Goal: Task Accomplishment & Management: Manage account settings

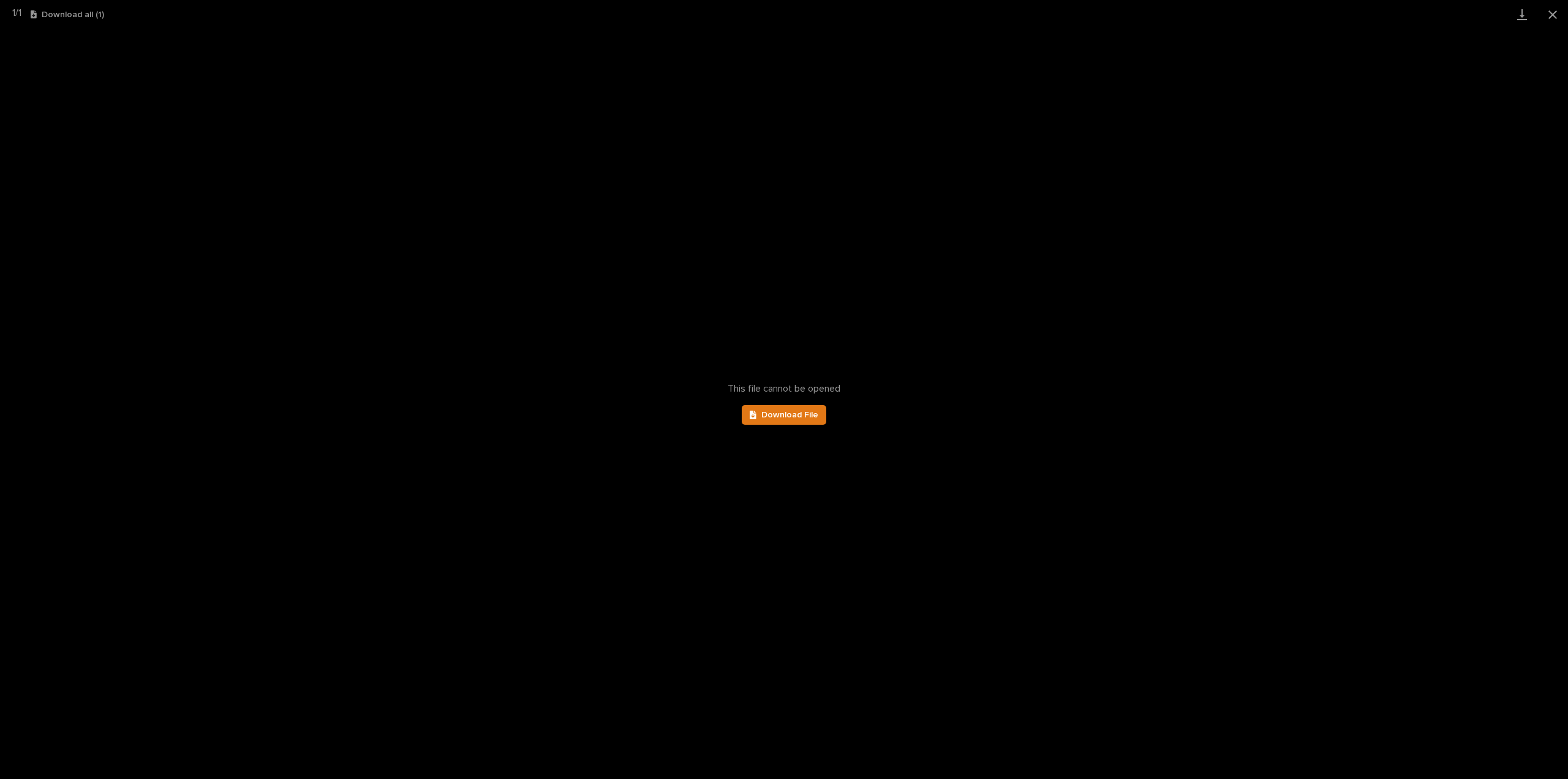
scroll to position [27, 0]
click at [1556, 11] on button "Close gallery" at bounding box center [1553, 14] width 31 height 29
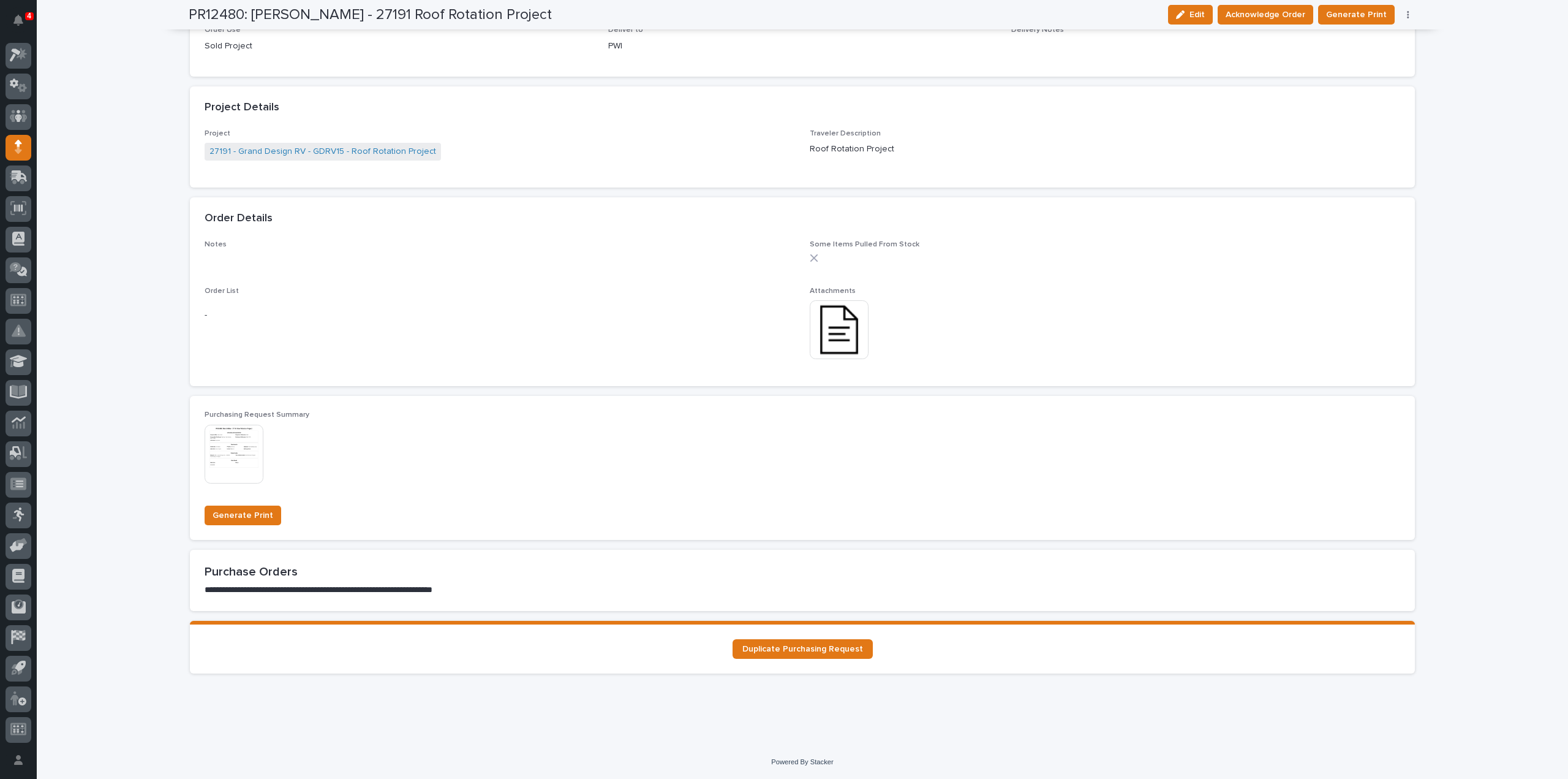
scroll to position [0, 0]
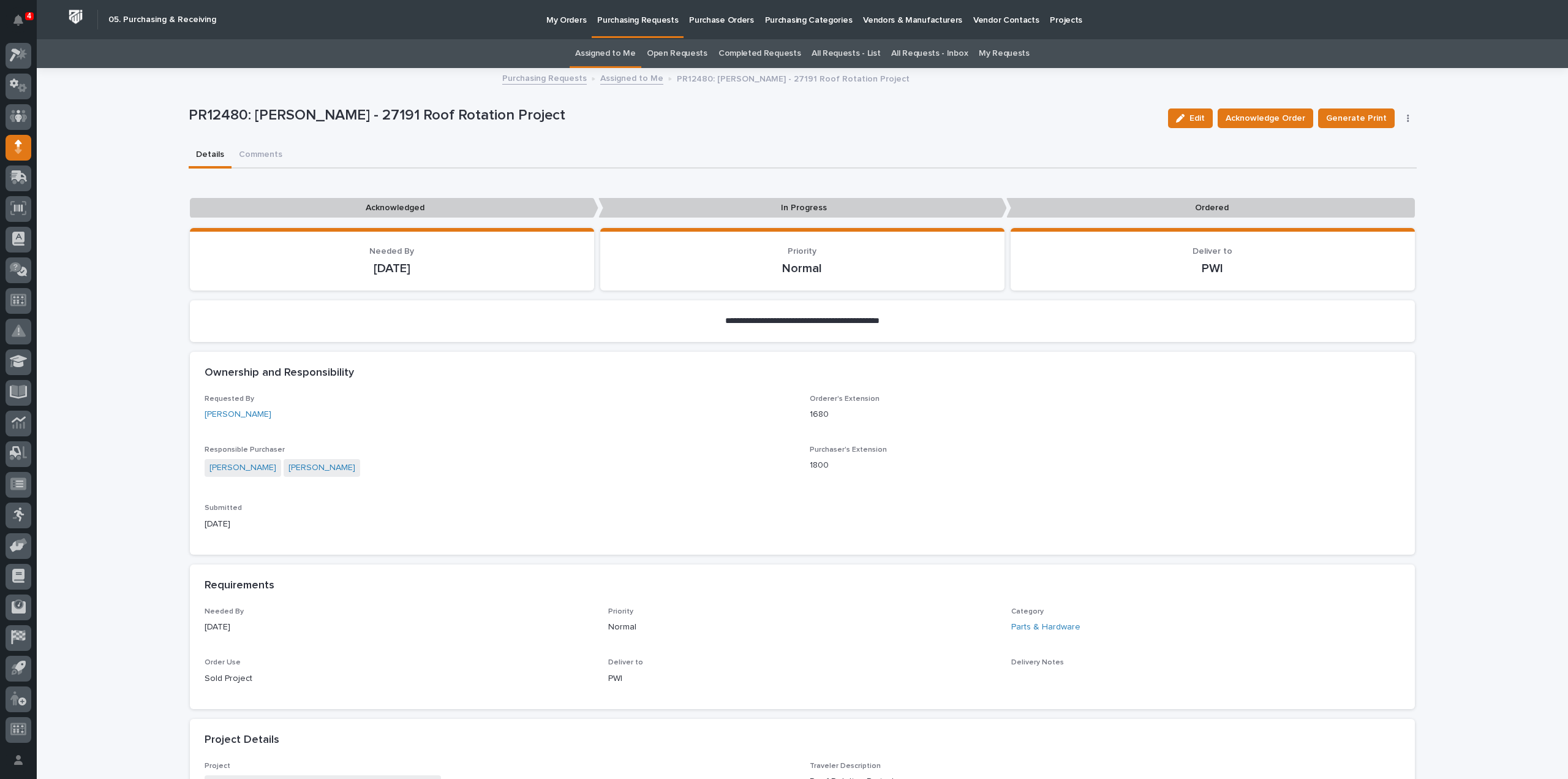
click at [592, 59] on link "Assigned to Me" at bounding box center [605, 53] width 61 height 29
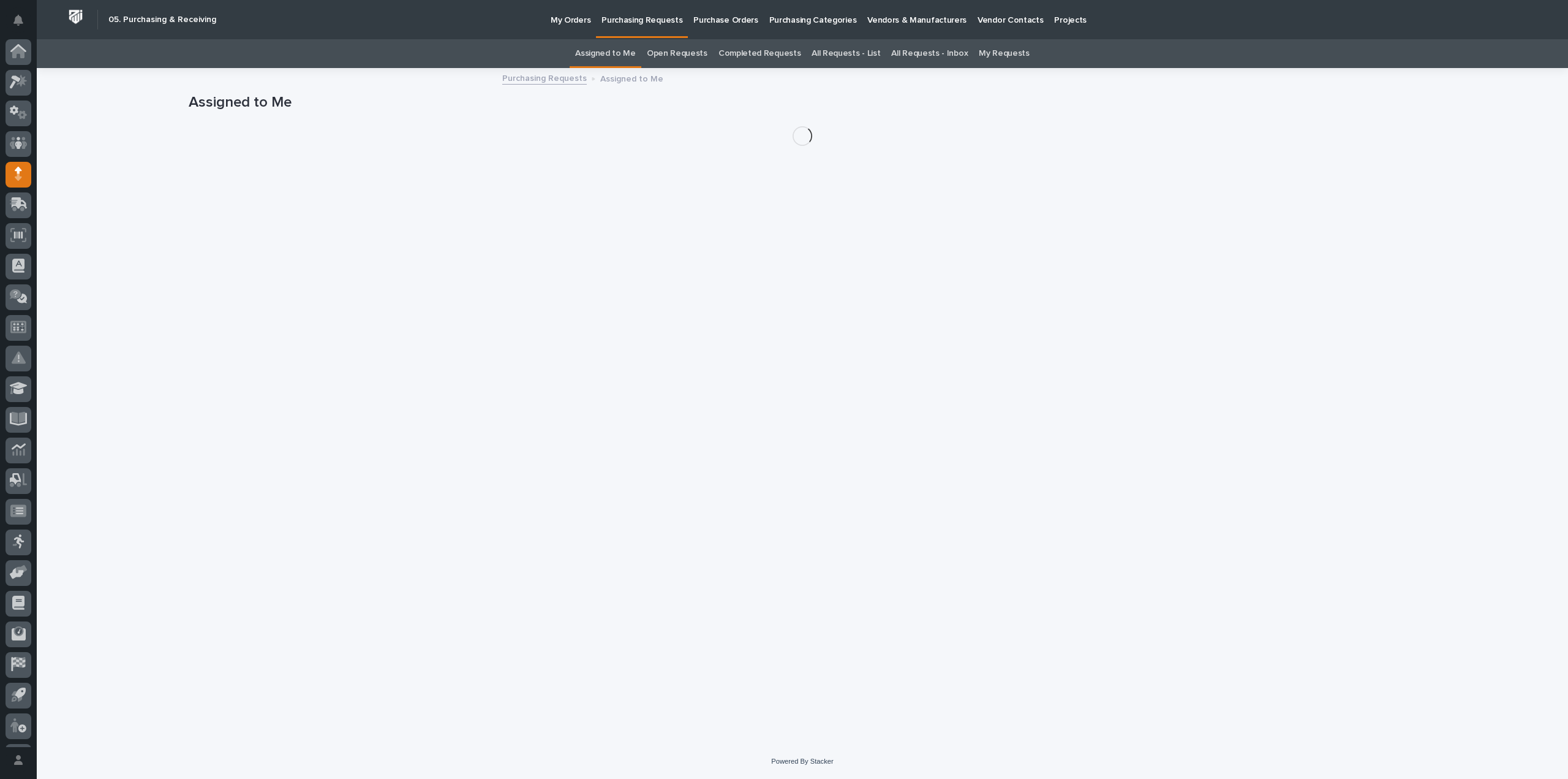
scroll to position [27, 0]
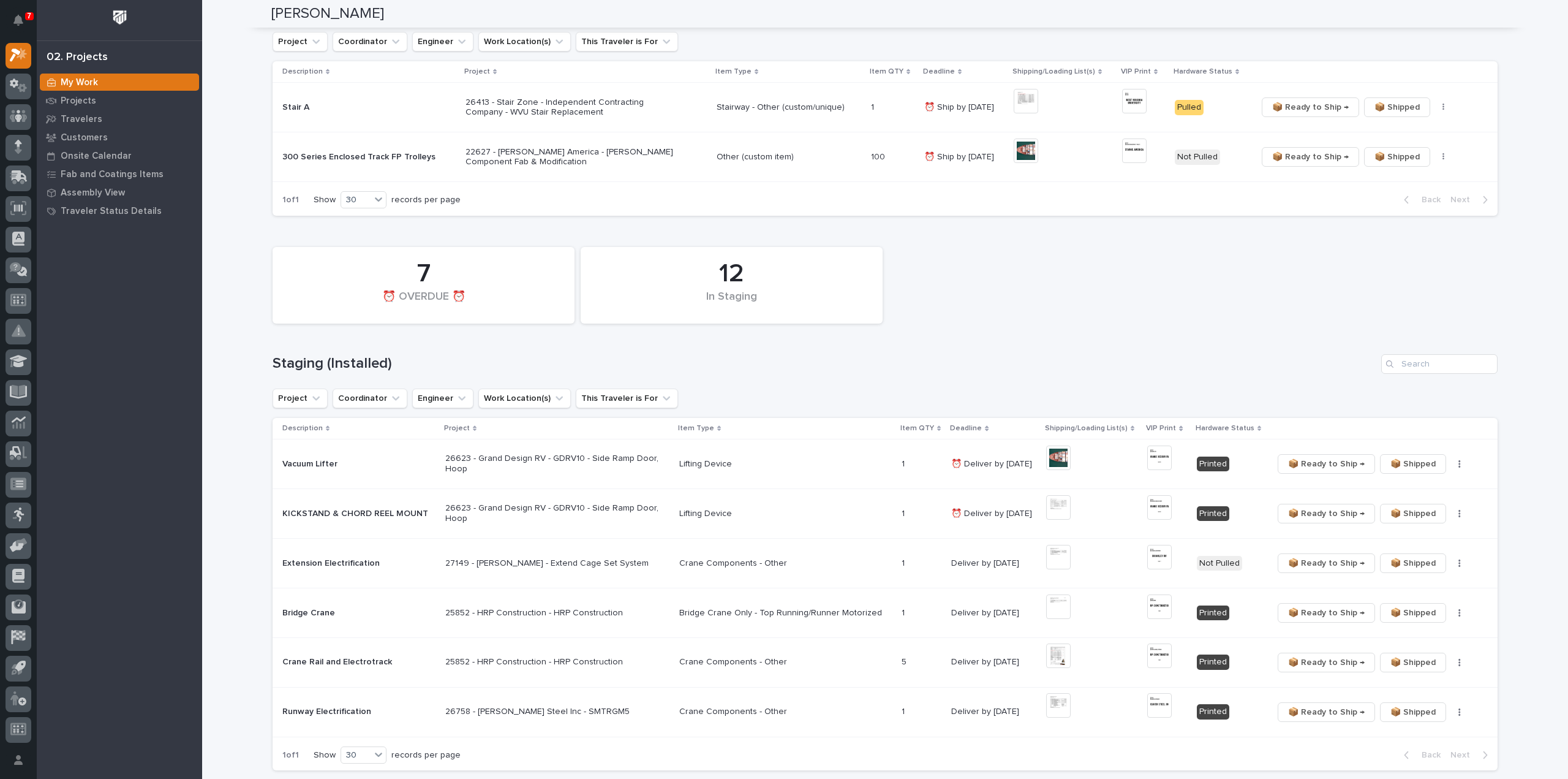
scroll to position [368, 0]
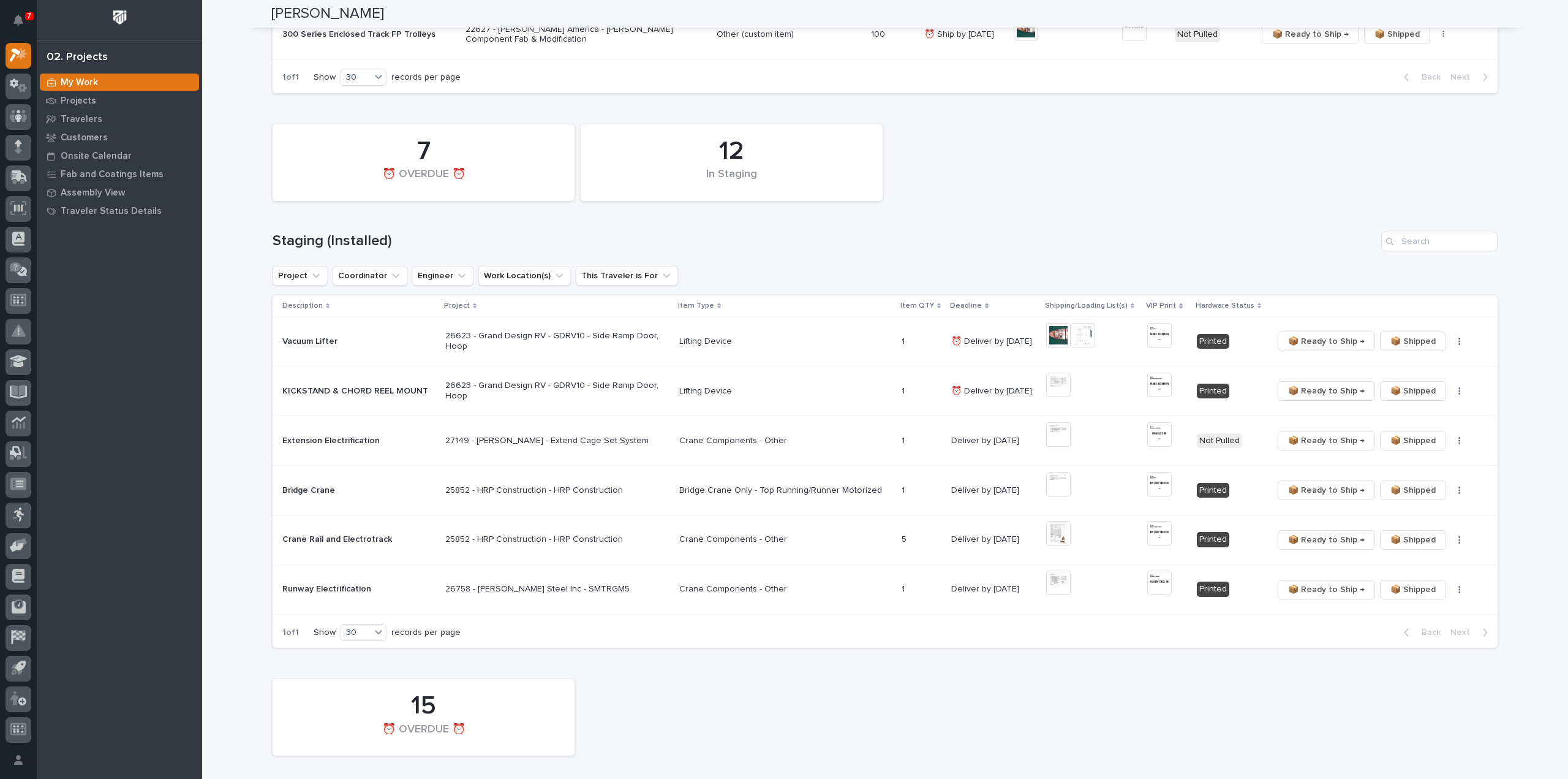
click at [1445, 164] on div "12 In Staging 7 ⏰ OVERDUE ⏰" at bounding box center [884, 163] width 1237 height 89
click at [1082, 336] on img at bounding box center [1083, 335] width 24 height 24
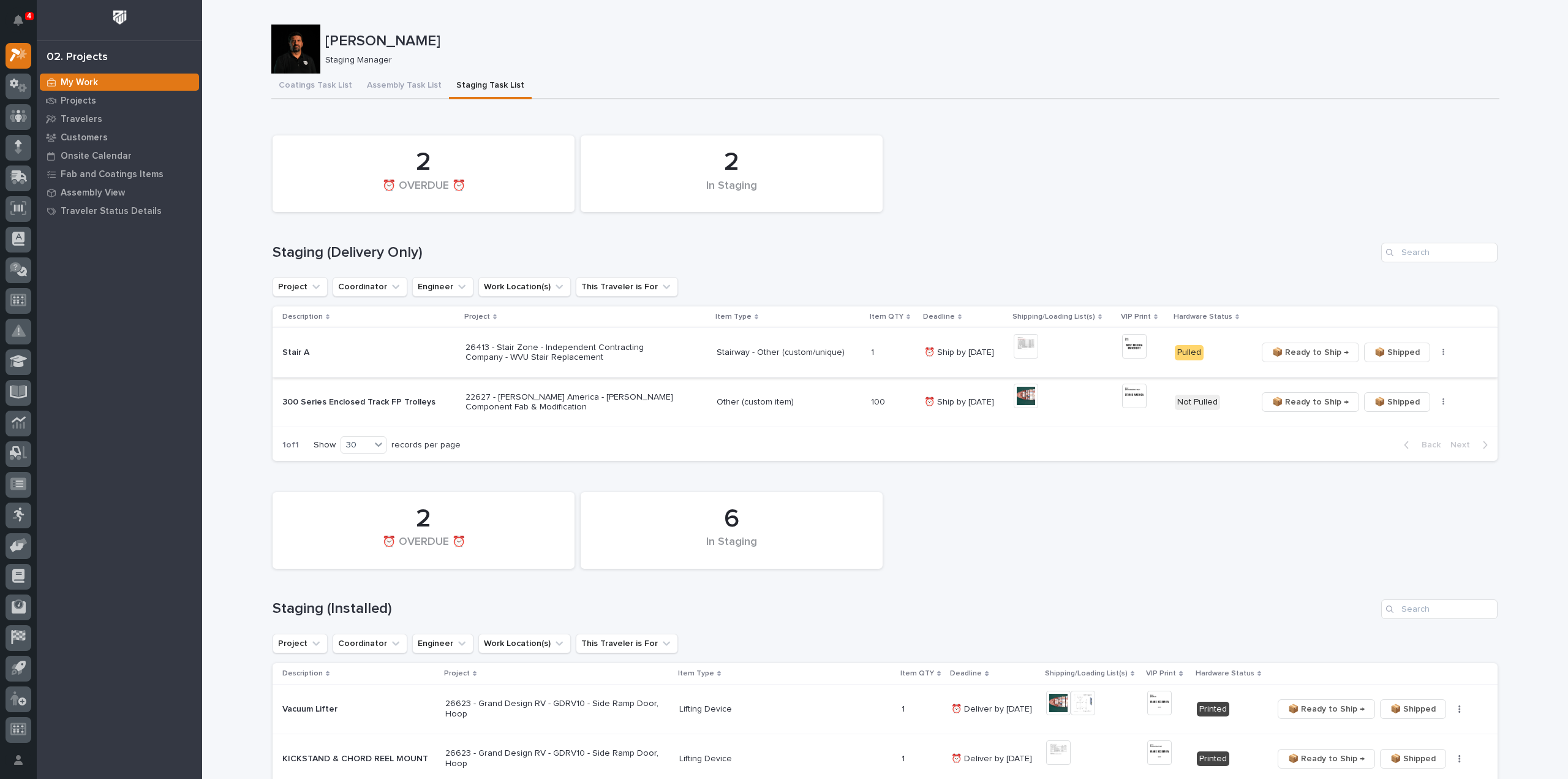
click at [1020, 354] on img at bounding box center [1026, 347] width 24 height 24
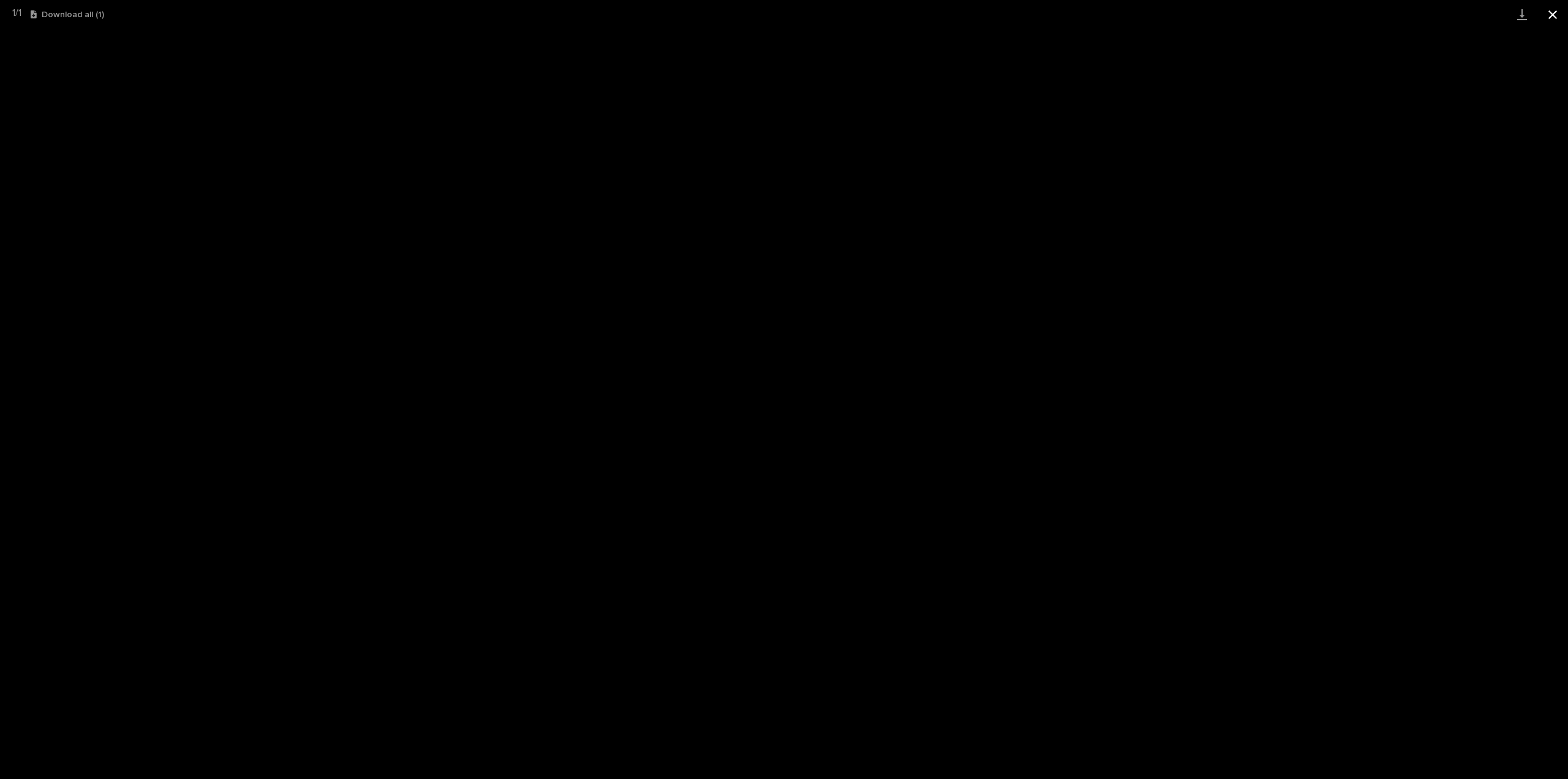
click at [1550, 15] on button "Close gallery" at bounding box center [1553, 14] width 31 height 29
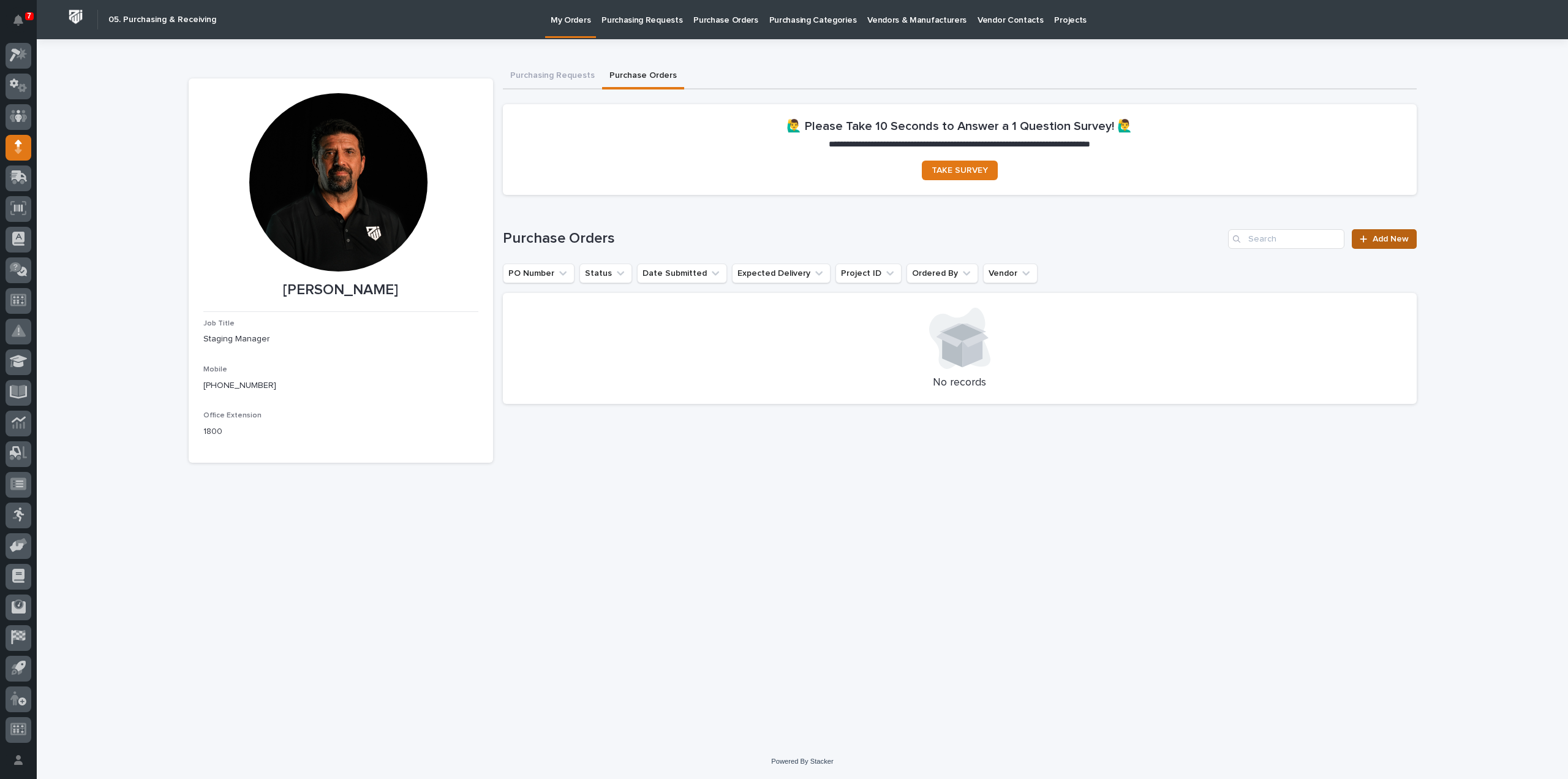
click at [1383, 245] on link "Add New" at bounding box center [1384, 238] width 64 height 20
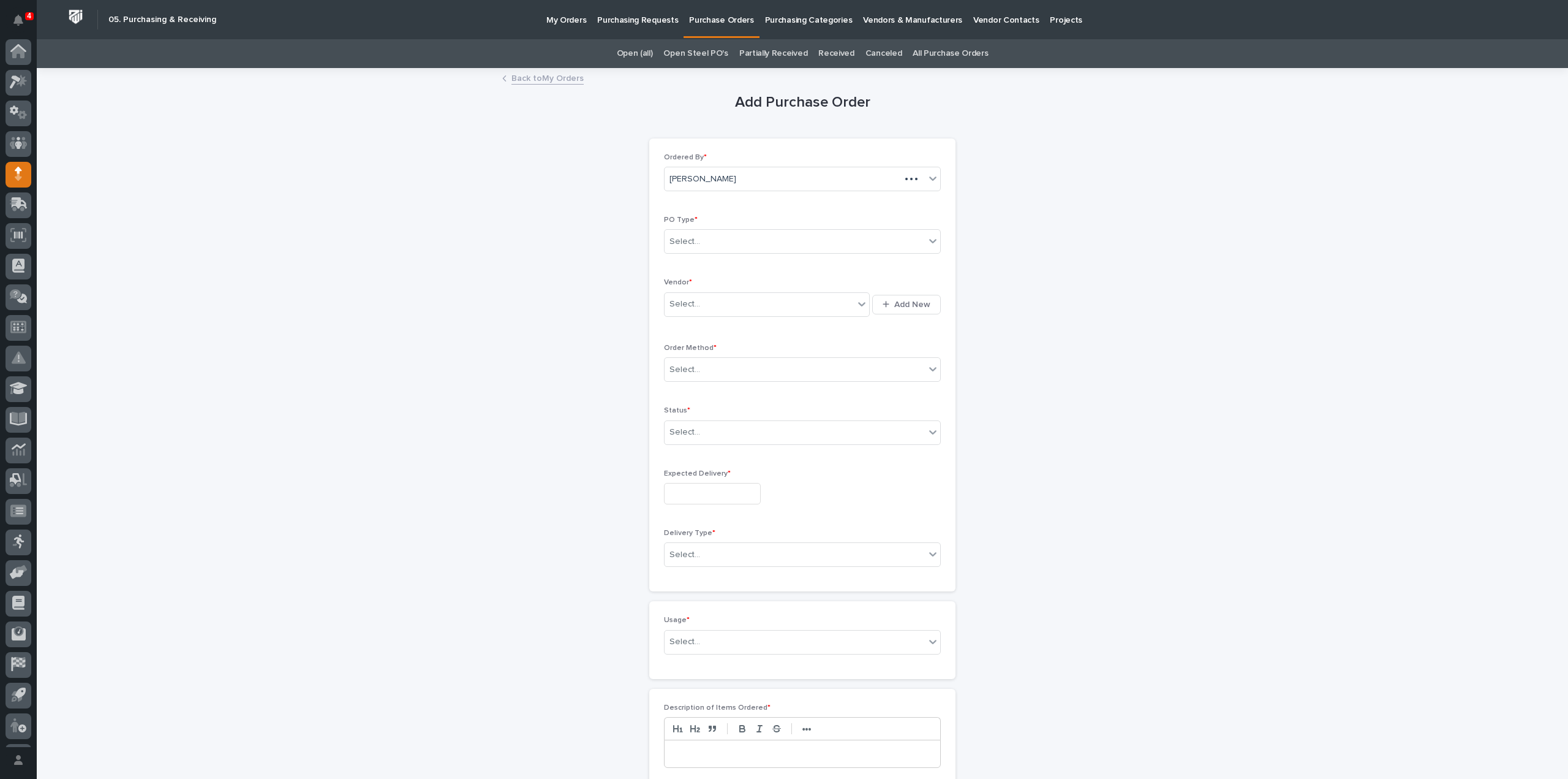
scroll to position [27, 0]
click at [765, 250] on div "Select..." at bounding box center [795, 242] width 261 height 21
click at [730, 280] on div "Paper" at bounding box center [798, 286] width 275 height 21
click at [722, 308] on div "Select..." at bounding box center [759, 305] width 190 height 21
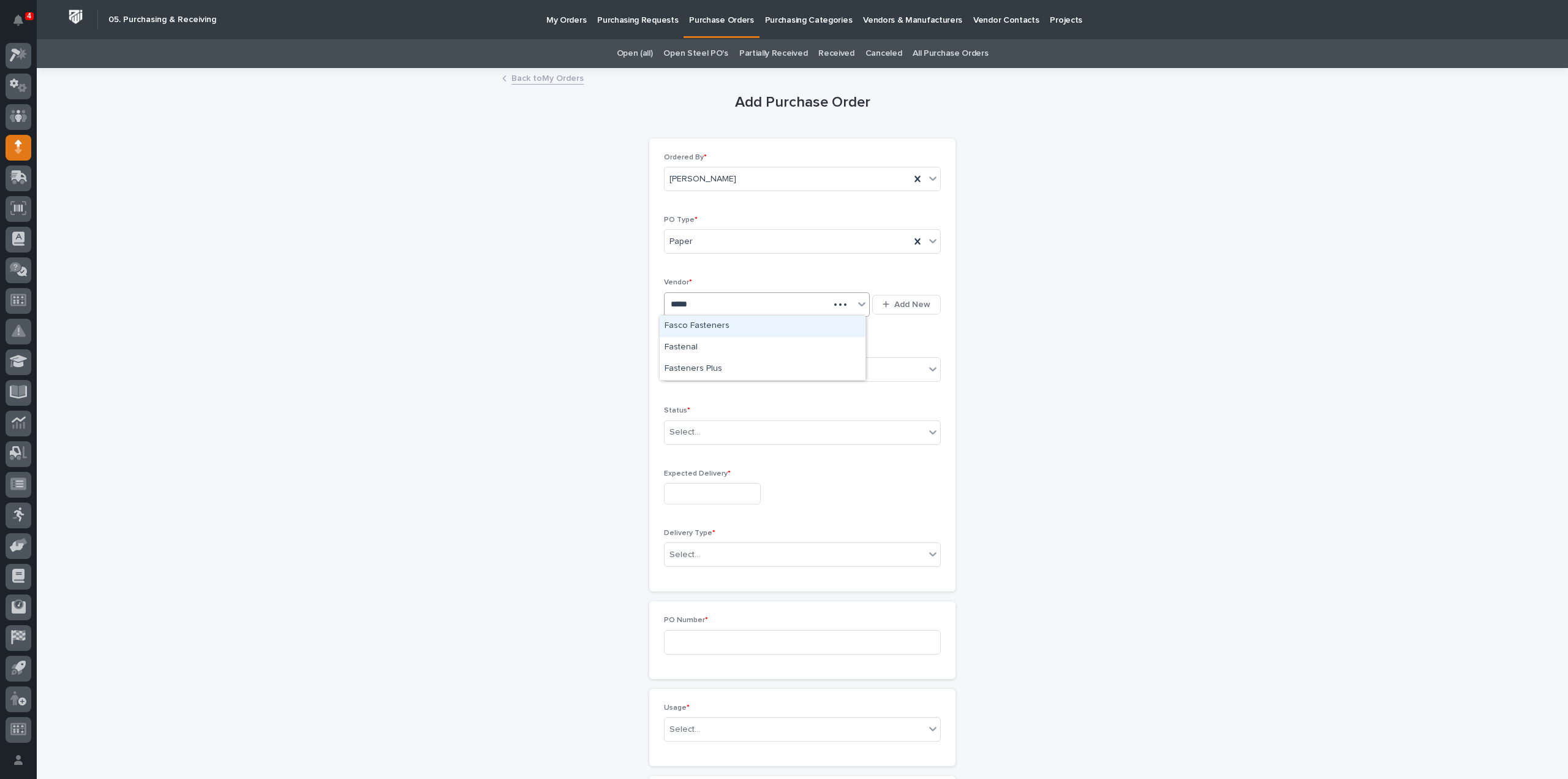
type input "******"
click at [695, 368] on div "Fasteners Plus" at bounding box center [763, 369] width 205 height 21
click at [692, 374] on div "Select..." at bounding box center [685, 370] width 31 height 13
click at [715, 398] on div "Online Order" at bounding box center [798, 390] width 275 height 21
click at [700, 433] on div "Select..." at bounding box center [795, 432] width 261 height 21
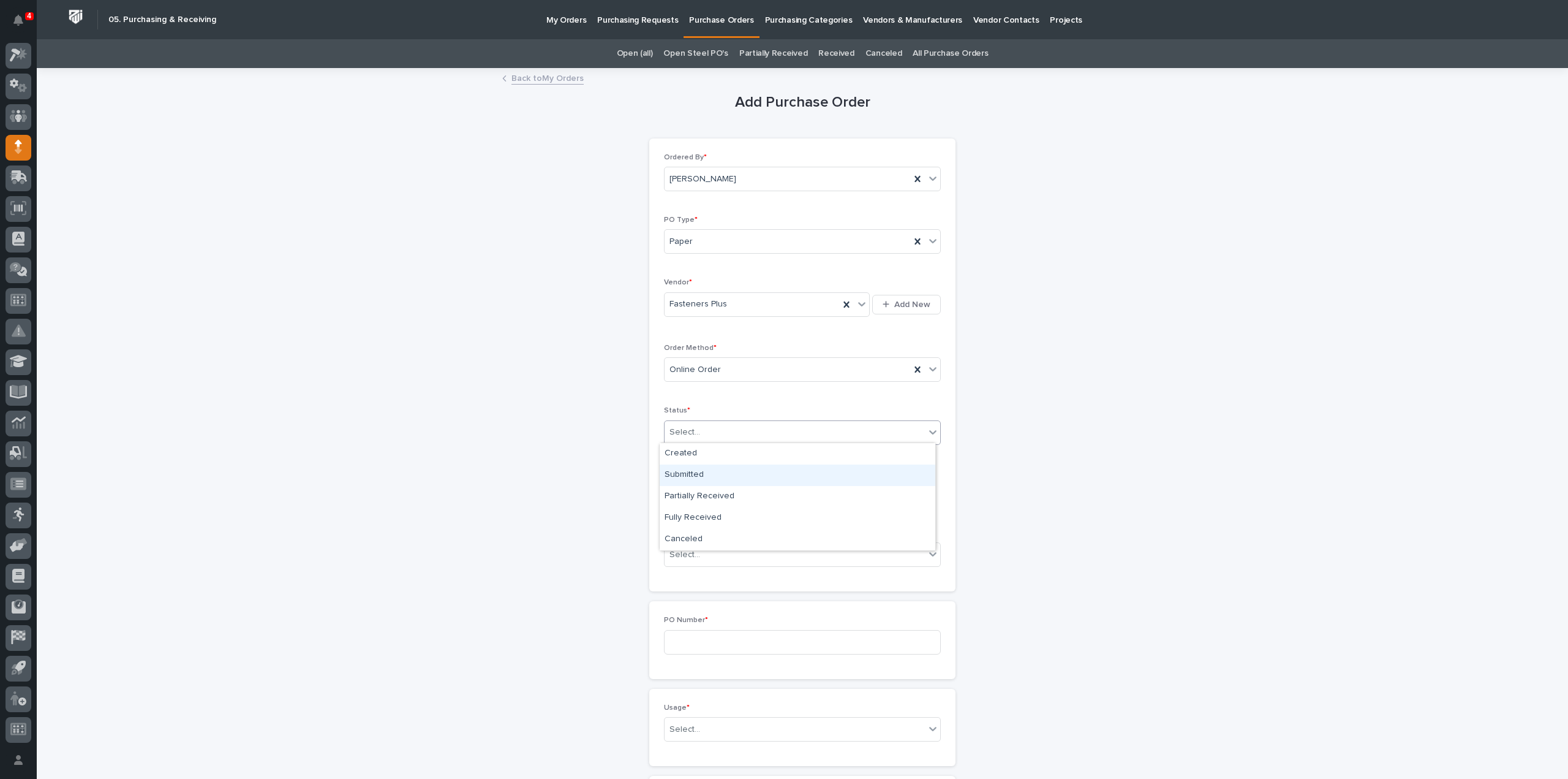
click at [699, 478] on div "Submitted" at bounding box center [798, 474] width 275 height 21
click at [699, 486] on input "text" at bounding box center [713, 493] width 97 height 21
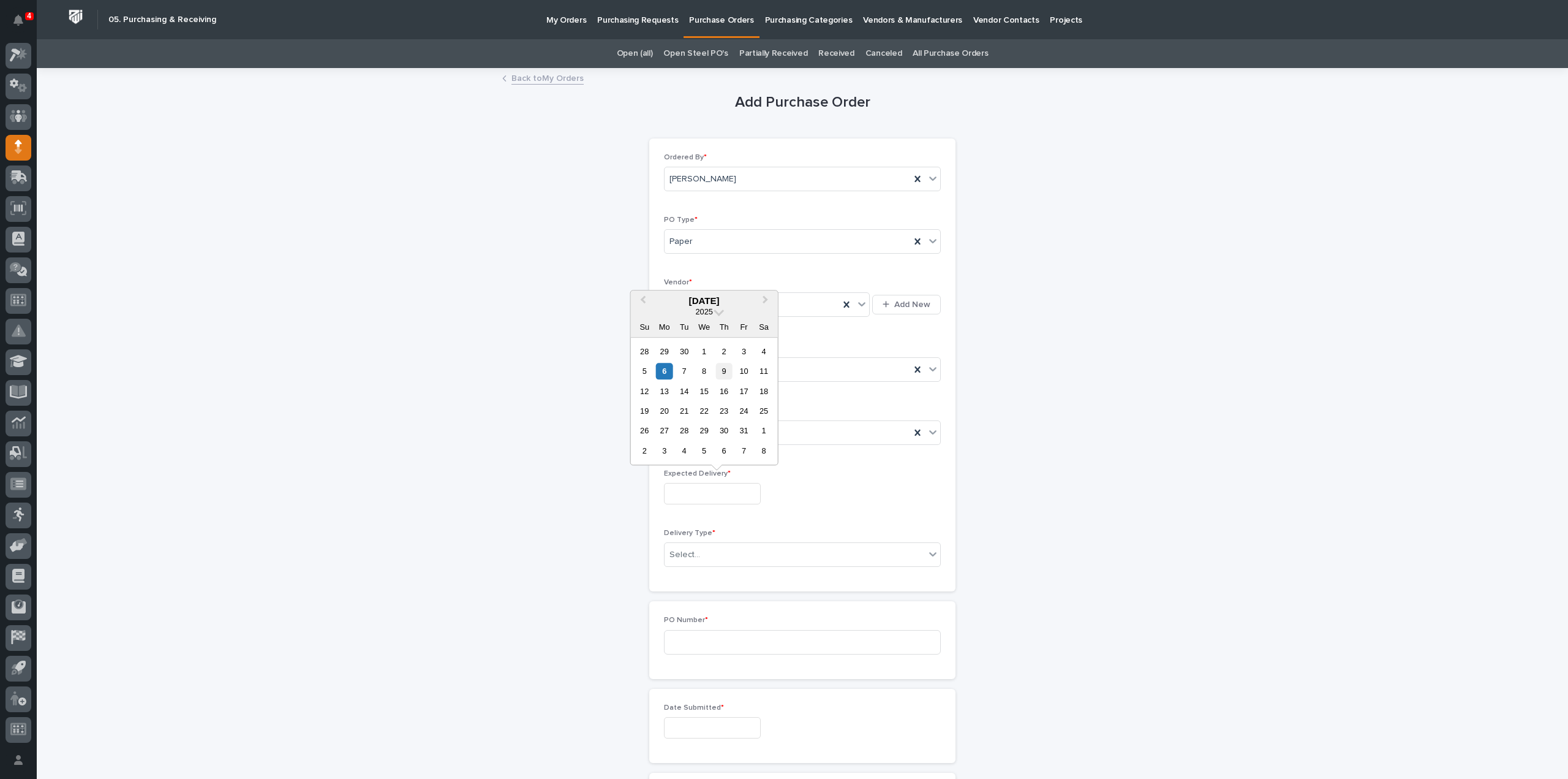
click at [726, 371] on div "9" at bounding box center [725, 371] width 17 height 17
type input "**********"
click at [713, 559] on div "Select..." at bounding box center [795, 555] width 261 height 21
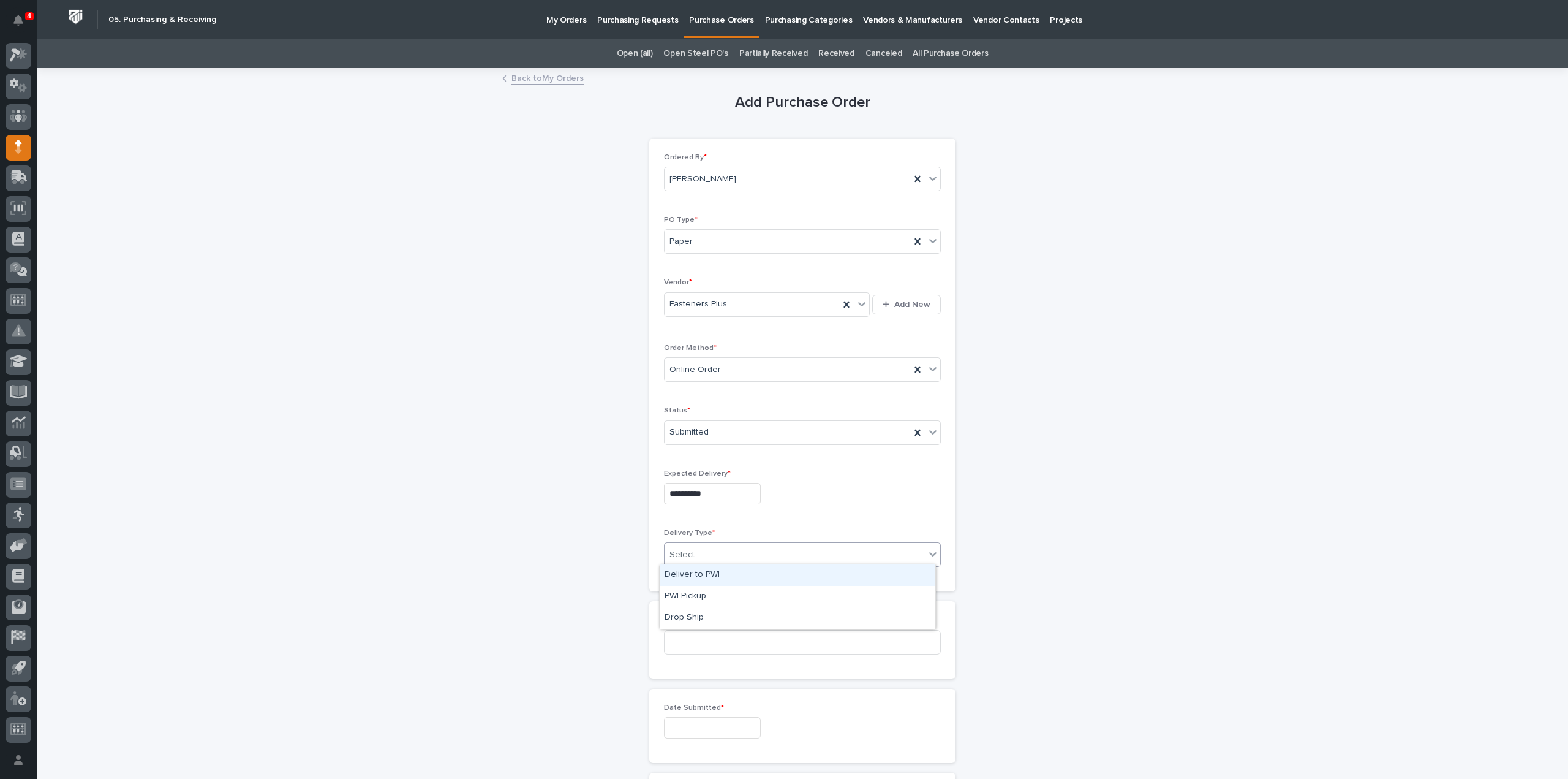
click at [708, 573] on div "Deliver to PWI" at bounding box center [798, 574] width 275 height 21
click at [703, 642] on input at bounding box center [802, 642] width 277 height 24
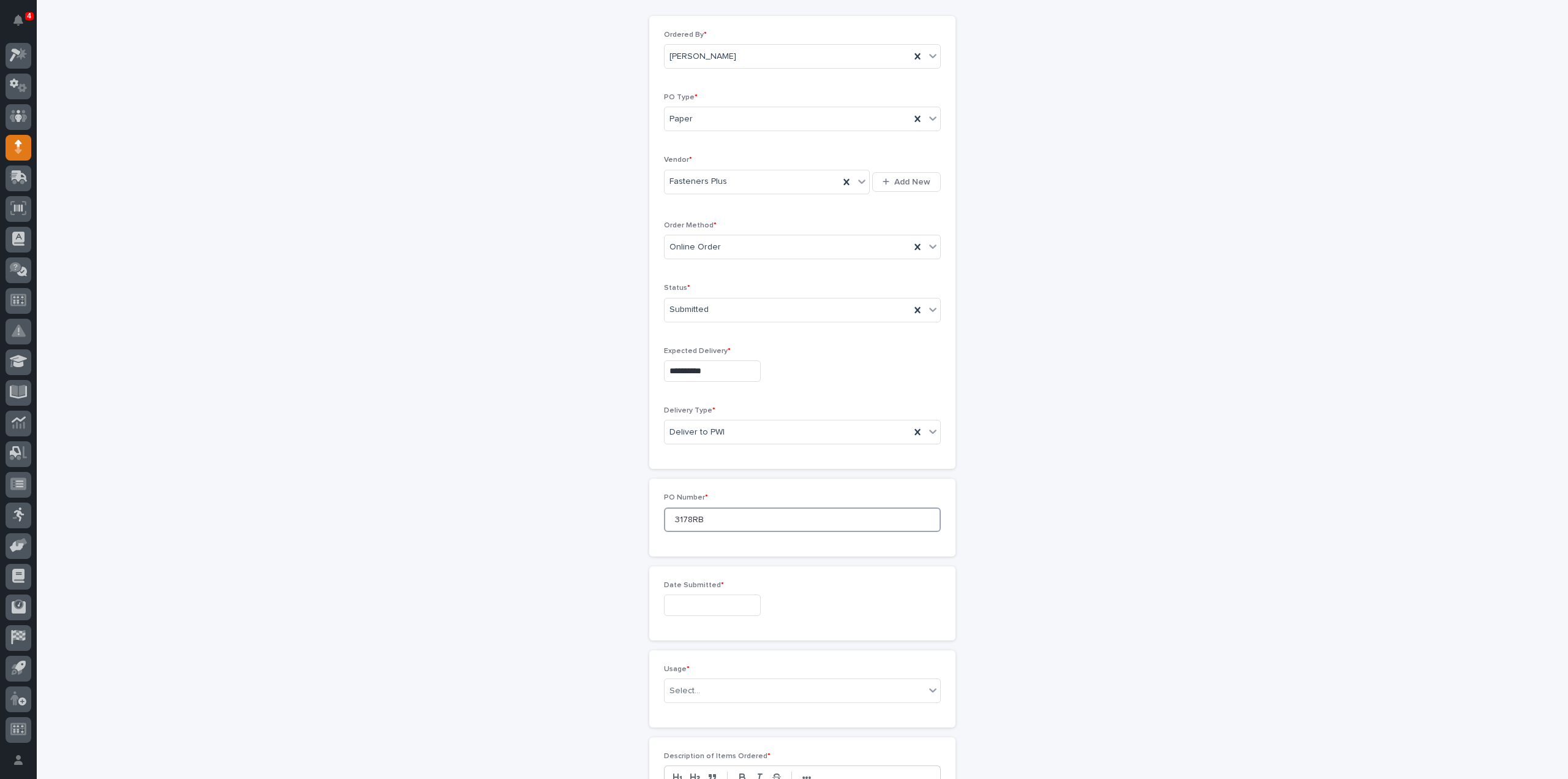
type input "3178RB"
click at [684, 610] on input "text" at bounding box center [713, 604] width 97 height 21
click at [664, 486] on div "6" at bounding box center [665, 482] width 17 height 17
type input "**********"
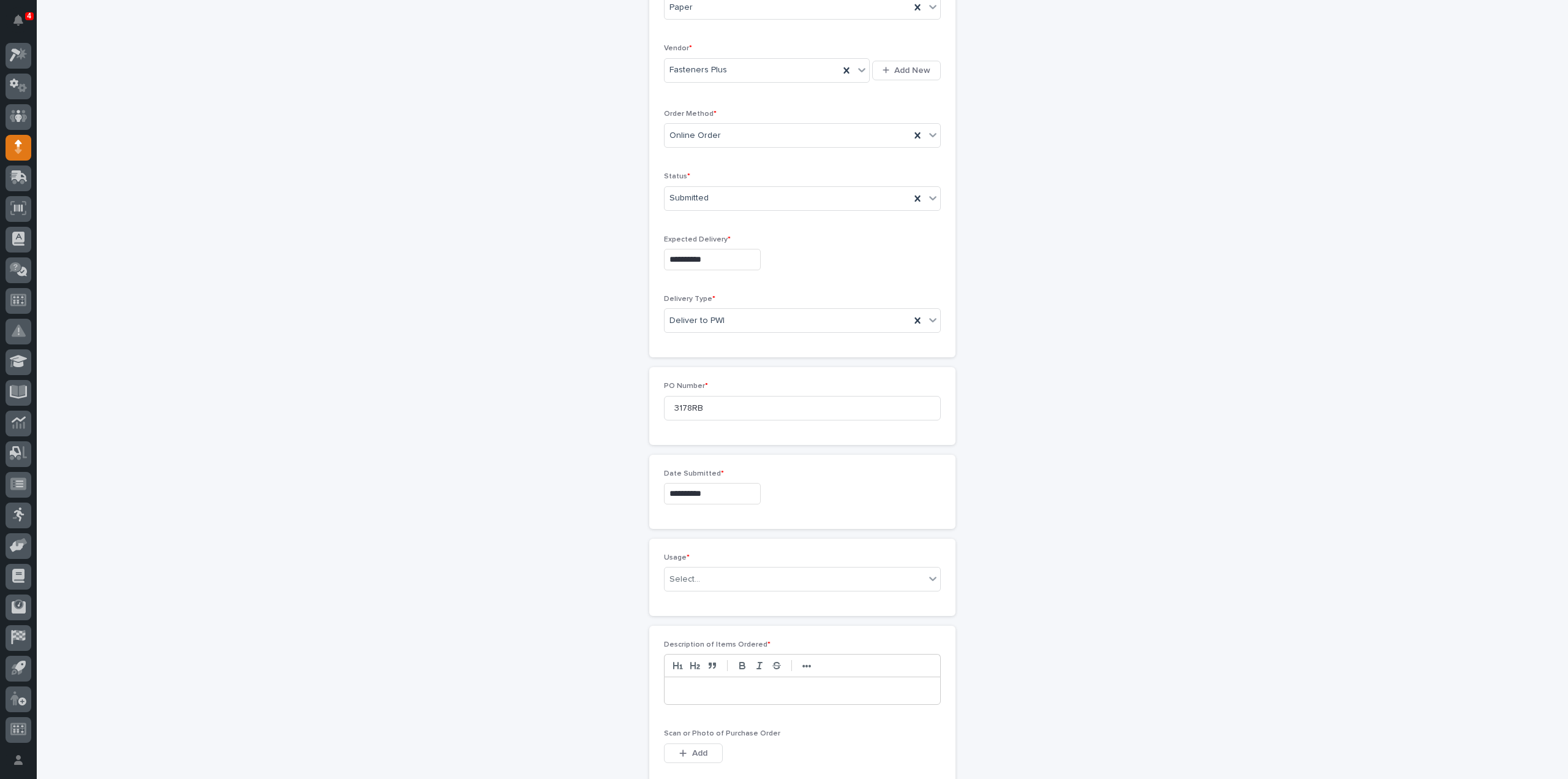
scroll to position [245, 0]
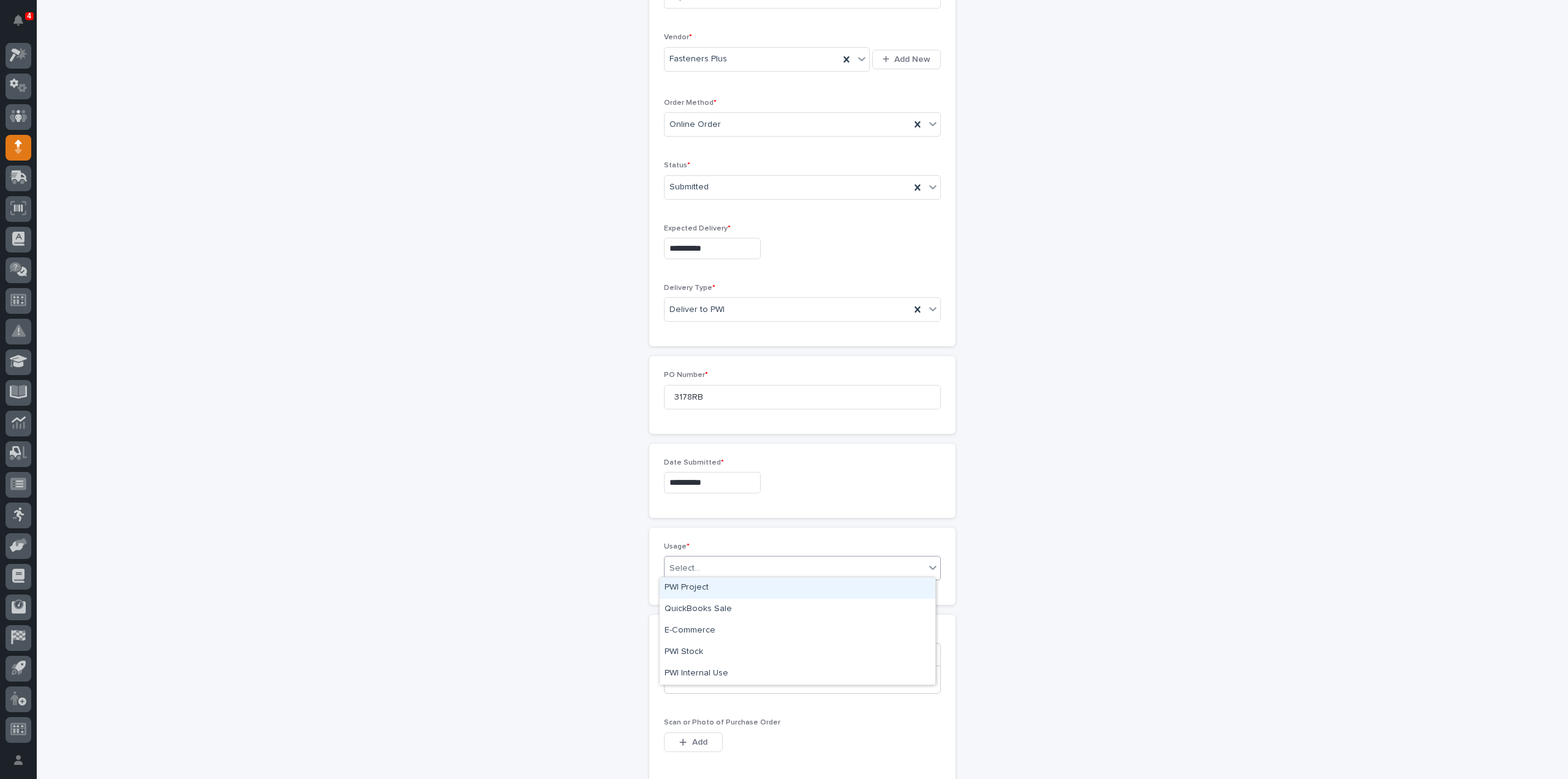
click at [694, 571] on div "Select..." at bounding box center [795, 569] width 261 height 21
click at [706, 655] on div "PWI Stock" at bounding box center [798, 652] width 275 height 21
click at [703, 680] on p at bounding box center [803, 679] width 258 height 12
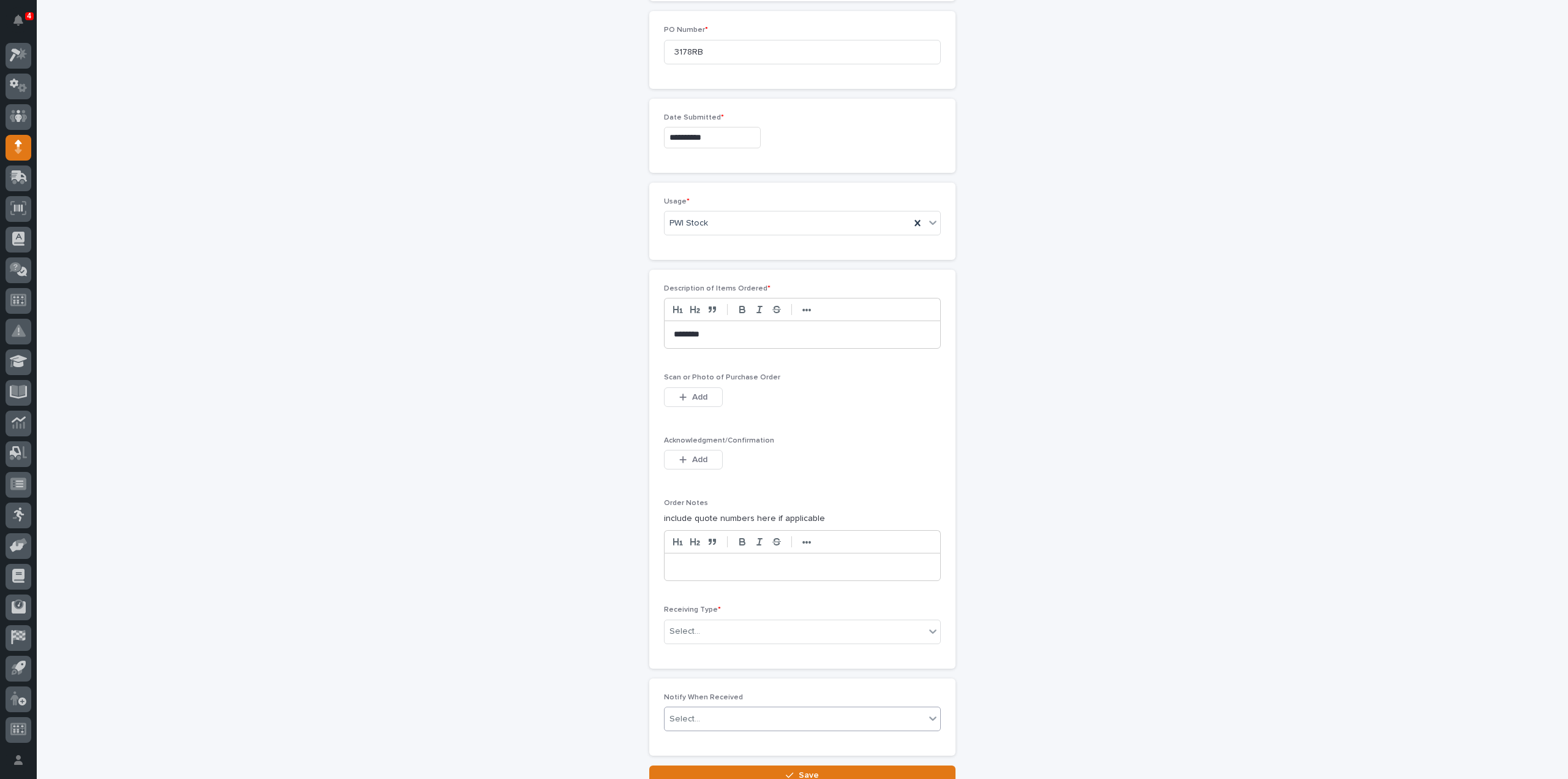
scroll to position [613, 0]
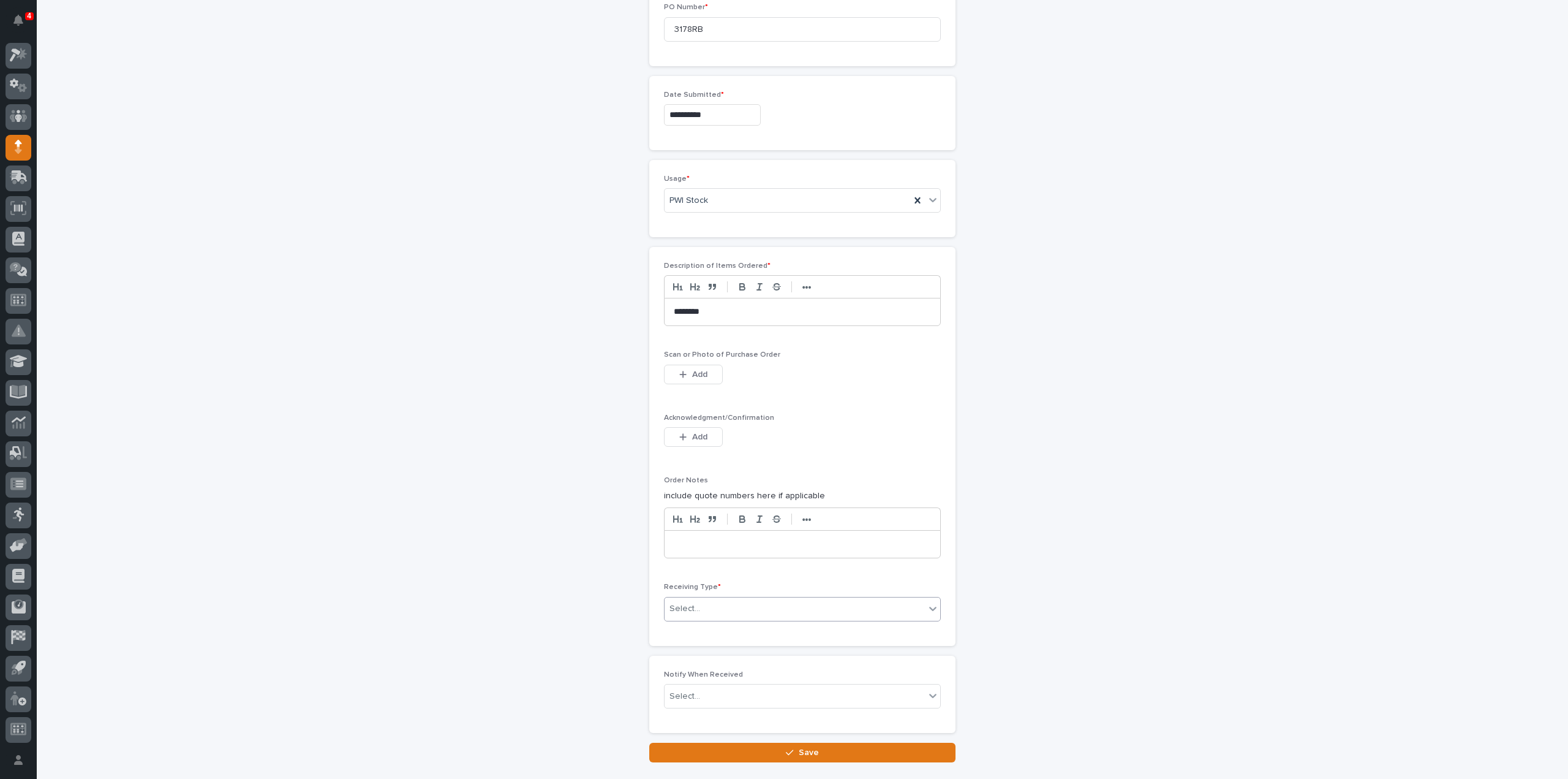
click at [685, 610] on div "Select..." at bounding box center [685, 609] width 31 height 13
click at [686, 688] on div "Deliver to" at bounding box center [798, 691] width 275 height 21
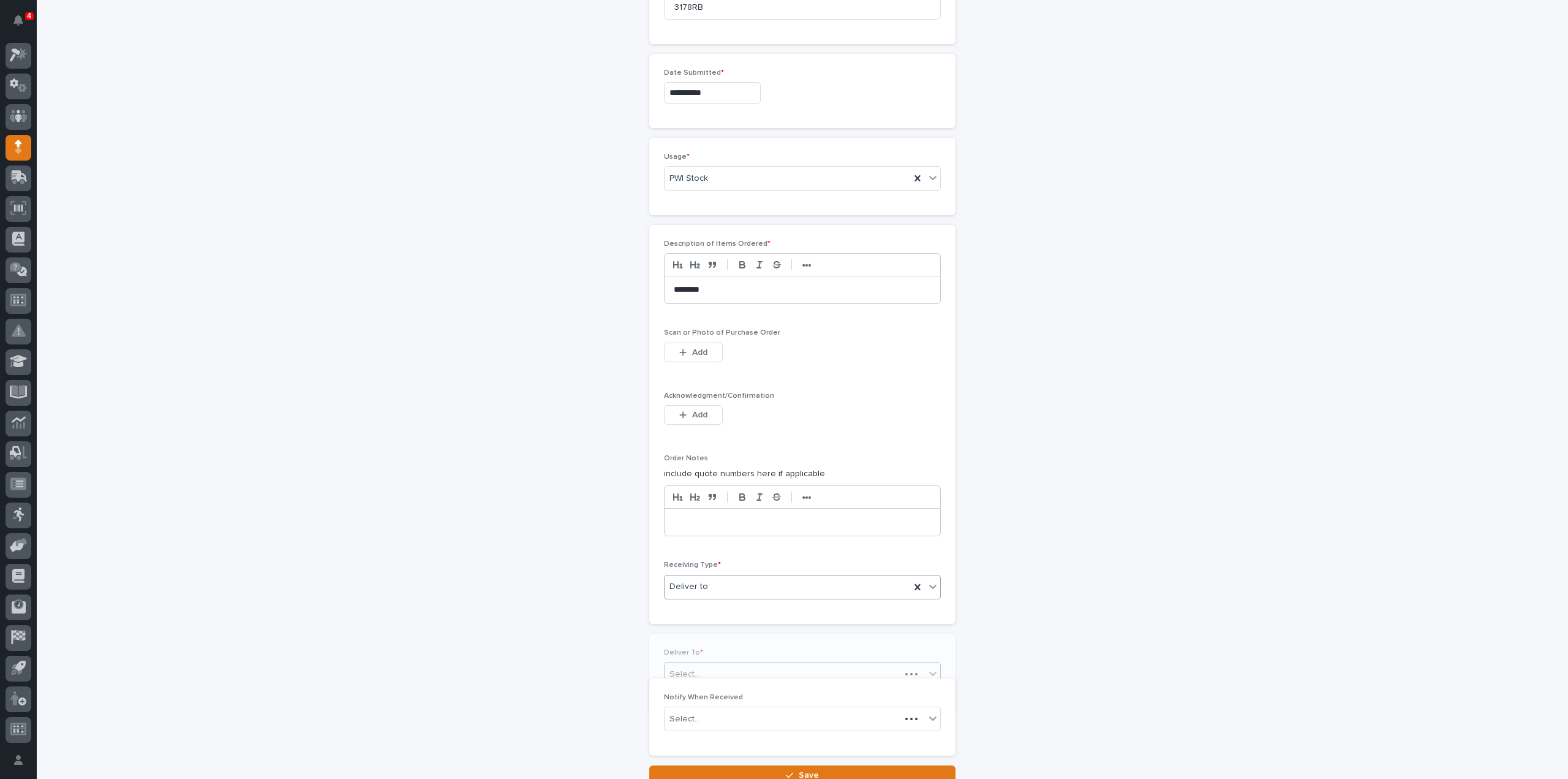
scroll to position [656, 0]
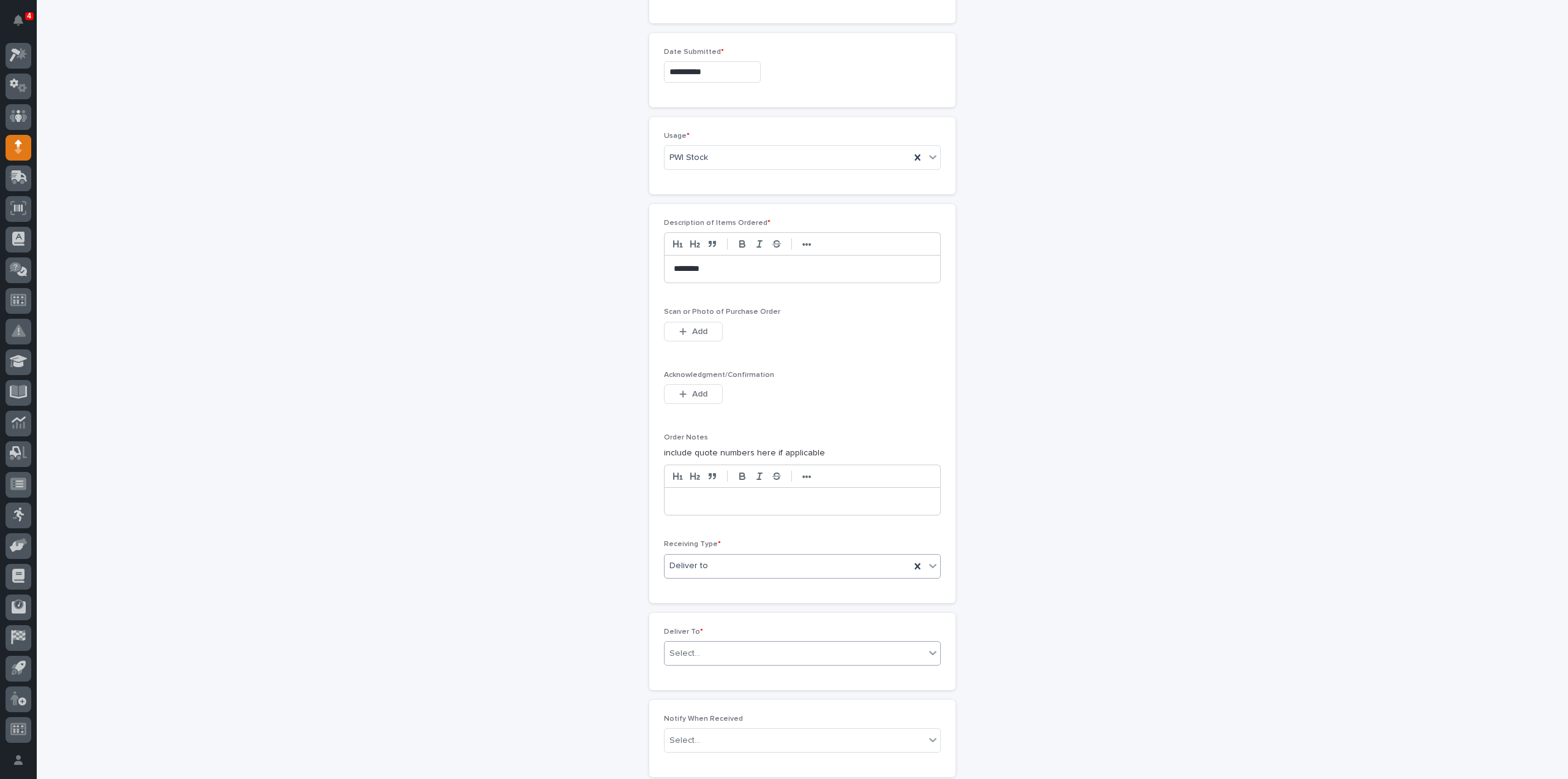
click at [675, 650] on div "Select..." at bounding box center [685, 654] width 31 height 13
type input "***"
click at [694, 695] on div "[PERSON_NAME]" at bounding box center [798, 691] width 275 height 21
click at [690, 734] on div "Select..." at bounding box center [685, 741] width 31 height 13
type input "***"
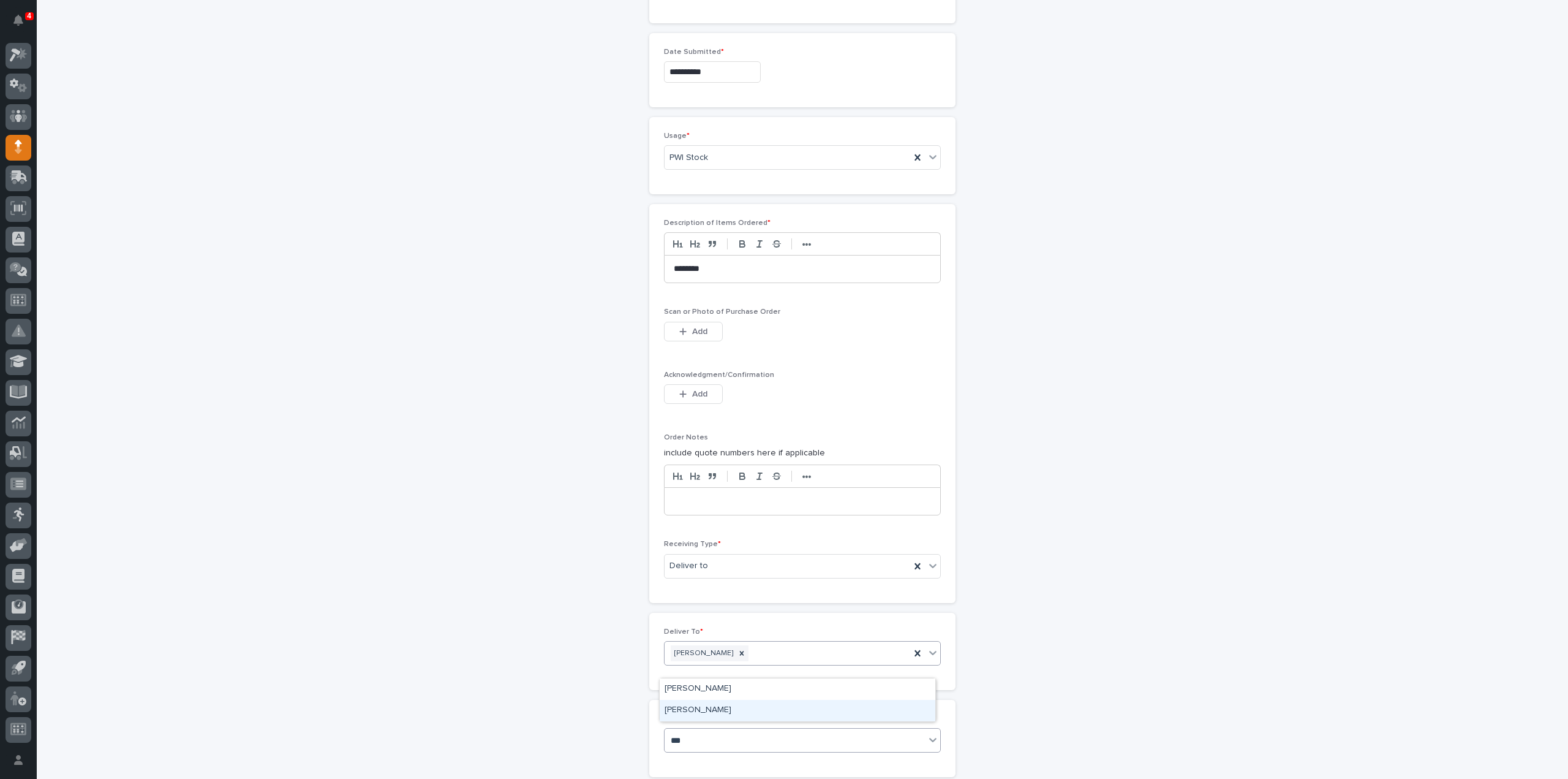
click at [706, 710] on div "[PERSON_NAME]" at bounding box center [798, 710] width 275 height 21
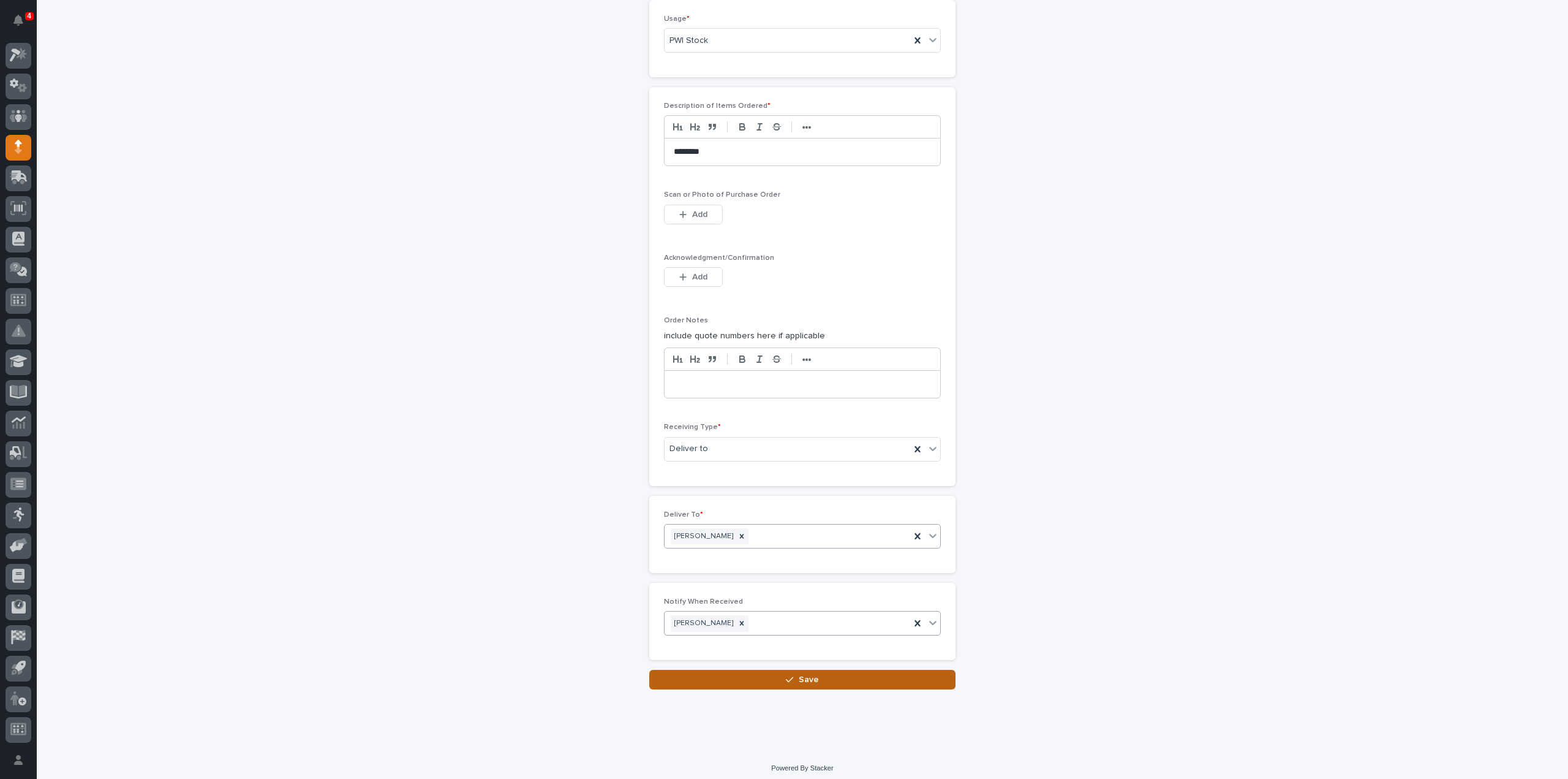
click at [781, 677] on button "Save" at bounding box center [802, 679] width 306 height 20
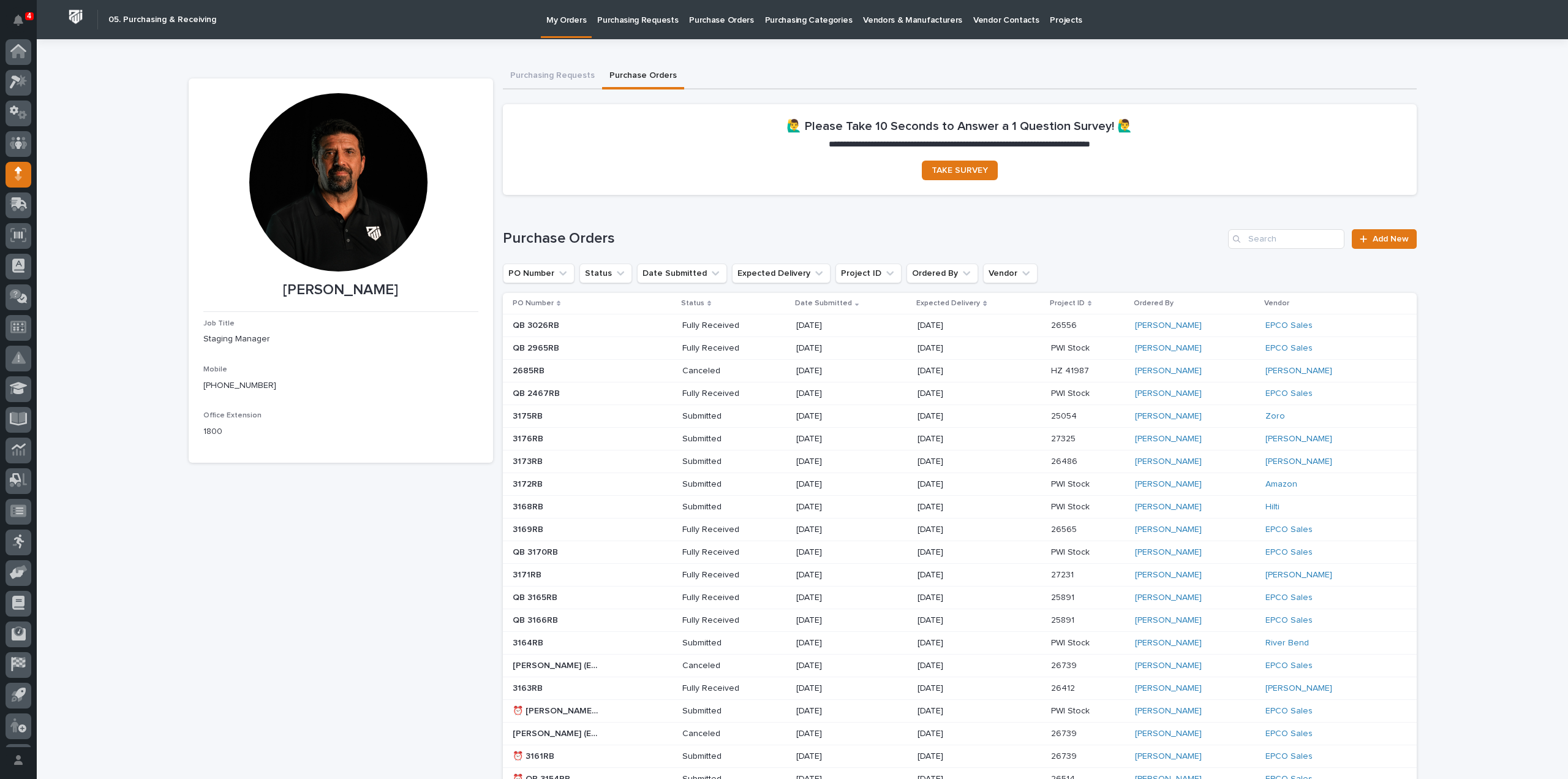
scroll to position [27, 0]
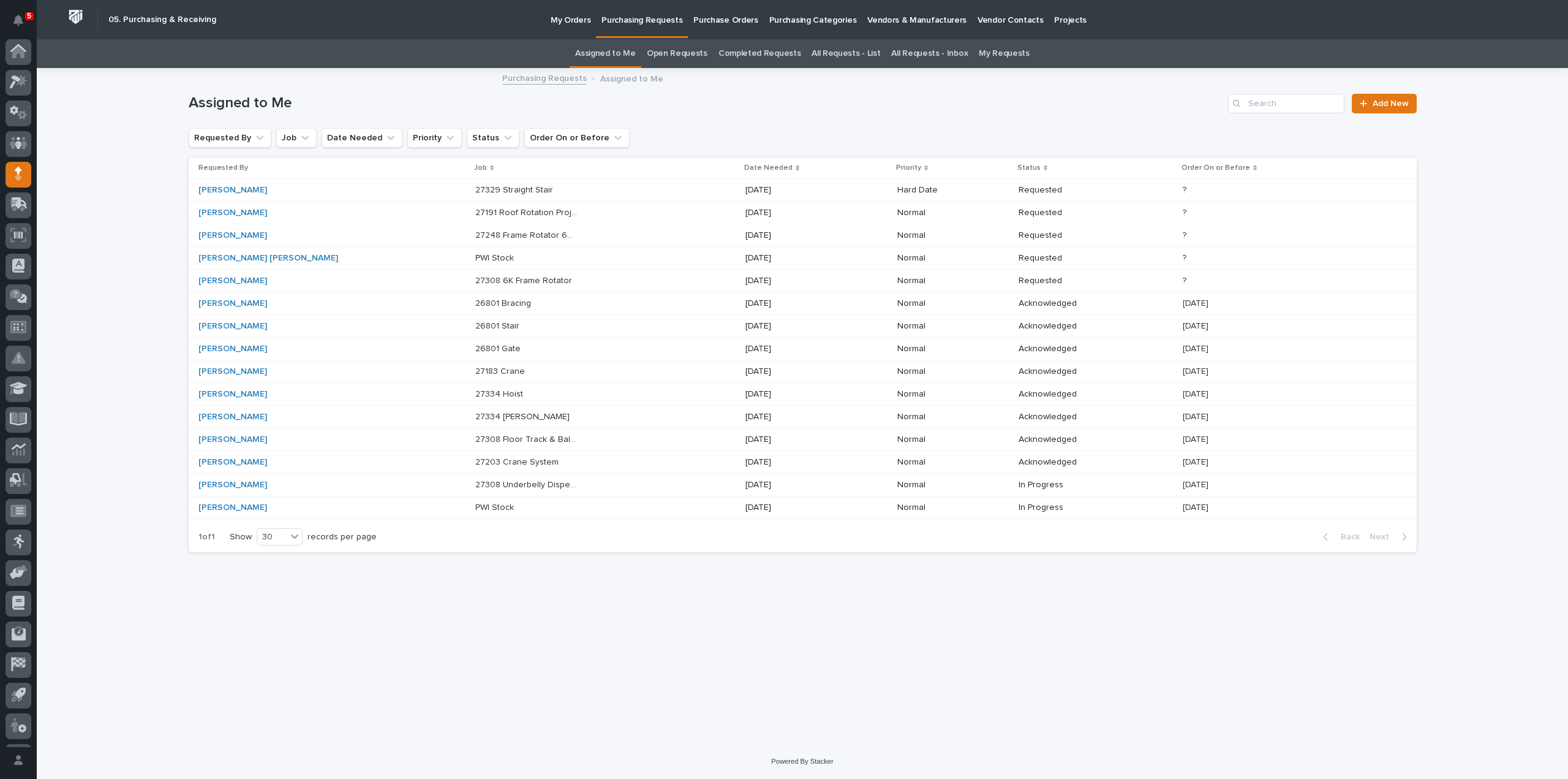
scroll to position [27, 0]
drag, startPoint x: 0, startPoint y: 0, endPoint x: 1030, endPoint y: 127, distance: 1037.8
click at [1030, 127] on div "Assigned to Me Add New" at bounding box center [802, 98] width 1228 height 59
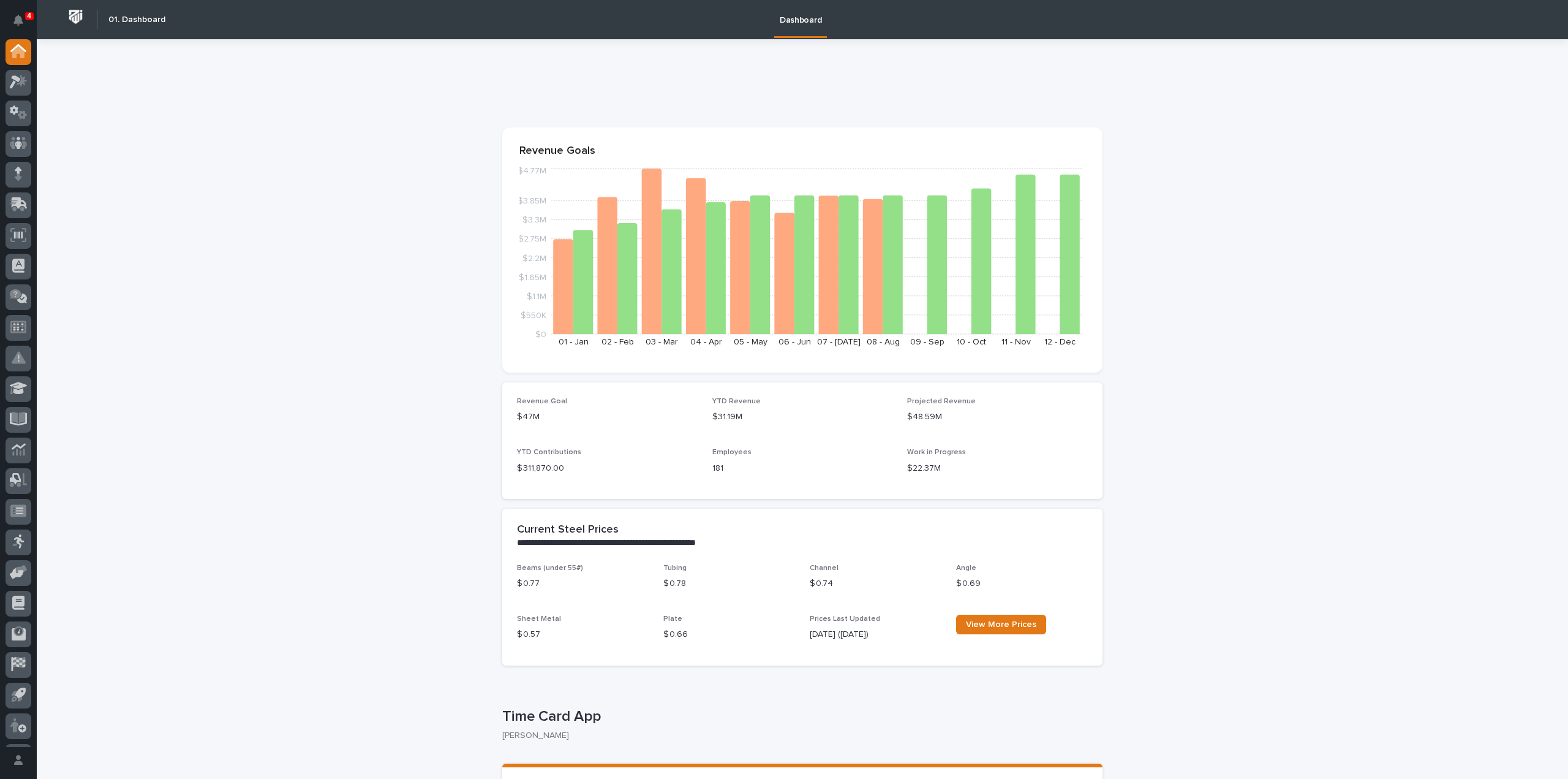
scroll to position [368, 0]
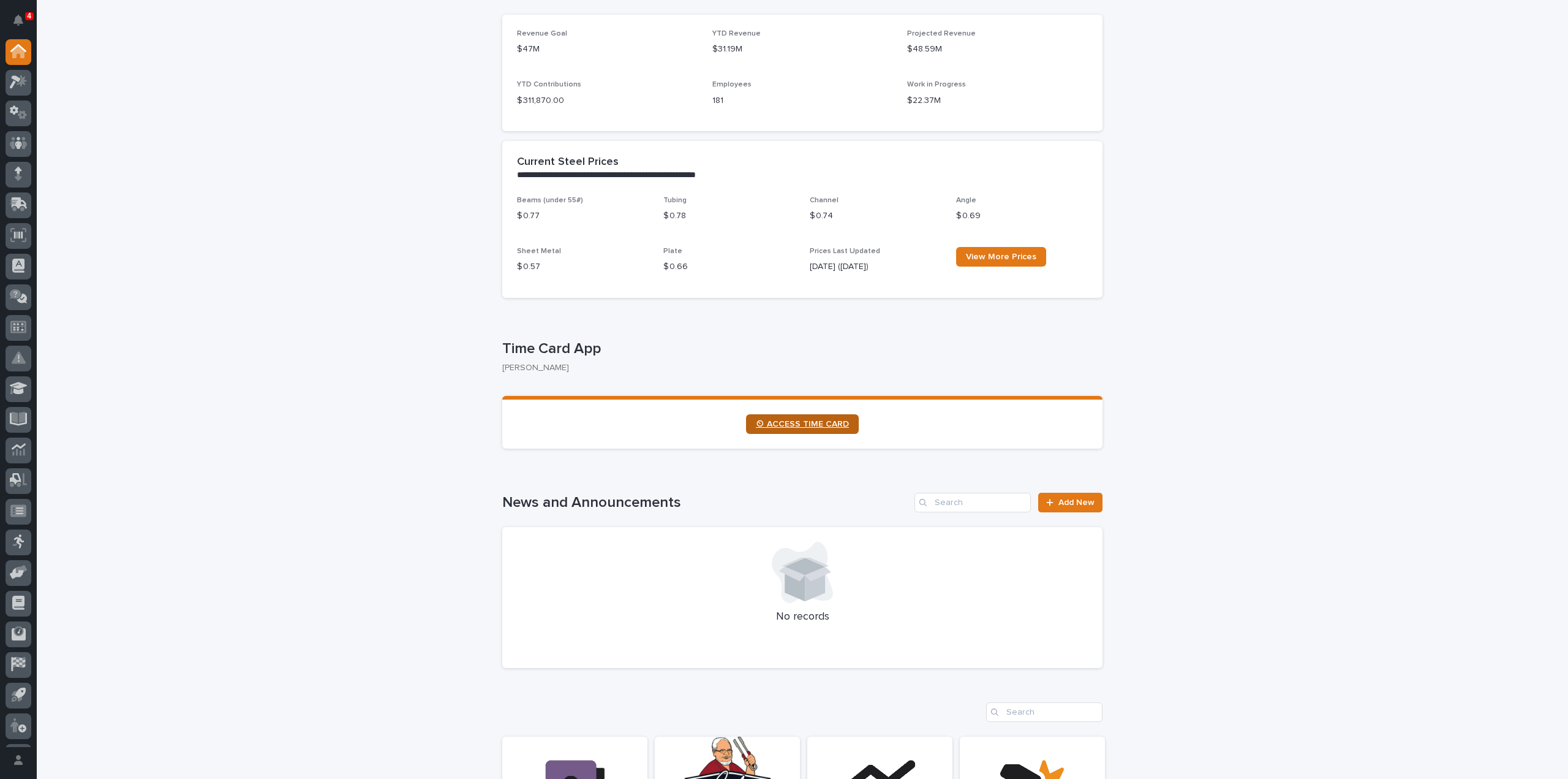
click at [790, 427] on span "⏲ ACCESS TIME CARD" at bounding box center [803, 423] width 93 height 8
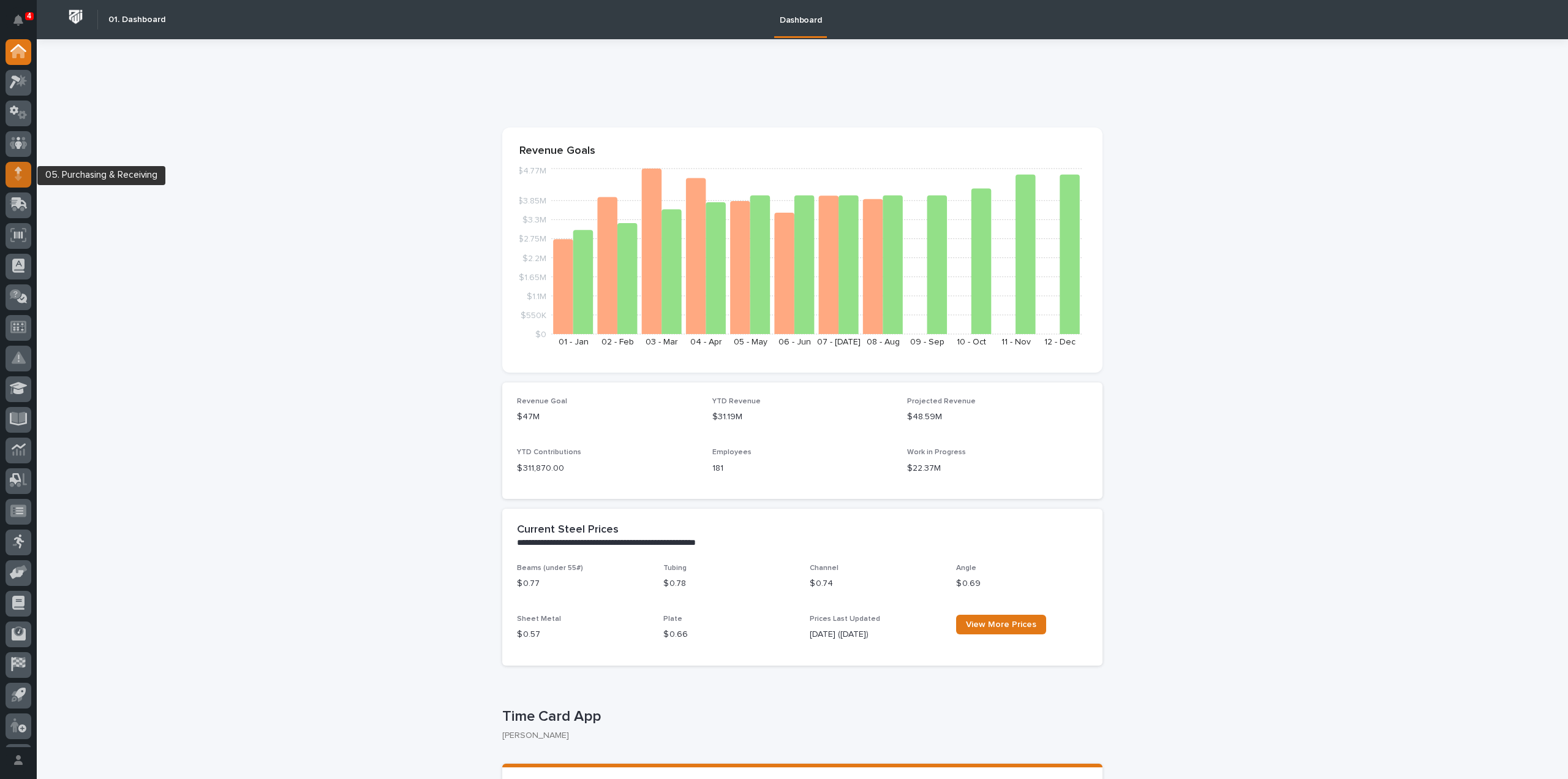
click at [22, 178] on div at bounding box center [19, 175] width 26 height 26
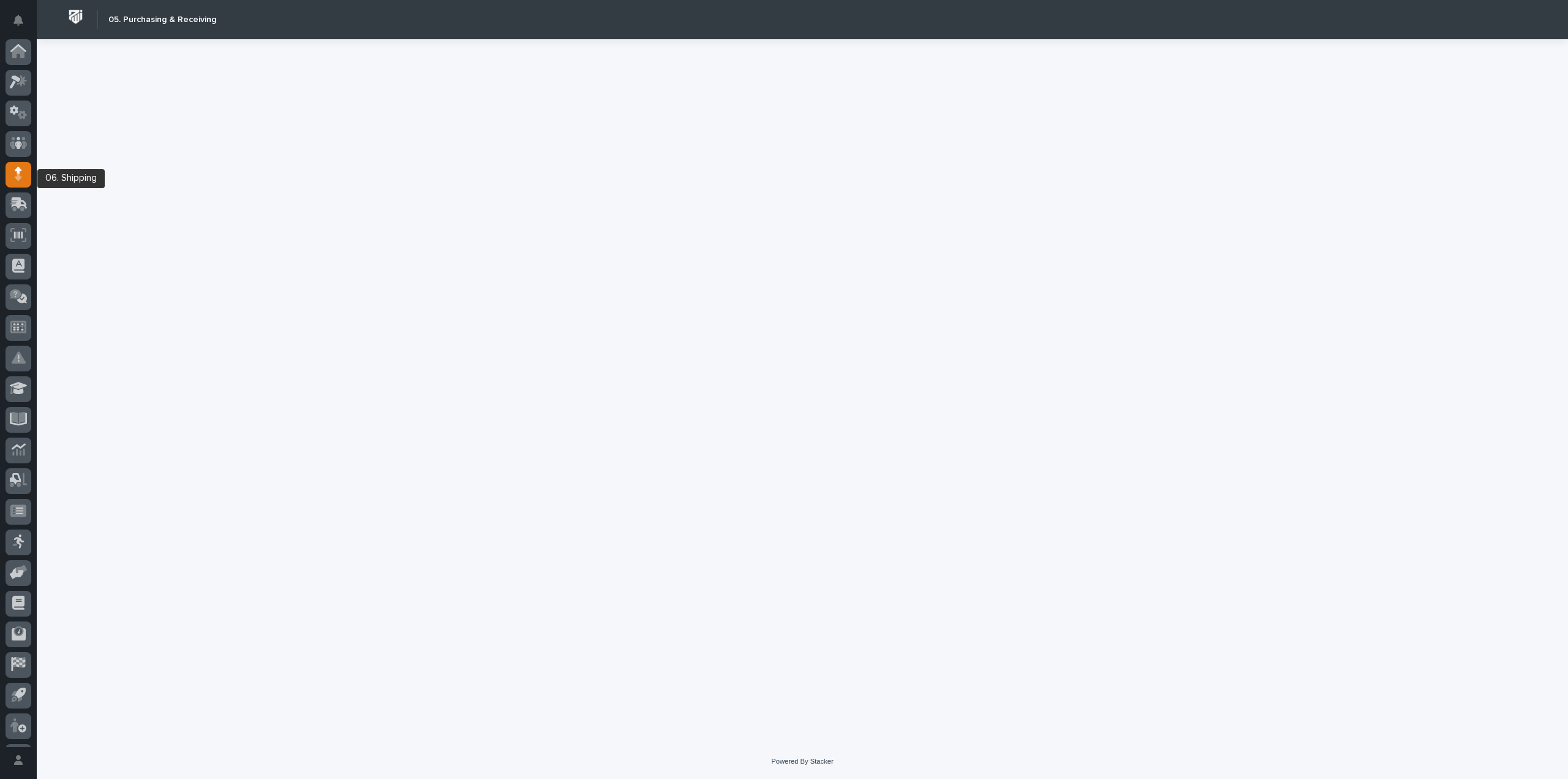
scroll to position [27, 0]
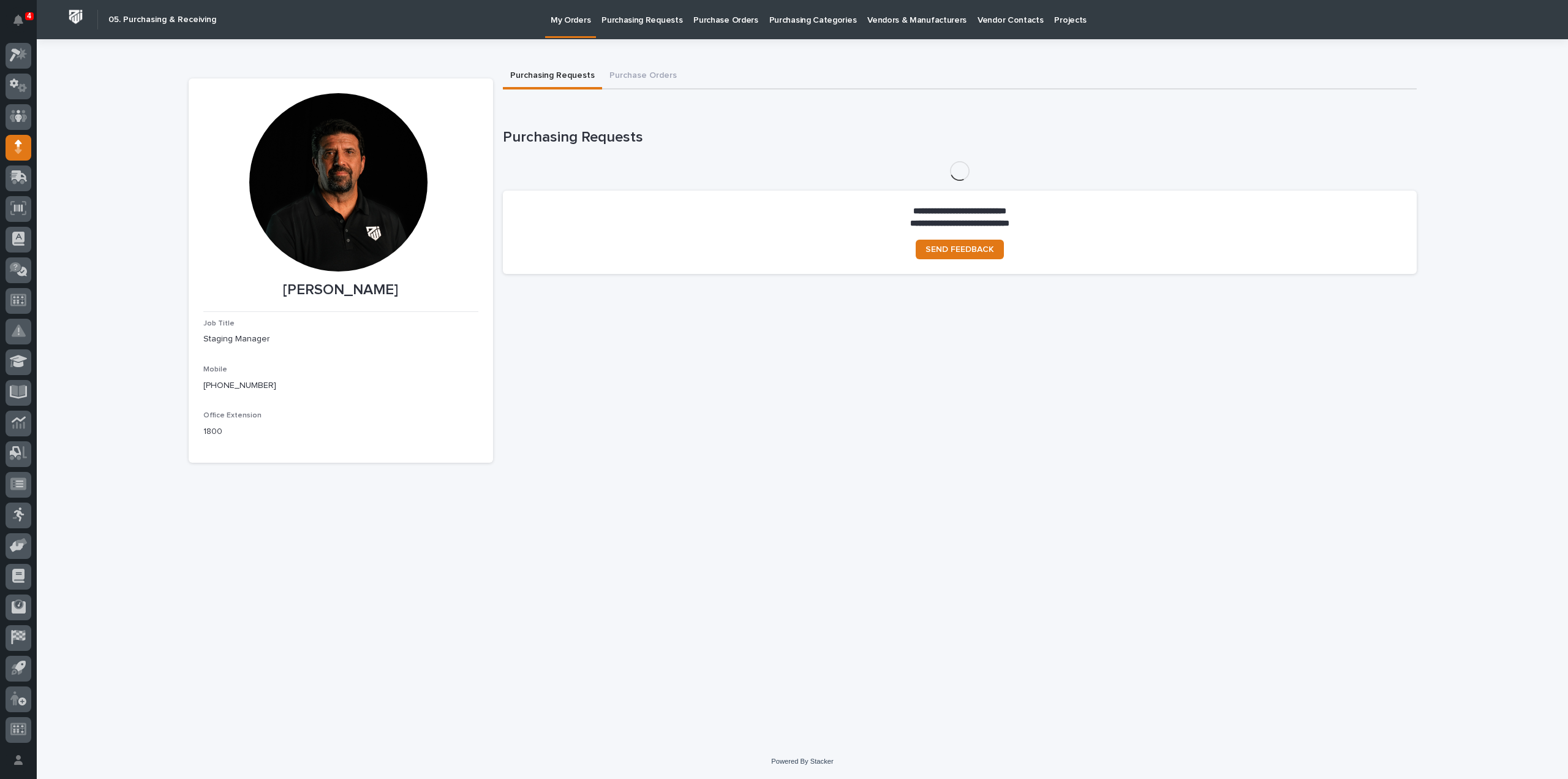
click at [649, 15] on p "Purchasing Requests" at bounding box center [642, 13] width 81 height 26
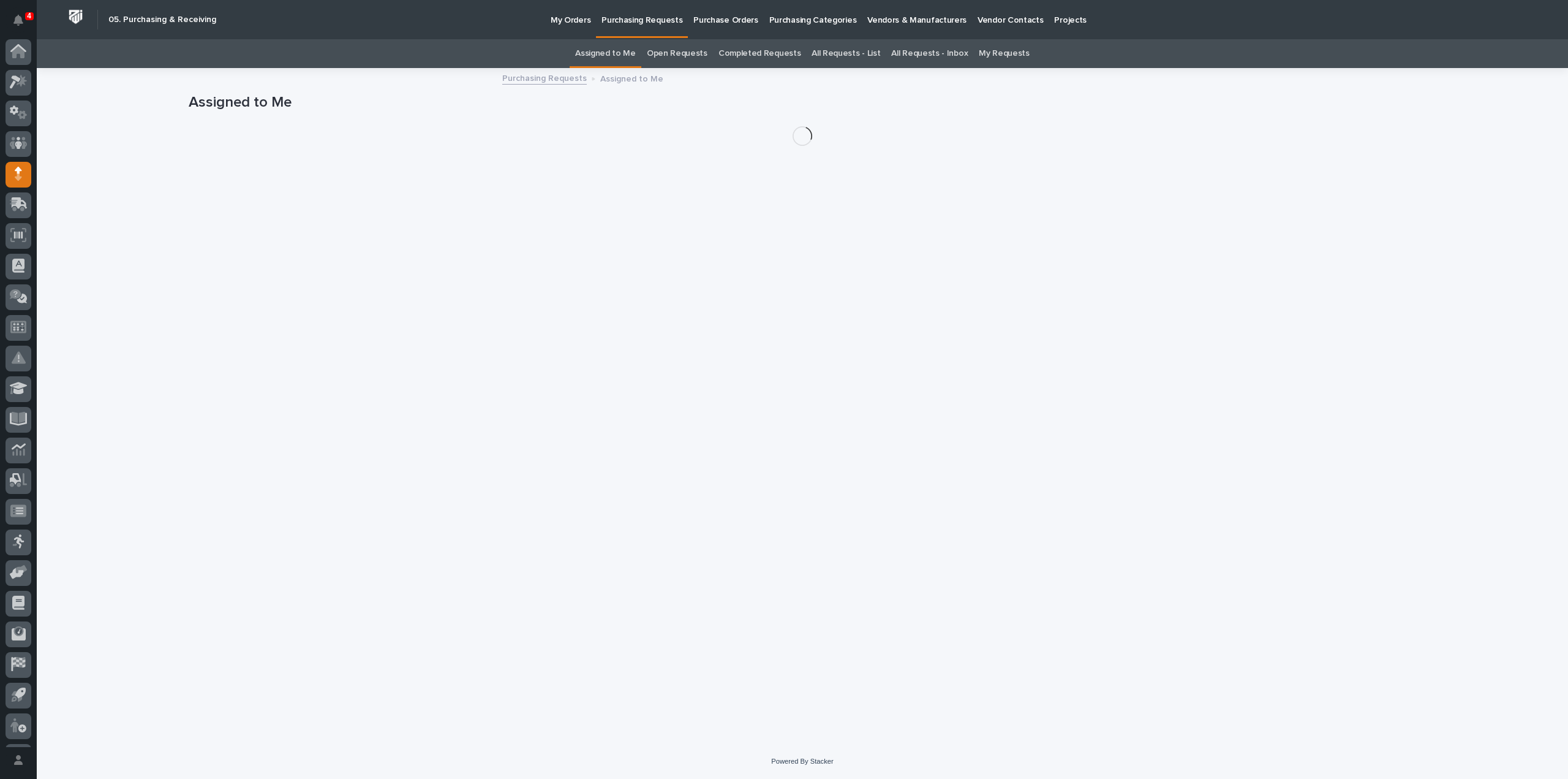
scroll to position [27, 0]
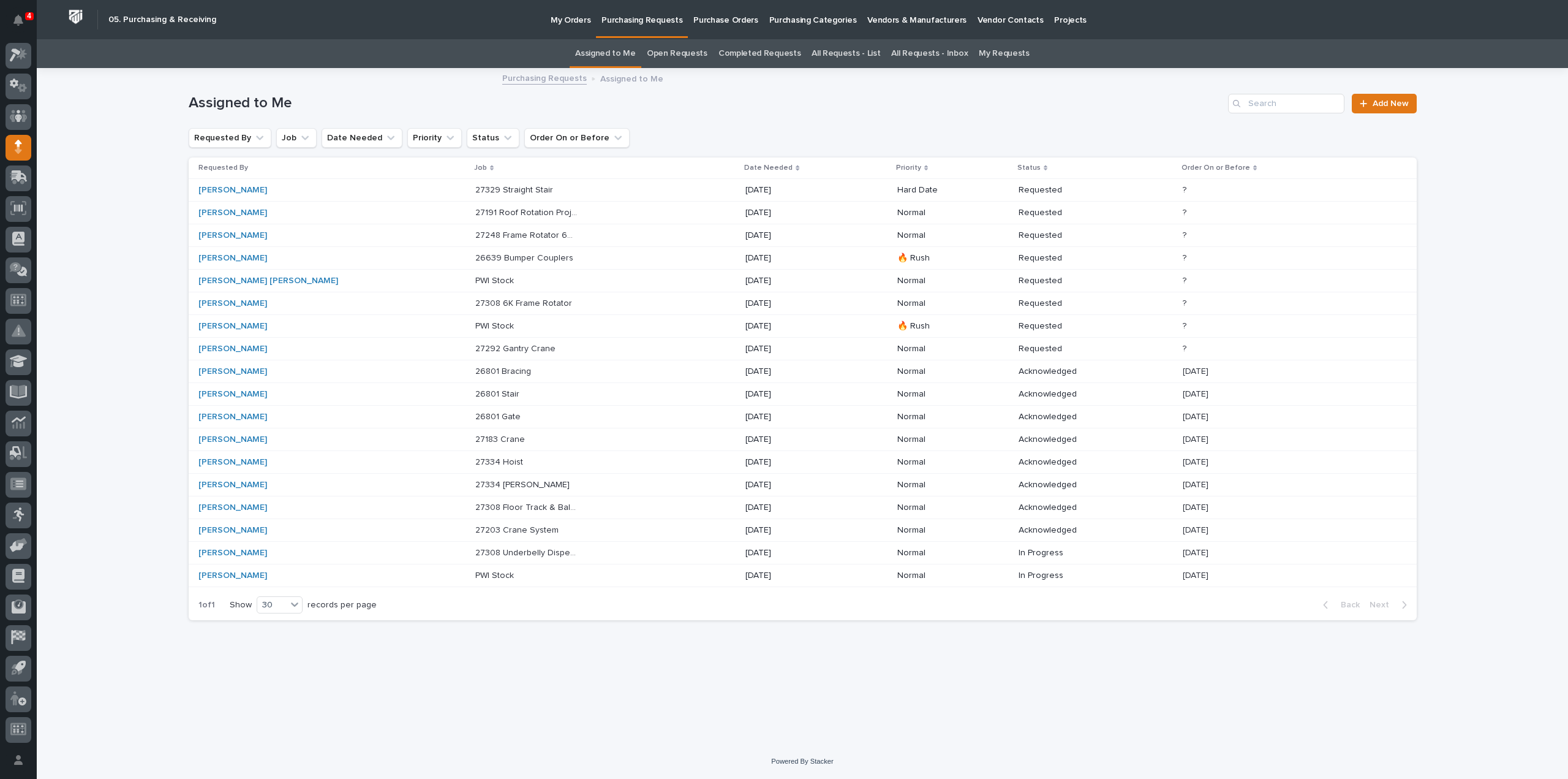
click at [860, 54] on link "All Requests - List" at bounding box center [845, 53] width 68 height 29
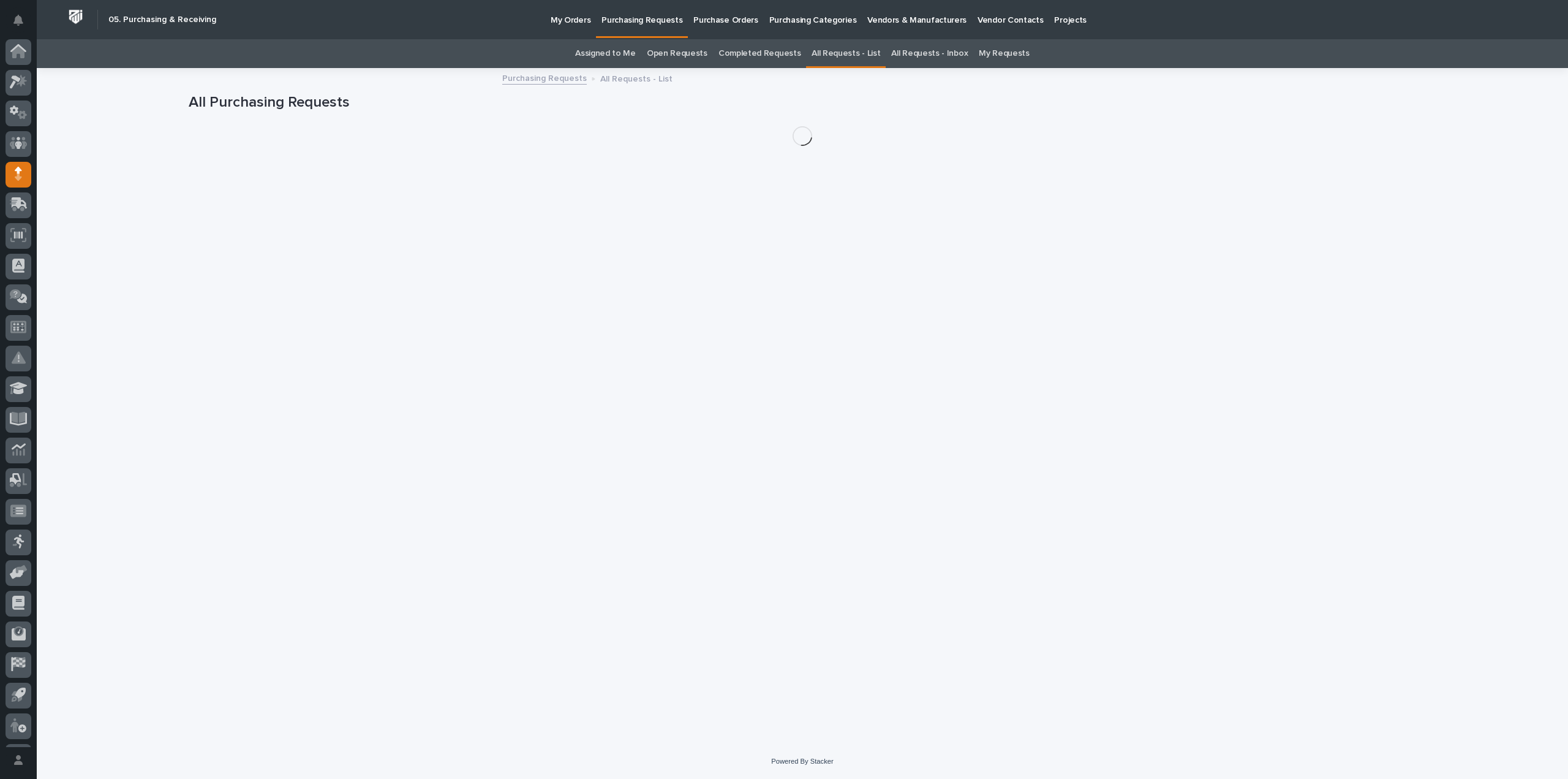
scroll to position [27, 0]
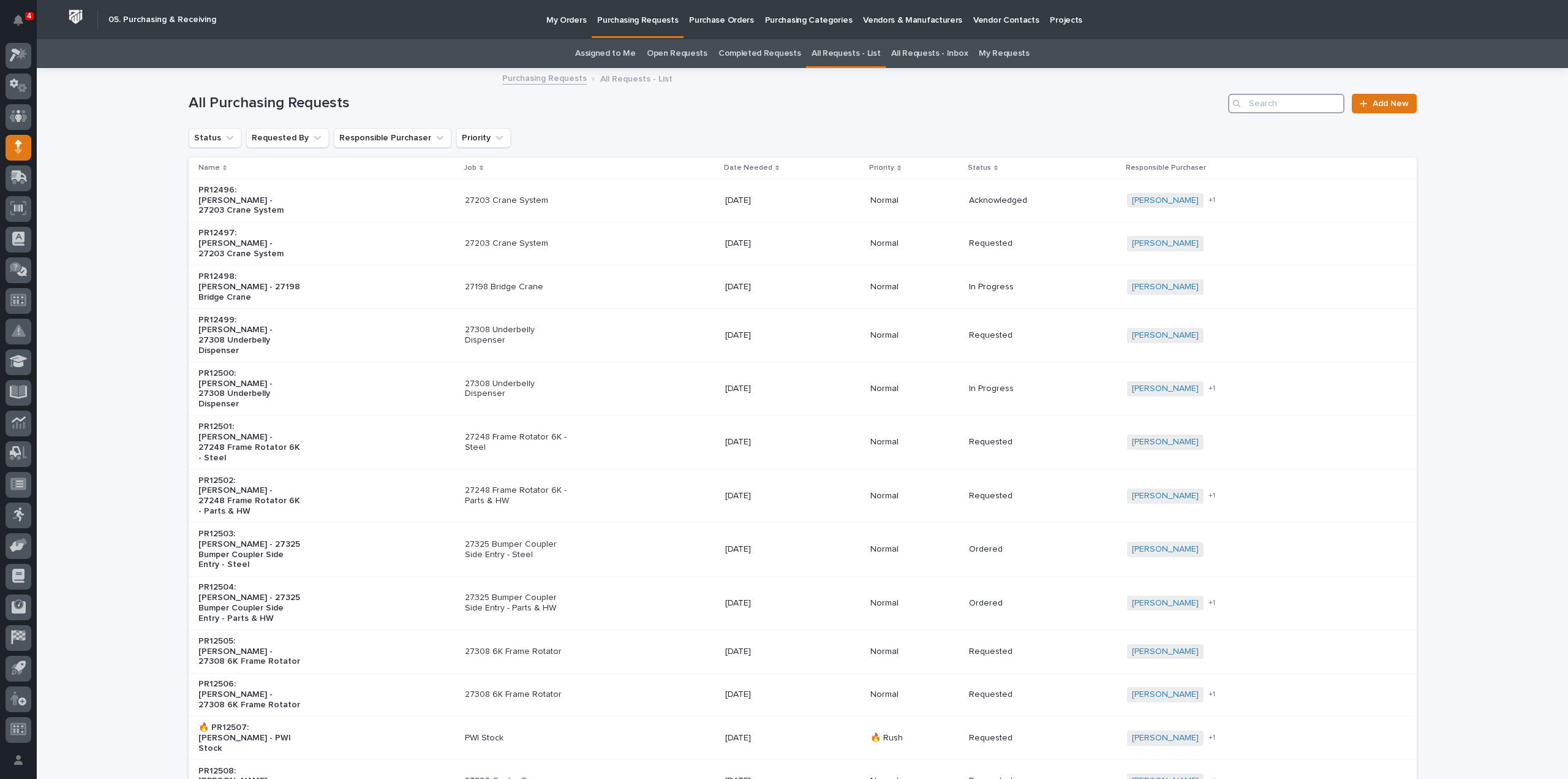
click at [1258, 101] on input "Search" at bounding box center [1286, 103] width 117 height 20
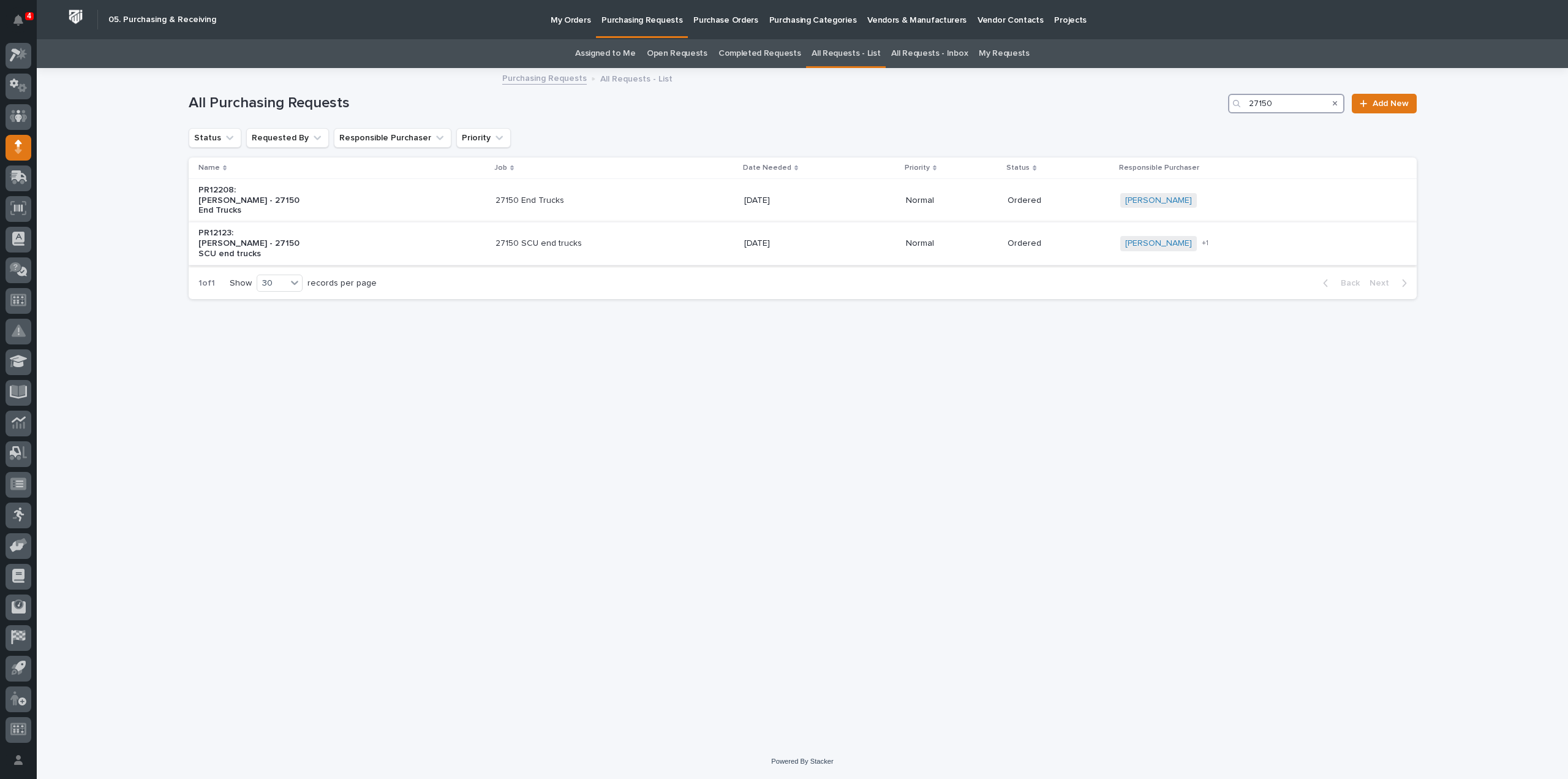
type input "27150"
click at [349, 254] on div "PR12123: Paul Hershberger - 27150 SCU end trucks" at bounding box center [343, 243] width 288 height 40
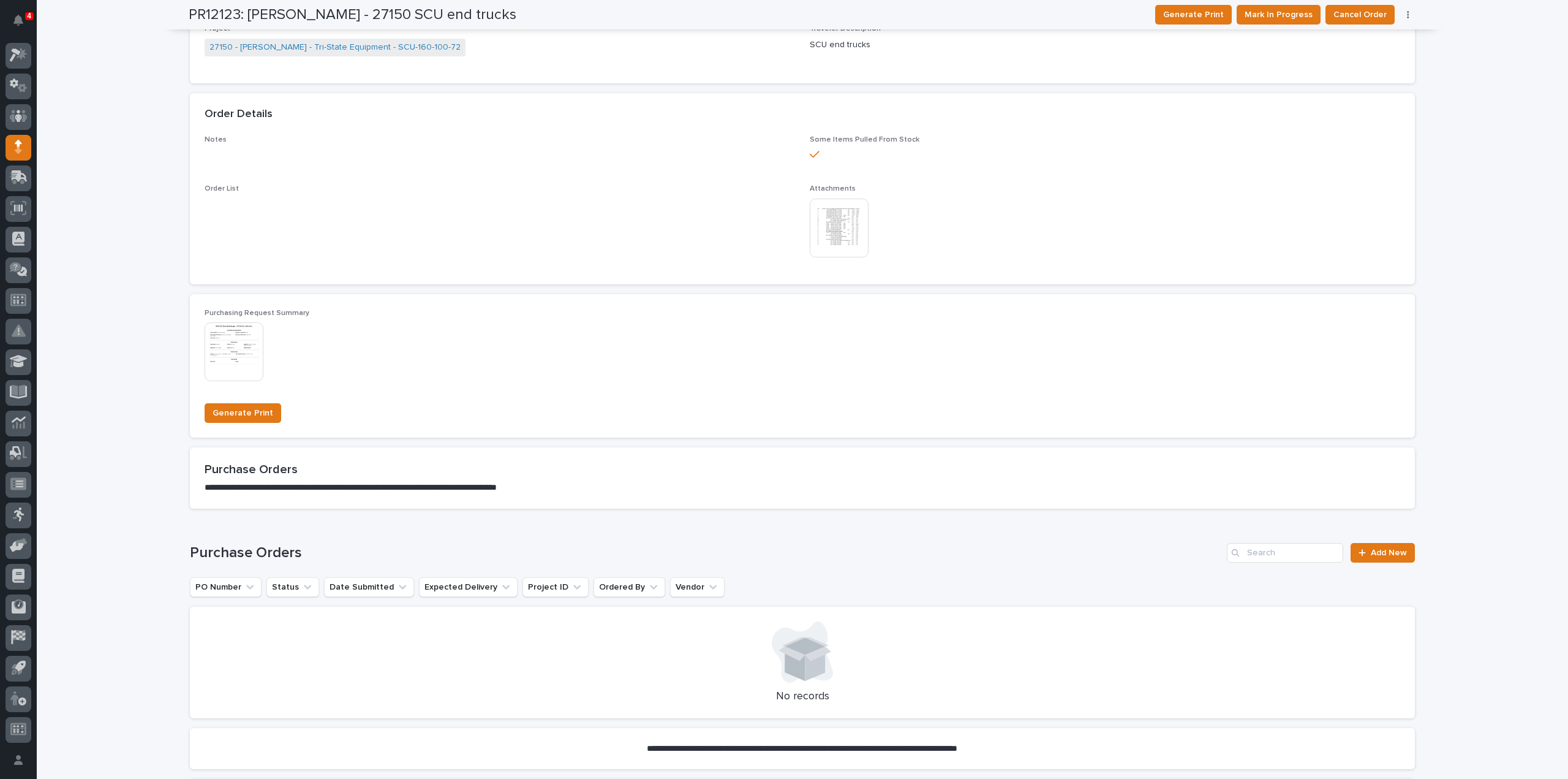
scroll to position [245, 0]
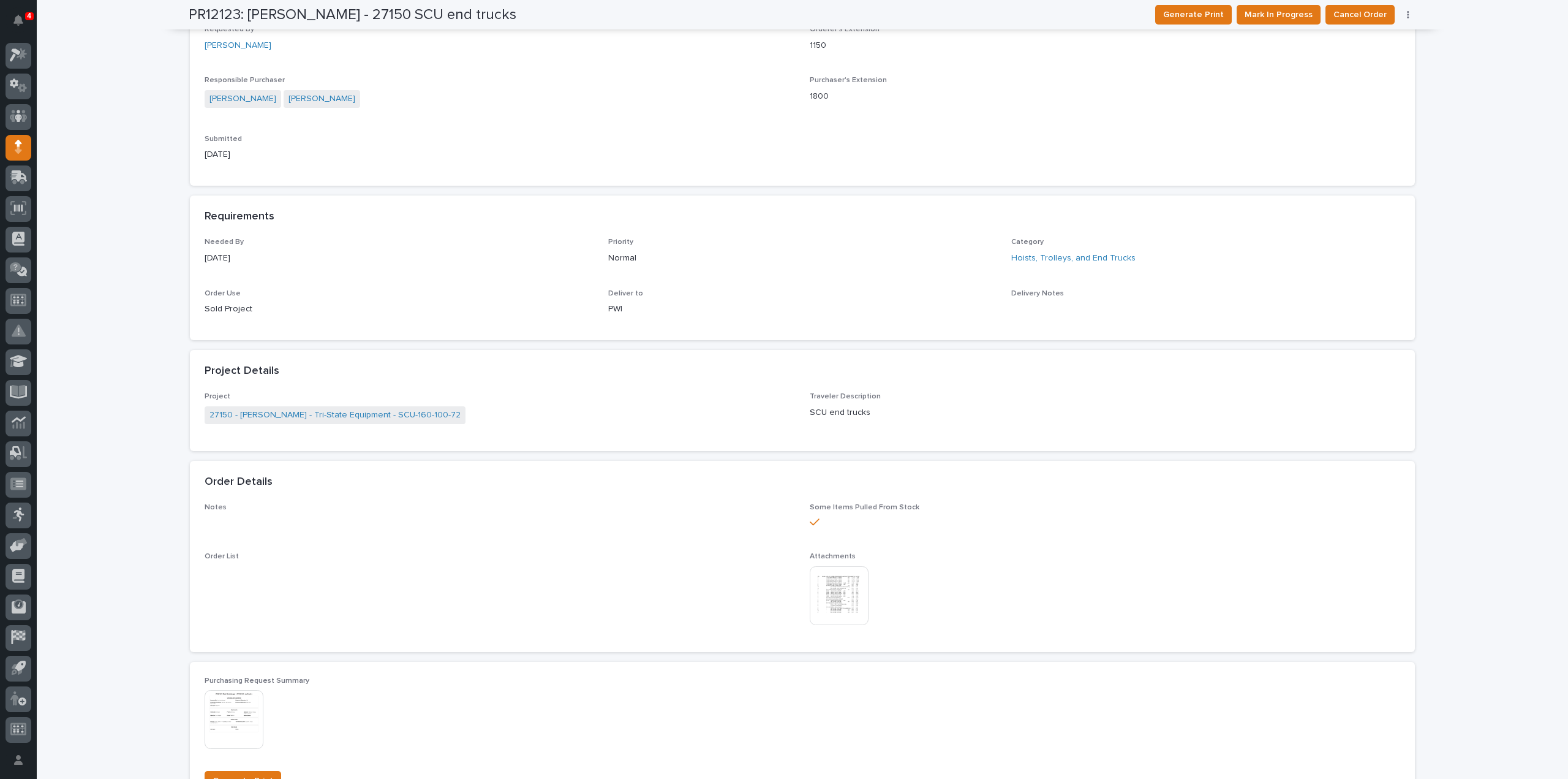
click at [818, 591] on img at bounding box center [839, 595] width 59 height 59
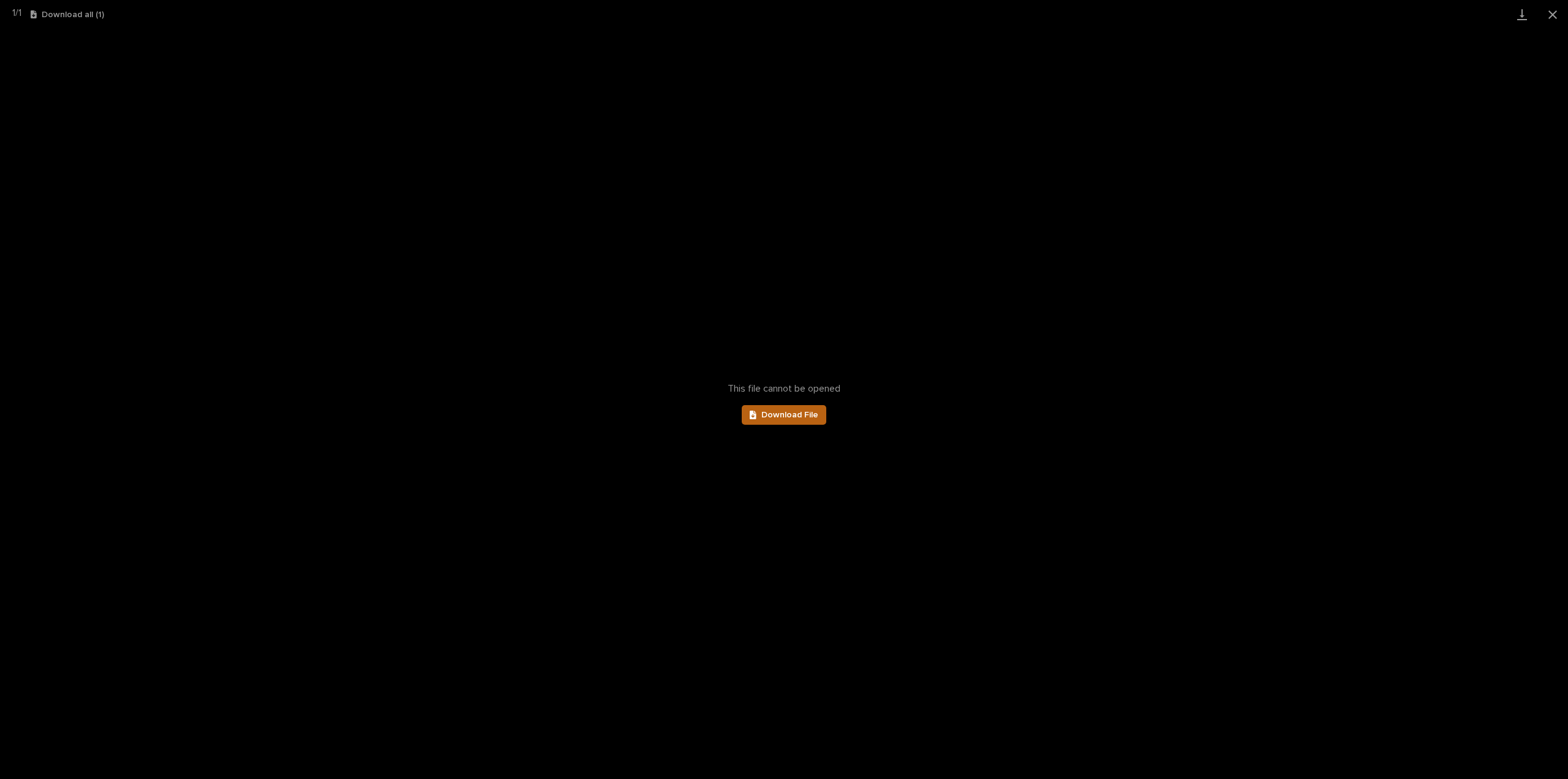
click at [772, 405] on link "Download File" at bounding box center [784, 415] width 85 height 20
click at [1556, 18] on button "Close gallery" at bounding box center [1553, 14] width 31 height 29
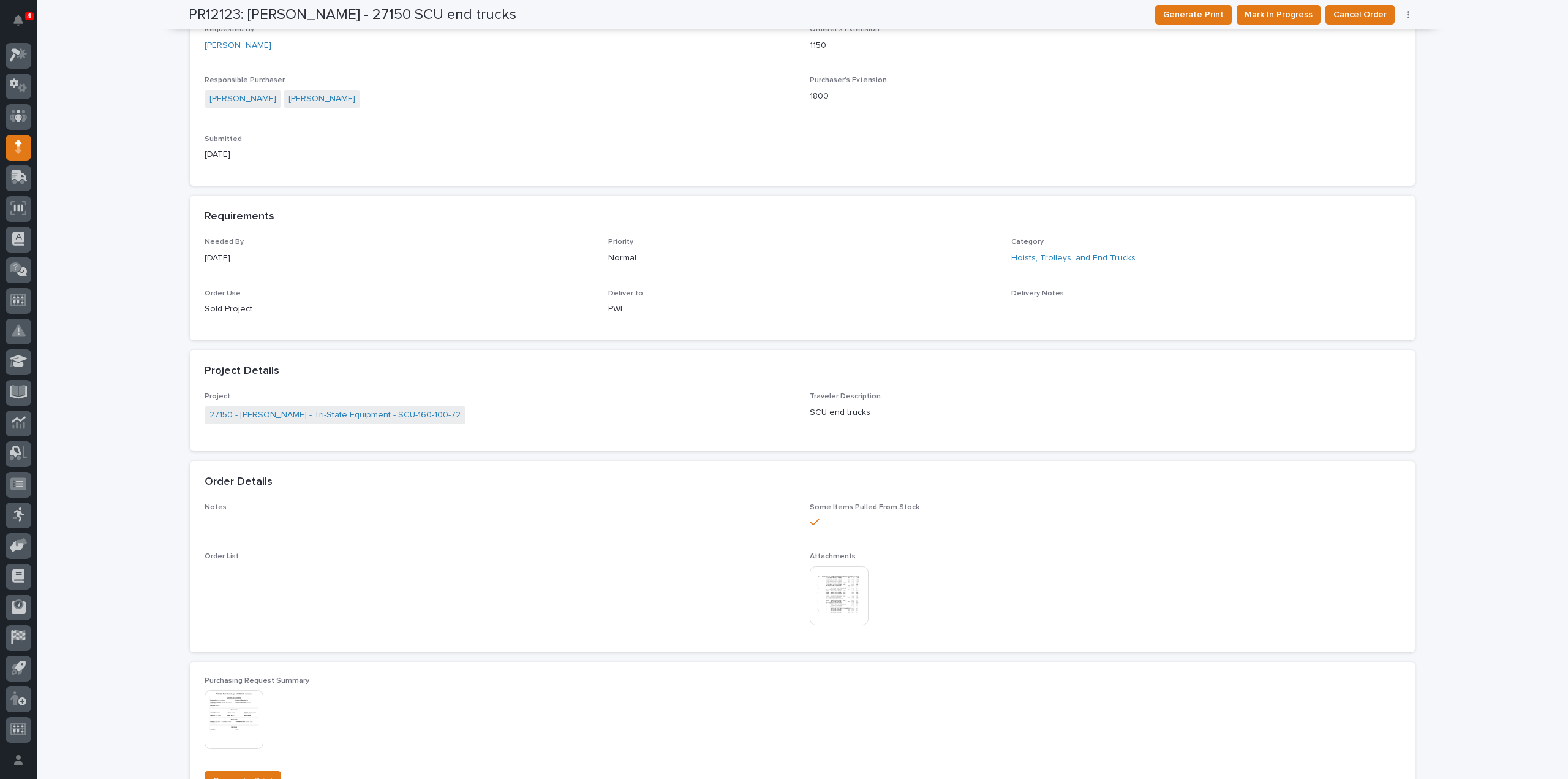
scroll to position [0, 0]
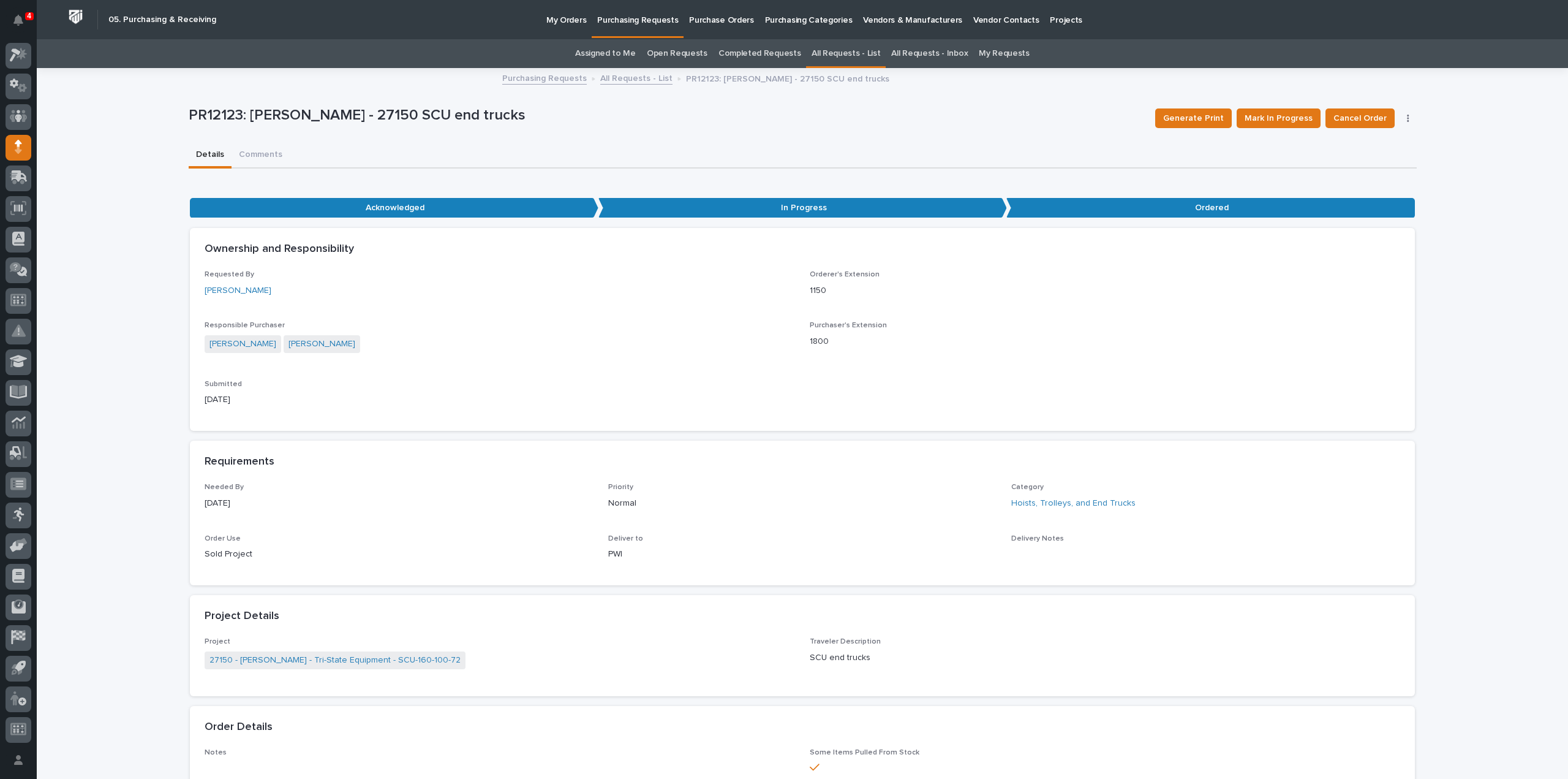
click at [623, 49] on link "Assigned to Me" at bounding box center [605, 53] width 61 height 29
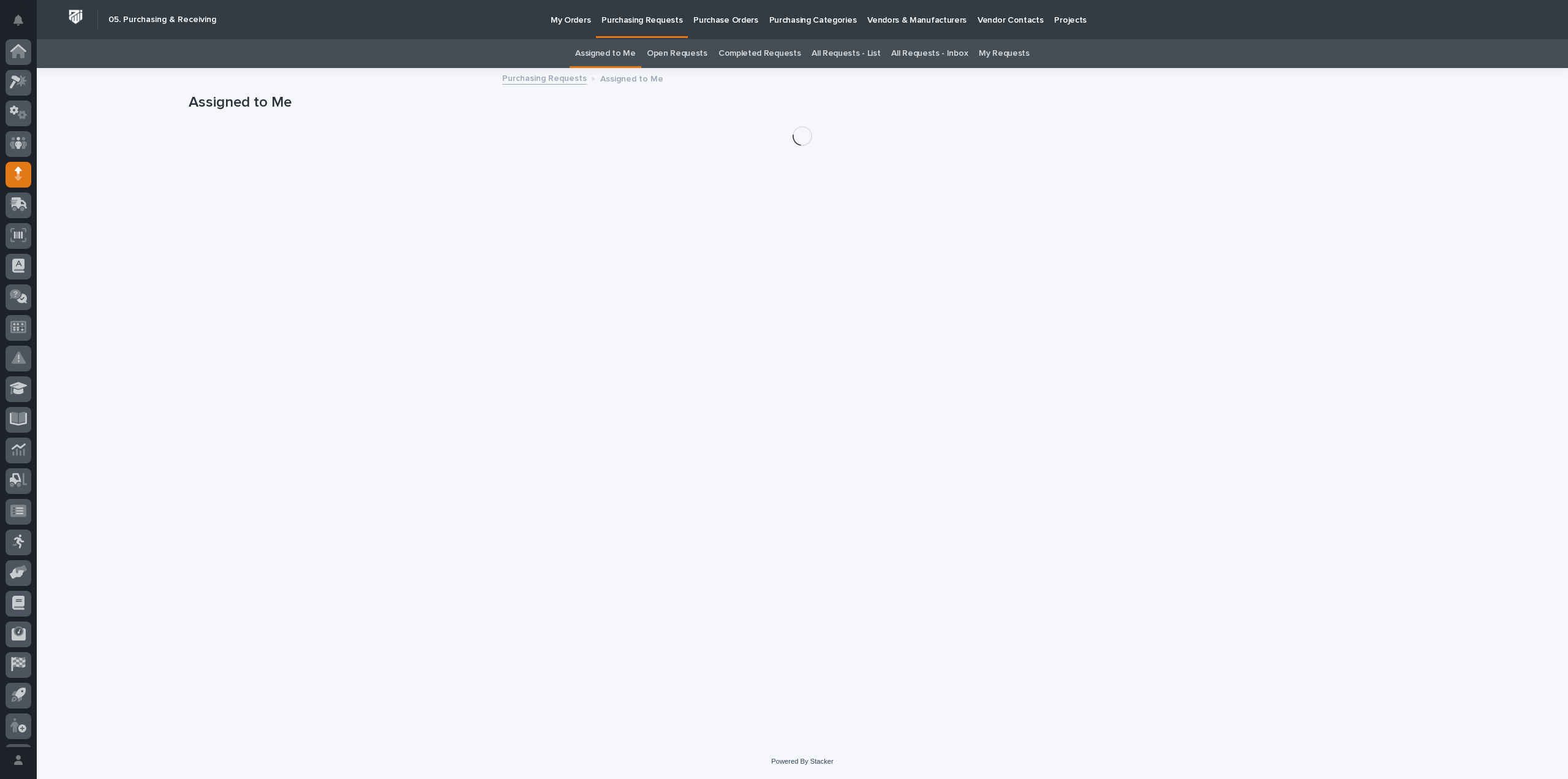
scroll to position [27, 0]
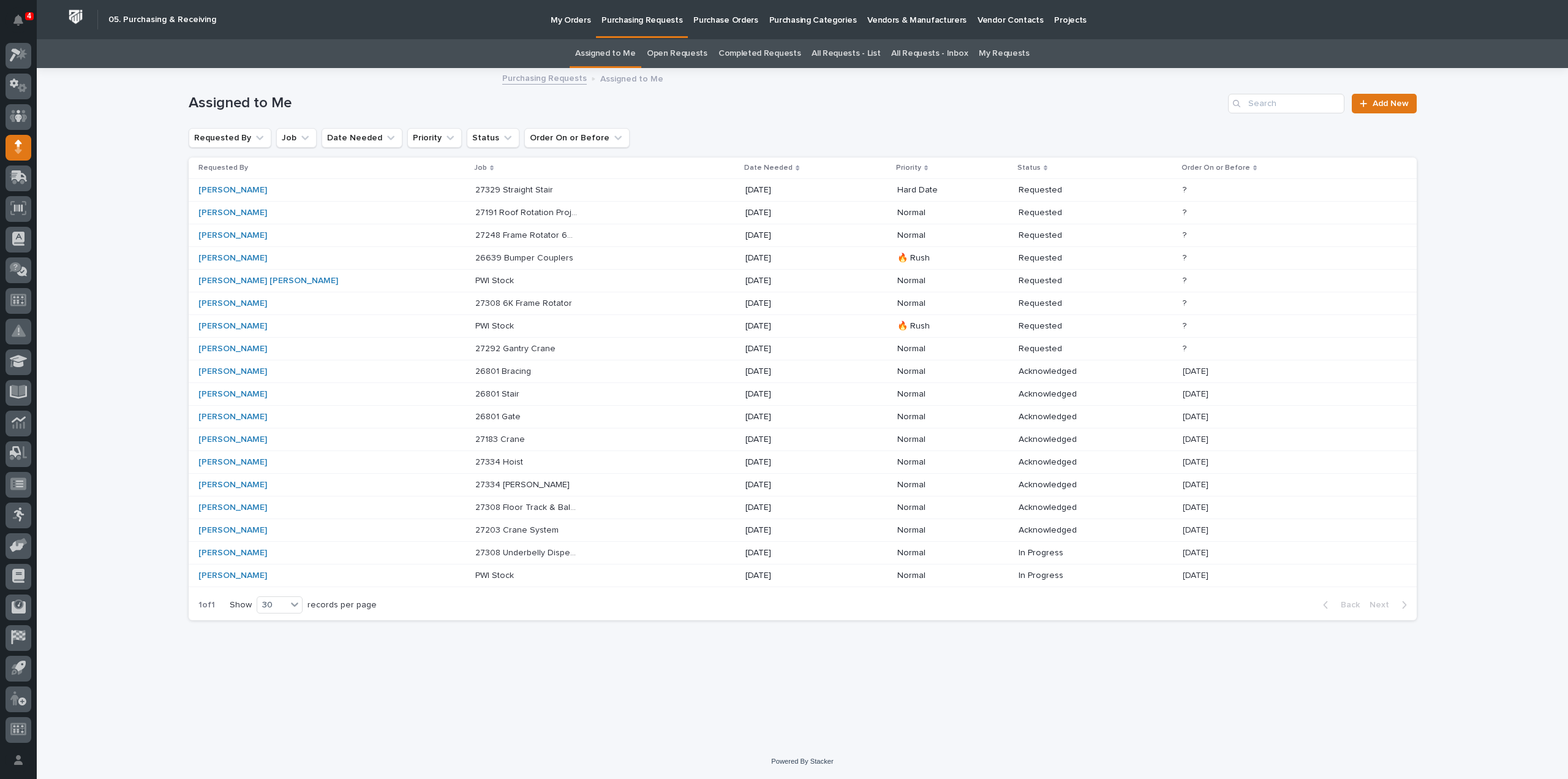
click at [851, 50] on link "All Requests - List" at bounding box center [845, 53] width 68 height 29
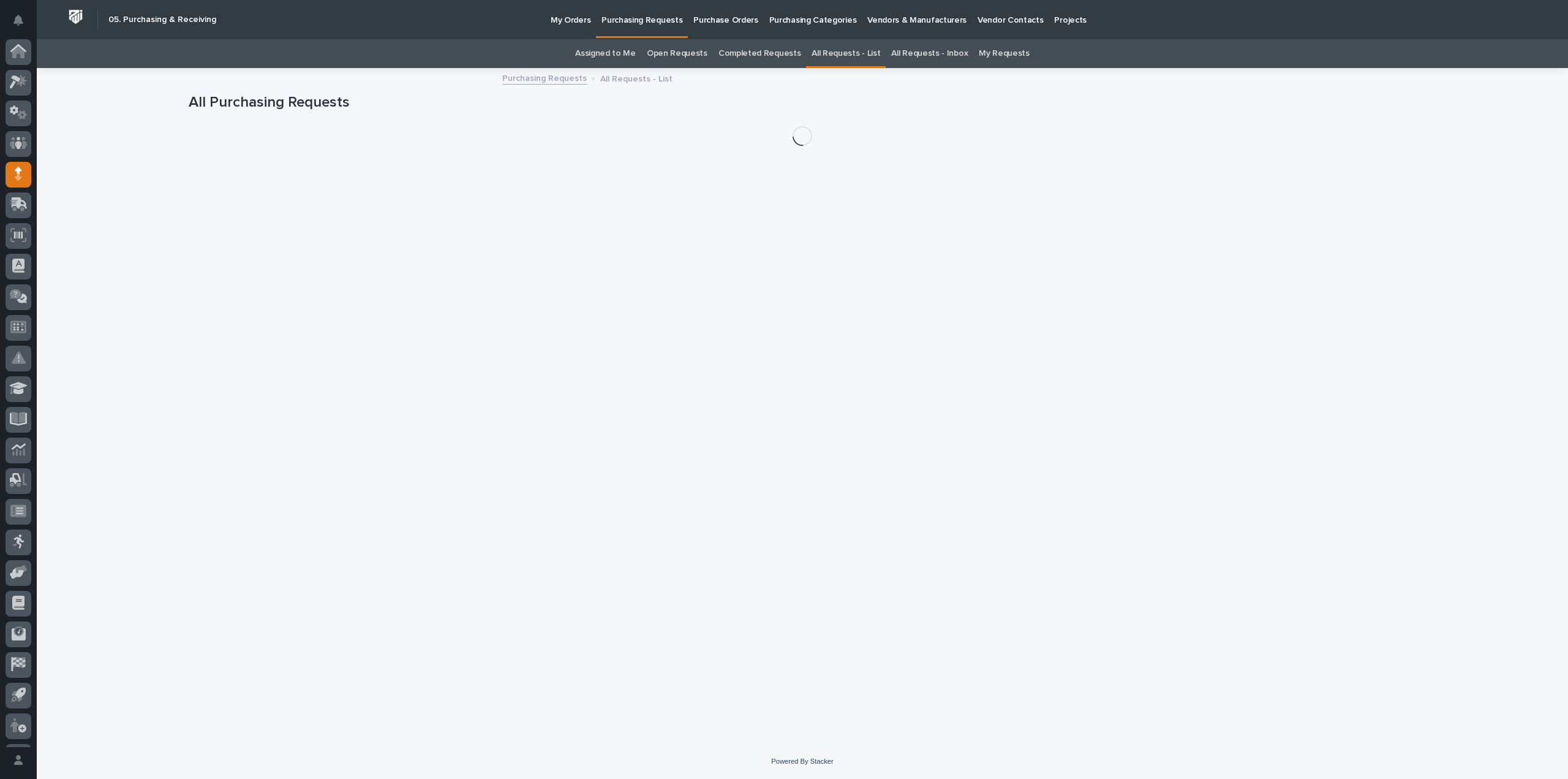
scroll to position [27, 0]
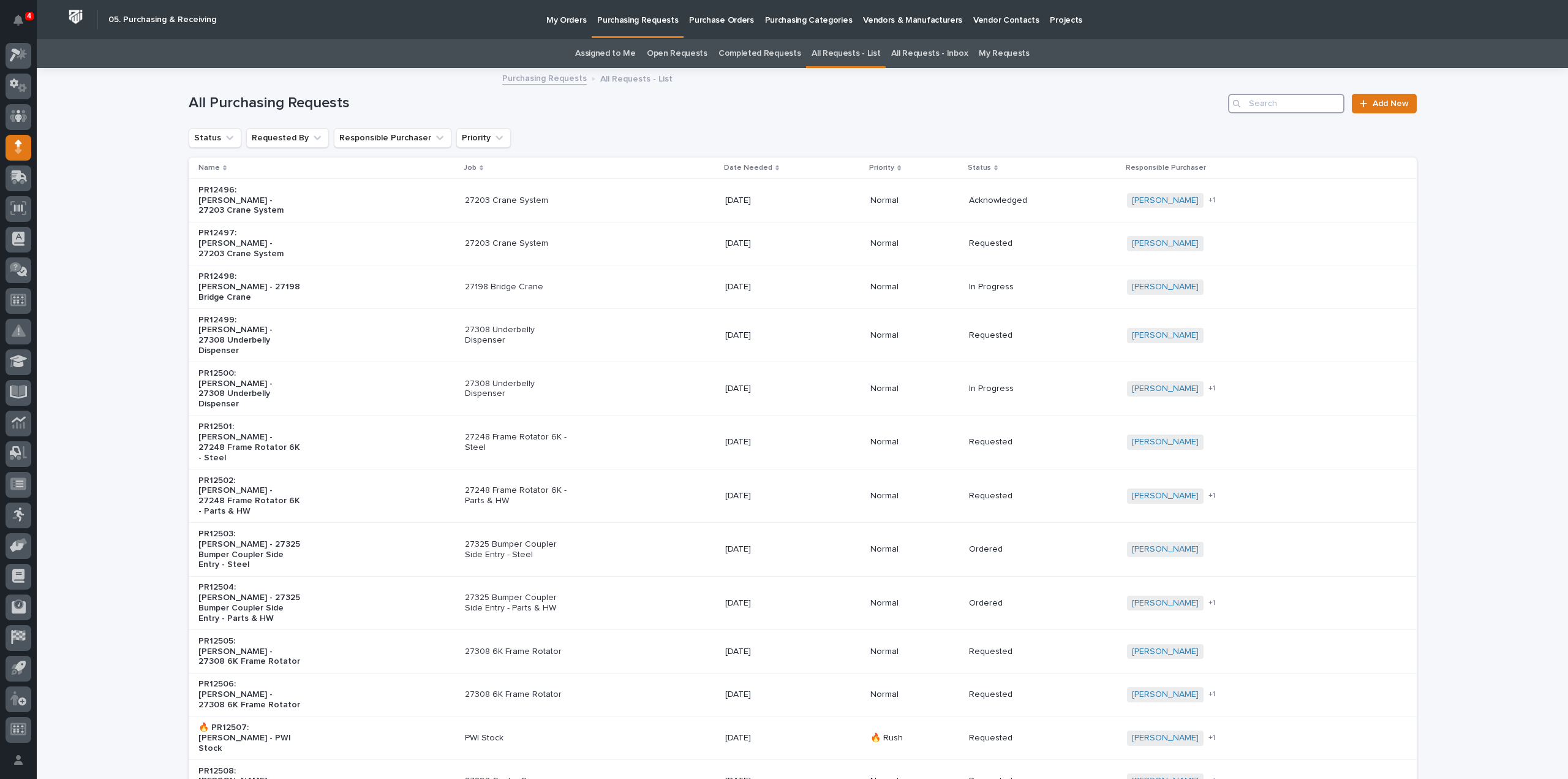
click at [1255, 107] on input "Search" at bounding box center [1286, 103] width 117 height 20
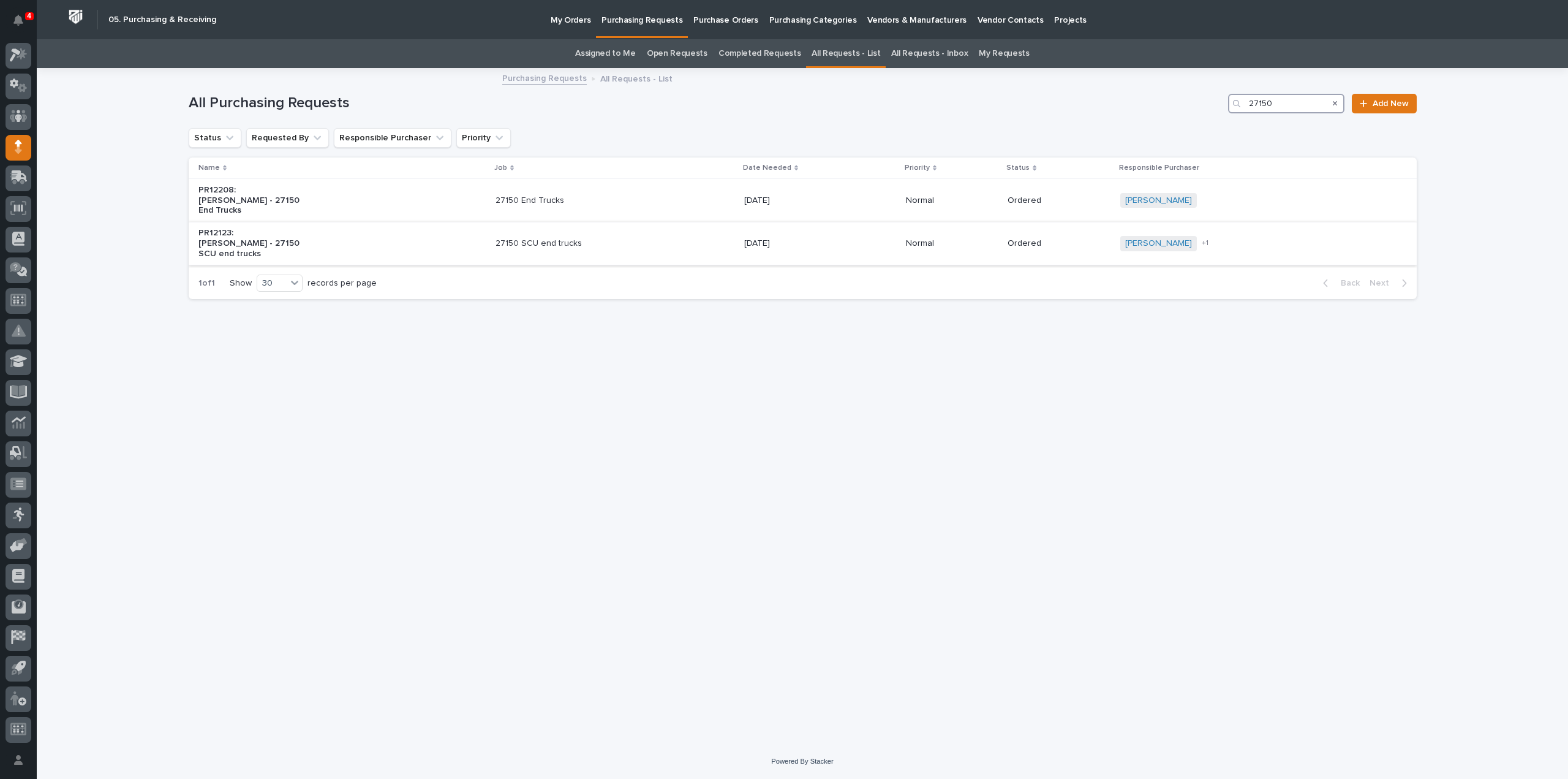
type input "27150"
click at [769, 242] on p "09/09/2025" at bounding box center [796, 243] width 103 height 10
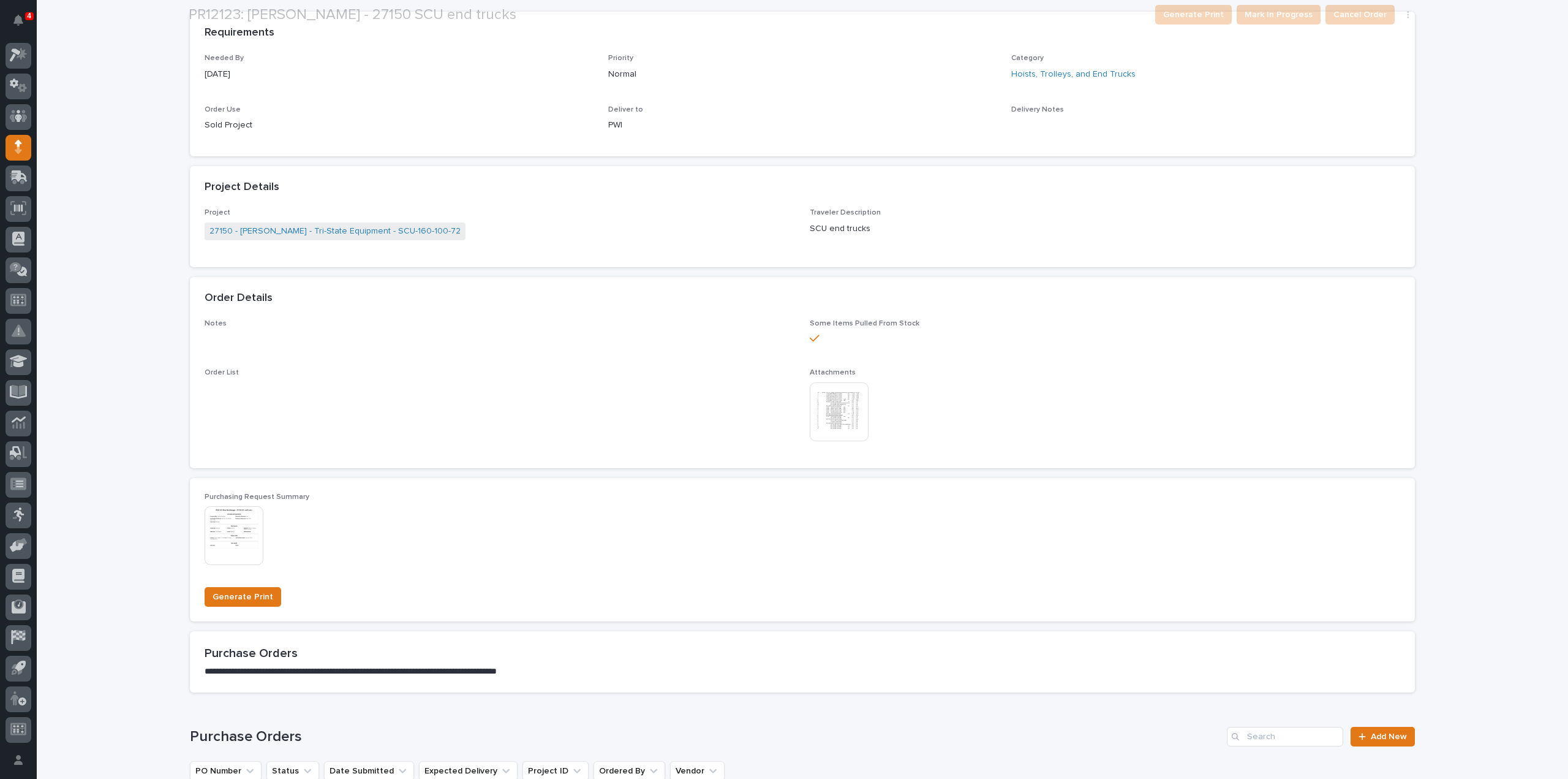
scroll to position [652, 0]
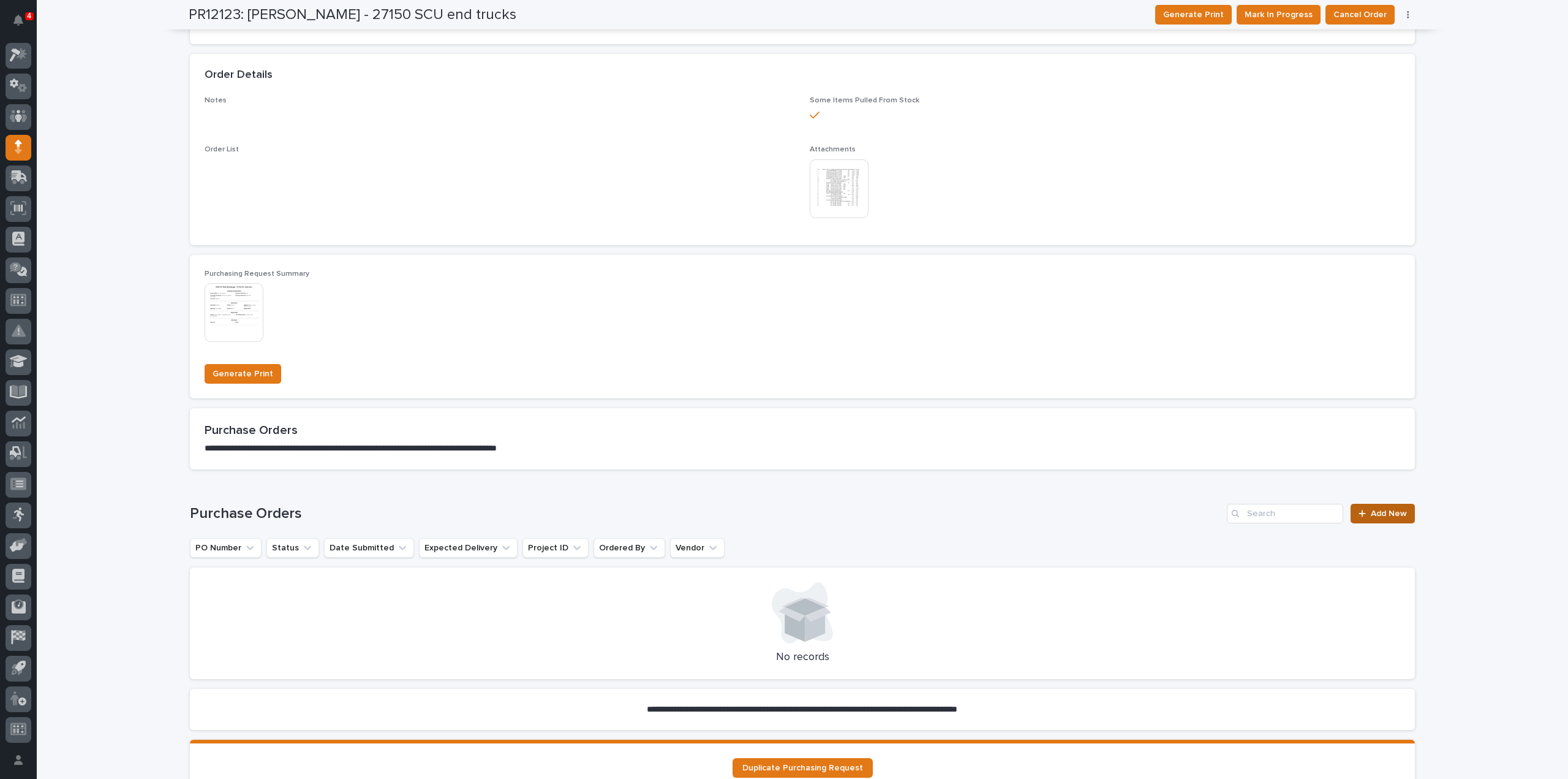
click at [1376, 520] on link "Add New" at bounding box center [1383, 513] width 64 height 20
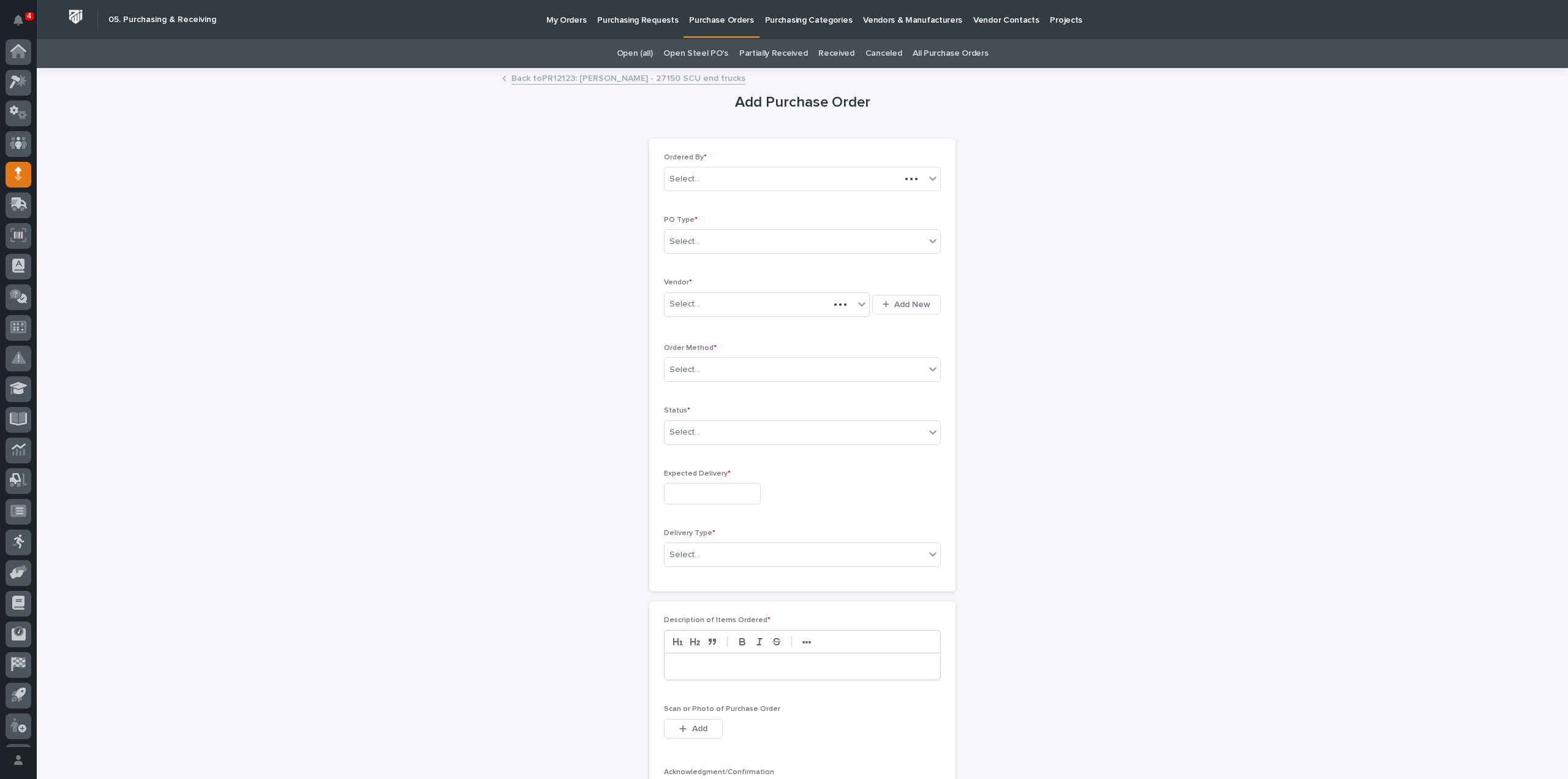
scroll to position [27, 0]
click at [690, 239] on div "Select..." at bounding box center [685, 242] width 31 height 13
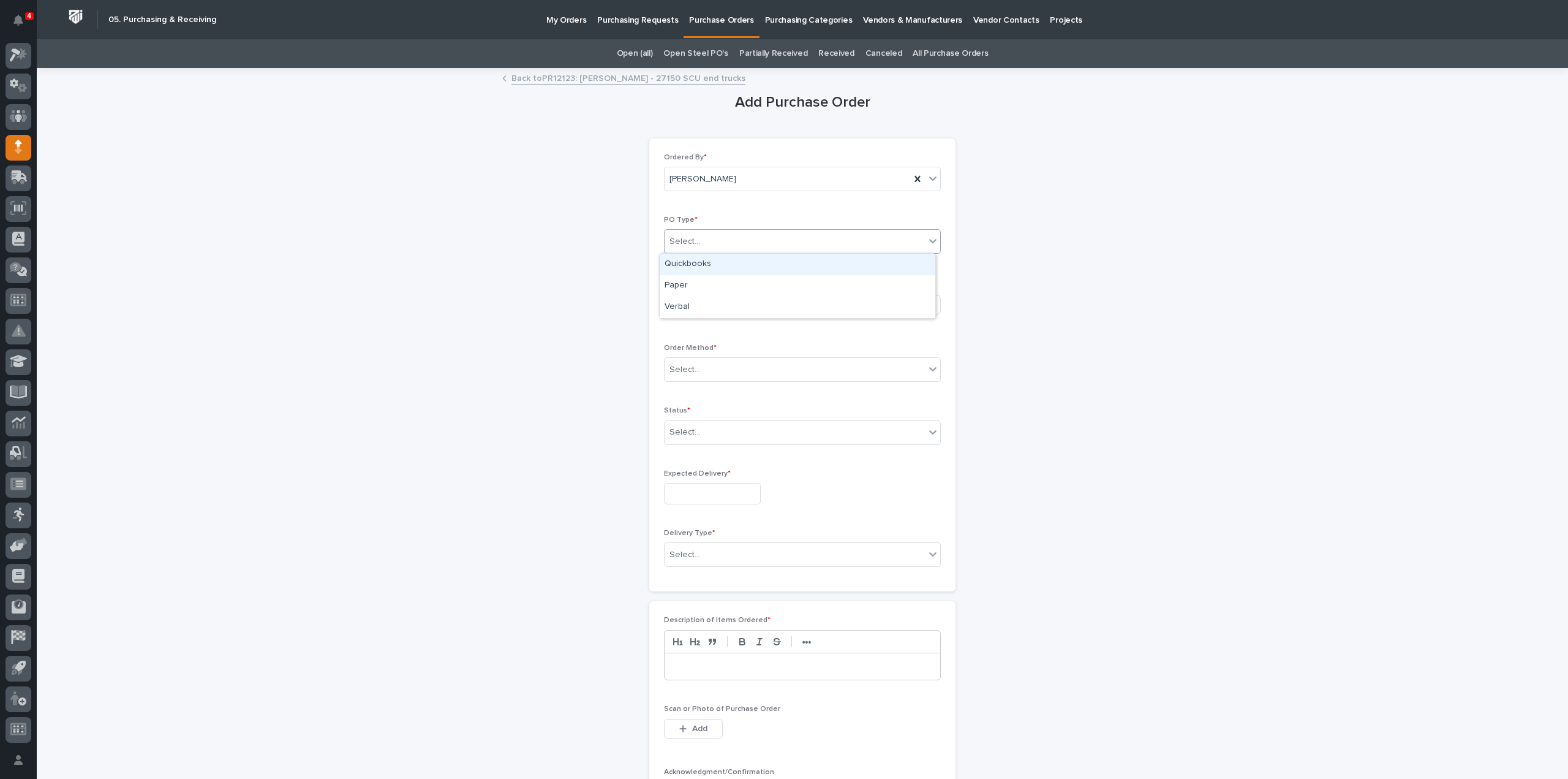
click at [681, 262] on div "Quickbooks" at bounding box center [798, 264] width 275 height 21
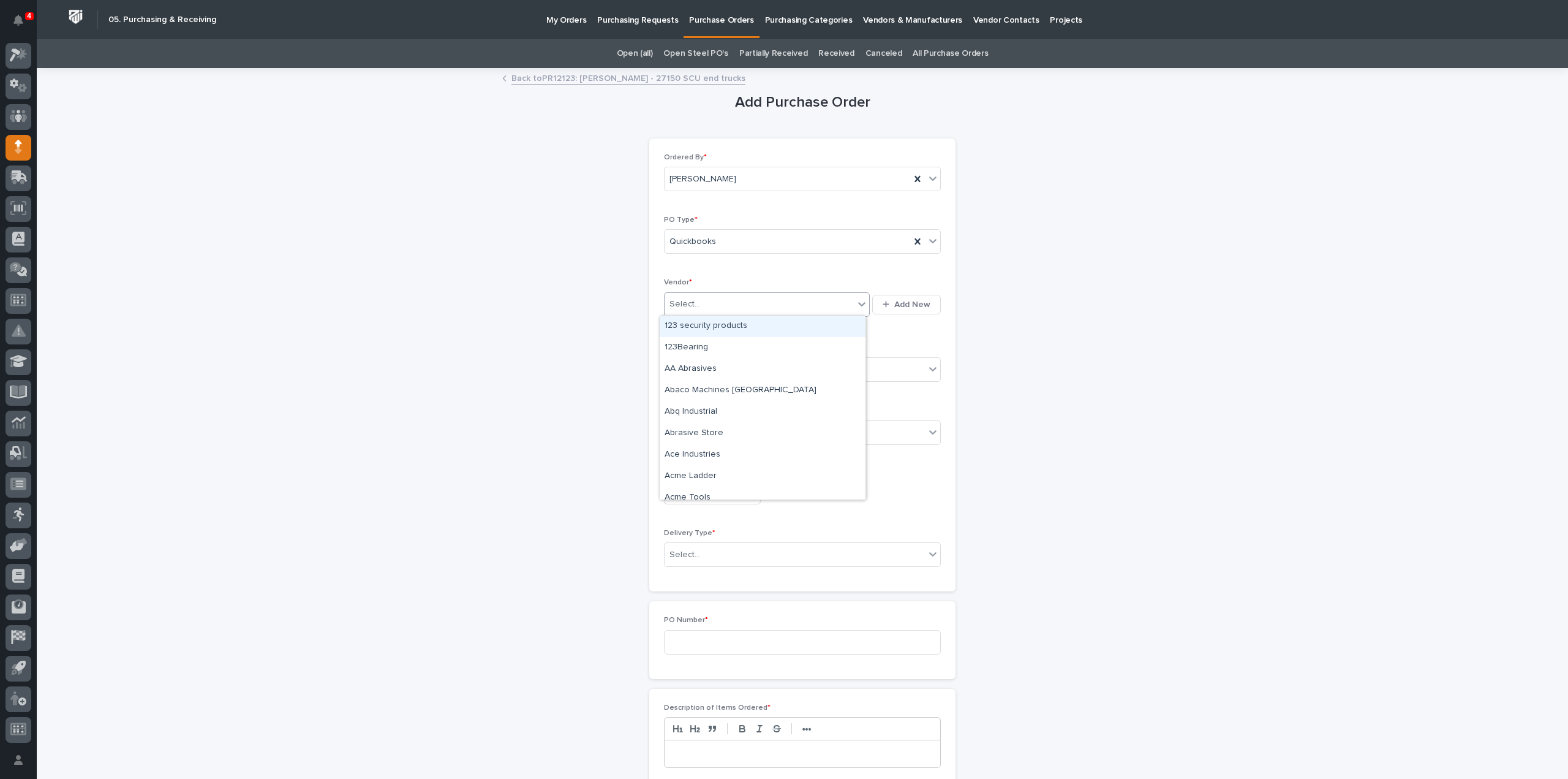
click at [684, 305] on div "Select..." at bounding box center [685, 305] width 31 height 13
type input "****"
click at [688, 324] on div "EPCO Sales" at bounding box center [763, 326] width 205 height 21
click at [678, 364] on div "Select..." at bounding box center [685, 370] width 31 height 13
click at [704, 387] on div "Online Order" at bounding box center [798, 390] width 275 height 21
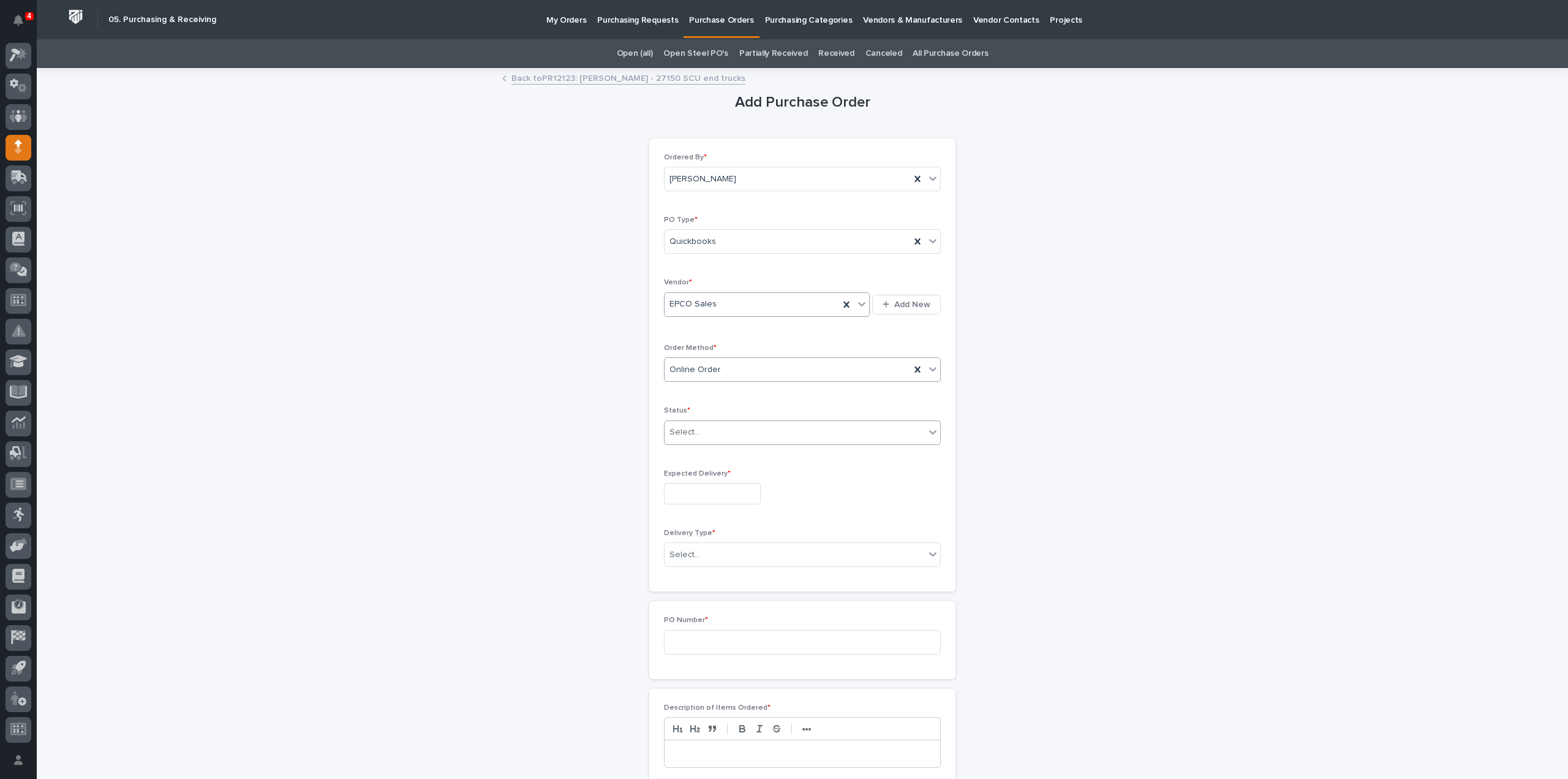
click at [696, 438] on div "Select..." at bounding box center [795, 432] width 261 height 21
drag, startPoint x: 692, startPoint y: 474, endPoint x: 692, endPoint y: 456, distance: 18.0
click at [692, 474] on div "Submitted" at bounding box center [798, 474] width 275 height 21
click at [717, 361] on div "Online Order" at bounding box center [787, 370] width 246 height 21
click at [703, 409] on div "Email" at bounding box center [798, 412] width 275 height 21
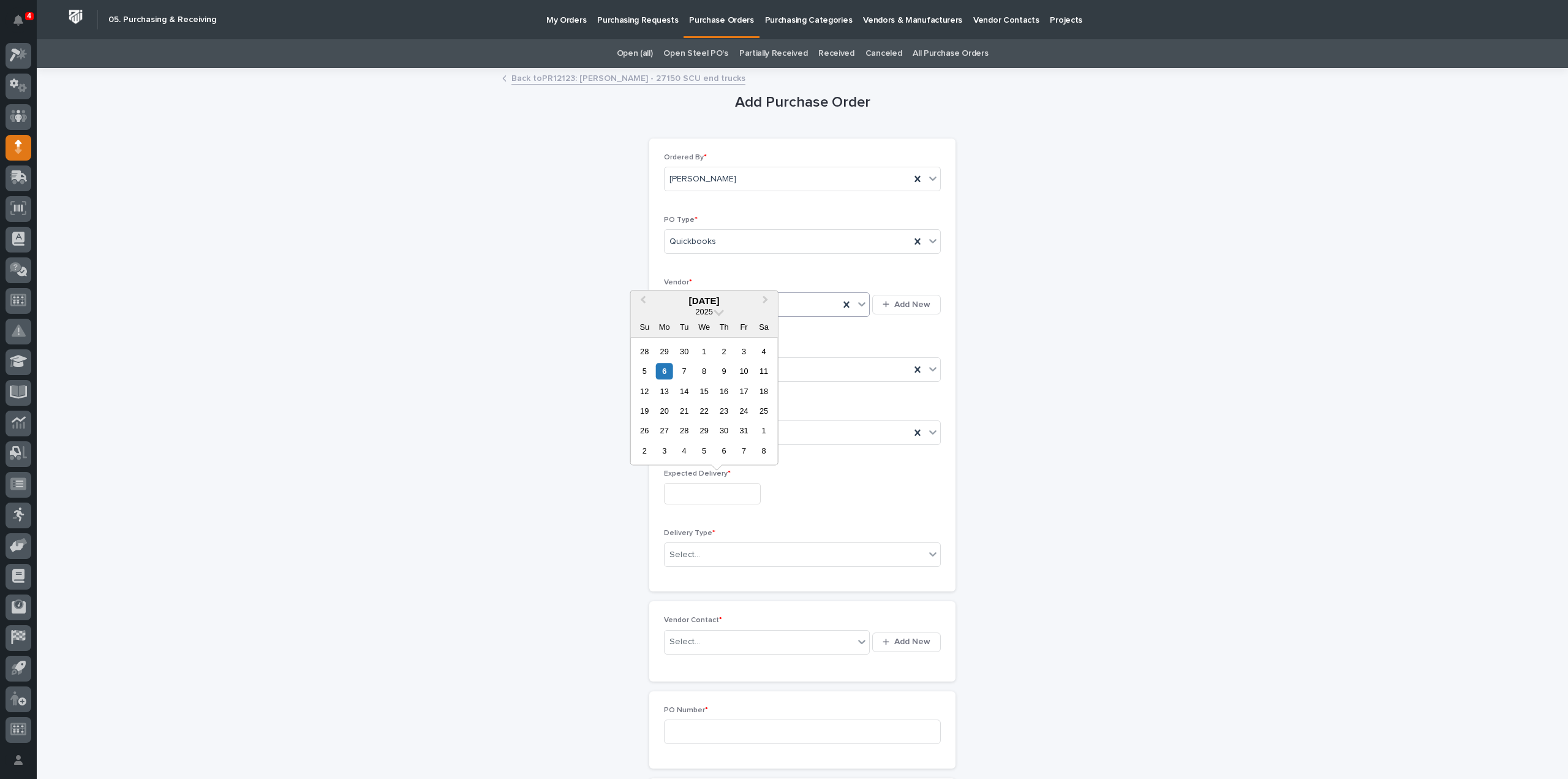
click at [722, 496] on input "text" at bounding box center [713, 493] width 97 height 21
click at [686, 370] on div "7" at bounding box center [685, 371] width 17 height 17
type input "**********"
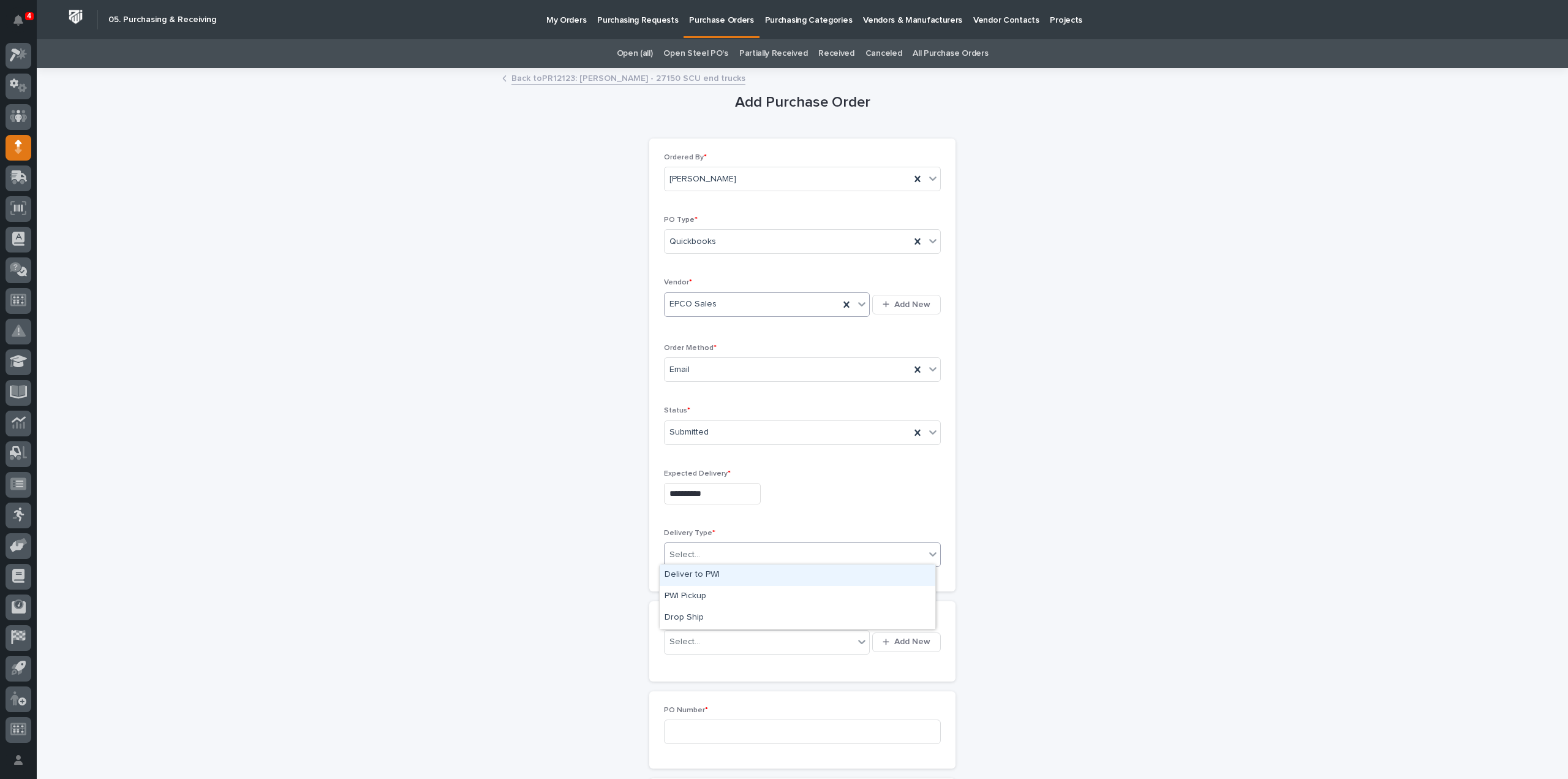
click at [691, 556] on div "Select..." at bounding box center [685, 555] width 31 height 13
click at [695, 574] on div "Deliver to PWI" at bounding box center [798, 574] width 275 height 21
click at [695, 645] on div "Select..." at bounding box center [759, 642] width 190 height 21
type input "****"
click at [712, 640] on div "Select..." at bounding box center [759, 642] width 190 height 21
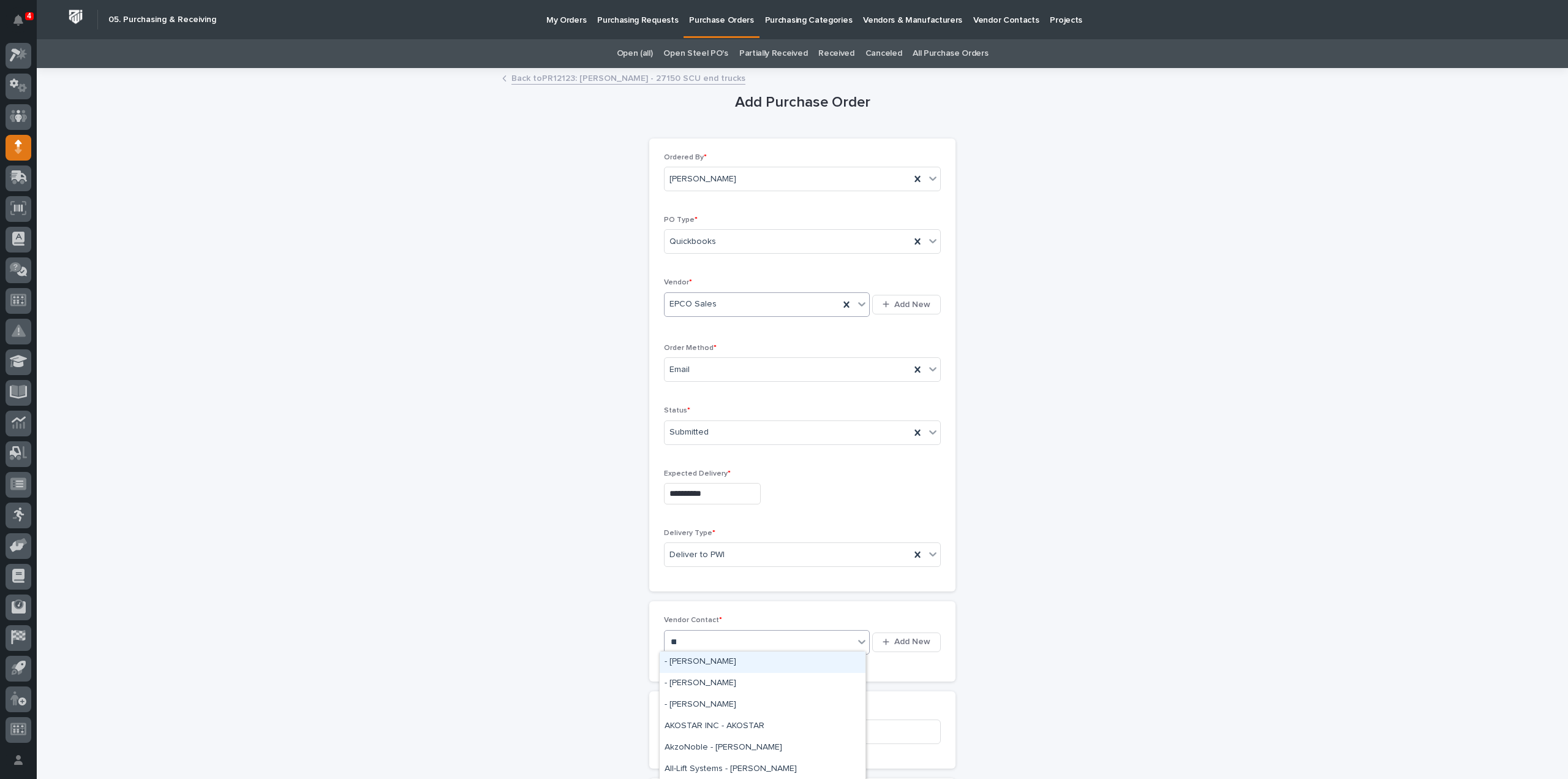
type input "***"
click at [701, 665] on div "EPCO Sales - Keith Schrock" at bounding box center [763, 661] width 205 height 21
click at [689, 722] on input at bounding box center [802, 731] width 277 height 24
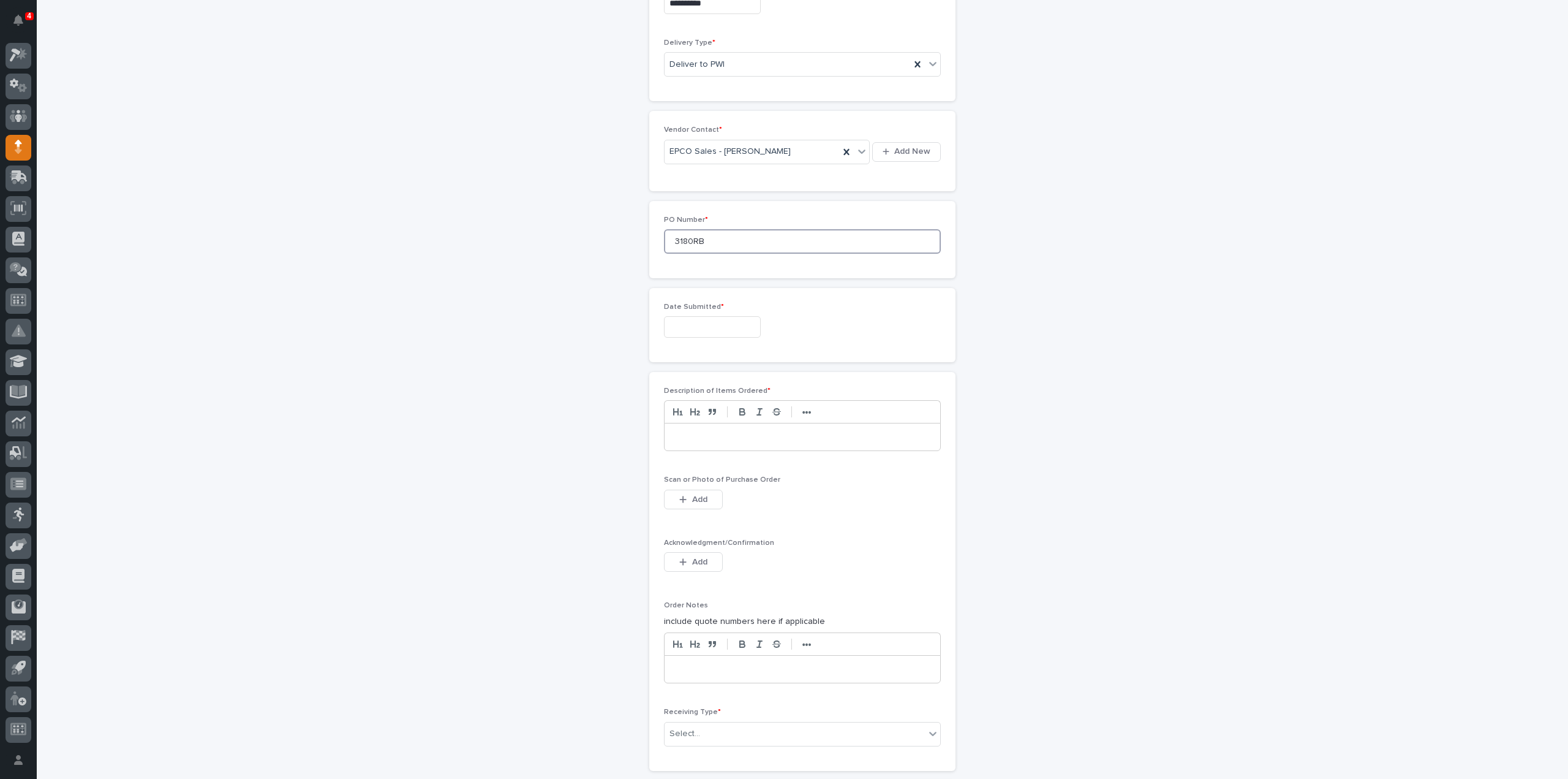
type input "3180RB"
click at [713, 433] on p at bounding box center [803, 436] width 258 height 12
click at [700, 497] on span "Add" at bounding box center [699, 500] width 15 height 11
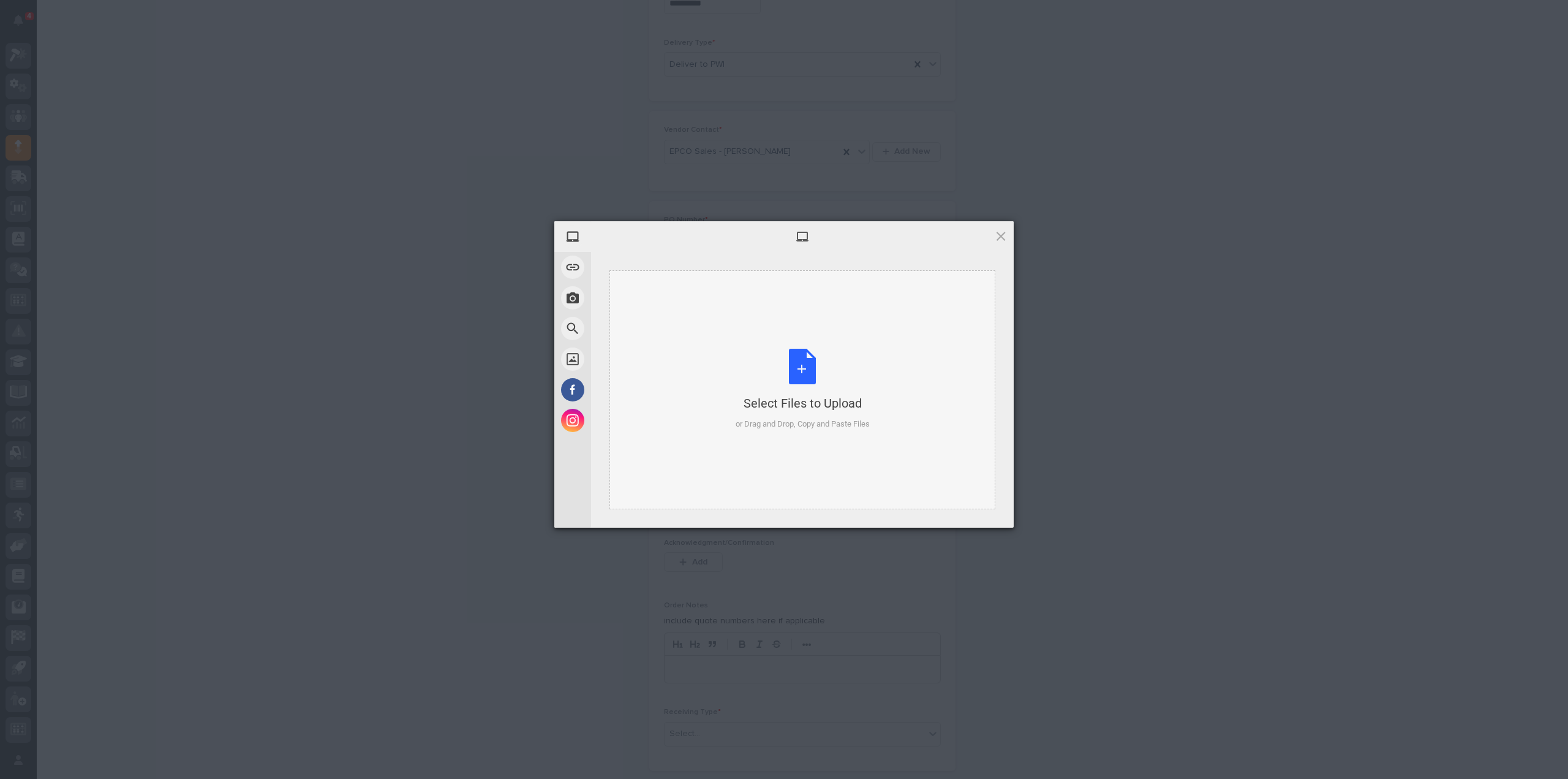
click at [800, 374] on div "Select Files to Upload or Drag and Drop, Copy and Paste Files" at bounding box center [803, 389] width 134 height 81
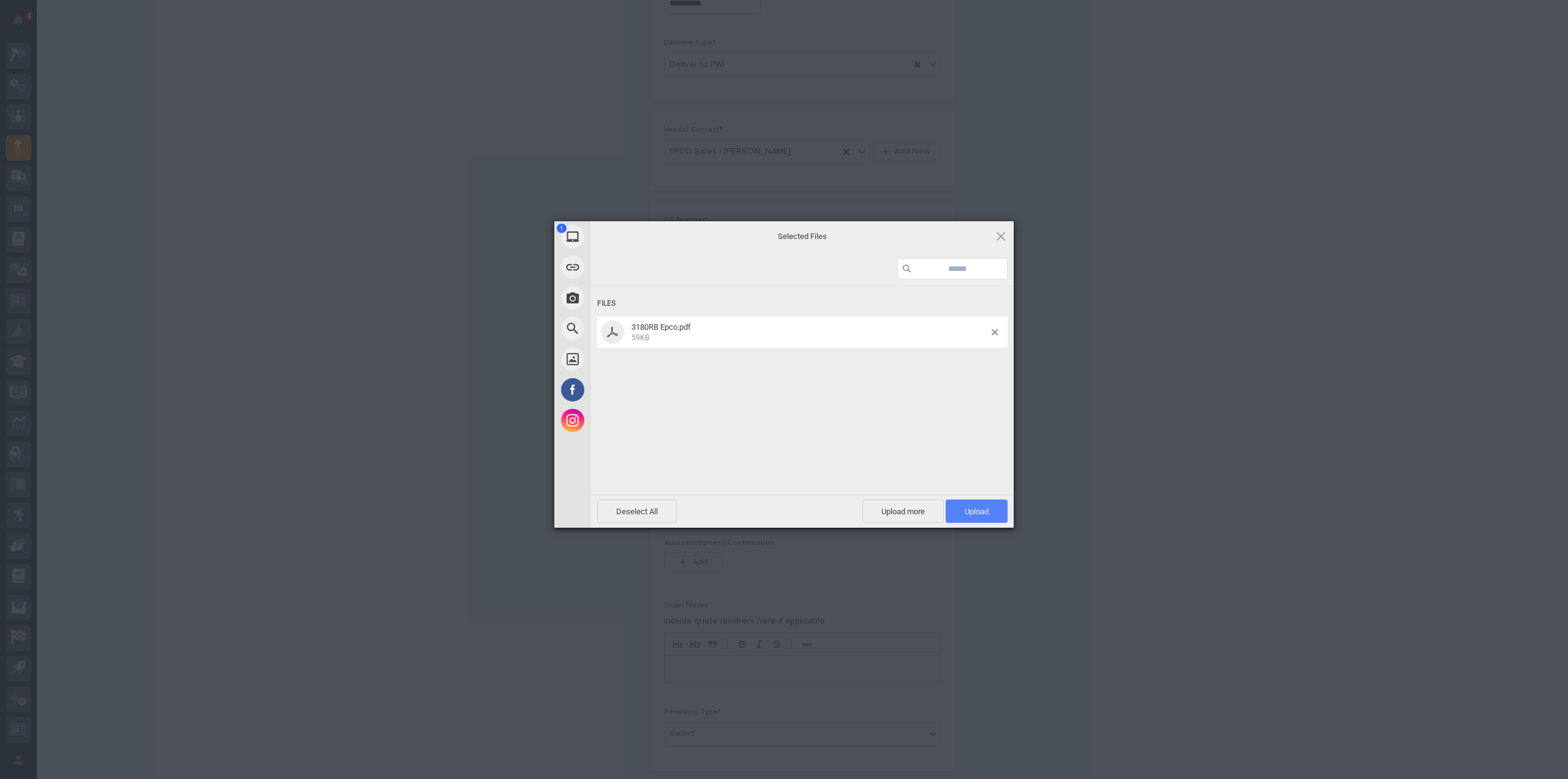
click at [991, 519] on span "Upload 1" at bounding box center [977, 511] width 62 height 23
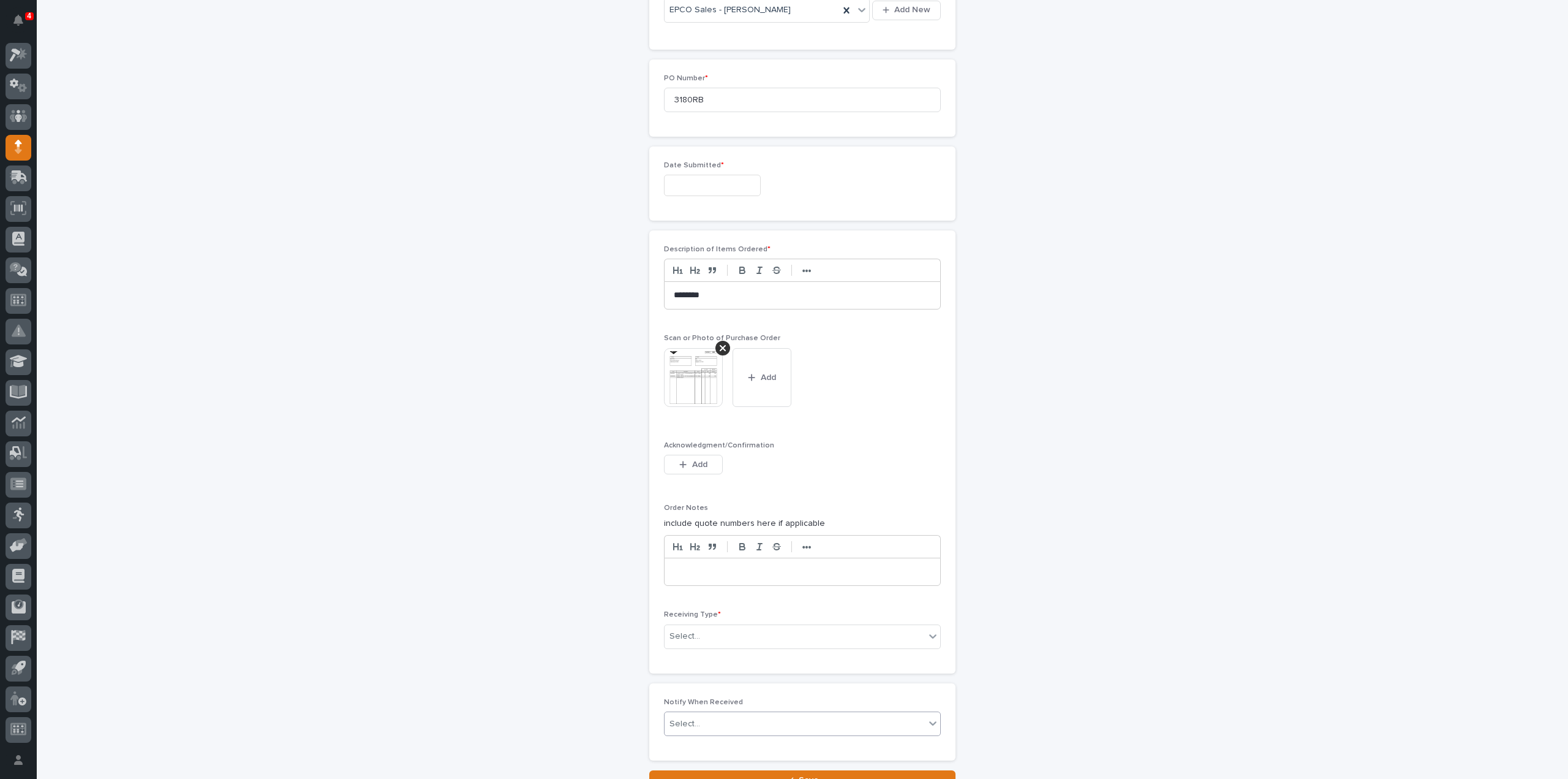
scroll to position [733, 0]
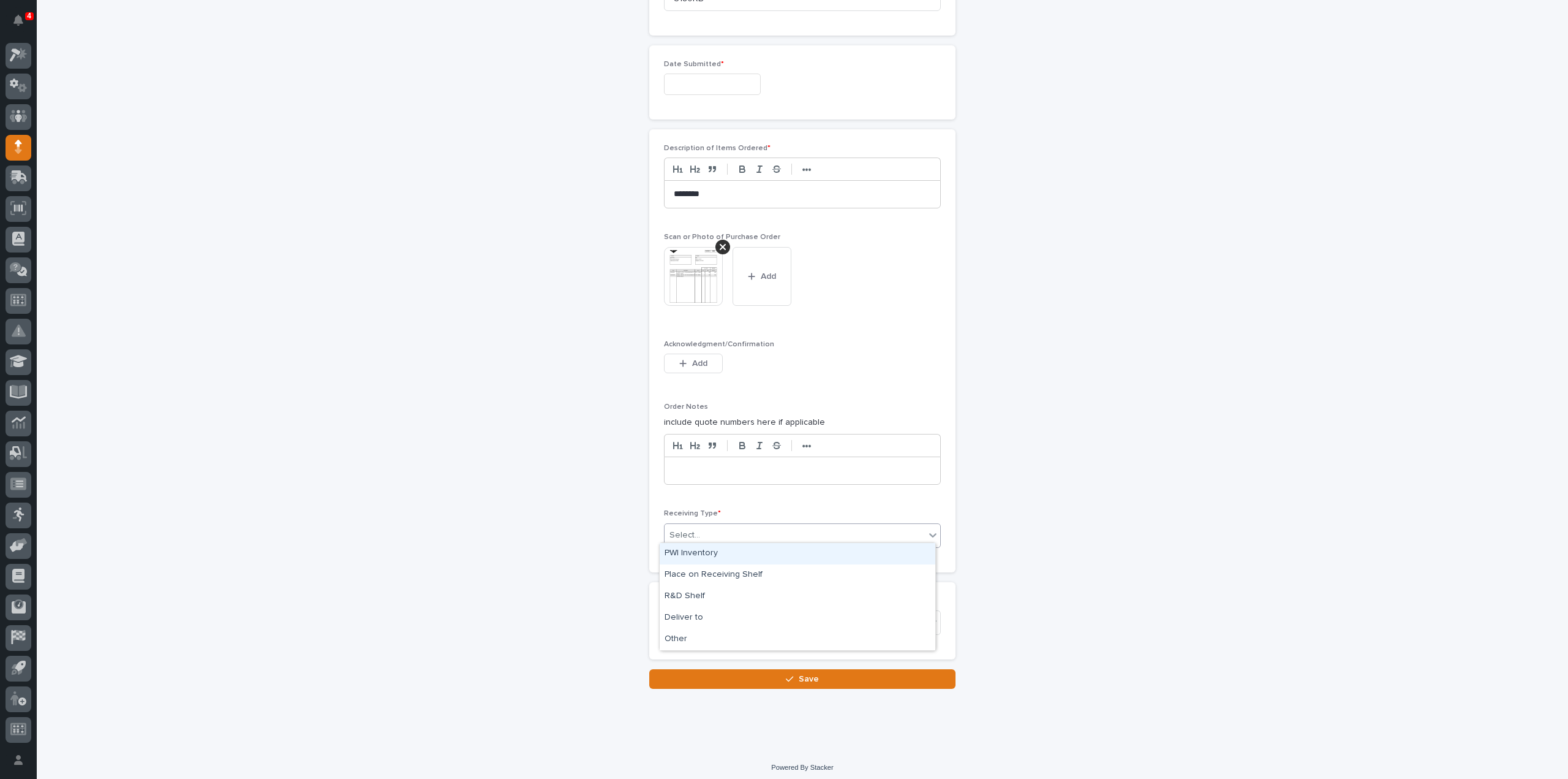
click at [701, 533] on input "text" at bounding box center [701, 534] width 1 height 10
click at [694, 612] on div "Deliver to" at bounding box center [798, 617] width 275 height 21
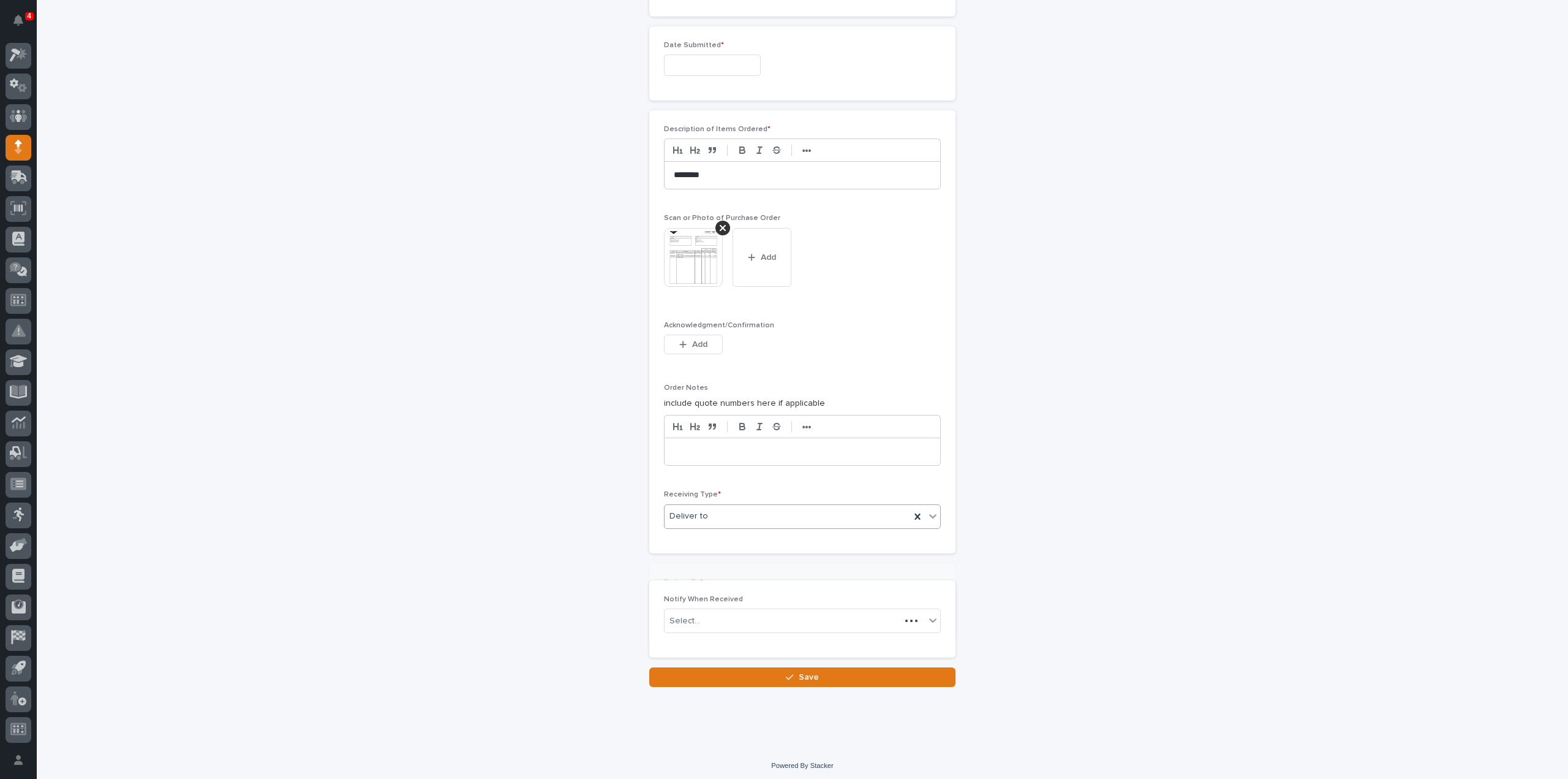
scroll to position [776, 0]
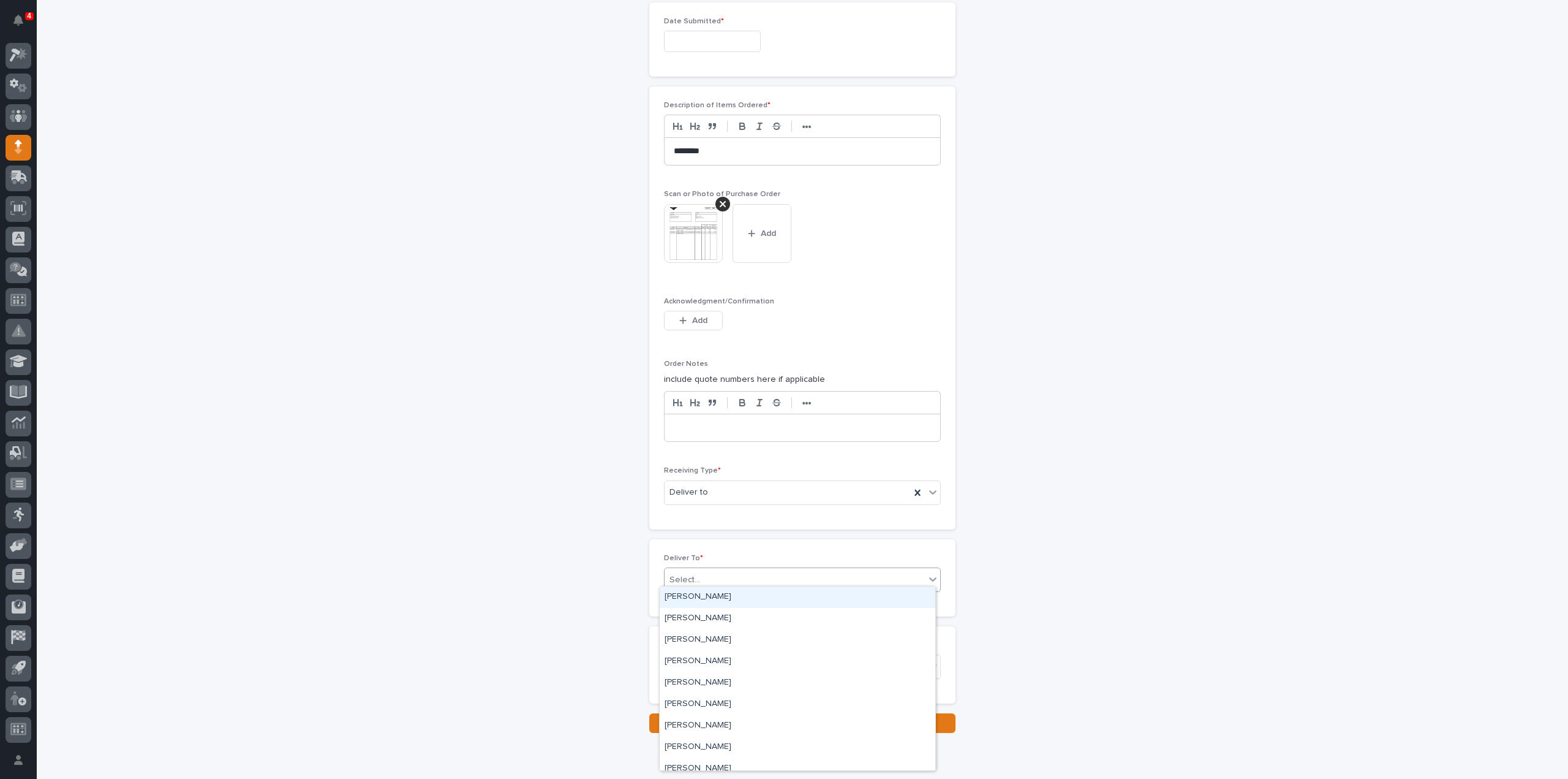
click at [698, 571] on div "Select..." at bounding box center [795, 580] width 261 height 21
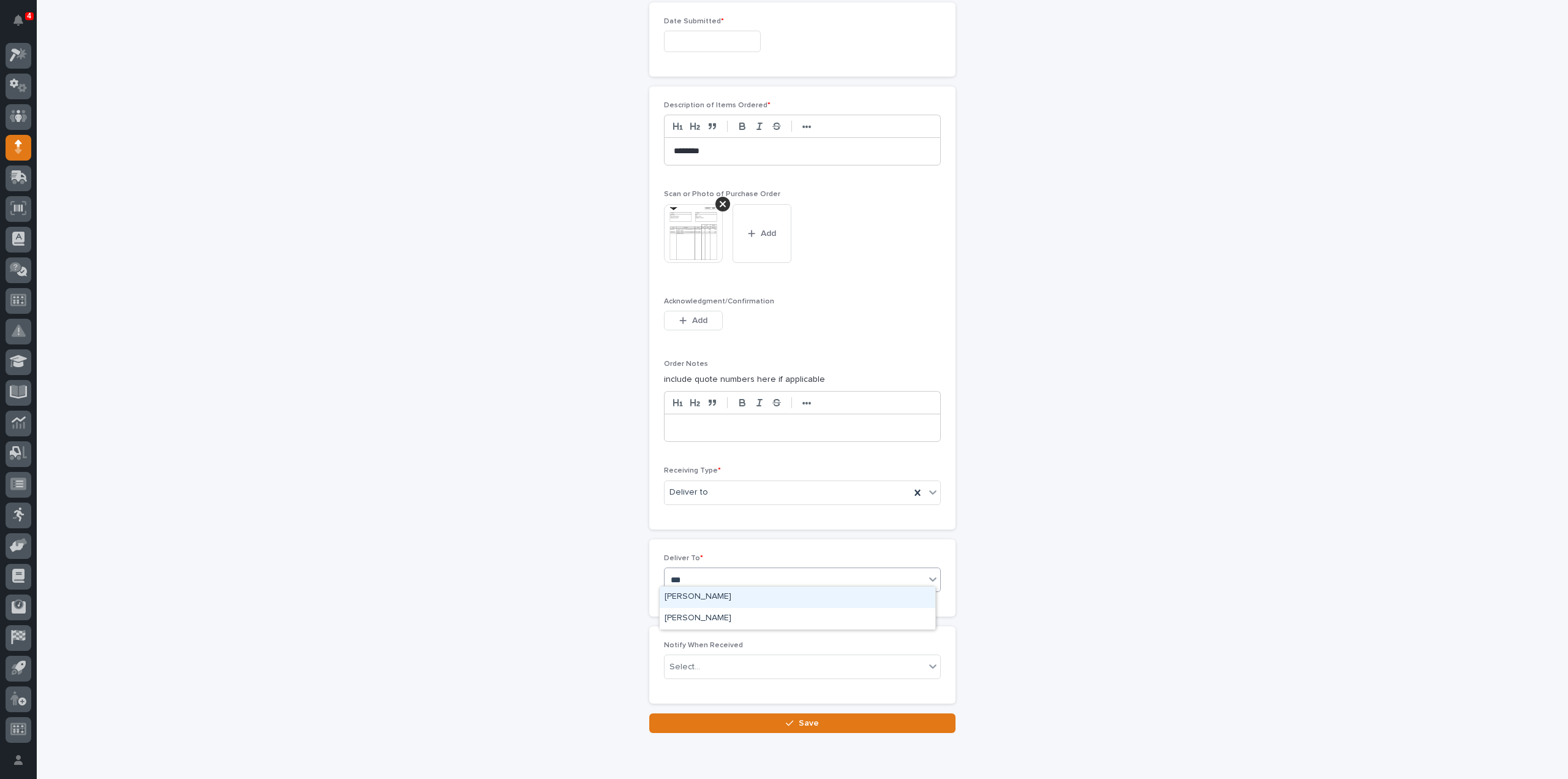
type input "****"
click at [671, 592] on div "[PERSON_NAME]" at bounding box center [798, 597] width 275 height 21
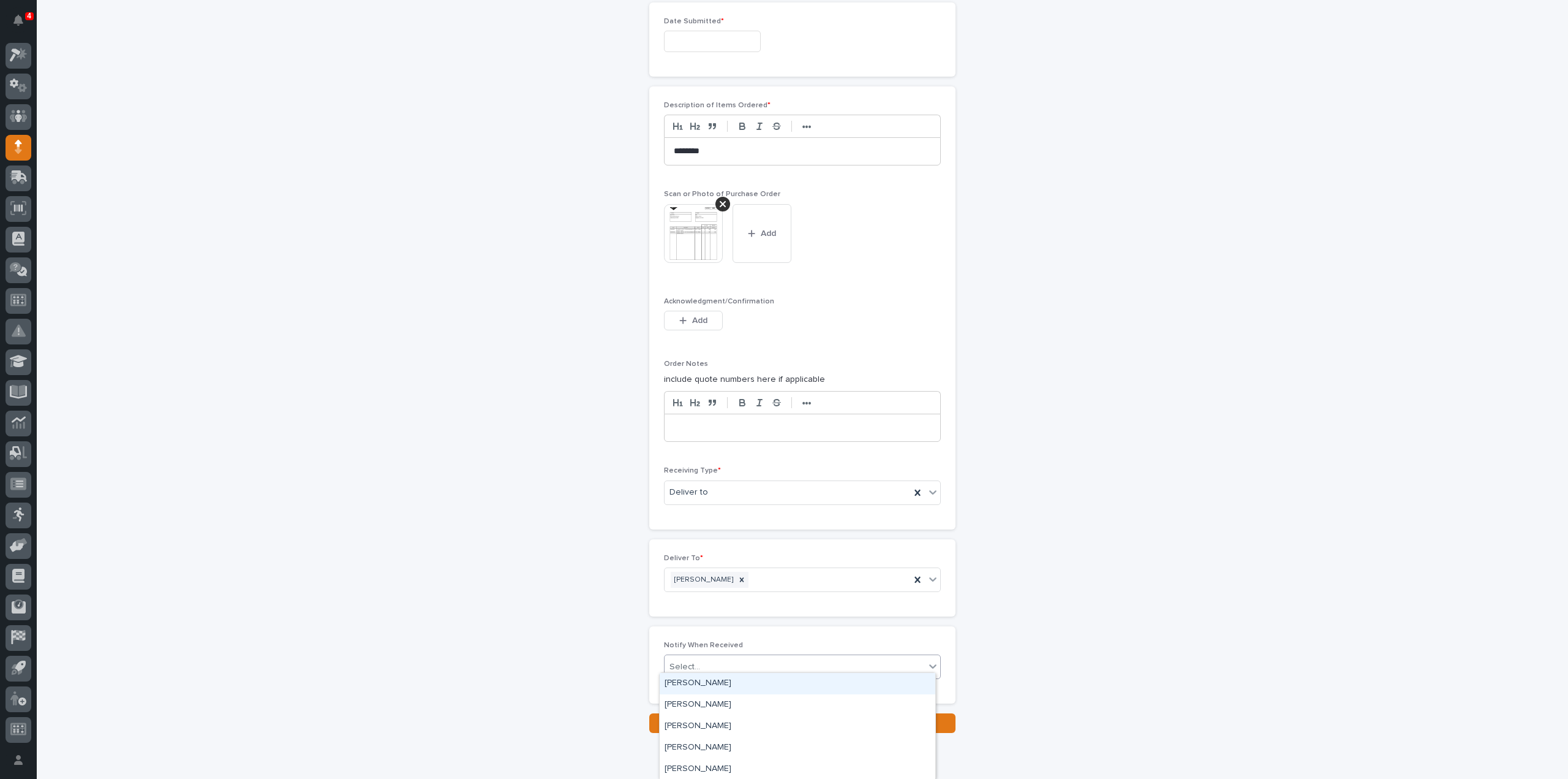
click at [686, 663] on div "Select..." at bounding box center [685, 667] width 31 height 13
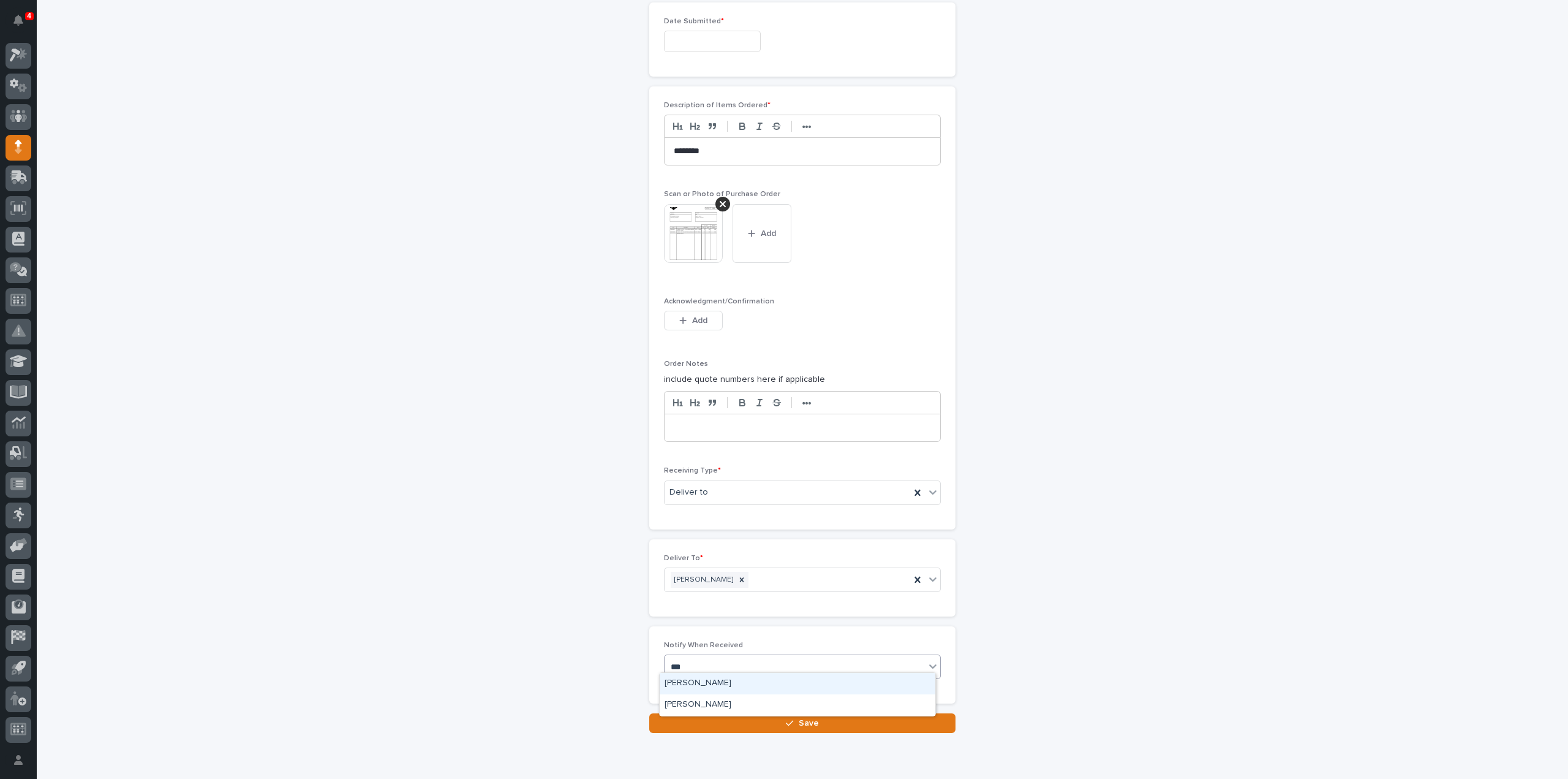
type input "****"
click at [732, 677] on div "[PERSON_NAME]" at bounding box center [798, 683] width 275 height 21
click at [736, 714] on button "Save" at bounding box center [802, 723] width 306 height 20
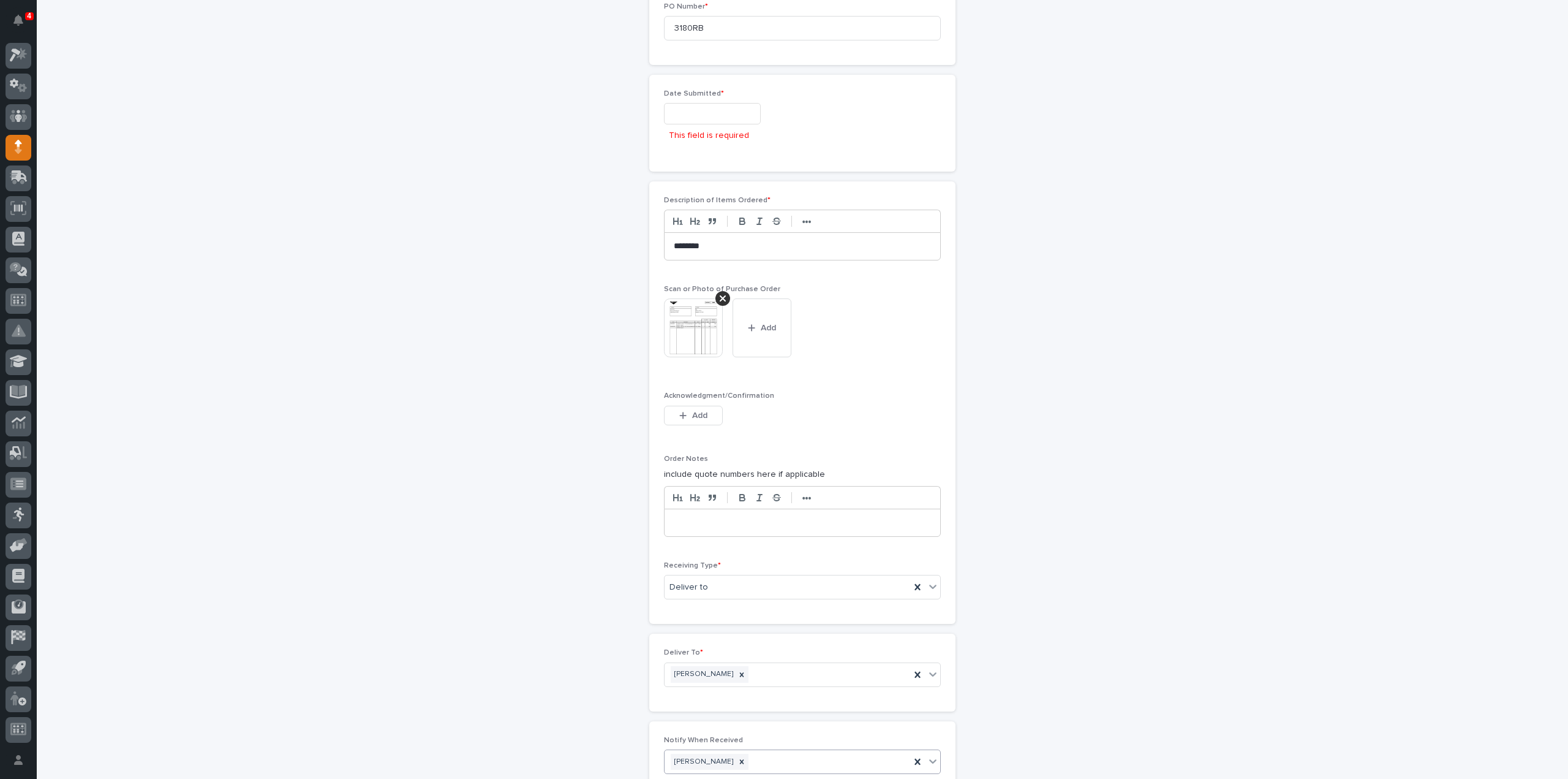
scroll to position [675, 0]
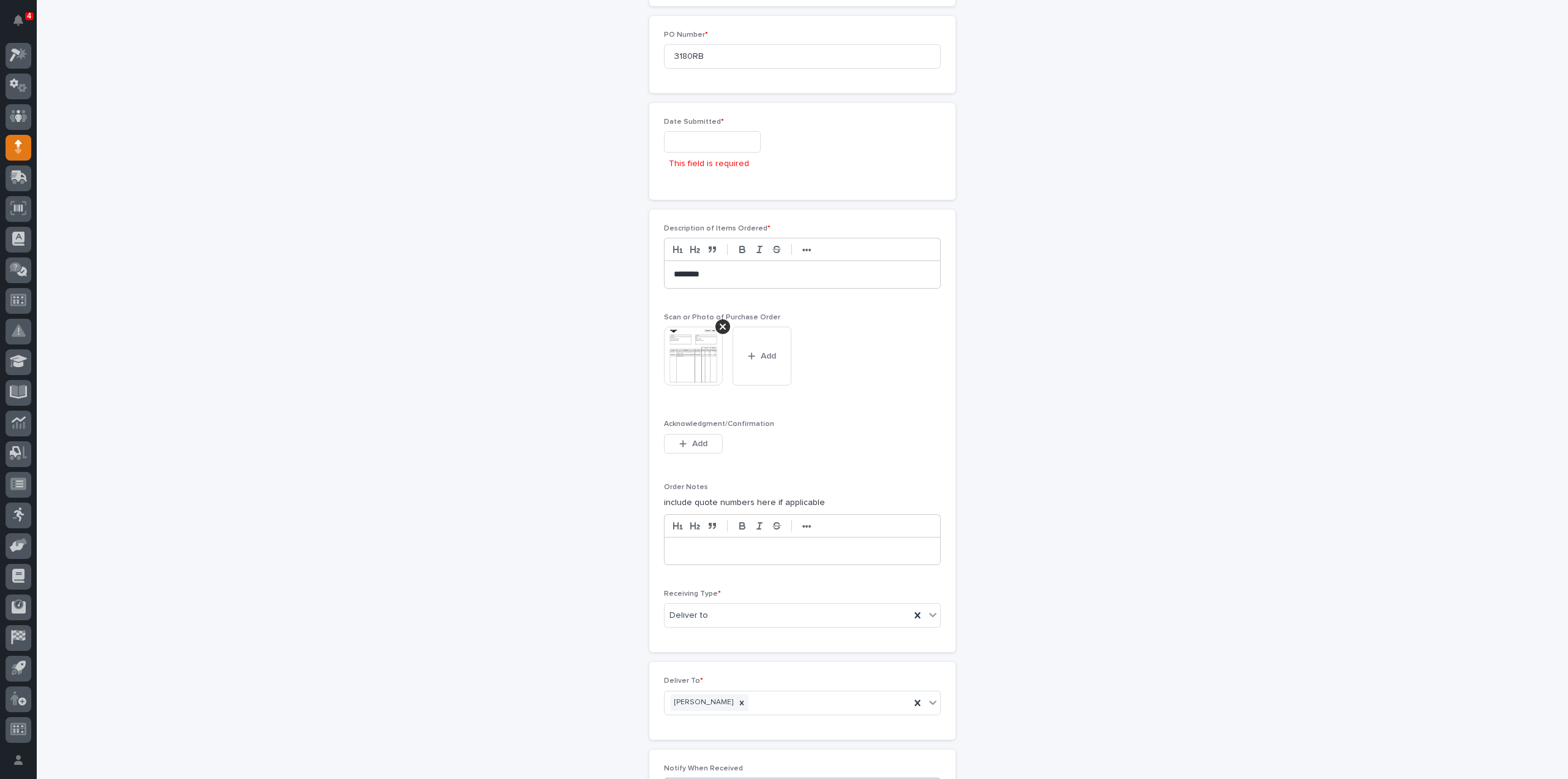
click at [708, 136] on input "text" at bounding box center [713, 141] width 97 height 21
click at [666, 238] on div "6" at bounding box center [665, 242] width 17 height 17
type input "**********"
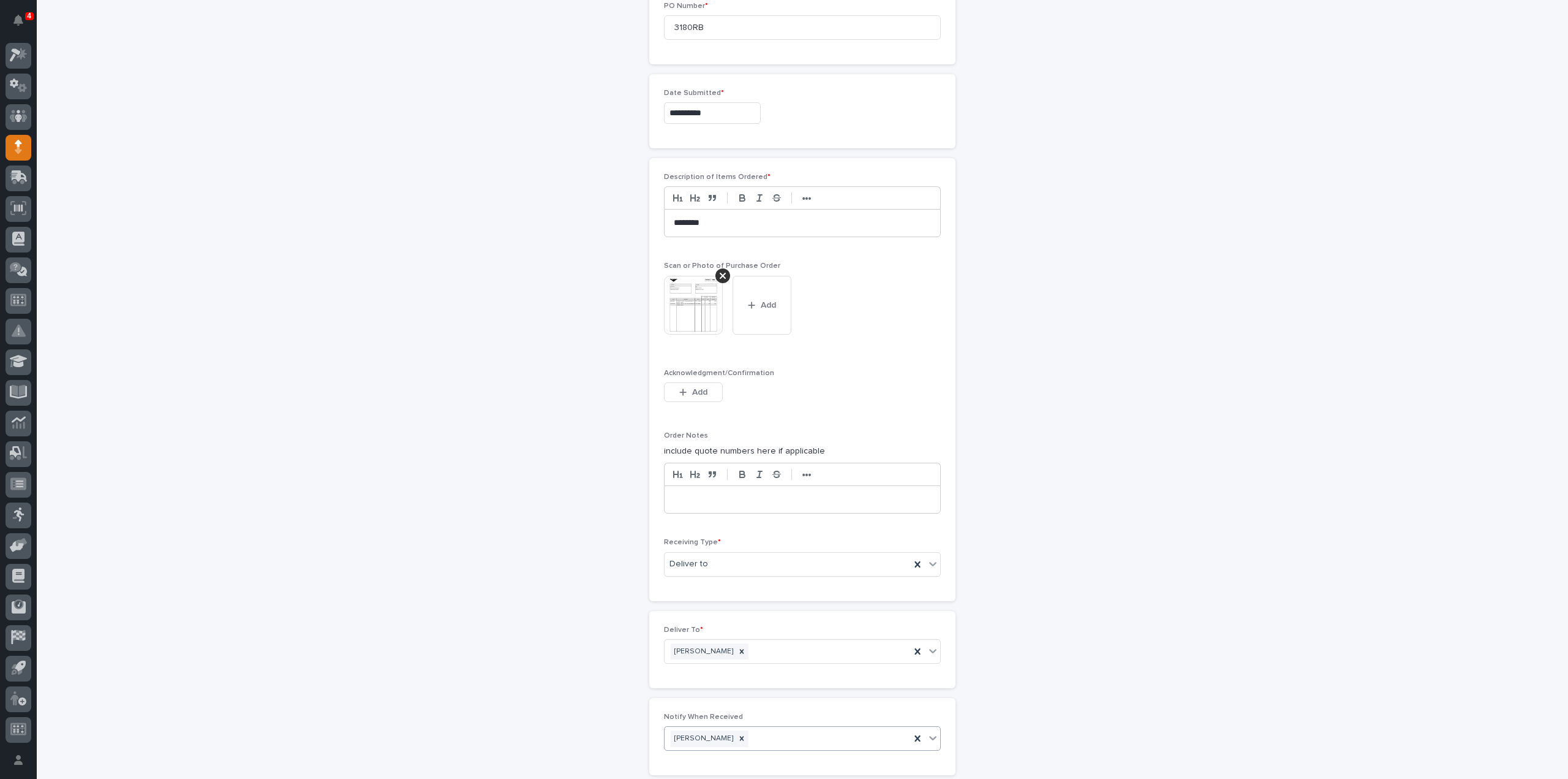
scroll to position [819, 0]
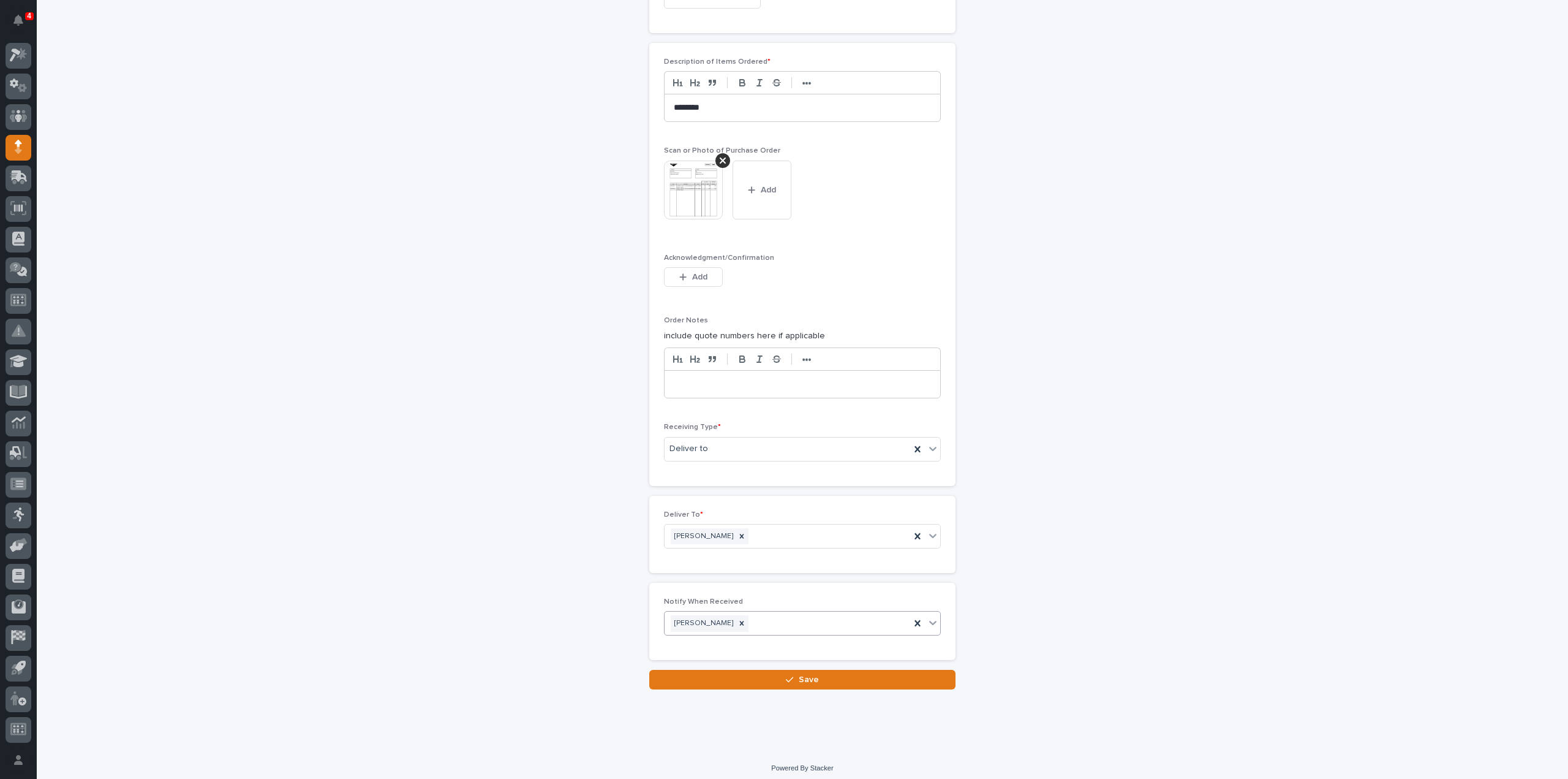
click at [816, 671] on button "Save" at bounding box center [802, 679] width 306 height 20
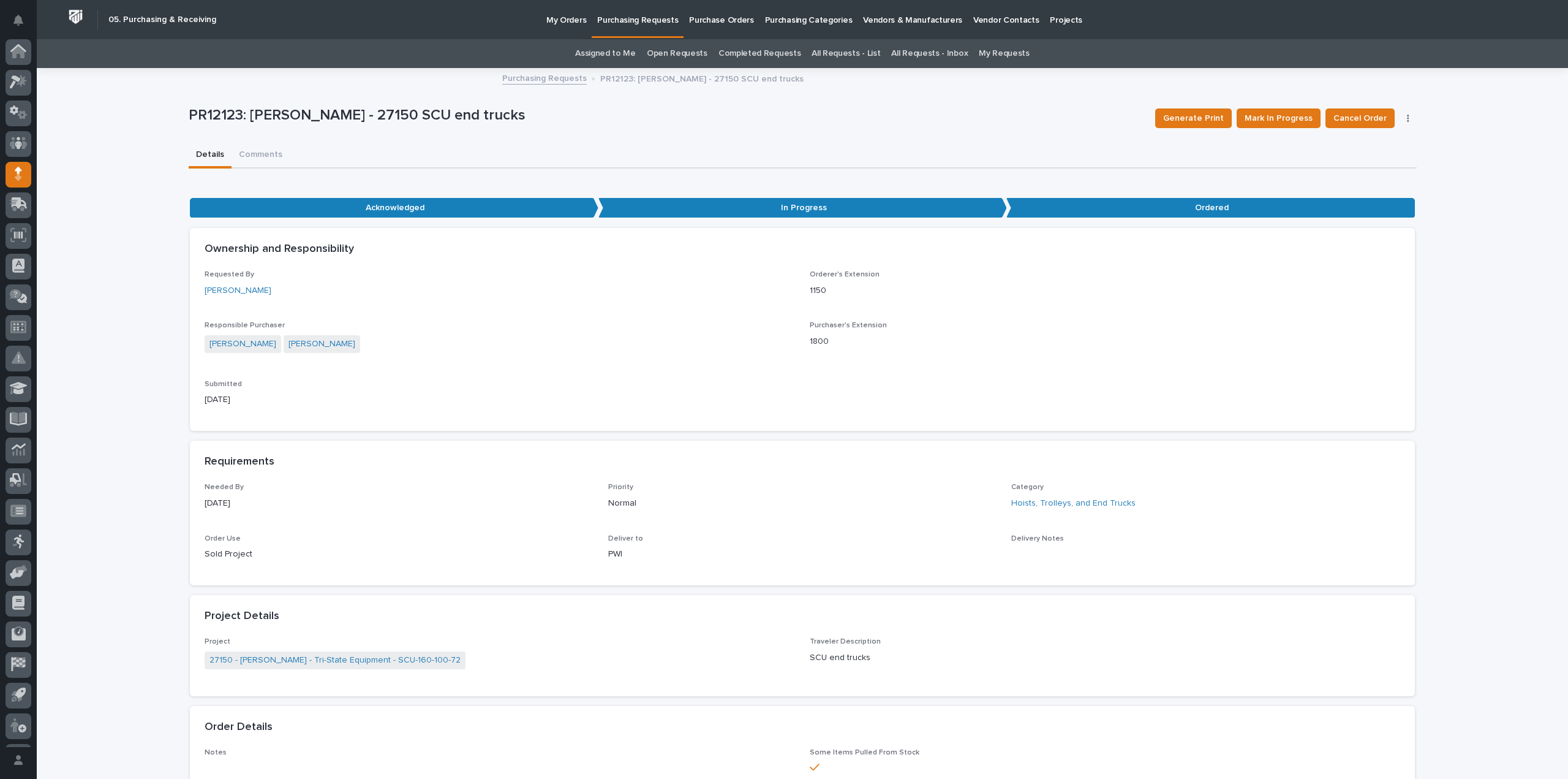
scroll to position [27, 0]
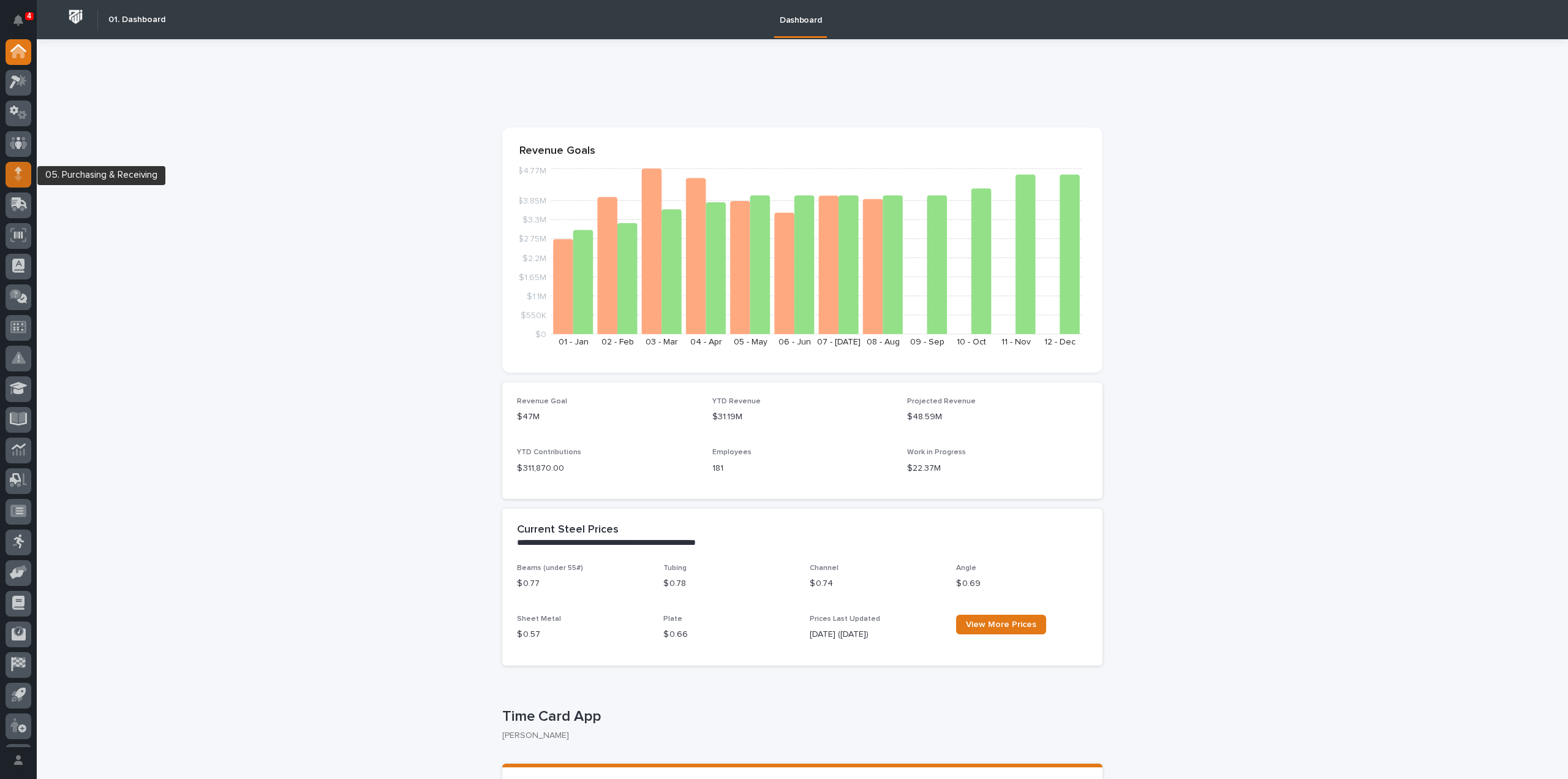
click at [23, 170] on div at bounding box center [19, 175] width 26 height 26
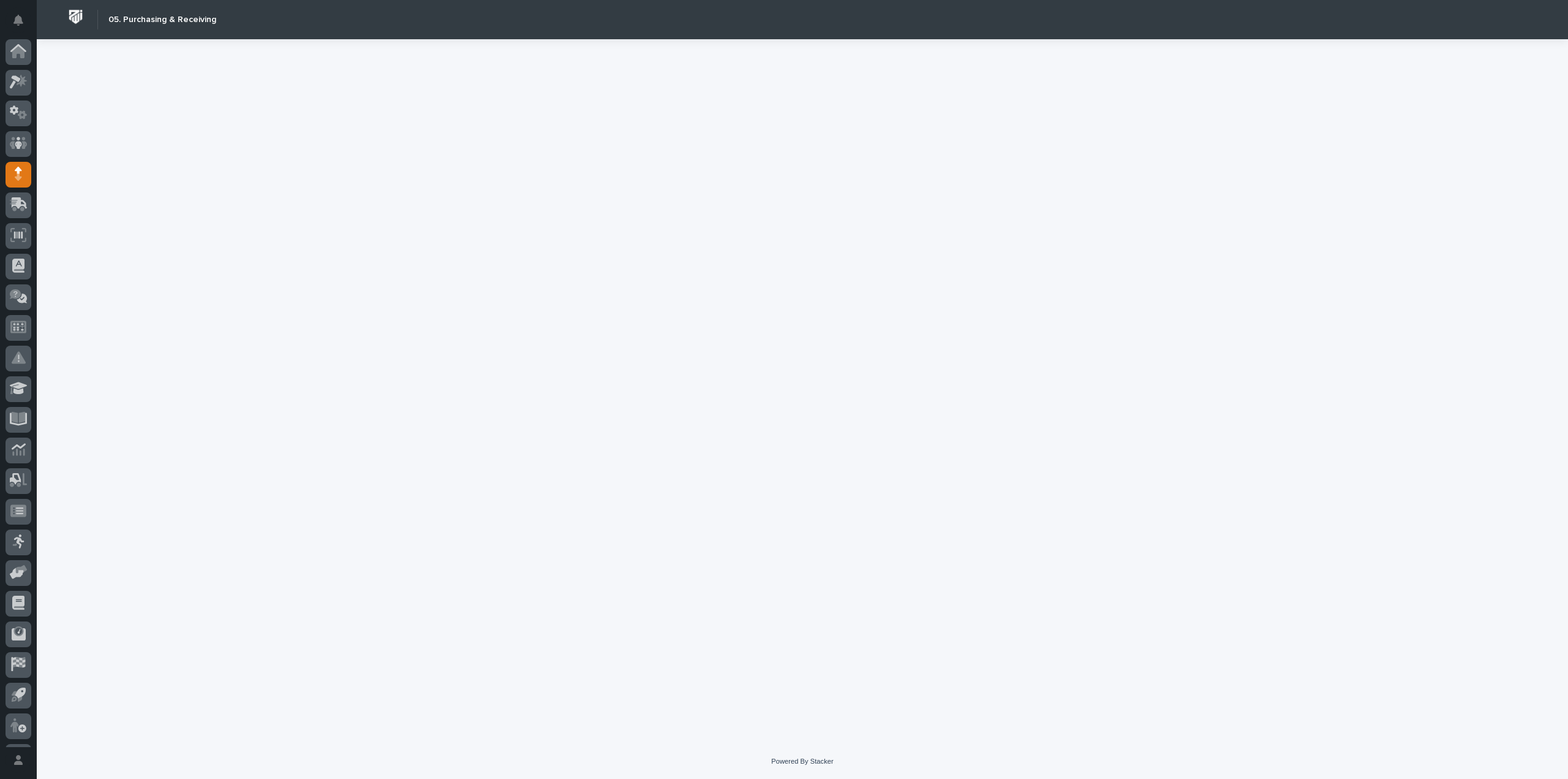
scroll to position [27, 0]
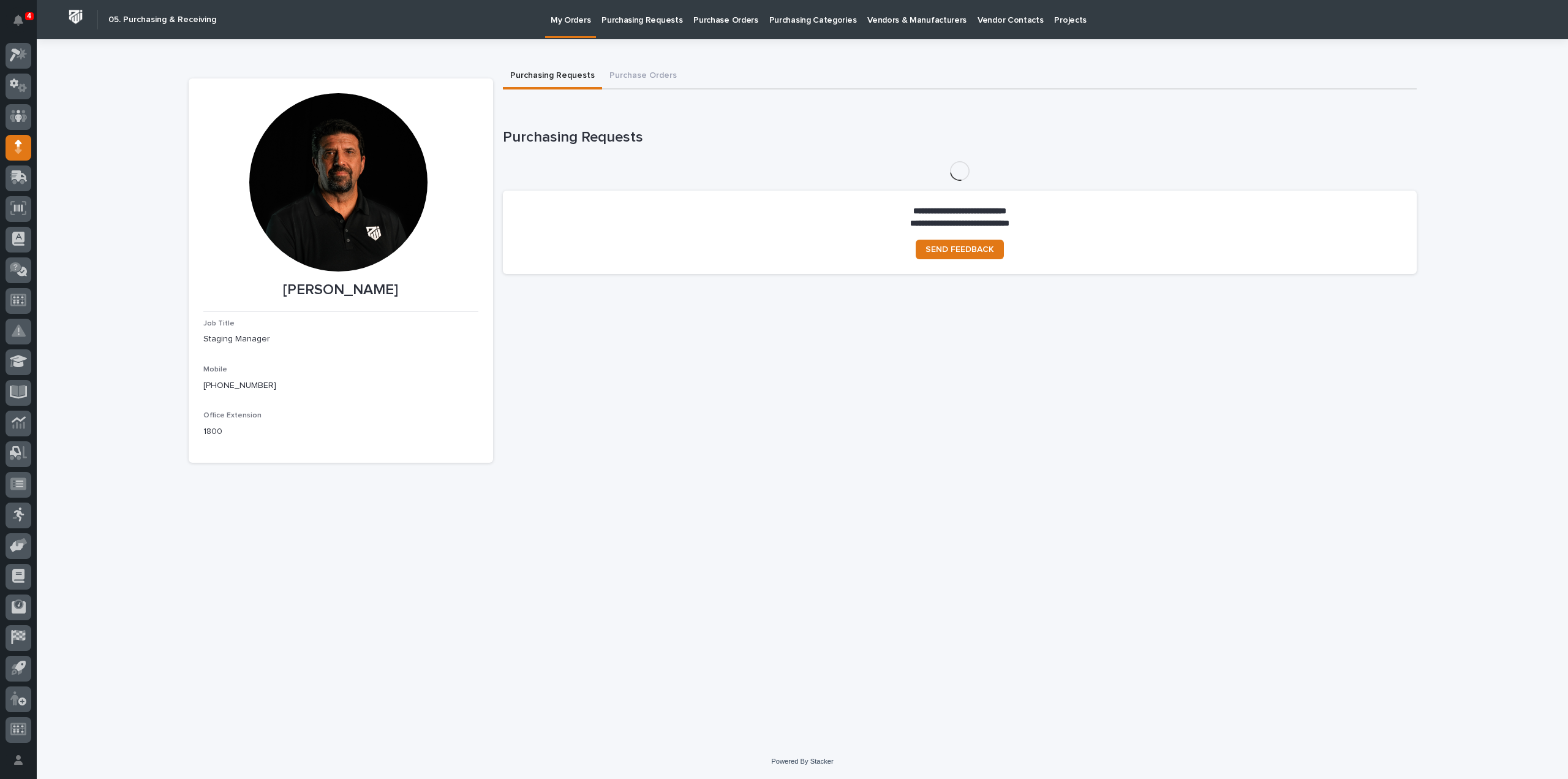
click at [710, 22] on p "Purchase Orders" at bounding box center [726, 13] width 64 height 26
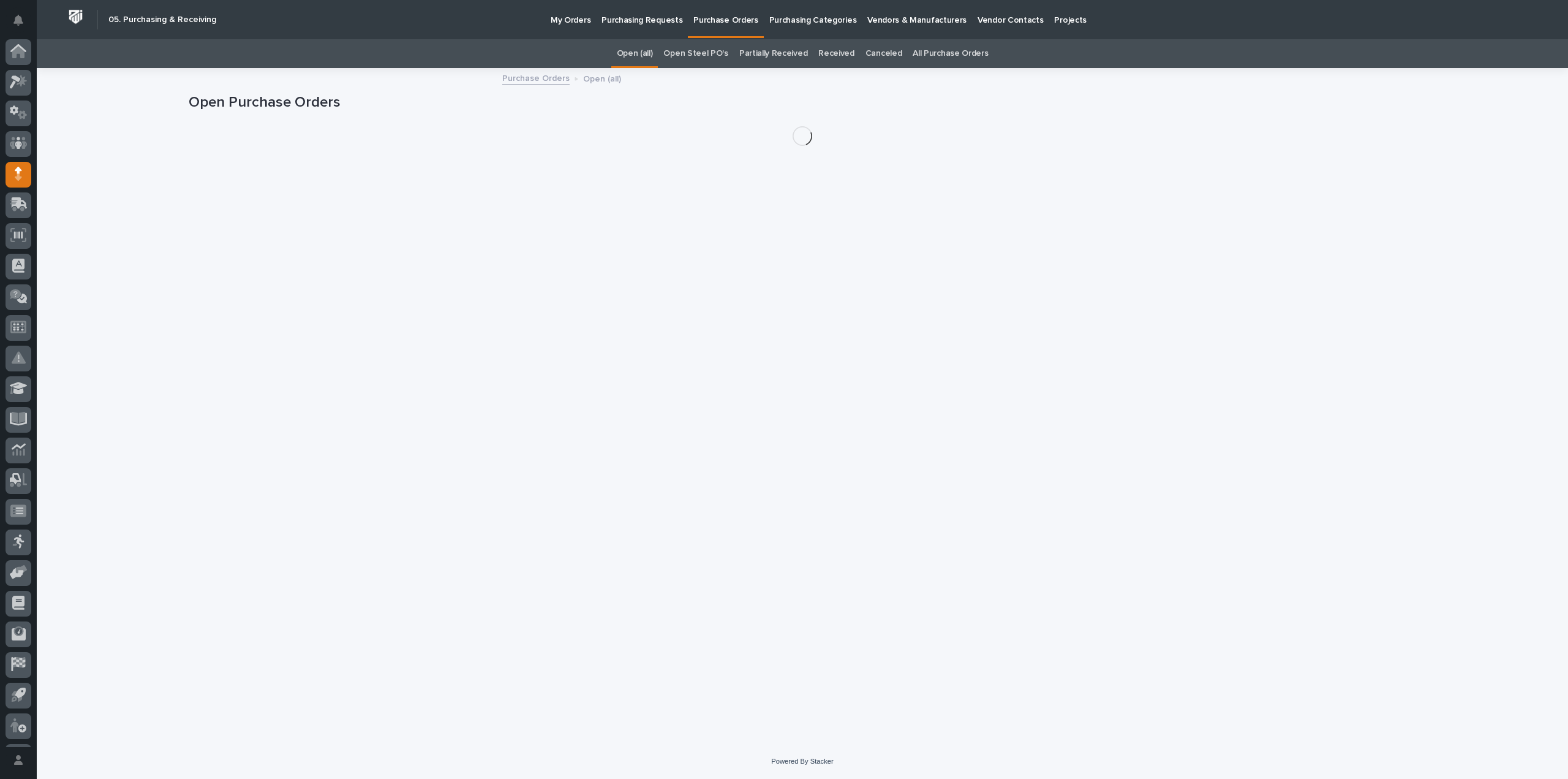
scroll to position [27, 0]
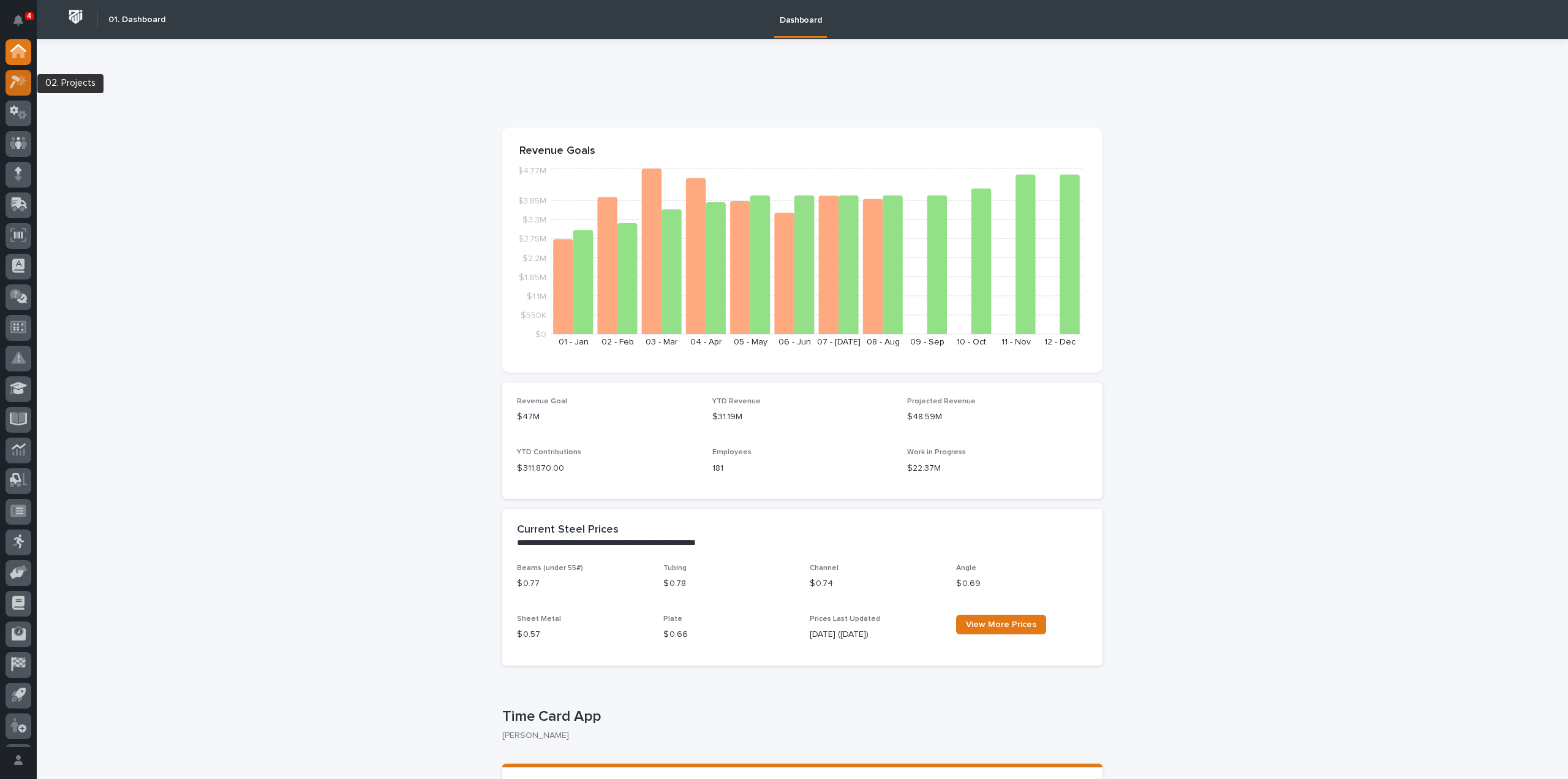
click at [12, 85] on icon at bounding box center [15, 82] width 11 height 13
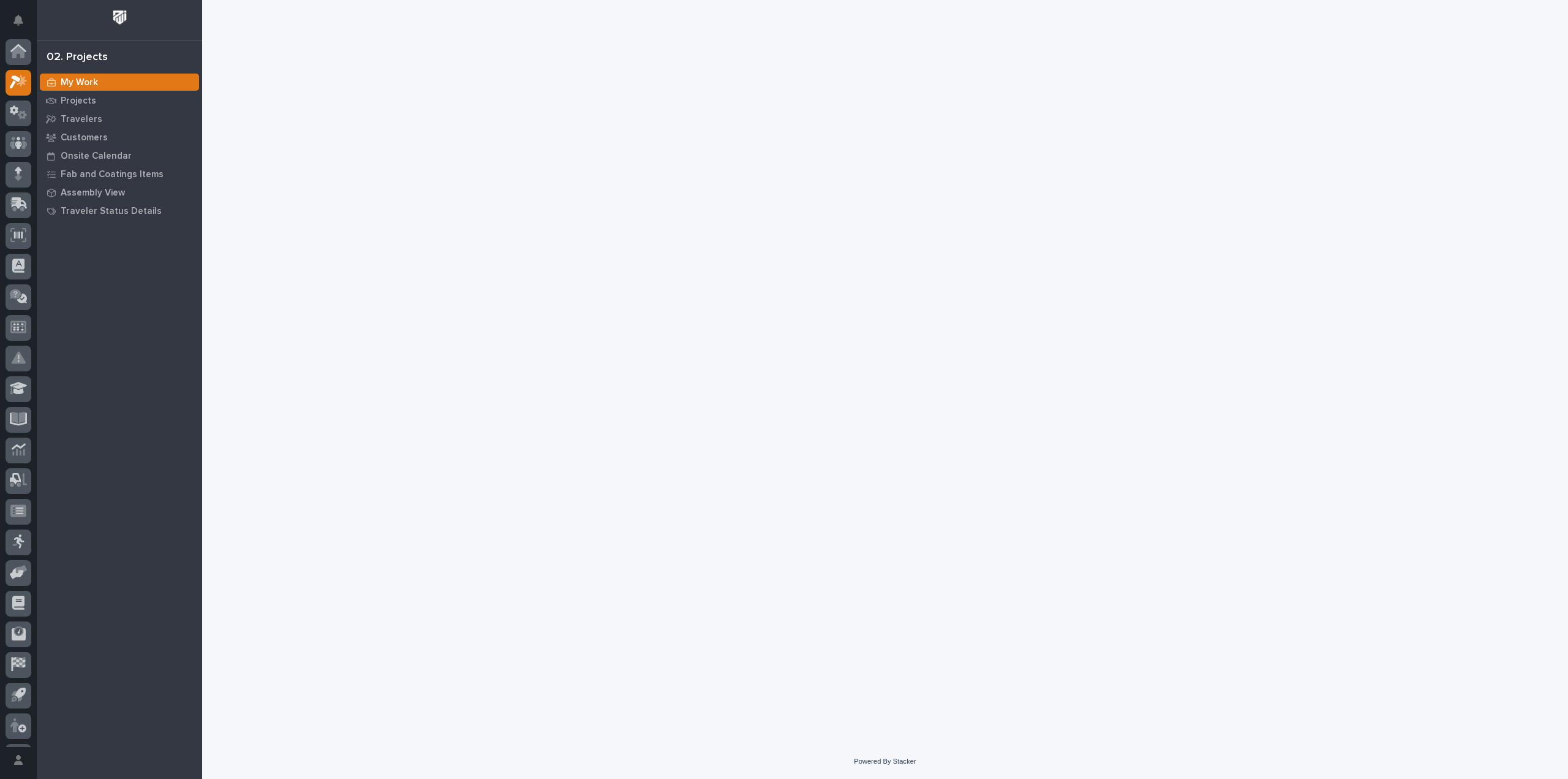
scroll to position [27, 0]
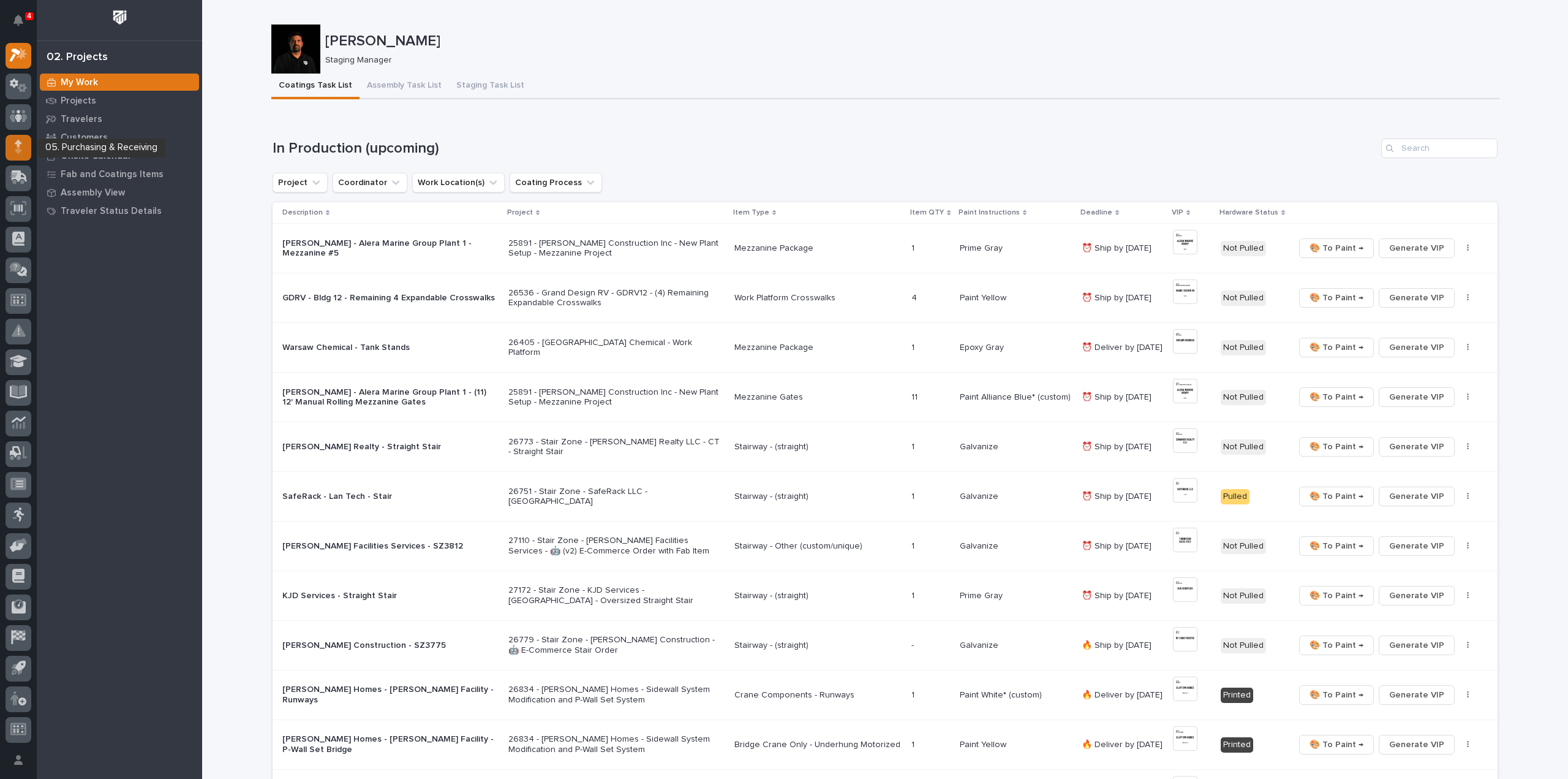
click at [26, 149] on div at bounding box center [19, 148] width 26 height 26
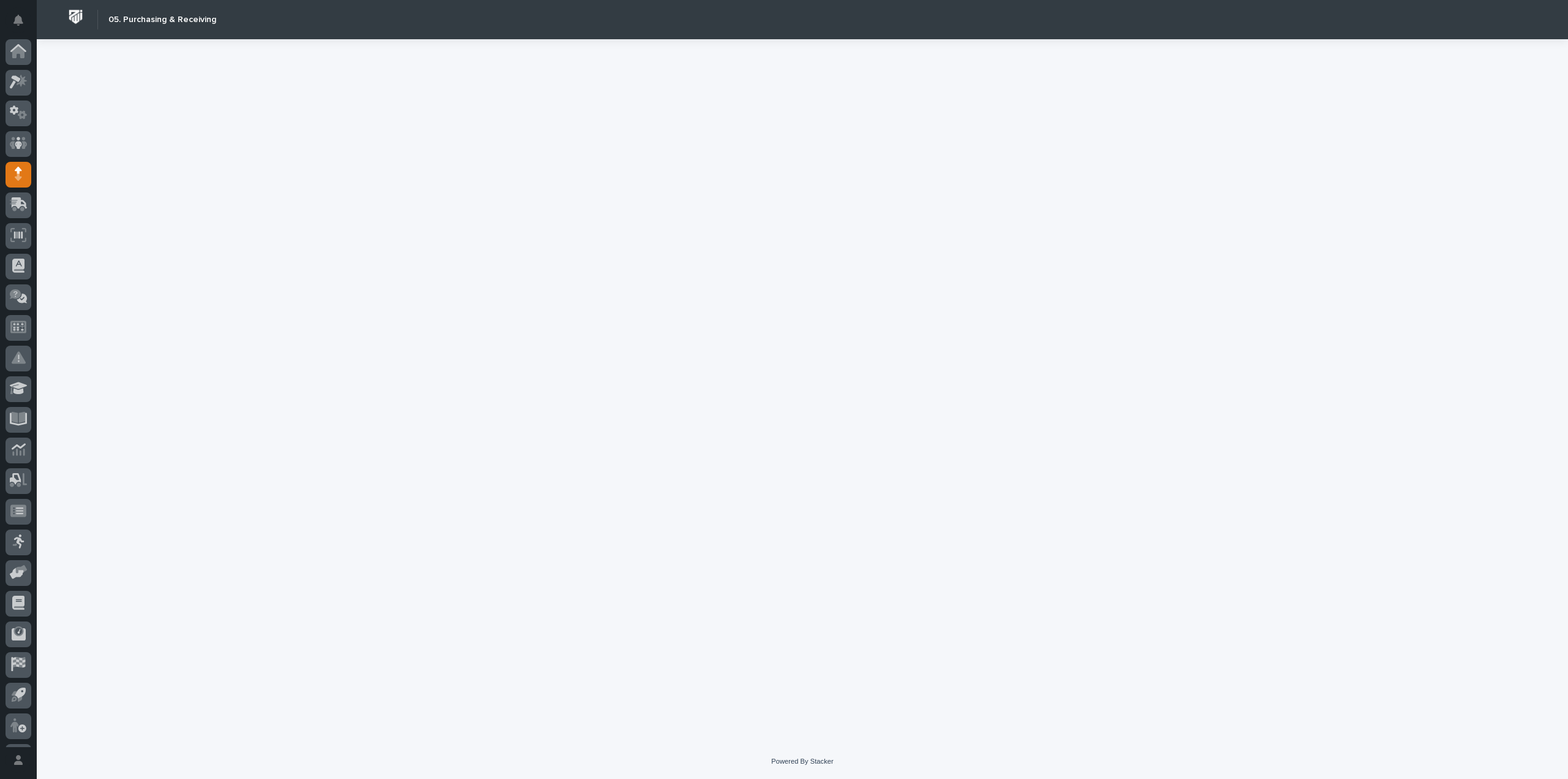
scroll to position [27, 0]
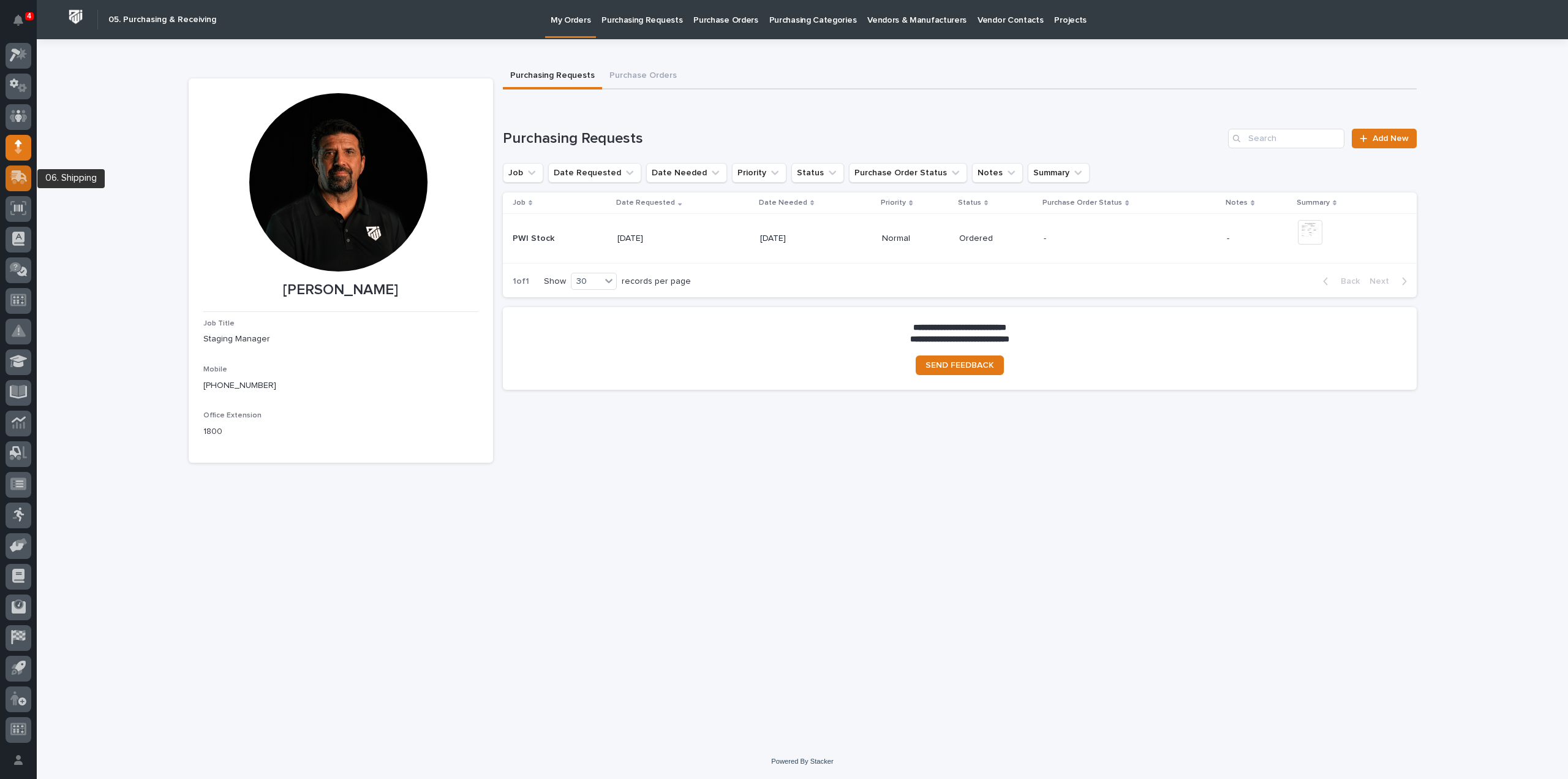
click at [11, 176] on icon at bounding box center [19, 176] width 16 height 11
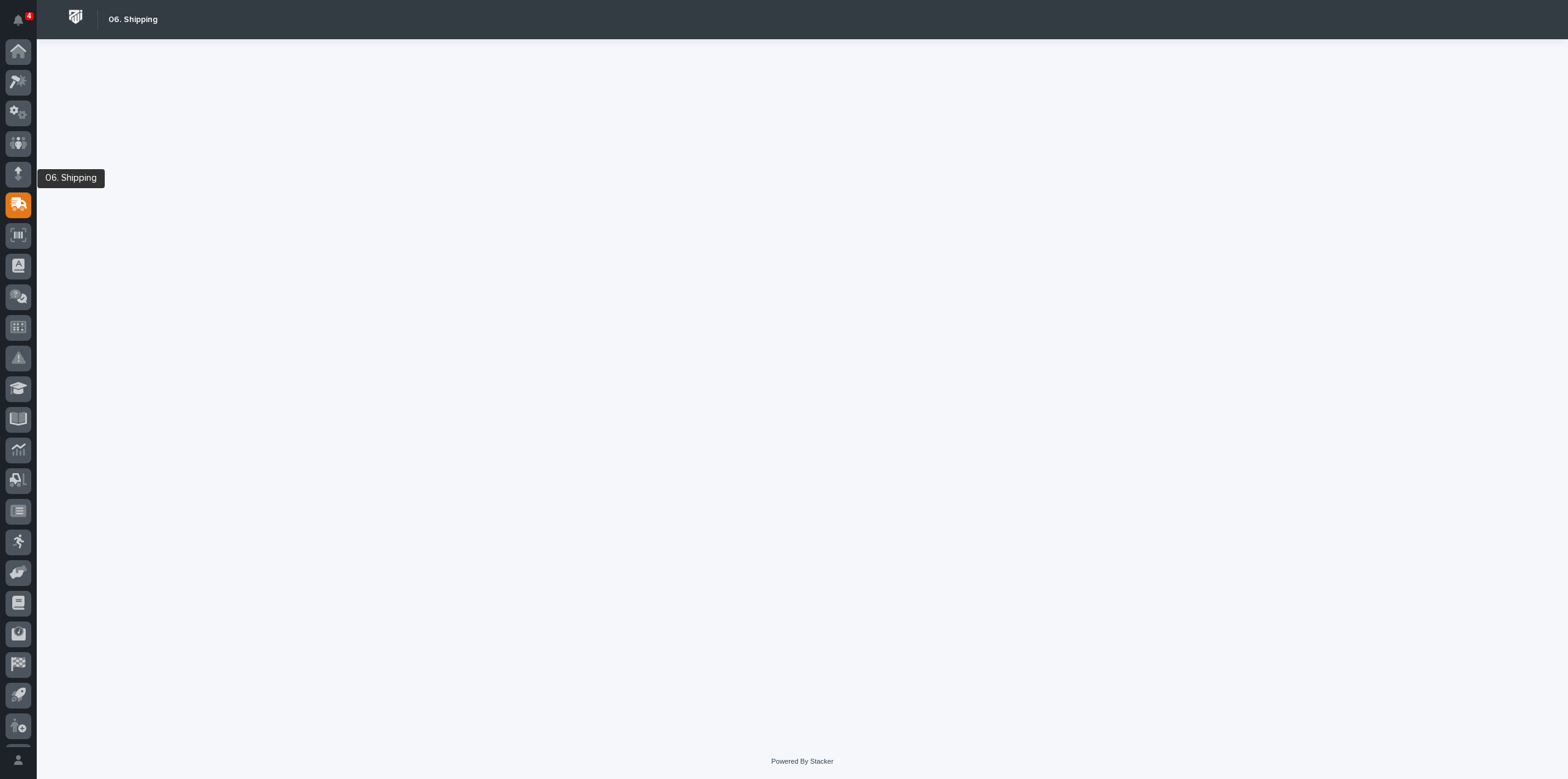
scroll to position [27, 0]
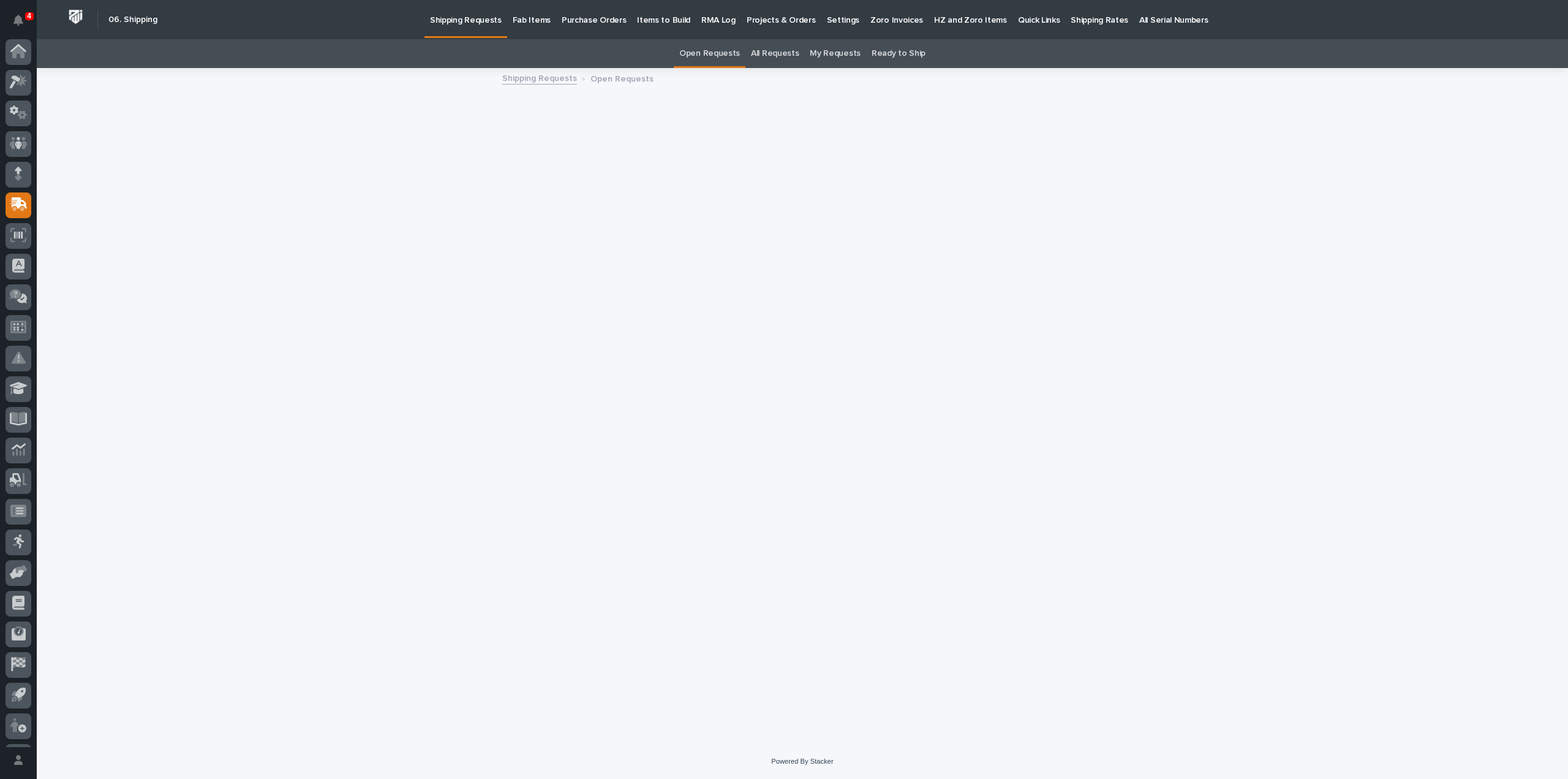
scroll to position [27, 0]
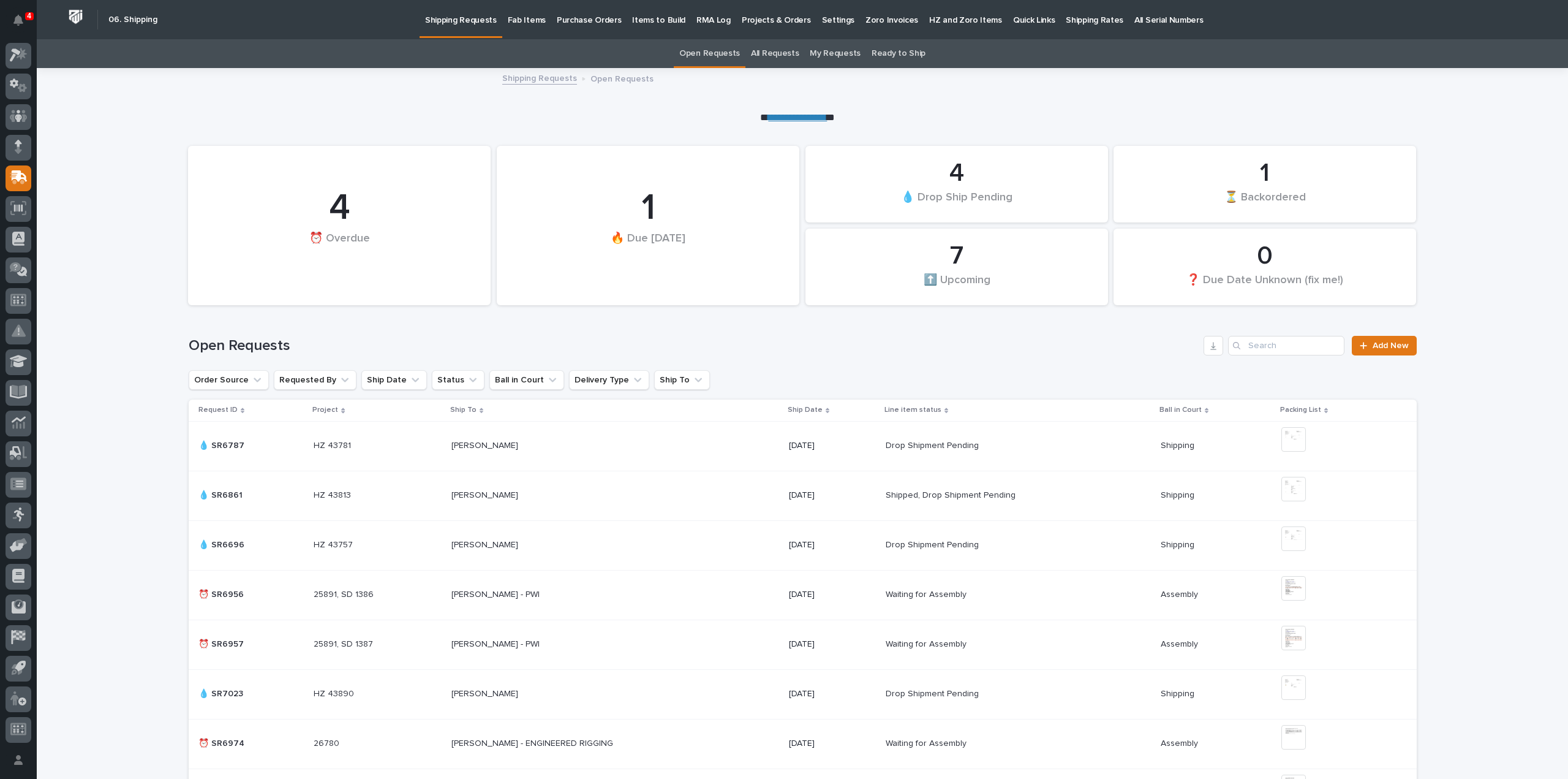
click at [525, 19] on p "Fab Items" at bounding box center [527, 13] width 38 height 26
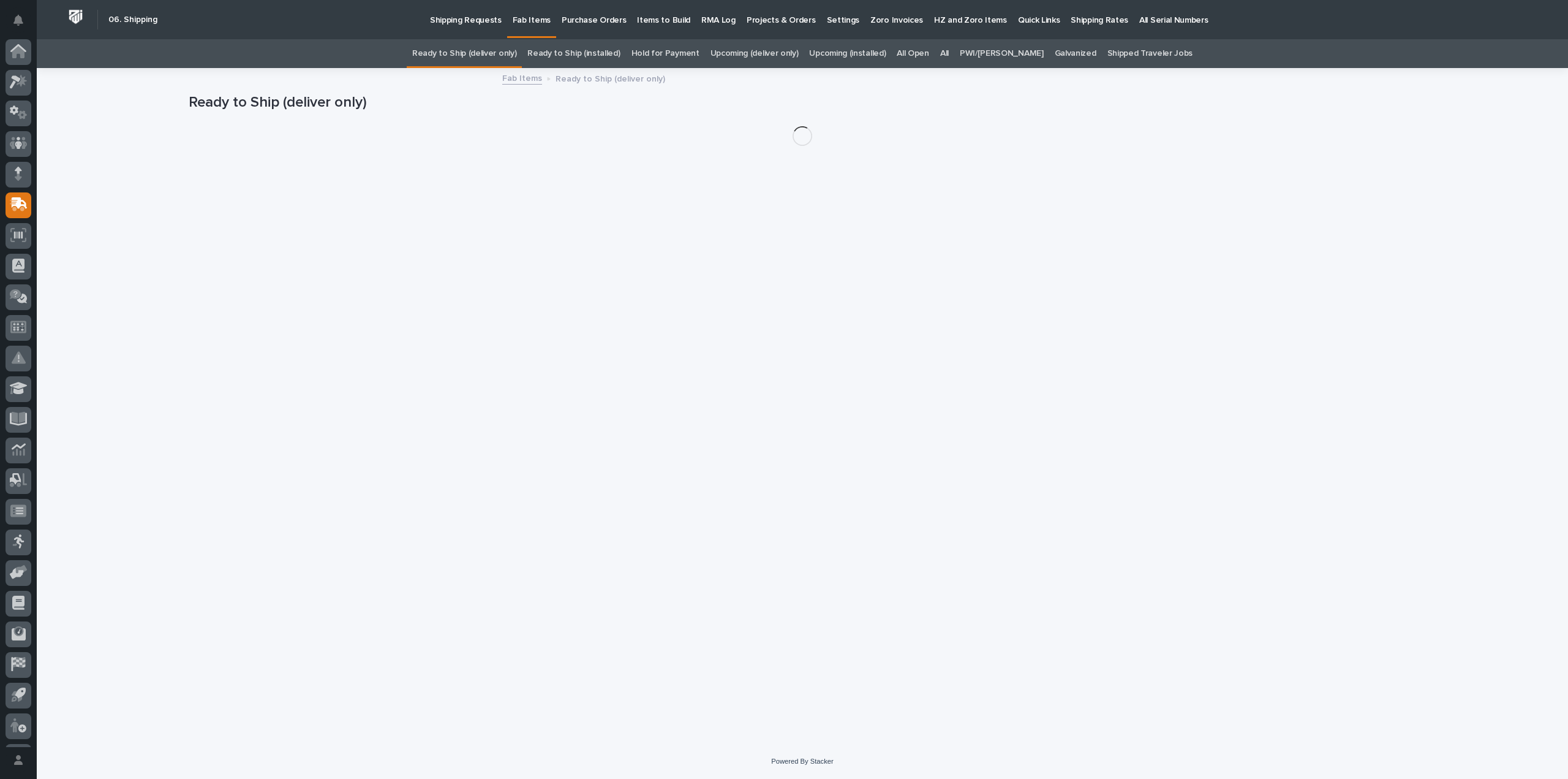
scroll to position [27, 0]
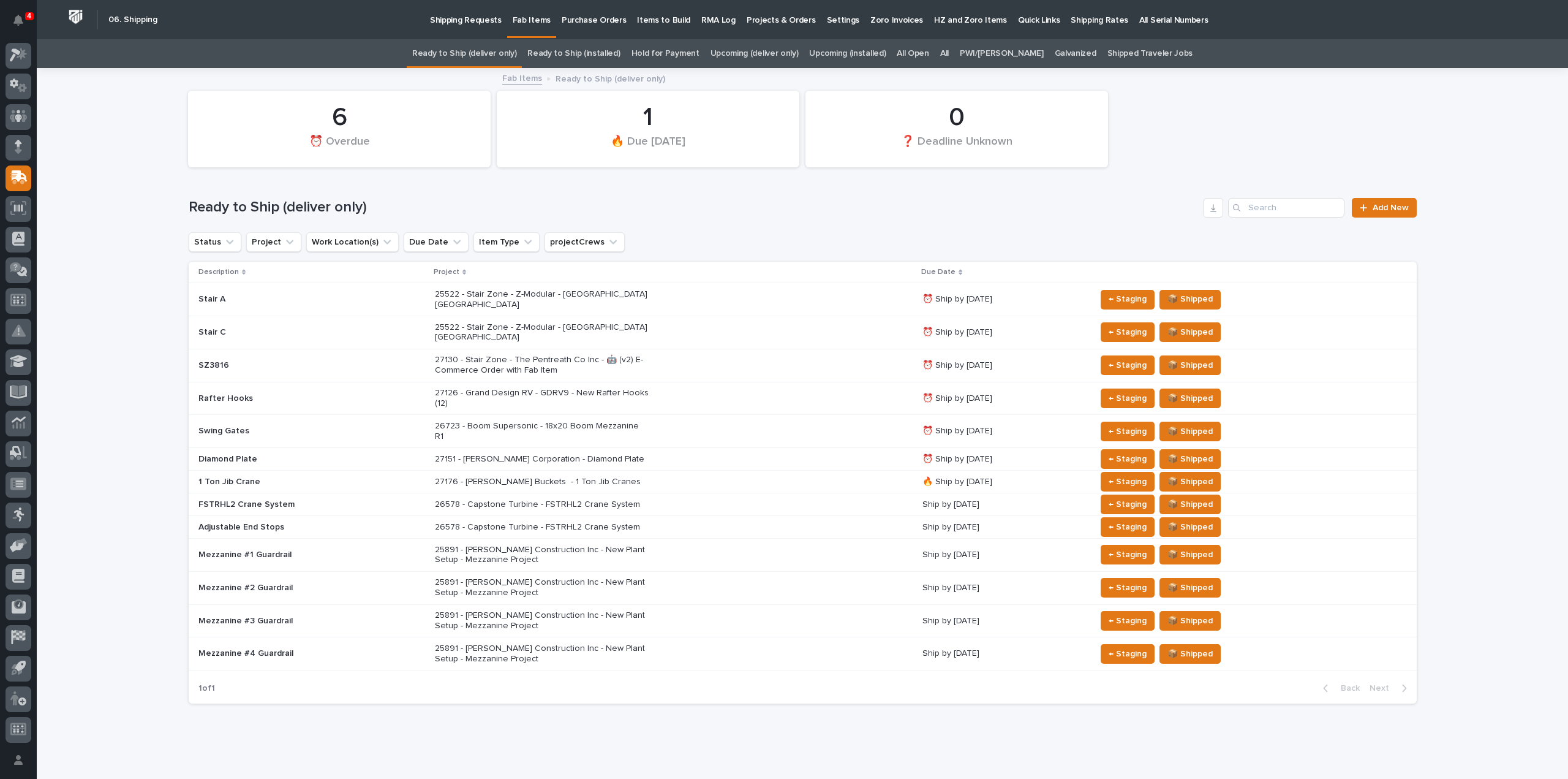
click at [949, 53] on link "All" at bounding box center [944, 53] width 8 height 29
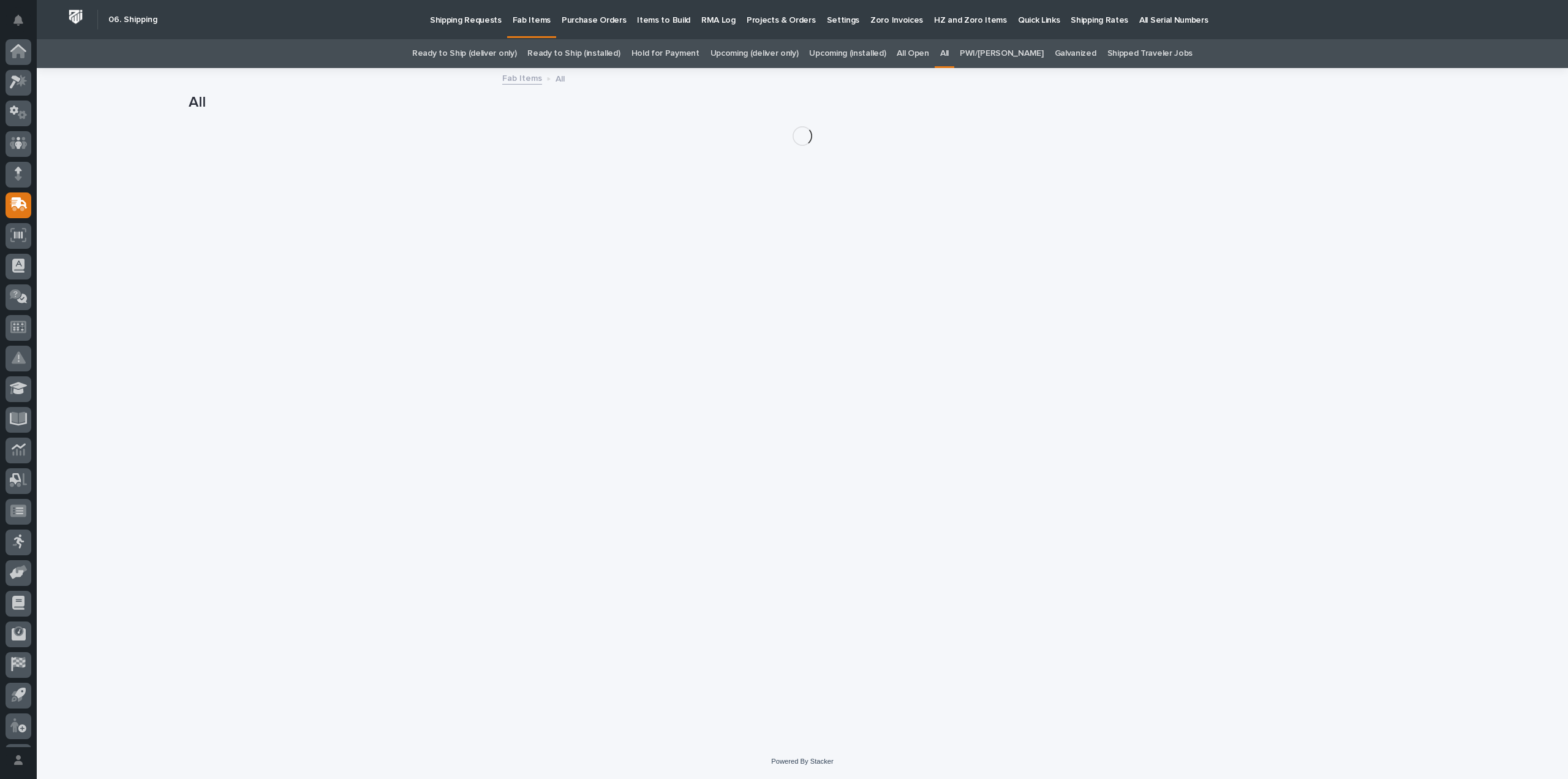
scroll to position [27, 0]
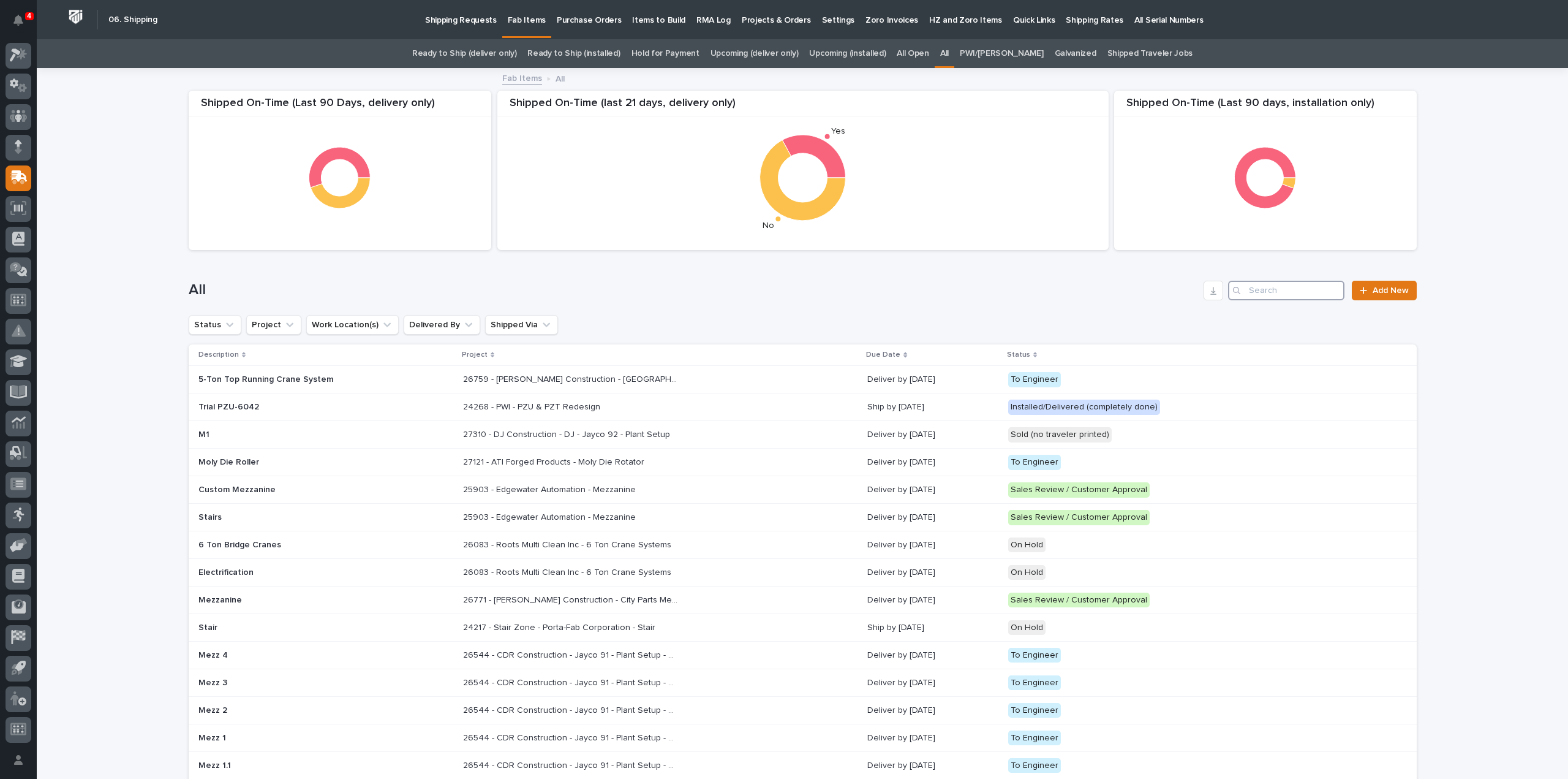
click at [1288, 293] on input "Search" at bounding box center [1286, 290] width 117 height 20
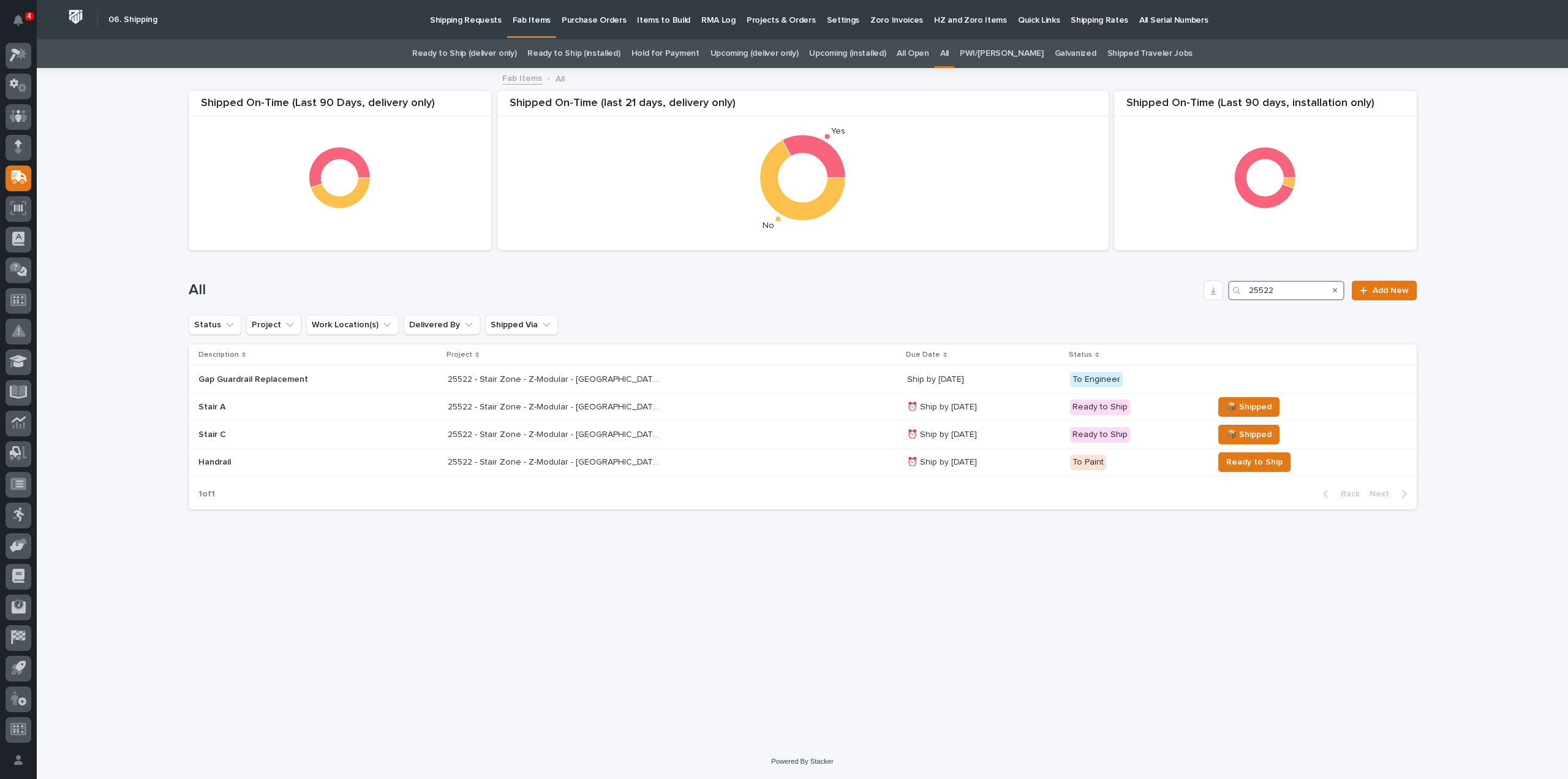
type input "25522"
click at [572, 464] on p "25522 - Stair Zone - Z-Modular - [GEOGRAPHIC_DATA] [GEOGRAPHIC_DATA]" at bounding box center [557, 461] width 217 height 13
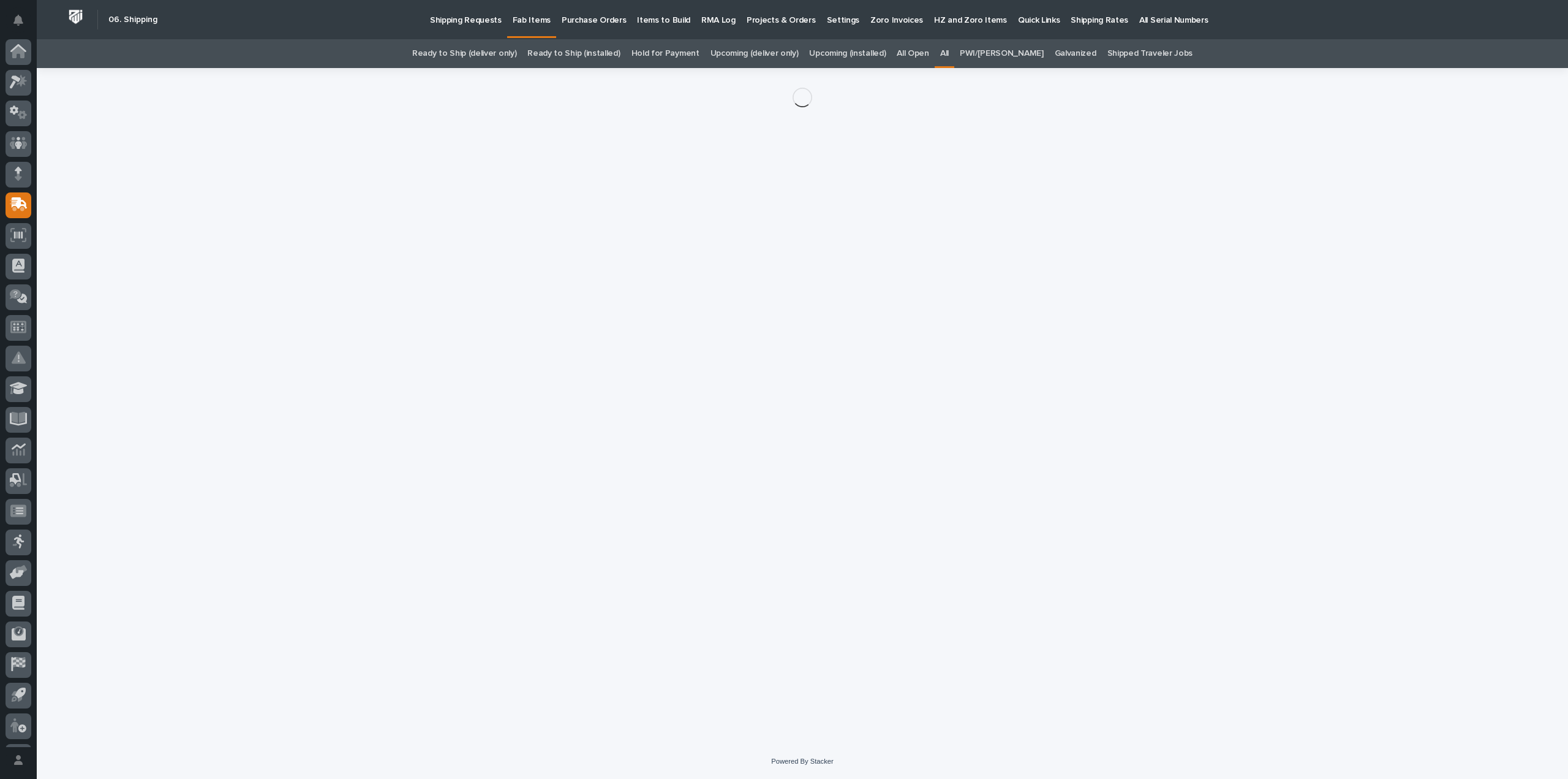
scroll to position [27, 0]
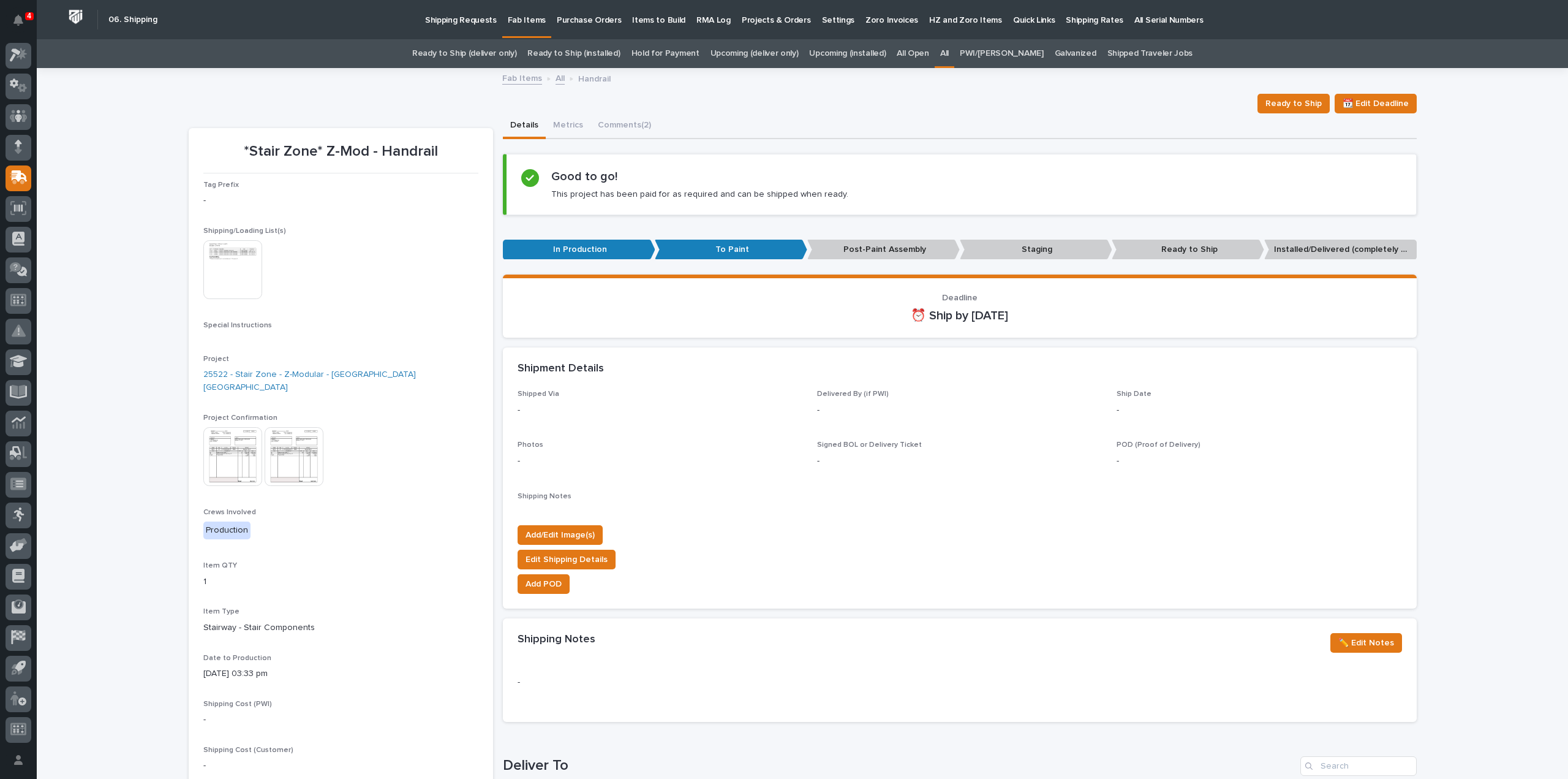
click at [224, 282] on img at bounding box center [233, 269] width 59 height 59
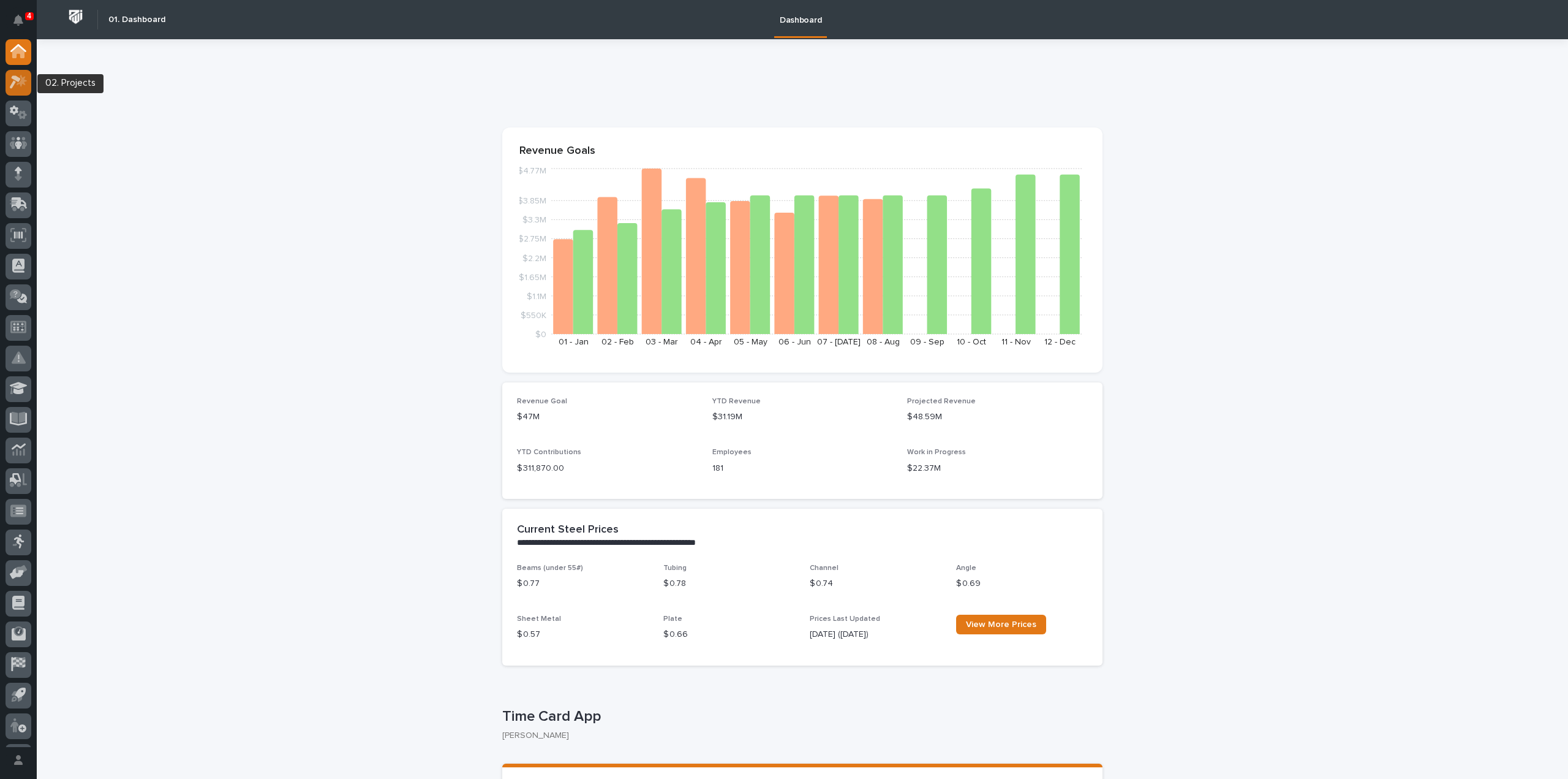
click at [19, 83] on icon at bounding box center [21, 80] width 10 height 12
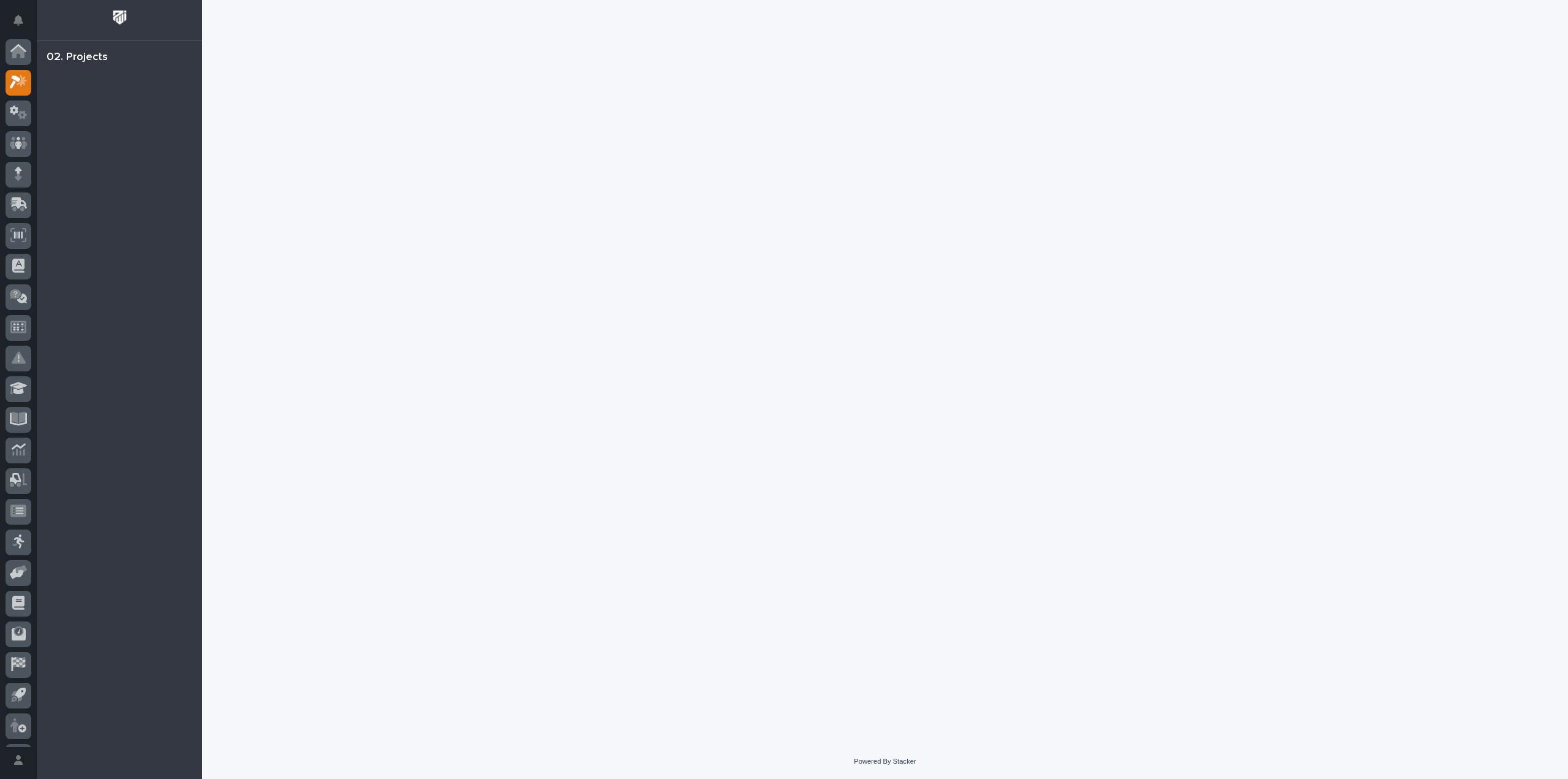
scroll to position [27, 0]
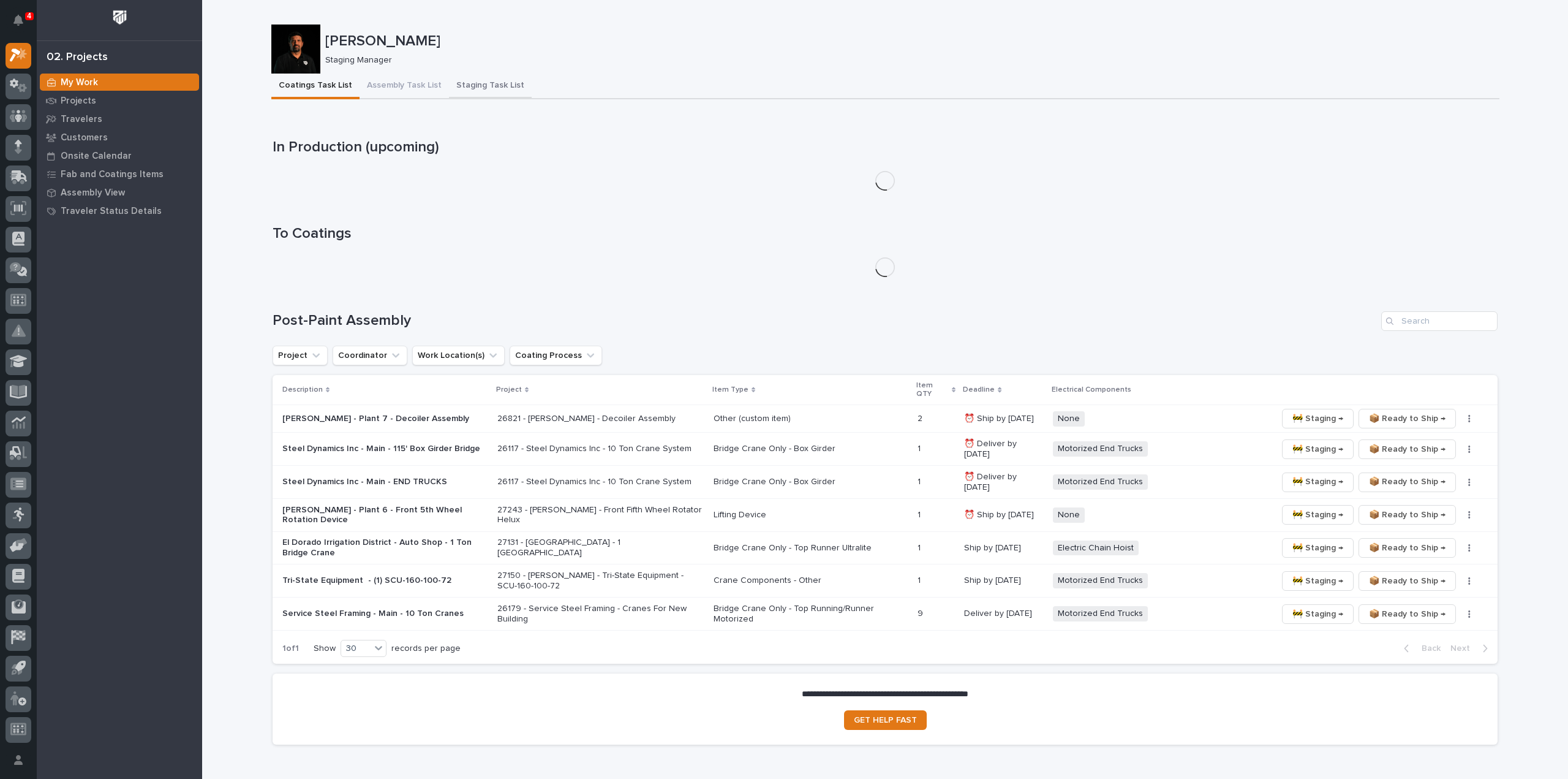
click at [498, 85] on button "Staging Task List" at bounding box center [490, 87] width 83 height 26
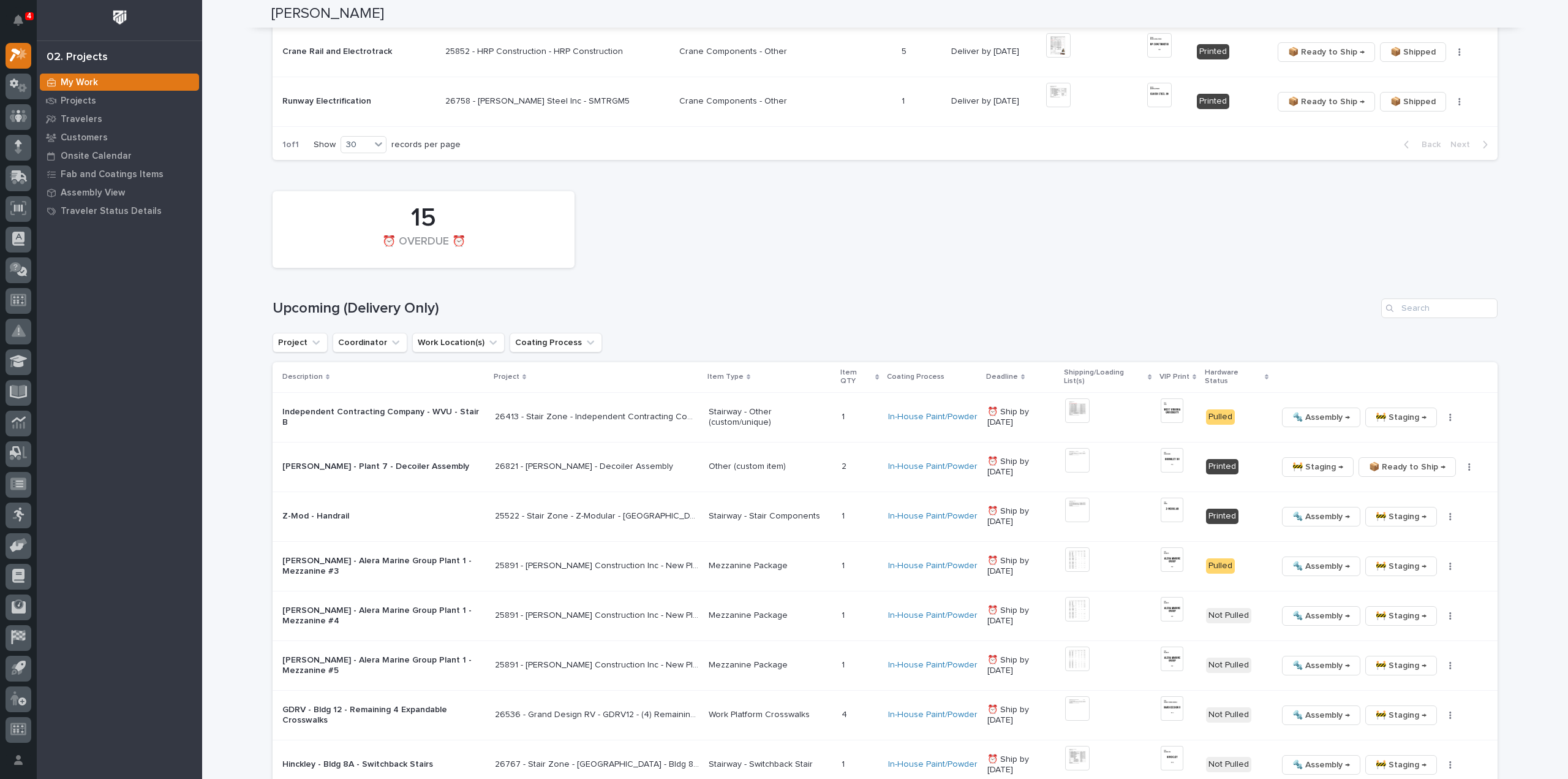
scroll to position [857, 0]
click at [1434, 307] on input "Search" at bounding box center [1439, 305] width 117 height 20
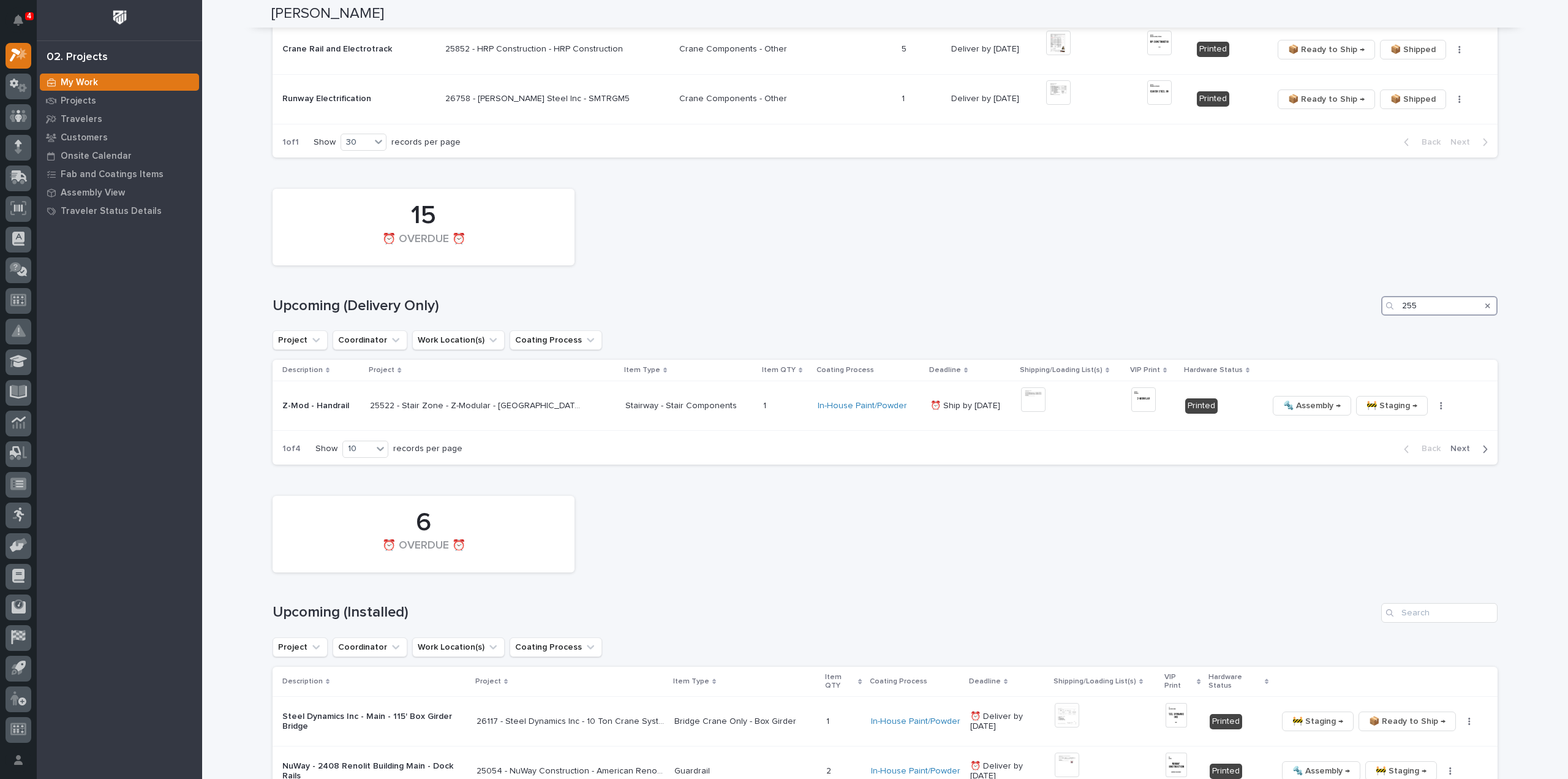
scroll to position [631, 0]
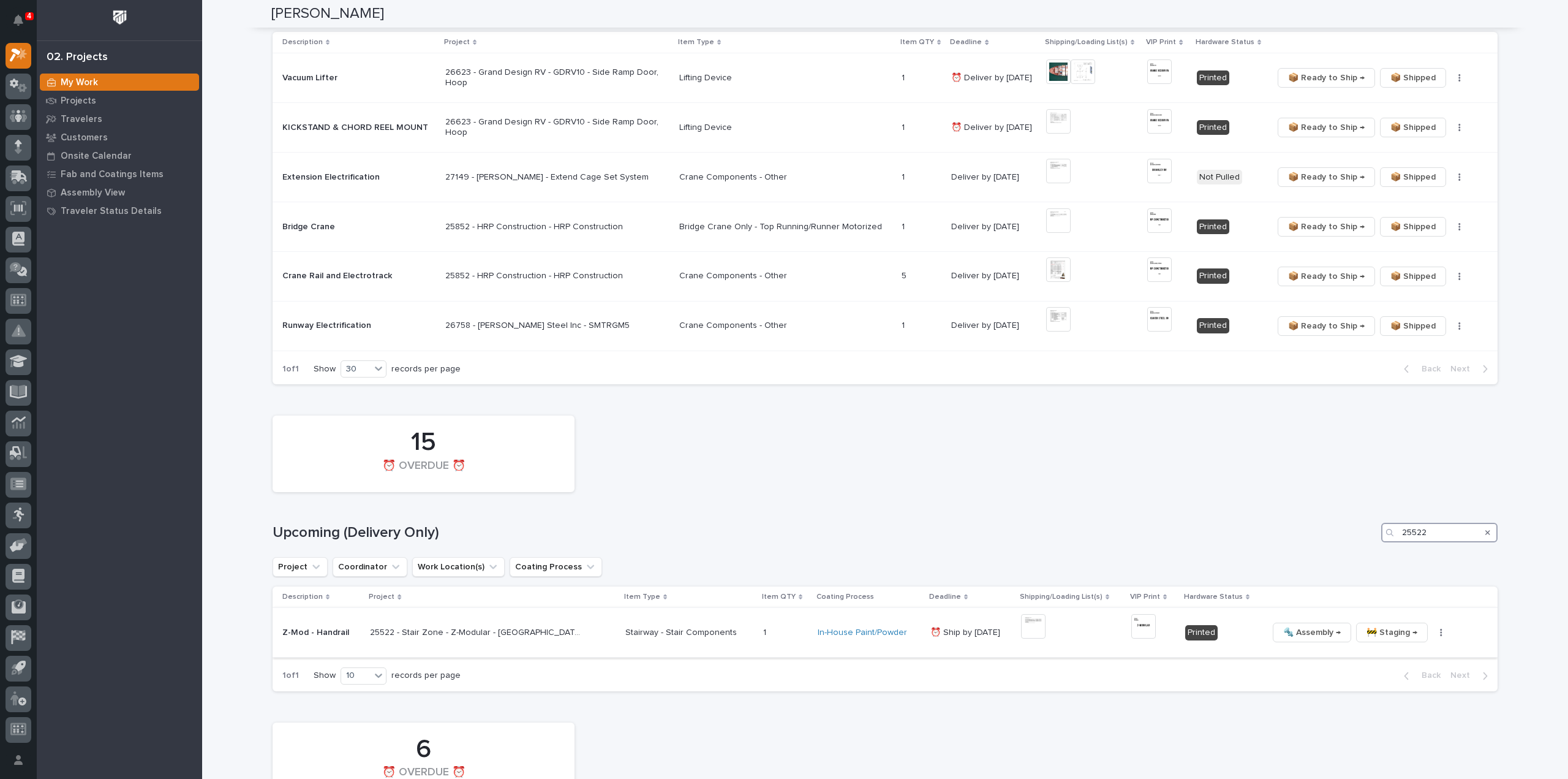
type input "25522"
click at [1022, 630] on img at bounding box center [1034, 626] width 24 height 24
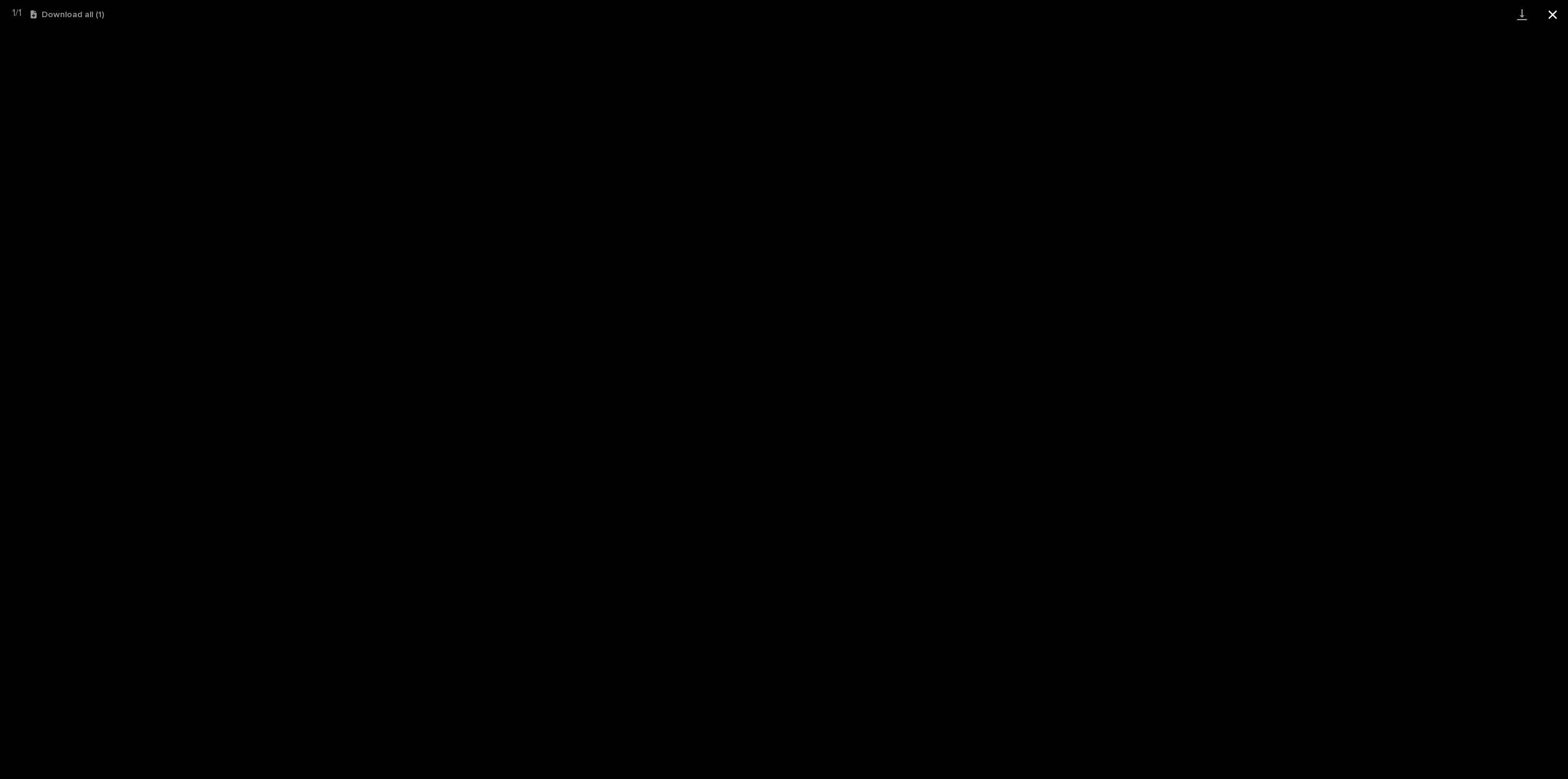
click at [1550, 17] on button "Close gallery" at bounding box center [1553, 14] width 31 height 29
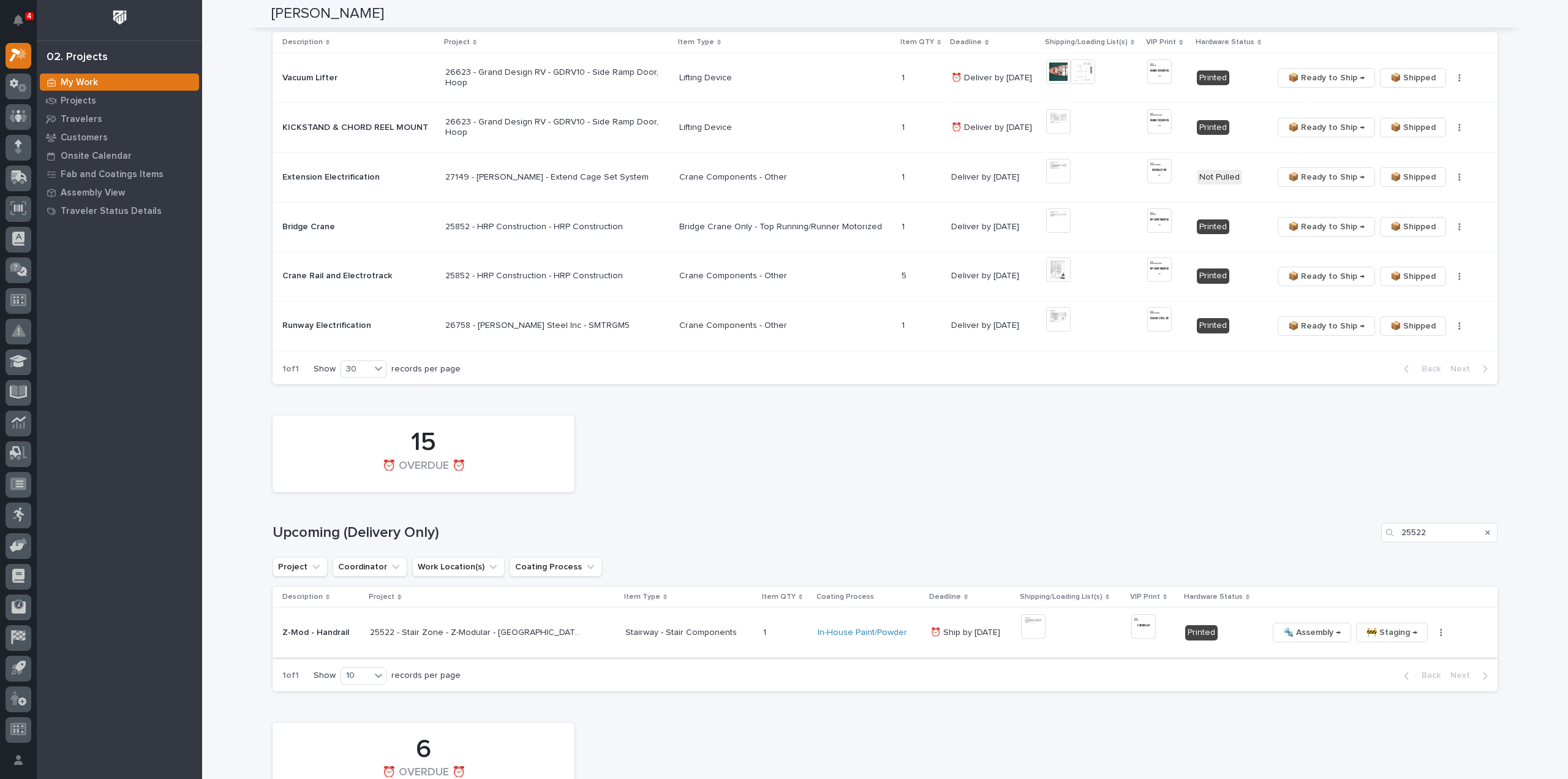
click at [1132, 625] on img at bounding box center [1144, 626] width 24 height 24
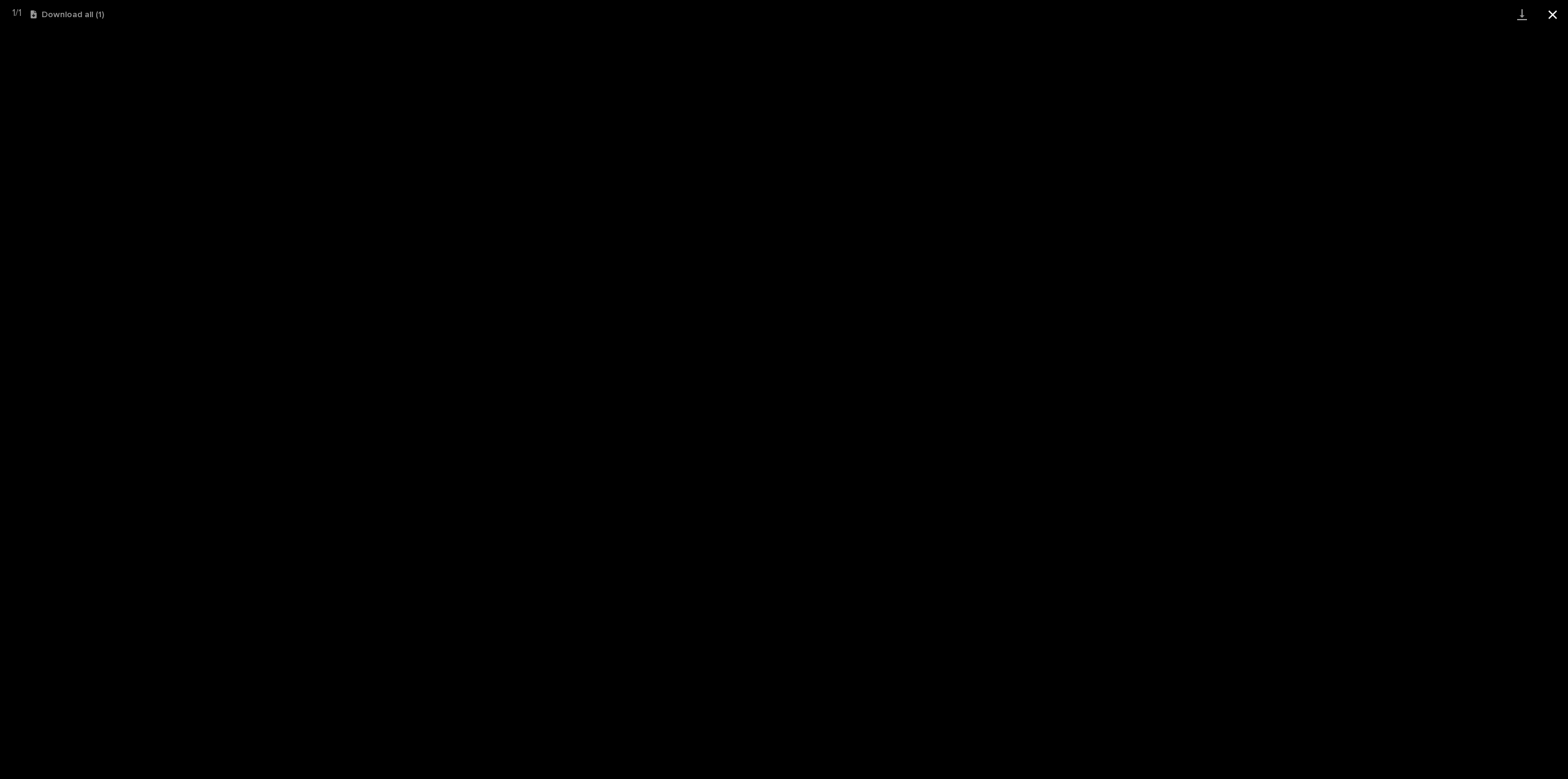
click at [1548, 19] on button "Close gallery" at bounding box center [1553, 14] width 31 height 29
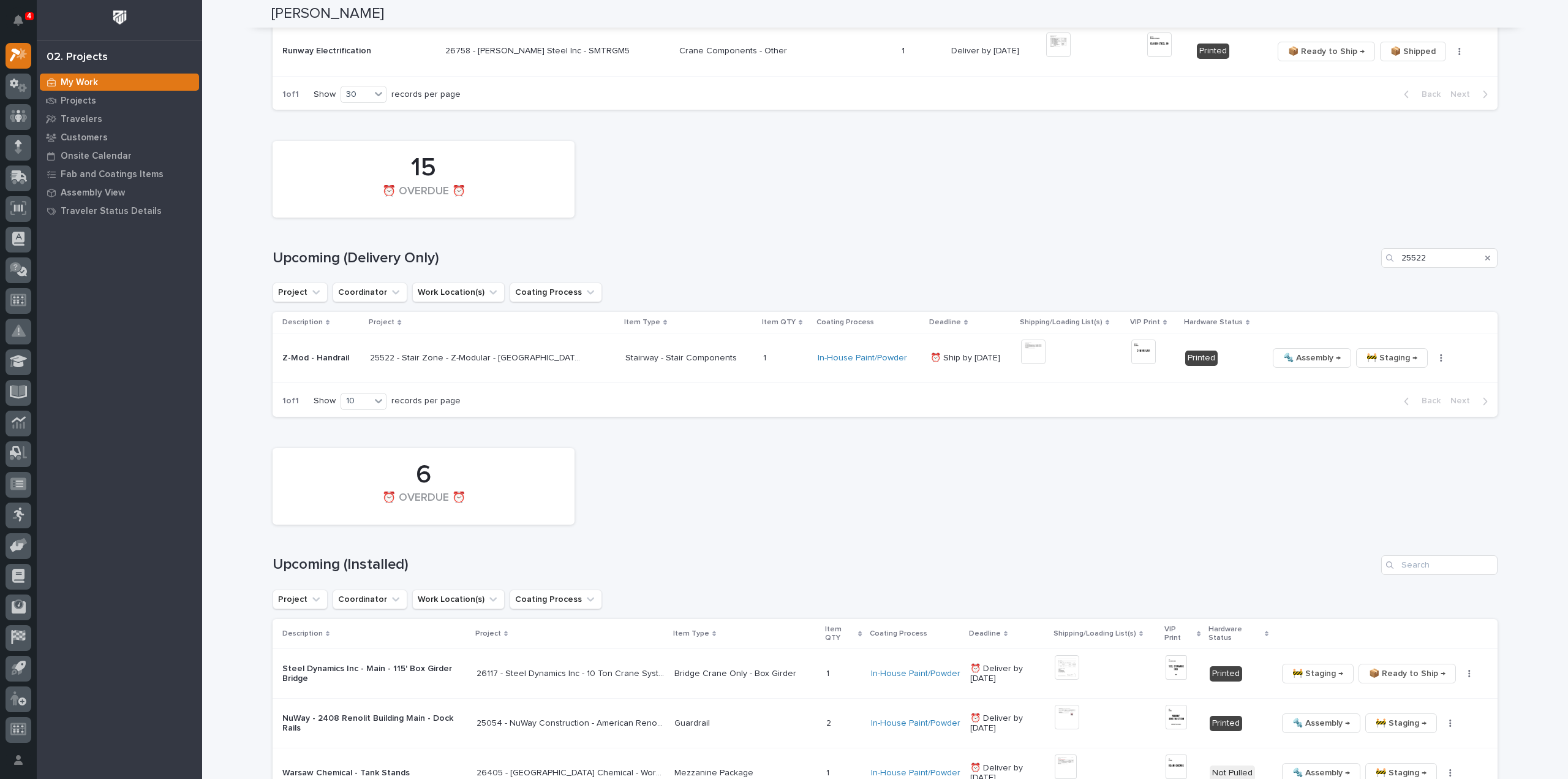
scroll to position [981, 0]
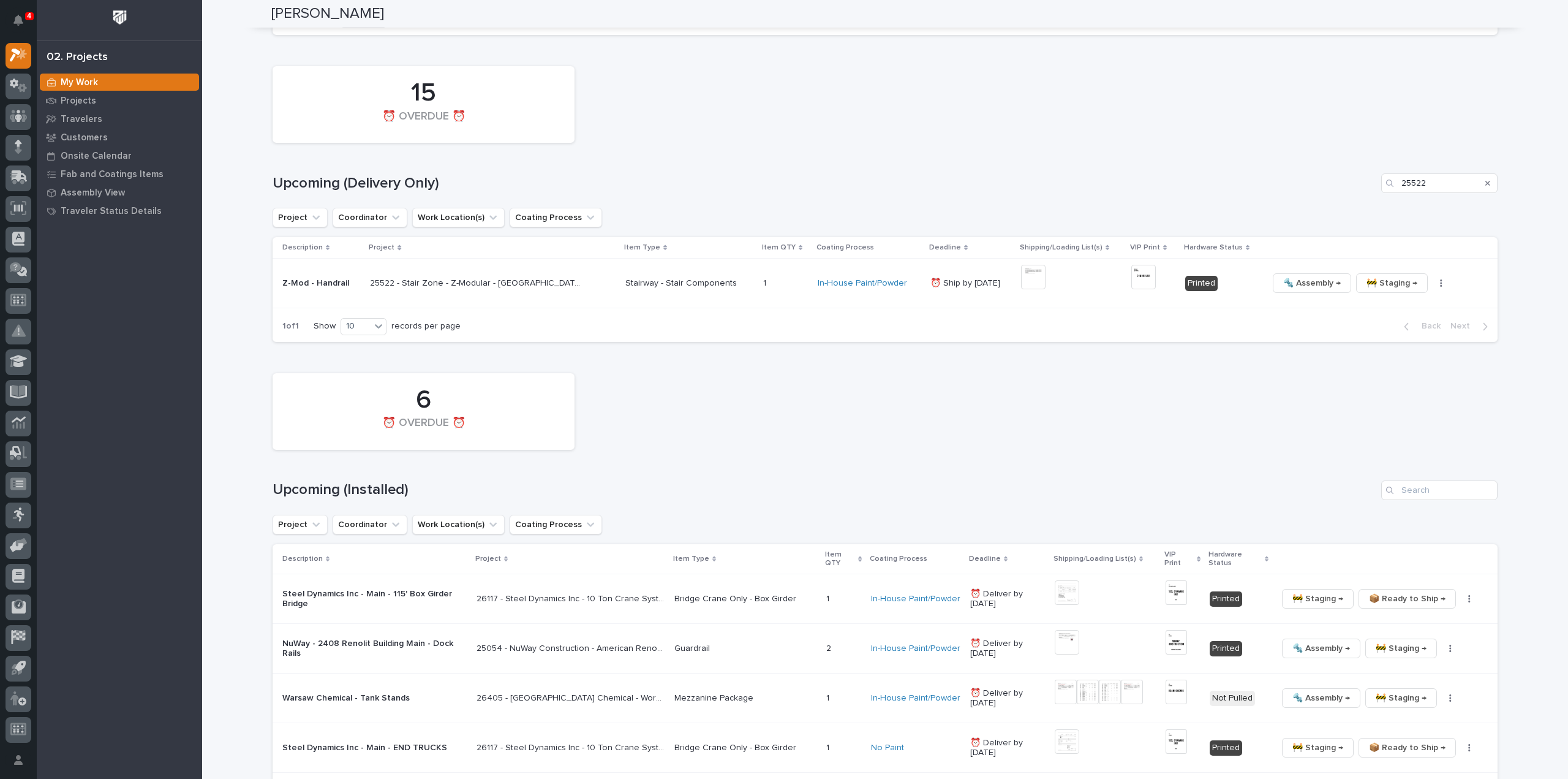
click at [1022, 278] on img at bounding box center [1034, 276] width 24 height 24
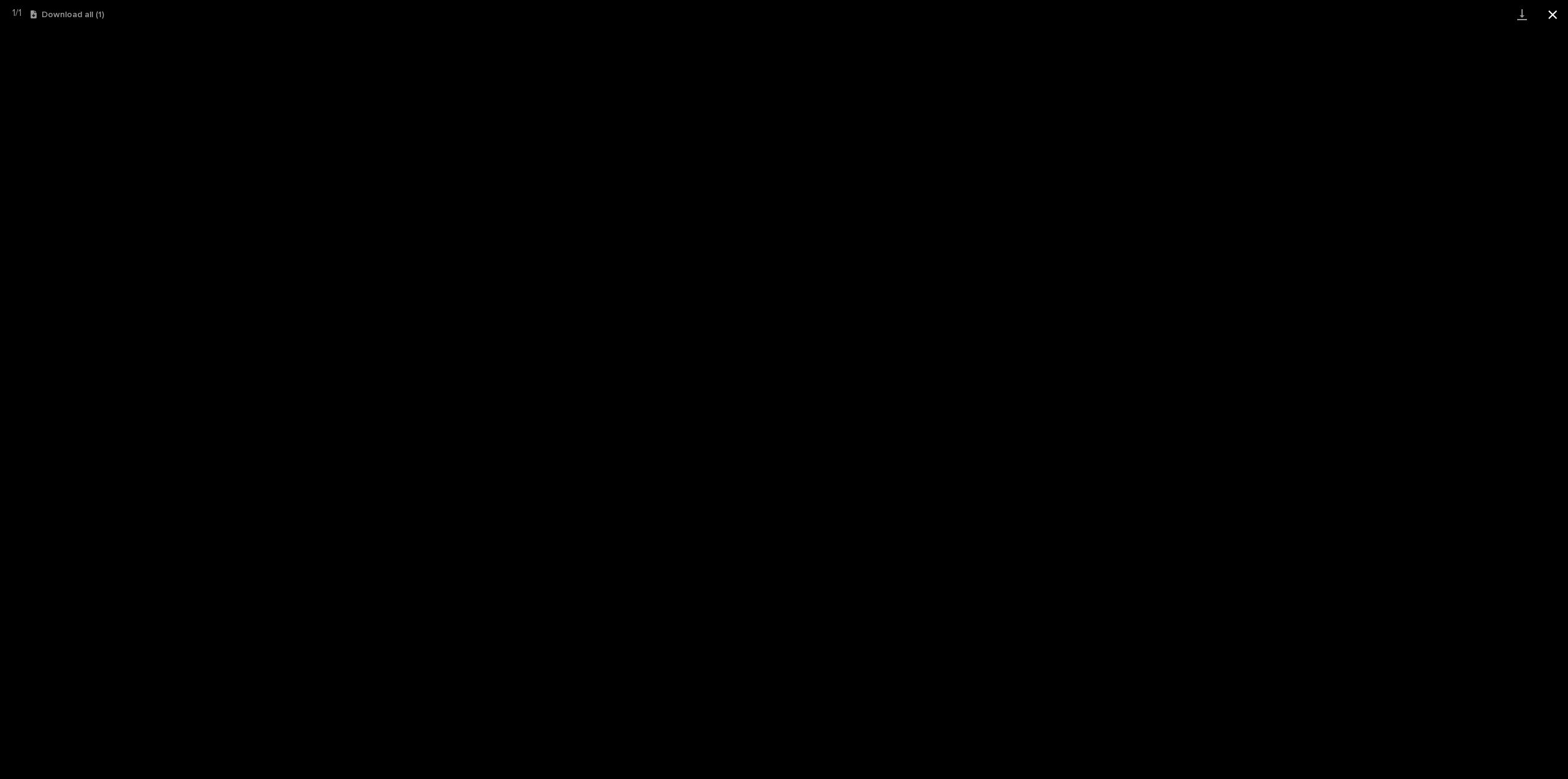
click at [1558, 13] on button "Close gallery" at bounding box center [1553, 14] width 31 height 29
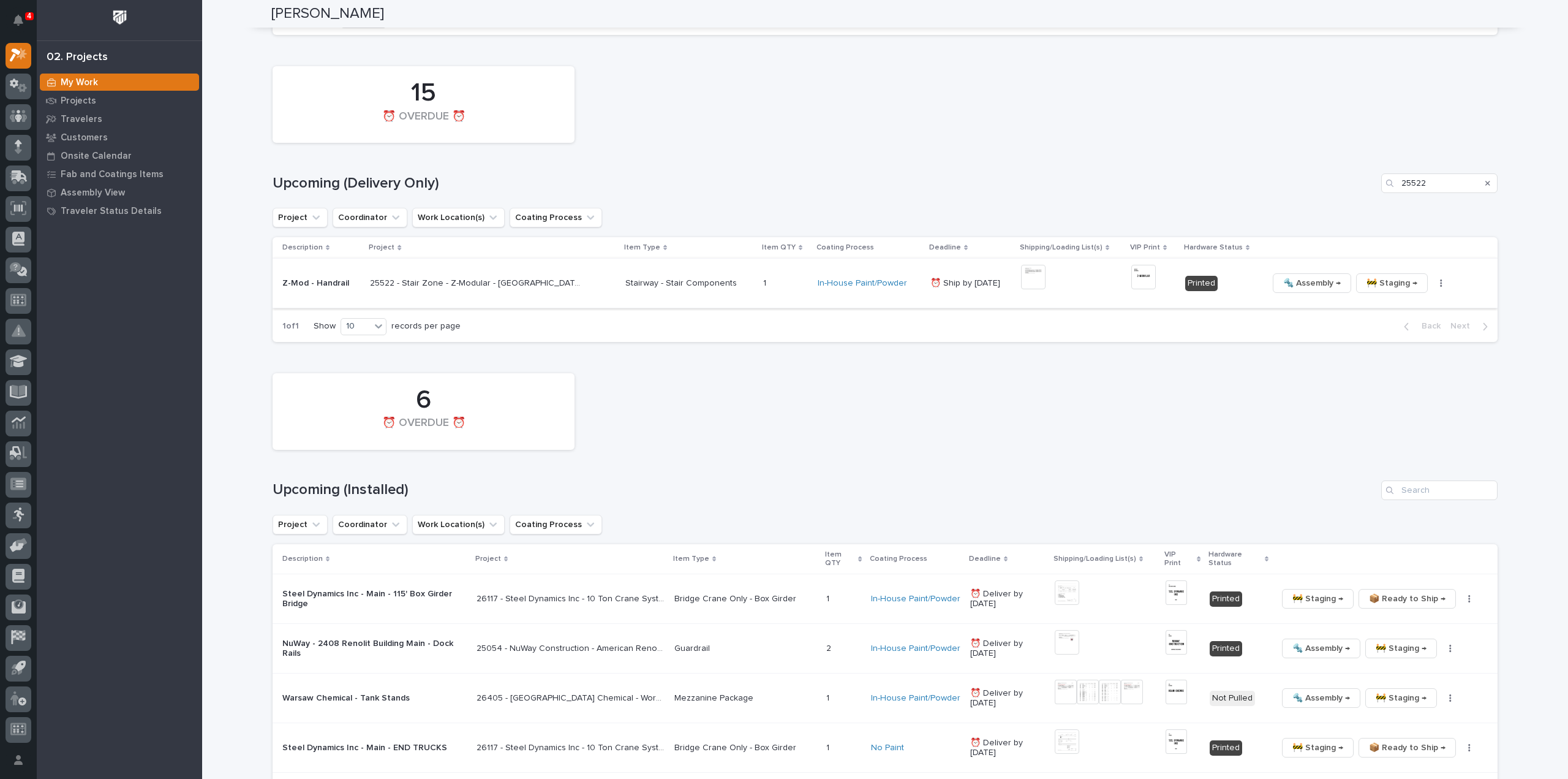
click at [1132, 278] on img at bounding box center [1144, 276] width 24 height 24
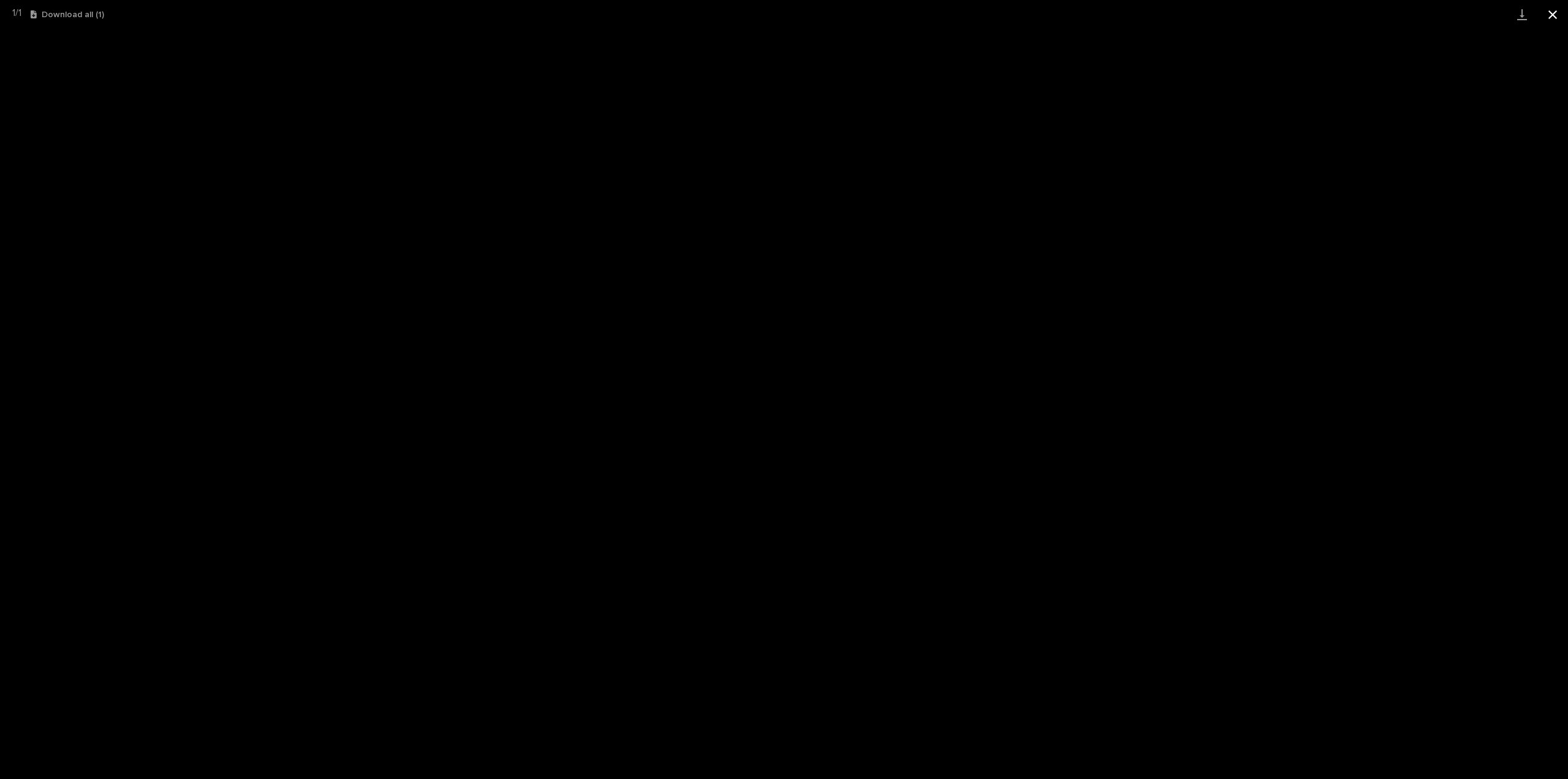
click at [1547, 20] on button "Close gallery" at bounding box center [1553, 14] width 31 height 29
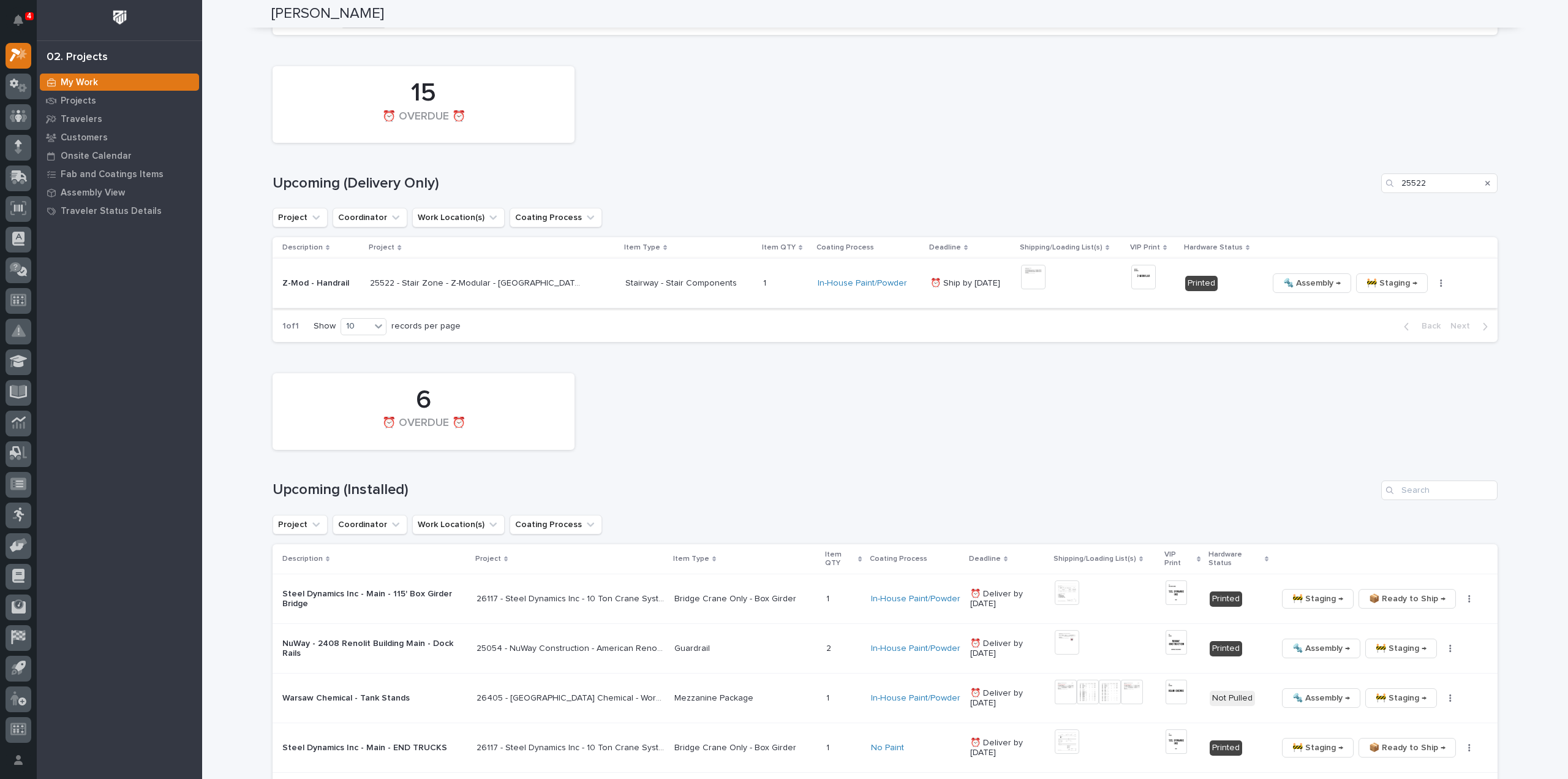
click at [1440, 282] on icon "button" at bounding box center [1441, 282] width 3 height 8
click at [1382, 364] on span "🔩 Hardware" at bounding box center [1371, 366] width 51 height 15
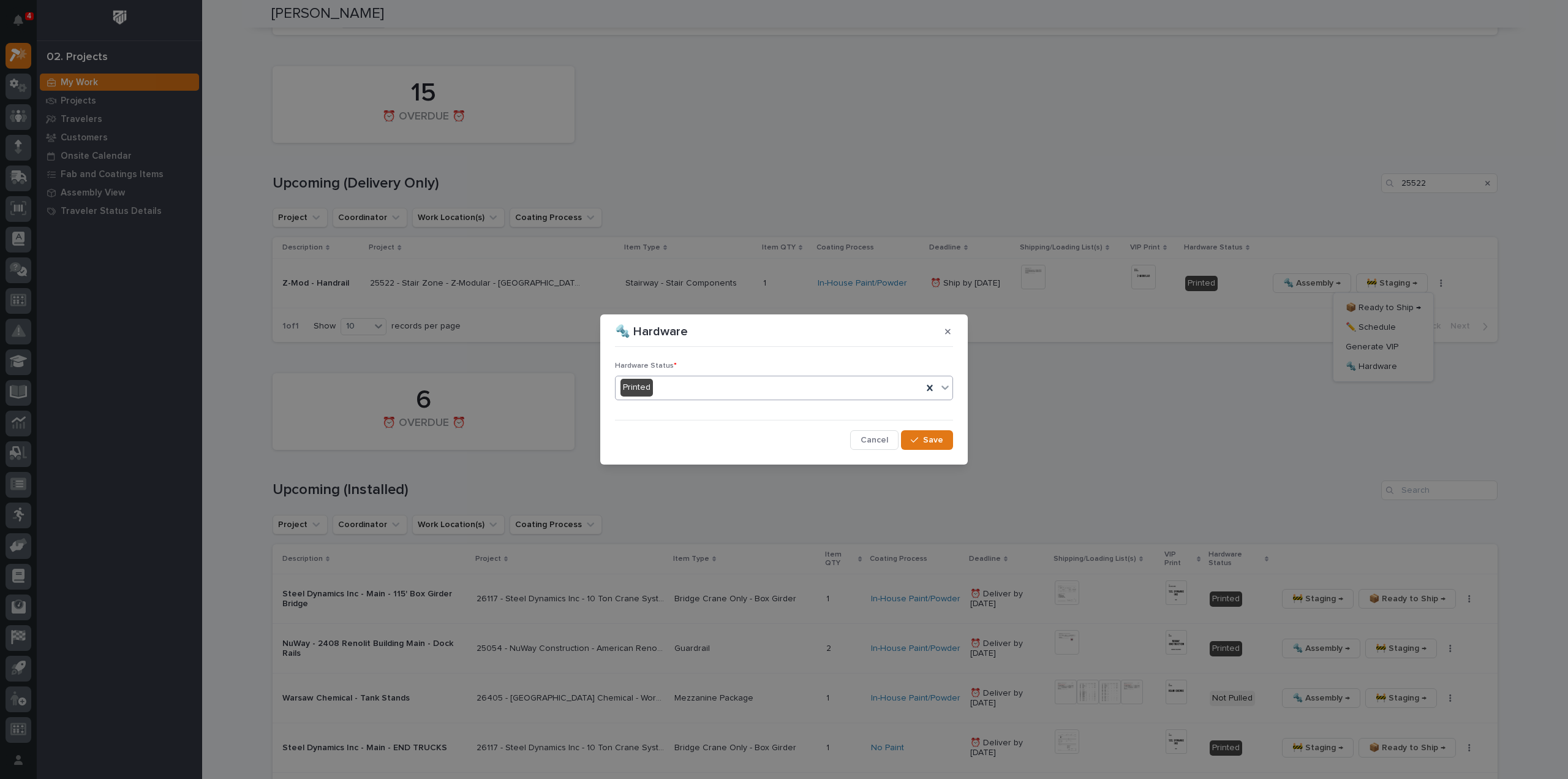
click at [676, 394] on div "Printed" at bounding box center [769, 388] width 307 height 21
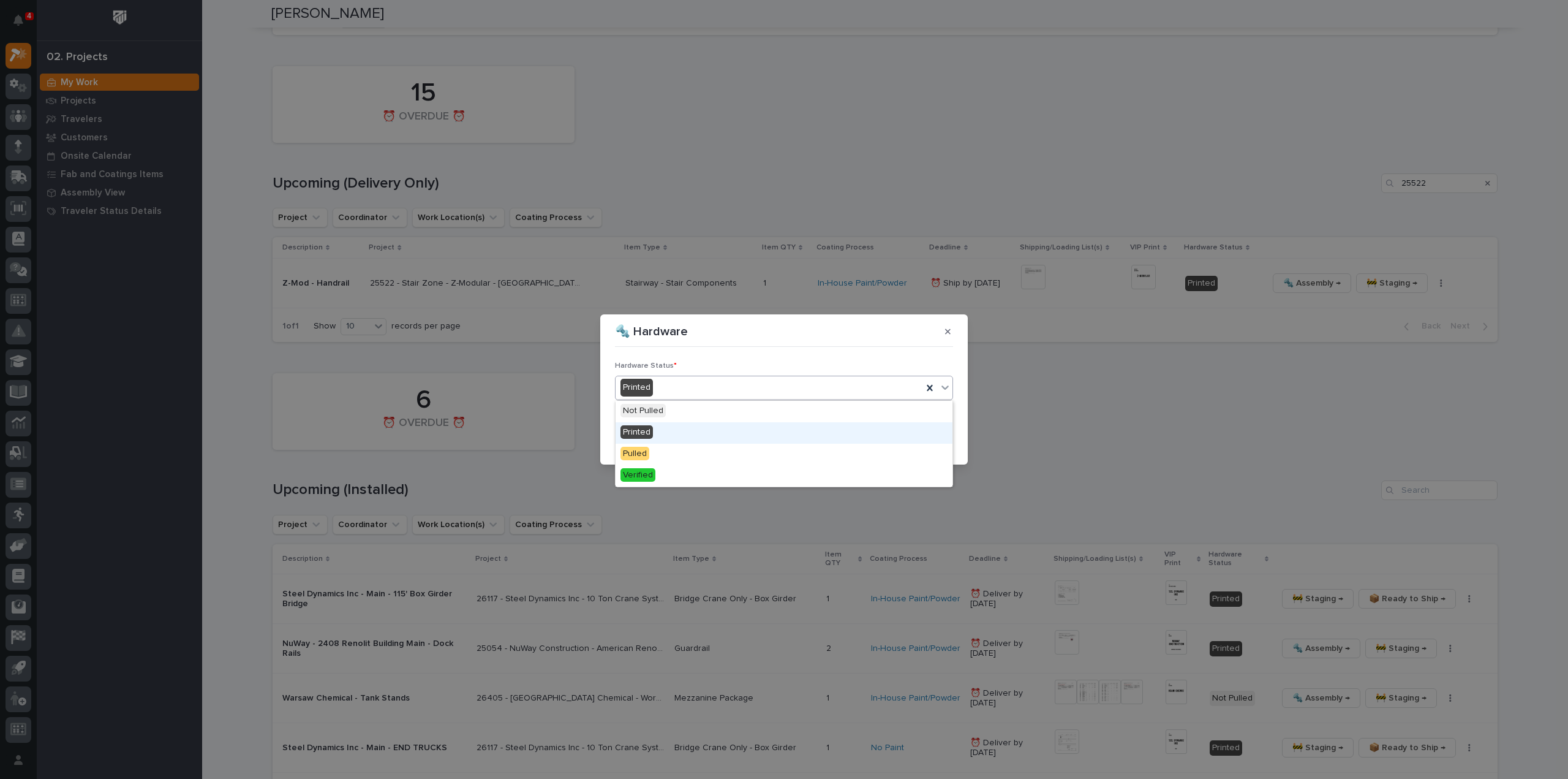
drag, startPoint x: 657, startPoint y: 445, endPoint x: 978, endPoint y: 392, distance: 325.3
click at [661, 430] on div "Printed" at bounding box center [784, 432] width 337 height 21
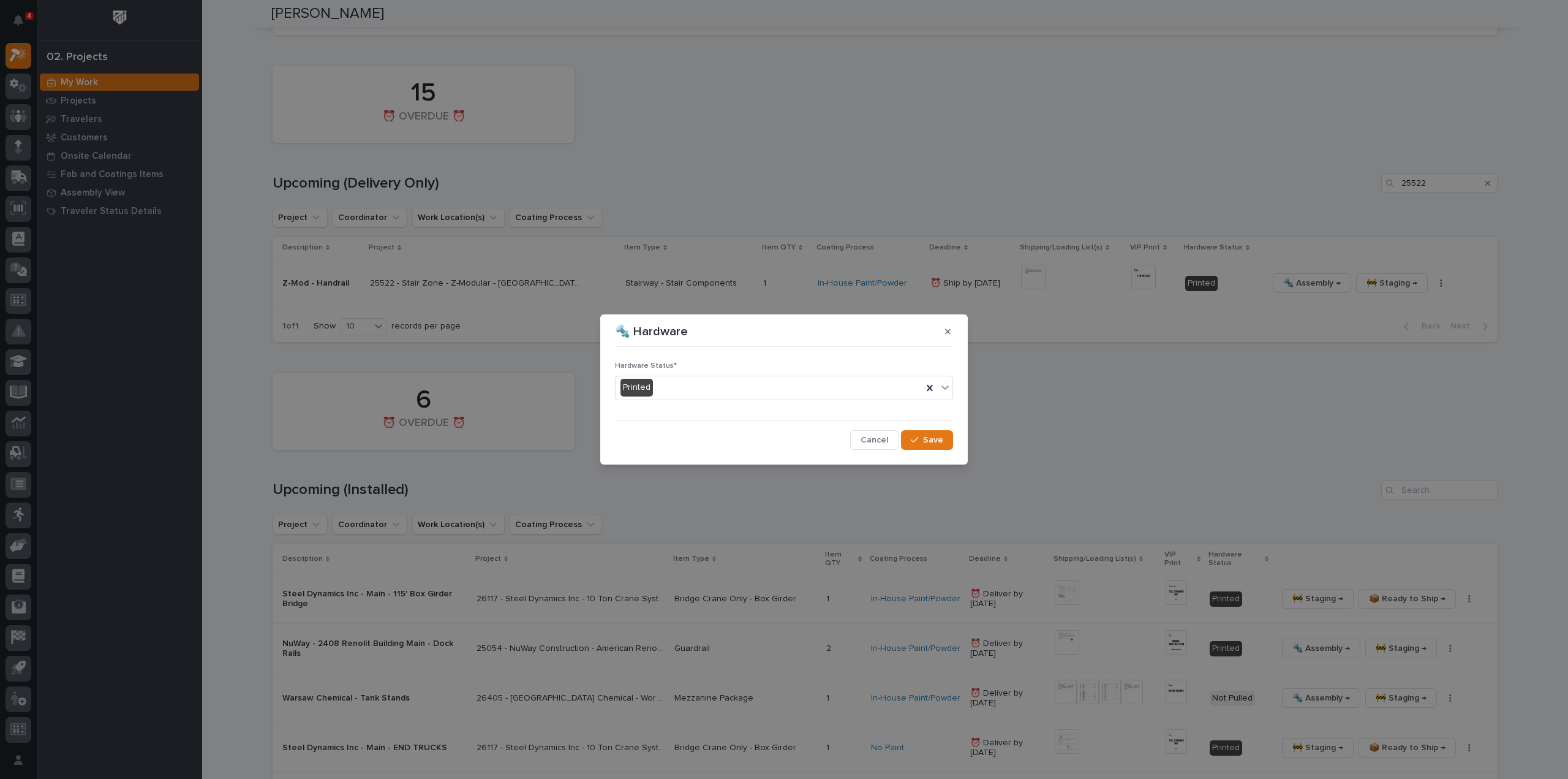
drag, startPoint x: 1132, startPoint y: 395, endPoint x: 1425, endPoint y: 311, distance: 304.8
click at [1137, 395] on div "🔩 Hardware Hardware Status * Printed Cancel Save" at bounding box center [784, 390] width 1568 height 779
click at [1483, 181] on div "🔩 Hardware Hardware Status * Printed Cancel Save" at bounding box center [784, 390] width 1568 height 779
click at [933, 445] on span "Save" at bounding box center [934, 440] width 21 height 11
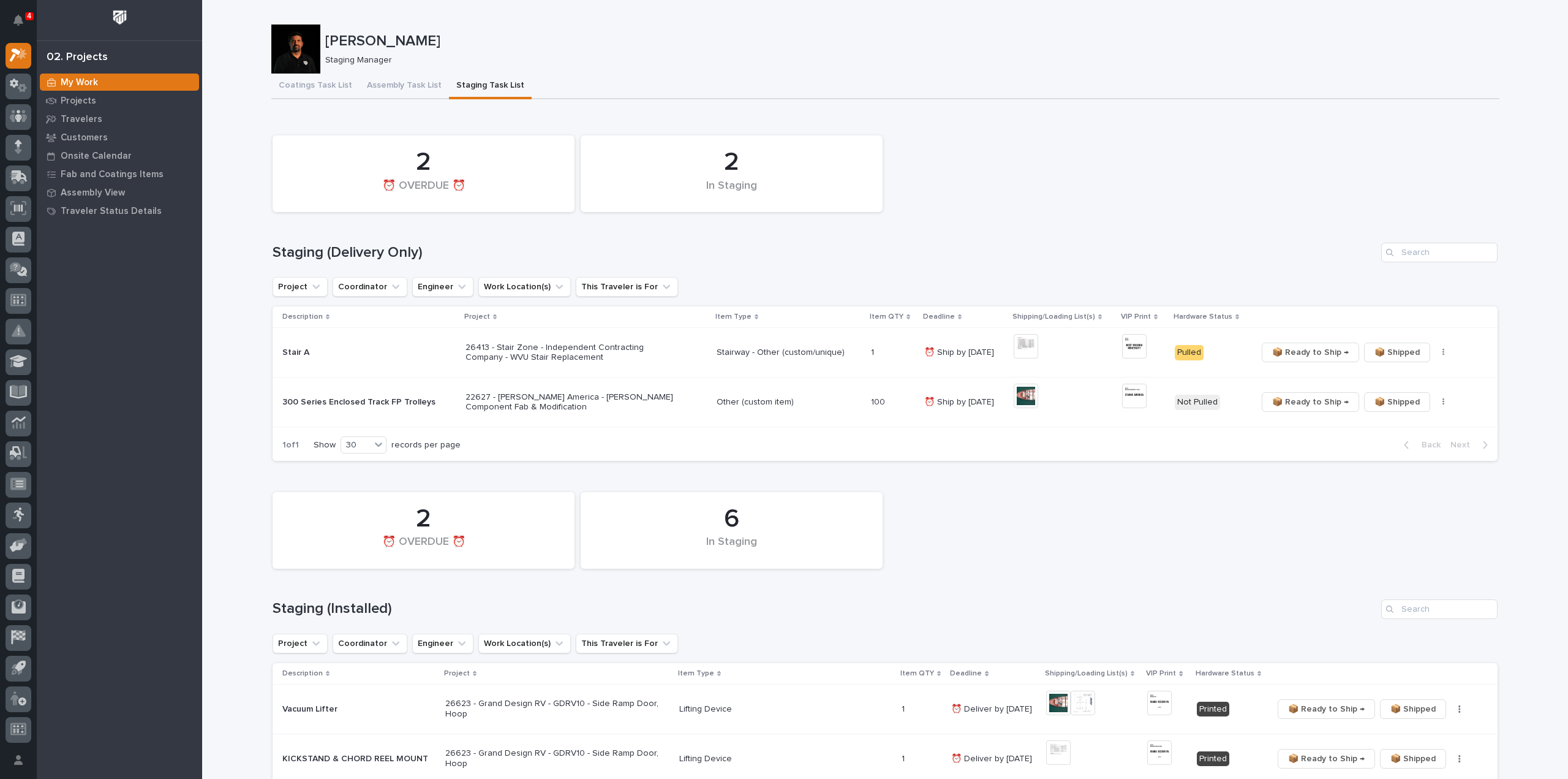
scroll to position [122, 0]
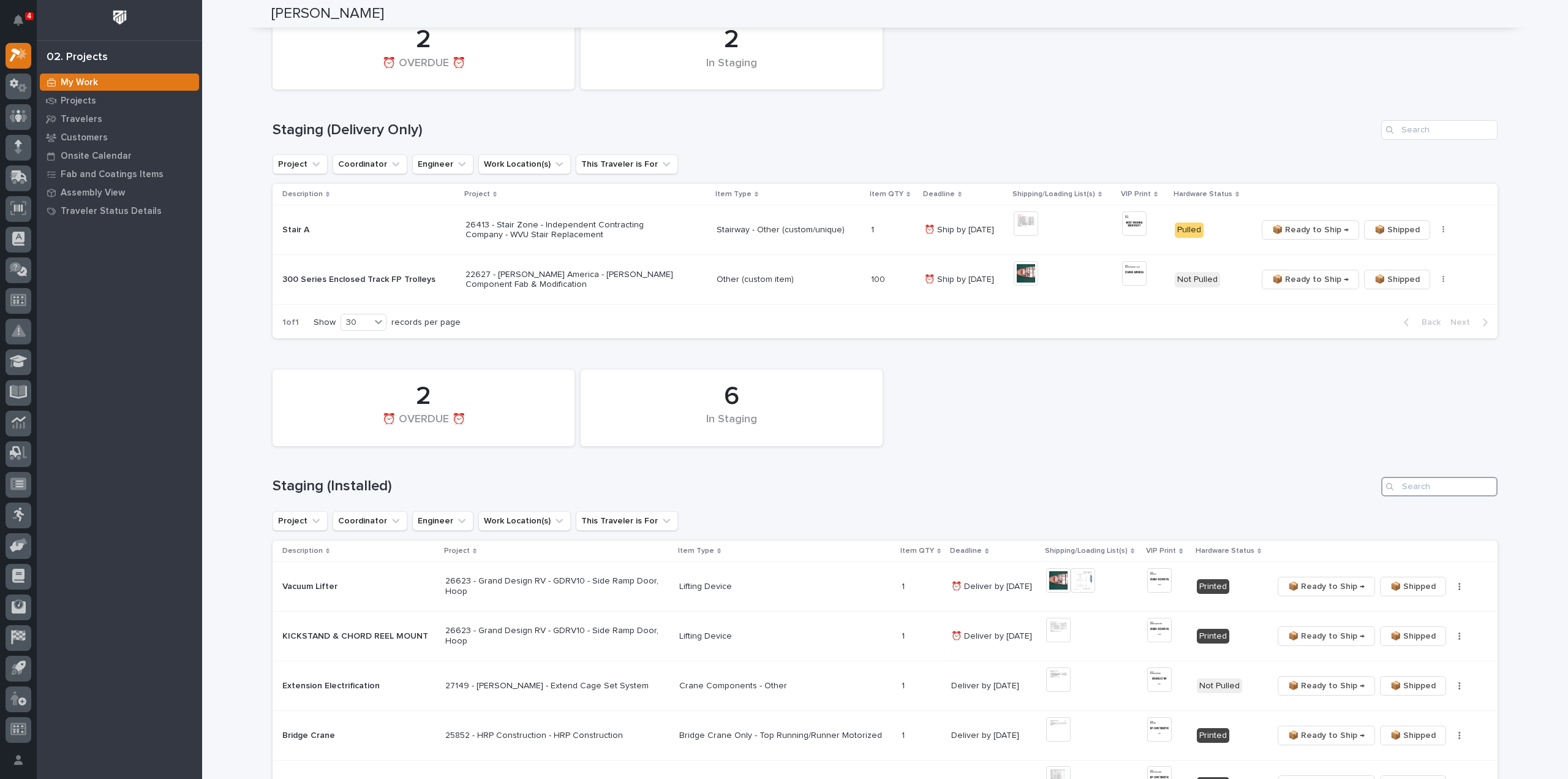
click at [1434, 486] on input "Search" at bounding box center [1439, 486] width 117 height 20
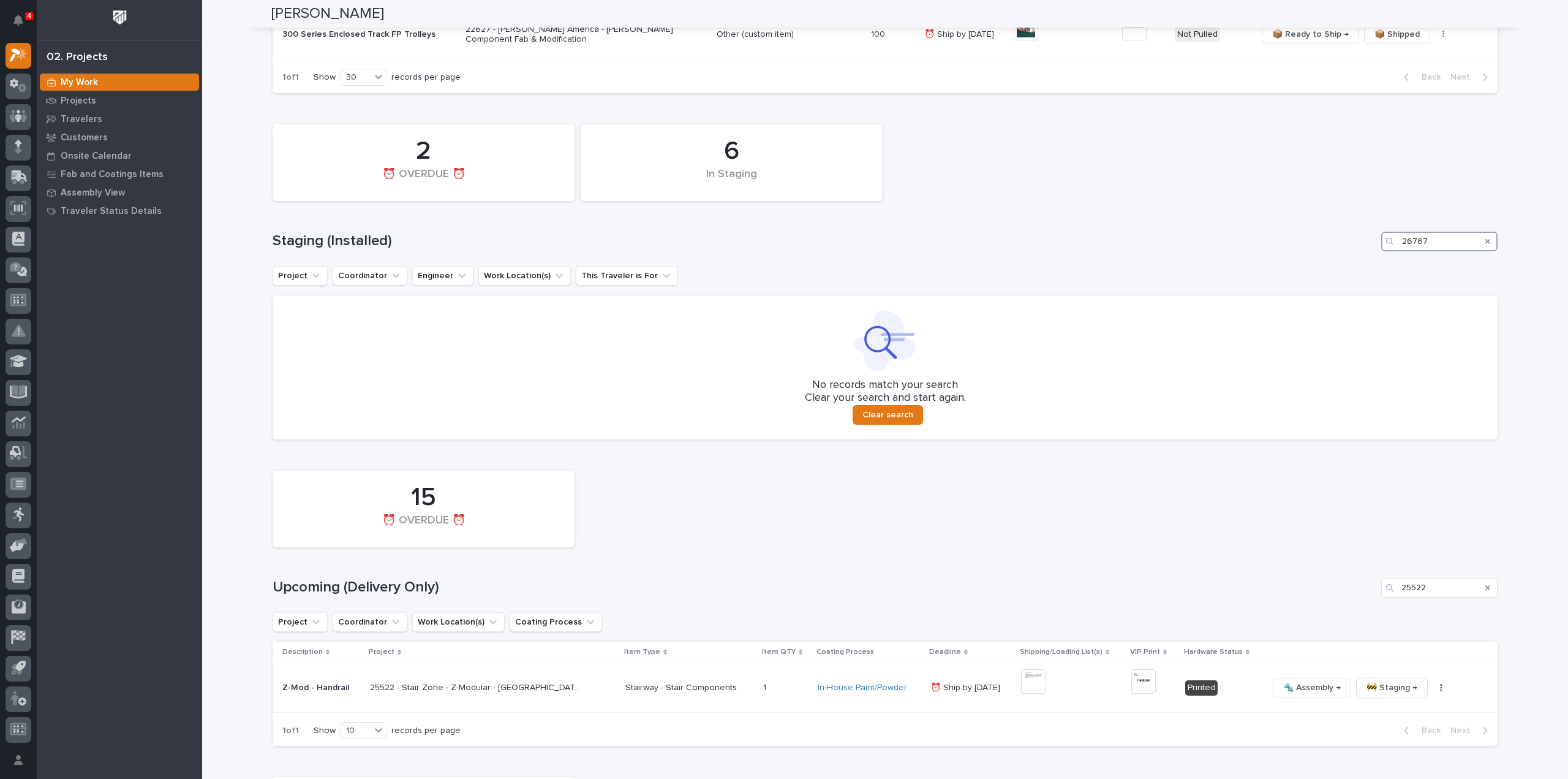
scroll to position [490, 0]
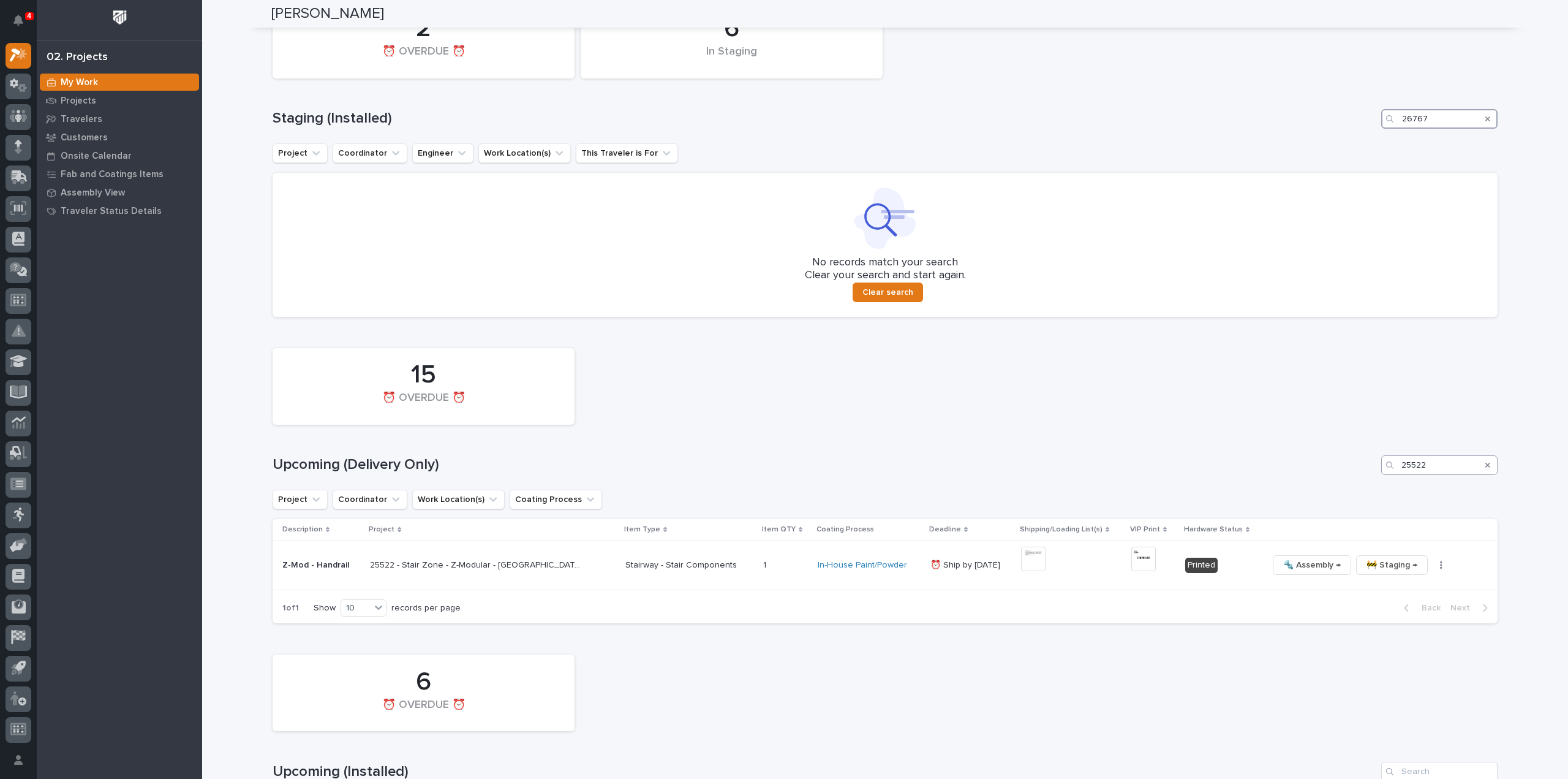
type input "26767"
drag, startPoint x: 1431, startPoint y: 466, endPoint x: 1391, endPoint y: 486, distance: 44.7
click at [1391, 486] on div "15 ⏰ OVERDUE ⏰ Upcoming (Delivery Only) 25522 Project Coordinator Work Location…" at bounding box center [885, 483] width 1225 height 282
type input "26767"
click at [1053, 560] on img at bounding box center [1066, 559] width 24 height 24
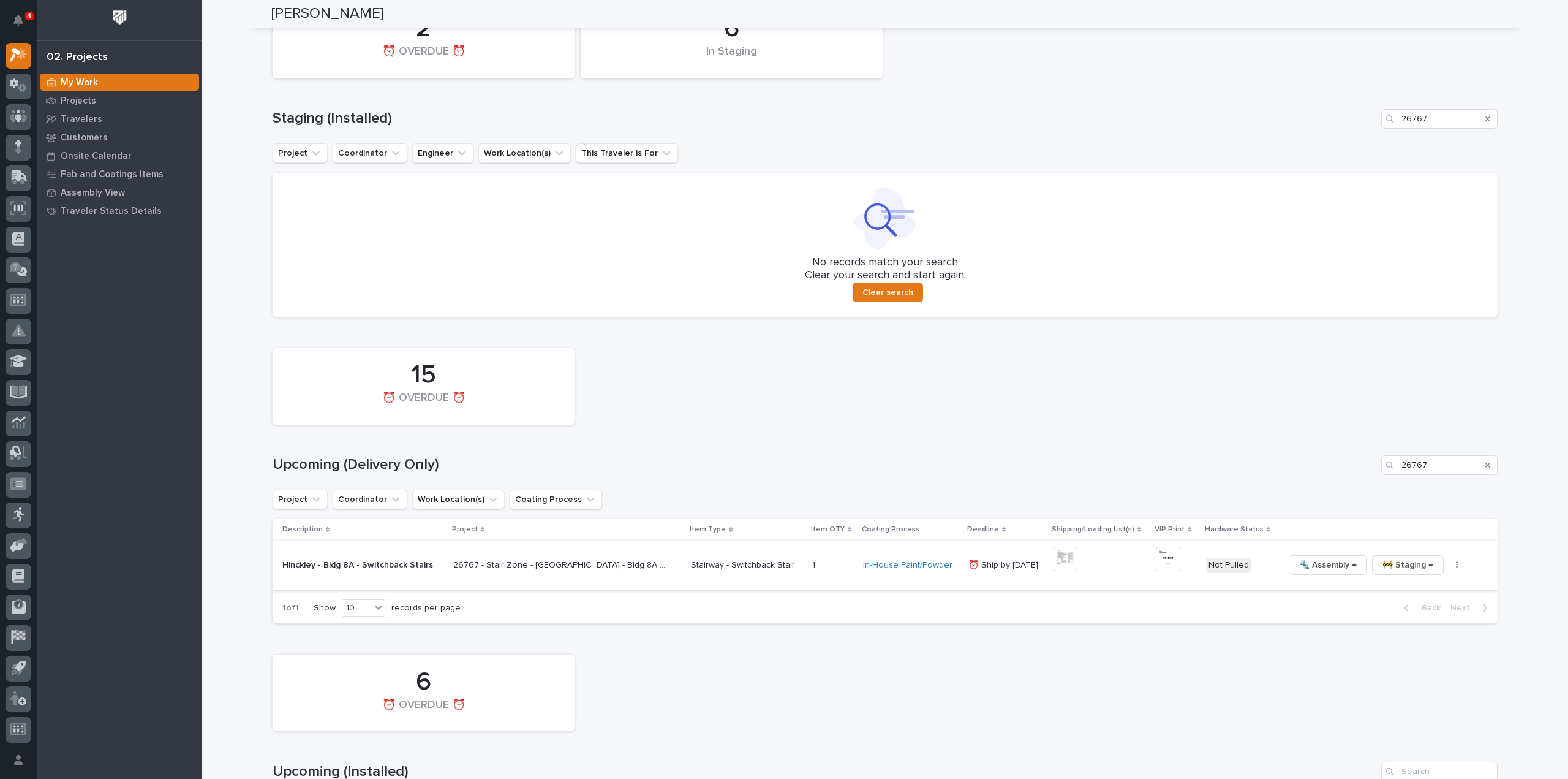
click at [1161, 560] on img at bounding box center [1168, 559] width 24 height 24
click at [1456, 562] on icon "button" at bounding box center [1457, 565] width 2 height 7
click at [1387, 647] on span "🔩 Hardware" at bounding box center [1393, 648] width 51 height 15
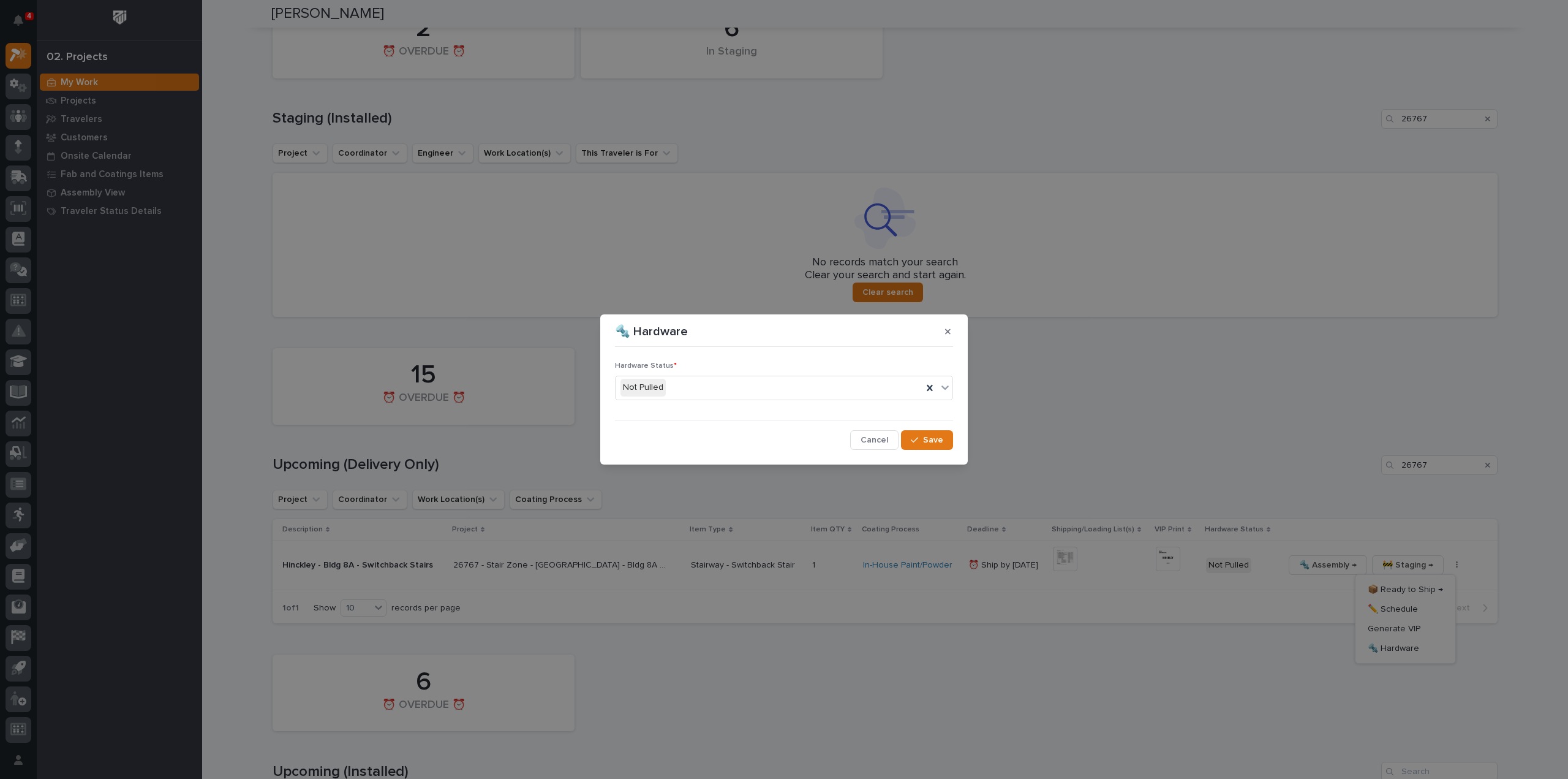
click at [683, 394] on div "Not Pulled" at bounding box center [769, 388] width 307 height 21
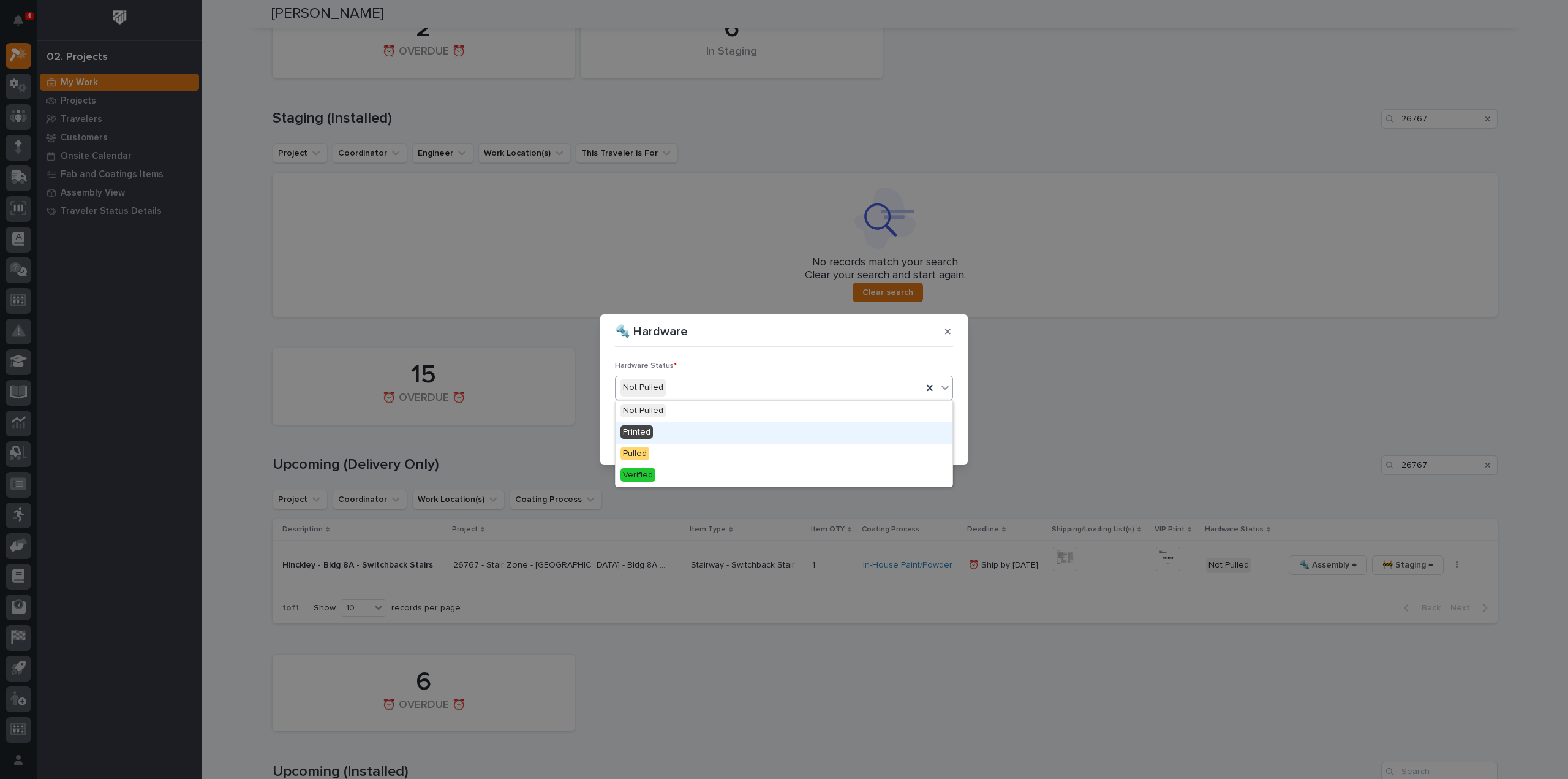
click at [679, 430] on div "Printed" at bounding box center [784, 432] width 337 height 21
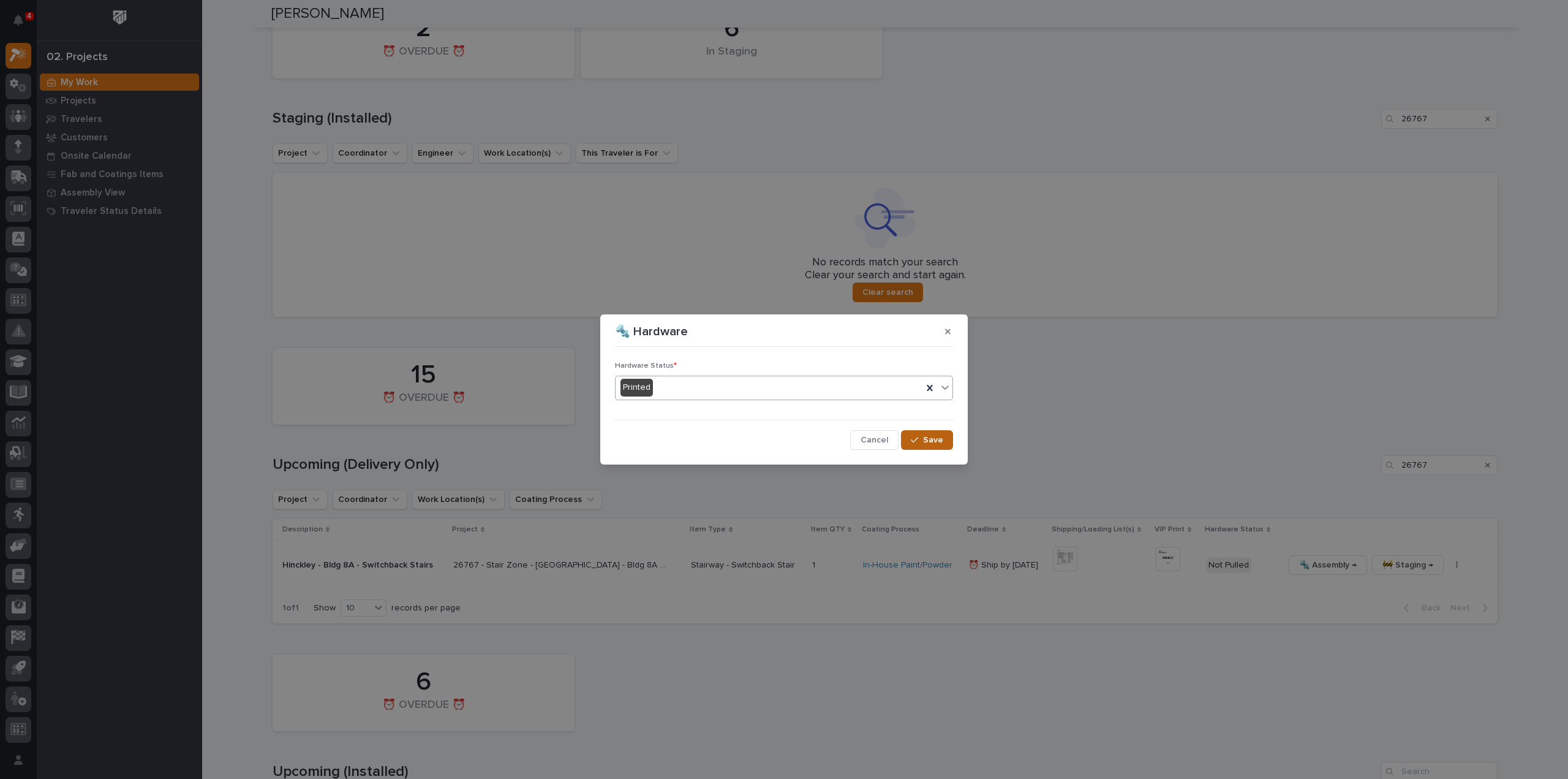
click at [932, 441] on span "Save" at bounding box center [934, 440] width 21 height 11
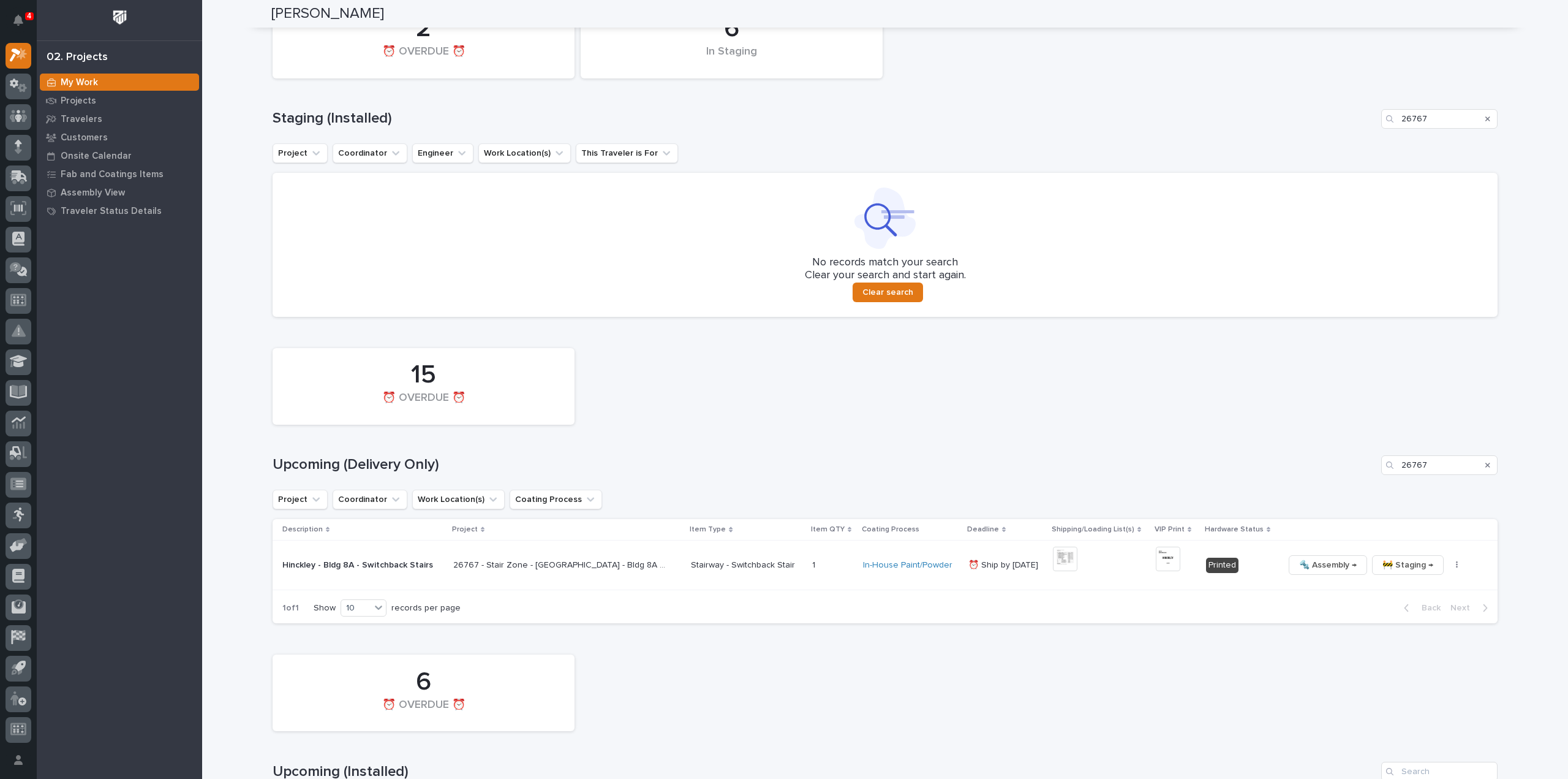
click at [1480, 463] on div "Search" at bounding box center [1488, 464] width 20 height 20
click at [1486, 465] on icon "Search" at bounding box center [1488, 465] width 5 height 7
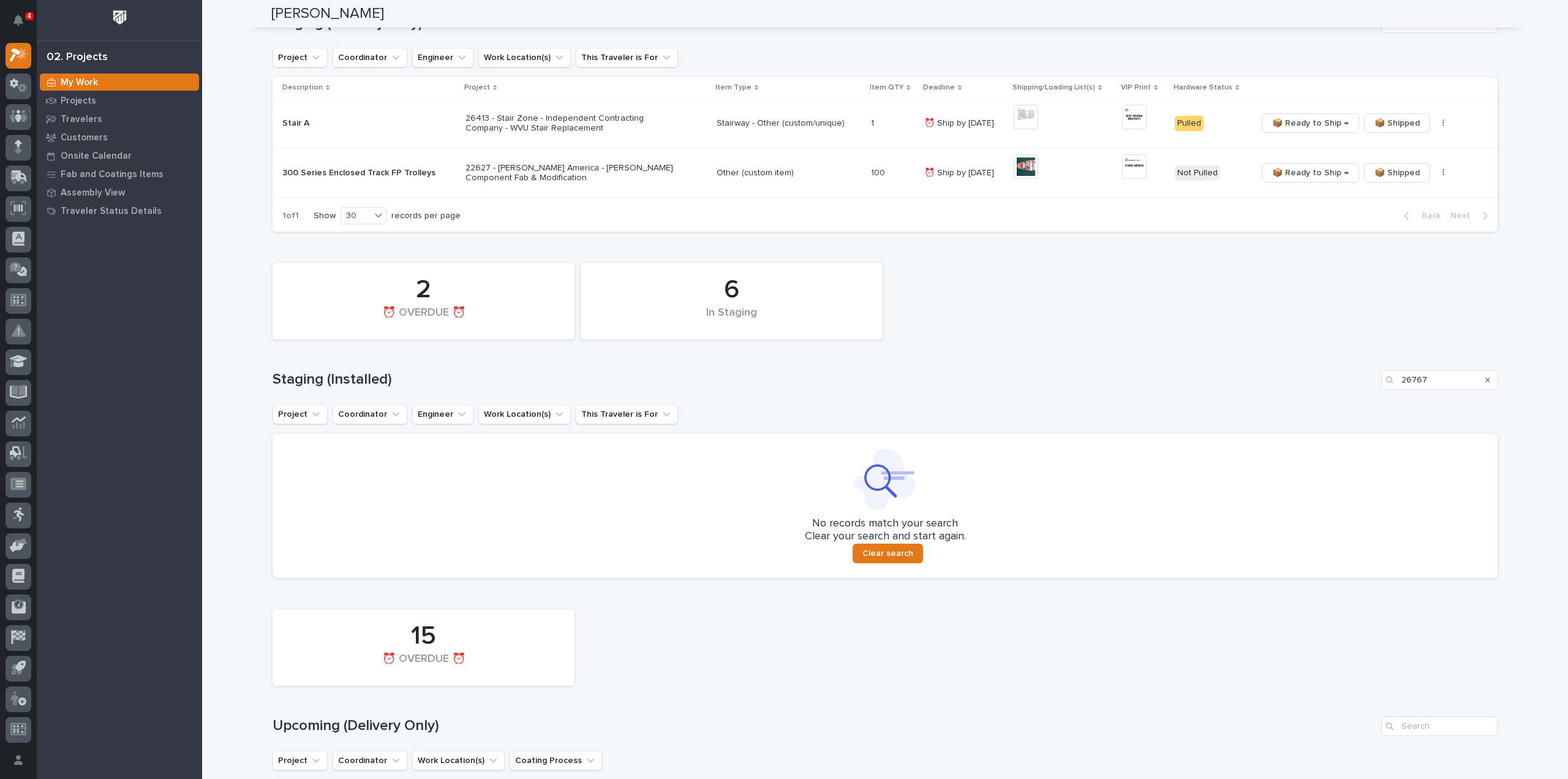
scroll to position [227, 0]
click at [1486, 382] on icon "Search" at bounding box center [1488, 382] width 5 height 7
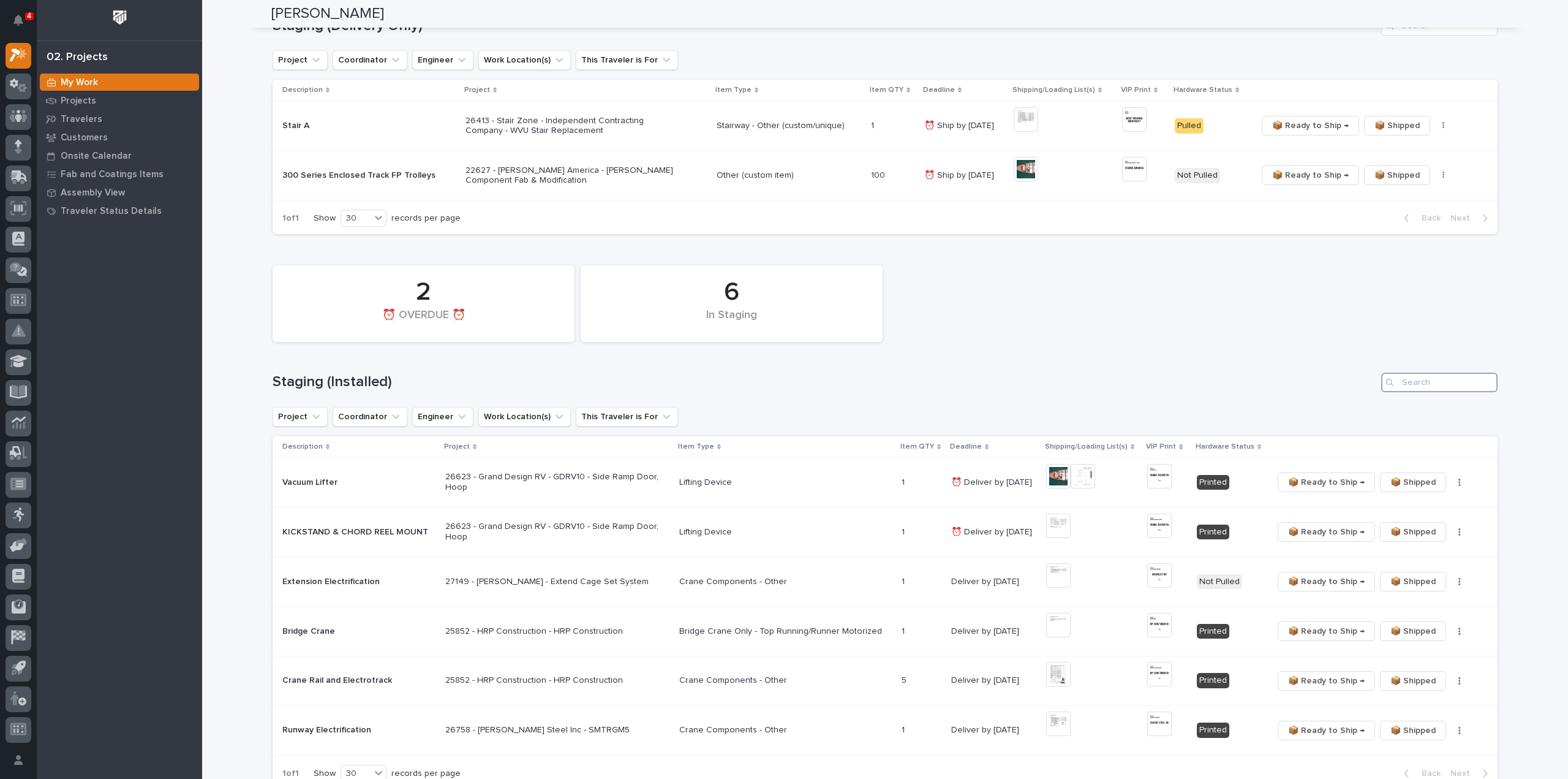
click at [1452, 383] on input "Search" at bounding box center [1439, 382] width 117 height 20
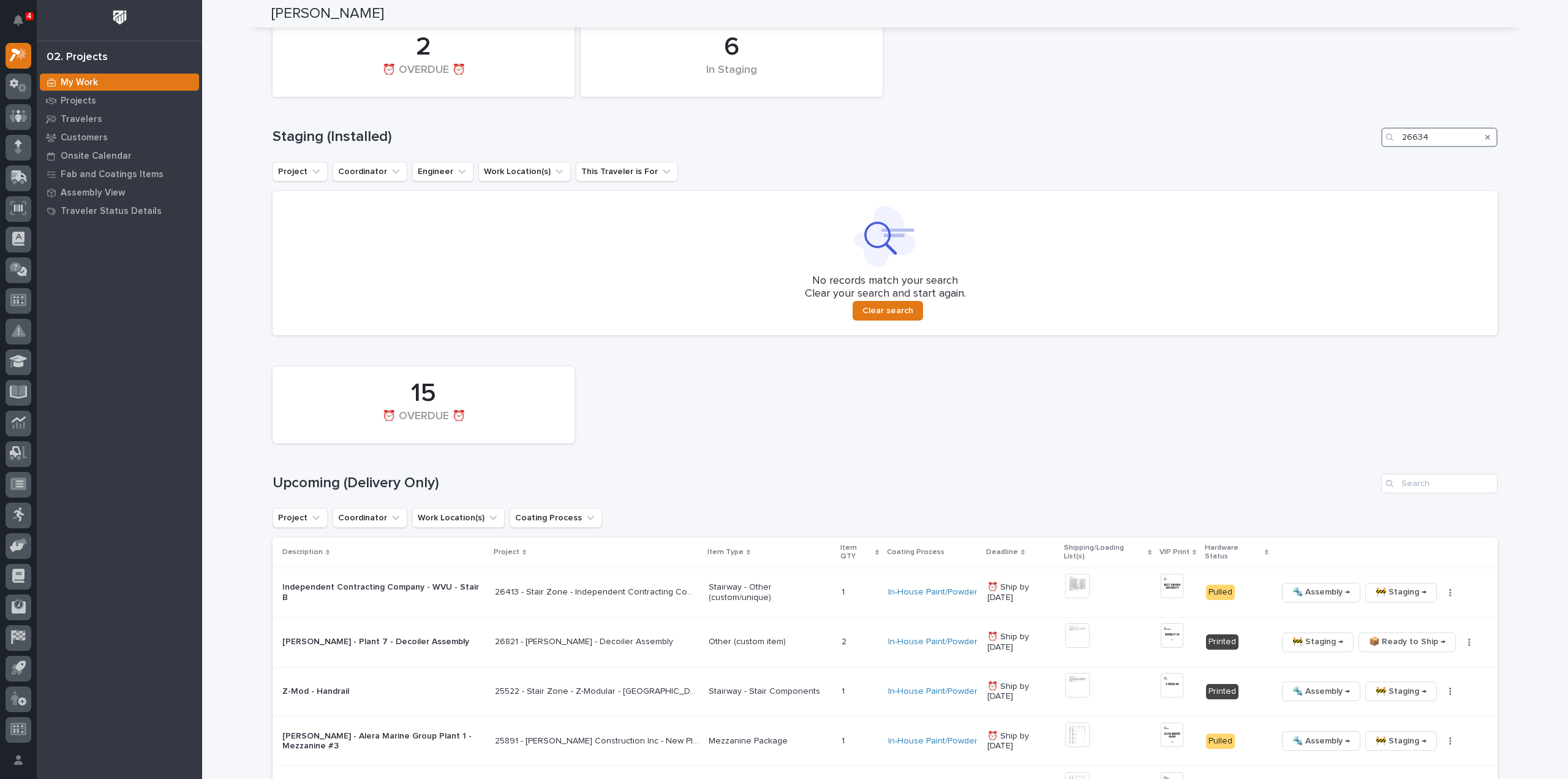
scroll to position [594, 0]
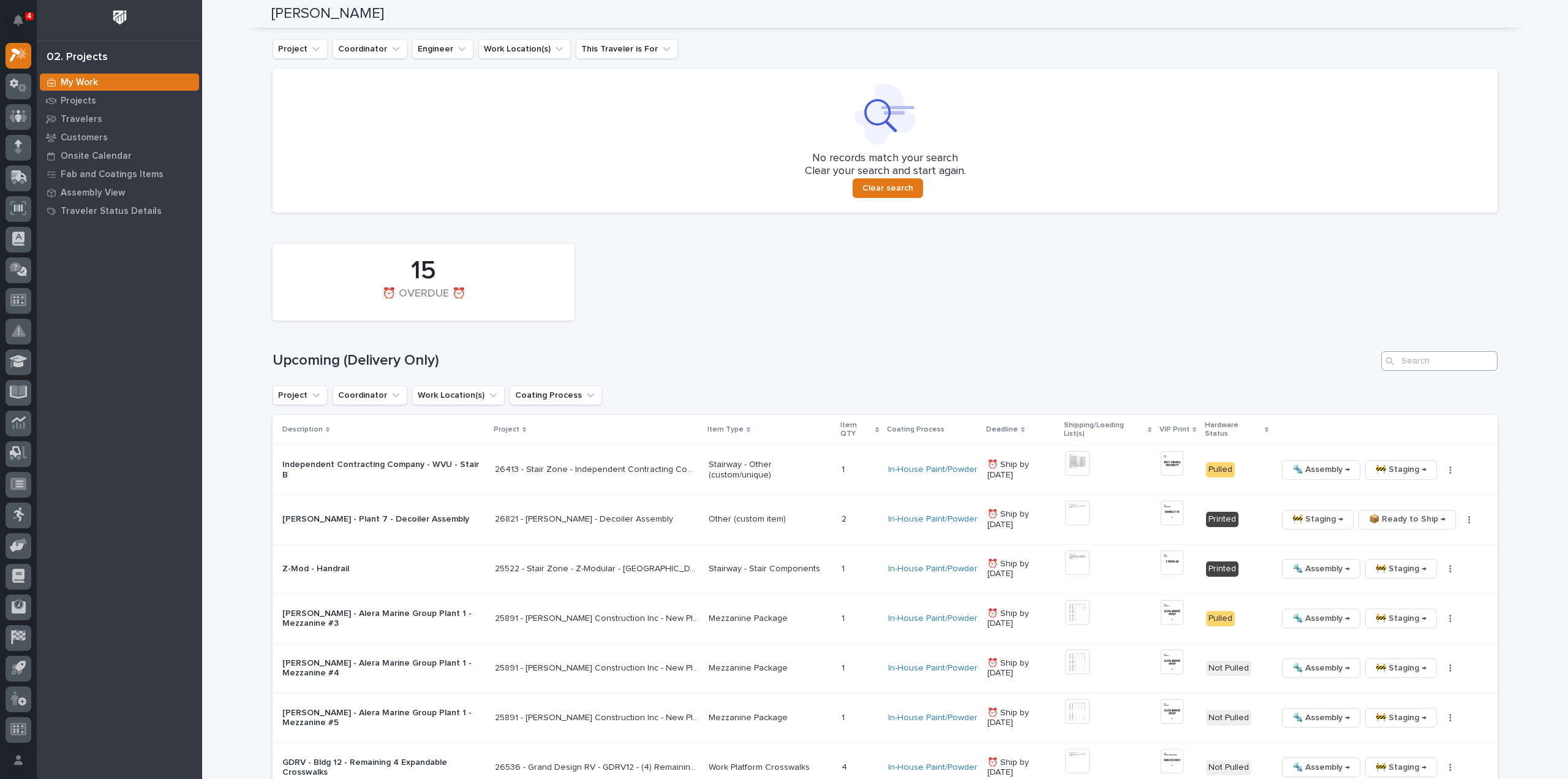
type input "26634"
click at [1413, 368] on input "Search" at bounding box center [1439, 361] width 117 height 20
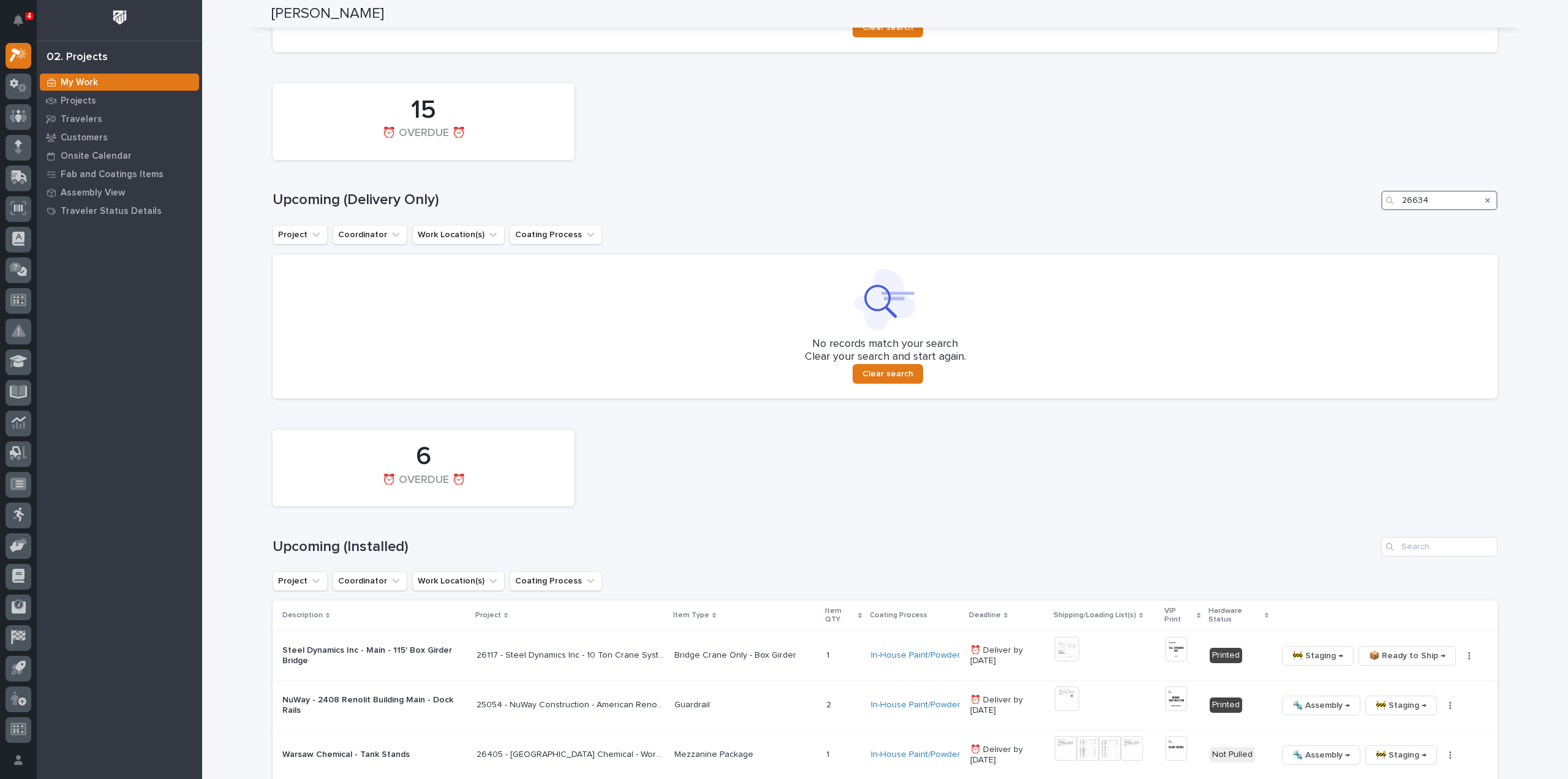
scroll to position [1000, 0]
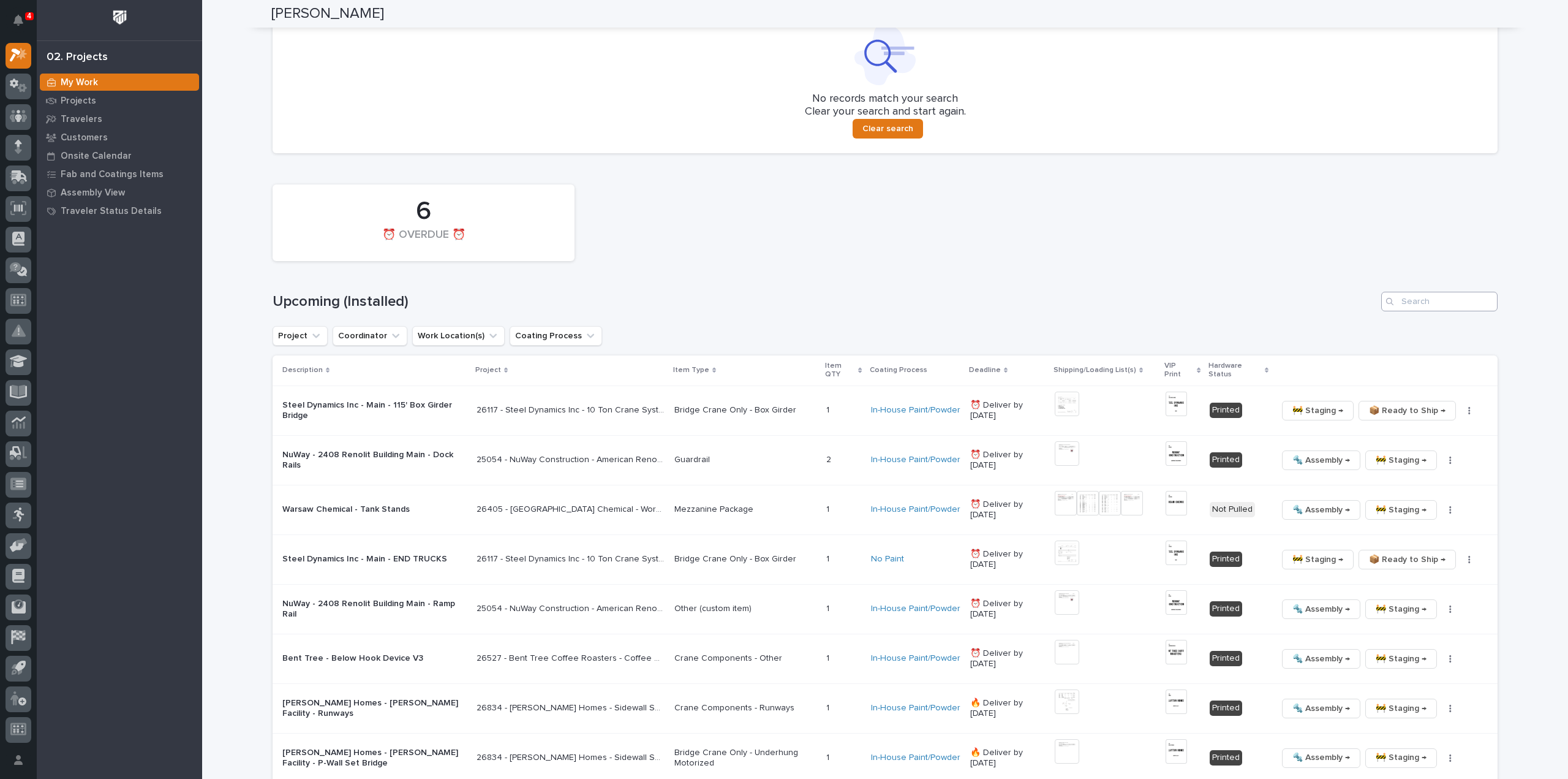
type input "26634"
click at [1418, 301] on input "Search" at bounding box center [1439, 301] width 117 height 20
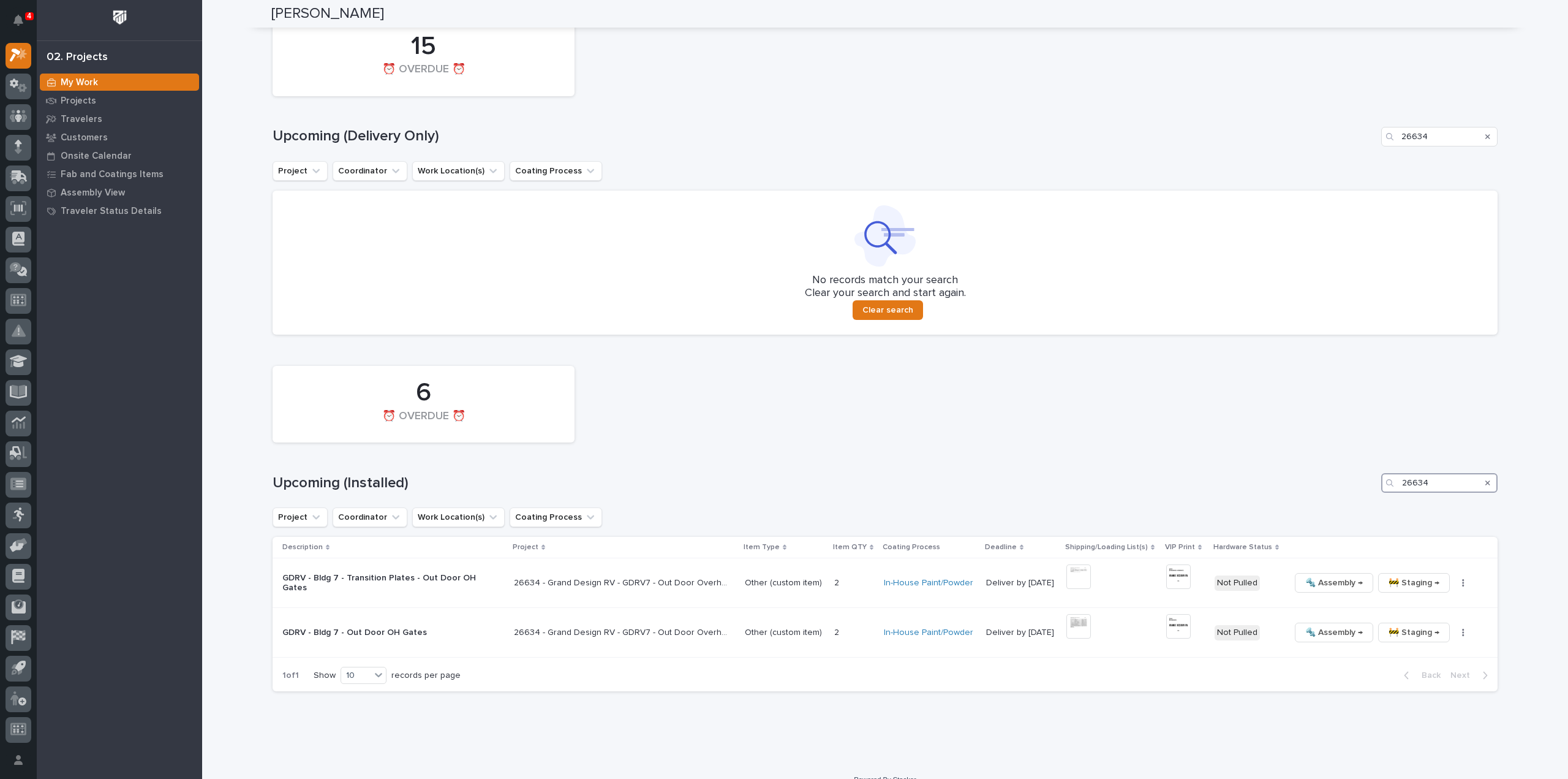
scroll to position [836, 0]
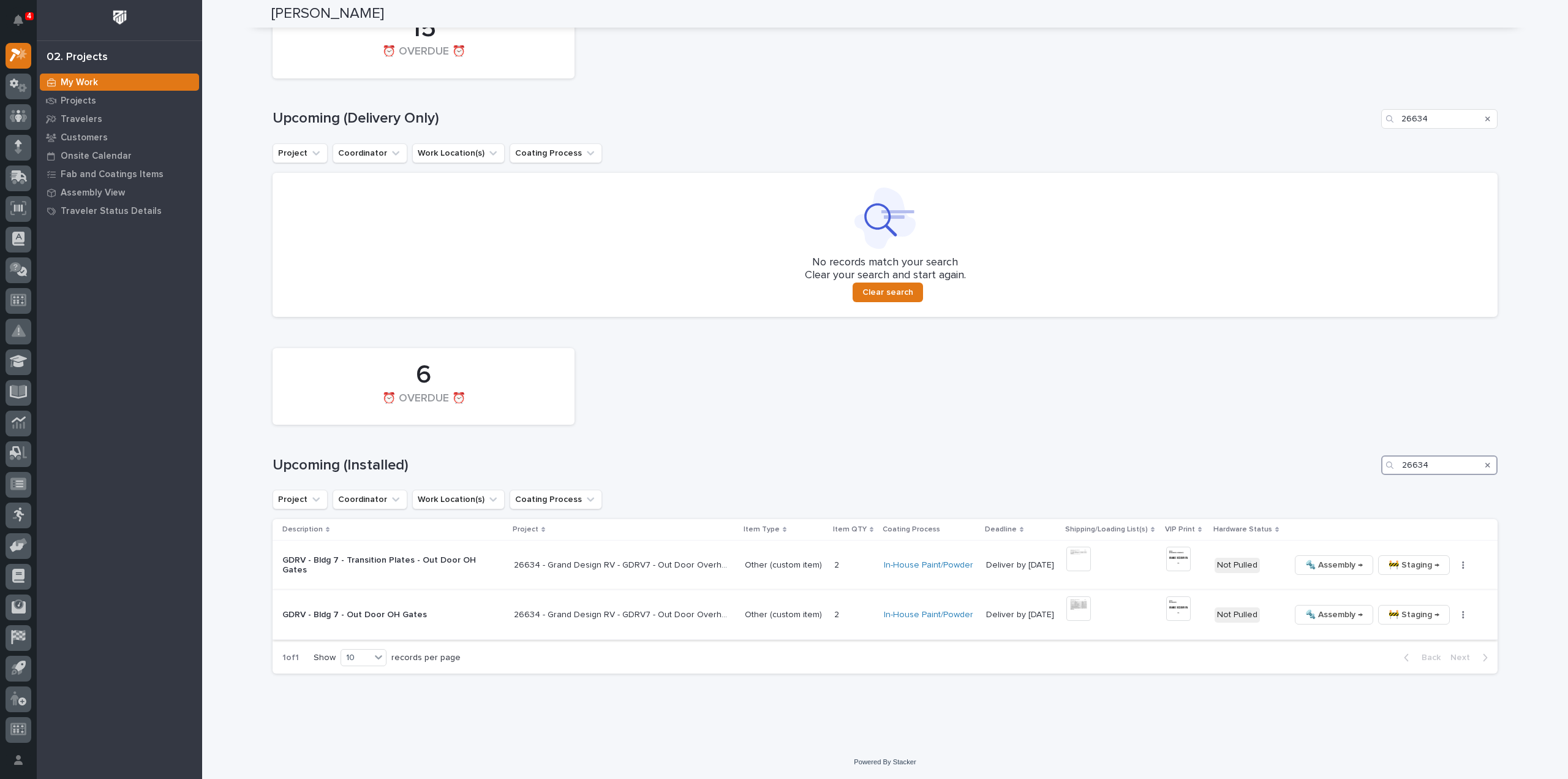
type input "26634"
click at [1076, 612] on img at bounding box center [1079, 608] width 24 height 24
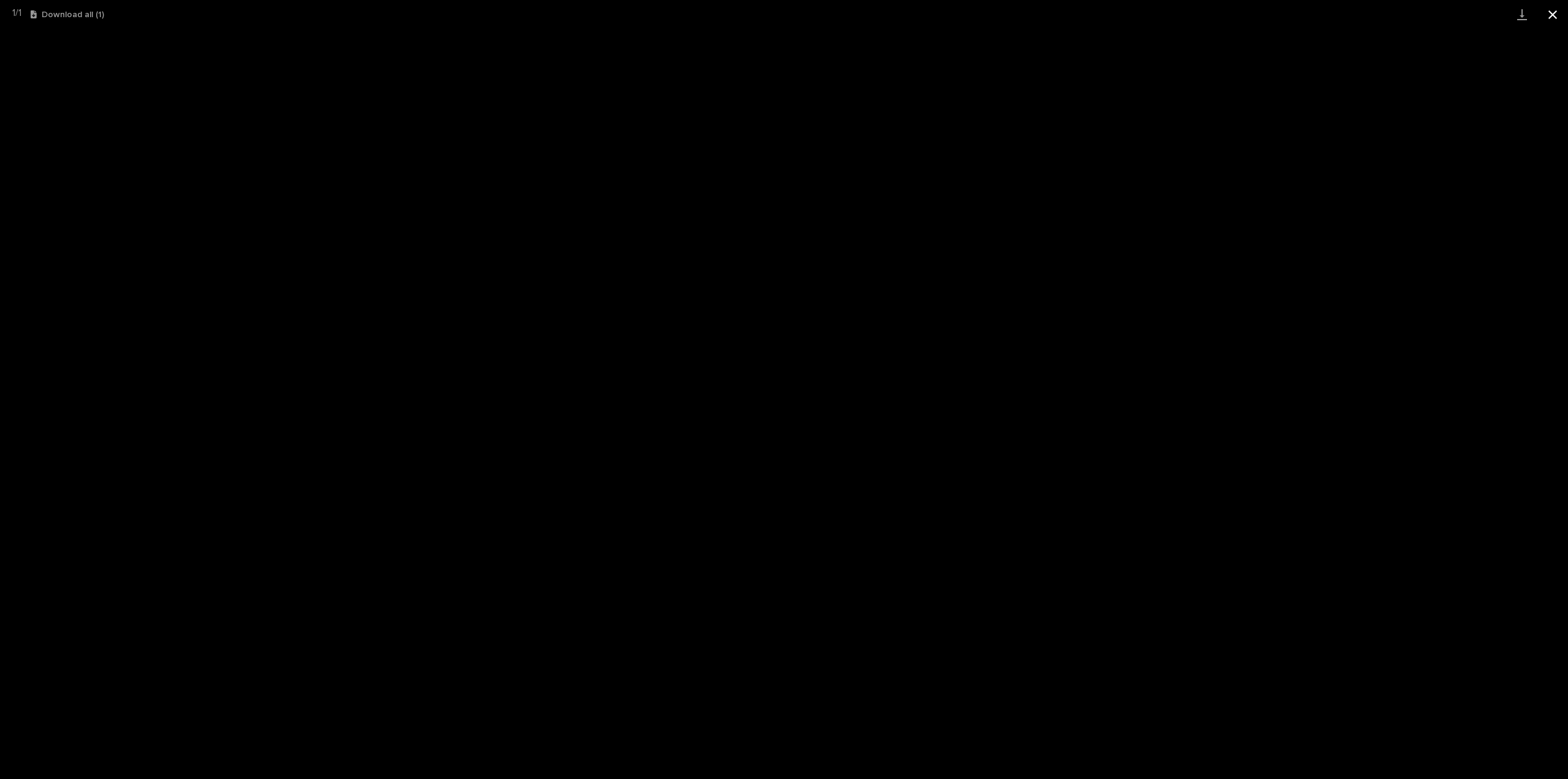
click at [1558, 13] on button "Close gallery" at bounding box center [1553, 14] width 31 height 29
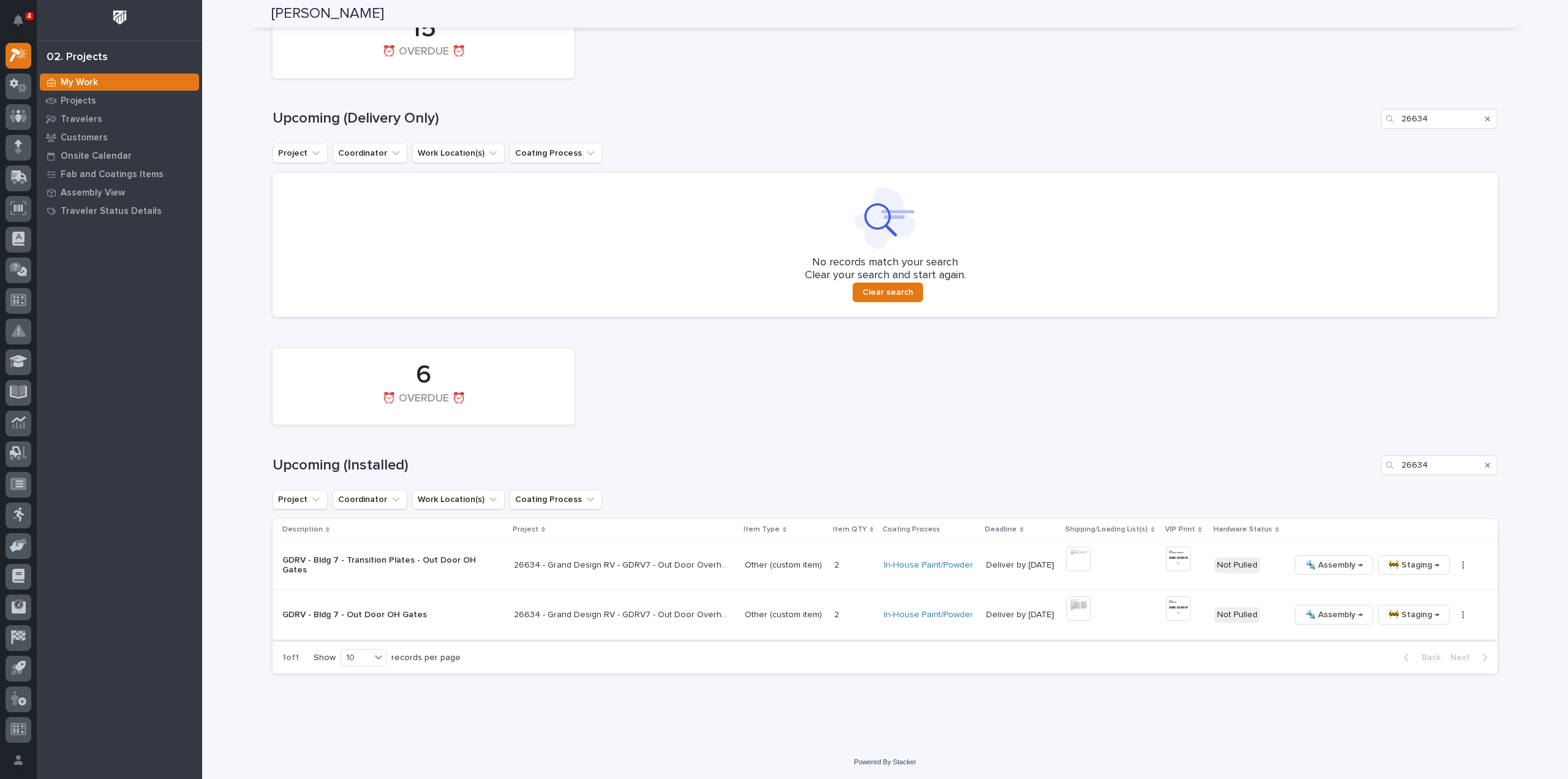
click at [1170, 604] on img at bounding box center [1179, 608] width 24 height 24
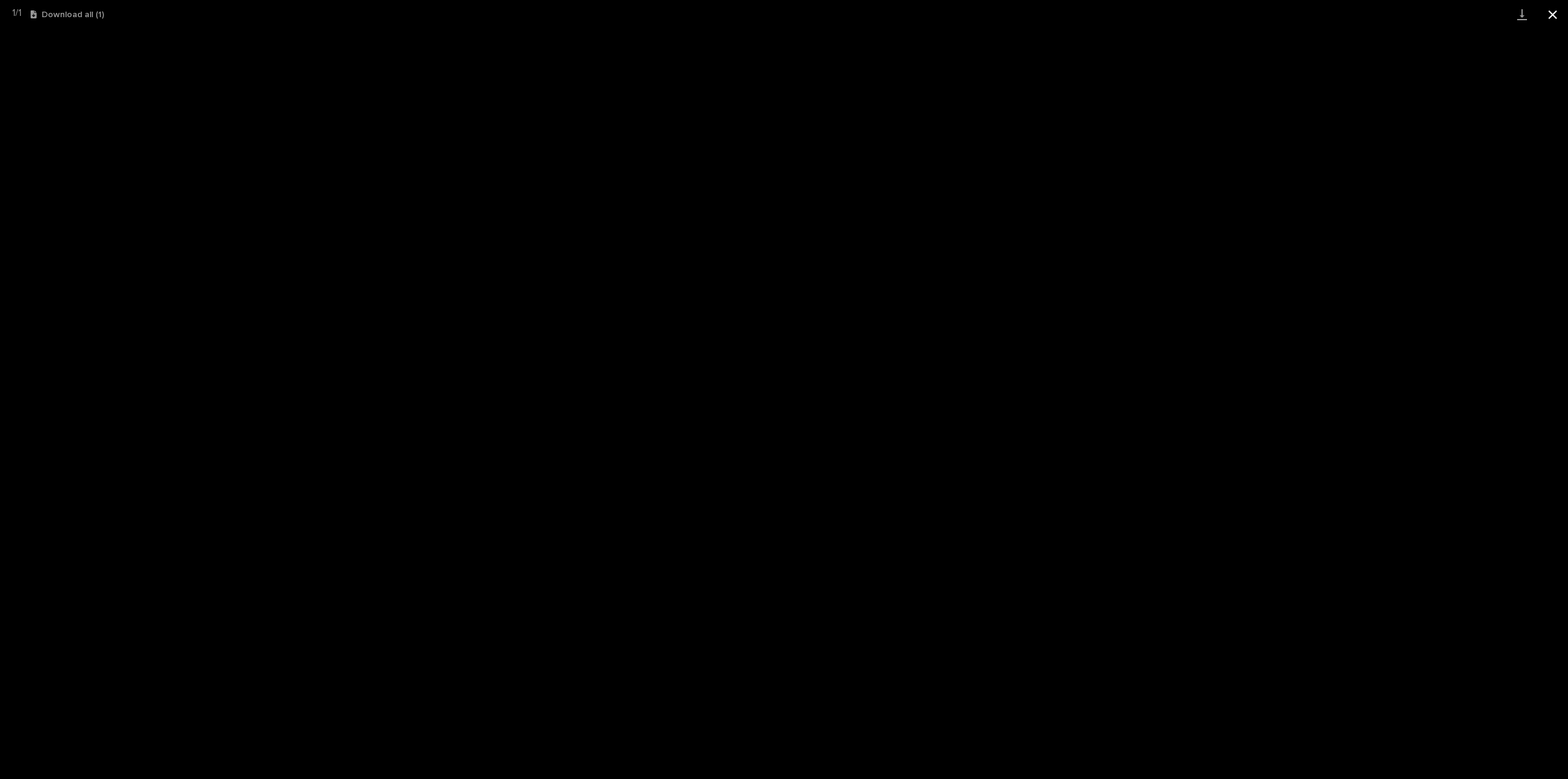
click at [1550, 15] on button "Close gallery" at bounding box center [1553, 14] width 31 height 29
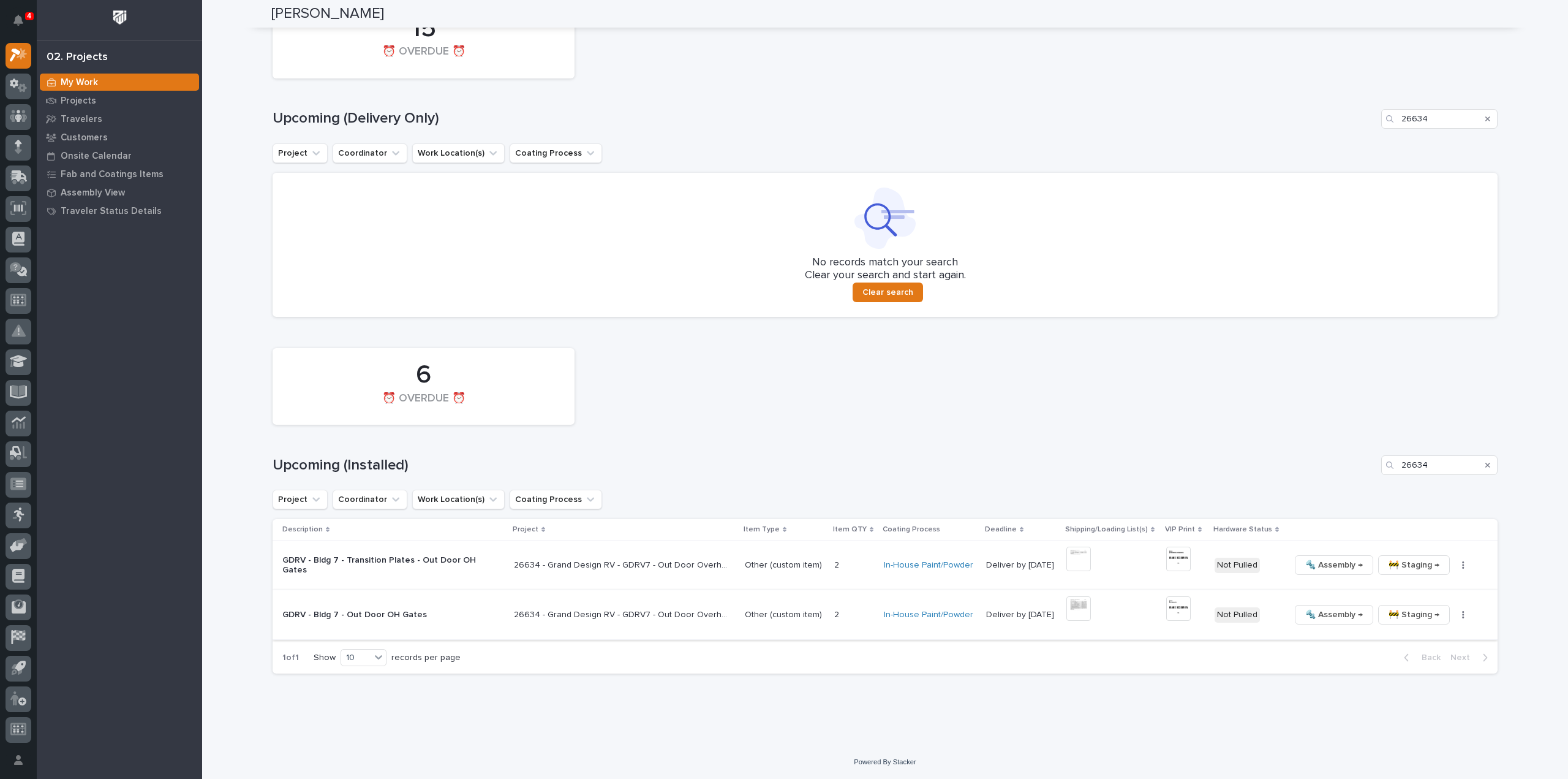
click at [1456, 618] on button "button" at bounding box center [1463, 614] width 17 height 8
click at [1423, 701] on span "🔩 Hardware" at bounding box center [1405, 698] width 51 height 15
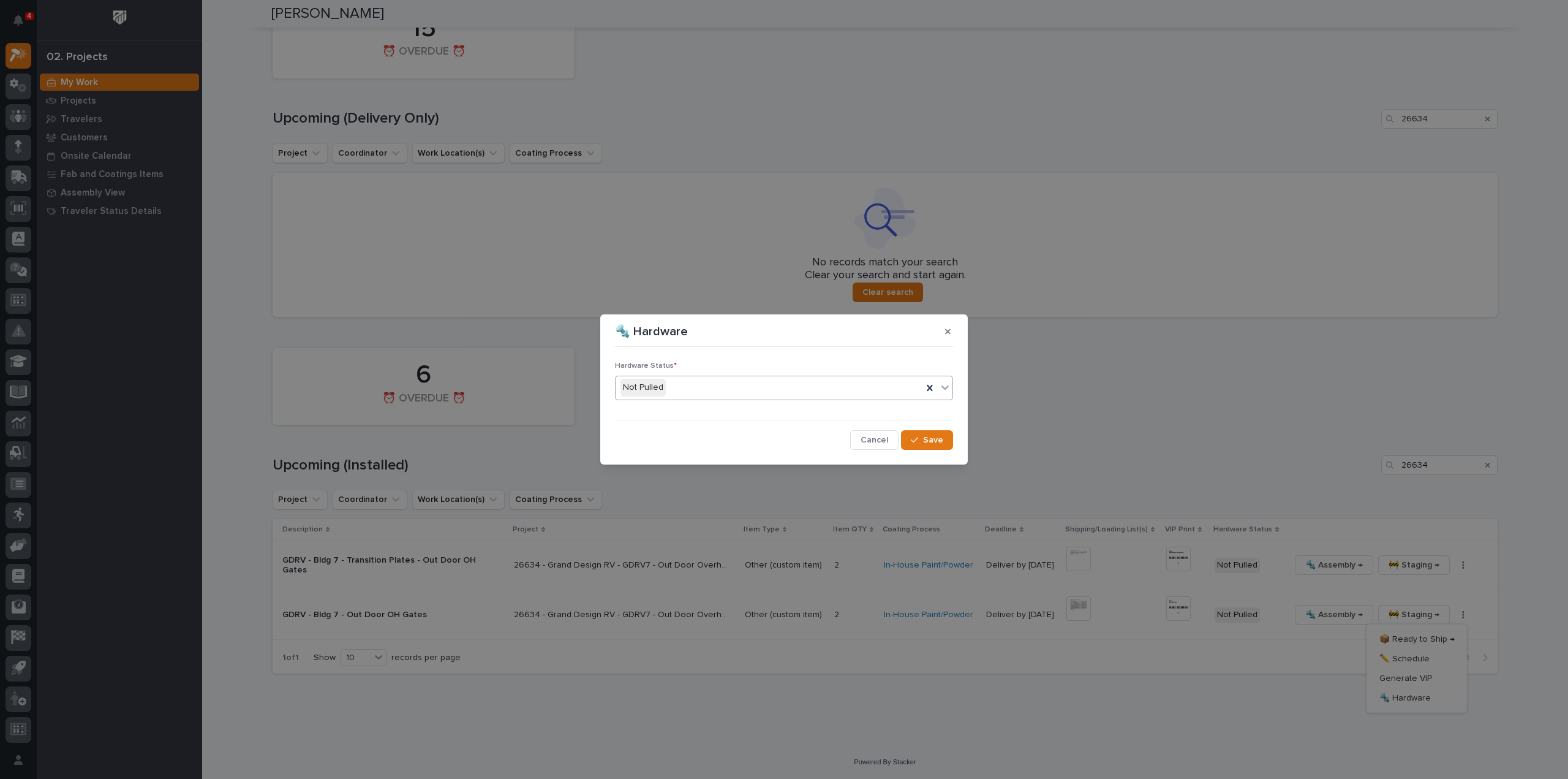
click at [676, 377] on div "Not Pulled" at bounding box center [769, 388] width 307 height 21
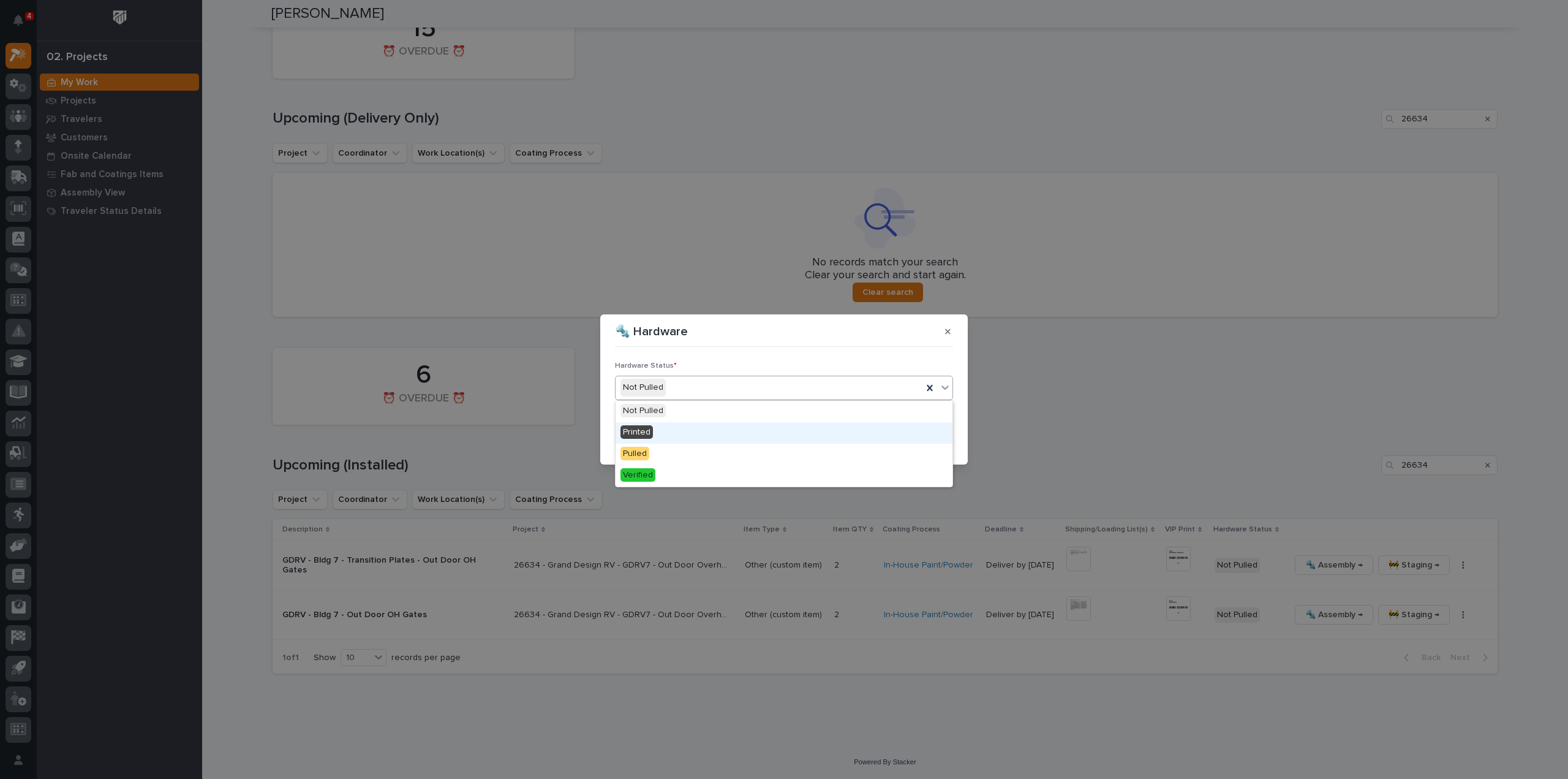
click at [671, 427] on div "Printed" at bounding box center [784, 432] width 337 height 21
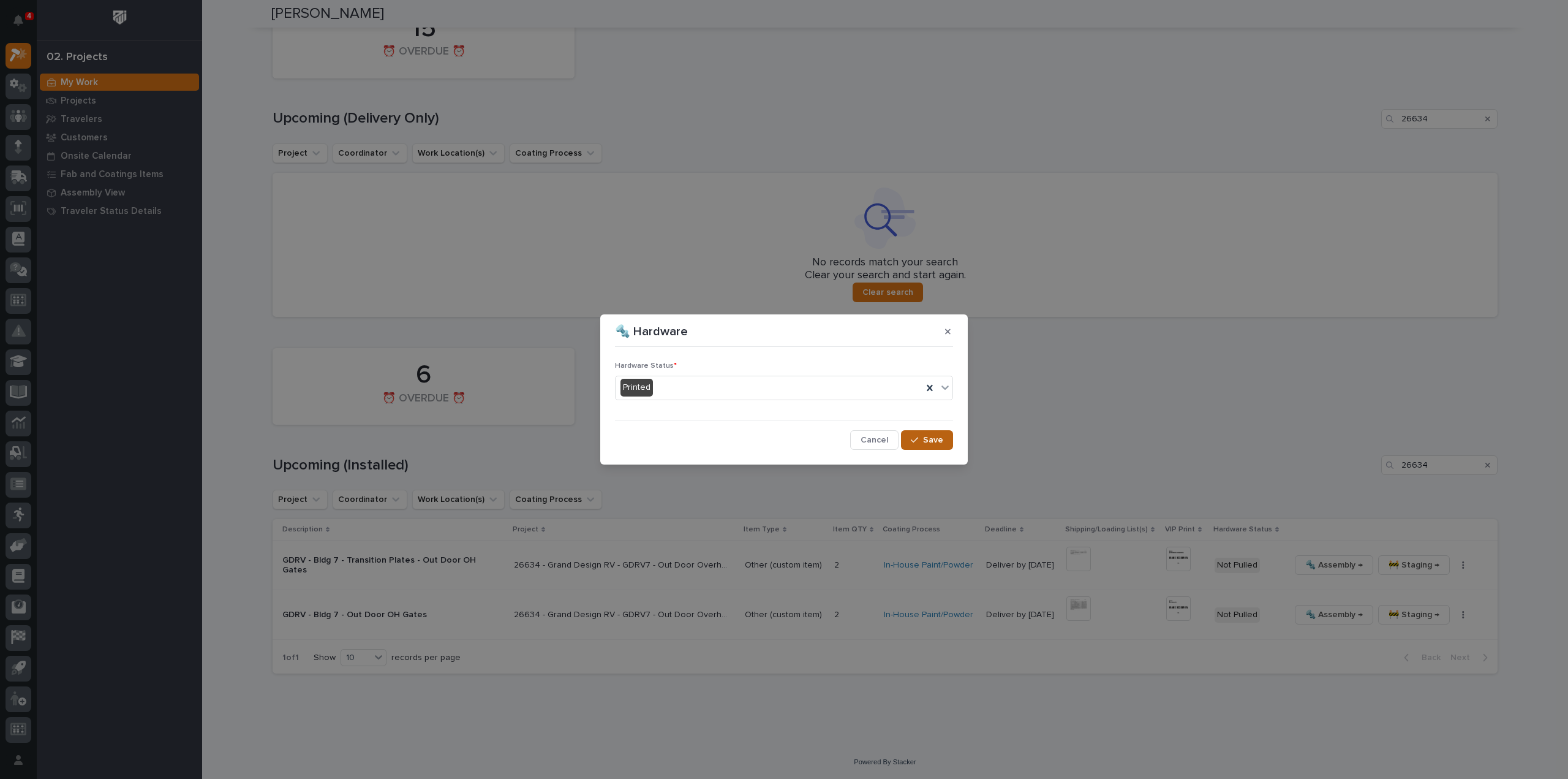
click at [929, 446] on button "Save" at bounding box center [927, 440] width 52 height 20
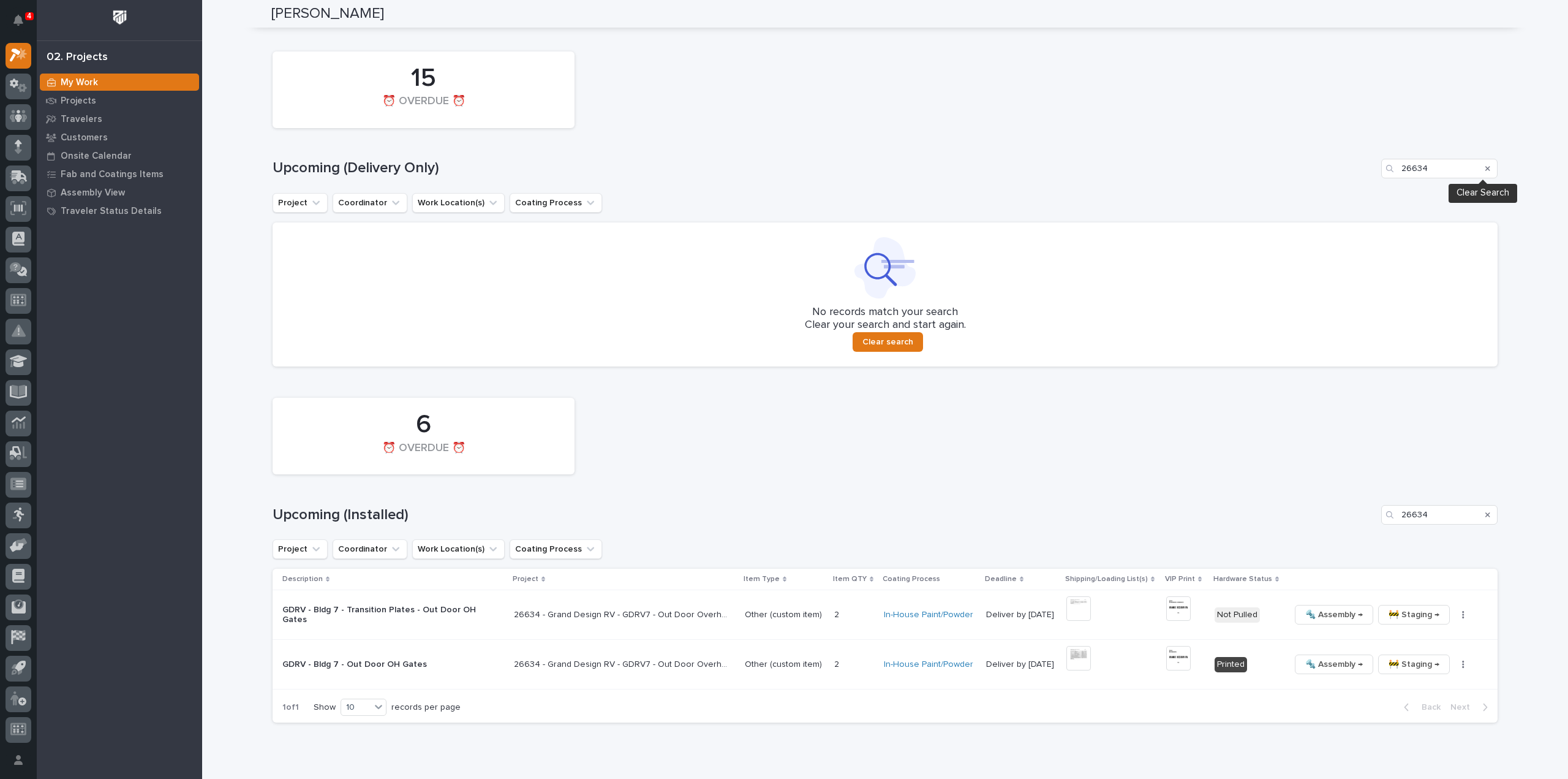
click at [1486, 166] on icon "Search" at bounding box center [1488, 168] width 5 height 7
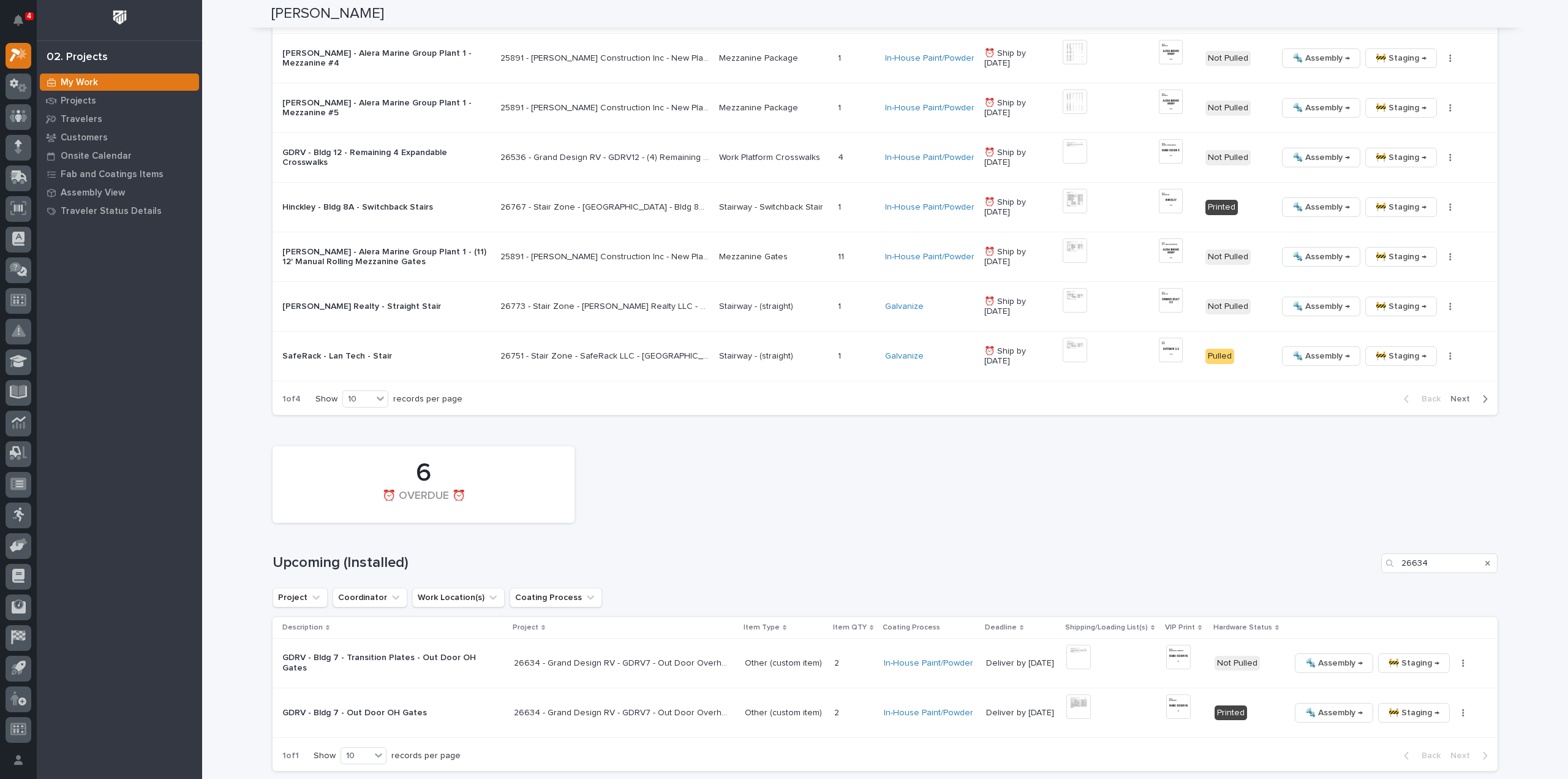
scroll to position [1291, 0]
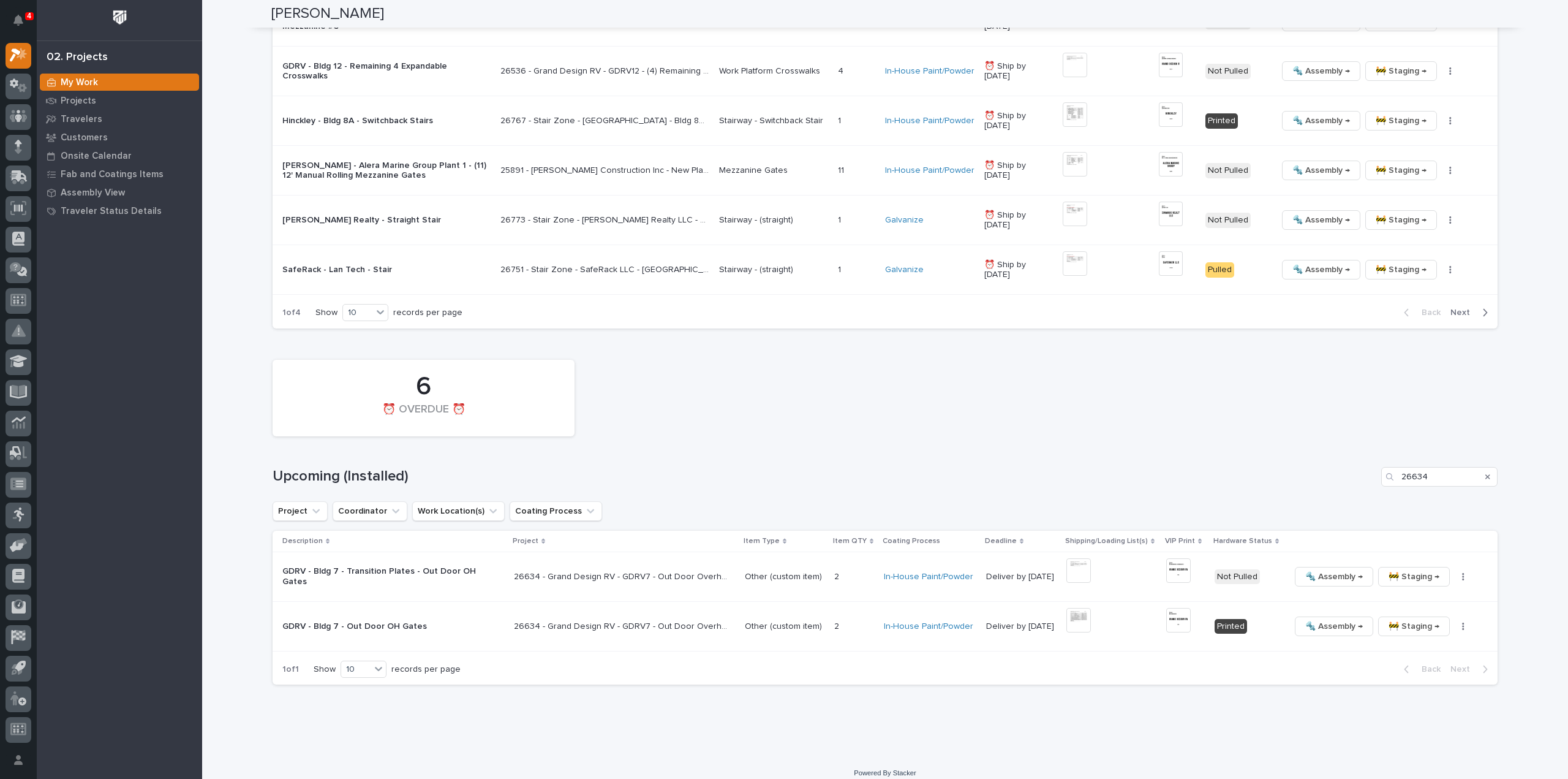
click at [1486, 474] on icon "Search" at bounding box center [1488, 476] width 5 height 5
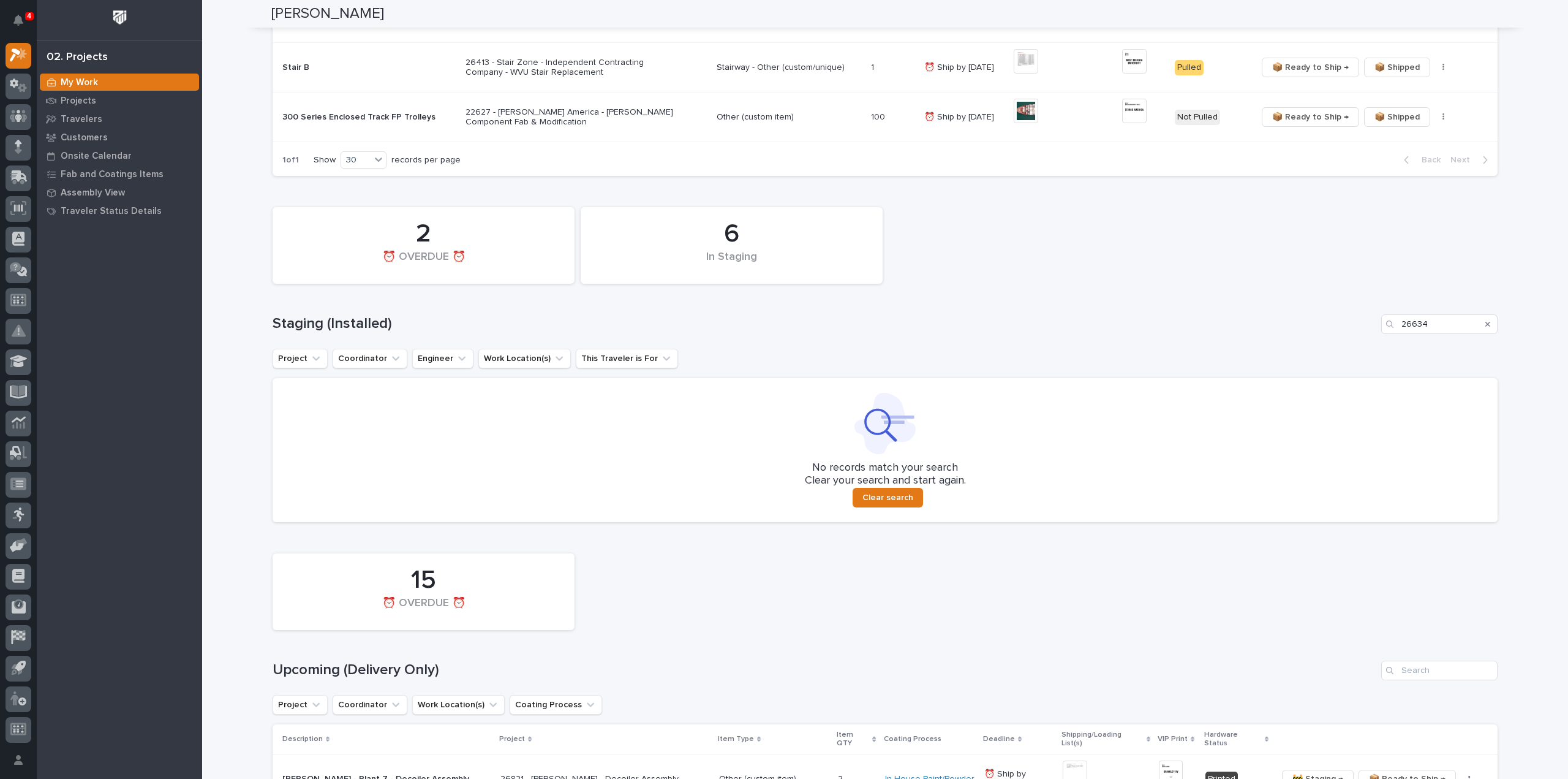
scroll to position [224, 0]
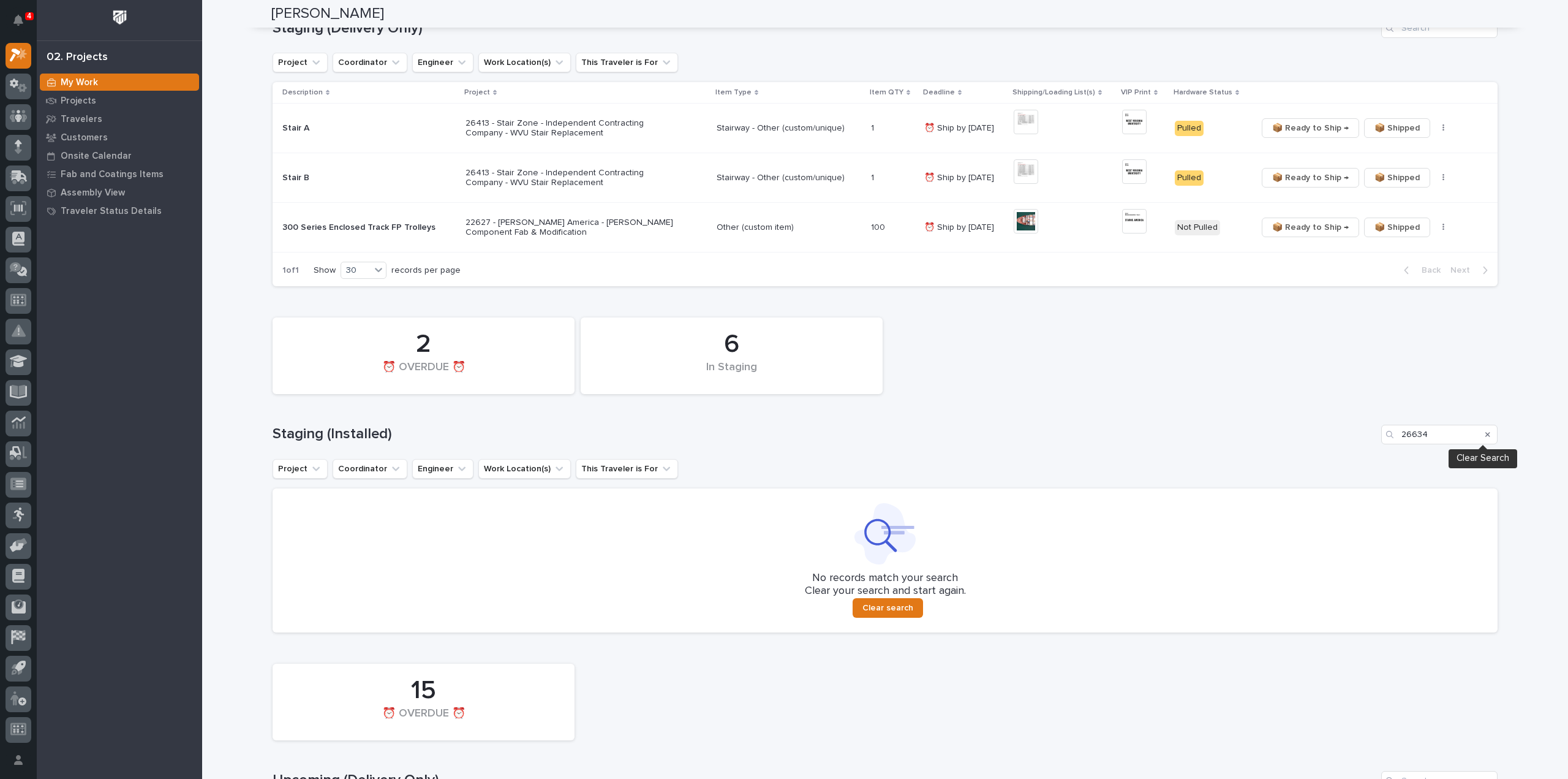
click at [1486, 434] on icon "Search" at bounding box center [1488, 434] width 5 height 7
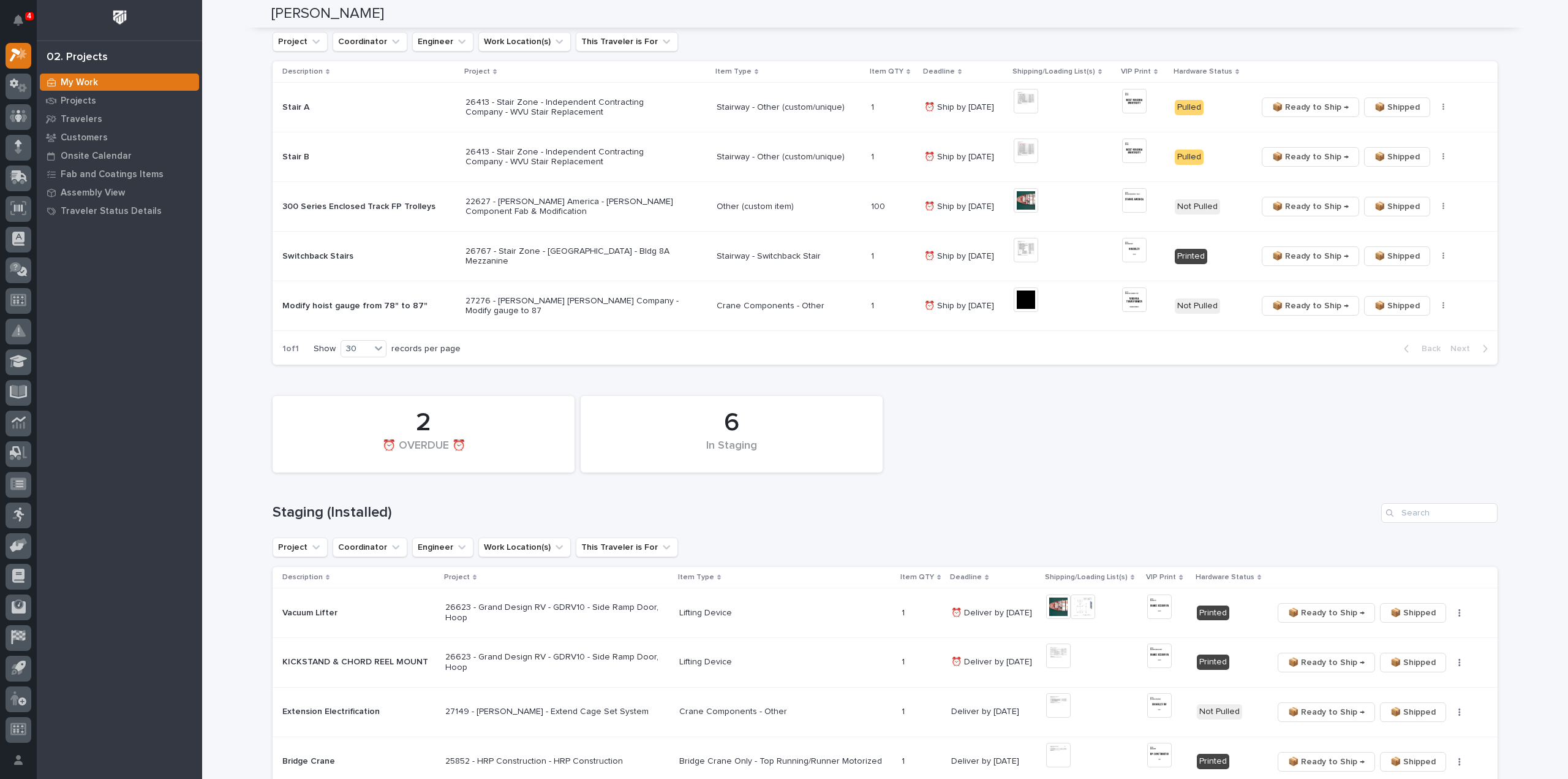
scroll to position [368, 0]
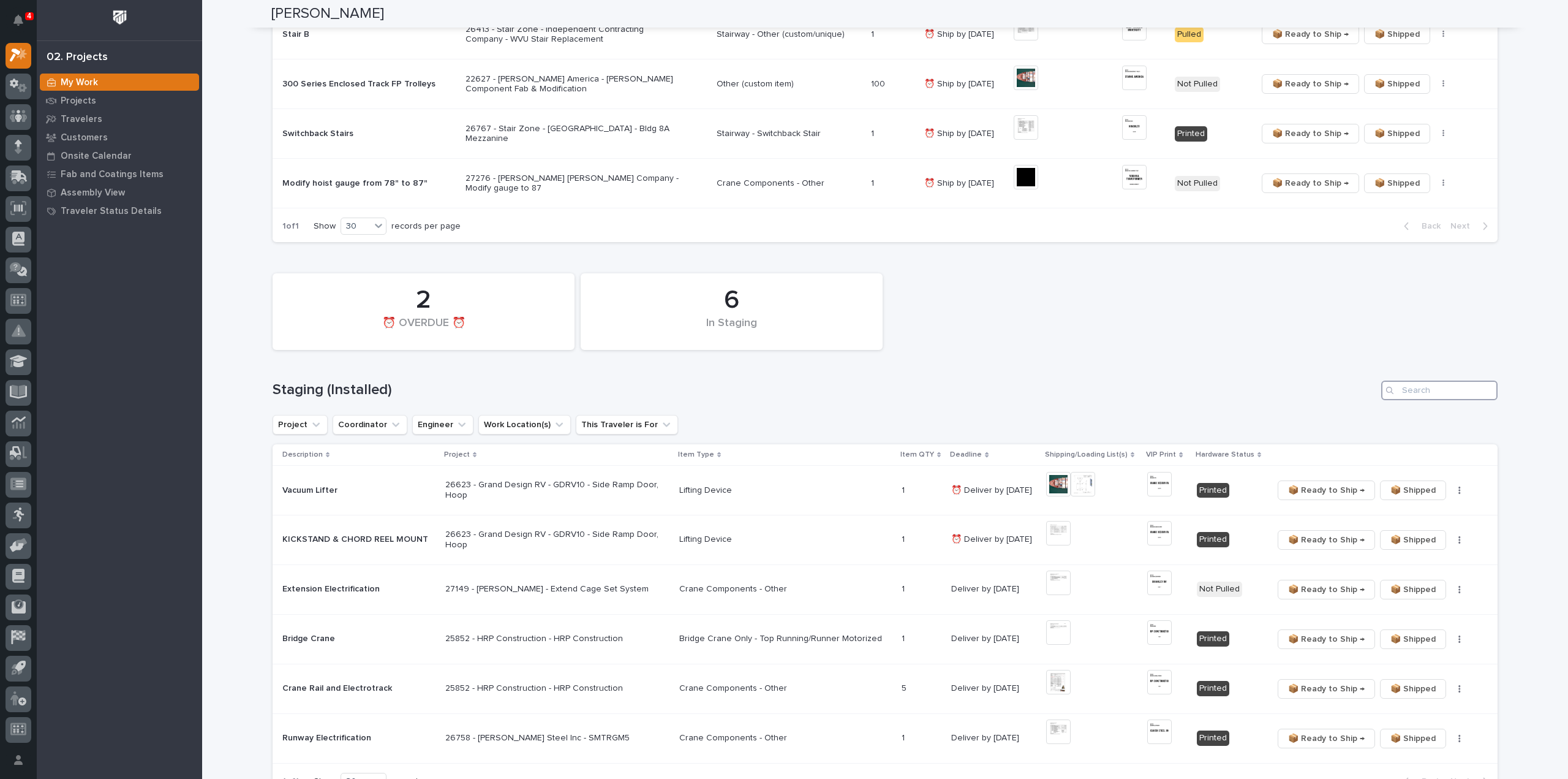
click at [1428, 384] on input "Search" at bounding box center [1439, 390] width 117 height 20
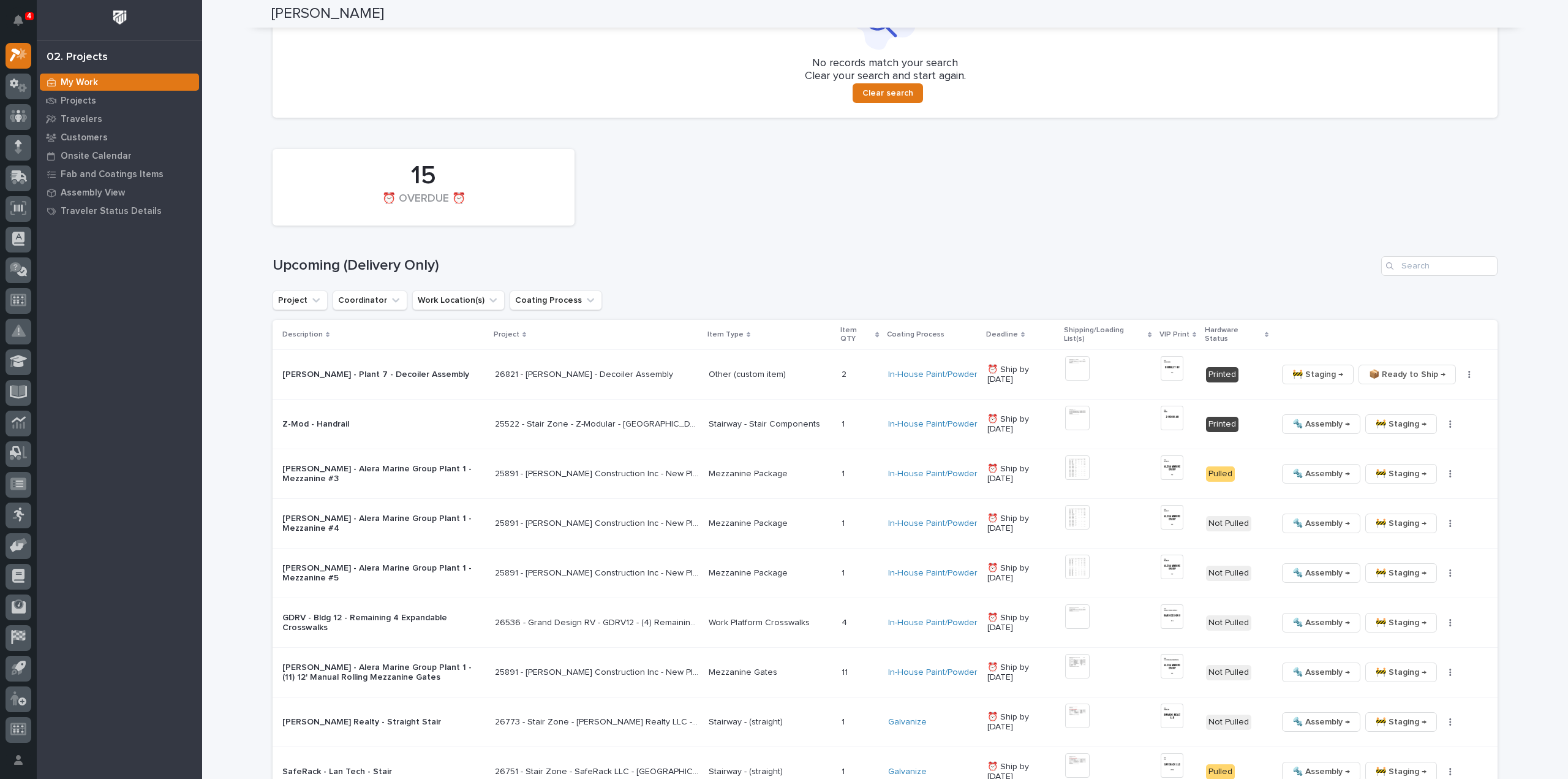
scroll to position [857, 0]
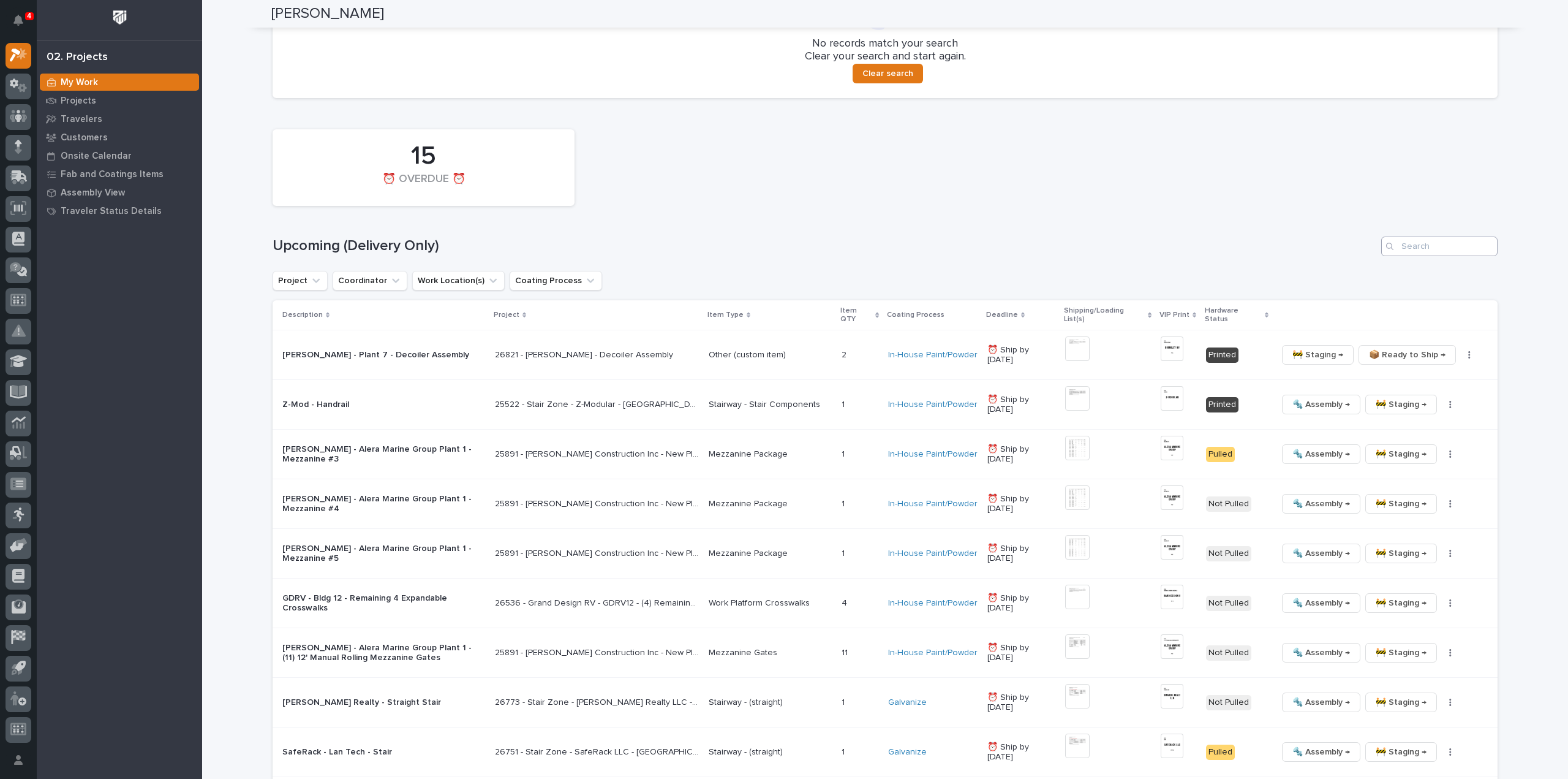
type input "26634"
click at [1436, 249] on input "Search" at bounding box center [1439, 246] width 117 height 20
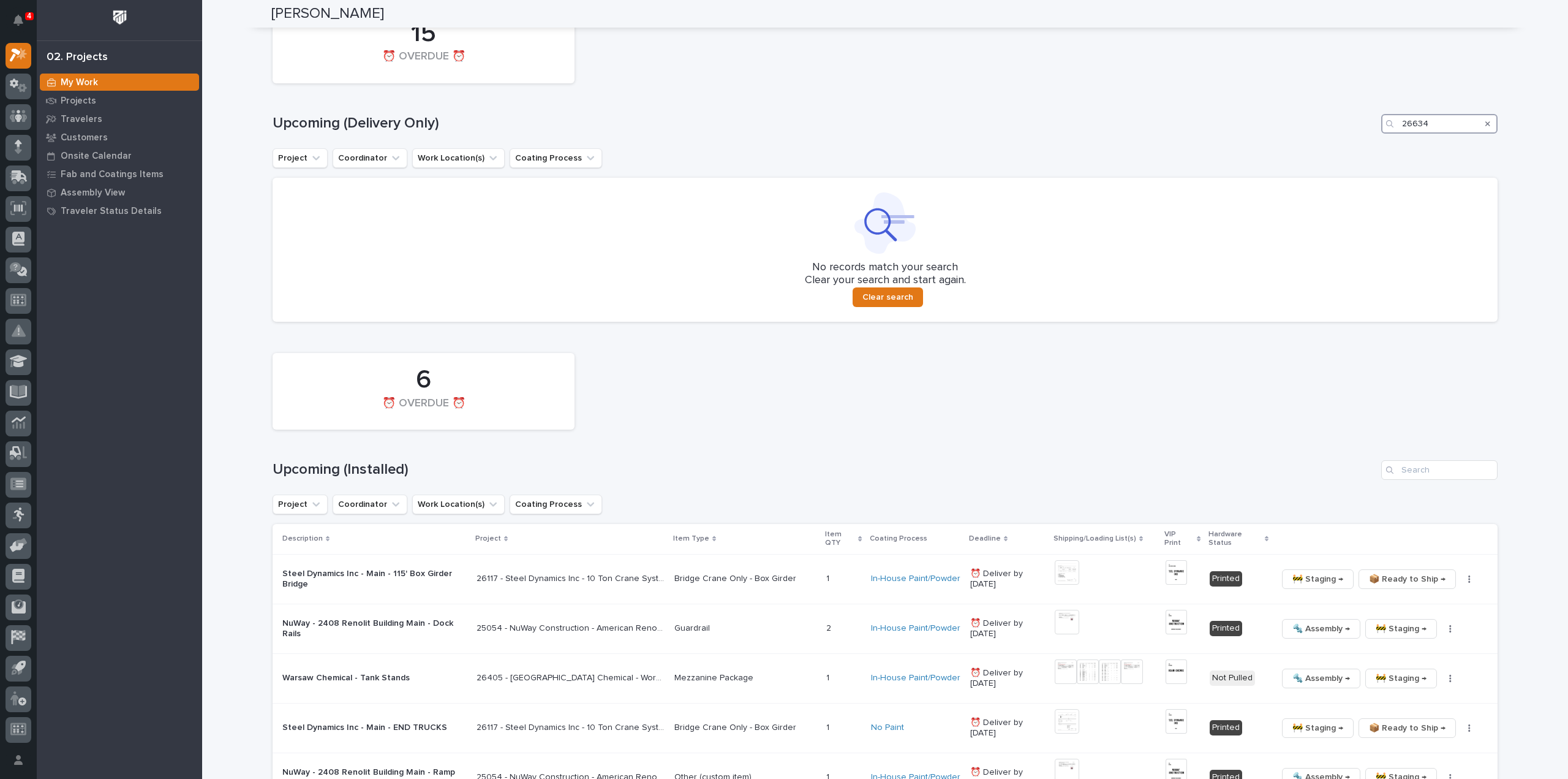
scroll to position [1141, 0]
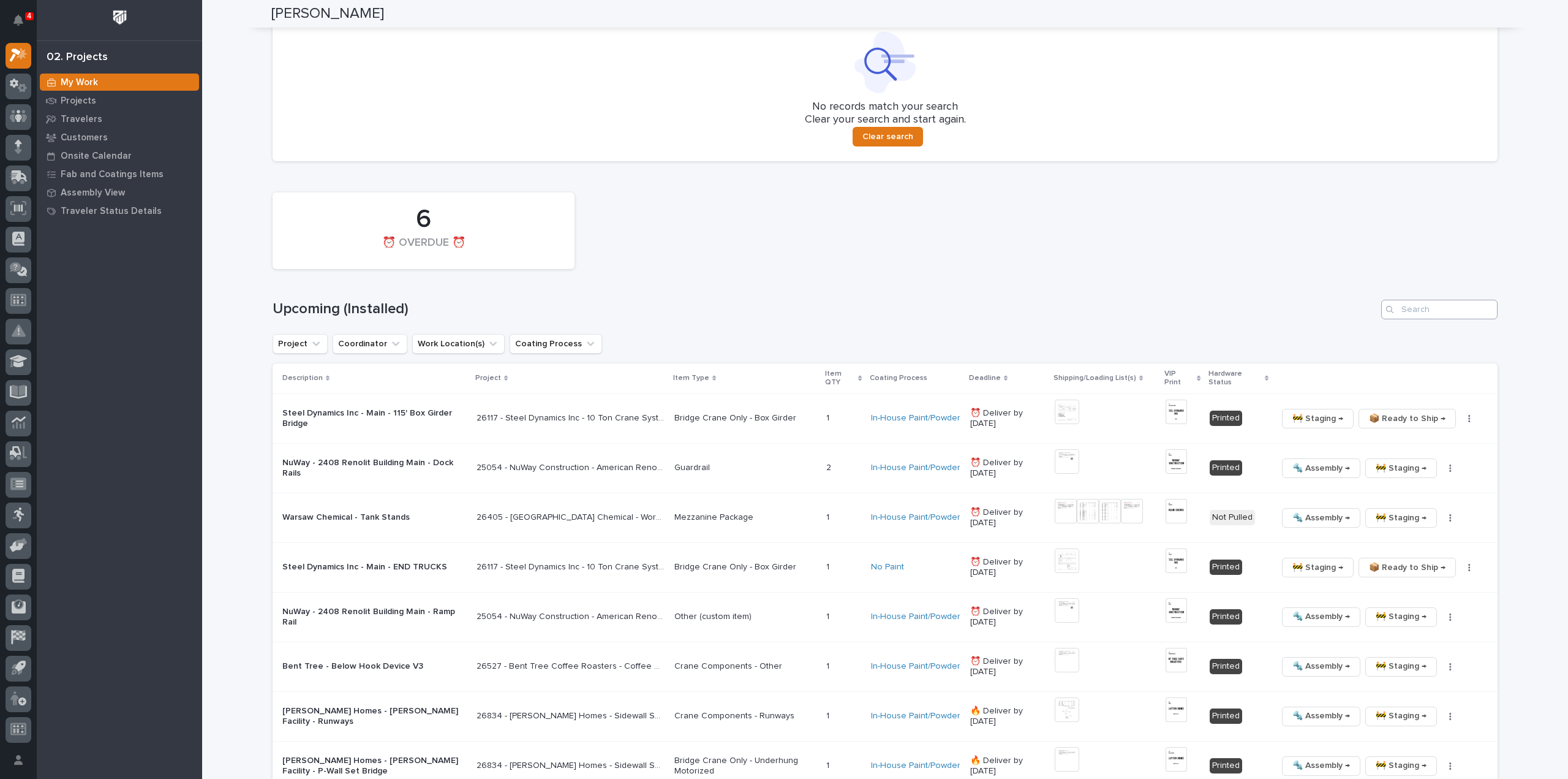
type input "26634"
click at [1427, 311] on input "Search" at bounding box center [1439, 309] width 117 height 20
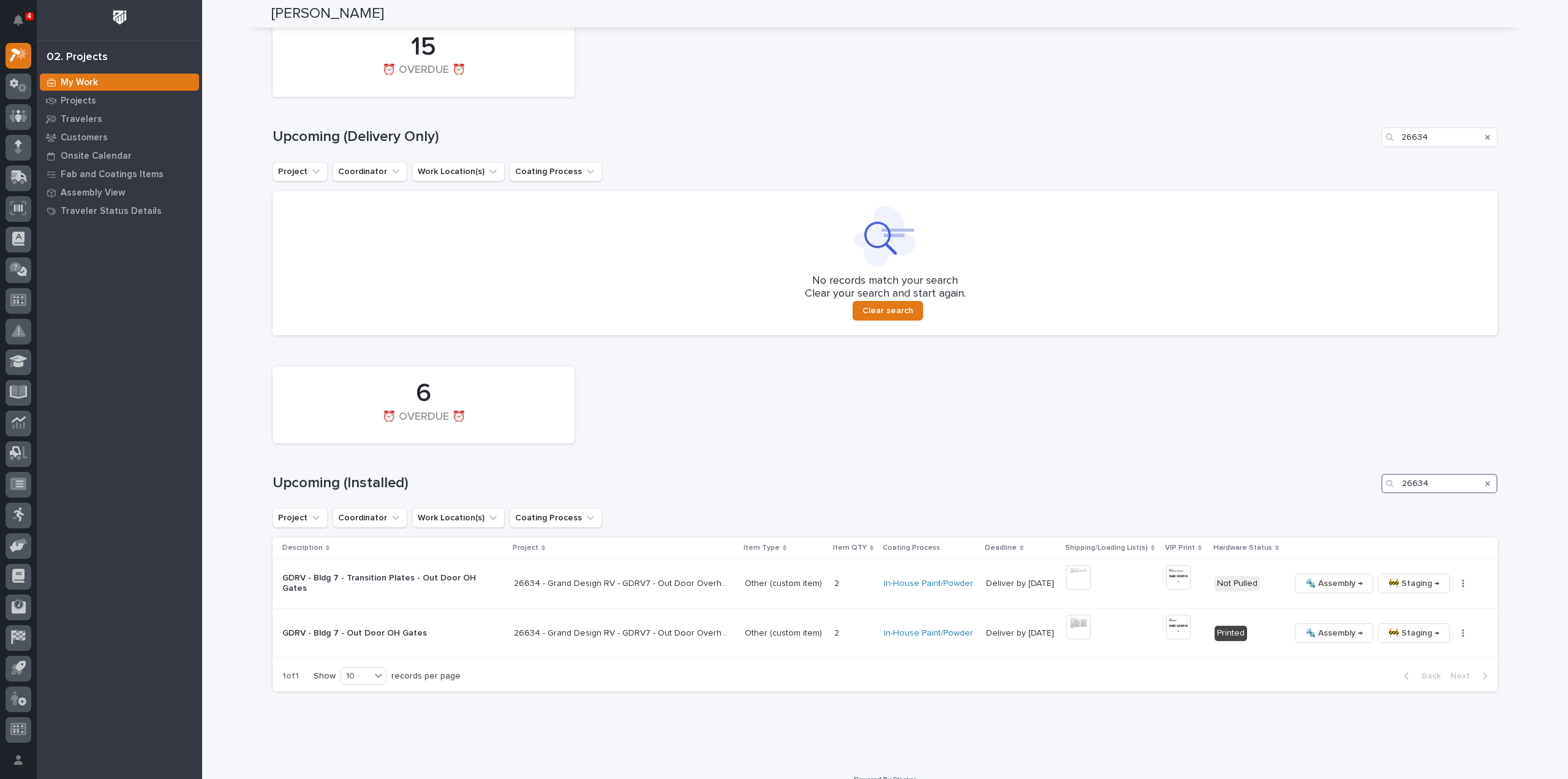
scroll to position [984, 0]
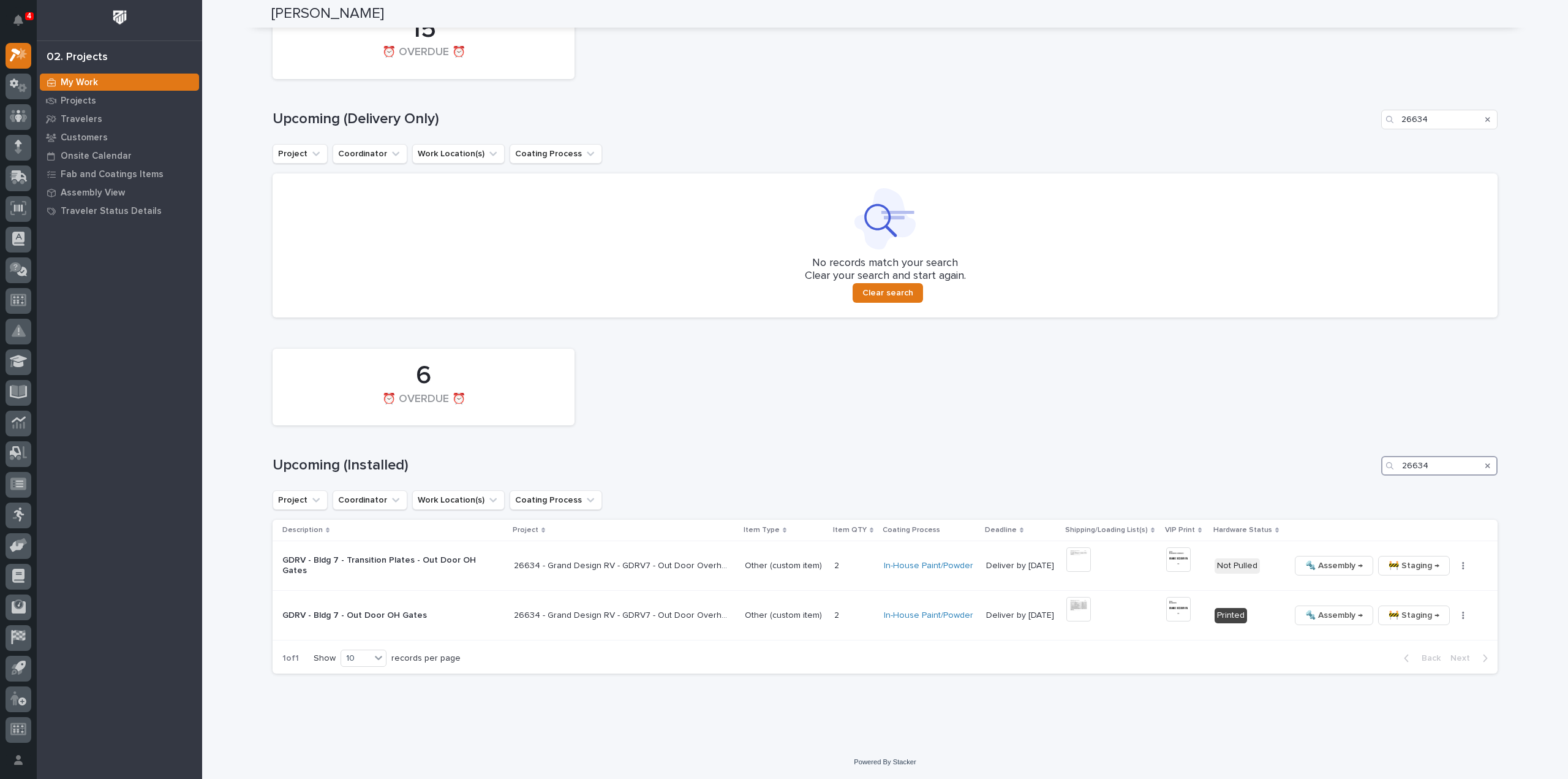
type input "26634"
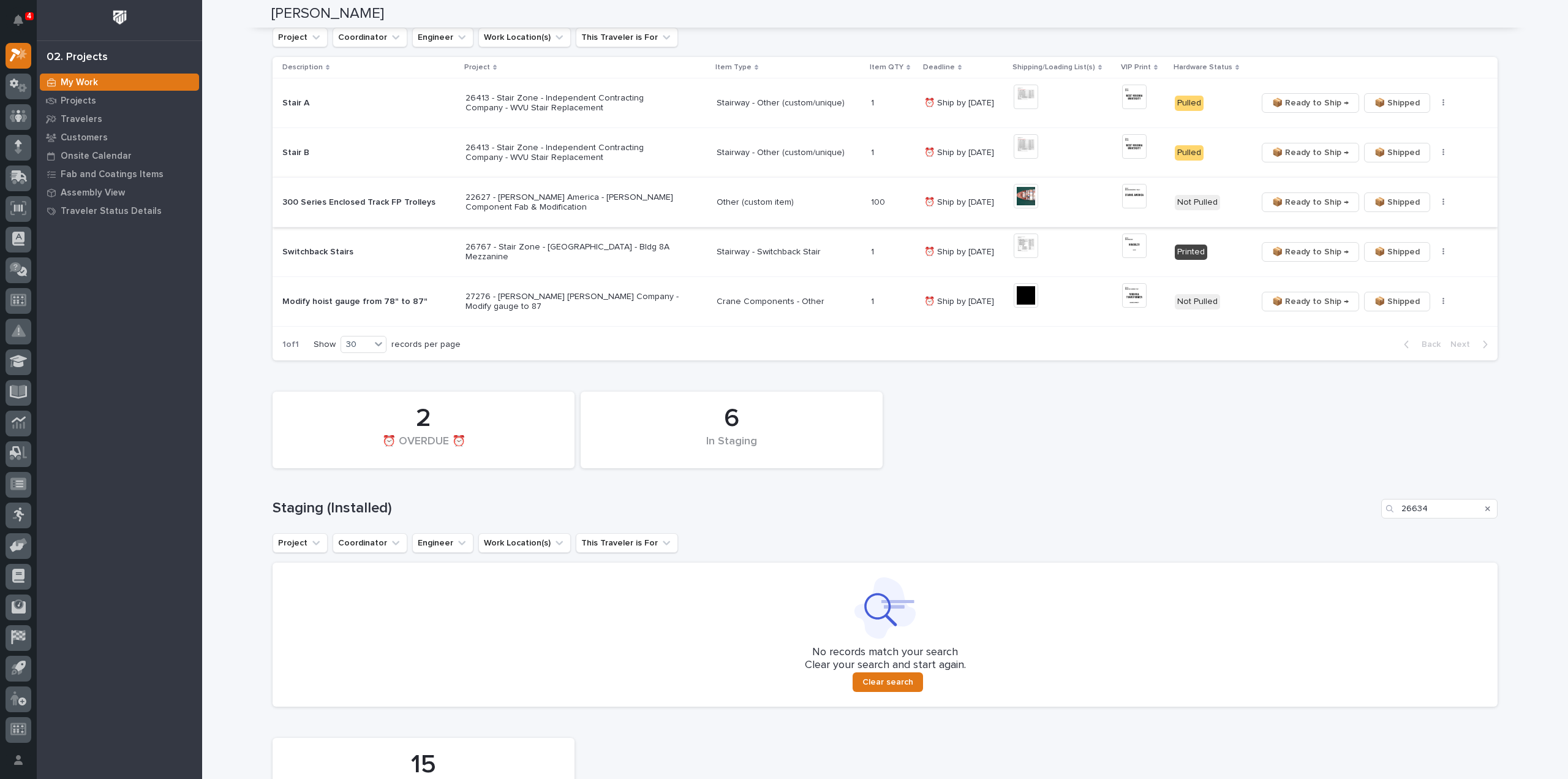
scroll to position [0, 0]
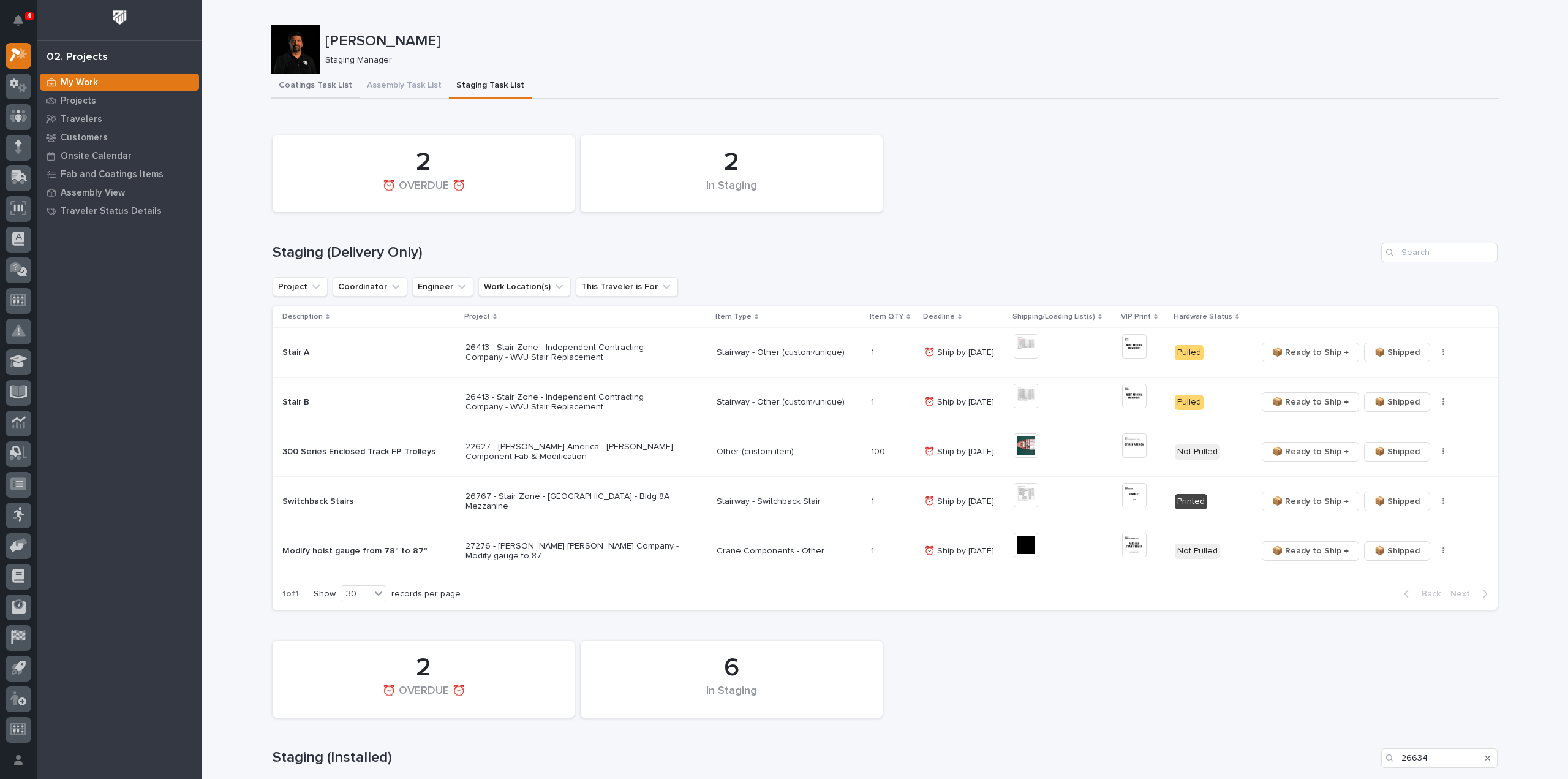
click at [298, 90] on button "Coatings Task List" at bounding box center [316, 87] width 88 height 26
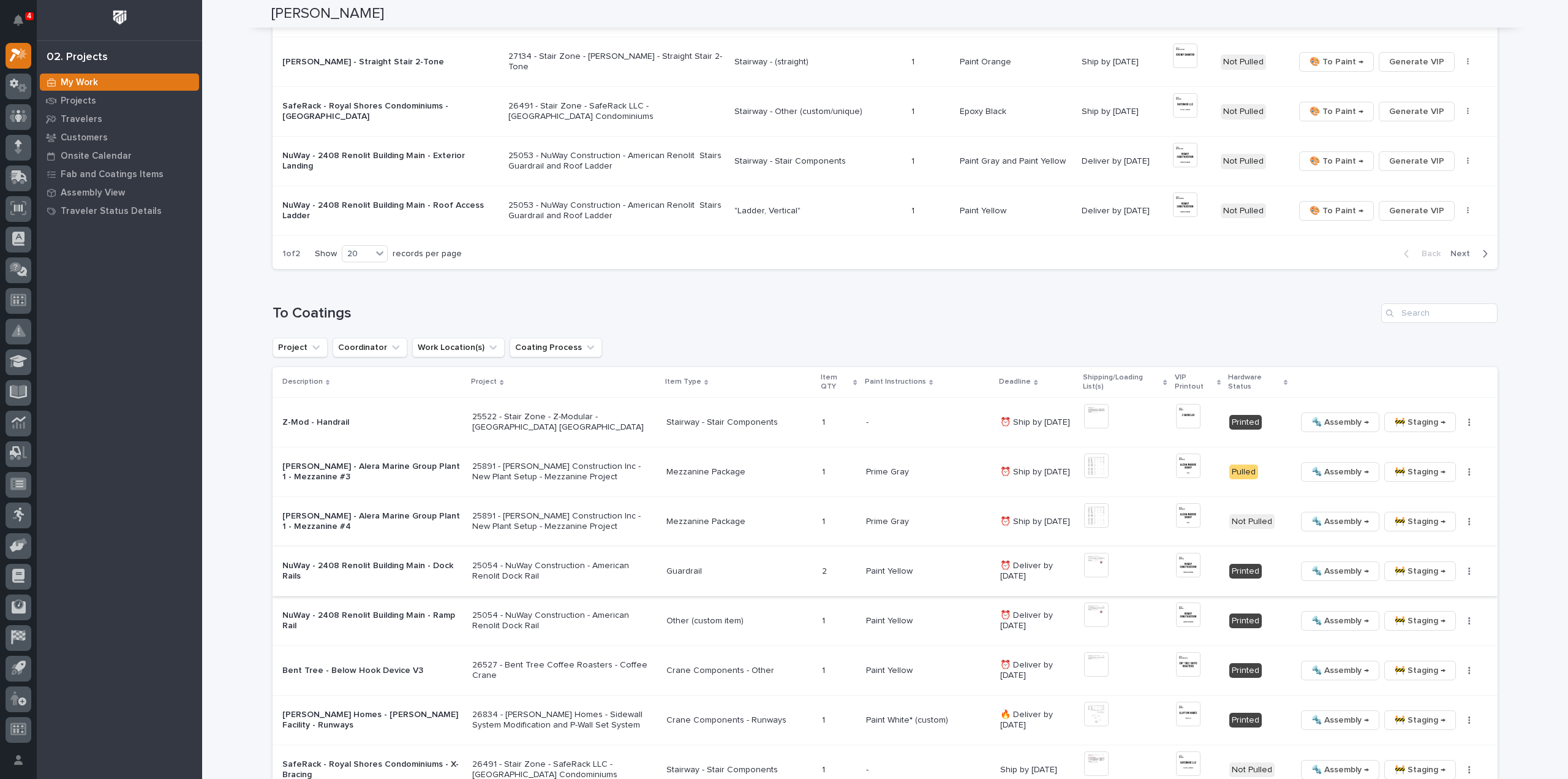
scroll to position [1348, 0]
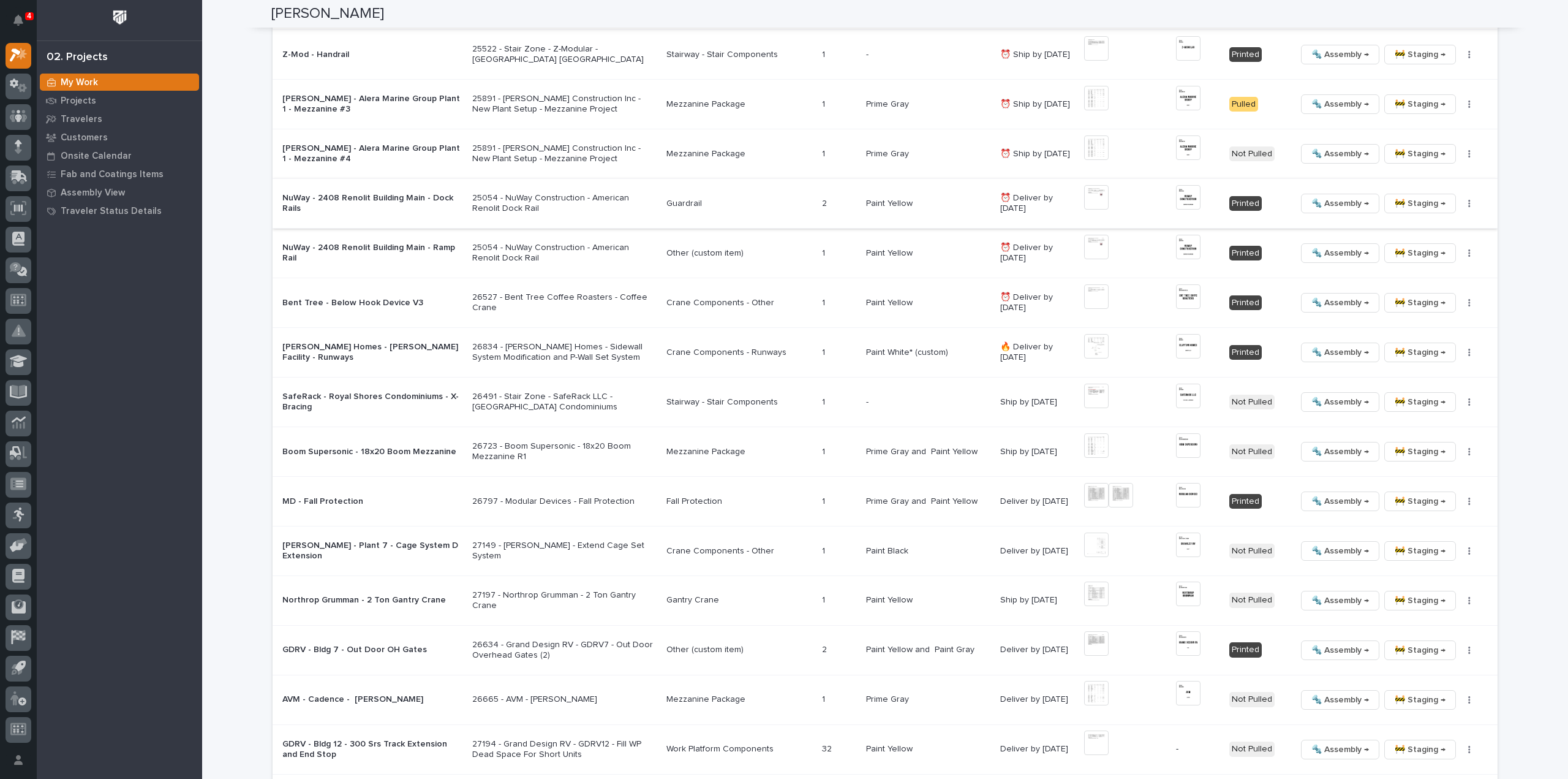
click at [1109, 195] on img at bounding box center [1096, 197] width 24 height 24
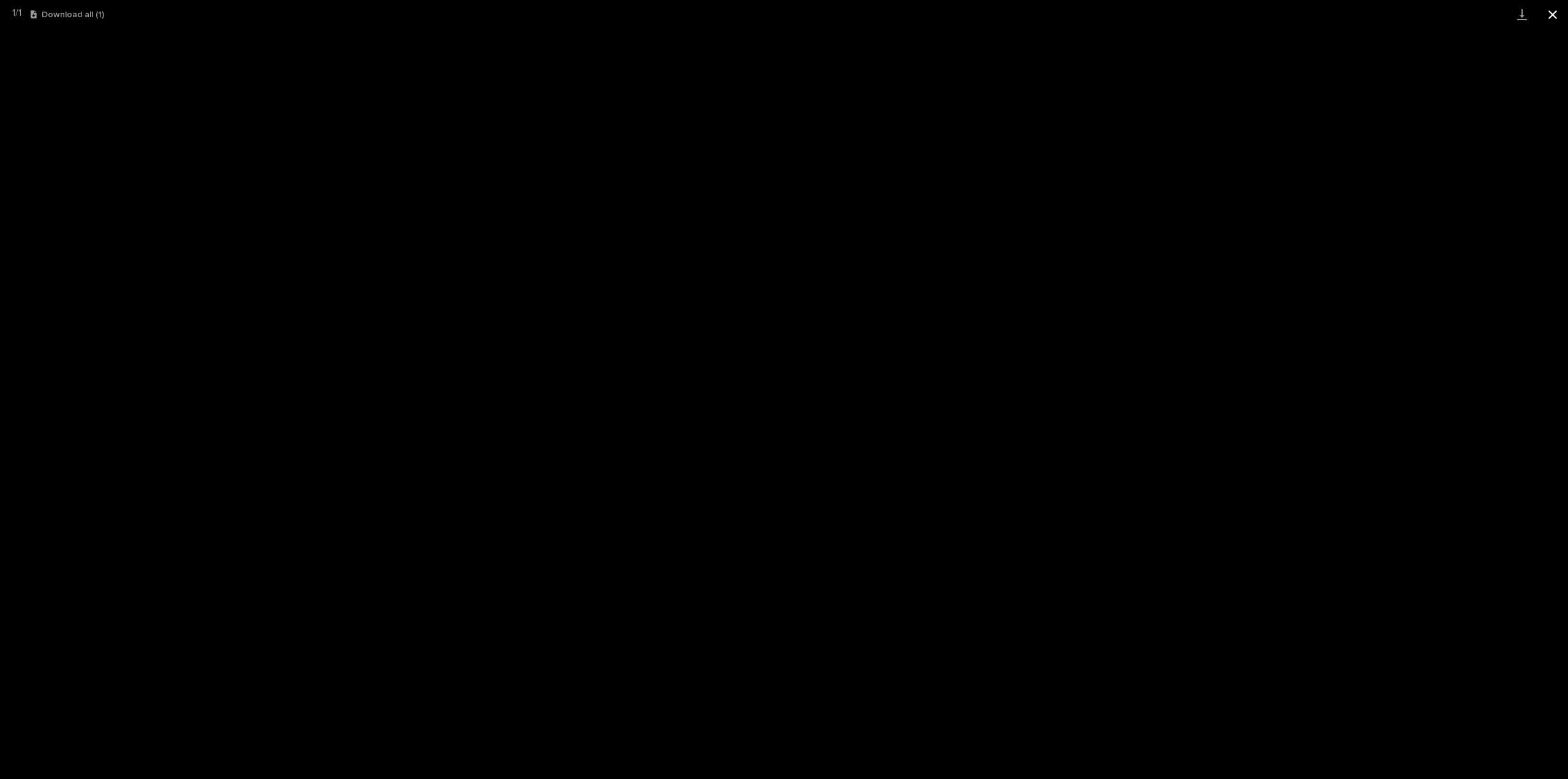
click at [1556, 18] on button "Close gallery" at bounding box center [1553, 14] width 31 height 29
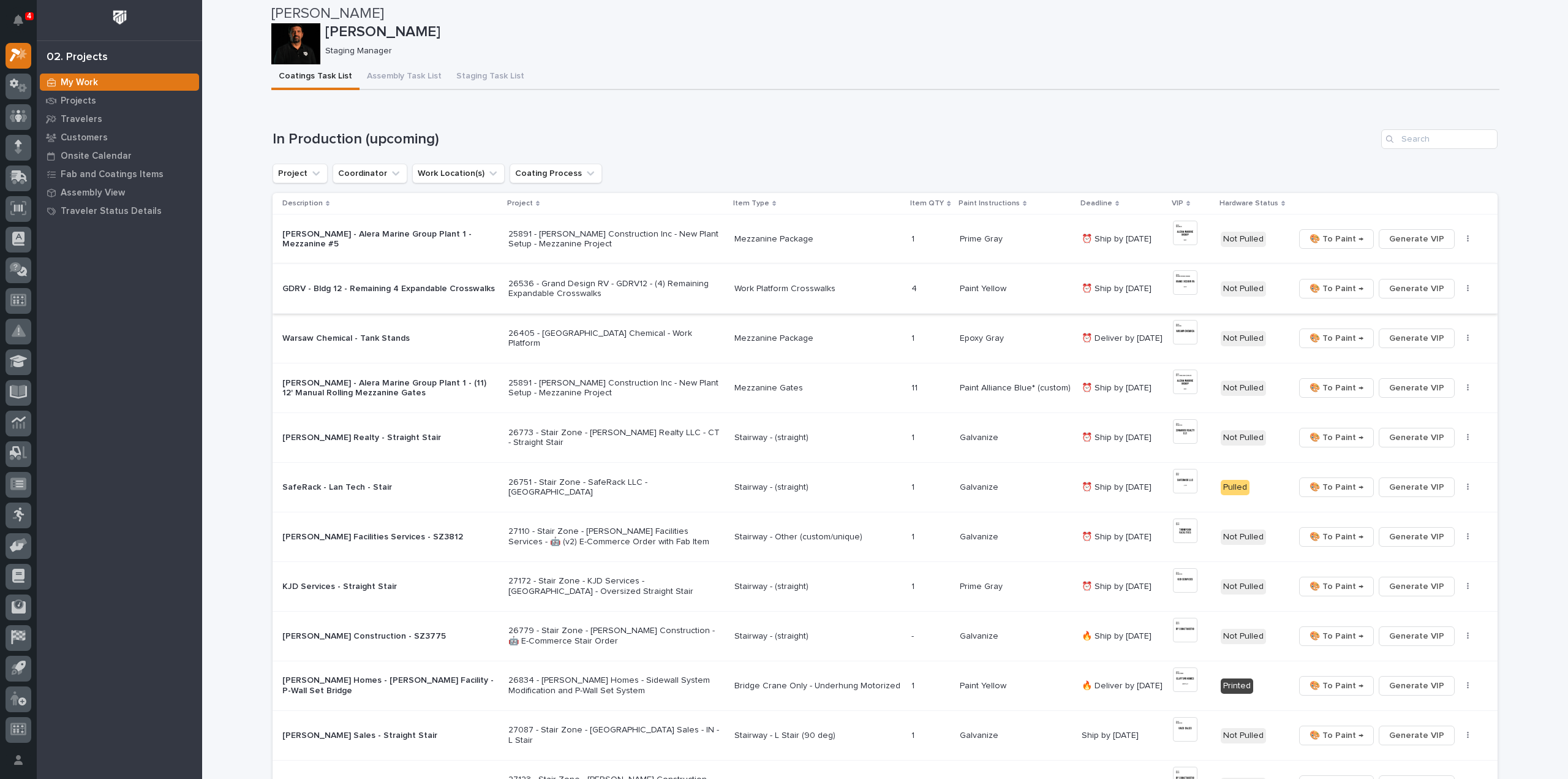
scroll to position [0, 0]
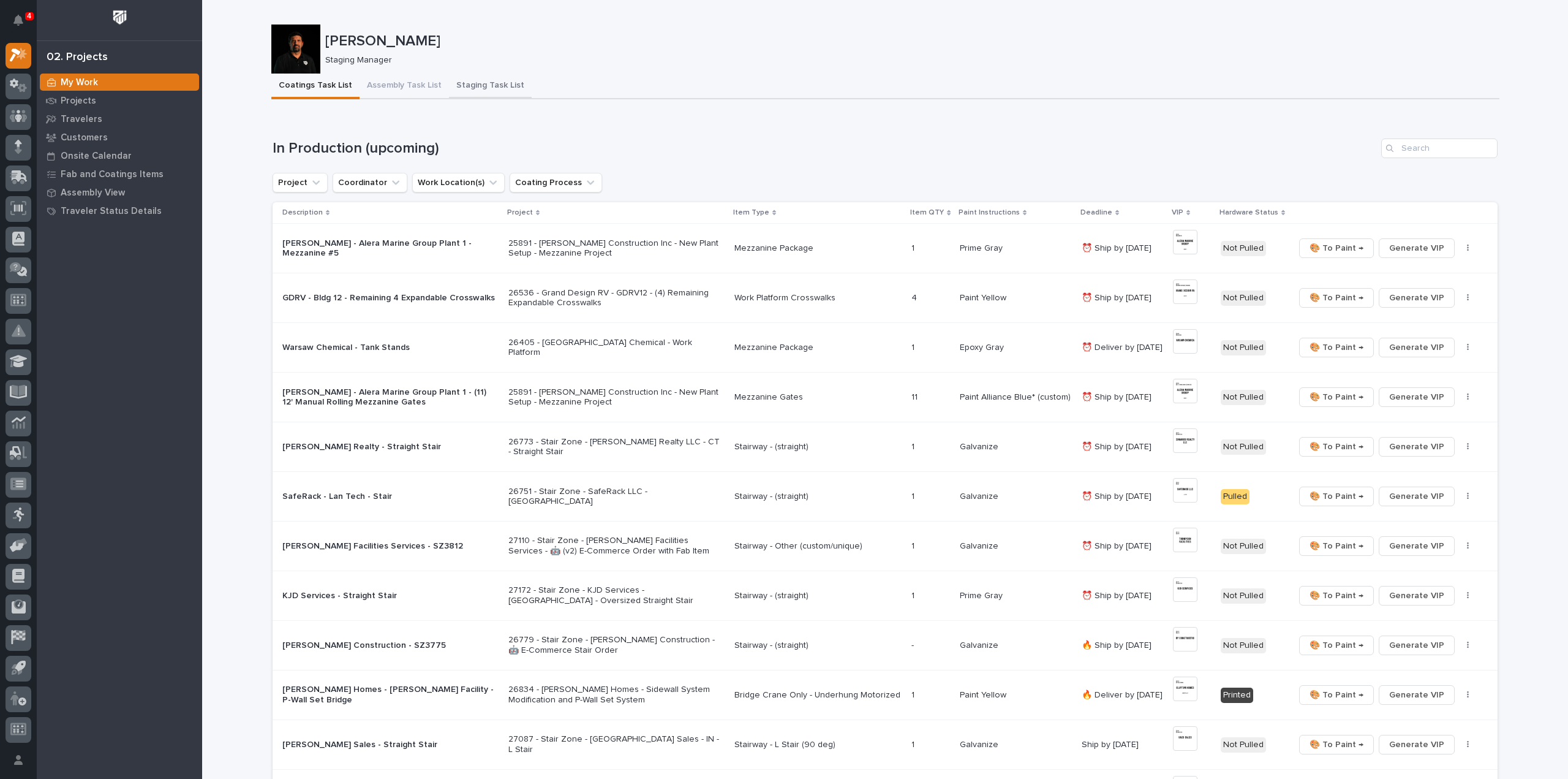
click at [487, 85] on button "Staging Task List" at bounding box center [490, 87] width 83 height 26
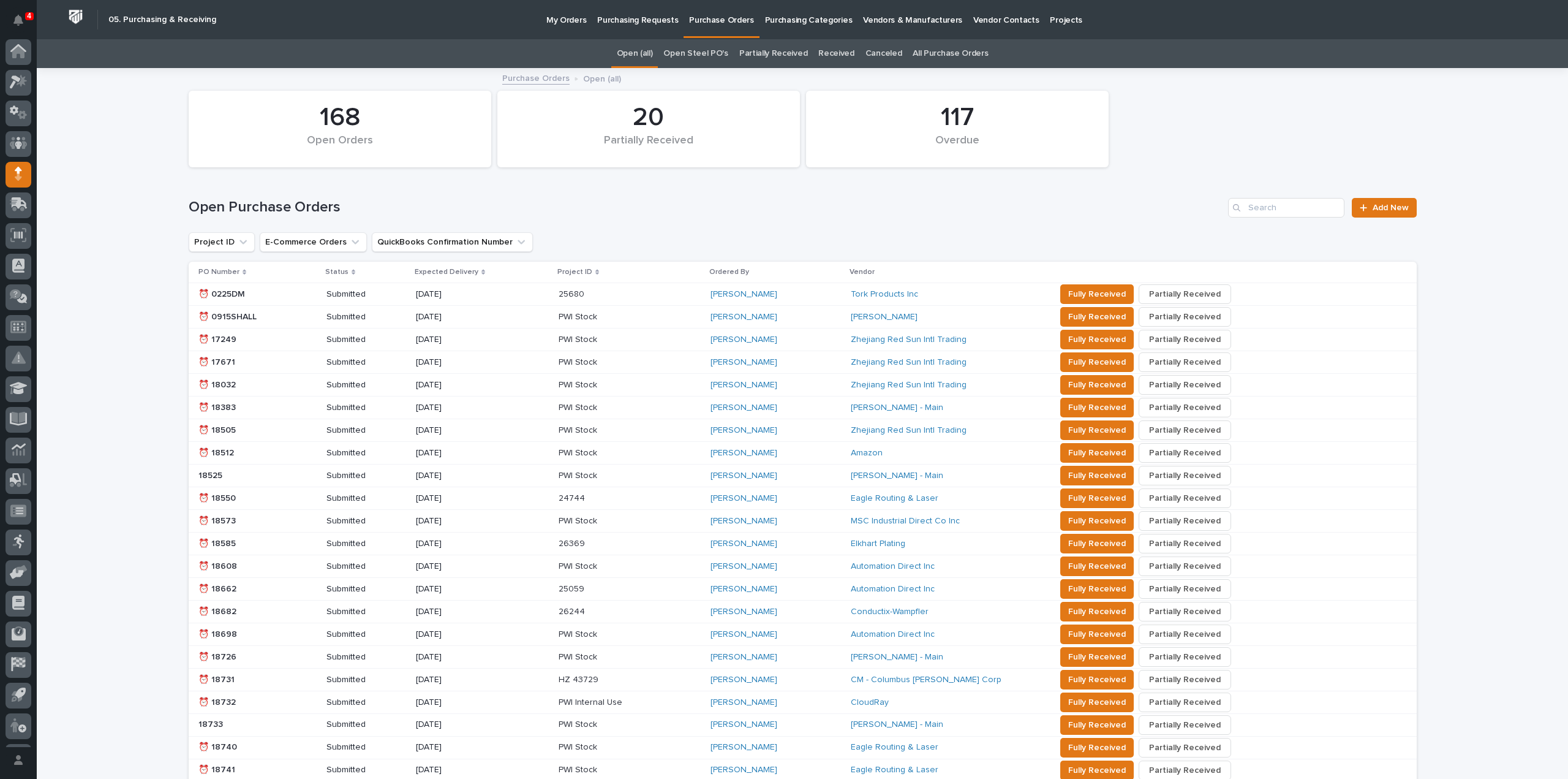
scroll to position [27, 0]
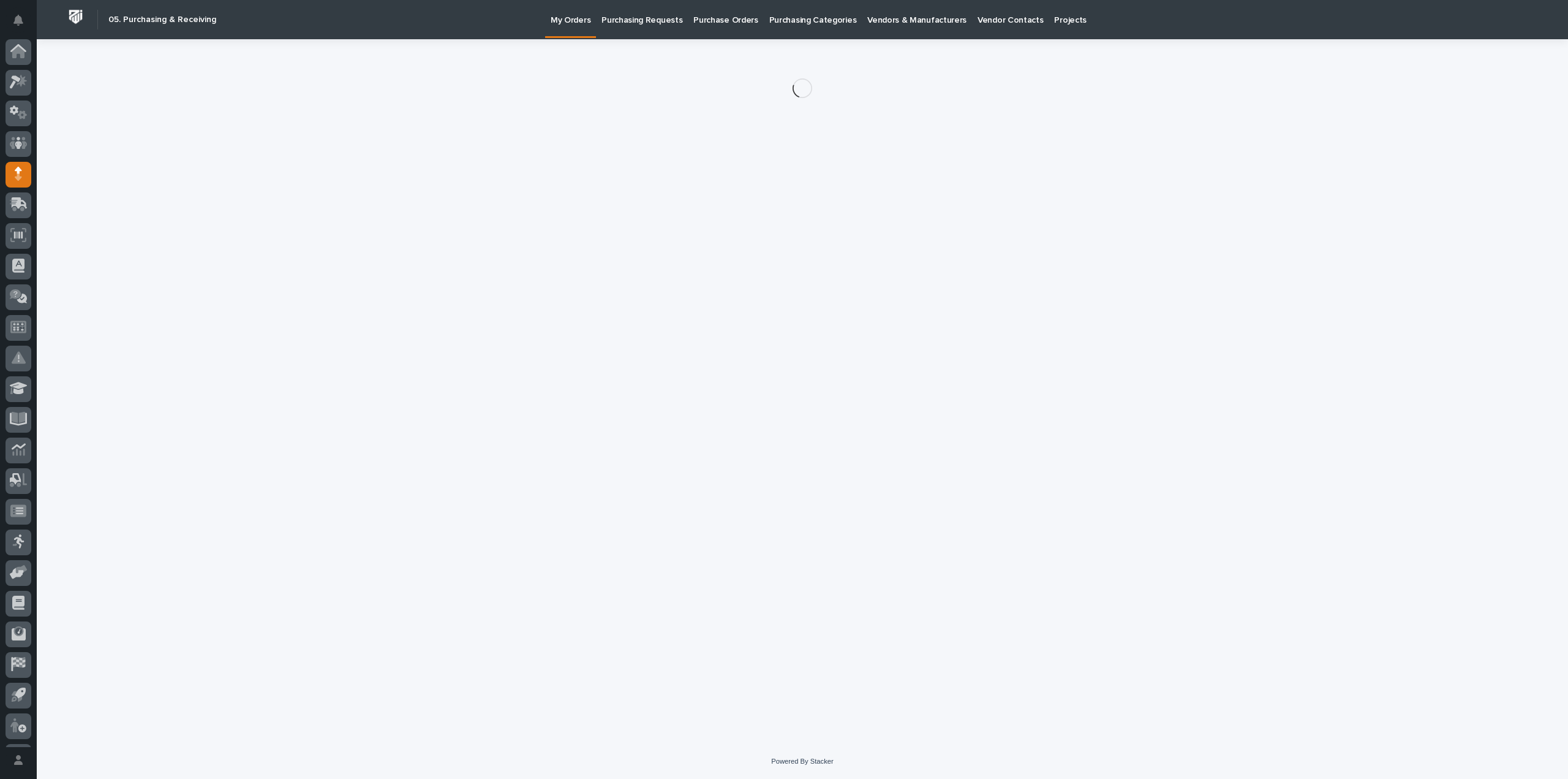
scroll to position [27, 0]
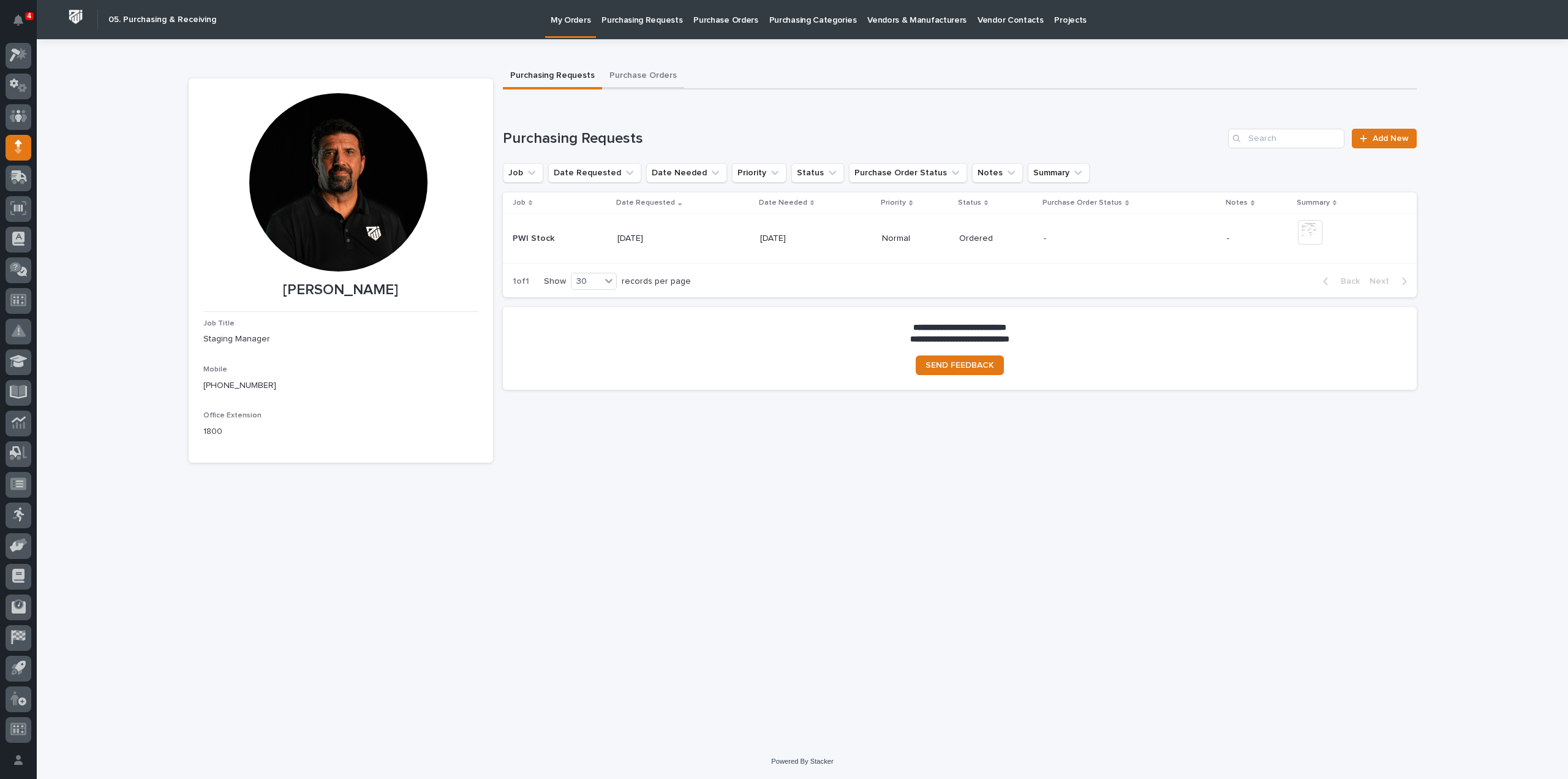
click at [626, 78] on button "Purchase Orders" at bounding box center [643, 77] width 82 height 26
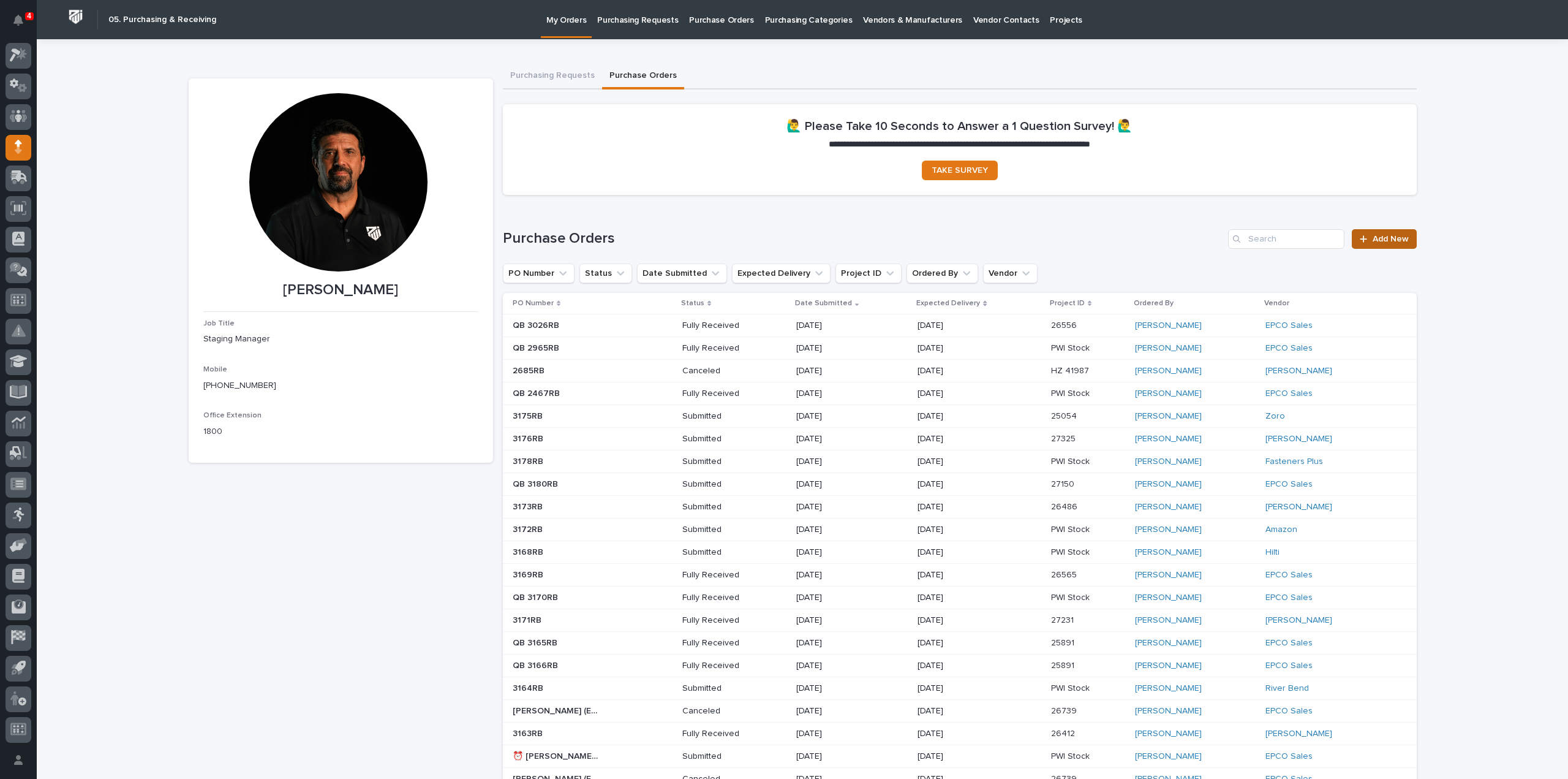
click at [1389, 238] on span "Add New" at bounding box center [1391, 238] width 36 height 8
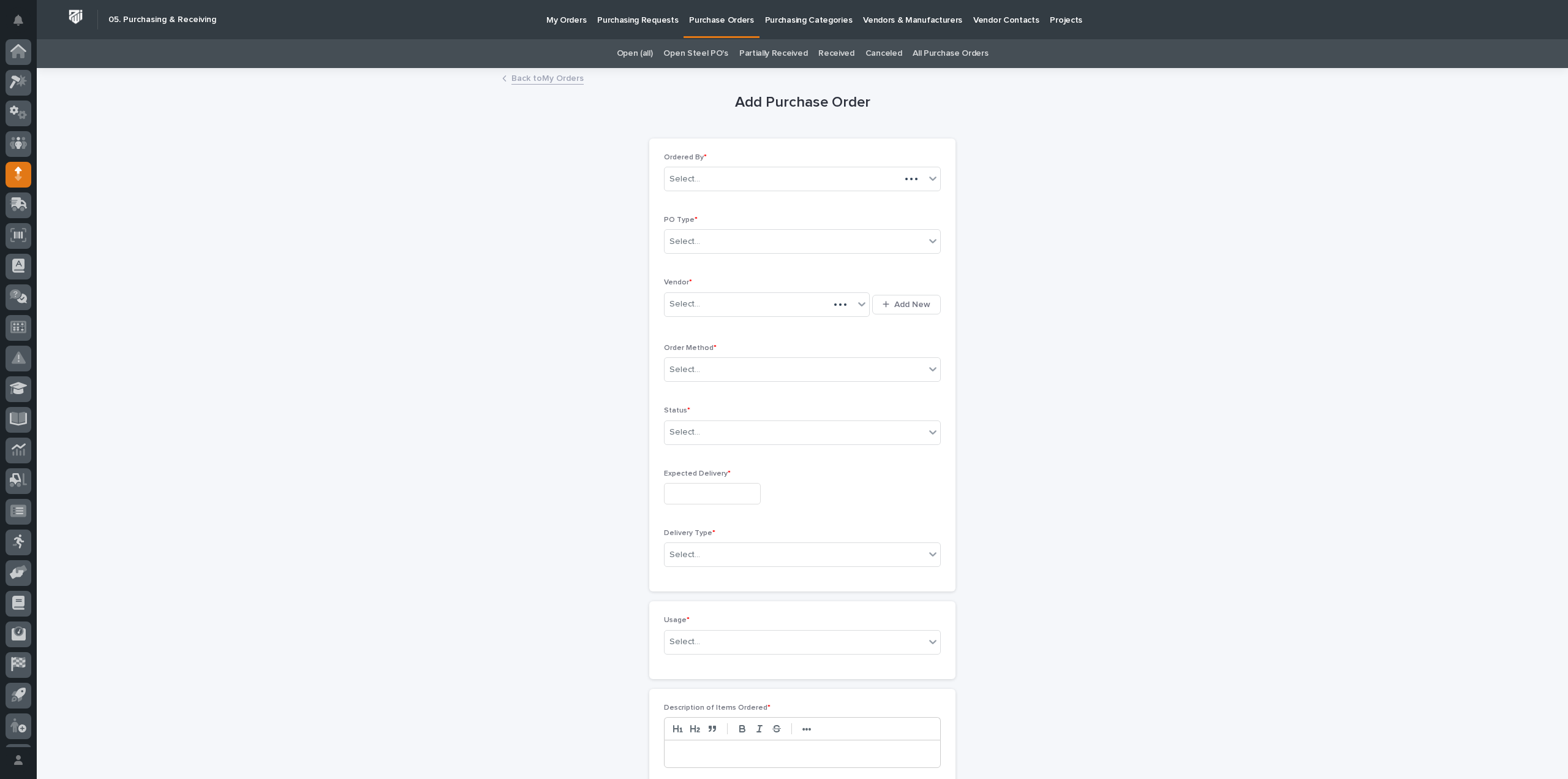
scroll to position [27, 0]
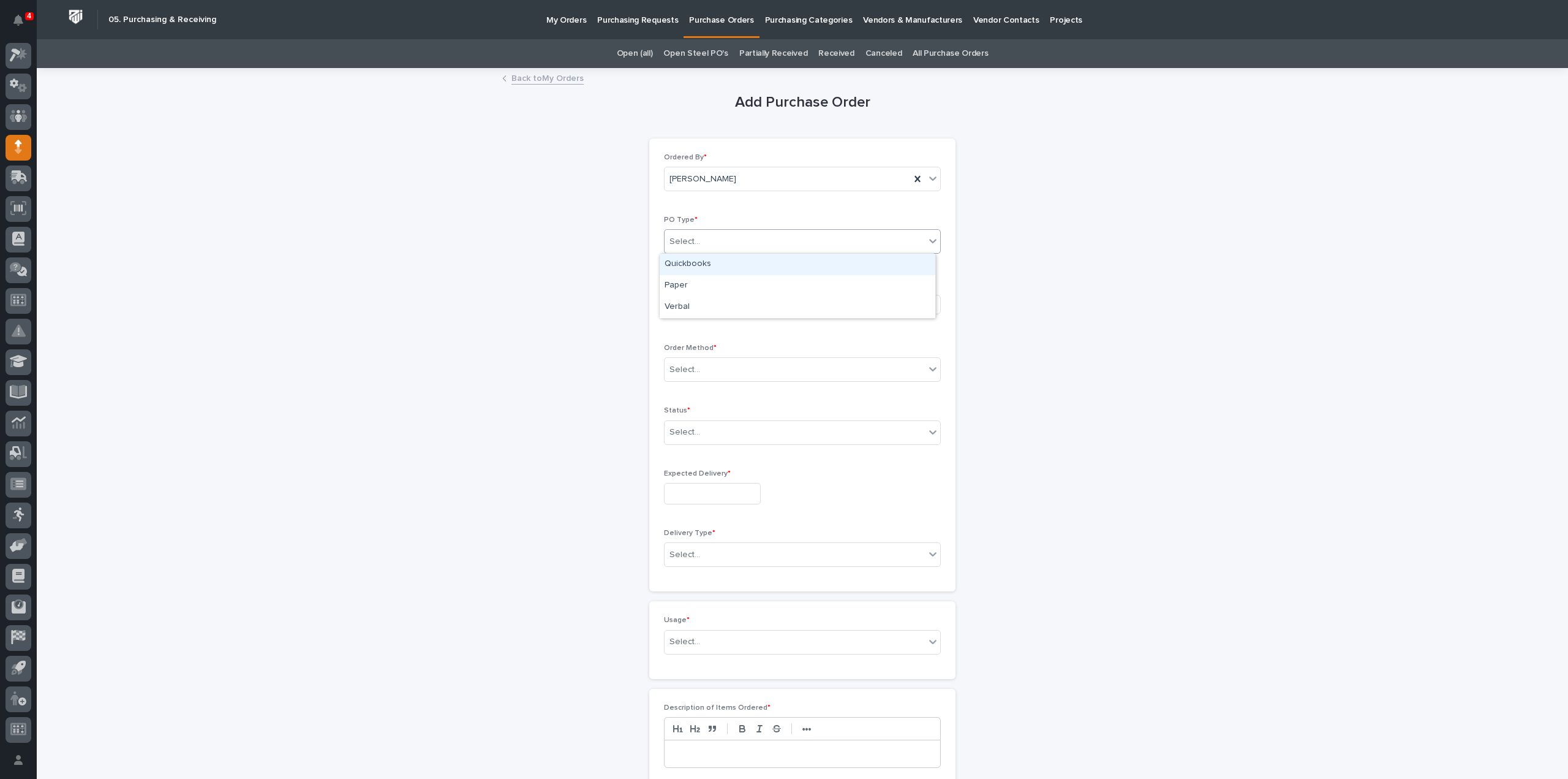
click at [720, 247] on div "Select..." at bounding box center [795, 242] width 261 height 21
click at [699, 283] on div "Paper" at bounding box center [798, 286] width 275 height 21
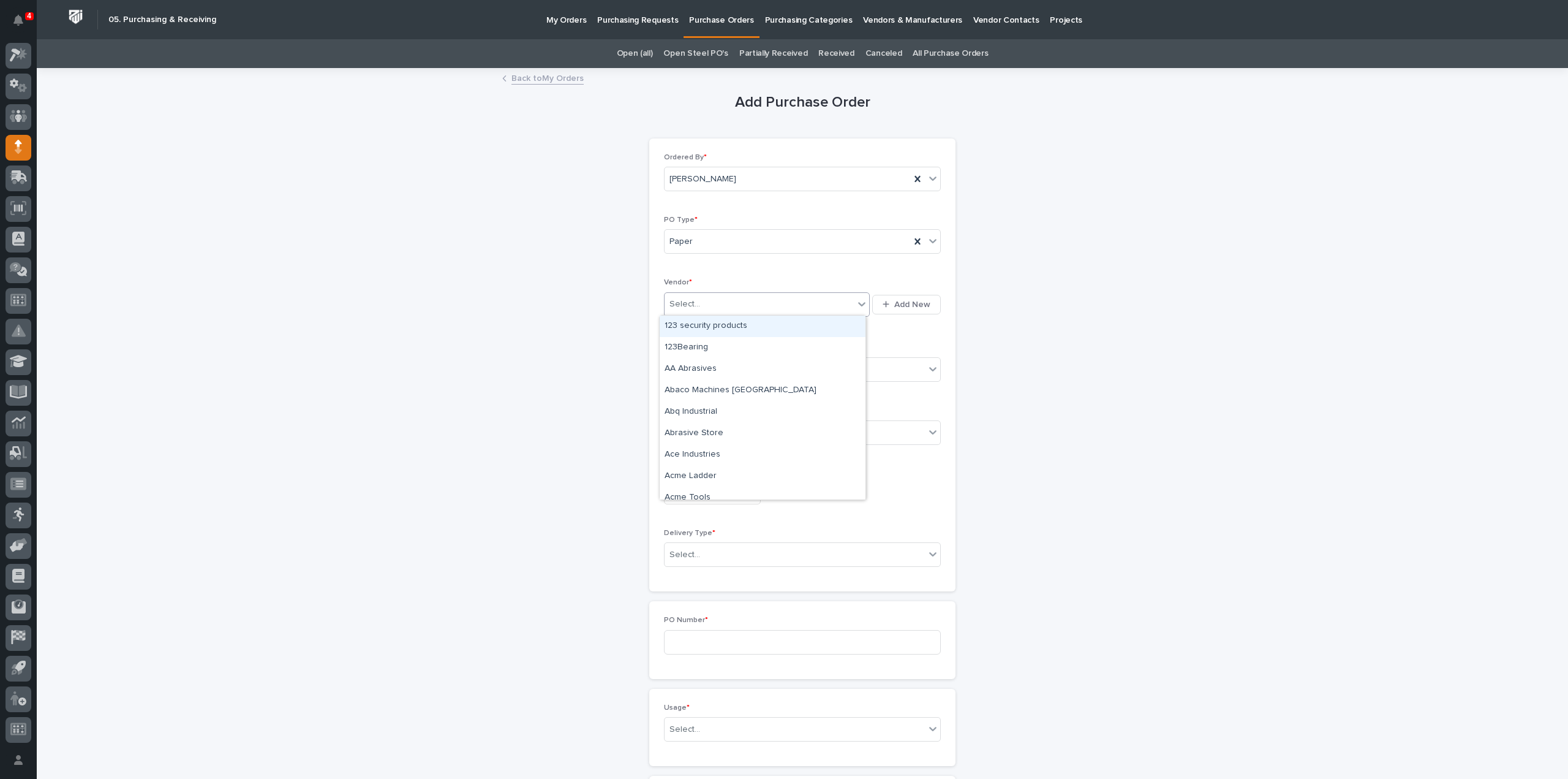
click at [701, 304] on input "text" at bounding box center [701, 304] width 1 height 10
type input "****"
click at [691, 329] on div "EPCO Sales" at bounding box center [763, 326] width 205 height 21
click at [691, 370] on div "Select..." at bounding box center [685, 370] width 31 height 13
click at [692, 391] on div "Online Order" at bounding box center [798, 390] width 275 height 21
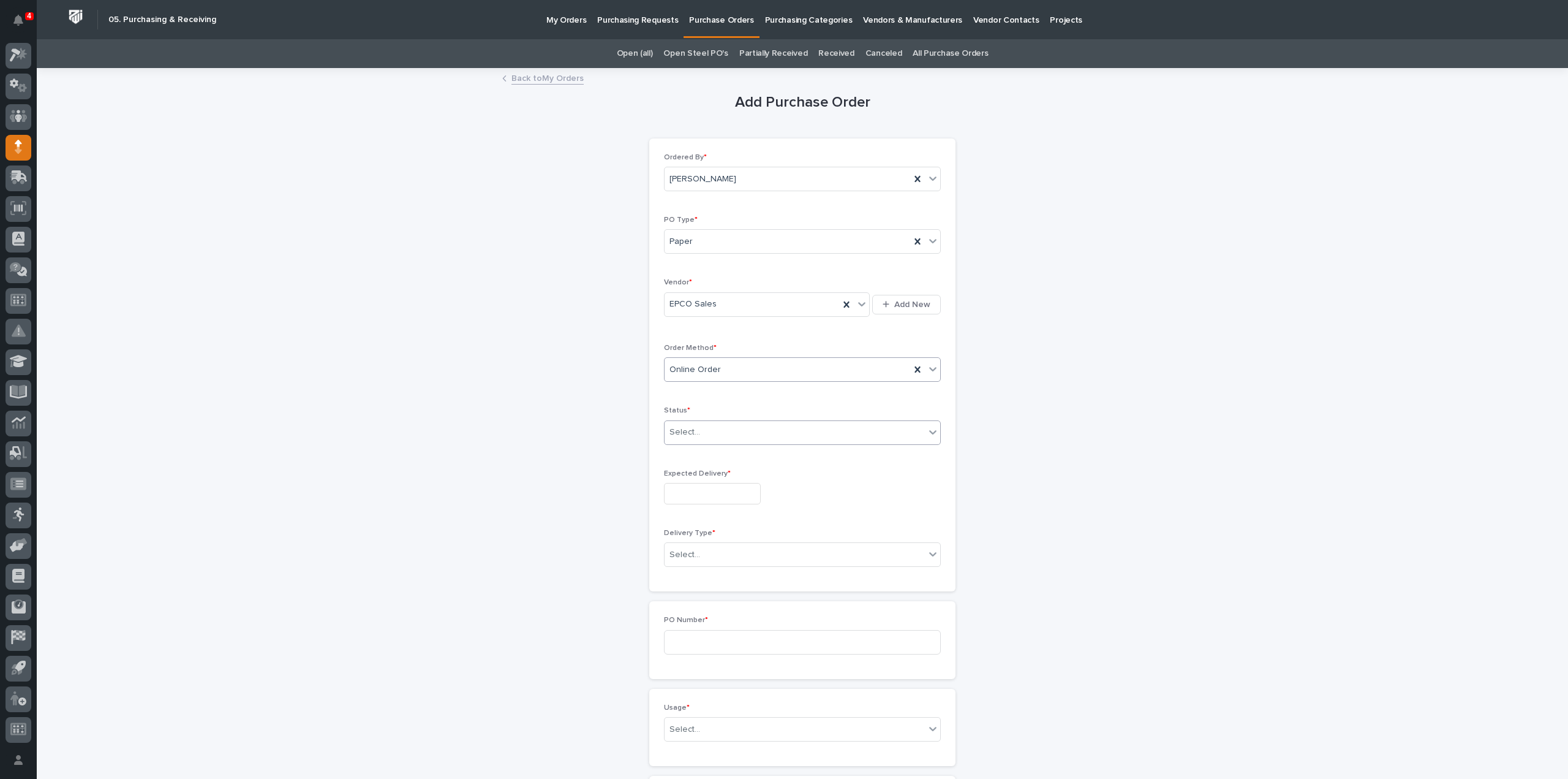
click at [692, 432] on div "Select..." at bounding box center [685, 432] width 31 height 13
click at [702, 474] on div "Submitted" at bounding box center [798, 474] width 275 height 21
click at [709, 500] on input "text" at bounding box center [713, 493] width 97 height 21
click at [684, 376] on div "7" at bounding box center [685, 371] width 17 height 17
type input "**********"
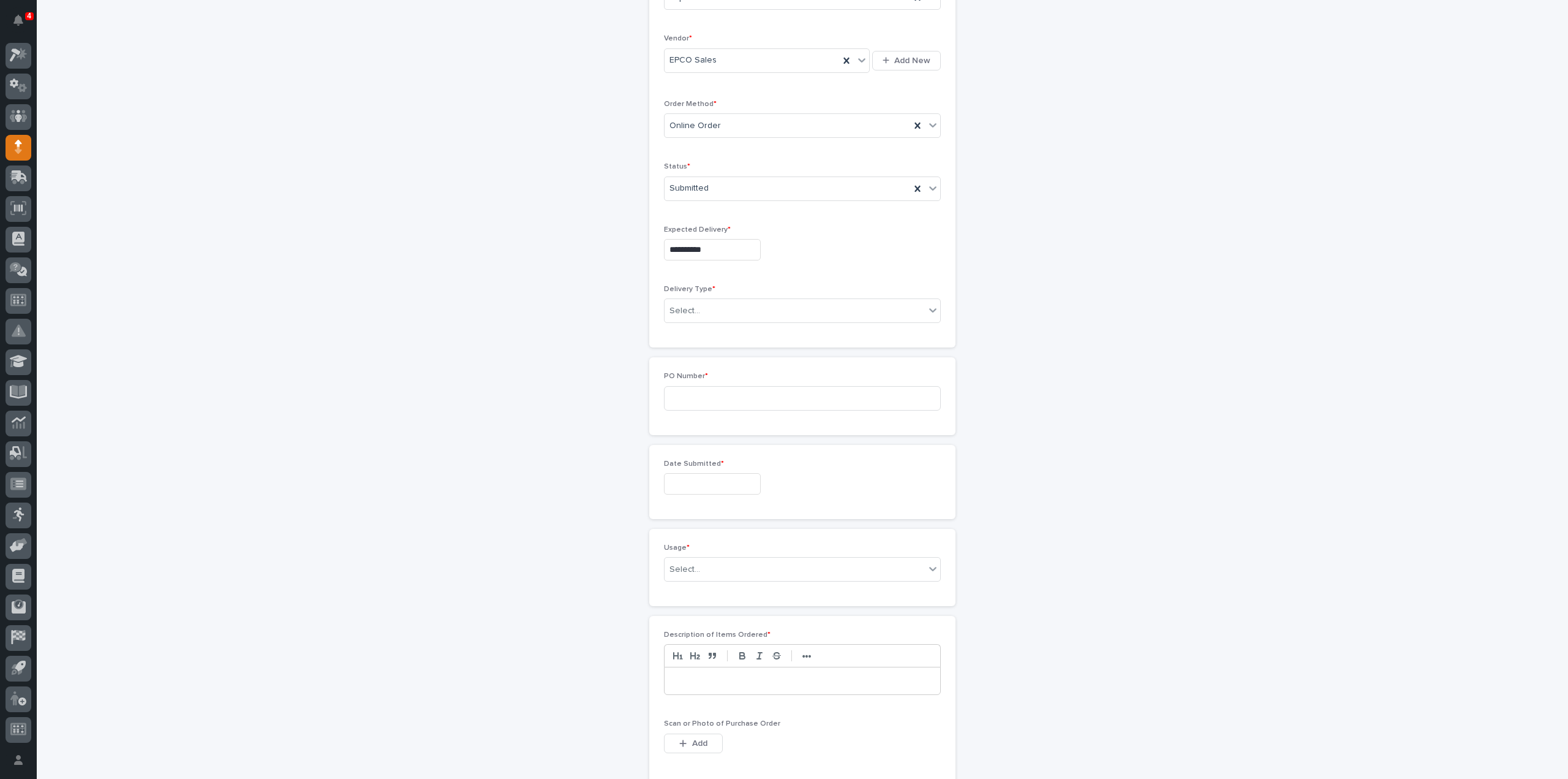
scroll to position [245, 0]
click at [700, 305] on div "Select..." at bounding box center [795, 310] width 261 height 21
click at [699, 327] on div "Deliver to PWI" at bounding box center [798, 330] width 275 height 21
click at [704, 393] on input at bounding box center [802, 397] width 277 height 24
type input "3179RB"
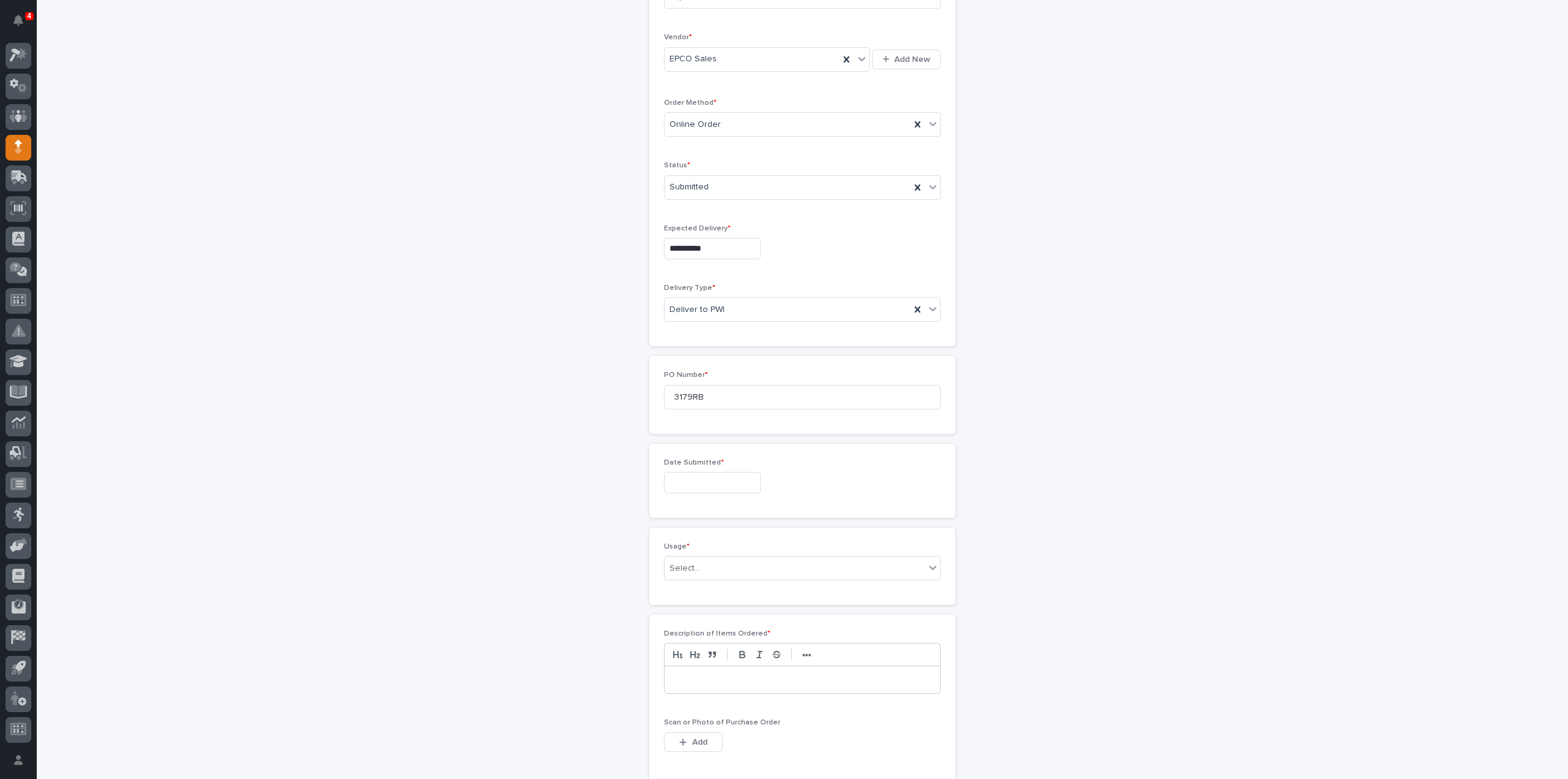
click at [702, 478] on input "text" at bounding box center [713, 482] width 97 height 21
click at [667, 361] on div "6" at bounding box center [665, 360] width 17 height 17
type input "**********"
click at [728, 570] on div "Select..." at bounding box center [795, 569] width 261 height 21
click at [700, 648] on div "PWI Stock" at bounding box center [798, 652] width 275 height 21
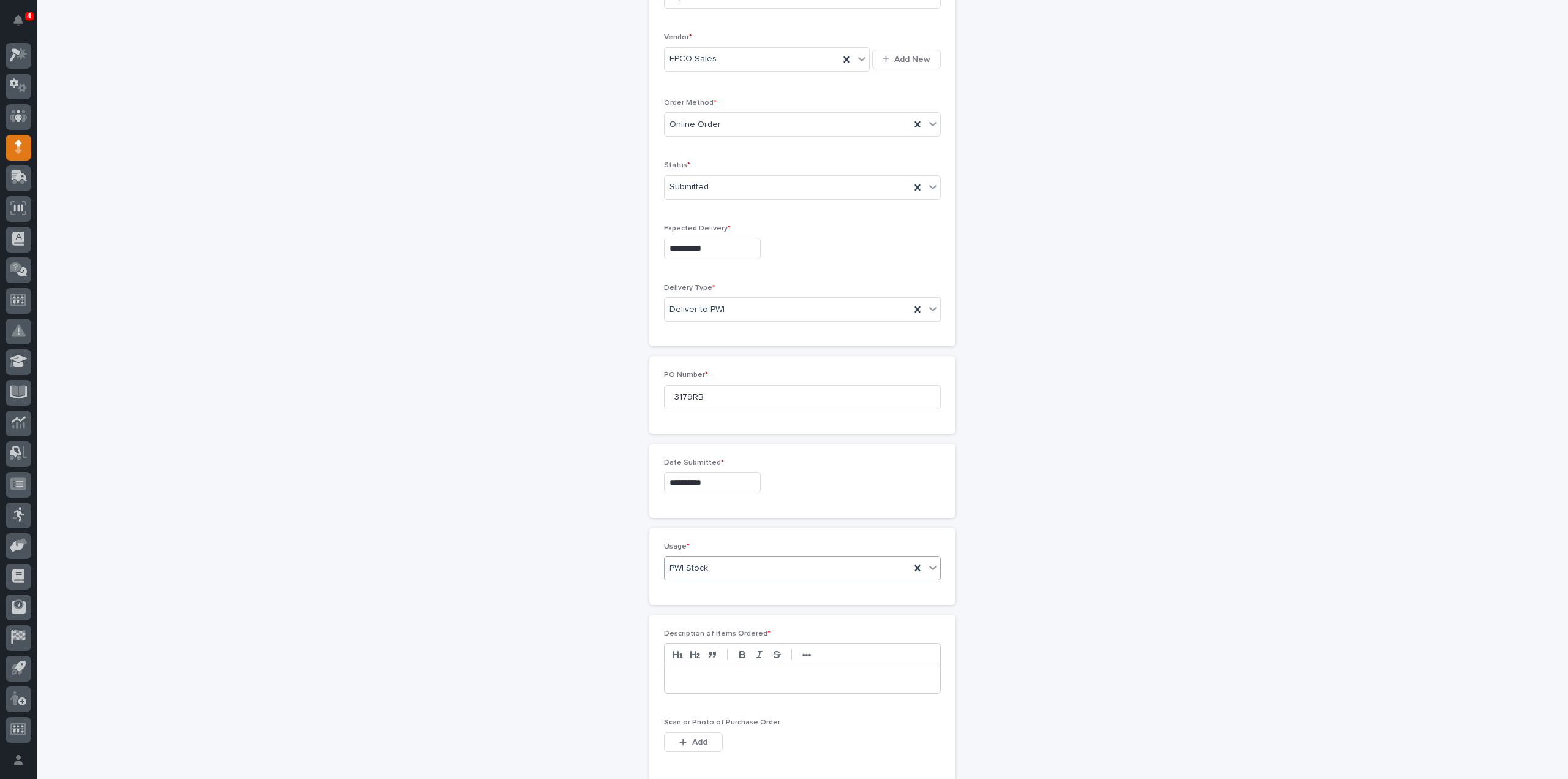
click at [700, 680] on p at bounding box center [803, 679] width 258 height 12
click at [719, 566] on div "PWI Stock" at bounding box center [787, 569] width 246 height 21
click at [712, 589] on div "PWI Project" at bounding box center [798, 588] width 275 height 21
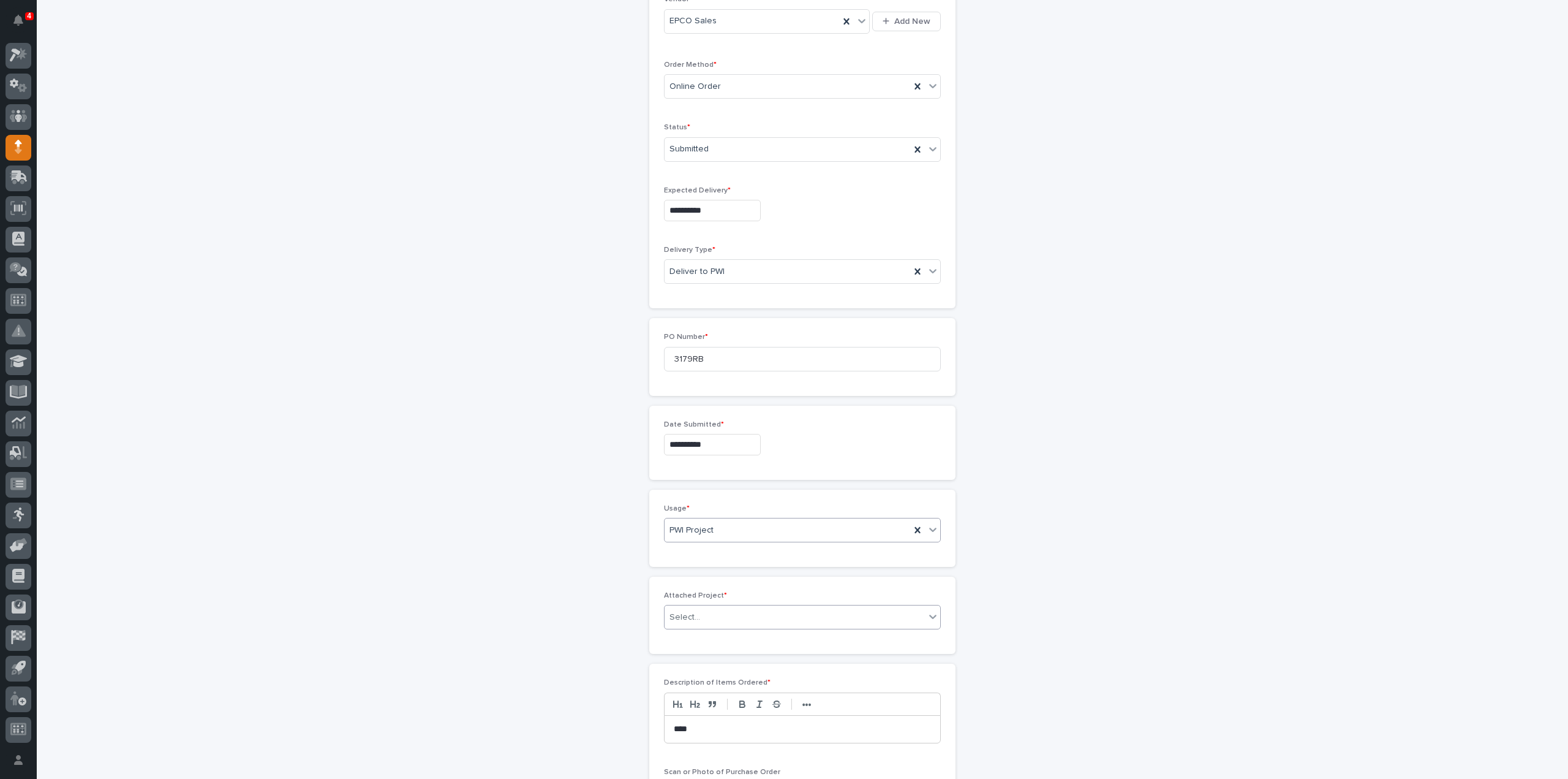
scroll to position [288, 0]
click at [733, 608] on div "Select..." at bounding box center [795, 613] width 261 height 21
type input "*****"
click at [786, 631] on div "27191 - Grand Design RV - GDRV15 - Roof Rotation Project" at bounding box center [798, 631] width 275 height 21
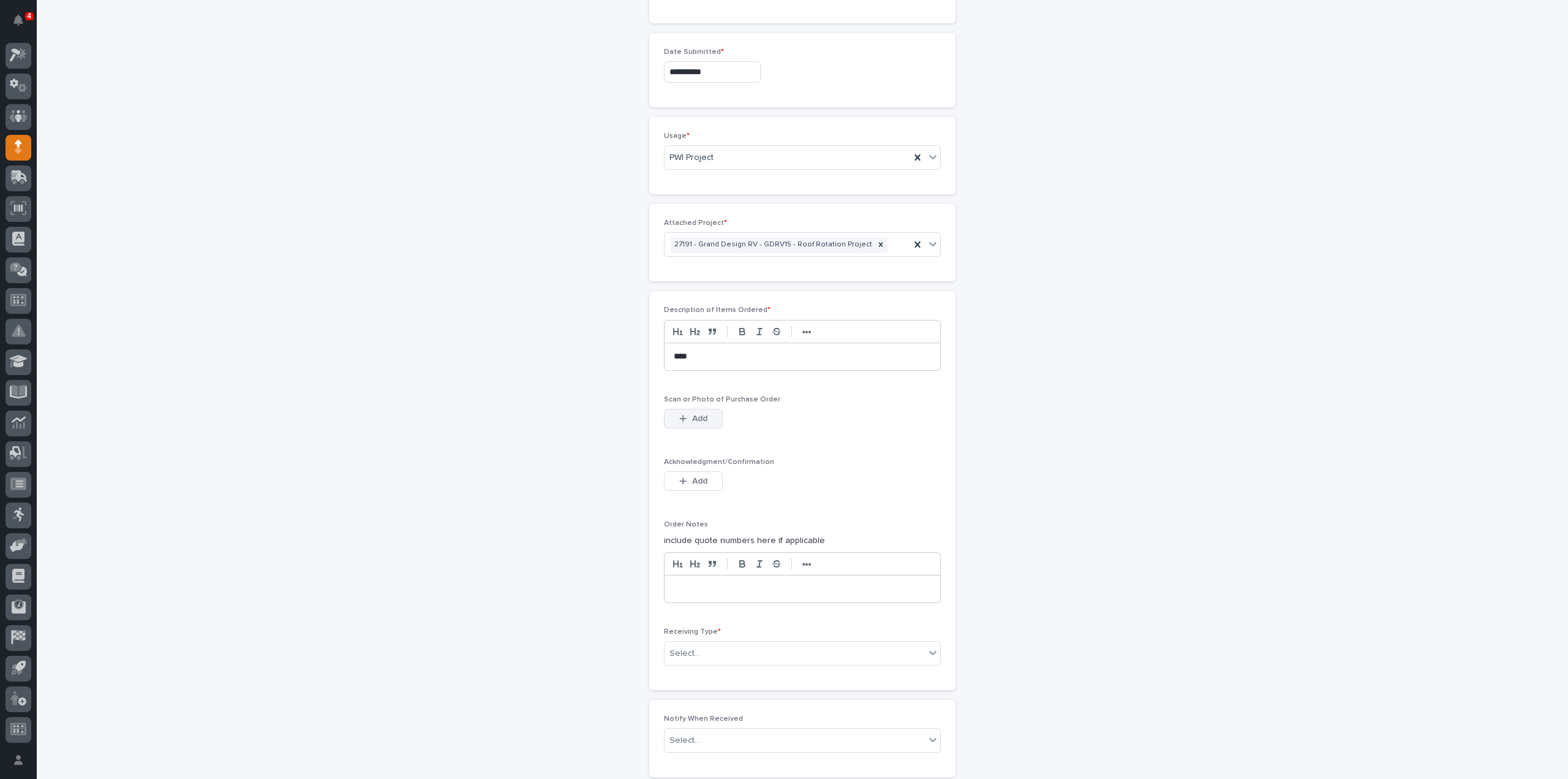
click at [696, 416] on span "Add" at bounding box center [699, 418] width 15 height 11
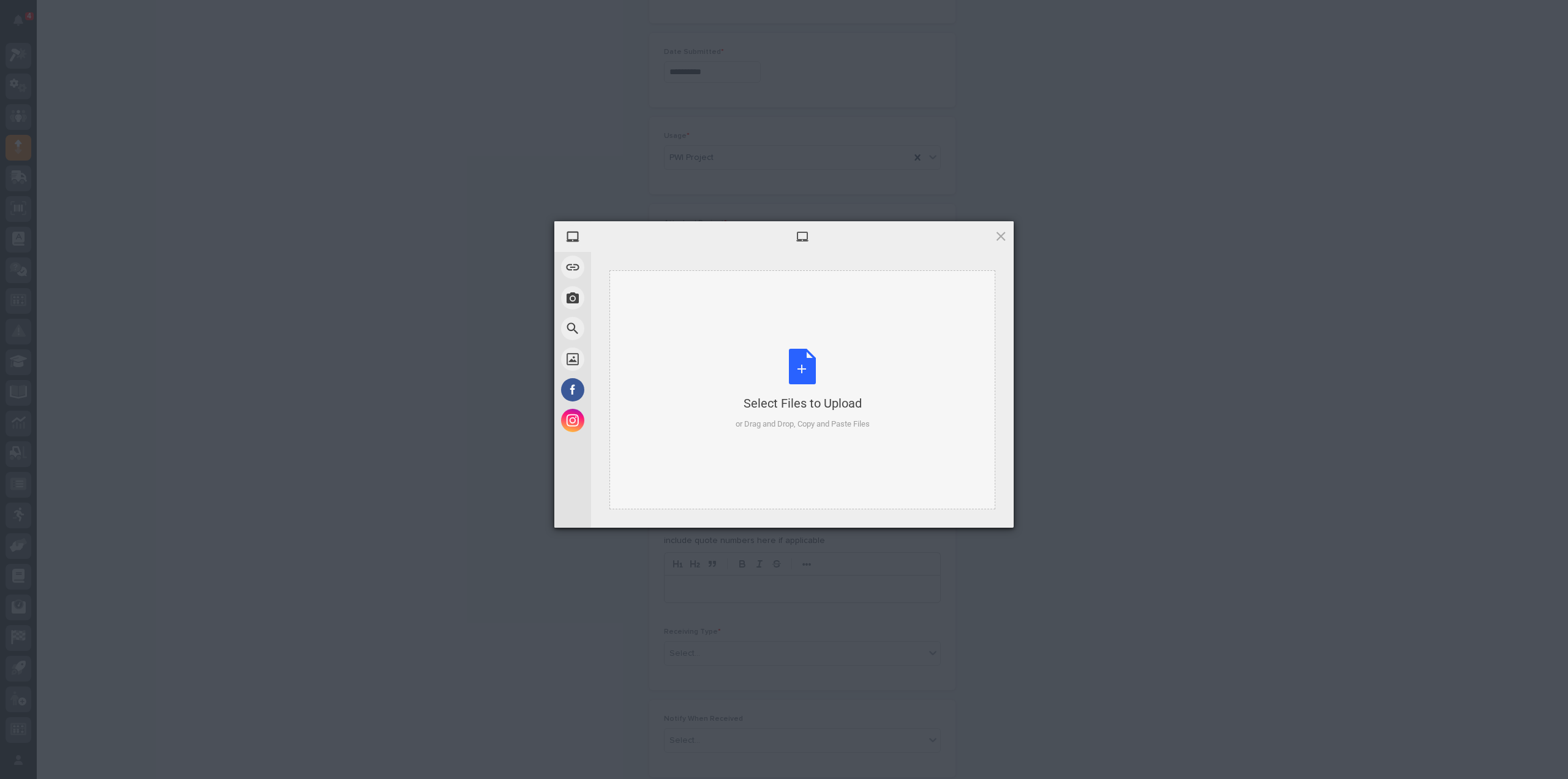
click at [794, 374] on div "Select Files to Upload or Drag and Drop, Copy and Paste Files" at bounding box center [803, 389] width 134 height 81
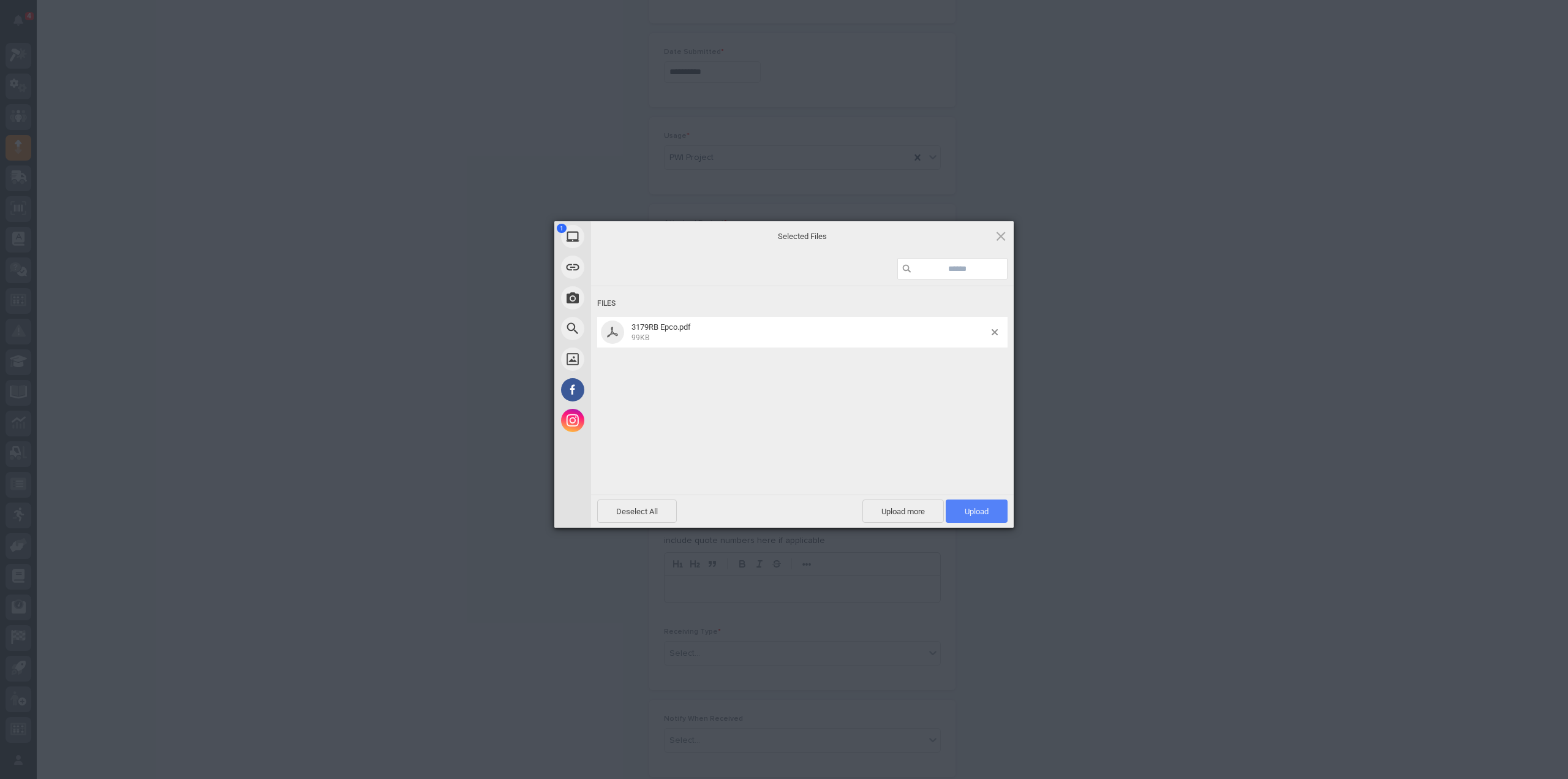
click at [982, 516] on span "Upload 1" at bounding box center [977, 512] width 24 height 9
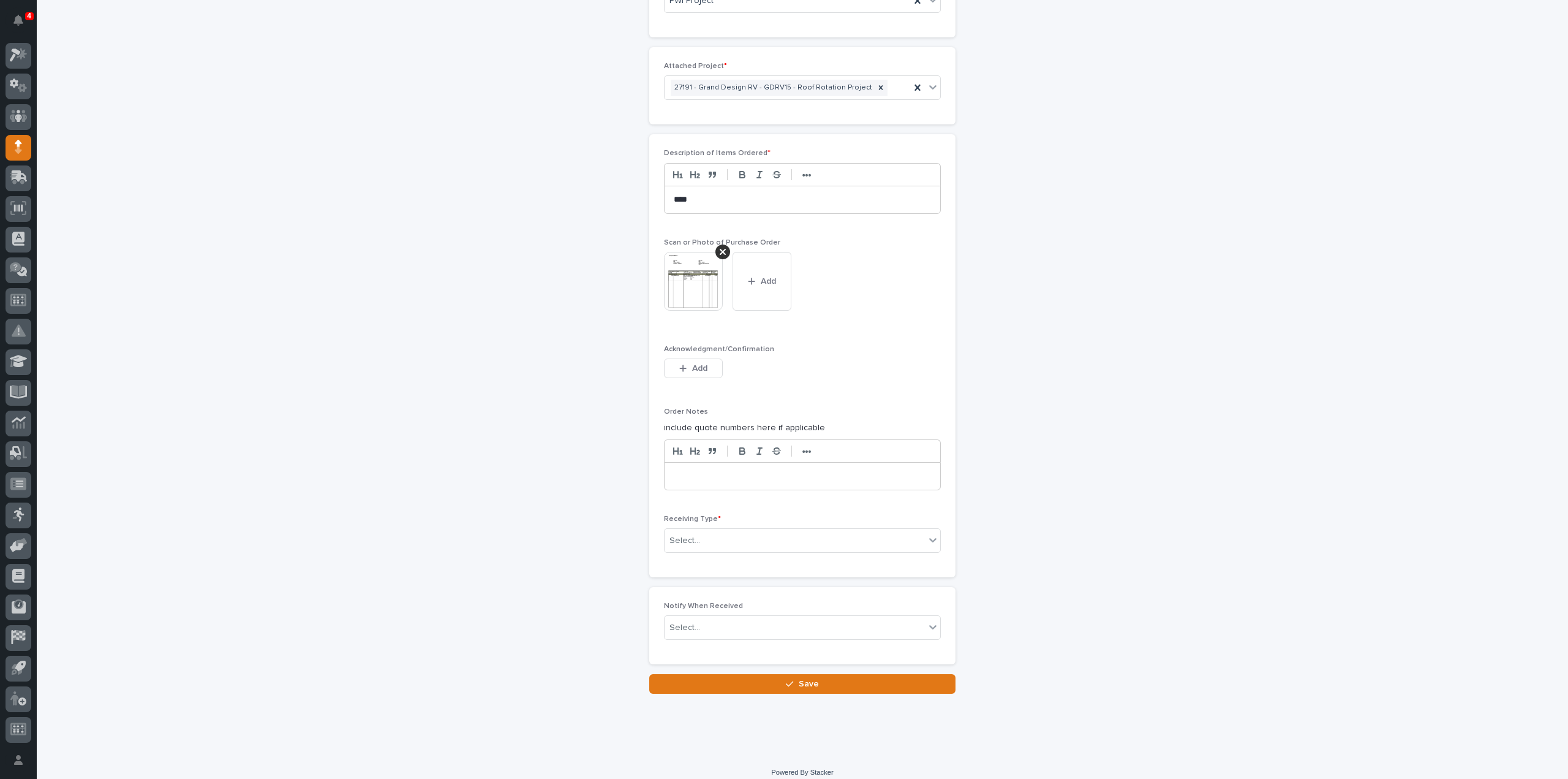
scroll to position [816, 0]
click at [742, 537] on div "Select..." at bounding box center [795, 537] width 261 height 21
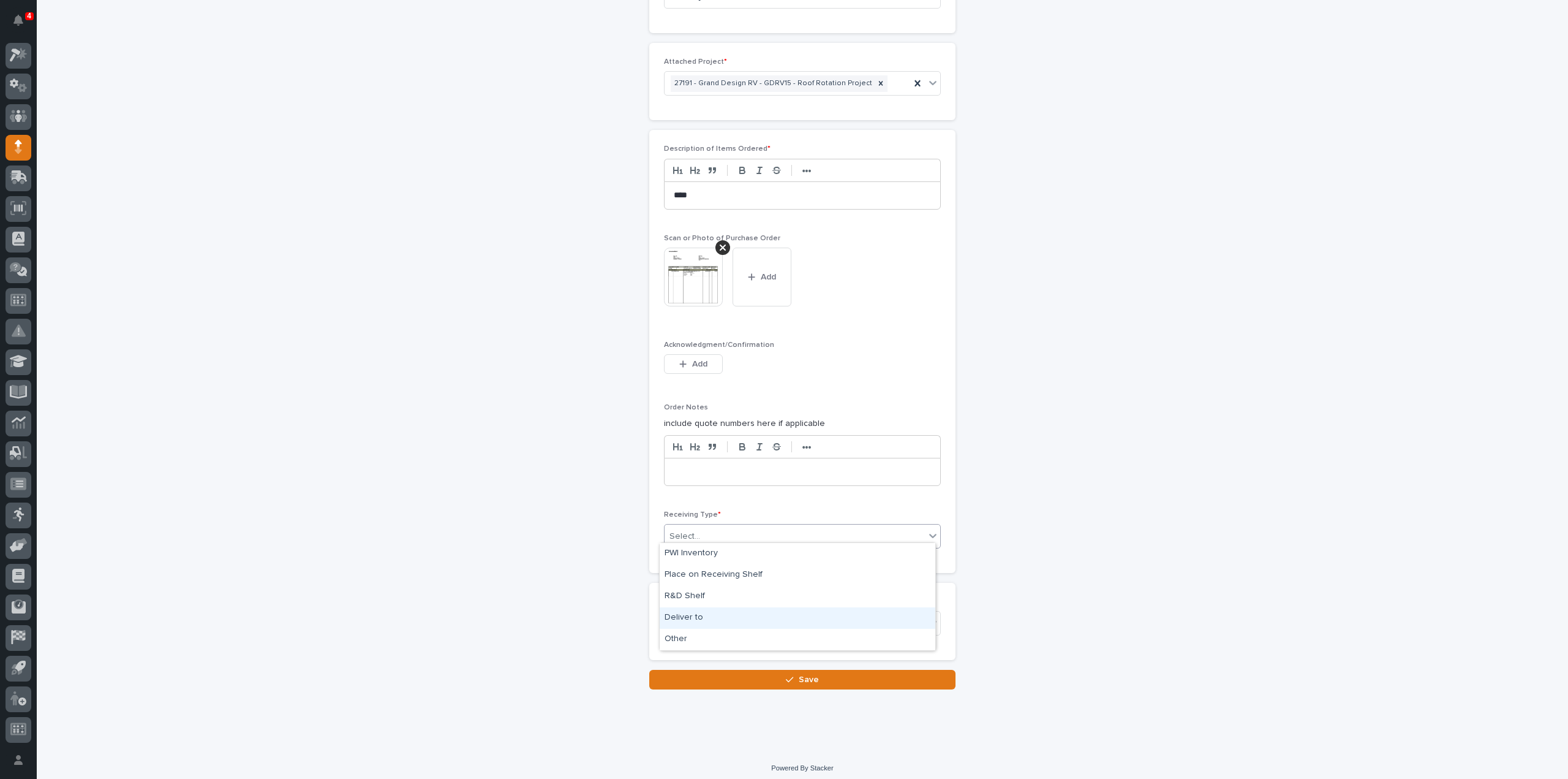
click at [706, 615] on div "Deliver to" at bounding box center [798, 617] width 275 height 21
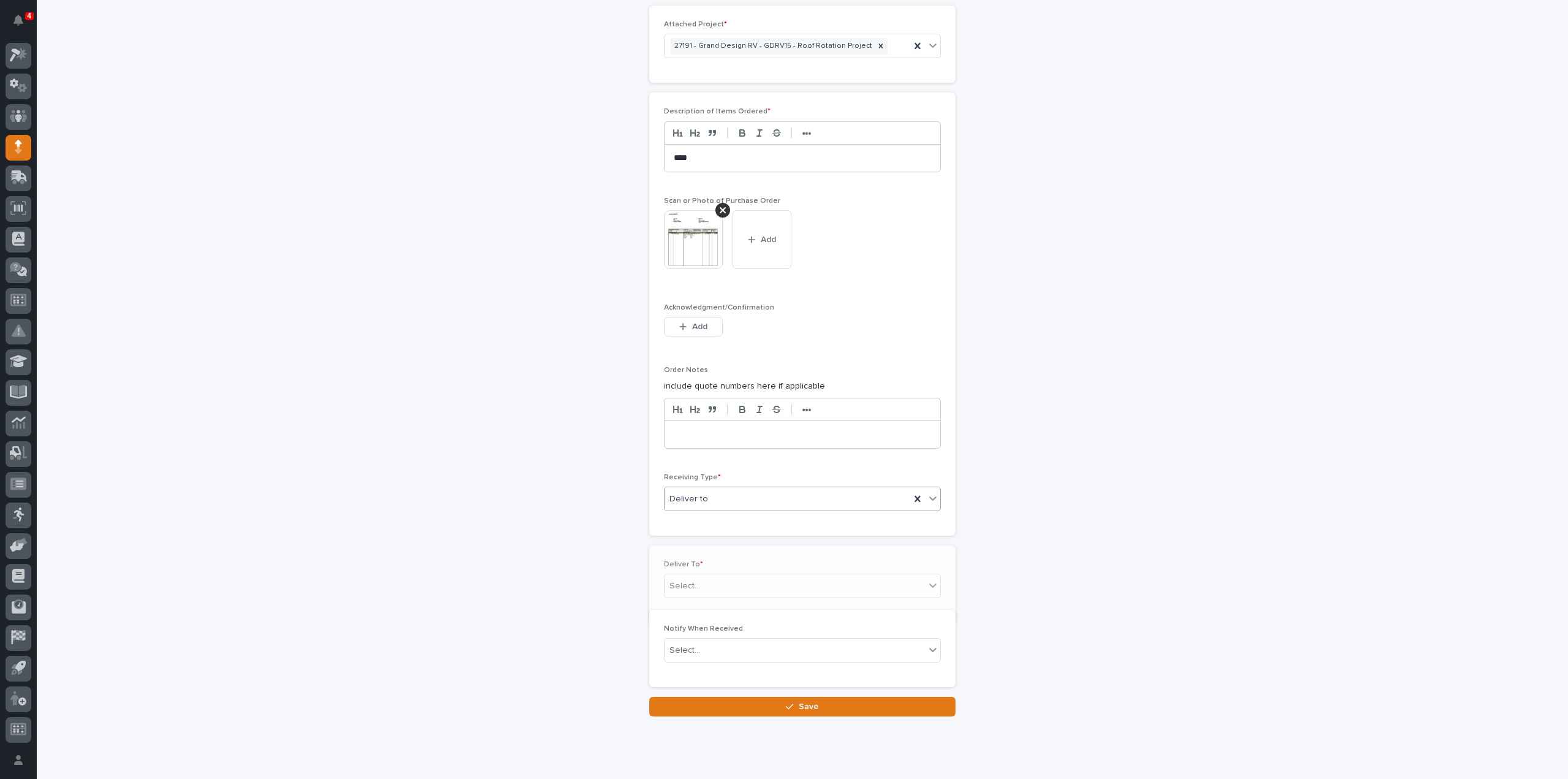
scroll to position [860, 0]
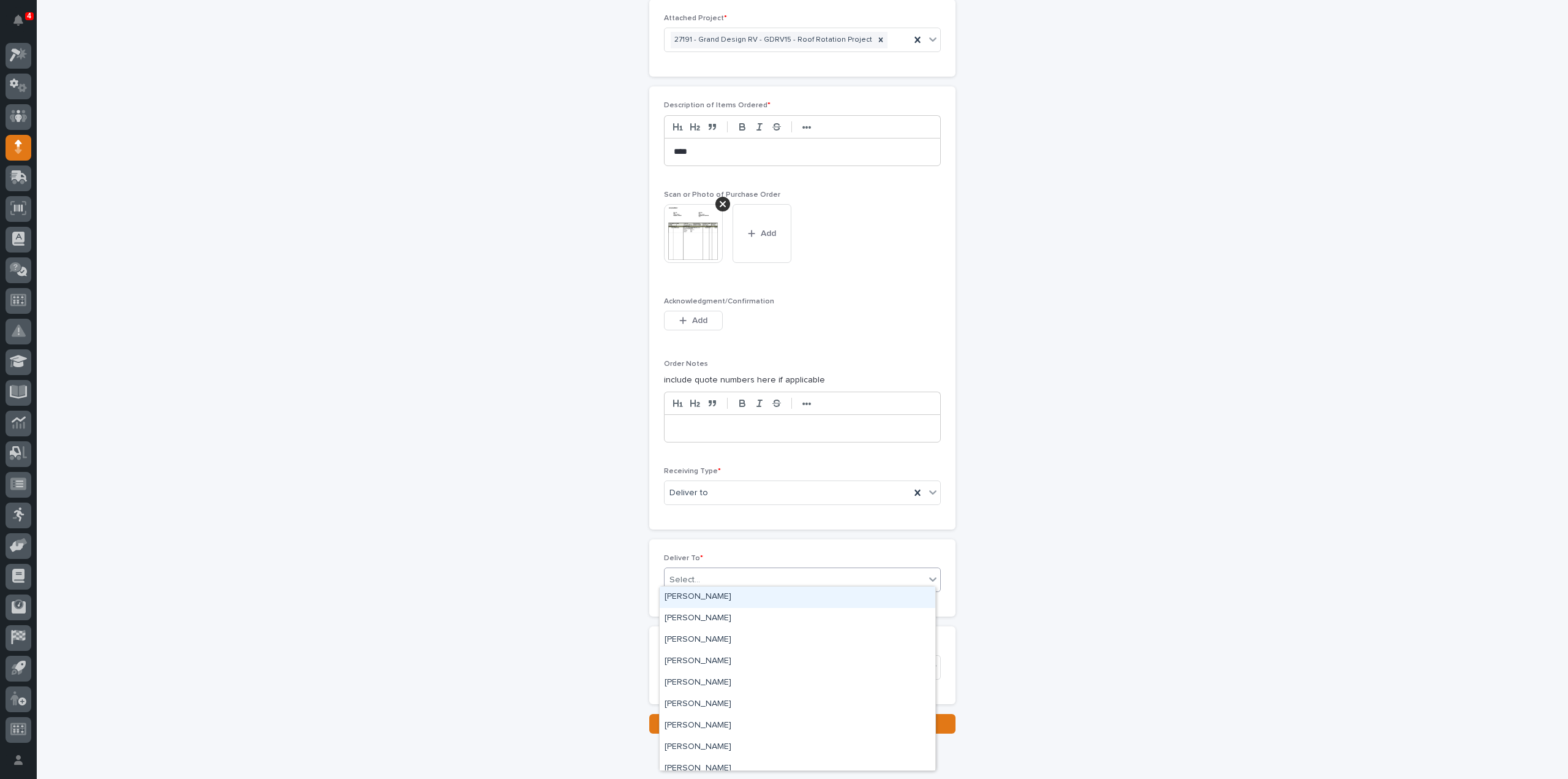
click at [691, 577] on div "Select..." at bounding box center [685, 580] width 31 height 13
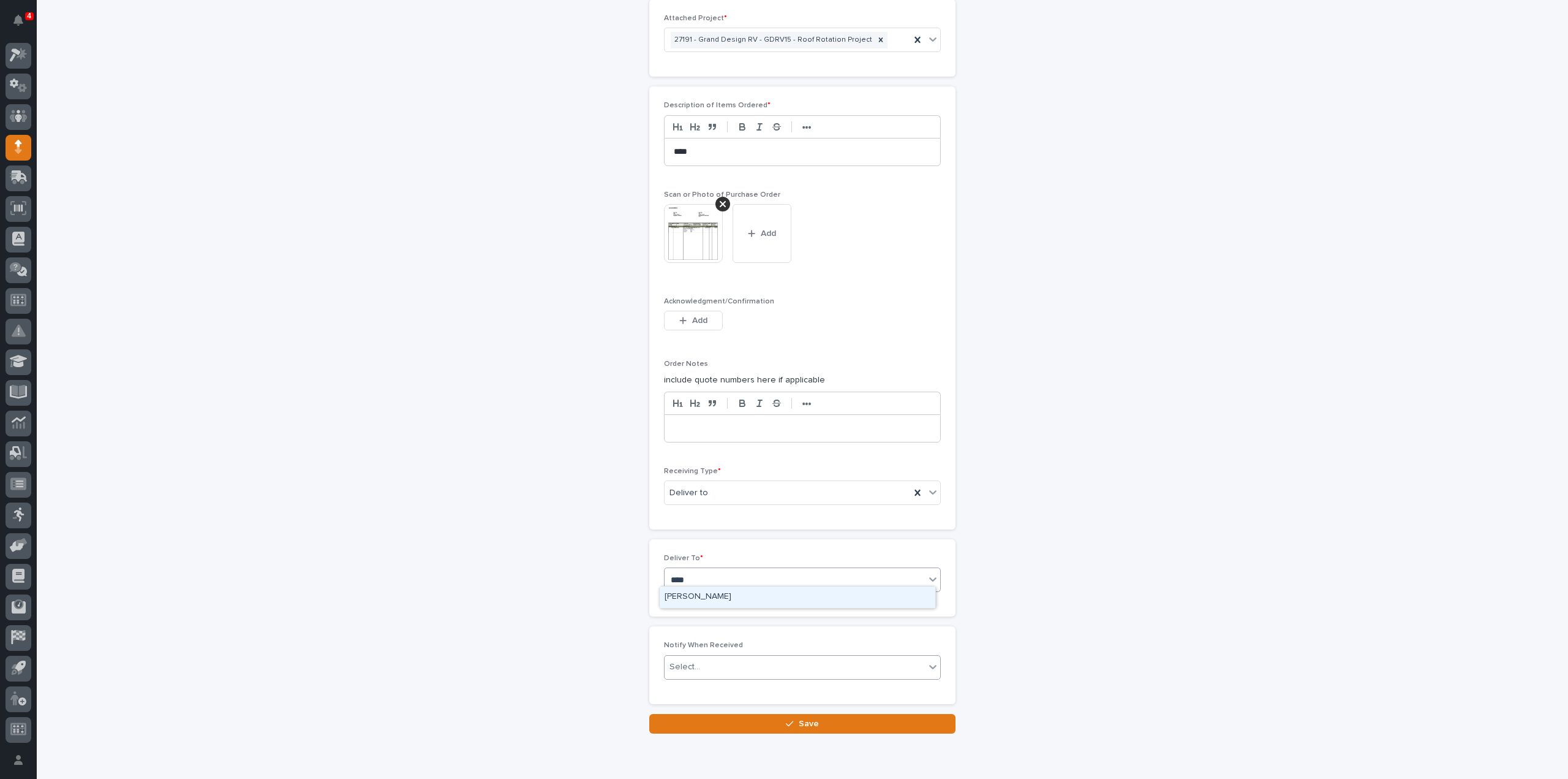
type input "****"
click at [695, 662] on div "Select..." at bounding box center [795, 667] width 261 height 21
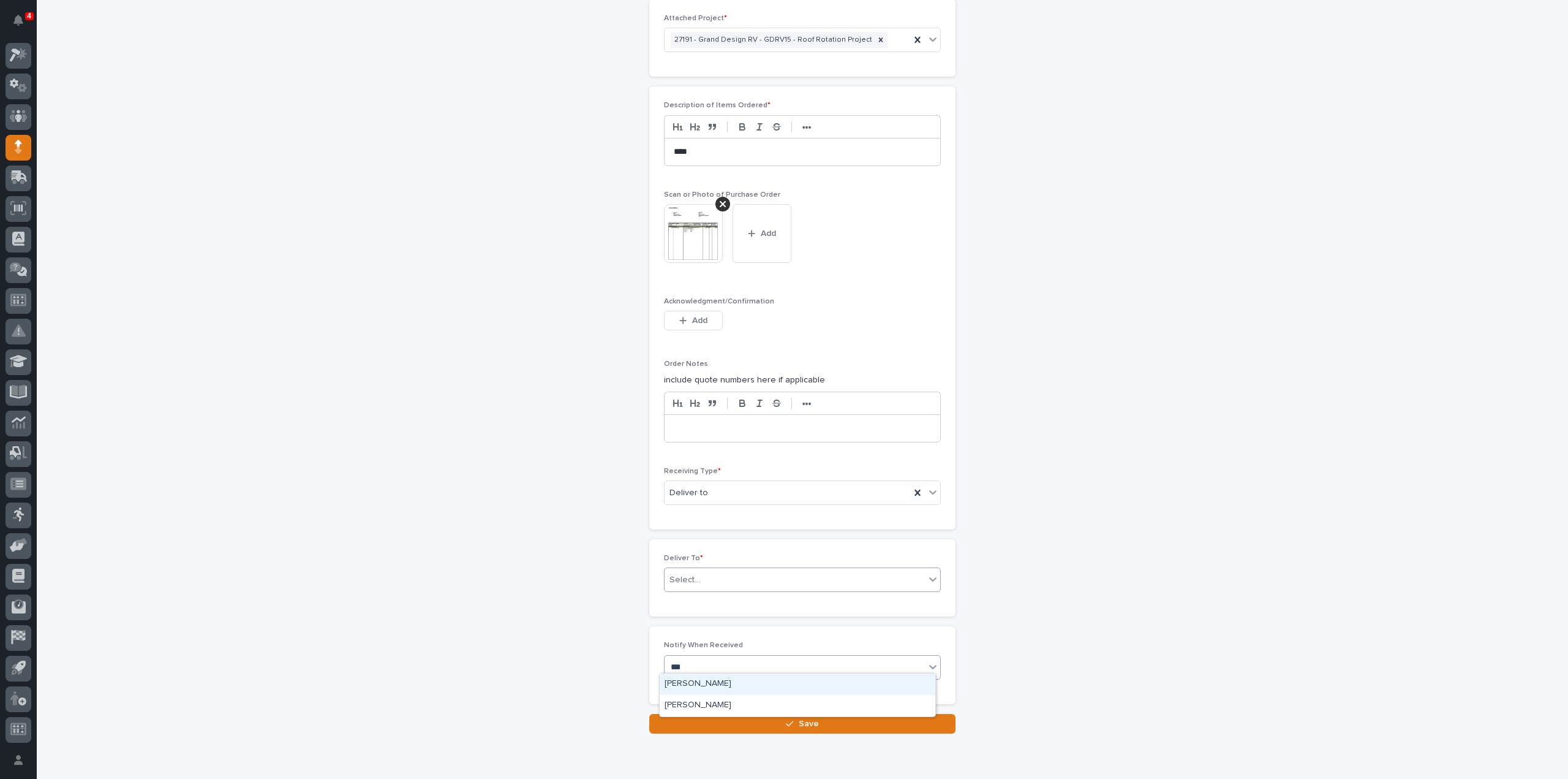
type input "****"
click at [708, 683] on div "[PERSON_NAME]" at bounding box center [798, 684] width 275 height 21
click at [717, 720] on button "Save" at bounding box center [802, 723] width 306 height 20
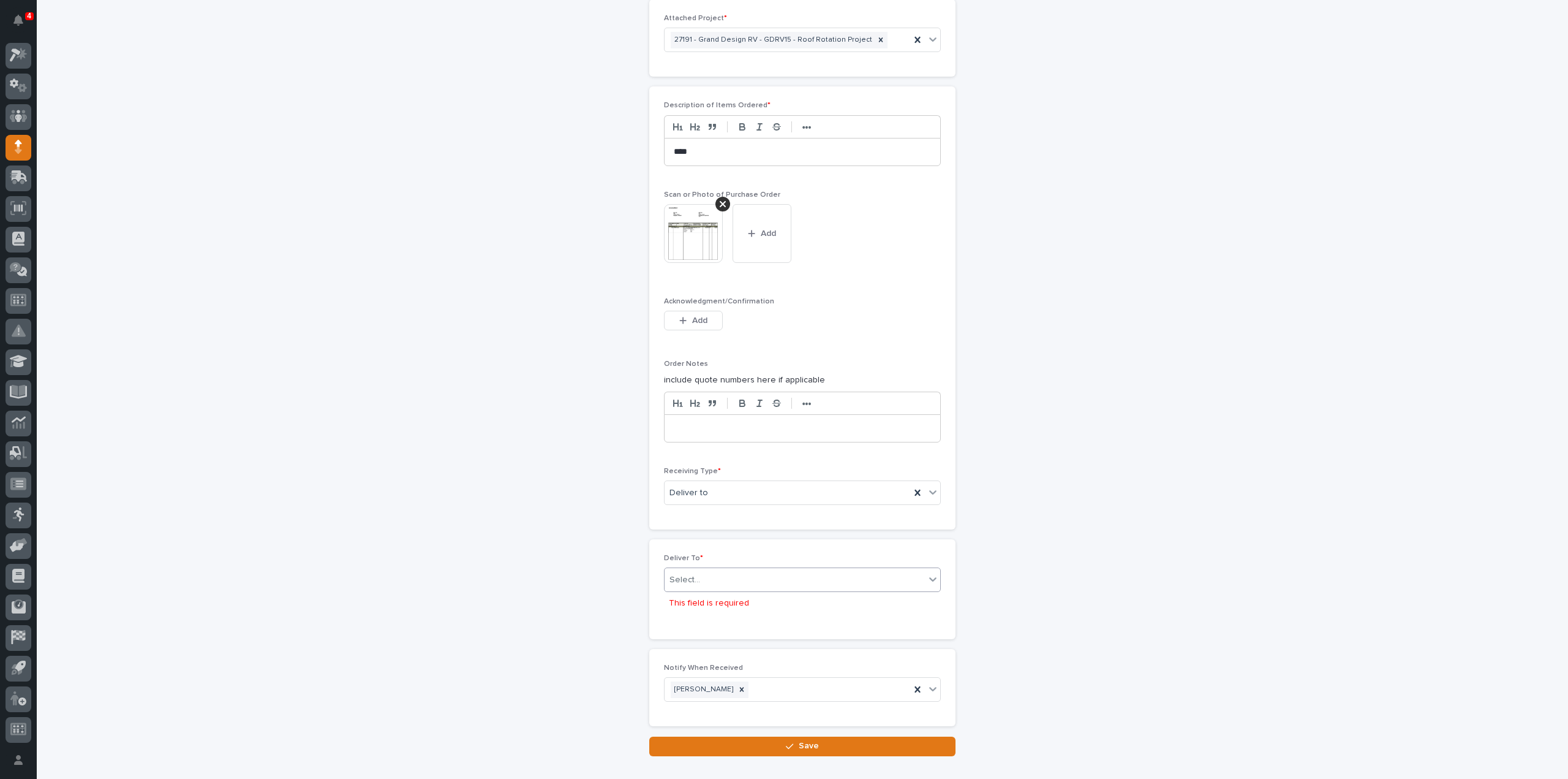
scroll to position [927, 0]
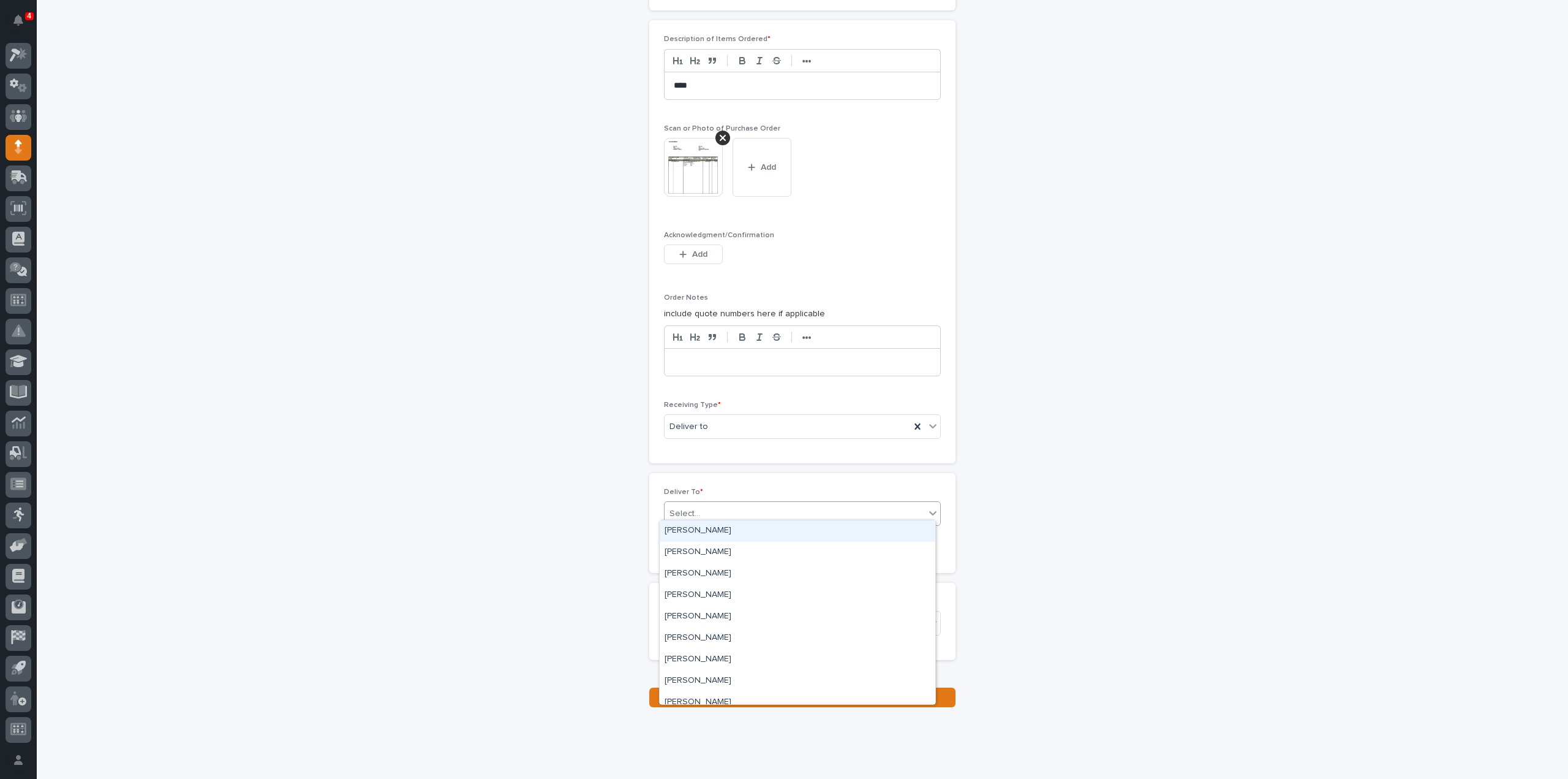
click at [708, 516] on div "Select..." at bounding box center [795, 514] width 261 height 21
type input "***"
click at [716, 554] on div "[PERSON_NAME]" at bounding box center [798, 552] width 275 height 21
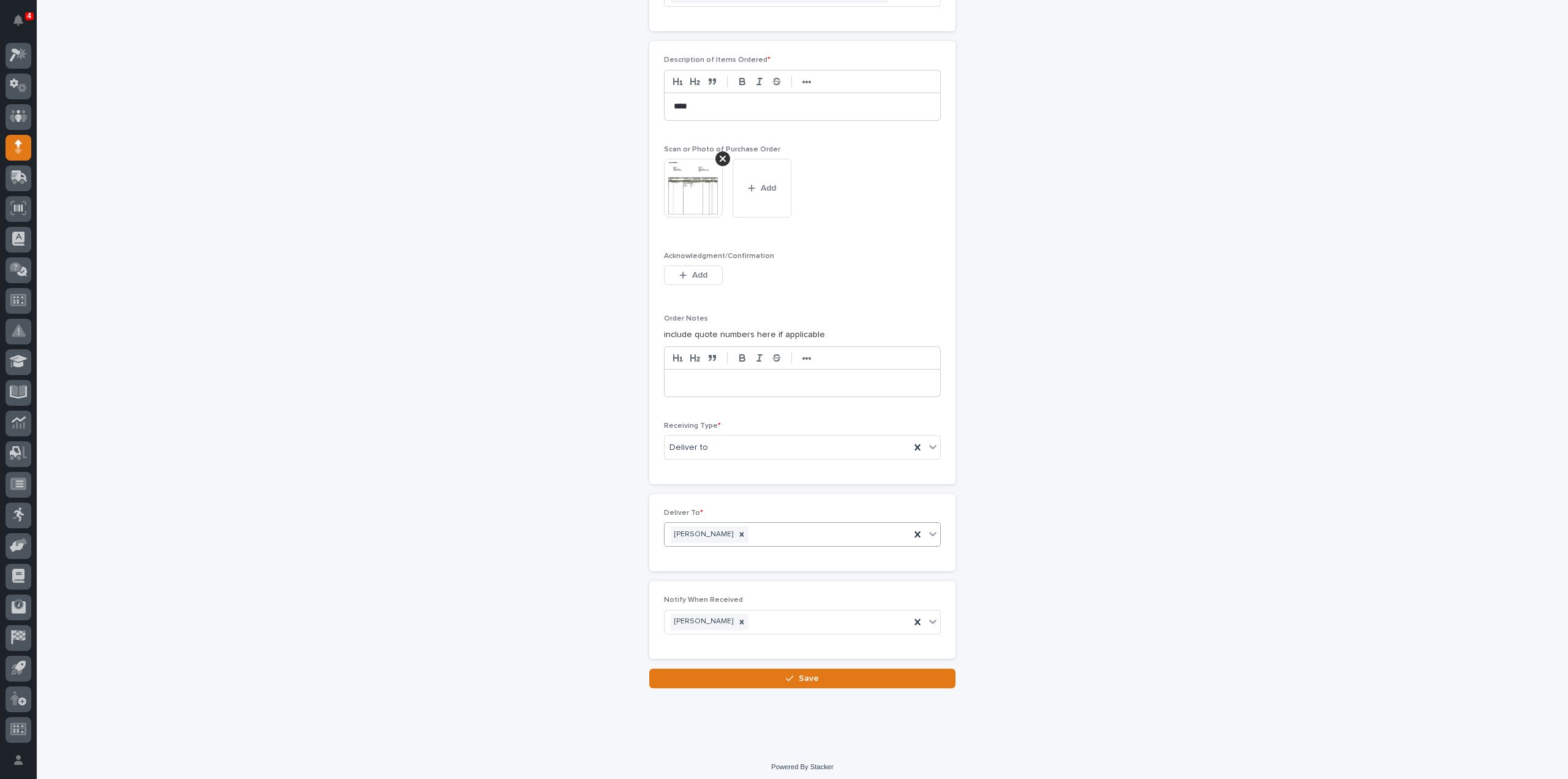
scroll to position [904, 0]
click at [739, 676] on button "Save" at bounding box center [802, 680] width 306 height 20
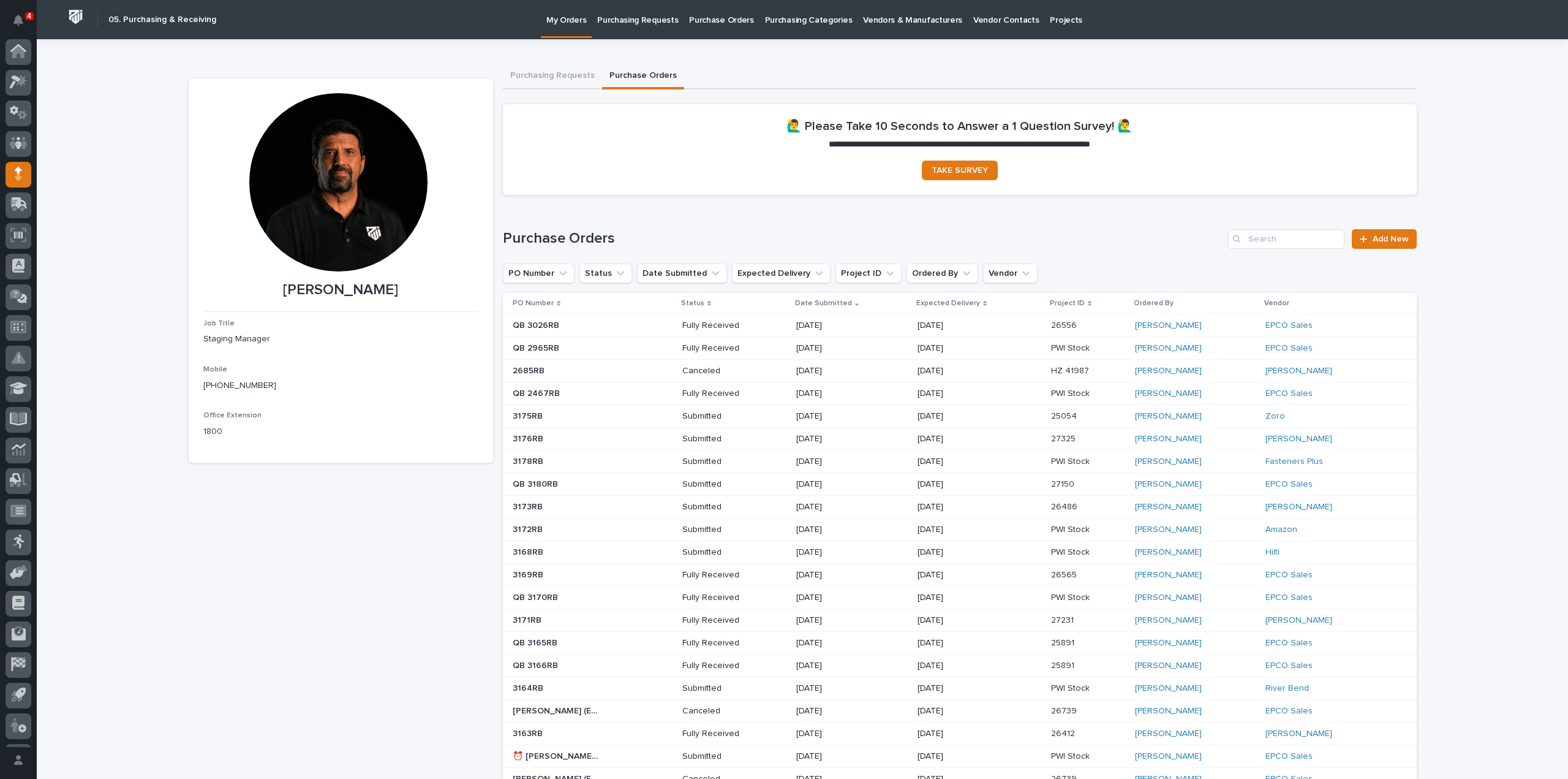
scroll to position [27, 0]
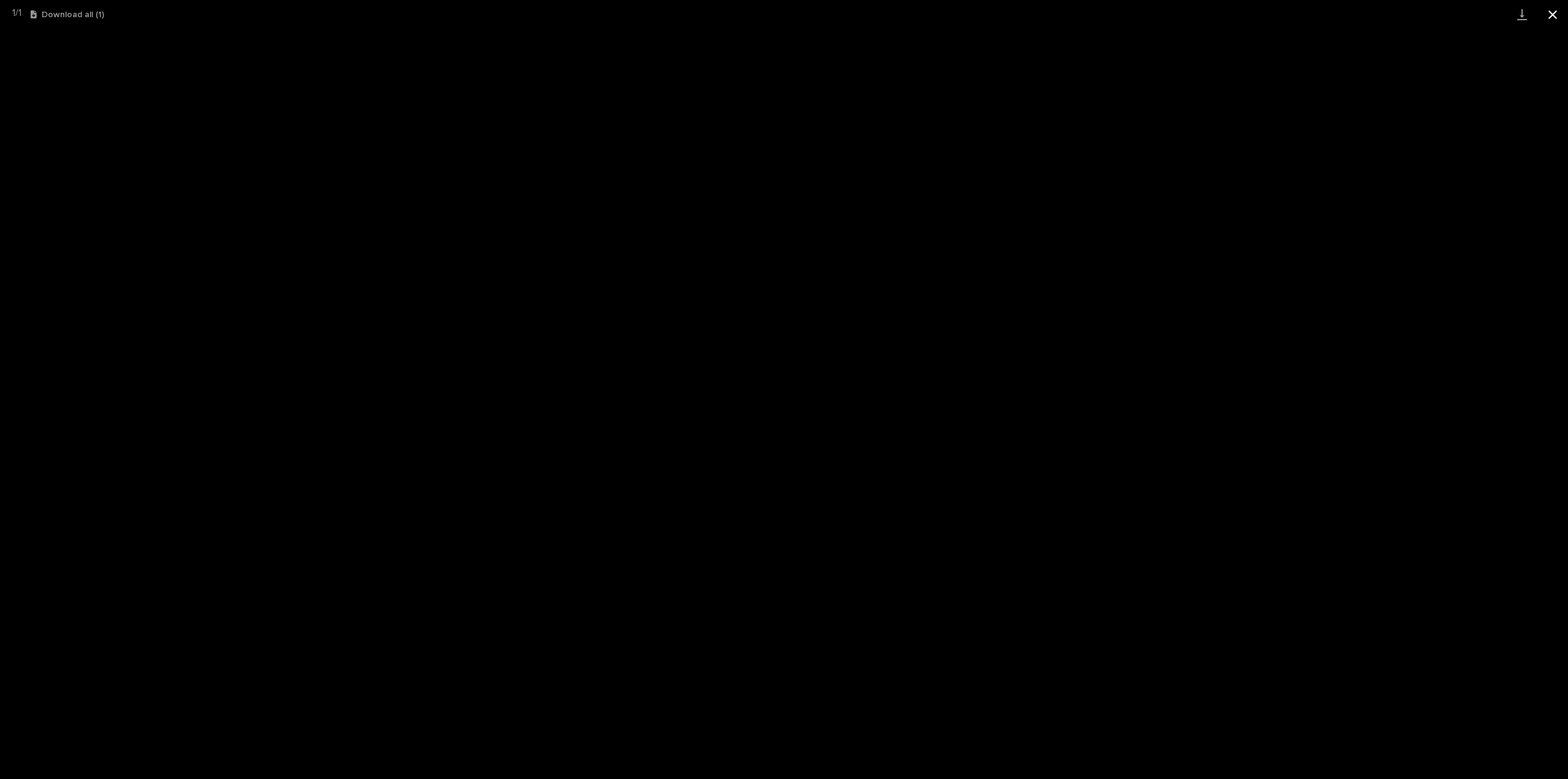
scroll to position [27, 0]
click at [1560, 15] on button "Close gallery" at bounding box center [1553, 14] width 31 height 29
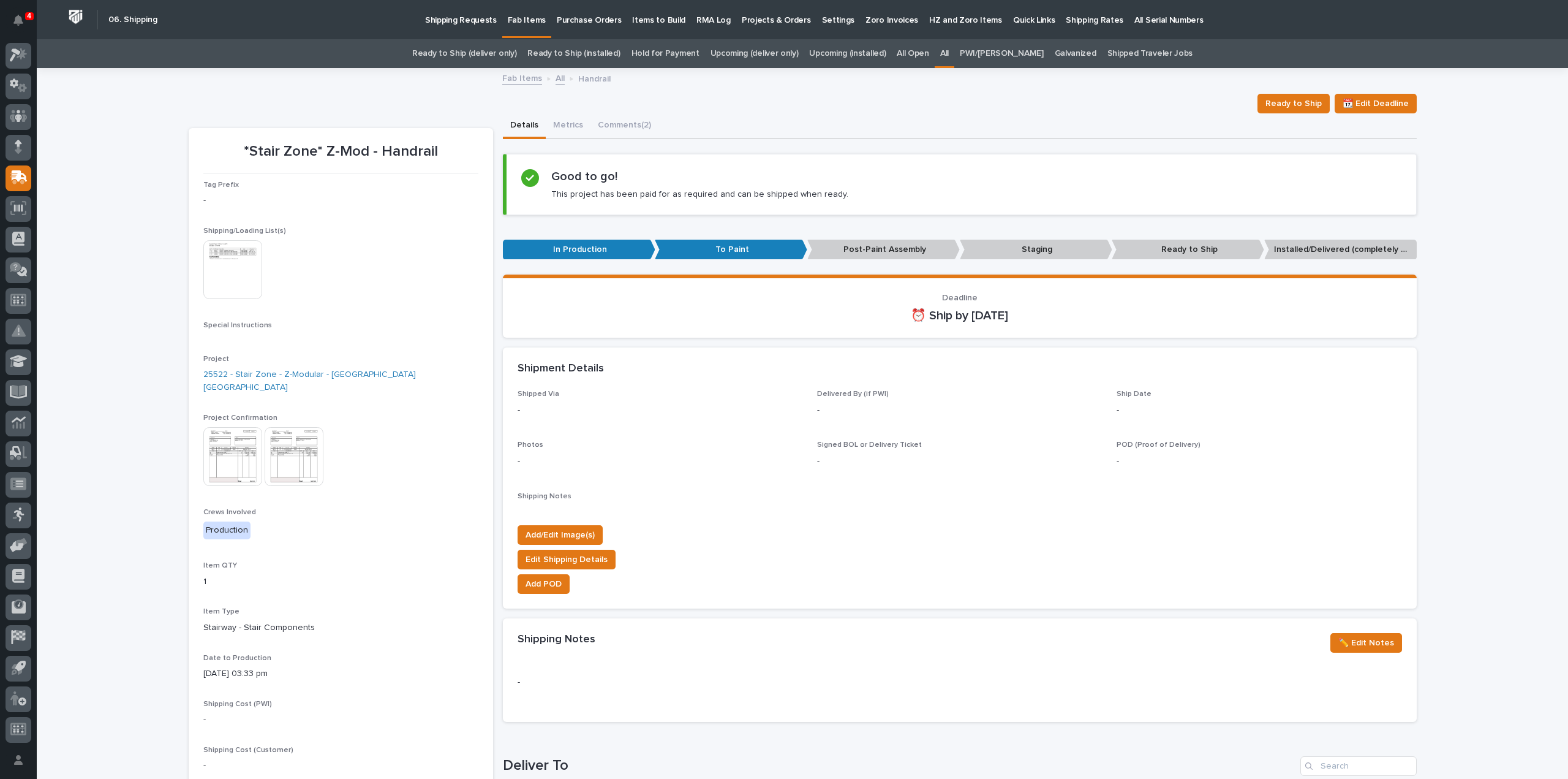
click at [949, 54] on link "All" at bounding box center [944, 53] width 8 height 29
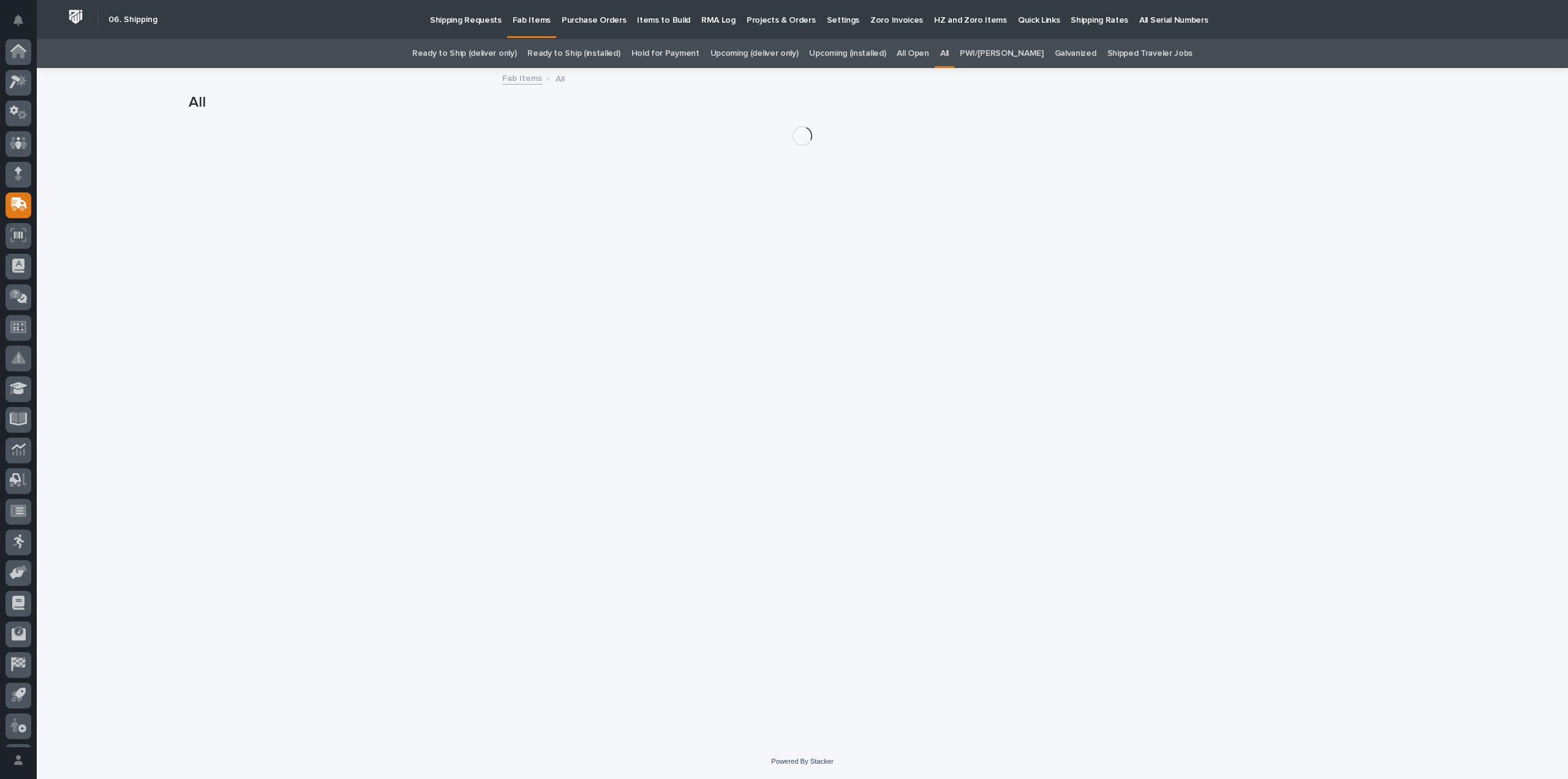
scroll to position [27, 0]
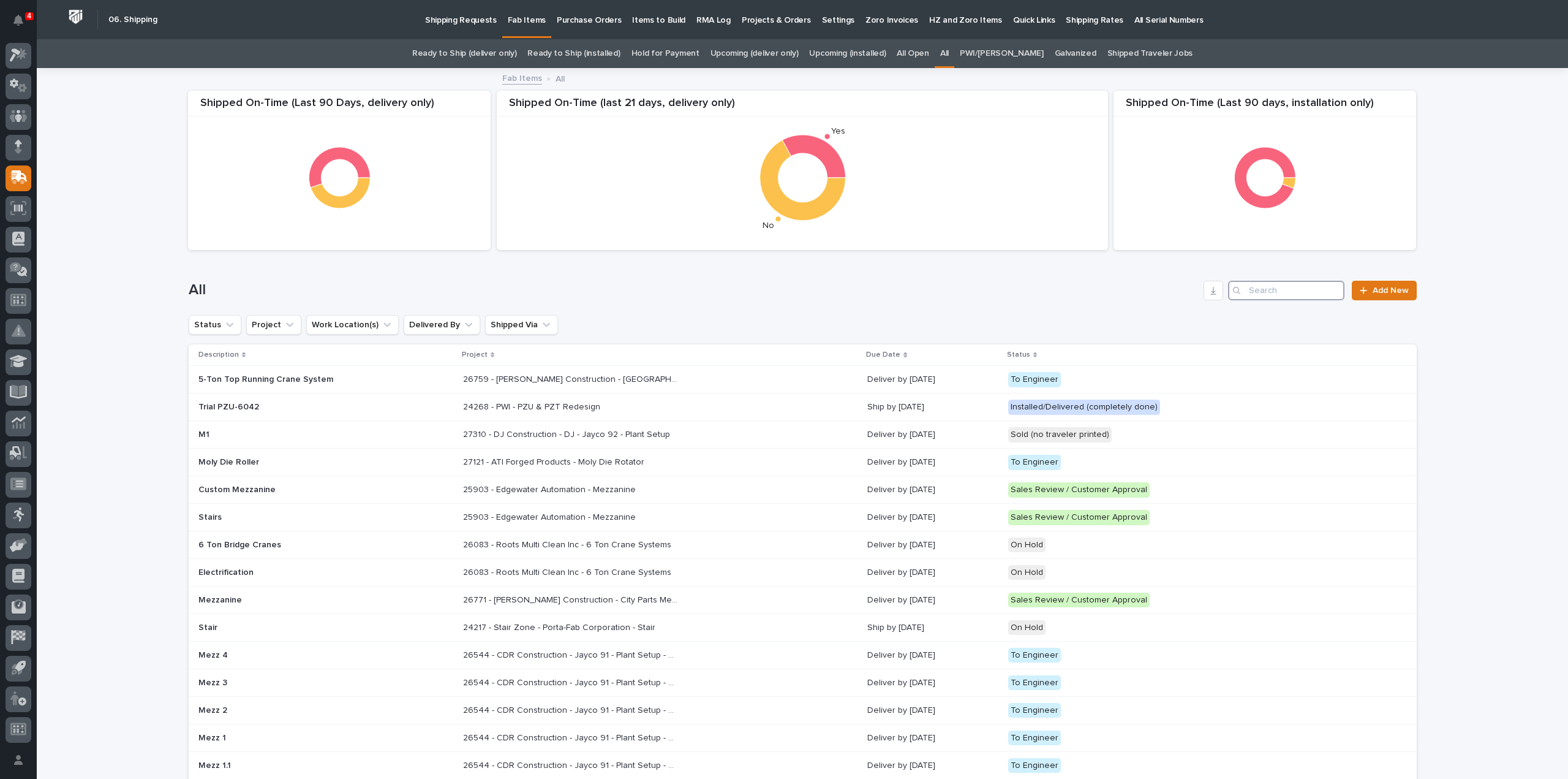
click at [1275, 290] on input "Search" at bounding box center [1286, 290] width 117 height 20
type input "26757"
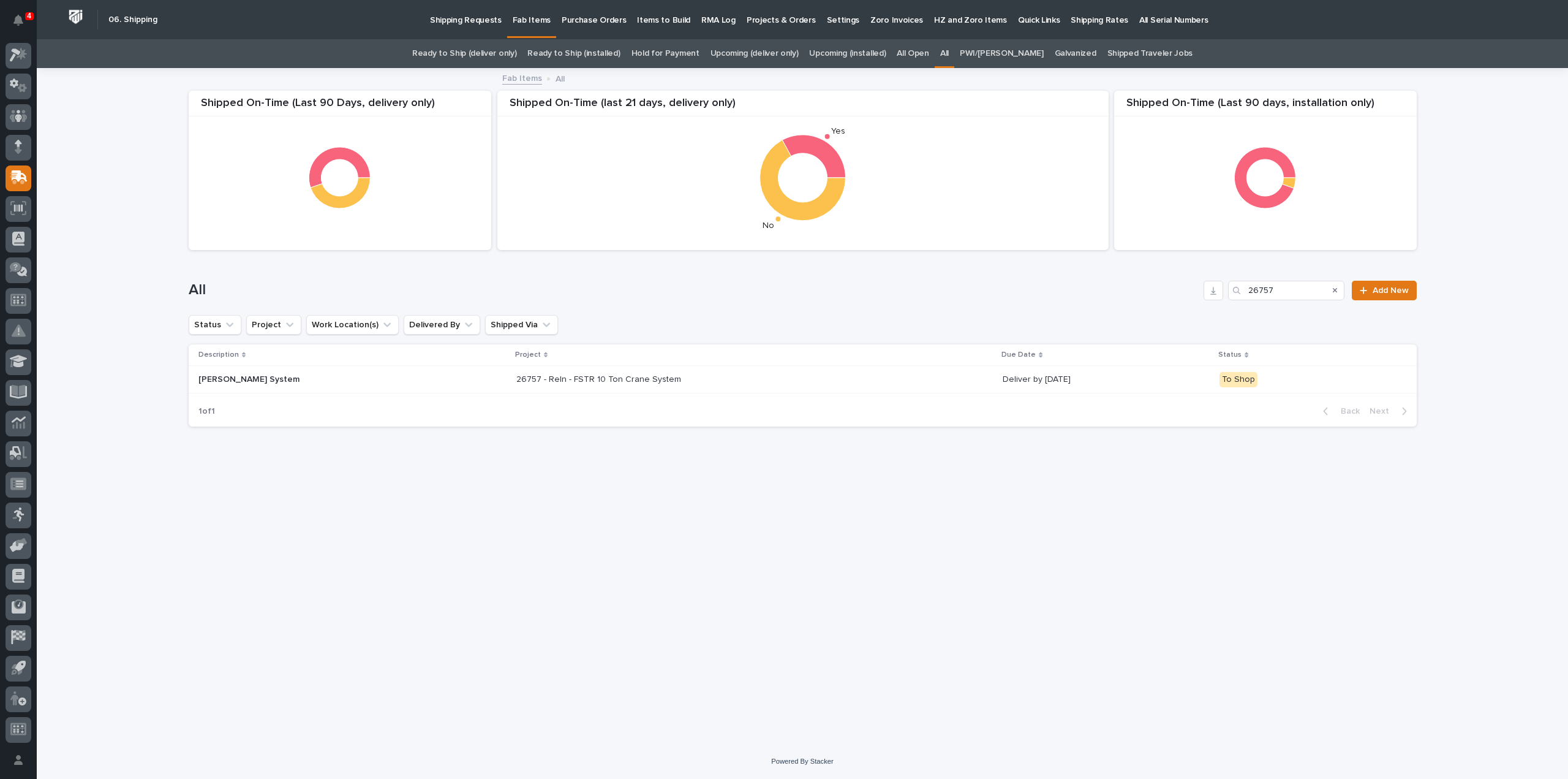
click at [544, 378] on p "26757 - Reln - FSTR 10 Ton Crane System" at bounding box center [600, 378] width 167 height 13
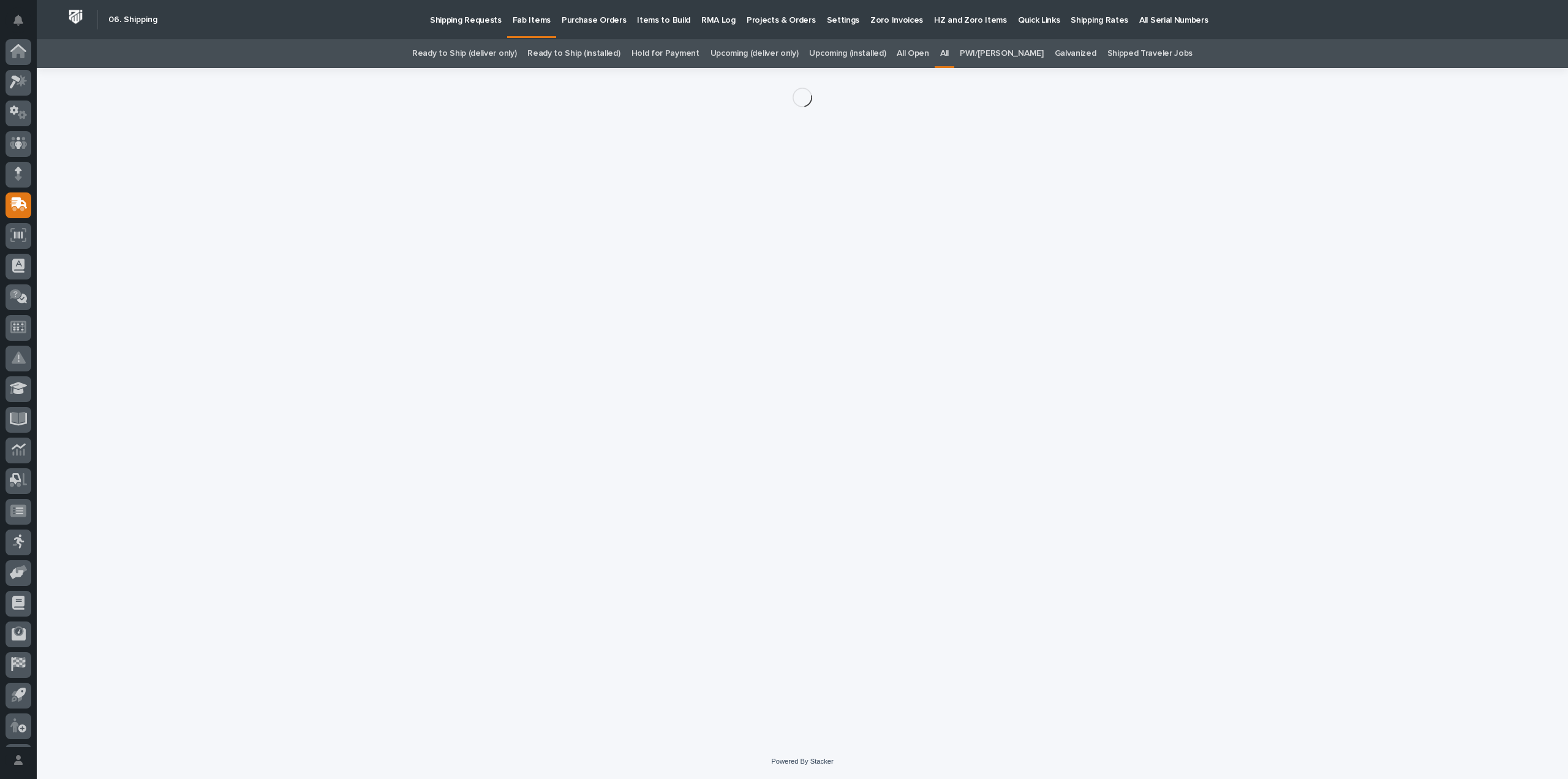
scroll to position [27, 0]
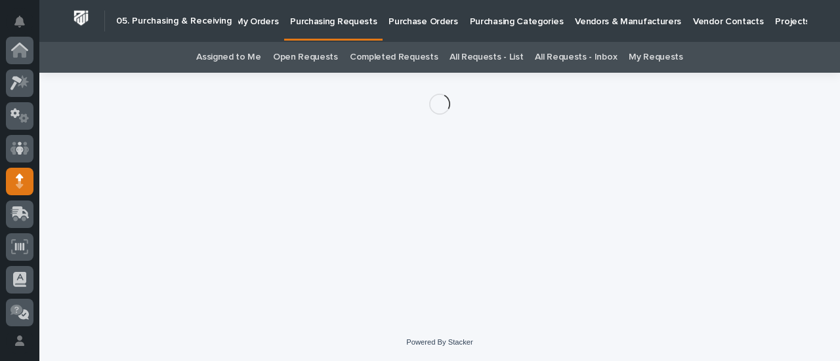
scroll to position [131, 0]
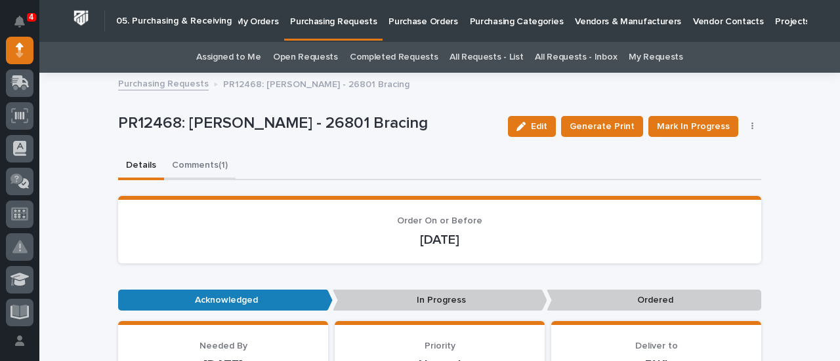
click at [218, 164] on button "Comments (1)" at bounding box center [200, 167] width 72 height 28
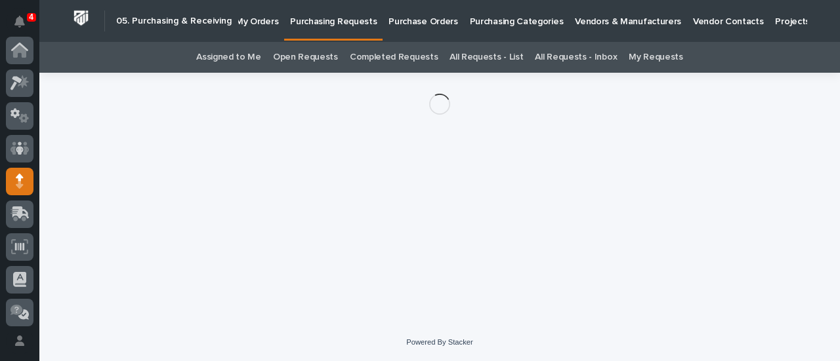
scroll to position [131, 0]
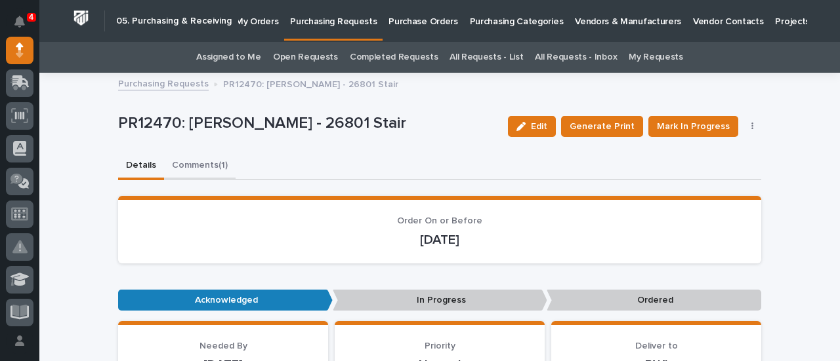
click at [199, 164] on button "Comments (1)" at bounding box center [200, 167] width 72 height 28
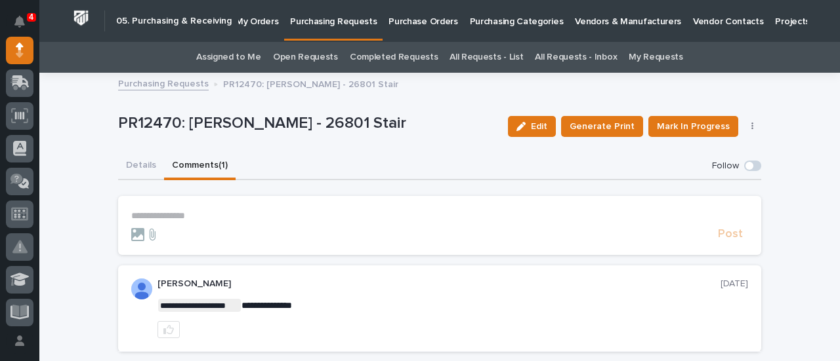
scroll to position [103, 0]
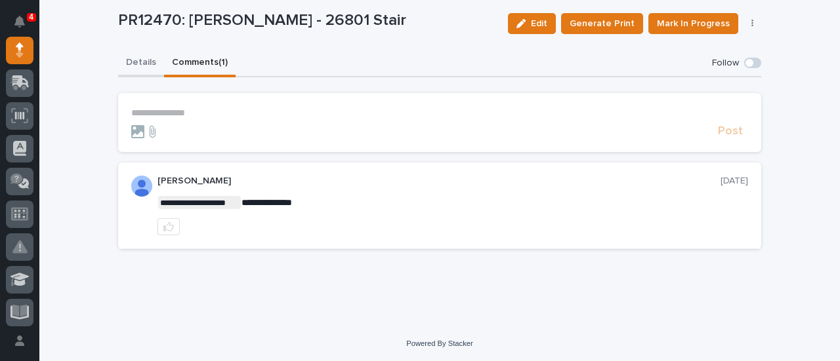
click at [140, 64] on div "**********" at bounding box center [439, 155] width 643 height 210
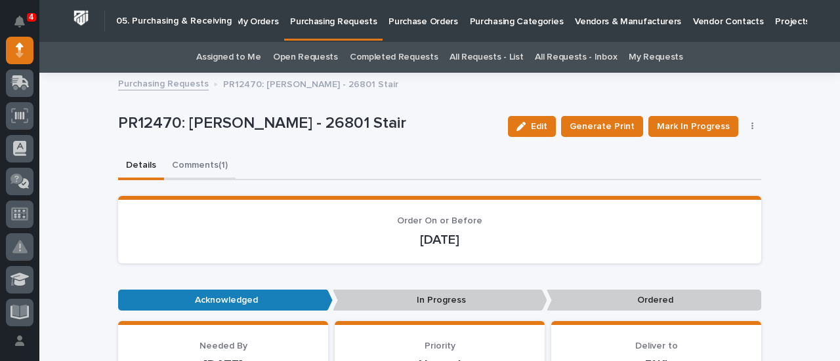
click at [190, 165] on button "Comments (1)" at bounding box center [200, 167] width 72 height 28
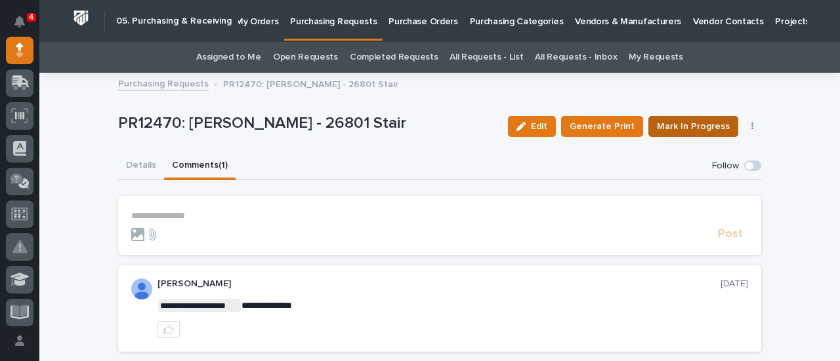
click at [684, 130] on span "Mark In Progress" at bounding box center [693, 127] width 73 height 16
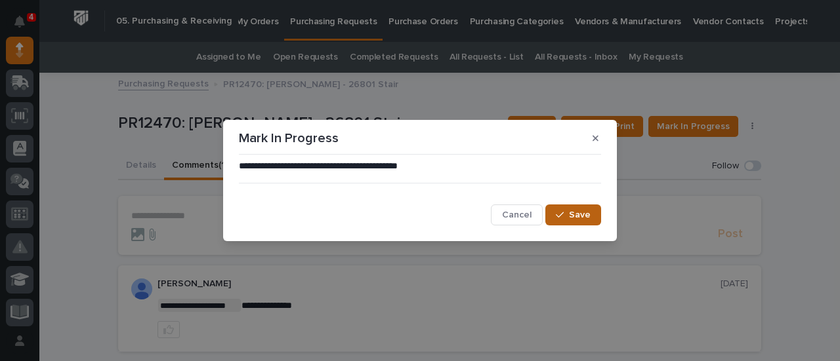
click at [595, 216] on button "Save" at bounding box center [573, 215] width 56 height 21
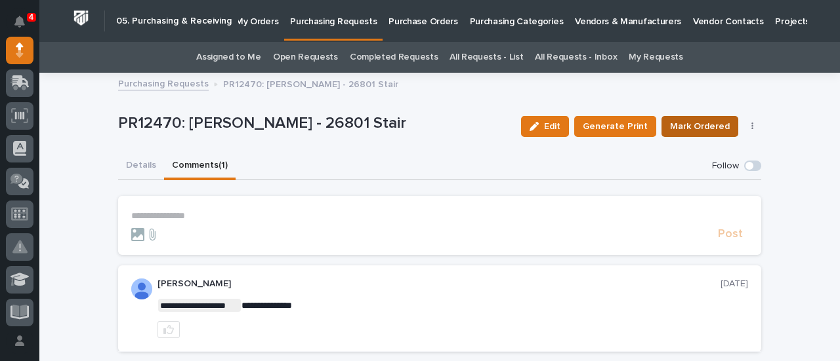
click at [706, 126] on span "Mark Ordered" at bounding box center [700, 127] width 60 height 16
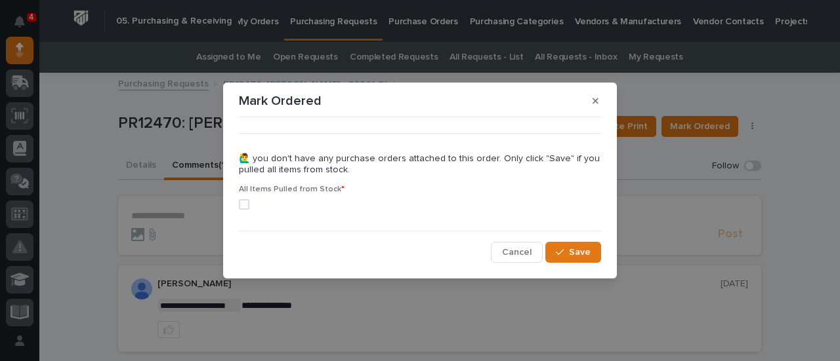
click at [247, 201] on span at bounding box center [244, 204] width 10 height 10
click at [561, 250] on icon "button" at bounding box center [560, 252] width 8 height 9
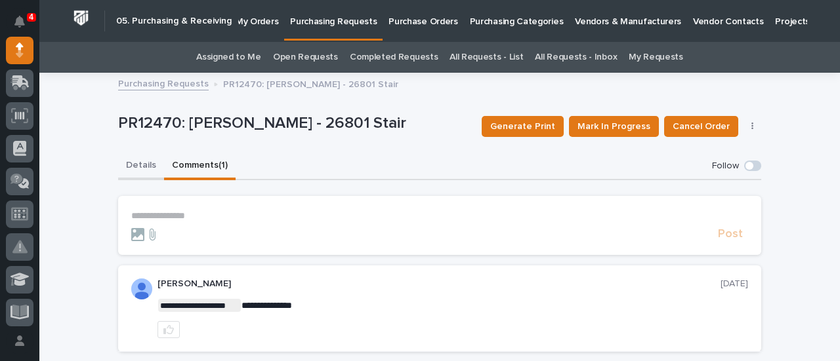
drag, startPoint x: 138, startPoint y: 167, endPoint x: 150, endPoint y: 156, distance: 16.2
click at [138, 168] on button "Details" at bounding box center [141, 167] width 46 height 28
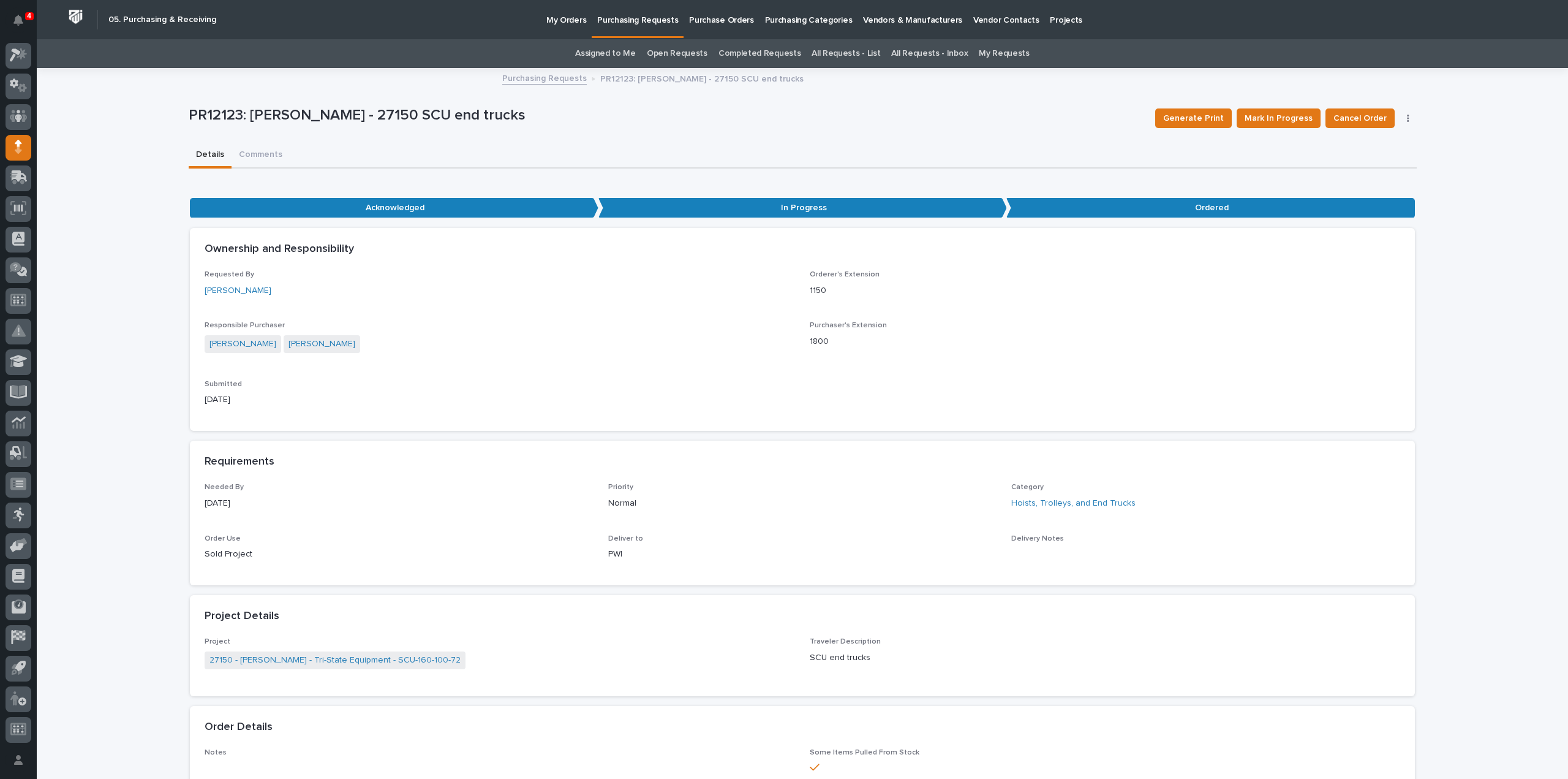
click at [613, 54] on link "Assigned to Me" at bounding box center [605, 53] width 61 height 29
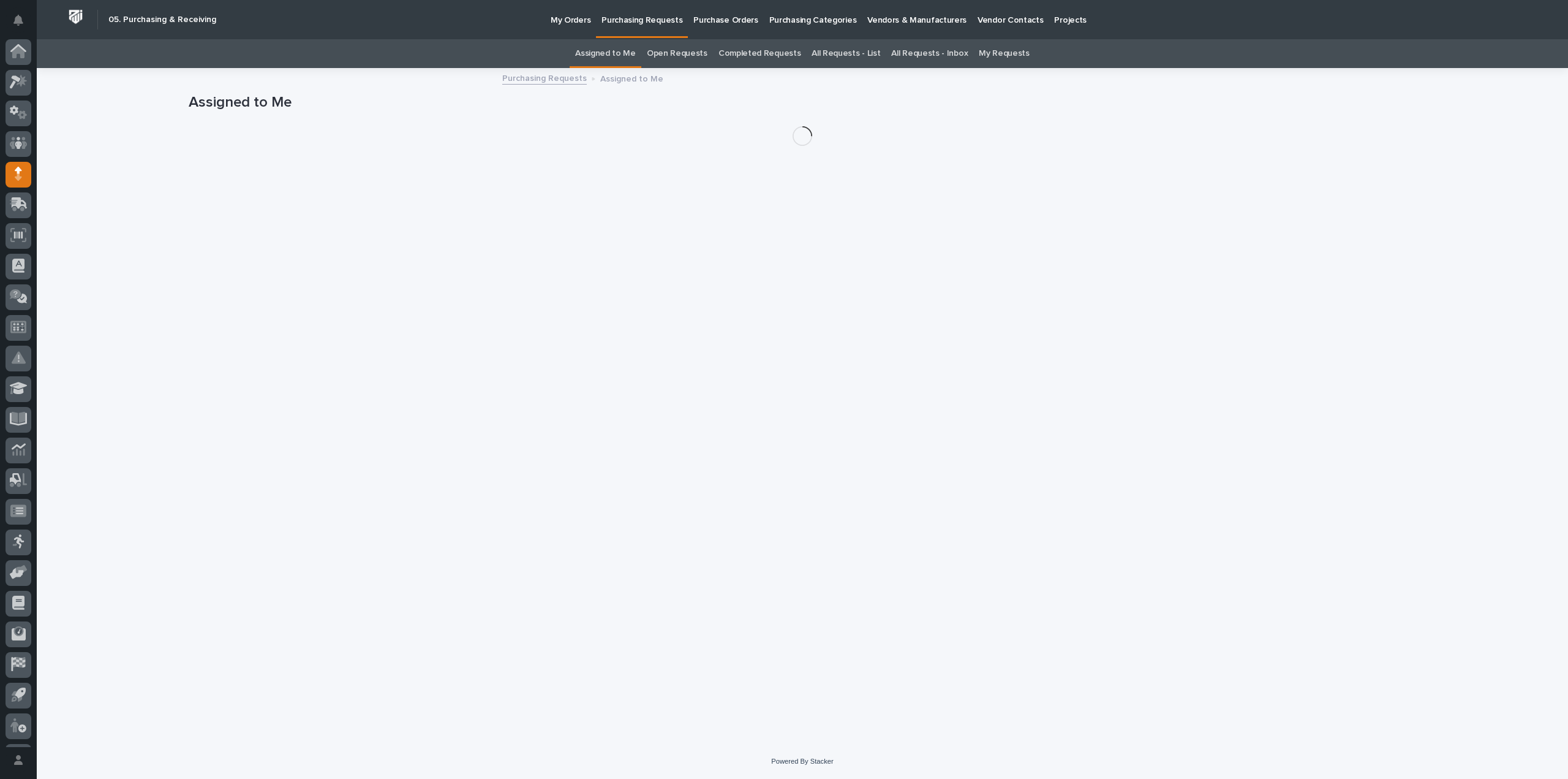
scroll to position [27, 0]
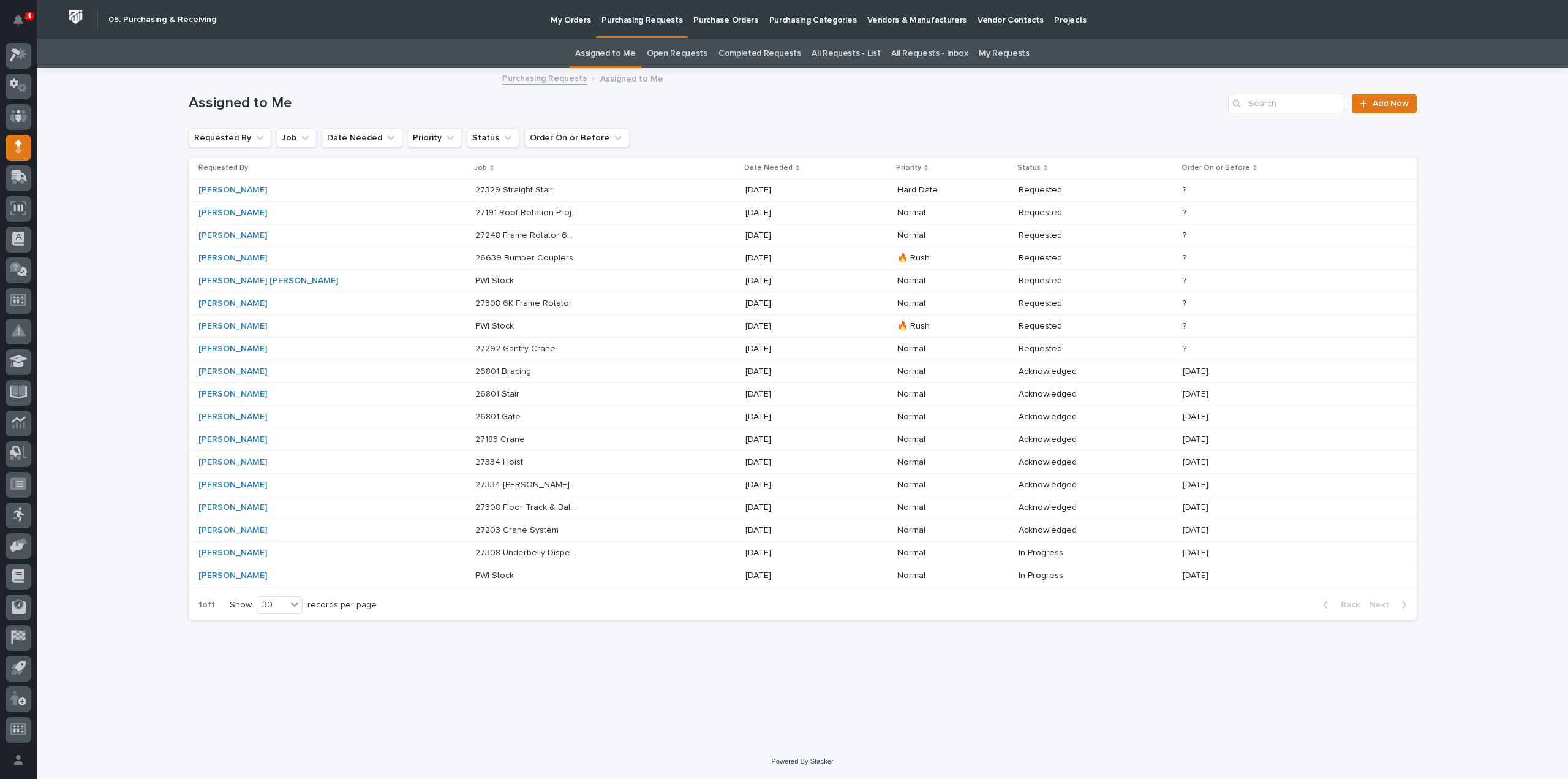
click at [475, 389] on p "26801 Stair" at bounding box center [499, 393] width 47 height 13
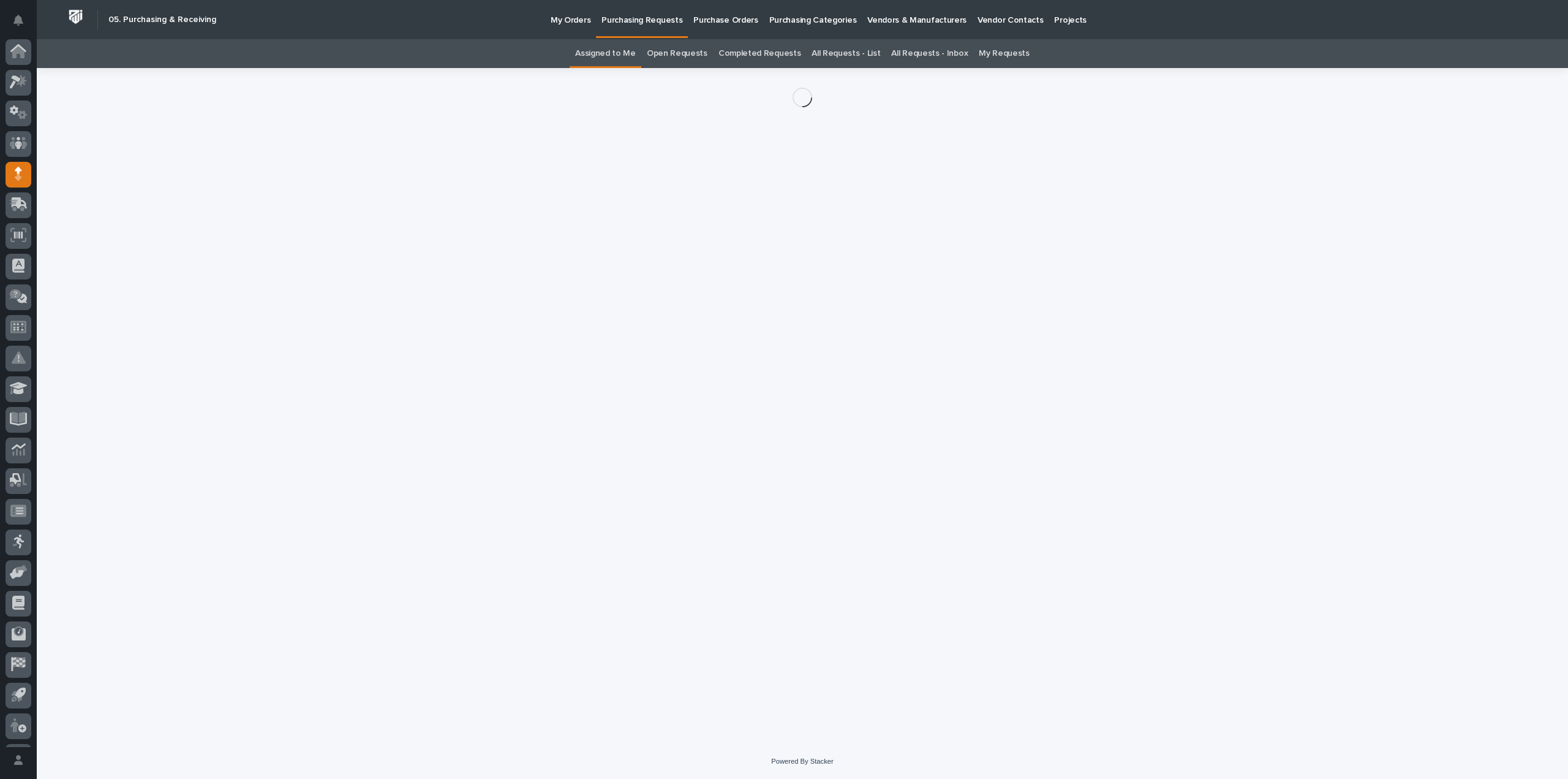
scroll to position [27, 0]
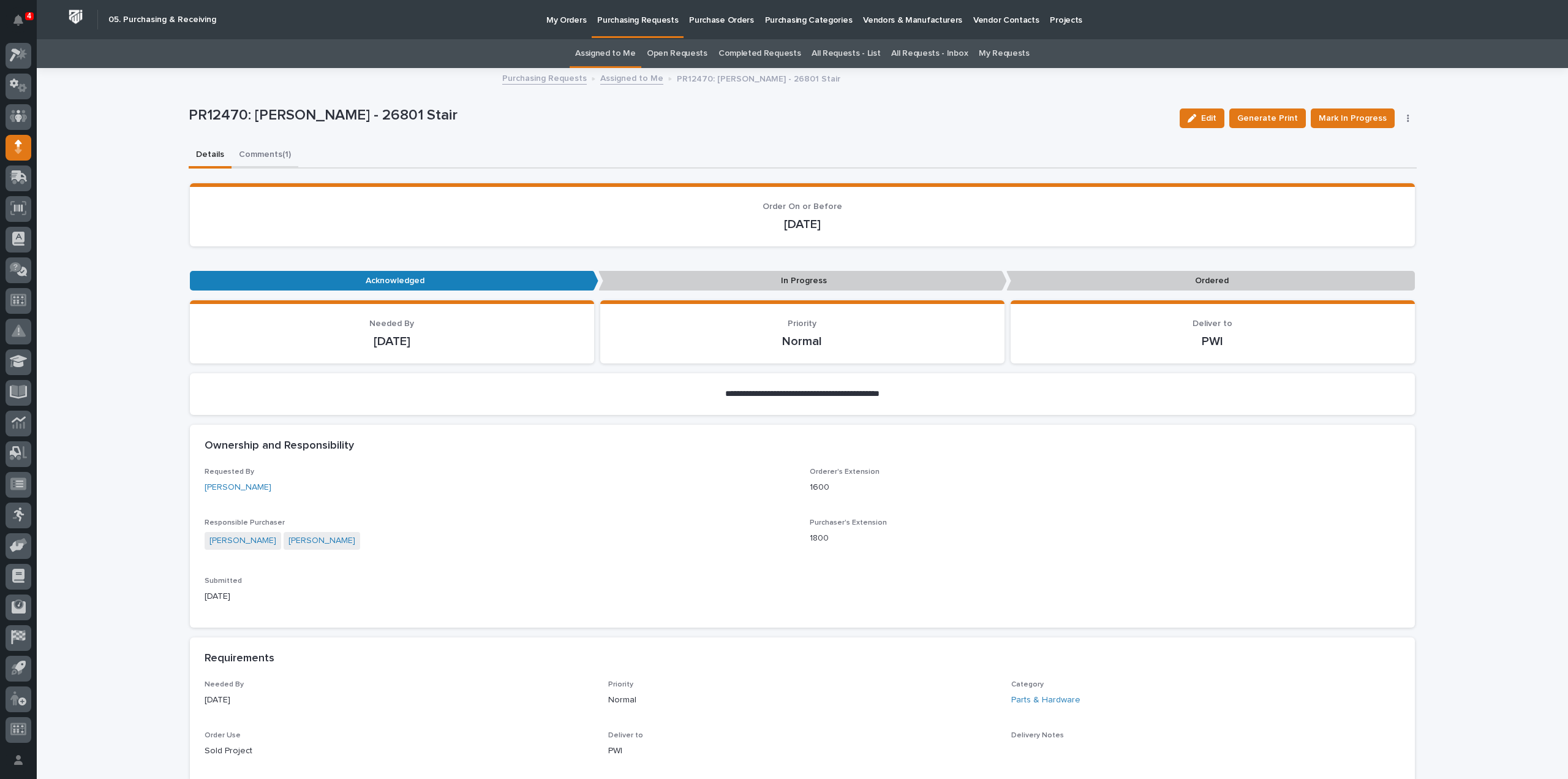
click at [275, 156] on button "Comments (1)" at bounding box center [265, 156] width 67 height 26
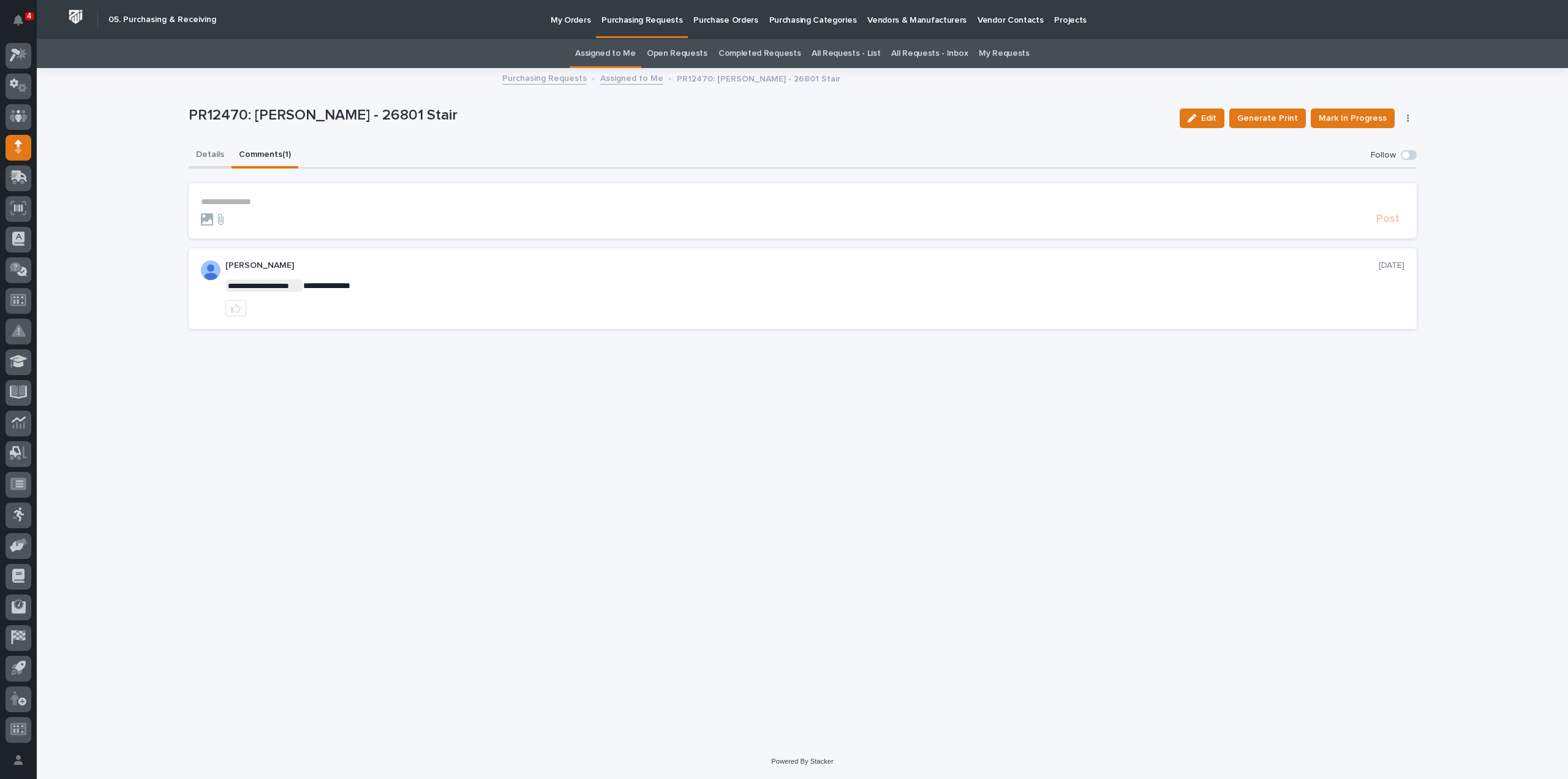
click at [200, 150] on button "Details" at bounding box center [210, 156] width 43 height 26
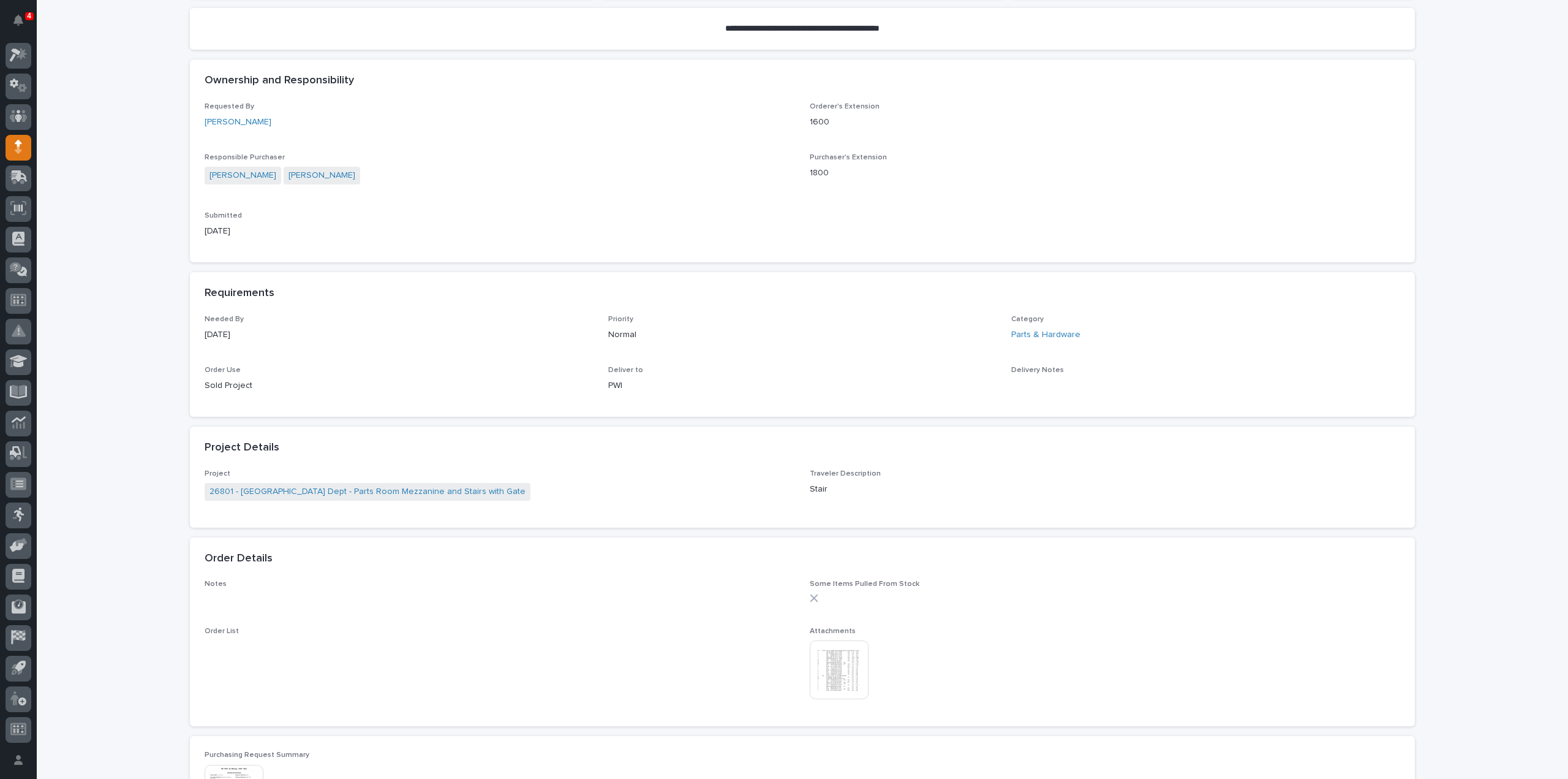
scroll to position [490, 0]
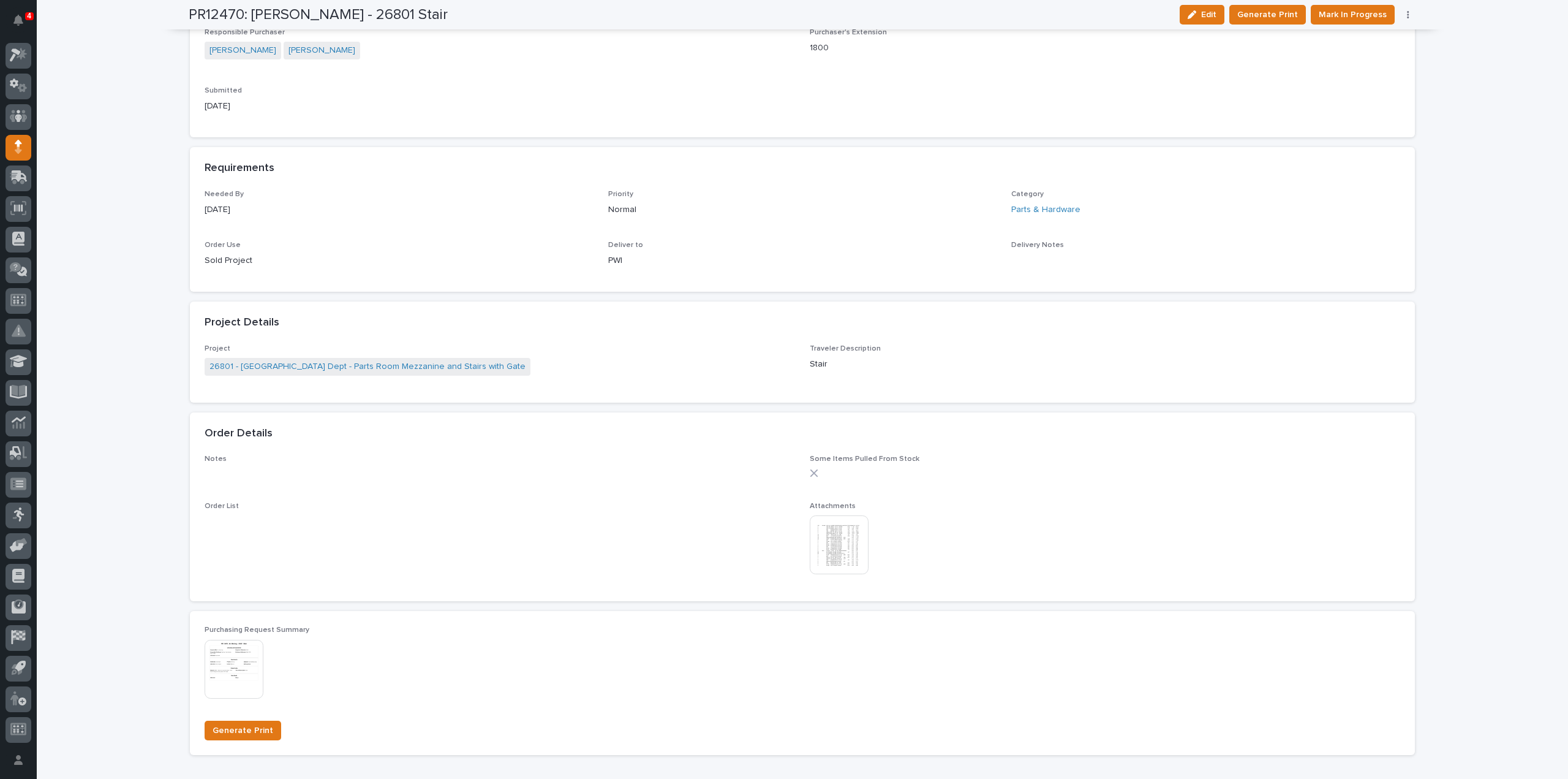
click at [841, 557] on img at bounding box center [839, 545] width 59 height 59
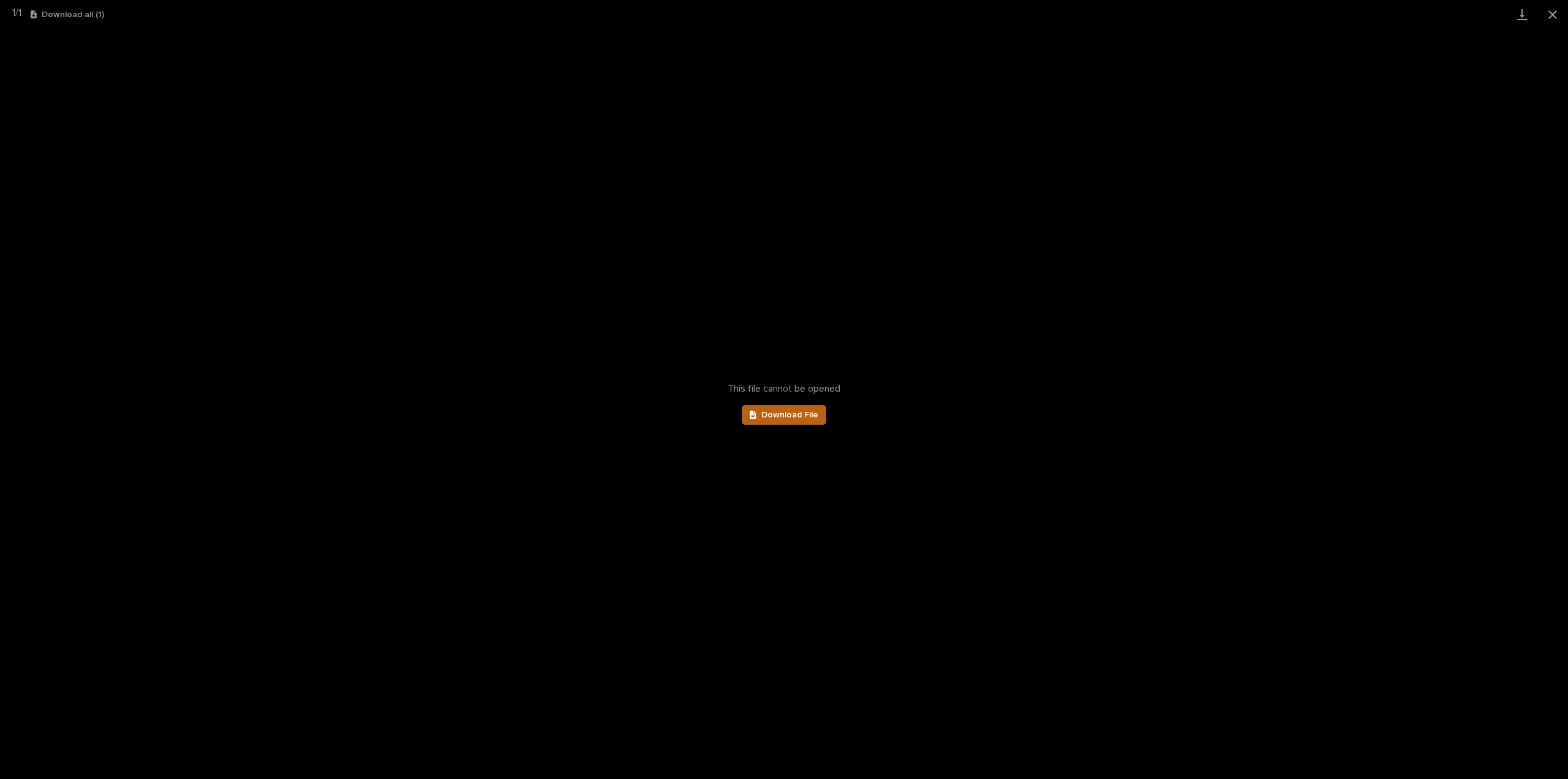
click at [821, 416] on link "Download File" at bounding box center [784, 415] width 85 height 20
click at [1554, 20] on button "Close gallery" at bounding box center [1553, 14] width 31 height 29
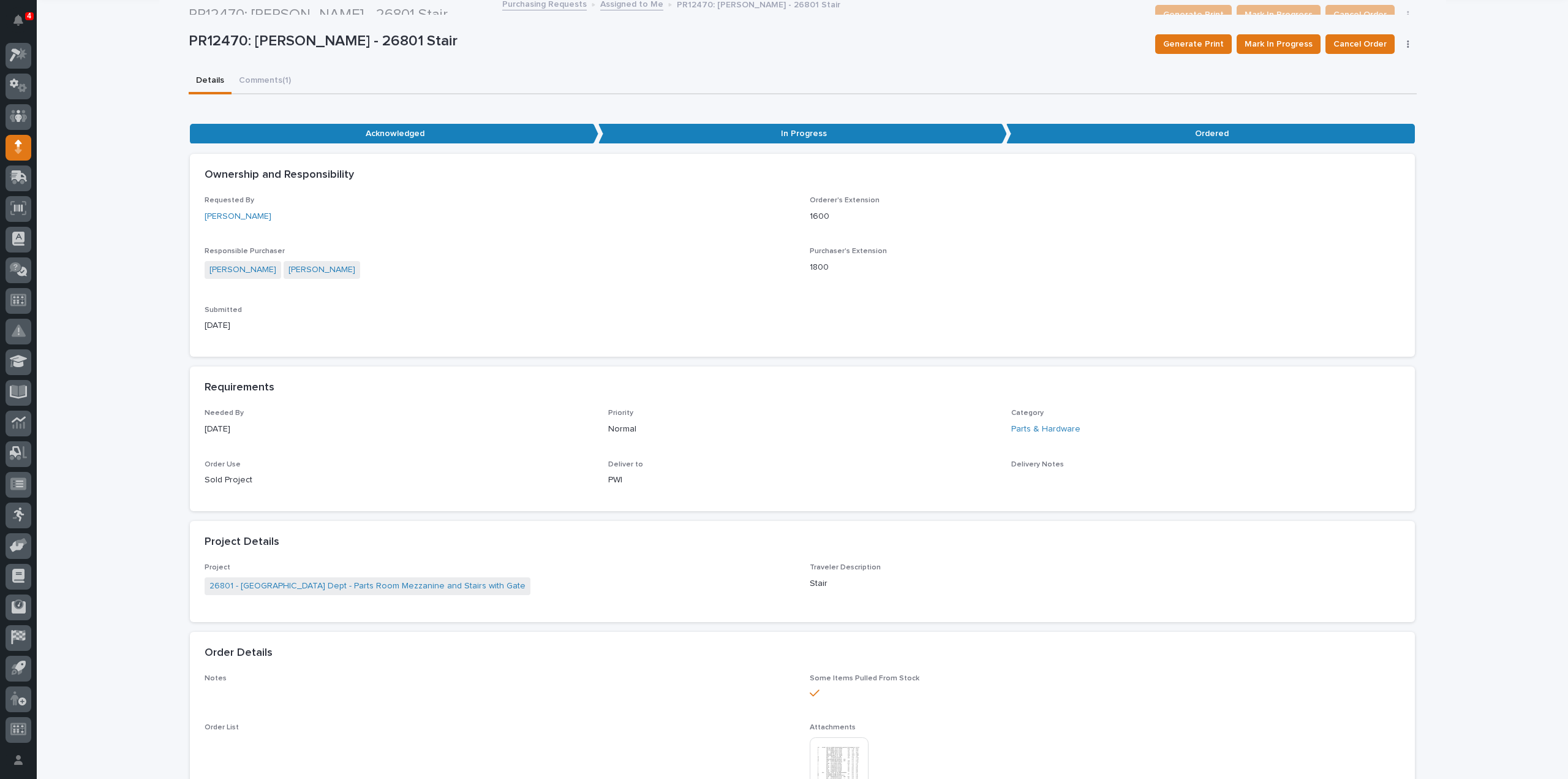
scroll to position [0, 0]
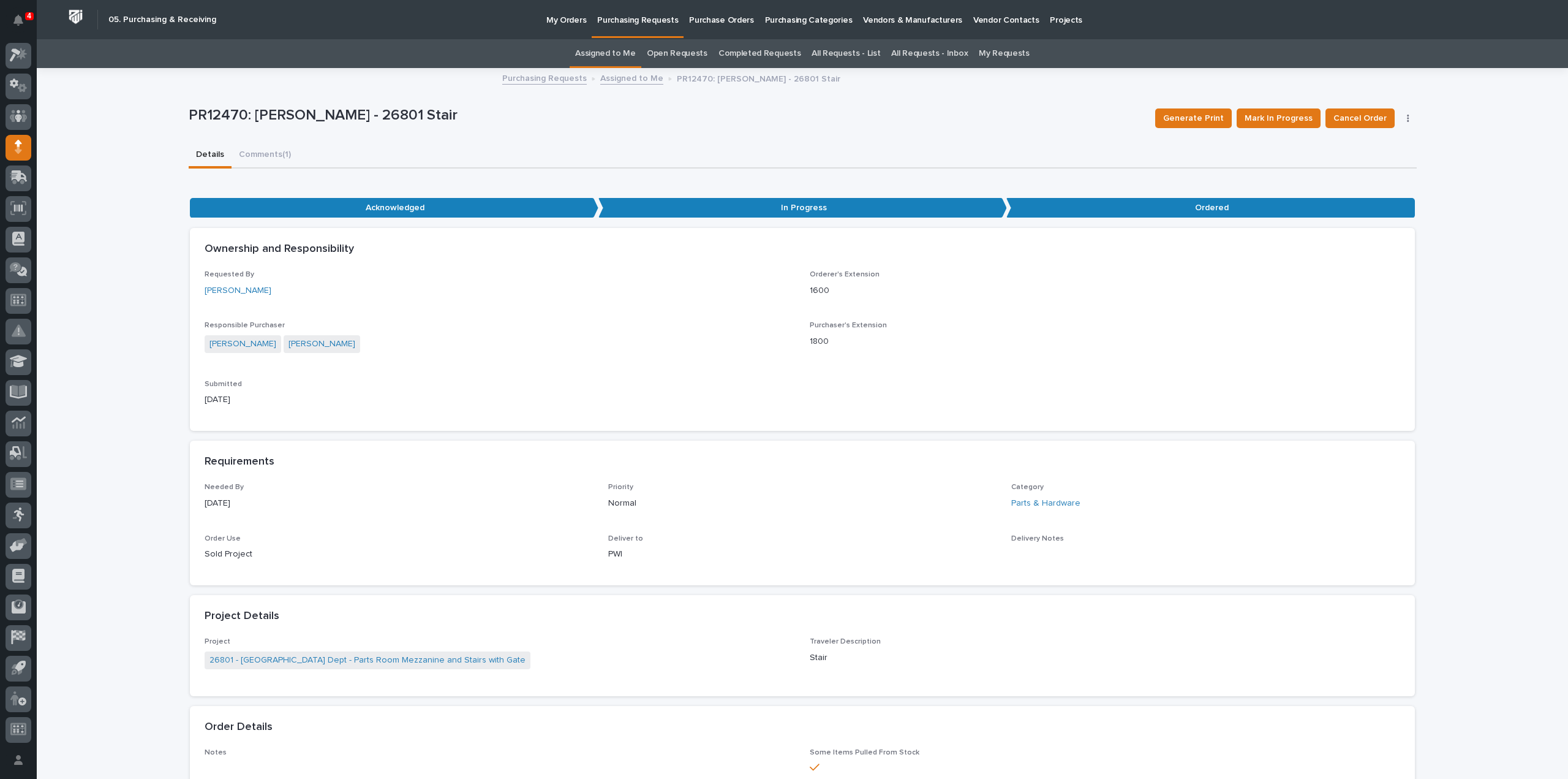
click at [628, 54] on link "Assigned to Me" at bounding box center [605, 53] width 61 height 29
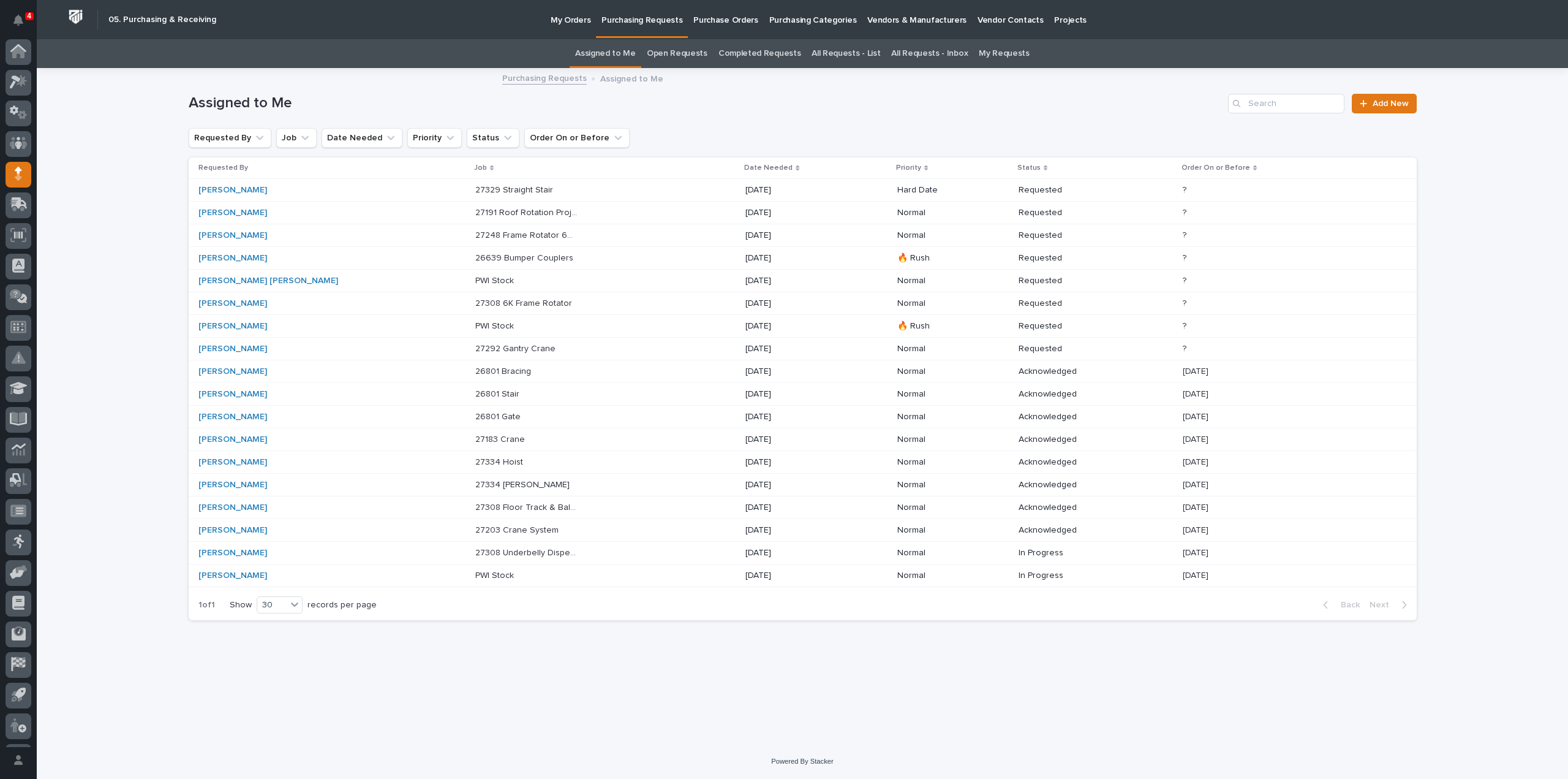
scroll to position [27, 0]
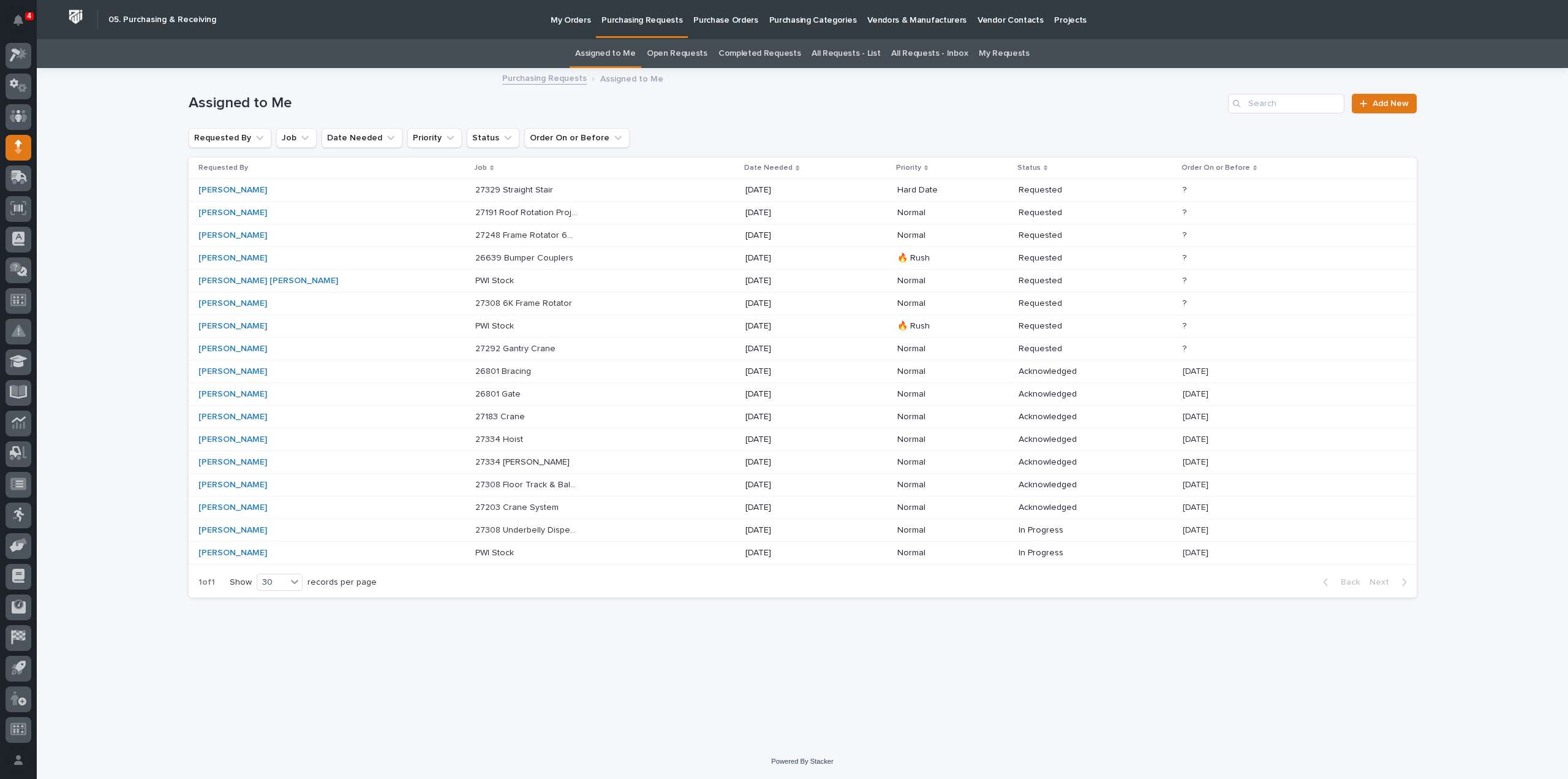
click at [475, 392] on p "26801 Gate" at bounding box center [499, 393] width 48 height 13
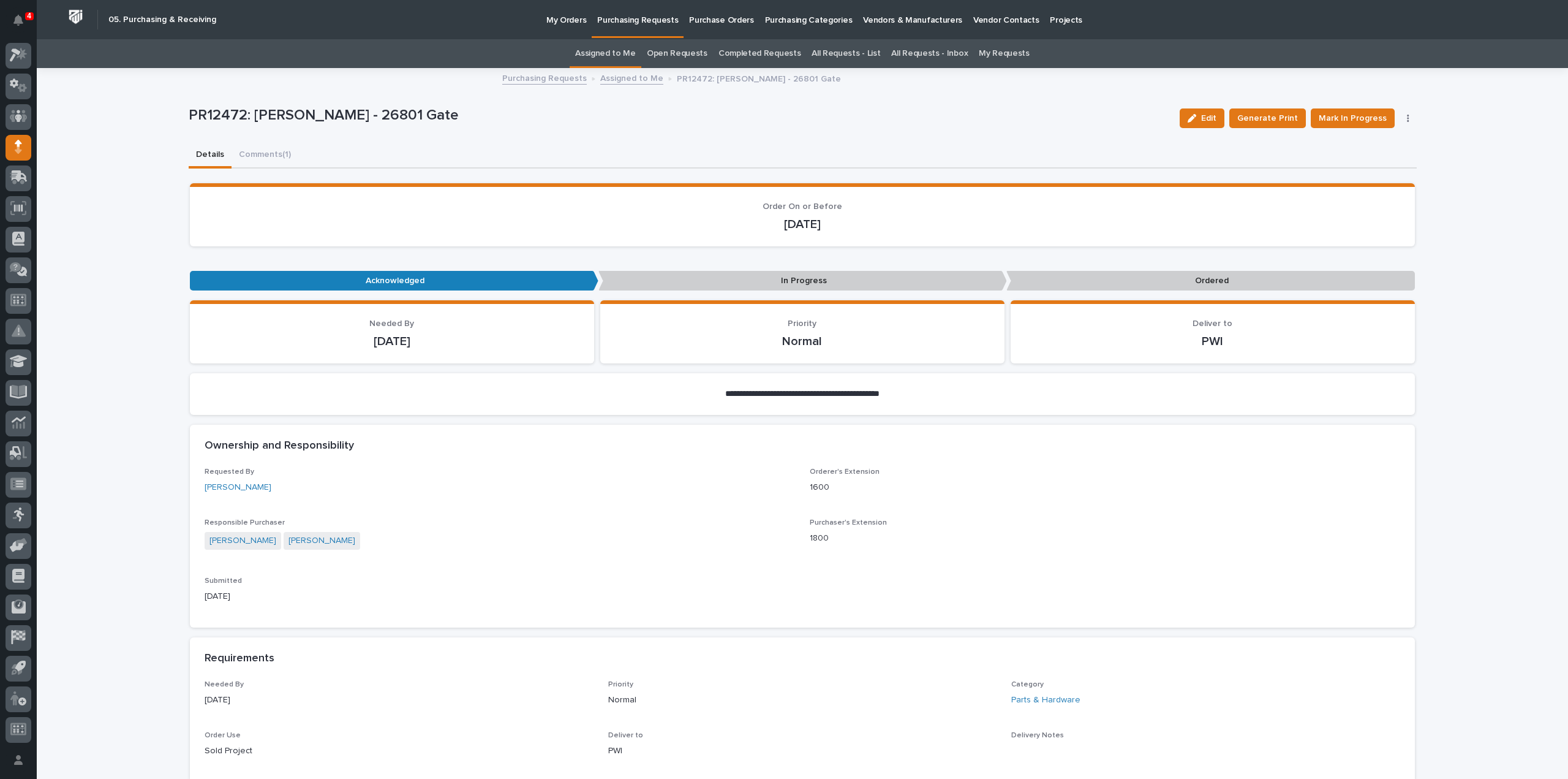
scroll to position [613, 0]
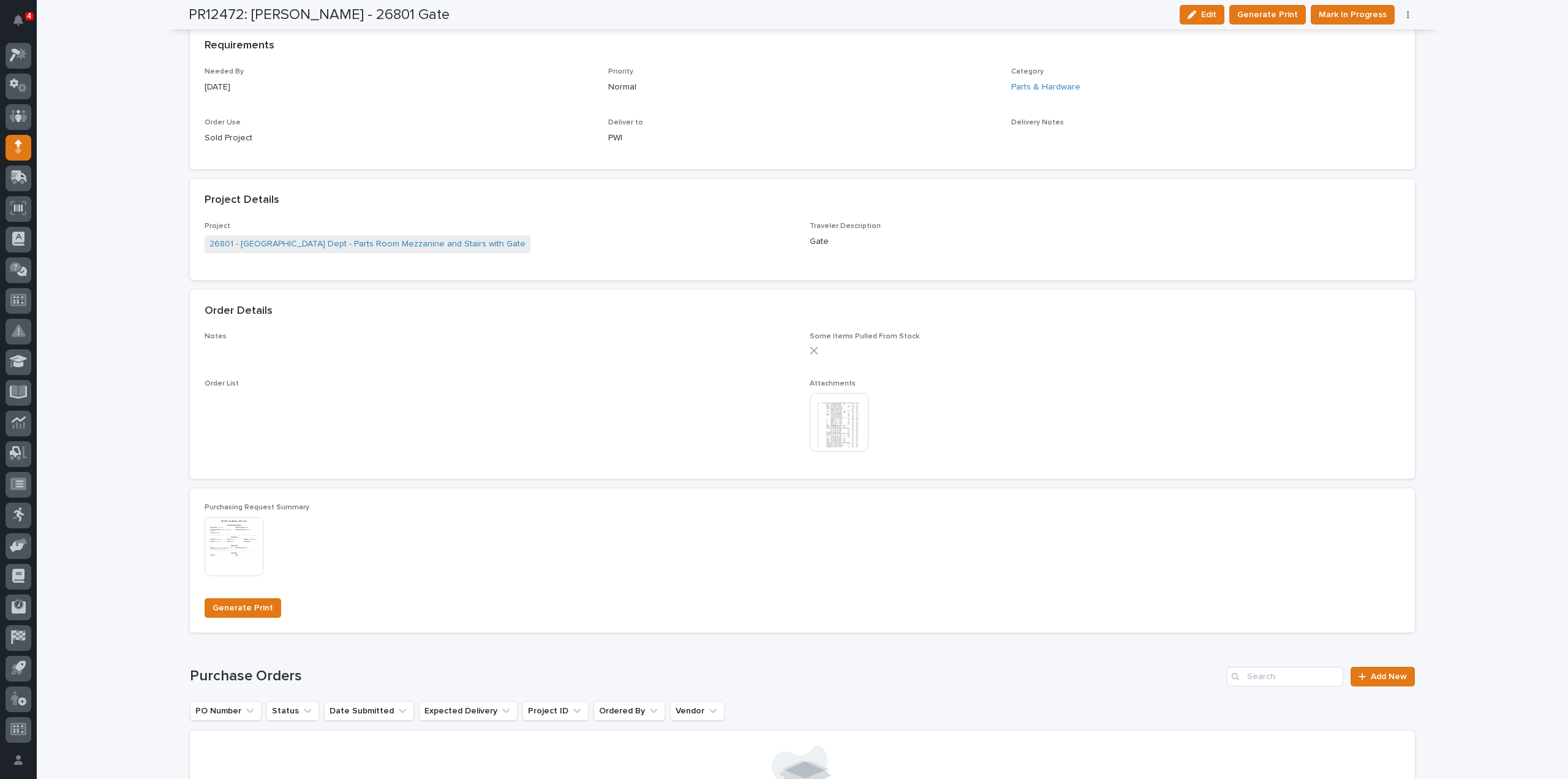
click at [816, 426] on img at bounding box center [839, 422] width 59 height 59
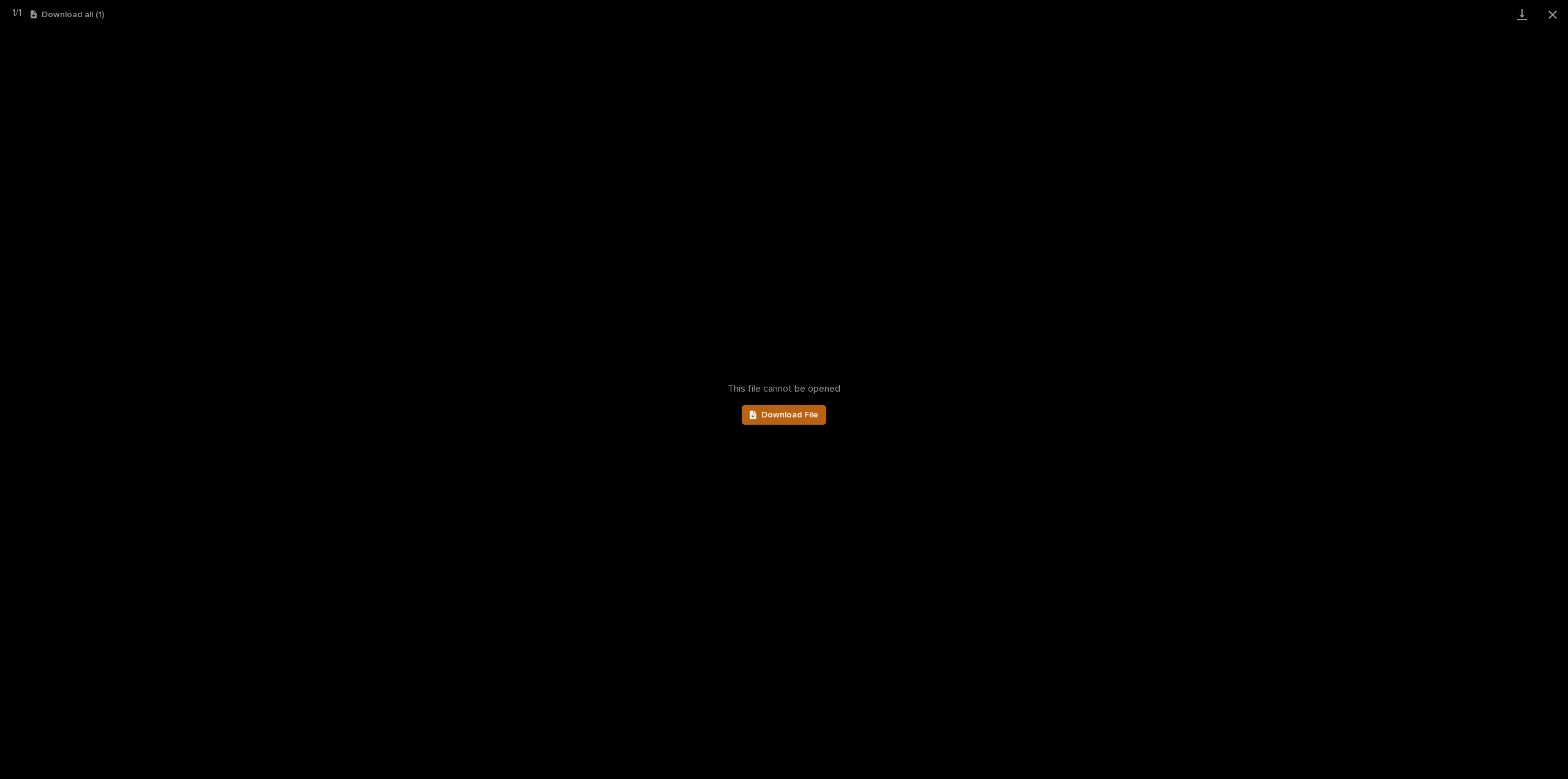
click at [812, 418] on span "Download File" at bounding box center [789, 415] width 57 height 8
drag, startPoint x: 1556, startPoint y: 15, endPoint x: 1522, endPoint y: 21, distance: 34.5
click at [1556, 15] on button "Close gallery" at bounding box center [1553, 14] width 31 height 29
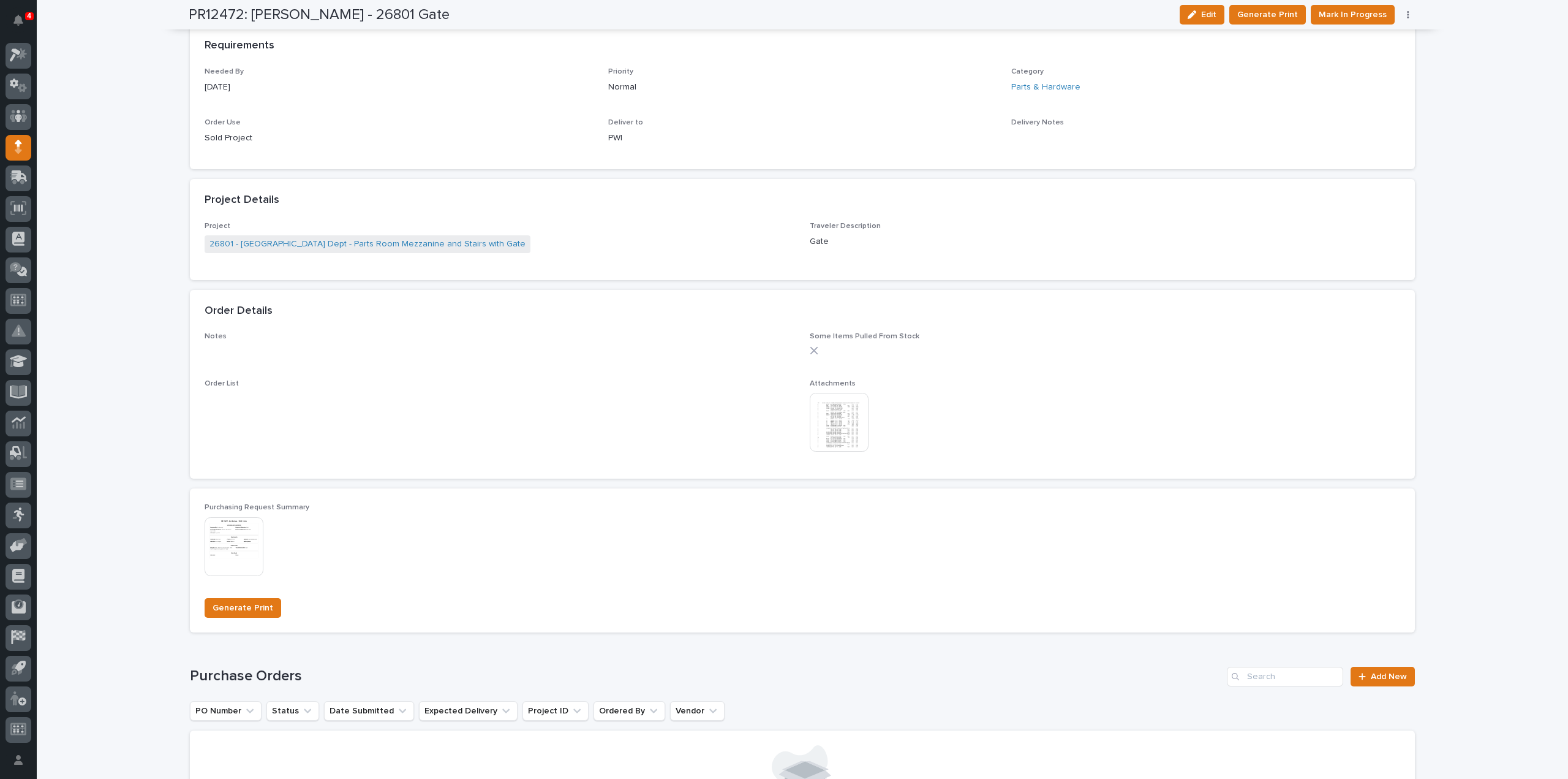
scroll to position [0, 0]
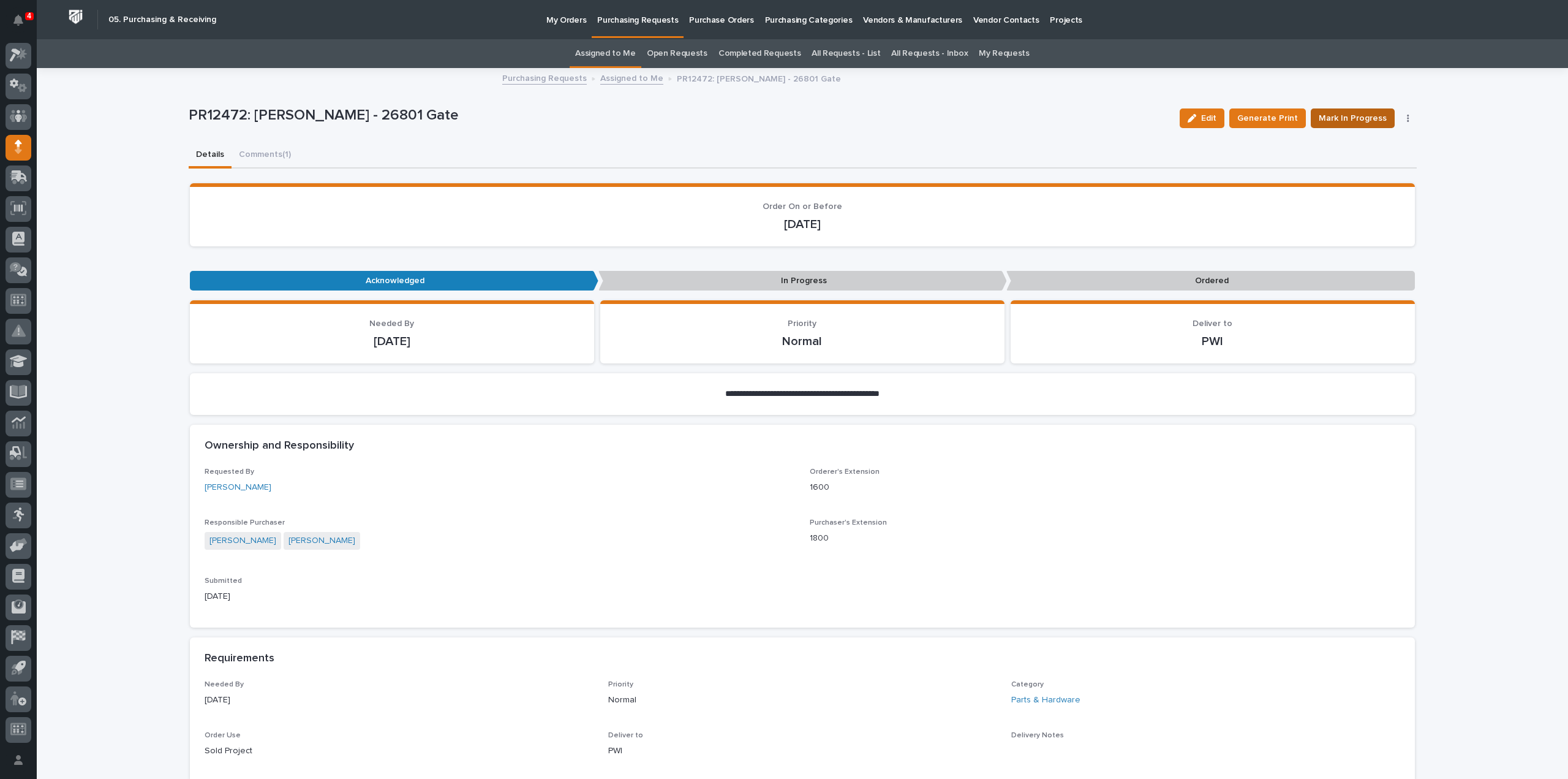
click at [1360, 121] on span "Mark In Progress" at bounding box center [1352, 119] width 68 height 15
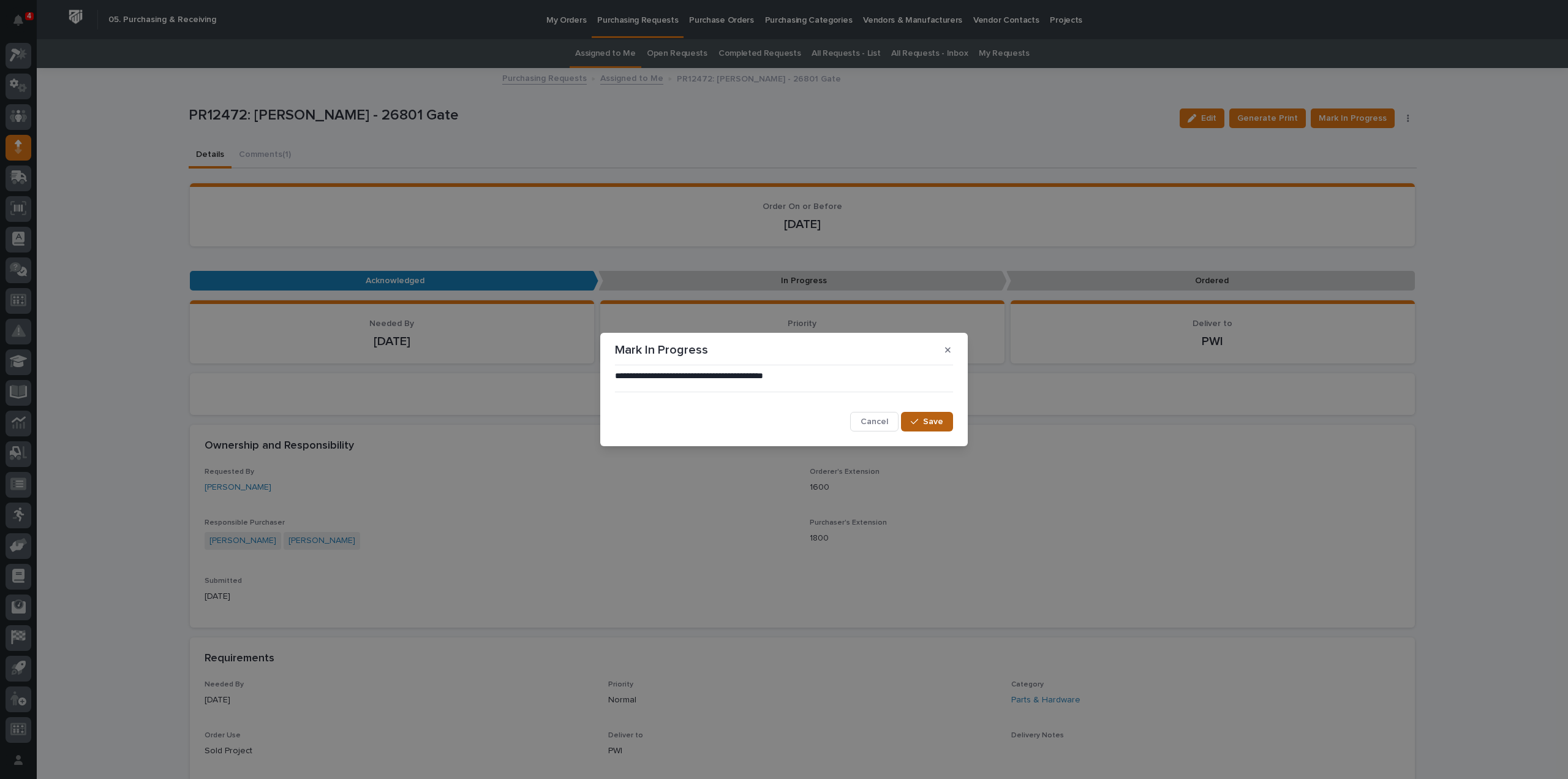
click at [943, 419] on button "Save" at bounding box center [927, 421] width 52 height 20
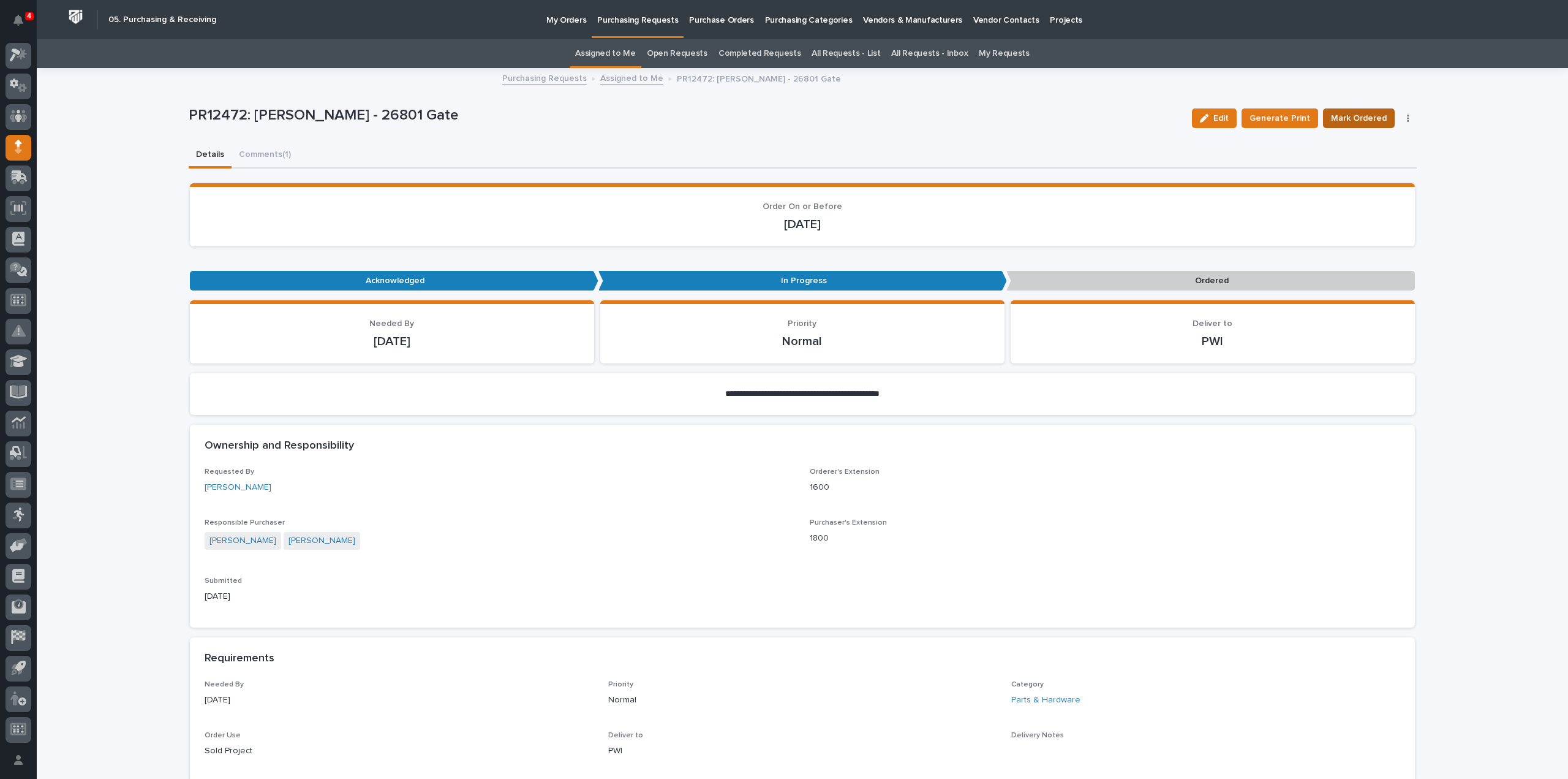
click at [1346, 120] on span "Mark Ordered" at bounding box center [1360, 119] width 56 height 15
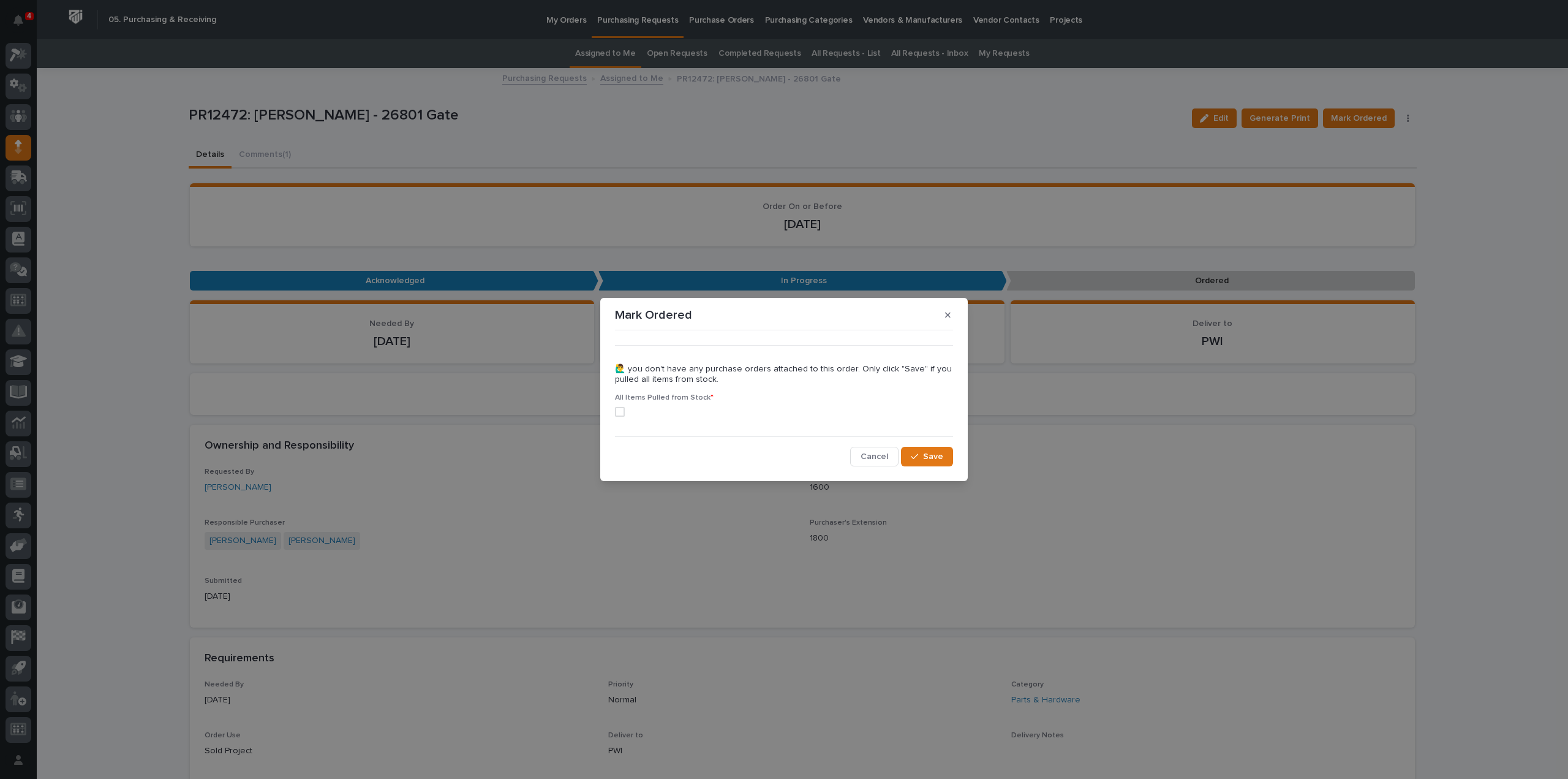
click at [615, 411] on span at bounding box center [620, 412] width 9 height 9
click at [927, 460] on span "Save" at bounding box center [934, 457] width 21 height 11
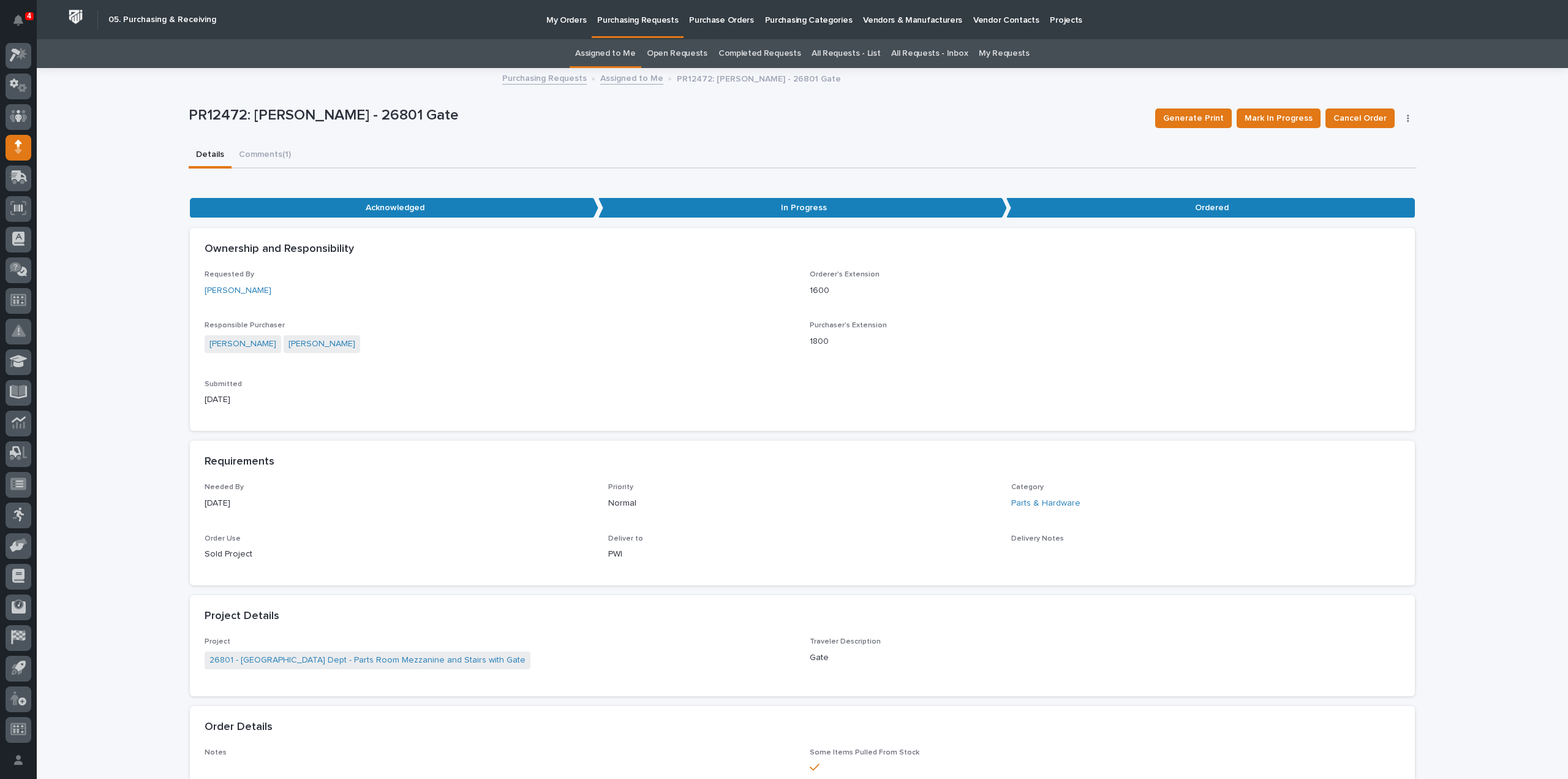
click at [626, 52] on link "Assigned to Me" at bounding box center [605, 53] width 61 height 29
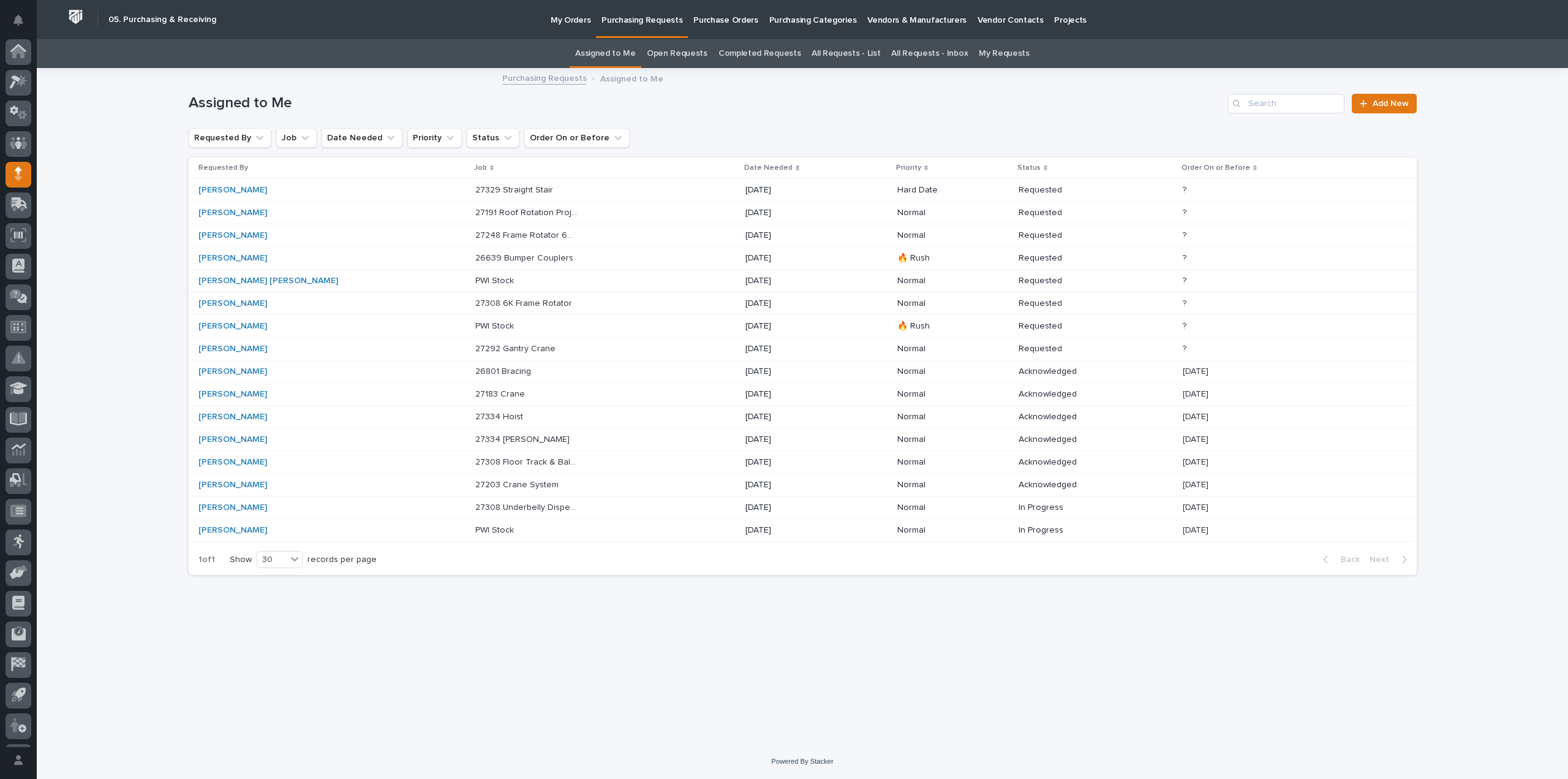
scroll to position [27, 0]
click at [475, 393] on p "27183 Crane" at bounding box center [501, 393] width 52 height 13
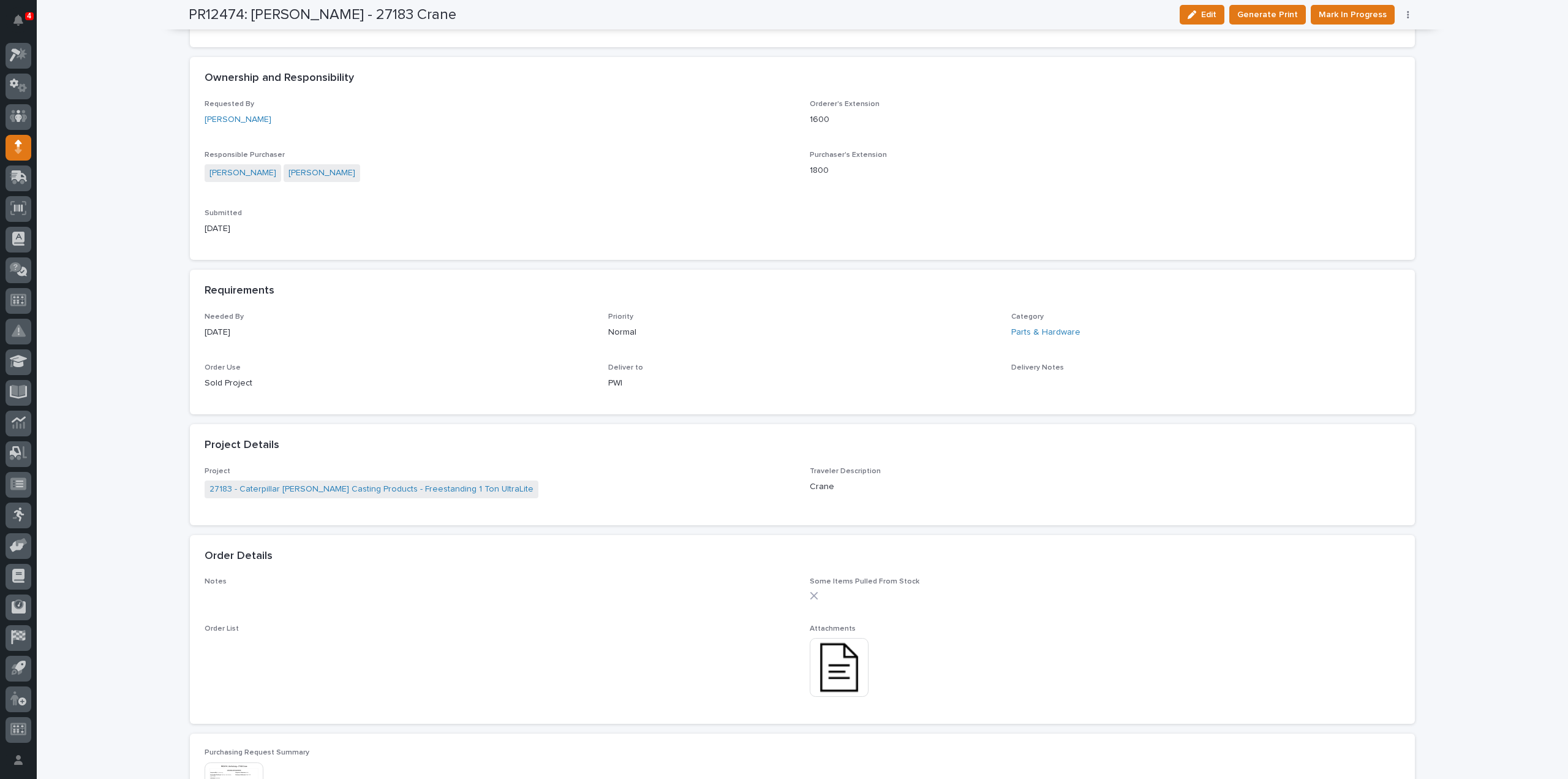
scroll to position [490, 0]
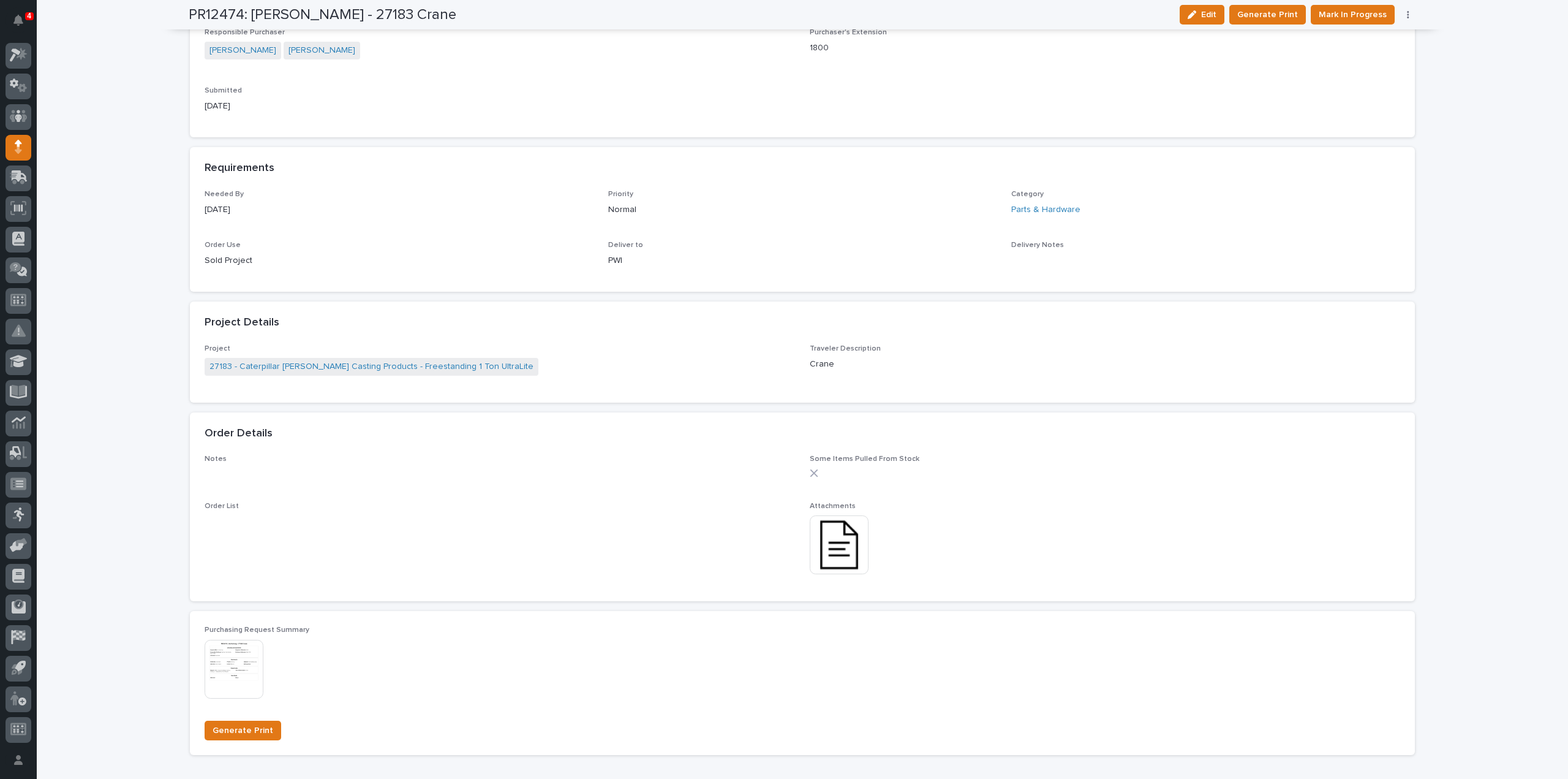
click at [829, 523] on img at bounding box center [839, 545] width 59 height 59
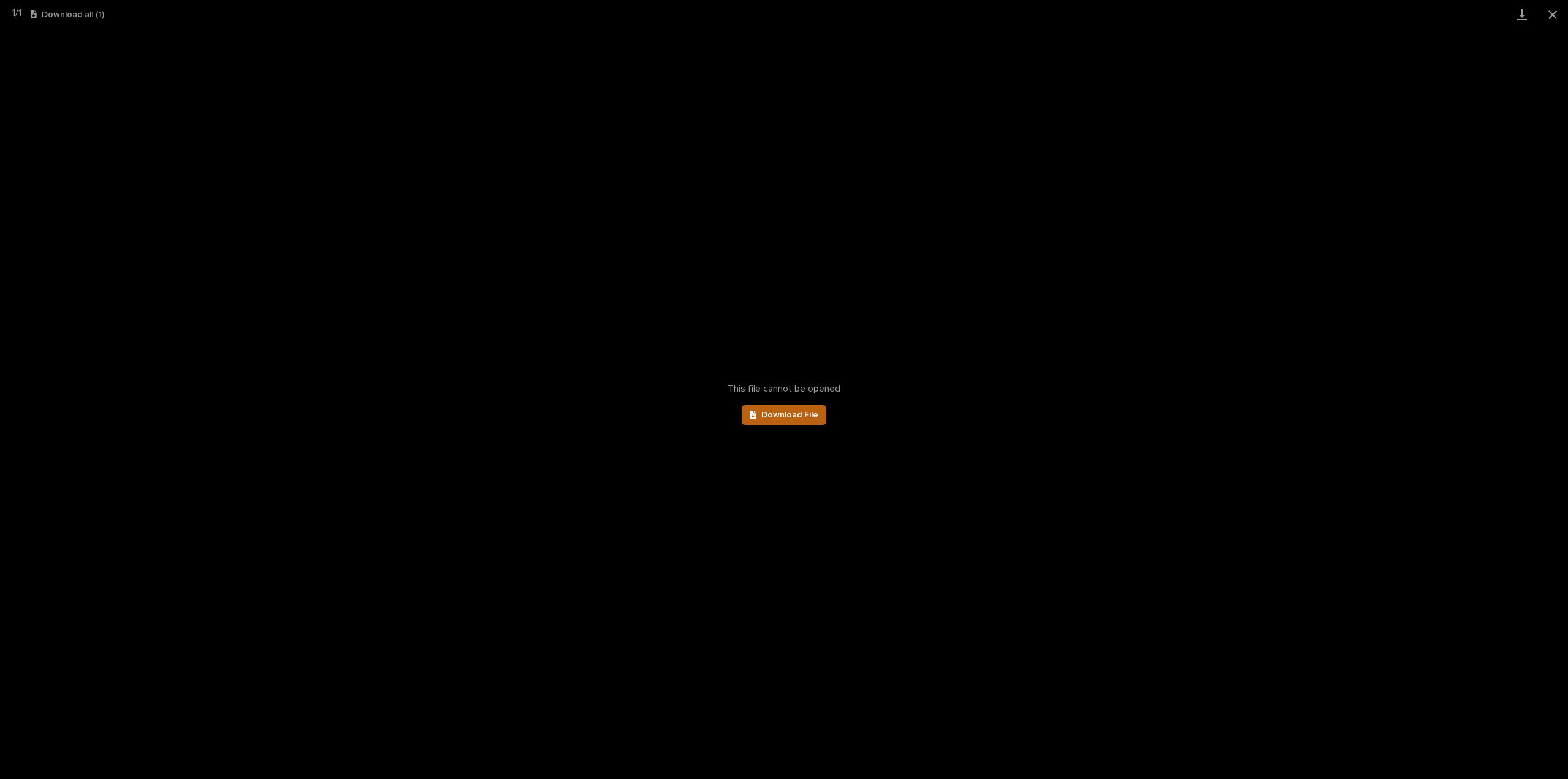
click at [795, 413] on span "Download File" at bounding box center [789, 415] width 57 height 8
drag, startPoint x: 1554, startPoint y: 13, endPoint x: 1454, endPoint y: 43, distance: 104.4
click at [1554, 13] on button "Close gallery" at bounding box center [1553, 14] width 31 height 29
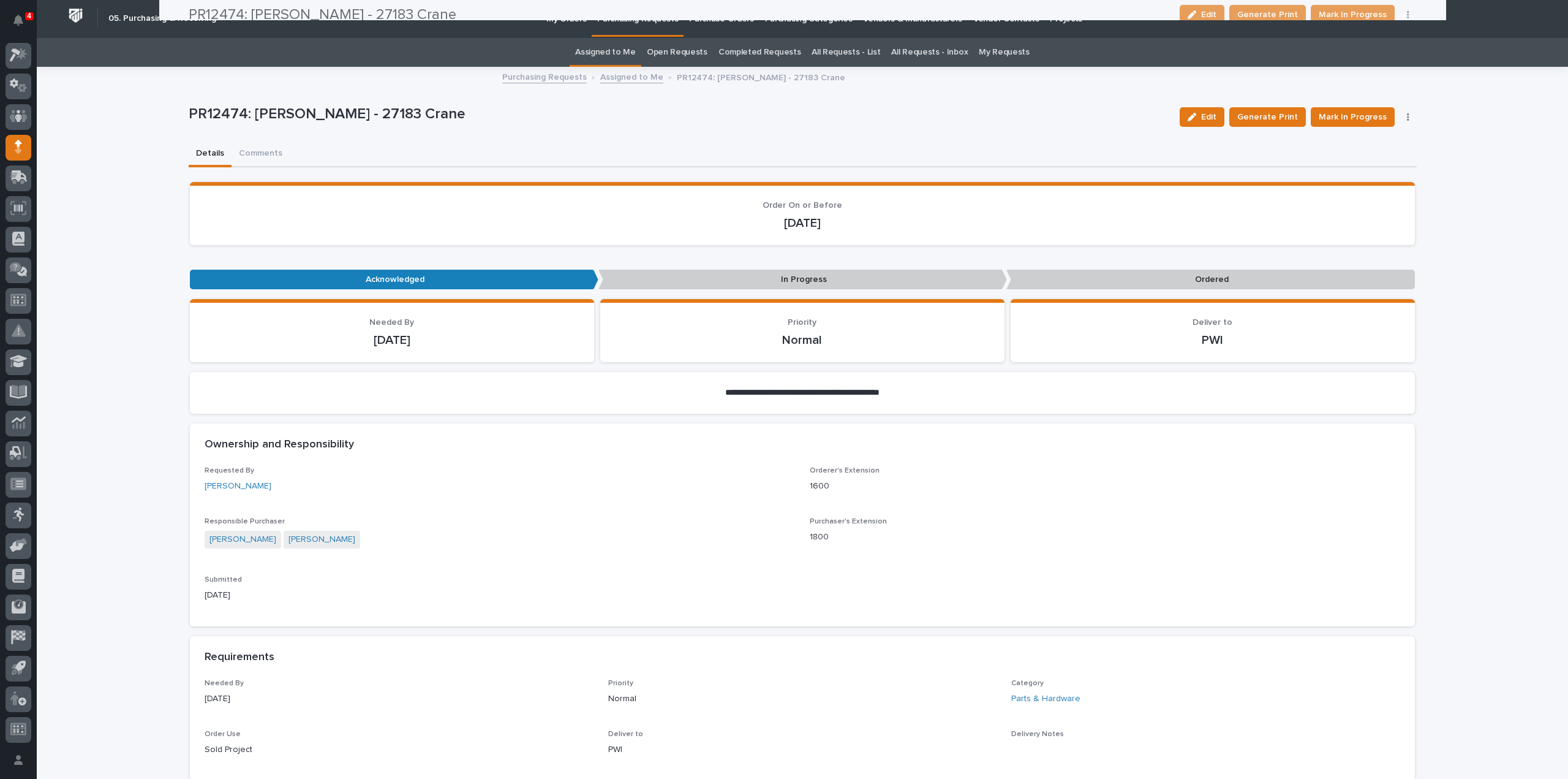
scroll to position [0, 0]
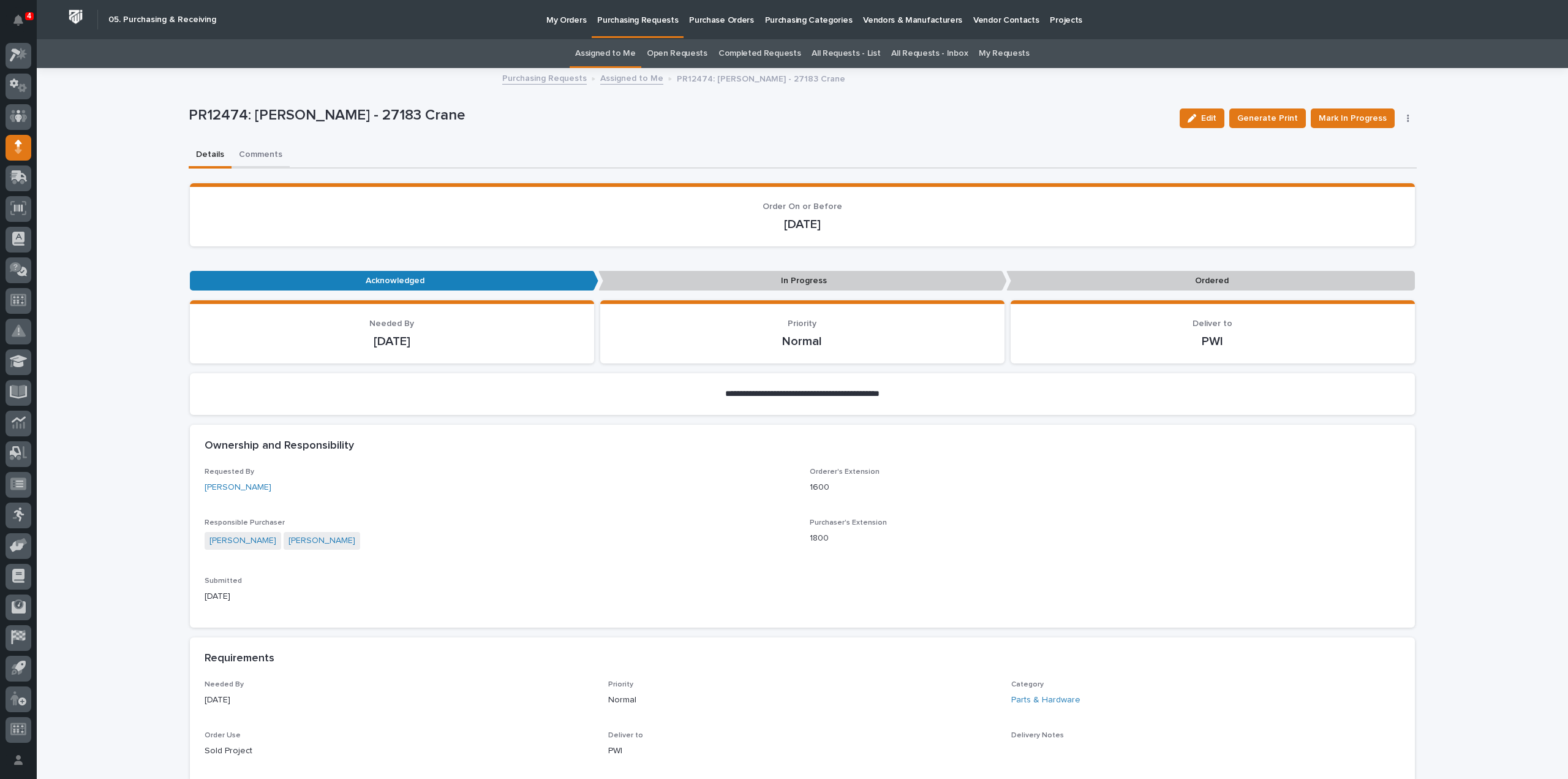
click at [259, 152] on button "Comments" at bounding box center [261, 156] width 58 height 26
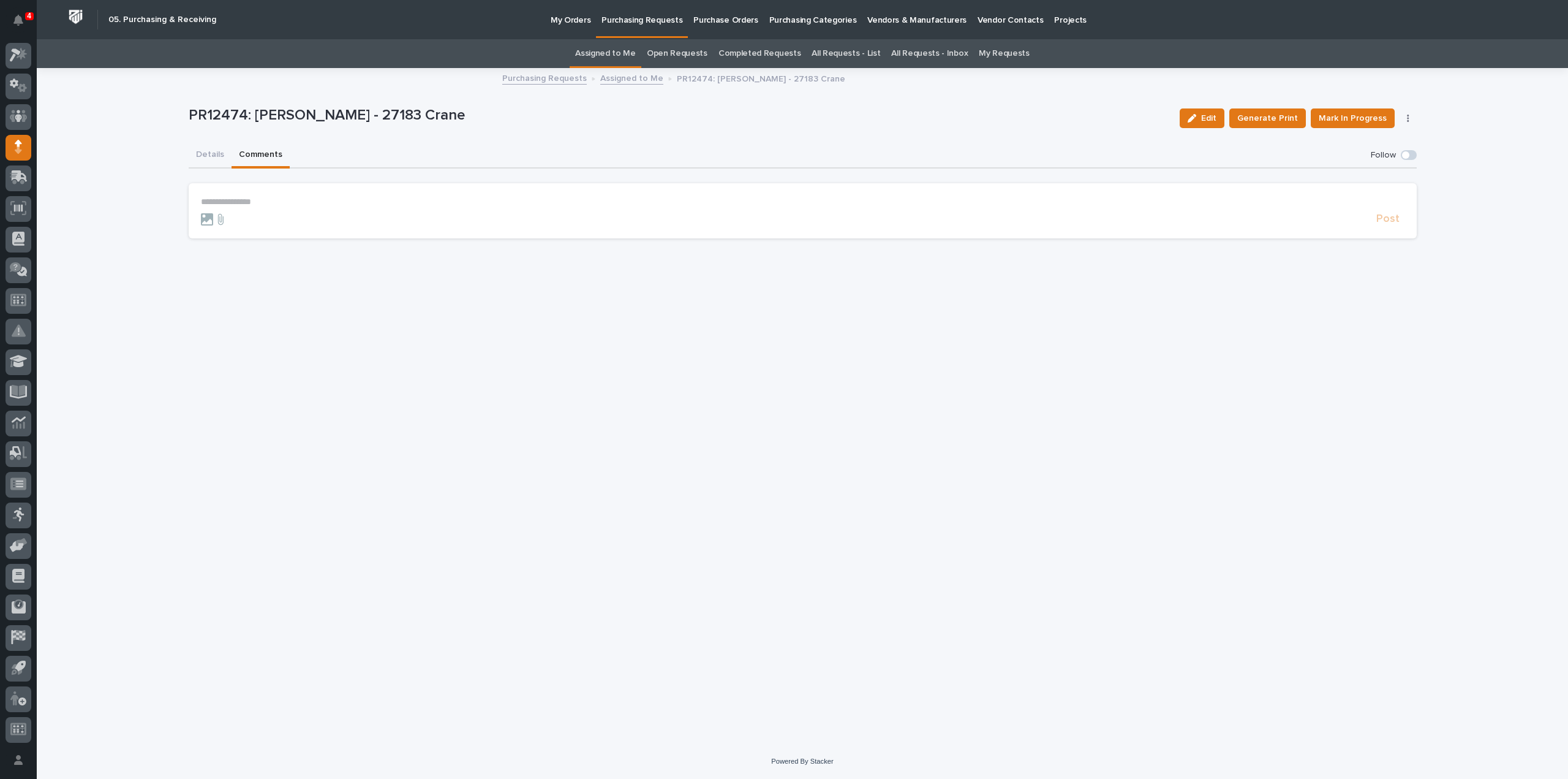
click at [278, 206] on p "**********" at bounding box center [802, 202] width 1204 height 10
click at [234, 234] on span "[PERSON_NAME]" at bounding box center [238, 232] width 68 height 8
click at [274, 204] on p "**********" at bounding box center [802, 203] width 1204 height 12
click at [1386, 222] on span "Post" at bounding box center [1388, 224] width 23 height 14
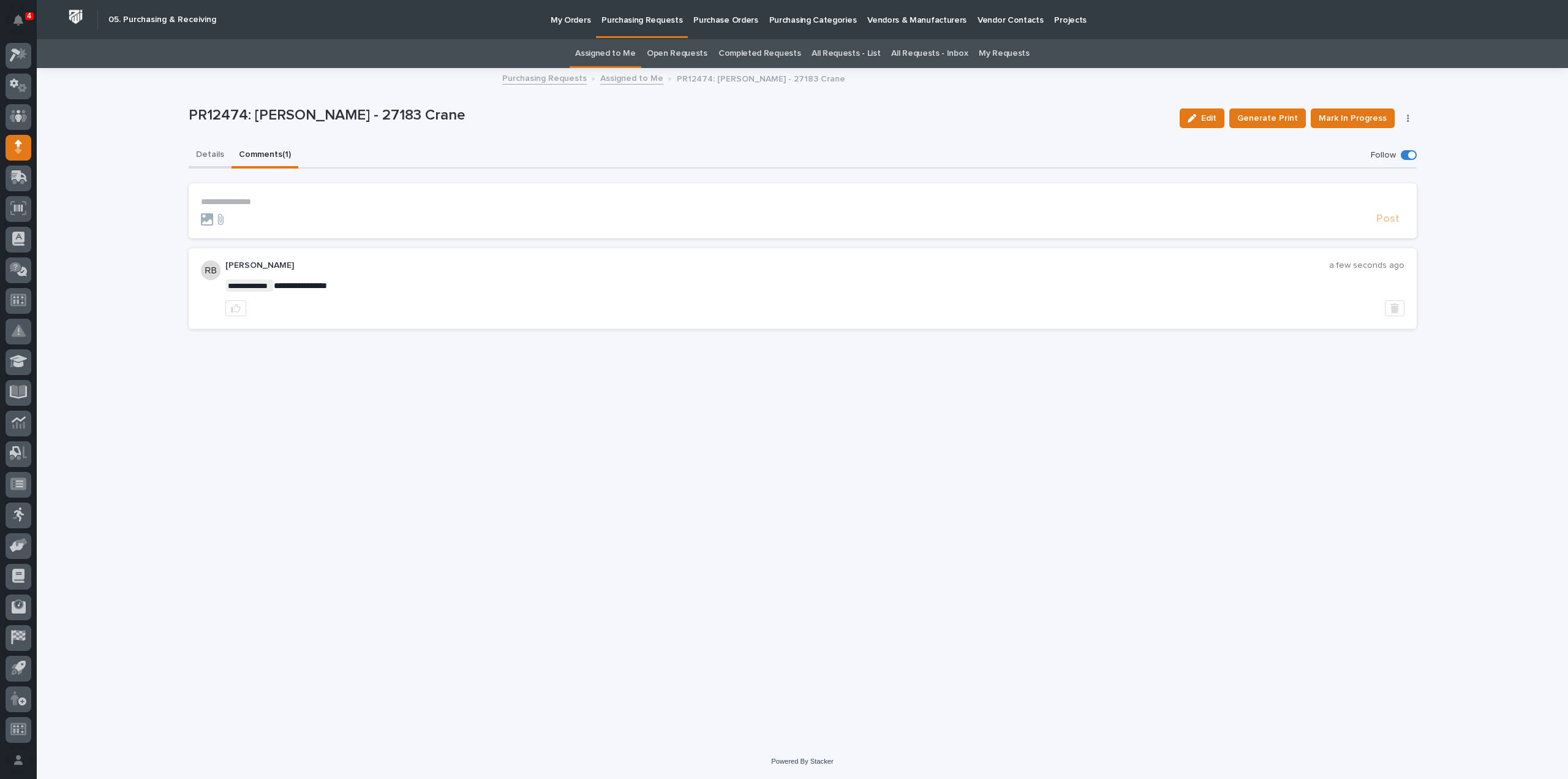
click at [215, 155] on button "Details" at bounding box center [210, 156] width 43 height 26
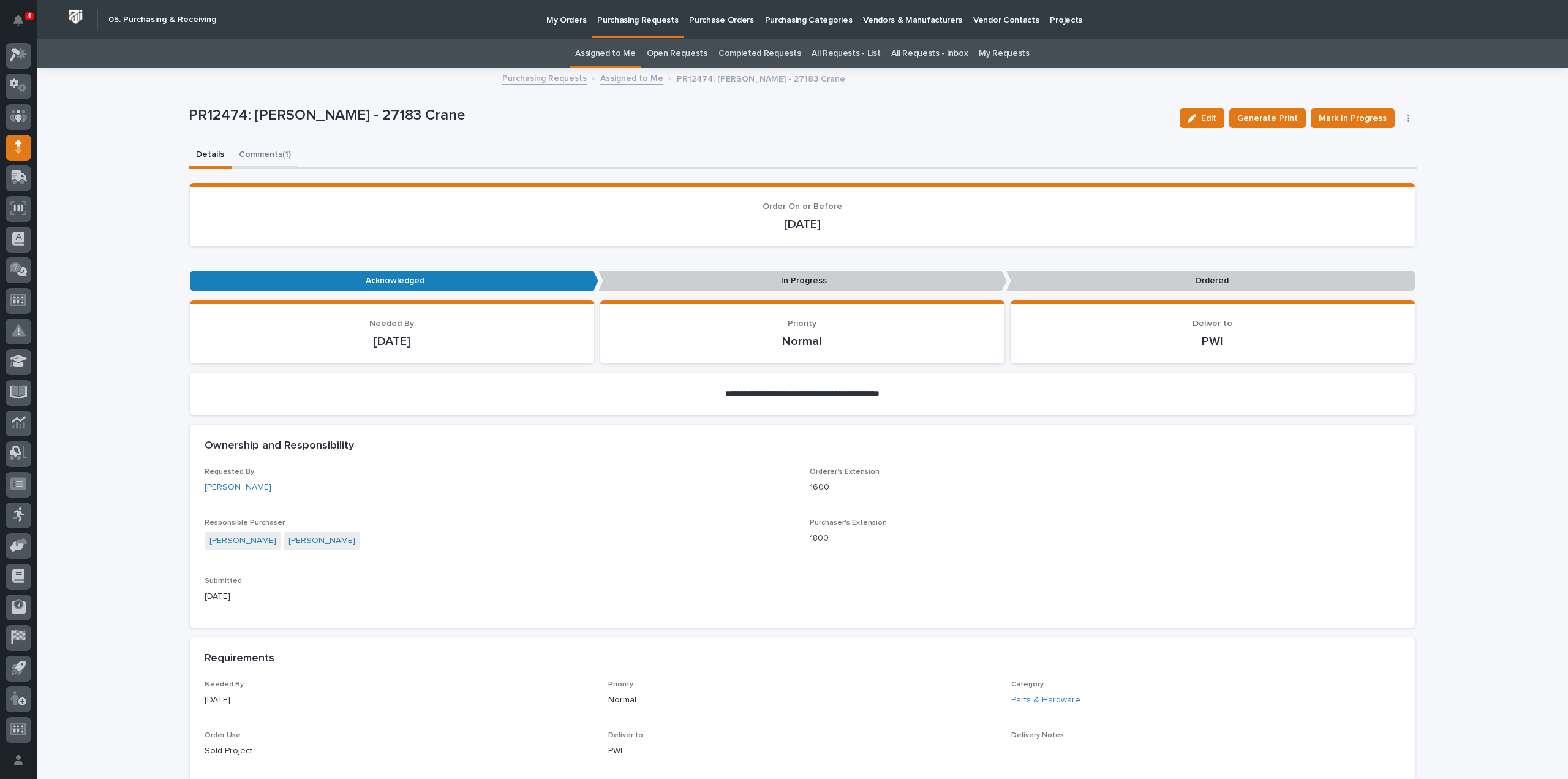
click at [240, 154] on button "Comments (1)" at bounding box center [265, 156] width 67 height 26
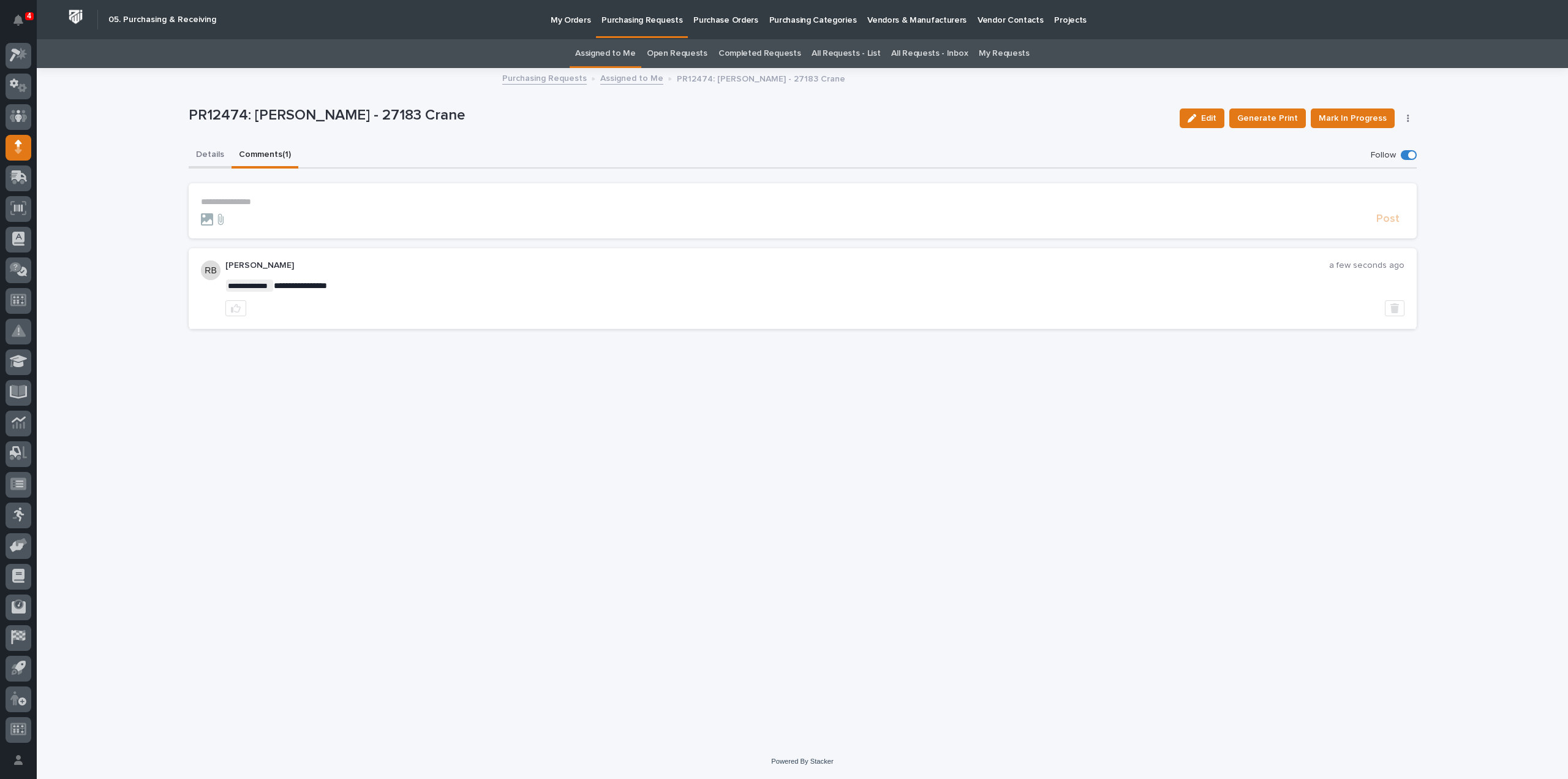
click at [208, 151] on button "Details" at bounding box center [210, 156] width 43 height 26
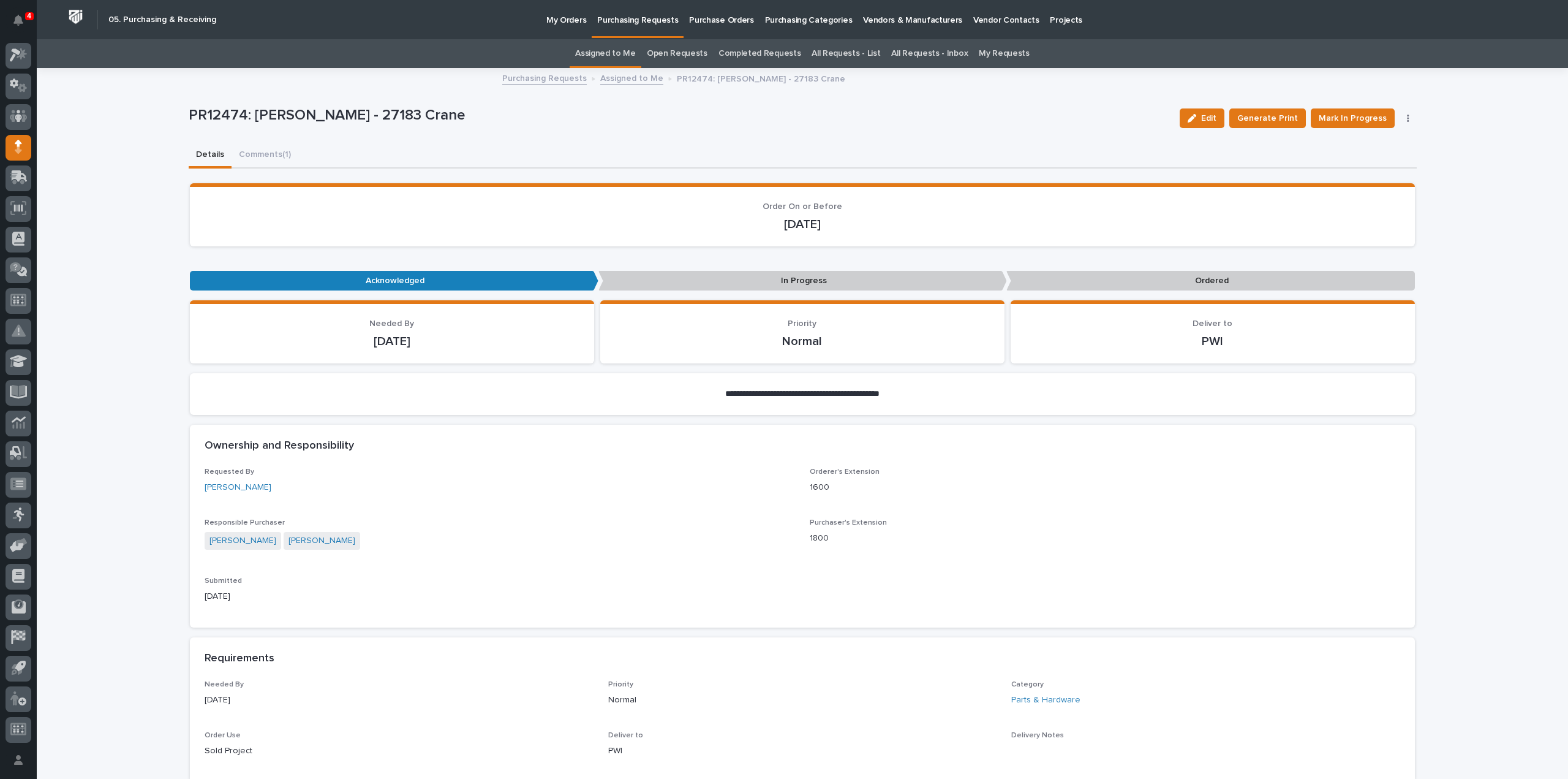
click at [620, 53] on link "Assigned to Me" at bounding box center [605, 53] width 61 height 29
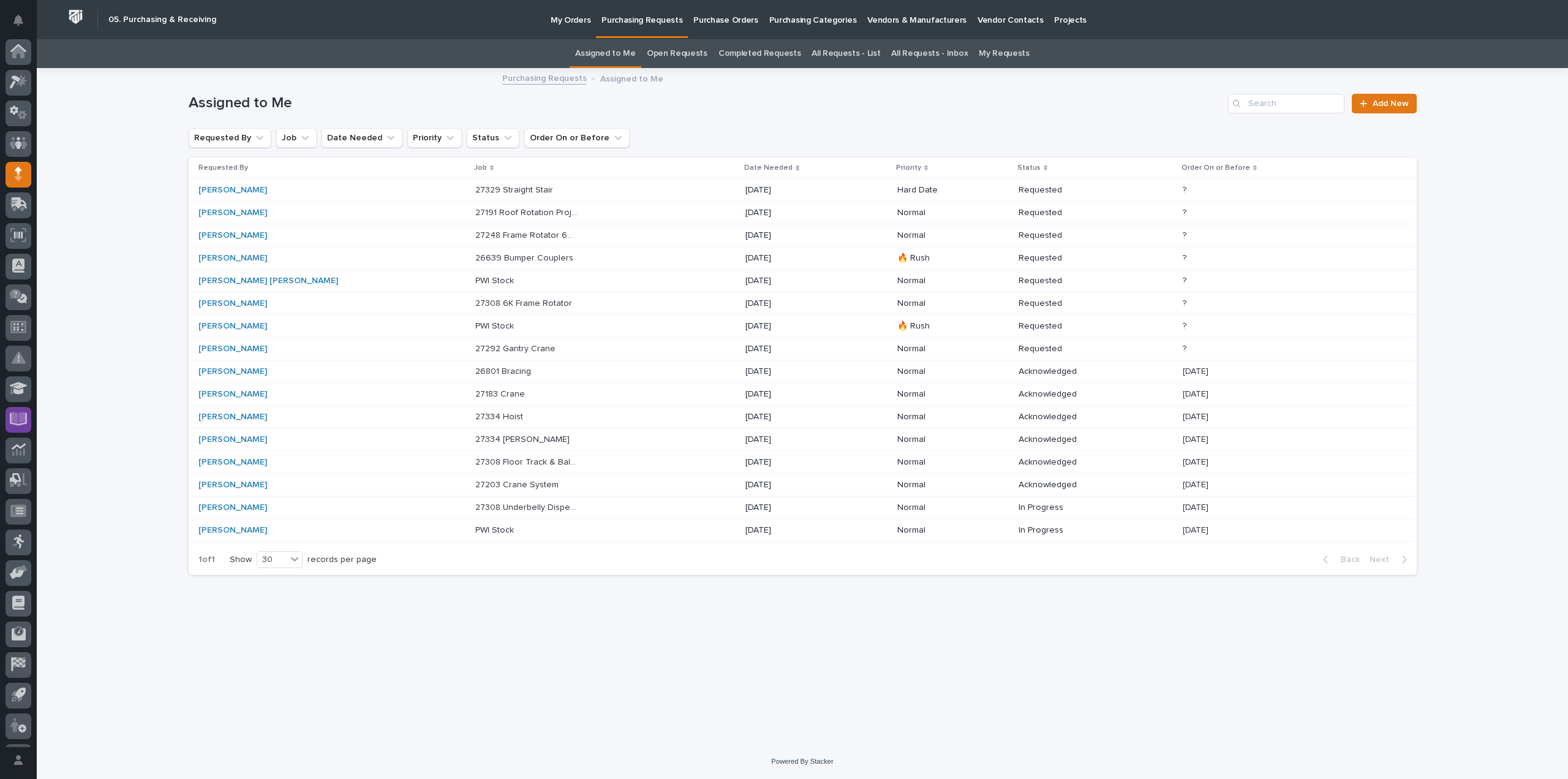
scroll to position [27, 0]
click at [475, 279] on p "PWI Stock" at bounding box center [496, 280] width 41 height 13
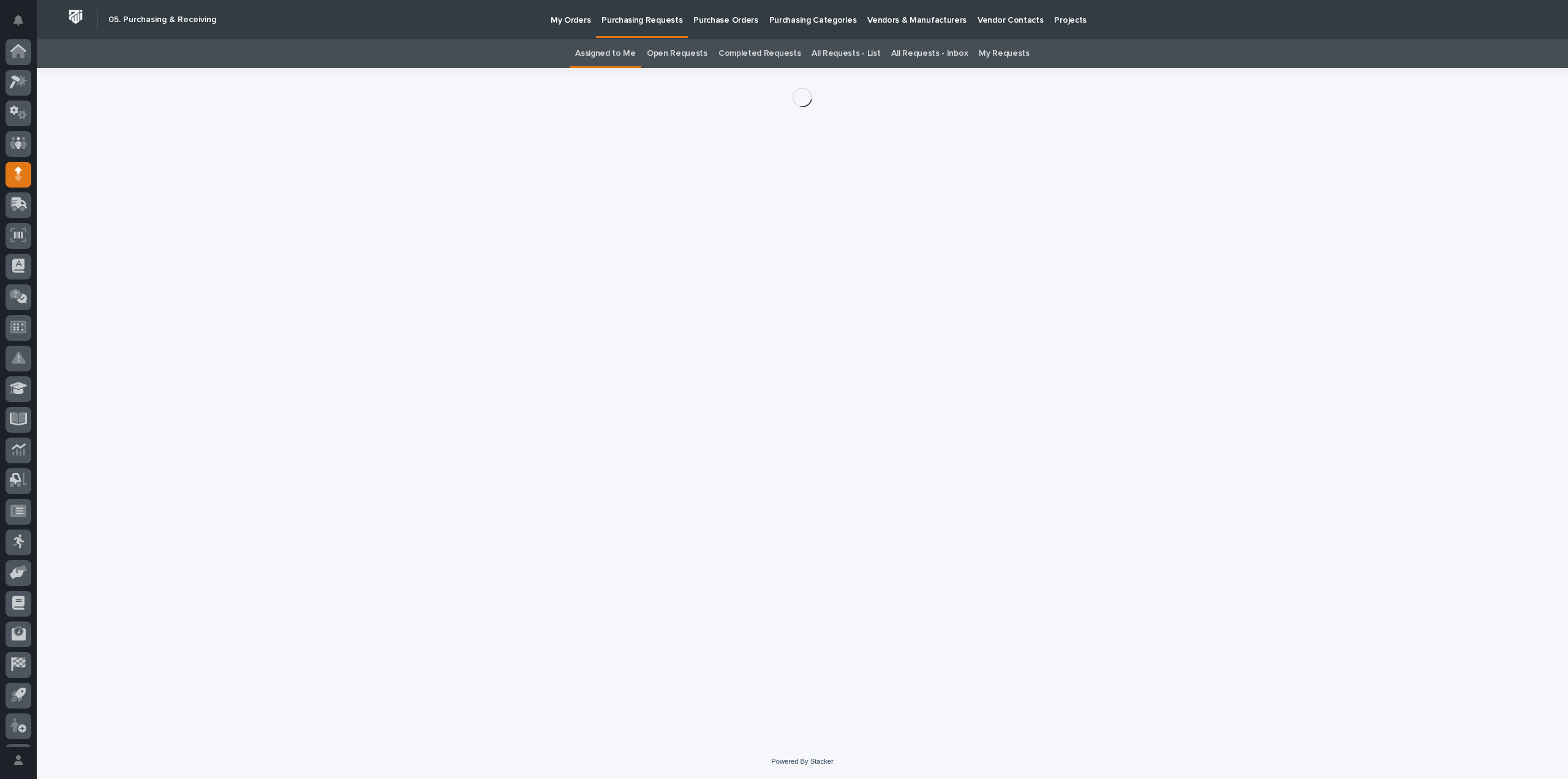
scroll to position [27, 0]
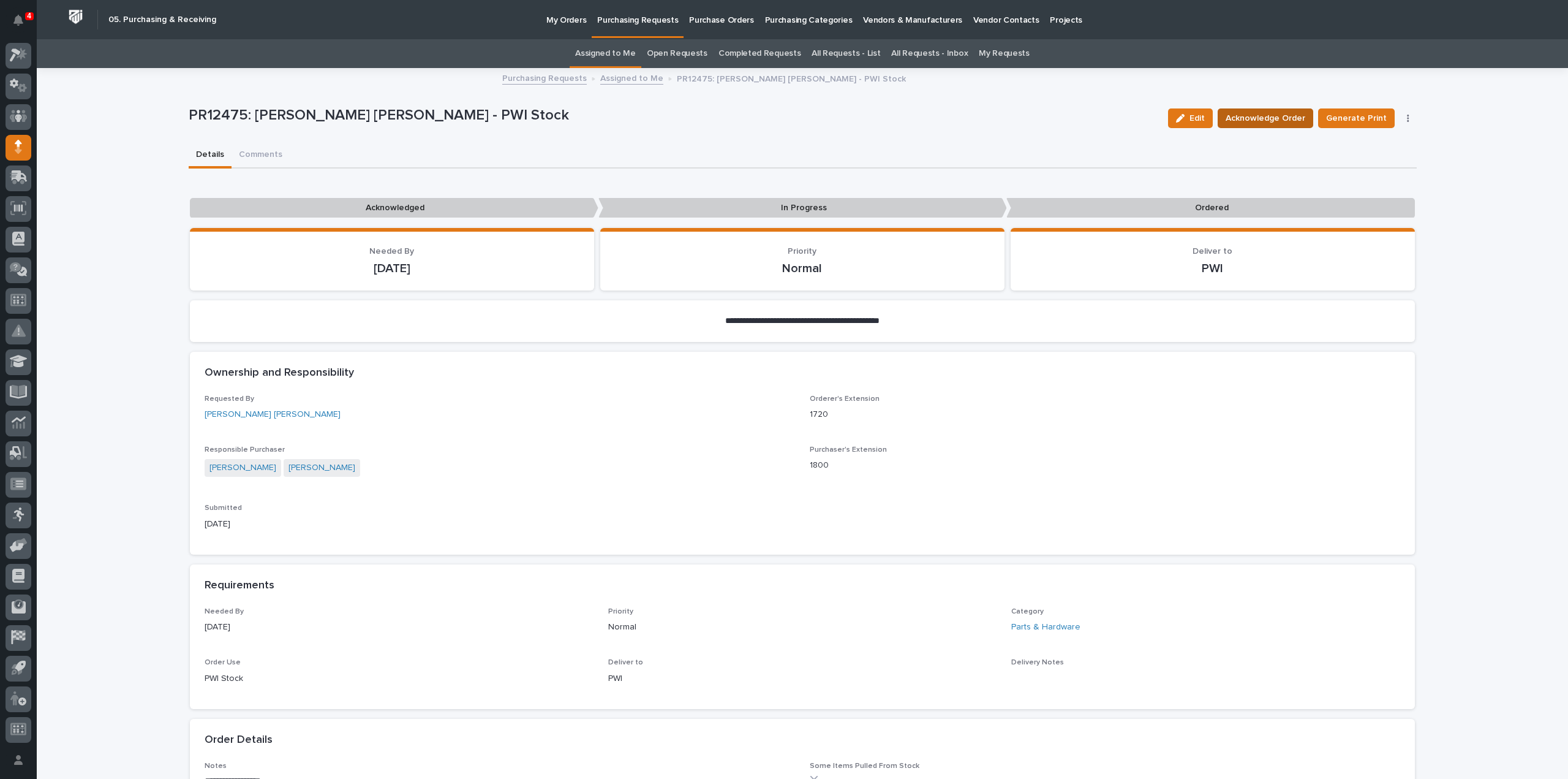
click at [1262, 120] on span "Acknowledge Order" at bounding box center [1265, 119] width 79 height 15
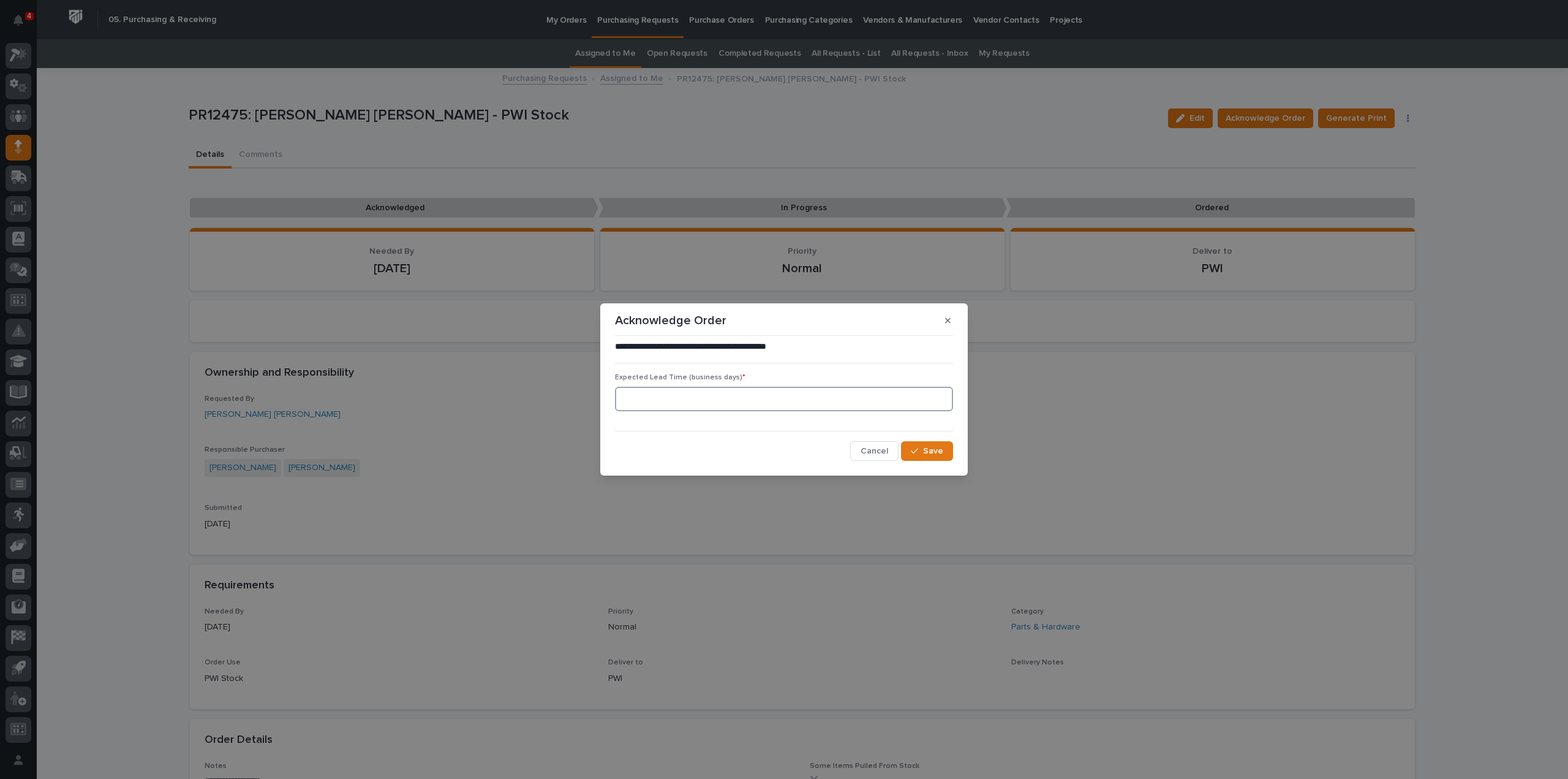
click at [756, 404] on input at bounding box center [784, 399] width 338 height 24
type input "0"
click at [932, 449] on span "Save" at bounding box center [934, 451] width 21 height 11
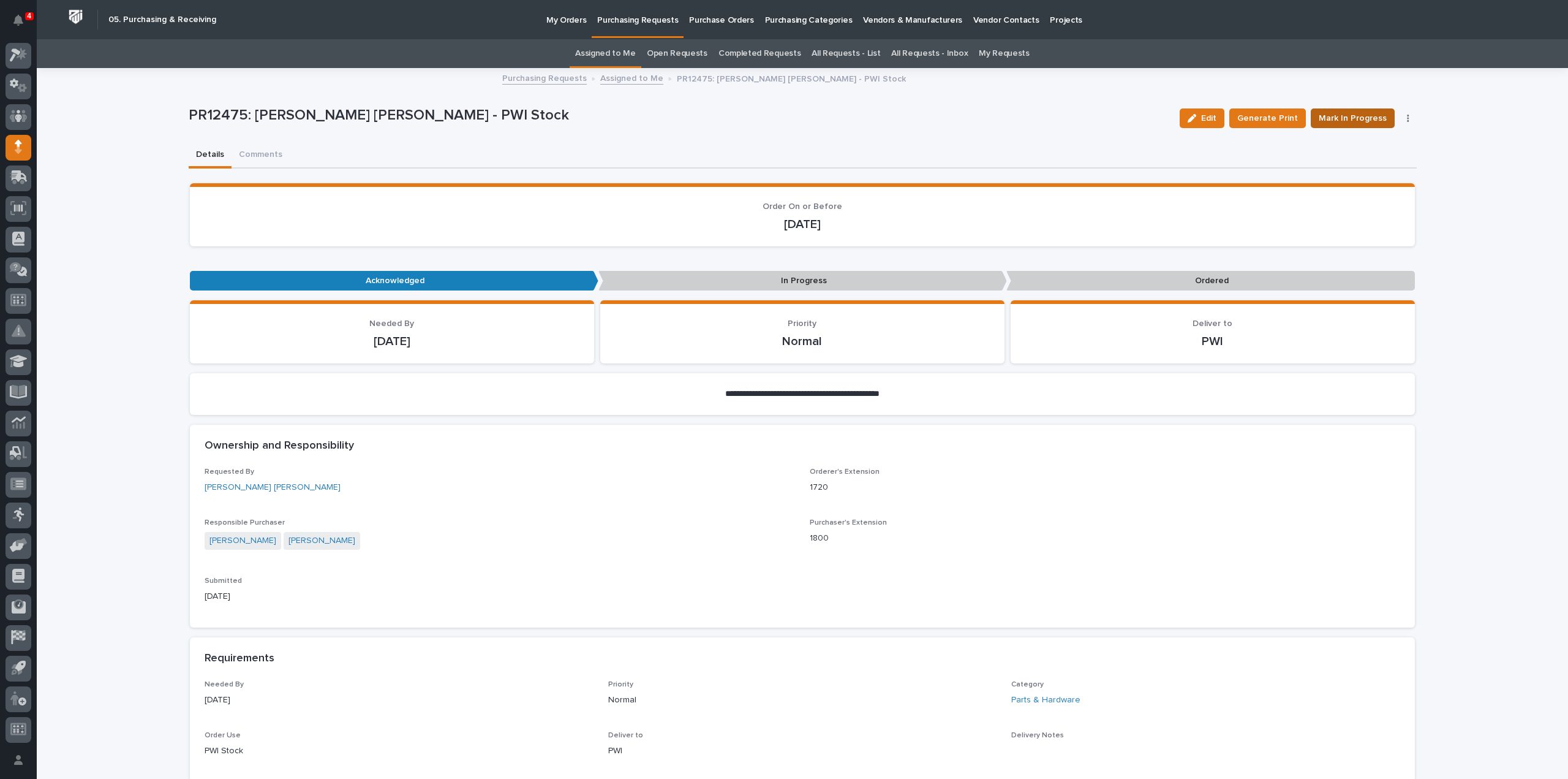
click at [1362, 119] on span "Mark In Progress" at bounding box center [1352, 119] width 68 height 15
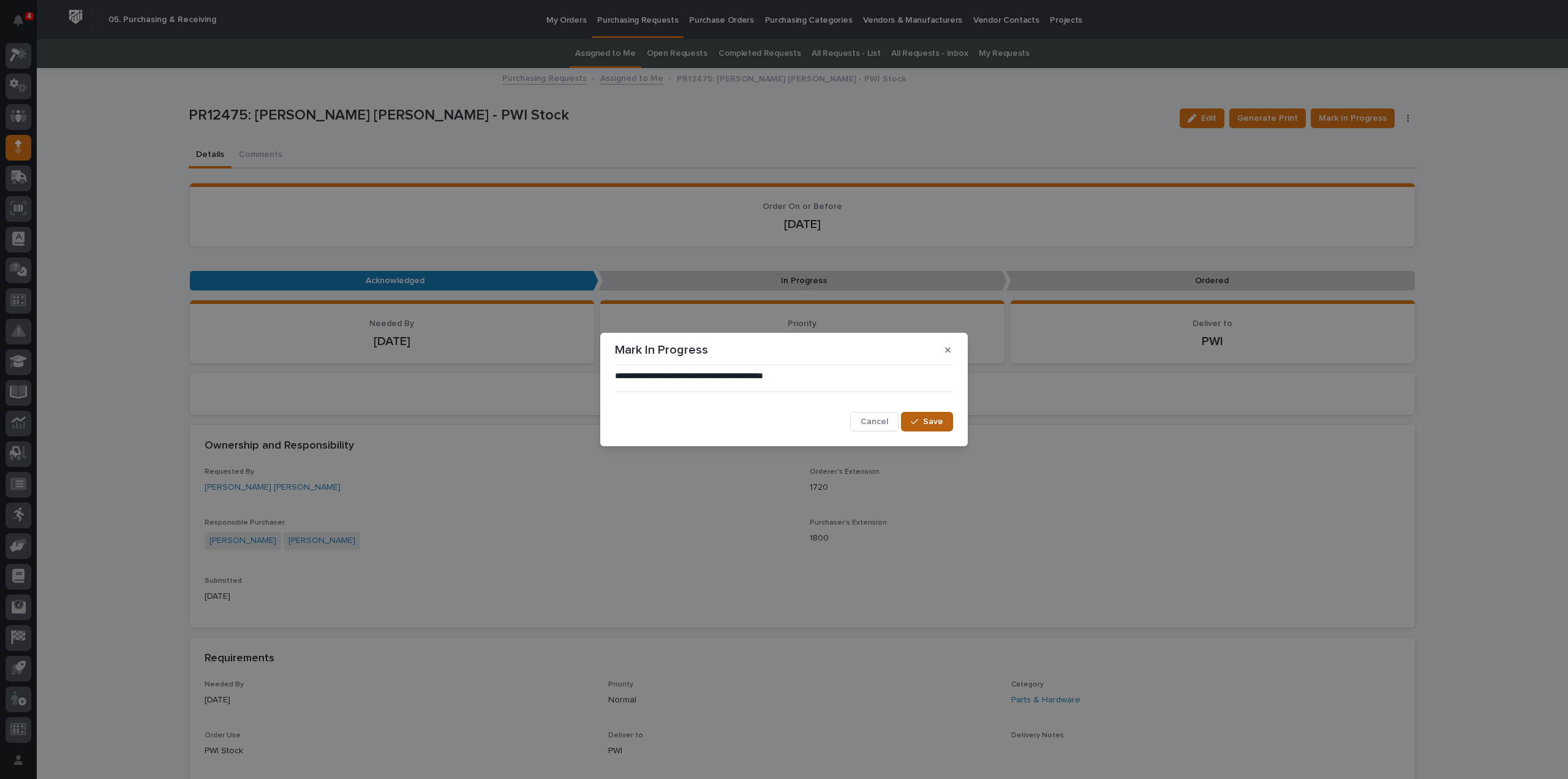
click at [927, 423] on span "Save" at bounding box center [934, 421] width 21 height 11
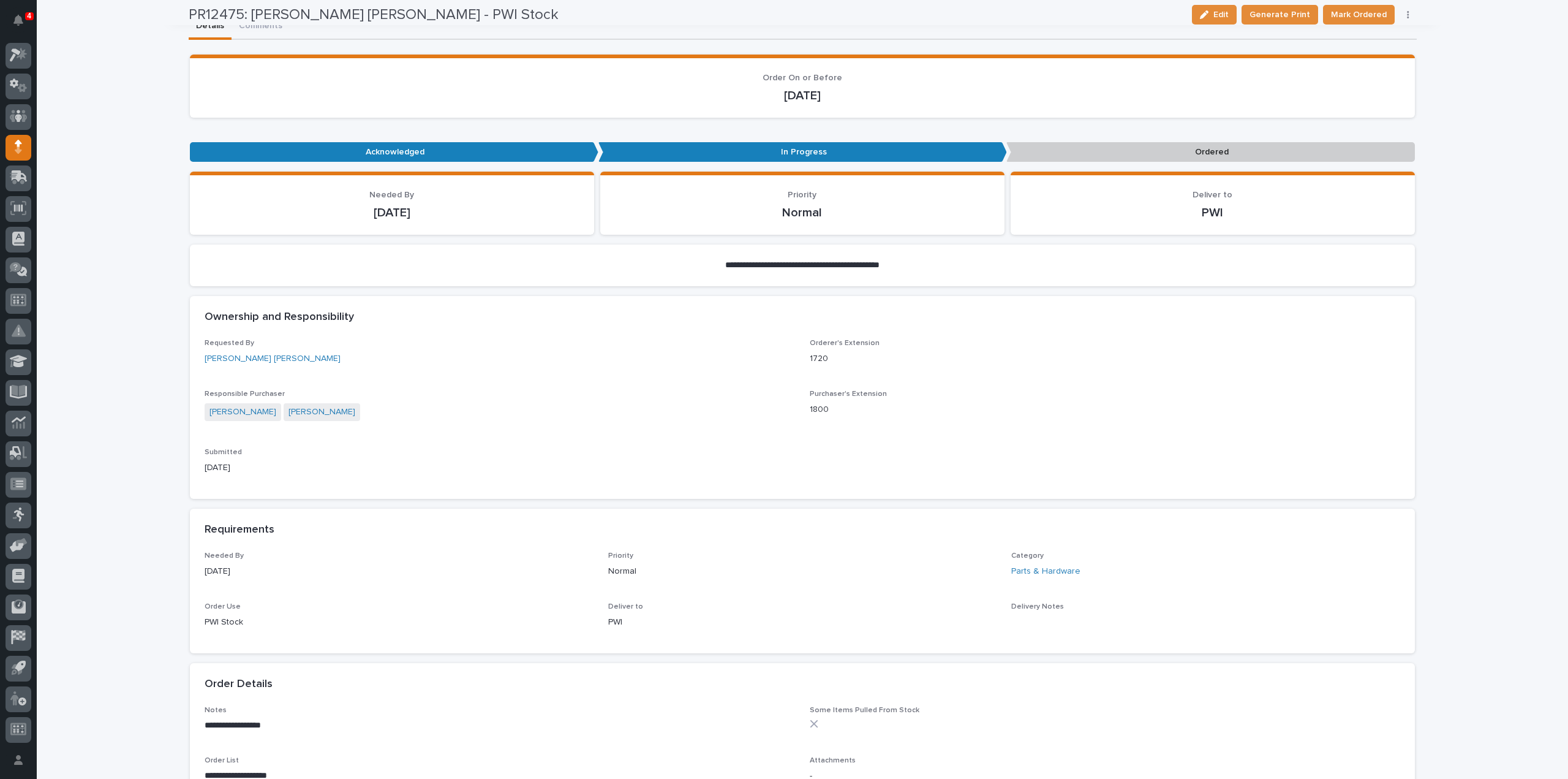
scroll to position [0, 0]
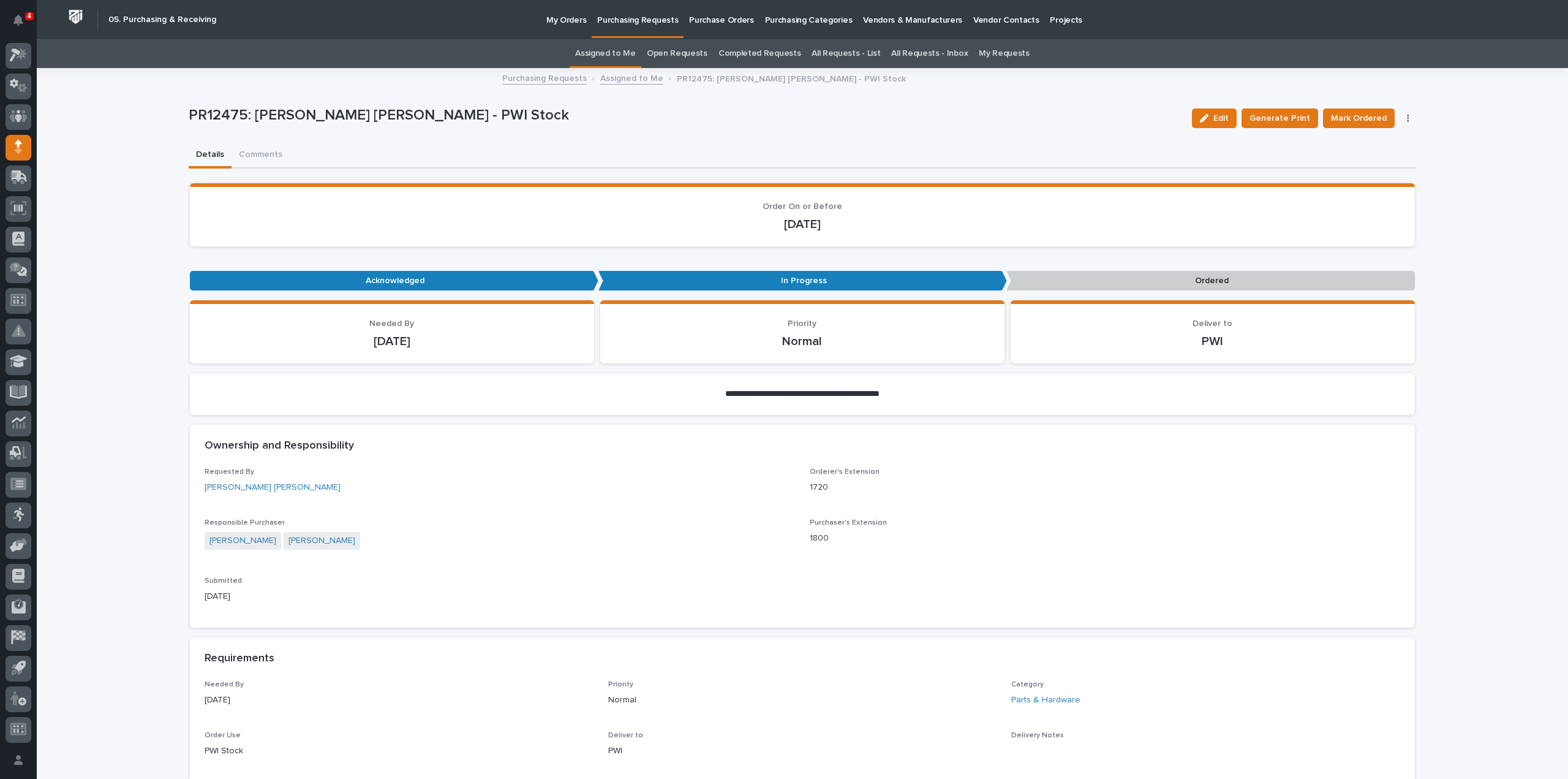
click at [626, 52] on link "Assigned to Me" at bounding box center [605, 53] width 61 height 29
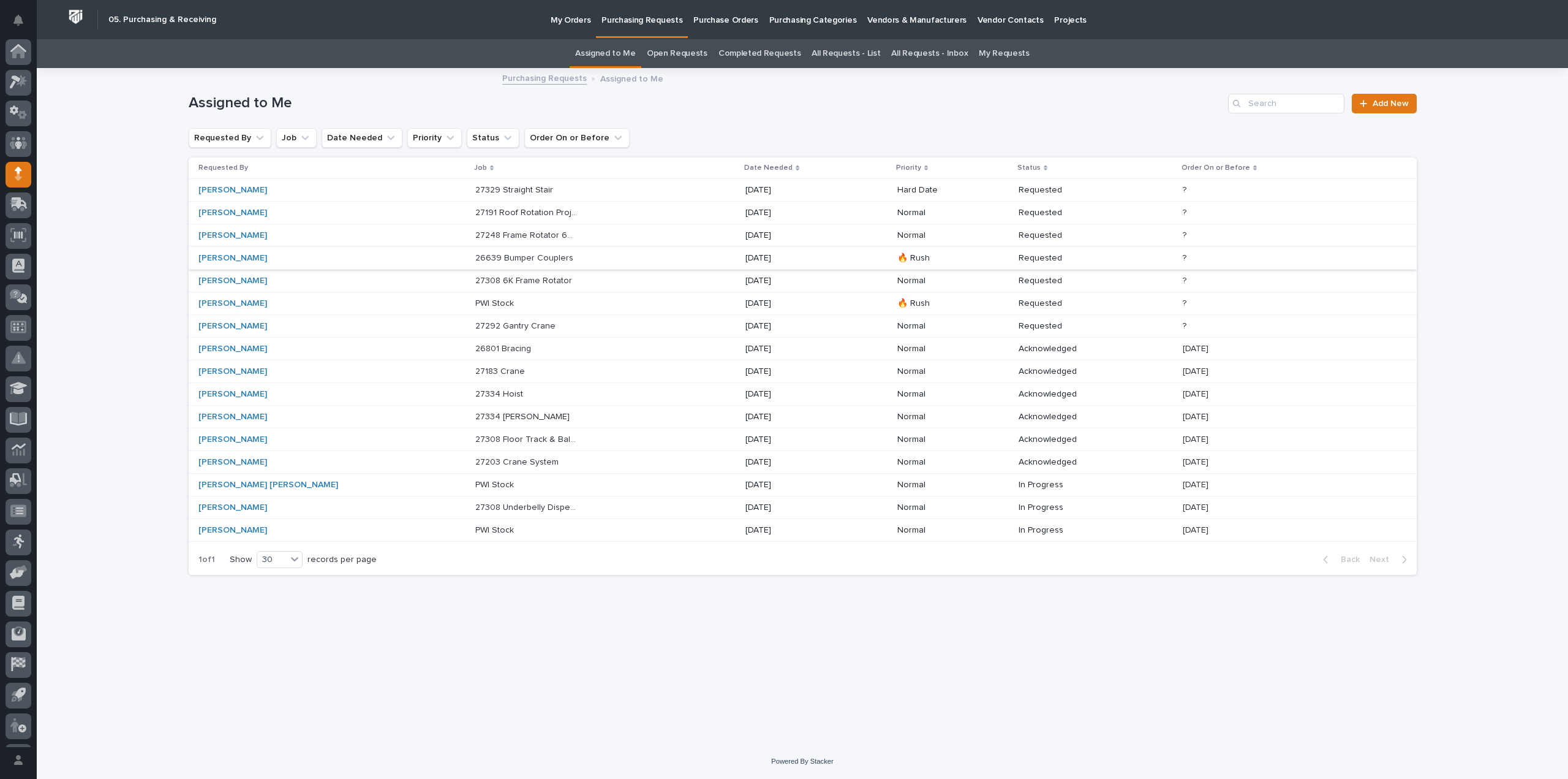
scroll to position [27, 0]
click at [475, 189] on p "27329 Straight Stair" at bounding box center [516, 189] width 80 height 13
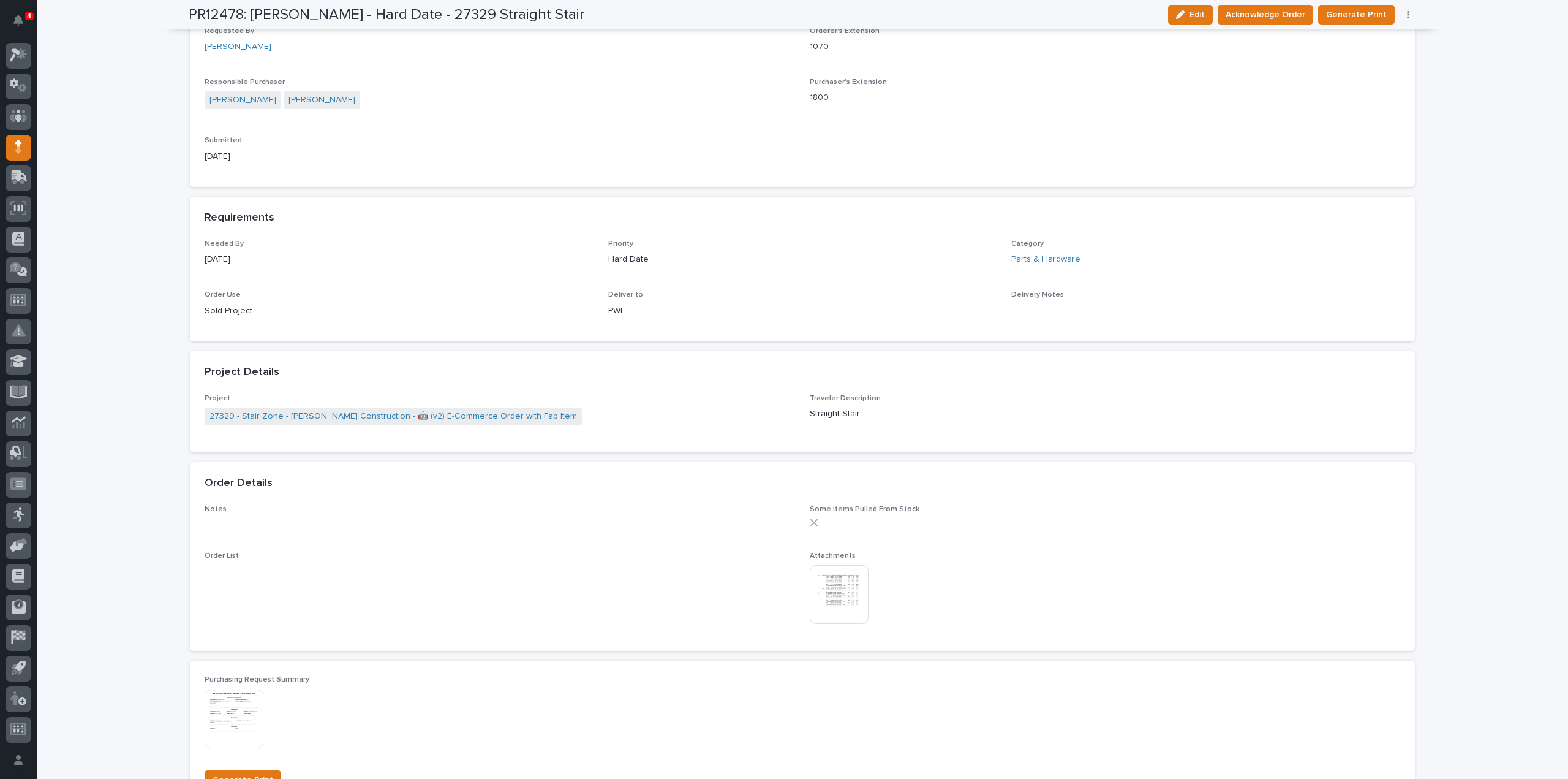
scroll to position [490, 0]
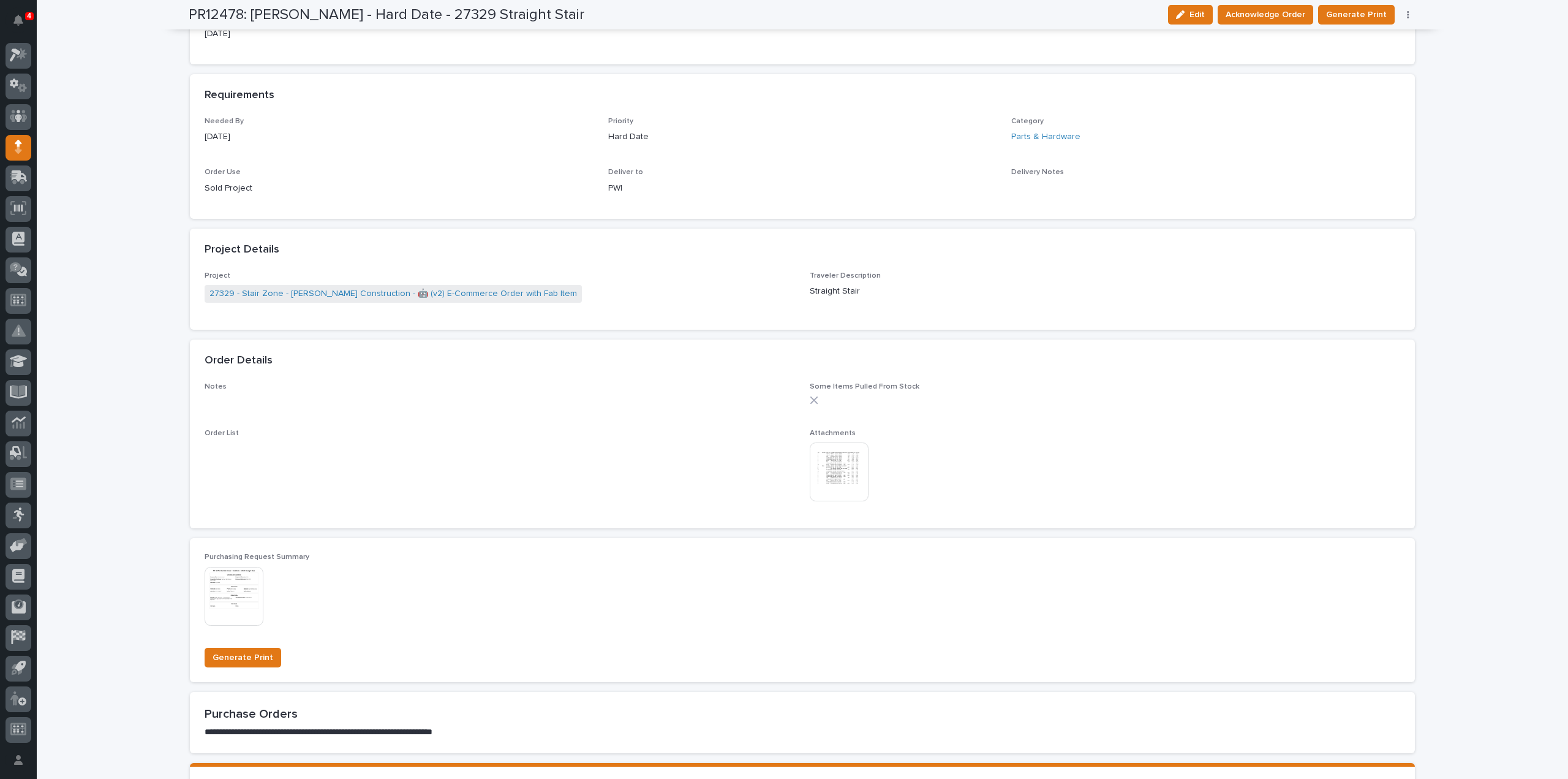
click at [836, 469] on img at bounding box center [839, 472] width 59 height 59
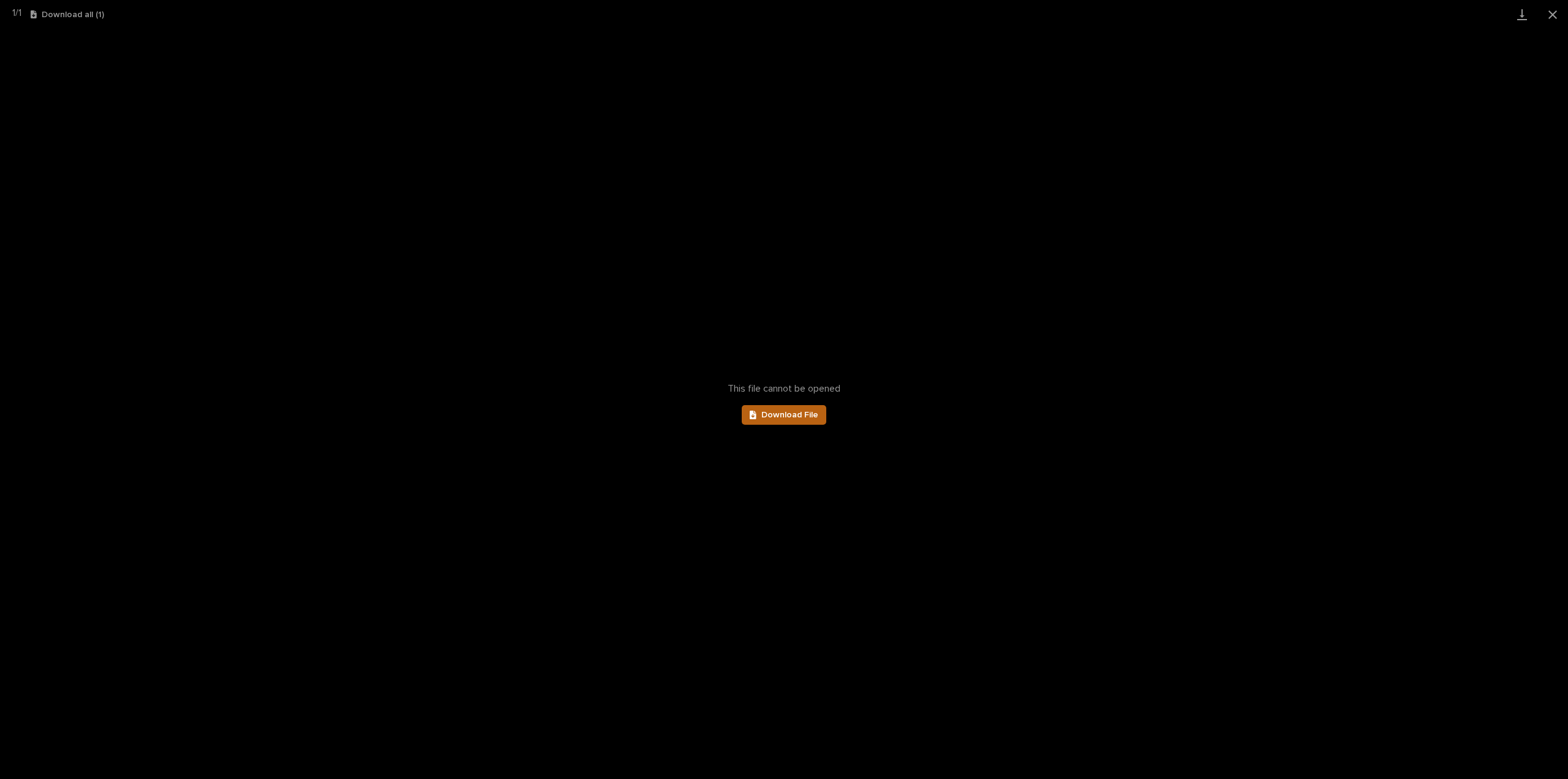
click at [788, 421] on link "Download File" at bounding box center [784, 415] width 85 height 20
click at [1554, 19] on button "Close gallery" at bounding box center [1553, 14] width 31 height 29
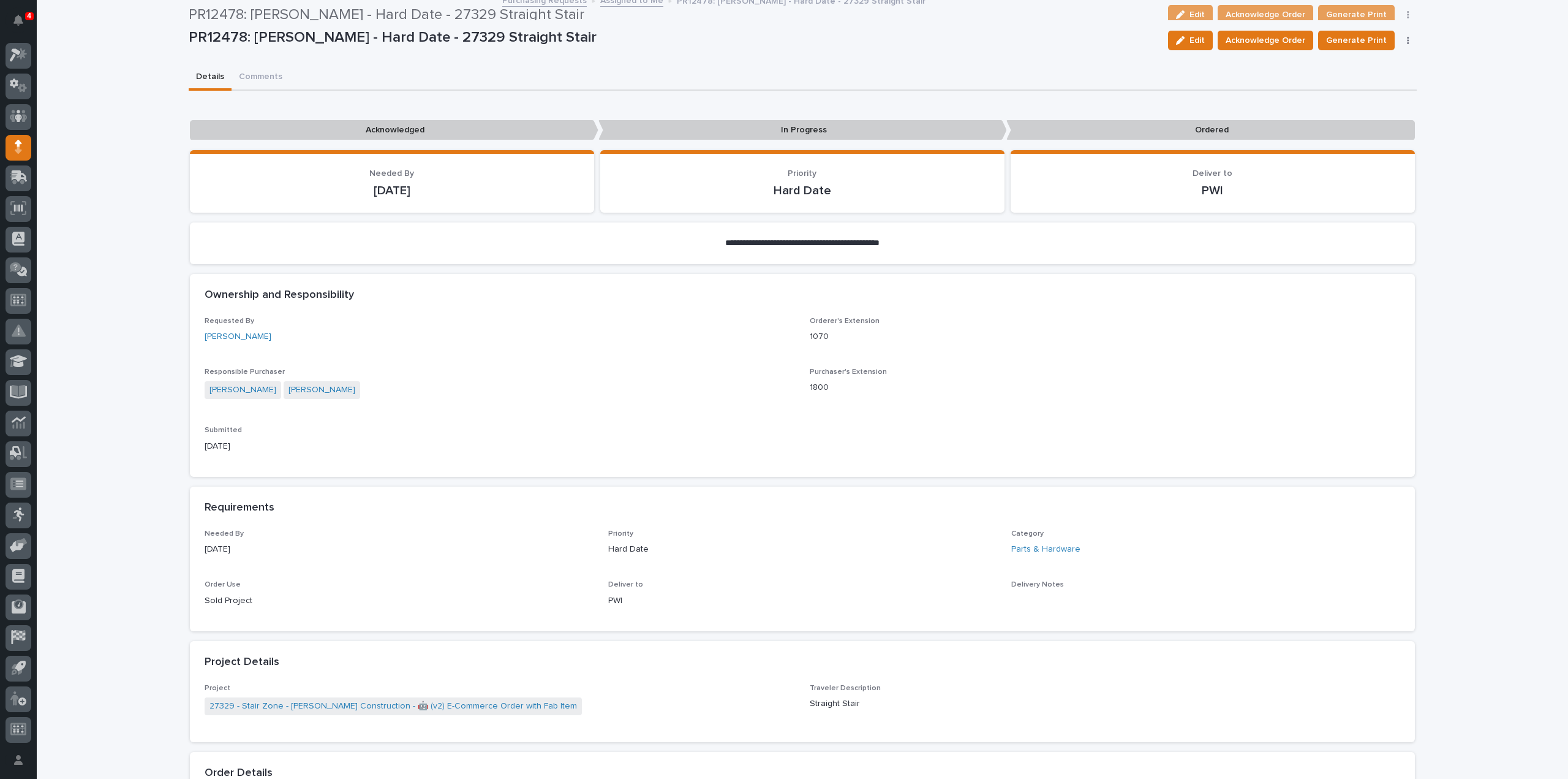
scroll to position [0, 0]
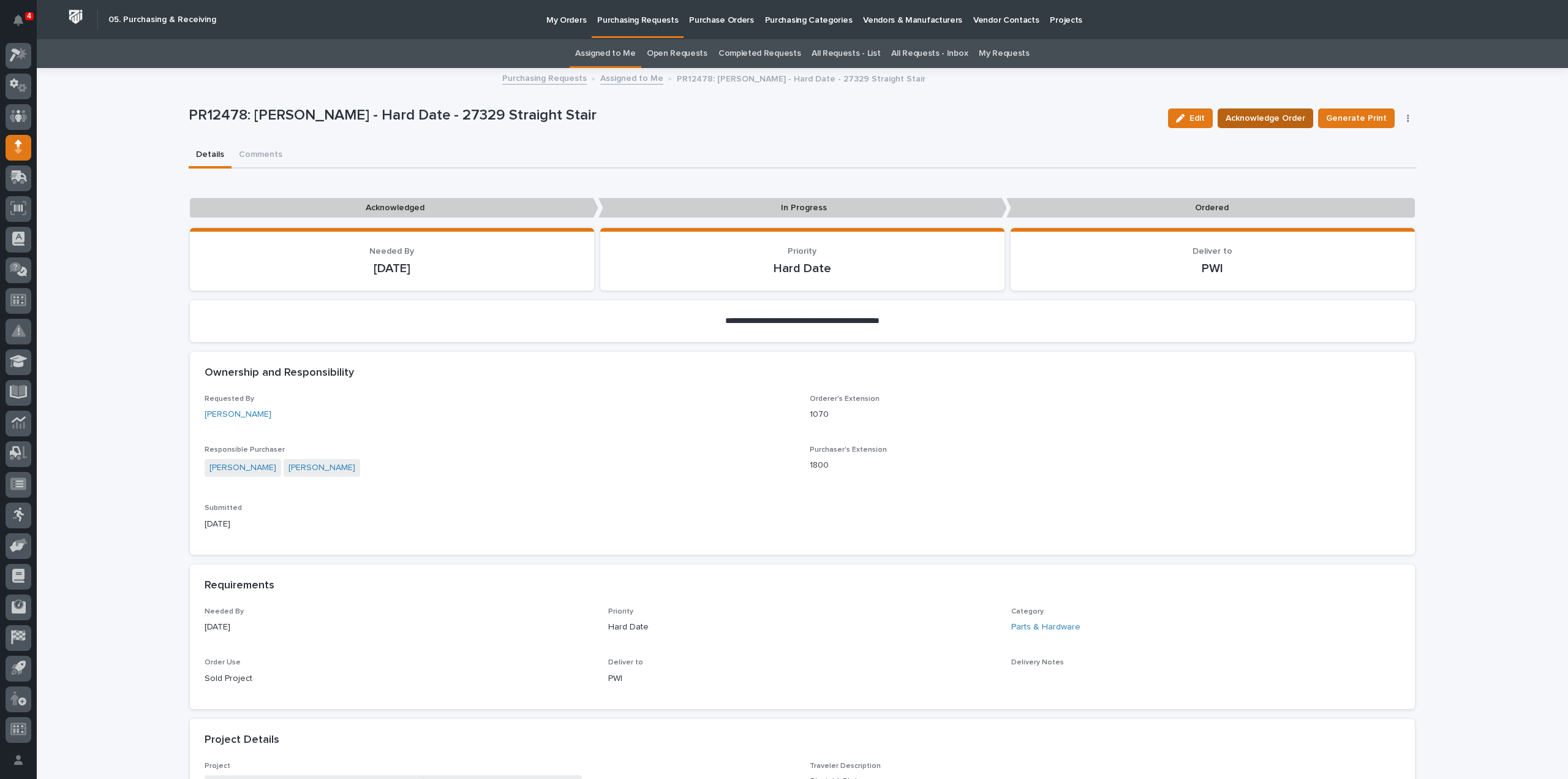
click at [1257, 120] on span "Acknowledge Order" at bounding box center [1265, 119] width 79 height 15
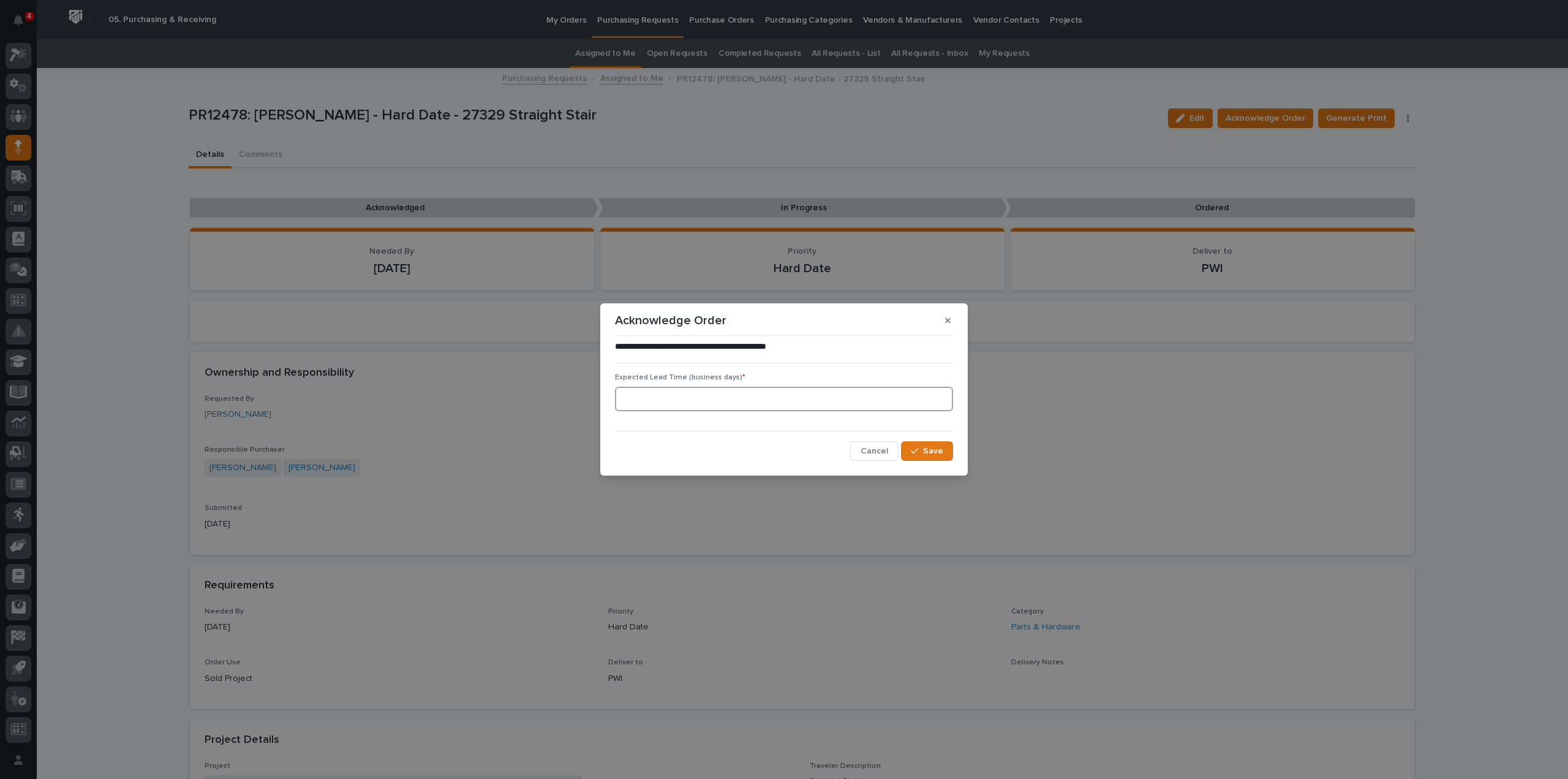
click at [817, 392] on input at bounding box center [784, 399] width 338 height 24
type input "0"
click at [920, 453] on div "button" at bounding box center [917, 450] width 12 height 8
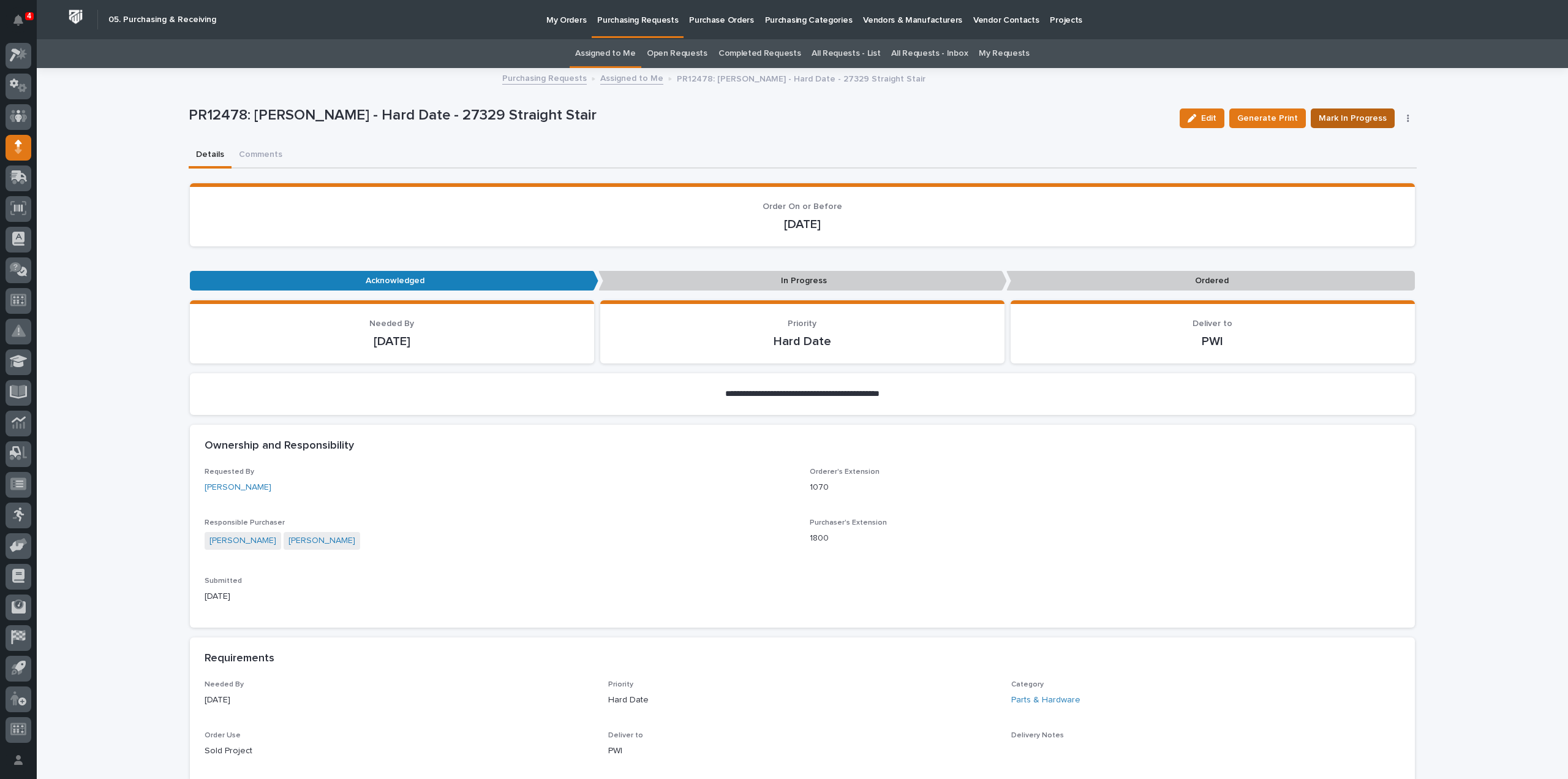
click at [1330, 120] on span "Mark In Progress" at bounding box center [1352, 119] width 68 height 15
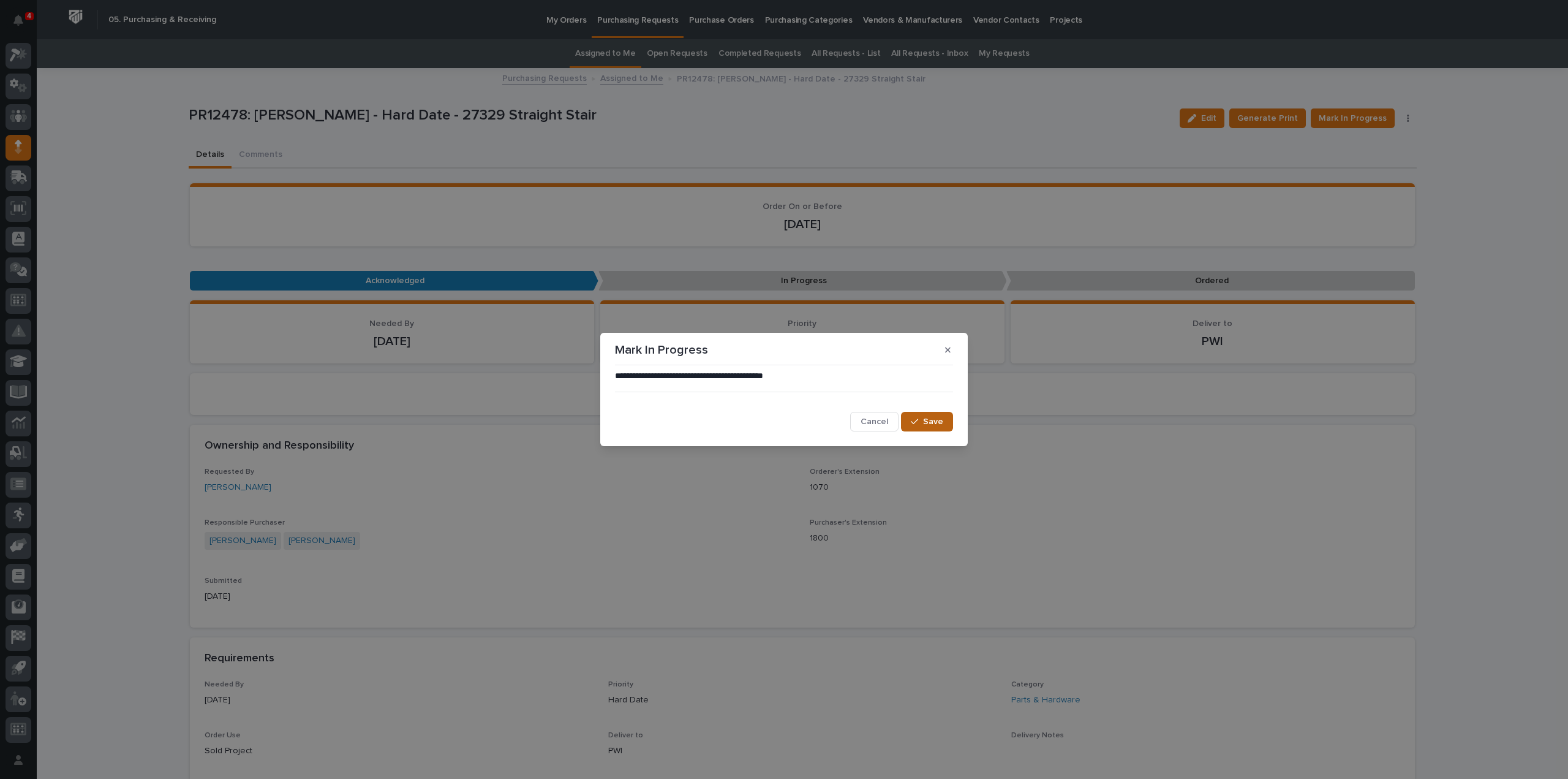
click at [942, 417] on span "Save" at bounding box center [934, 421] width 21 height 11
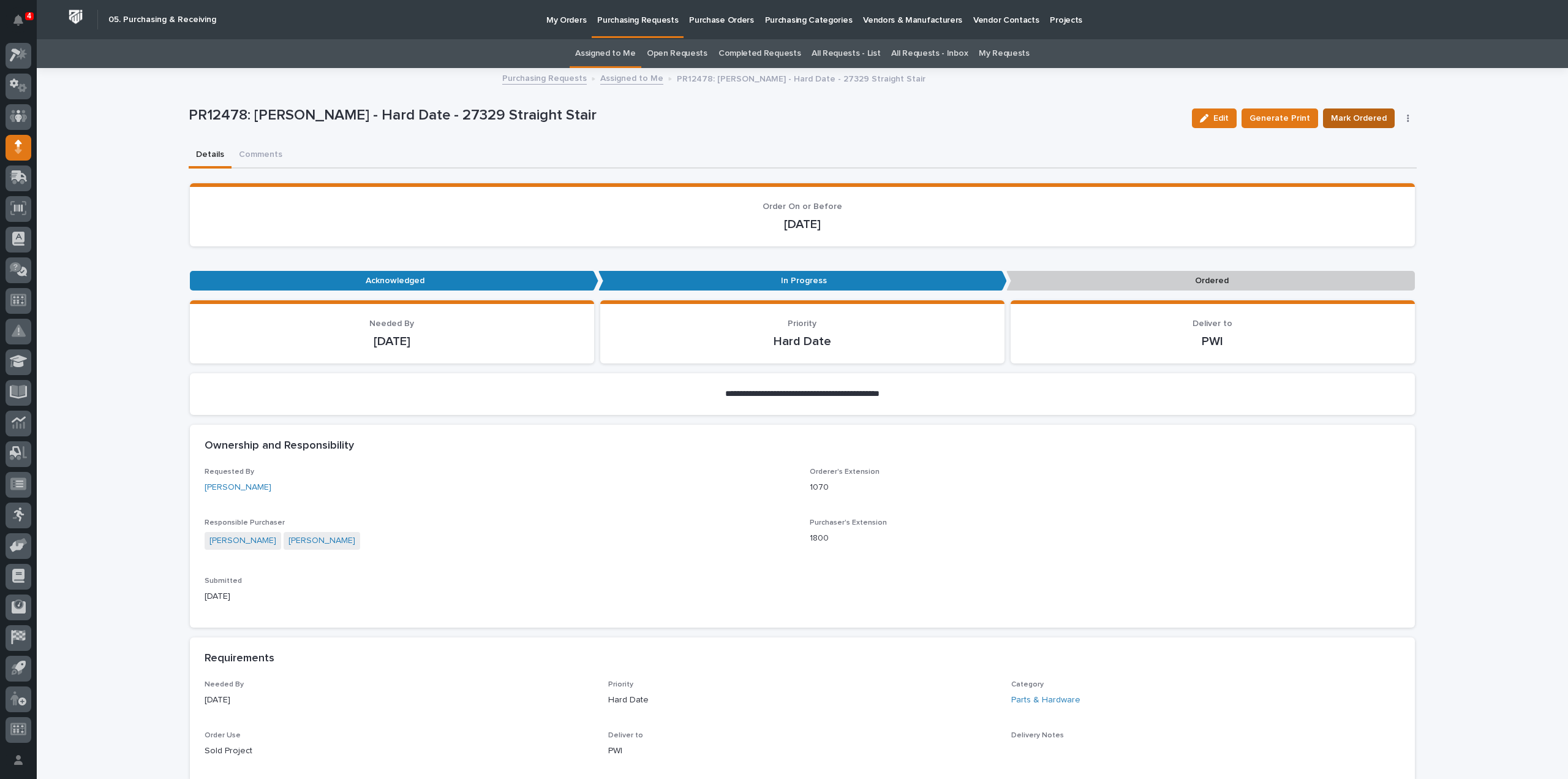
click at [1367, 118] on span "Mark Ordered" at bounding box center [1360, 119] width 56 height 15
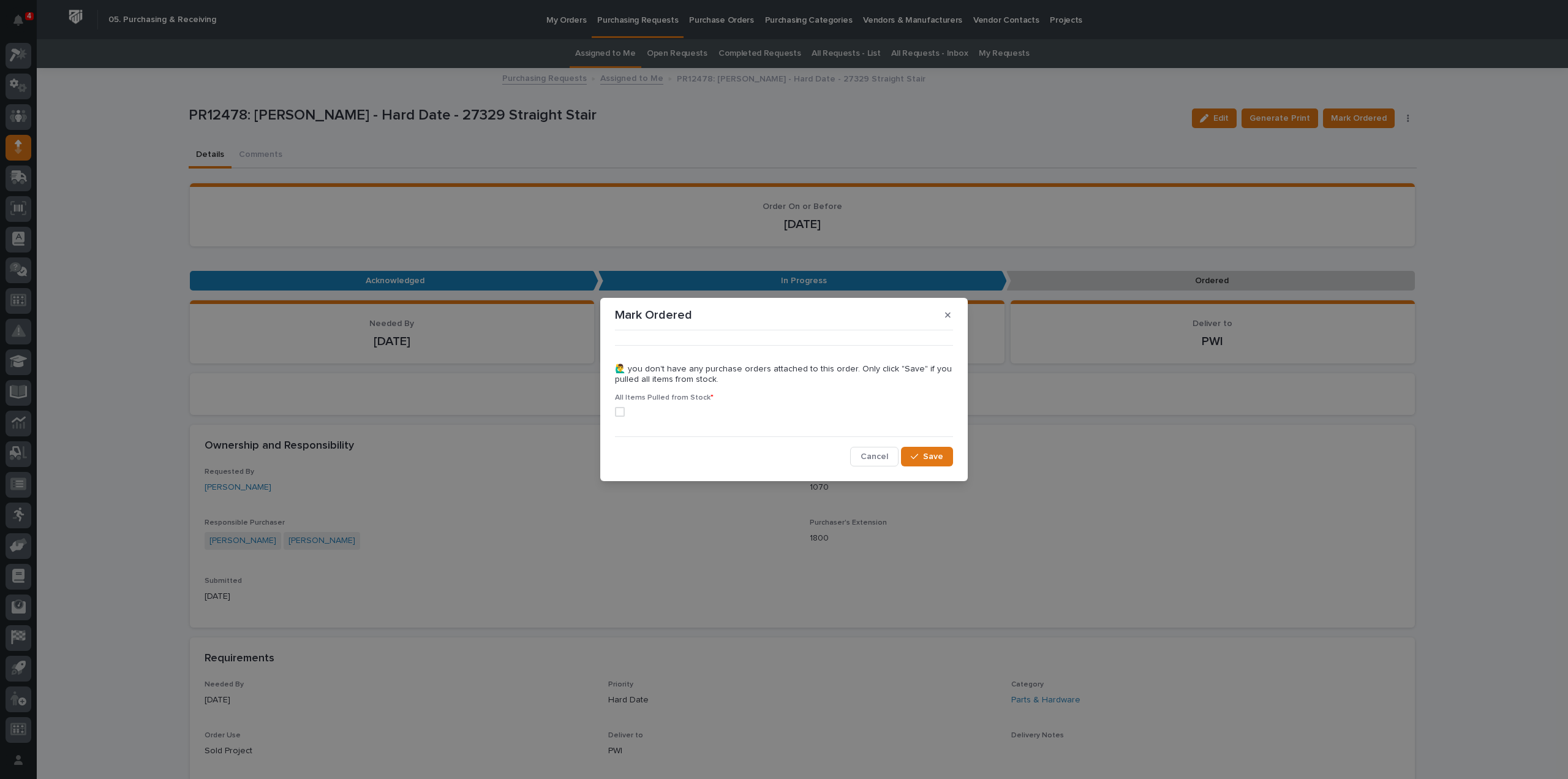
click at [623, 414] on span at bounding box center [620, 412] width 9 height 9
click at [937, 458] on span "Save" at bounding box center [934, 457] width 21 height 11
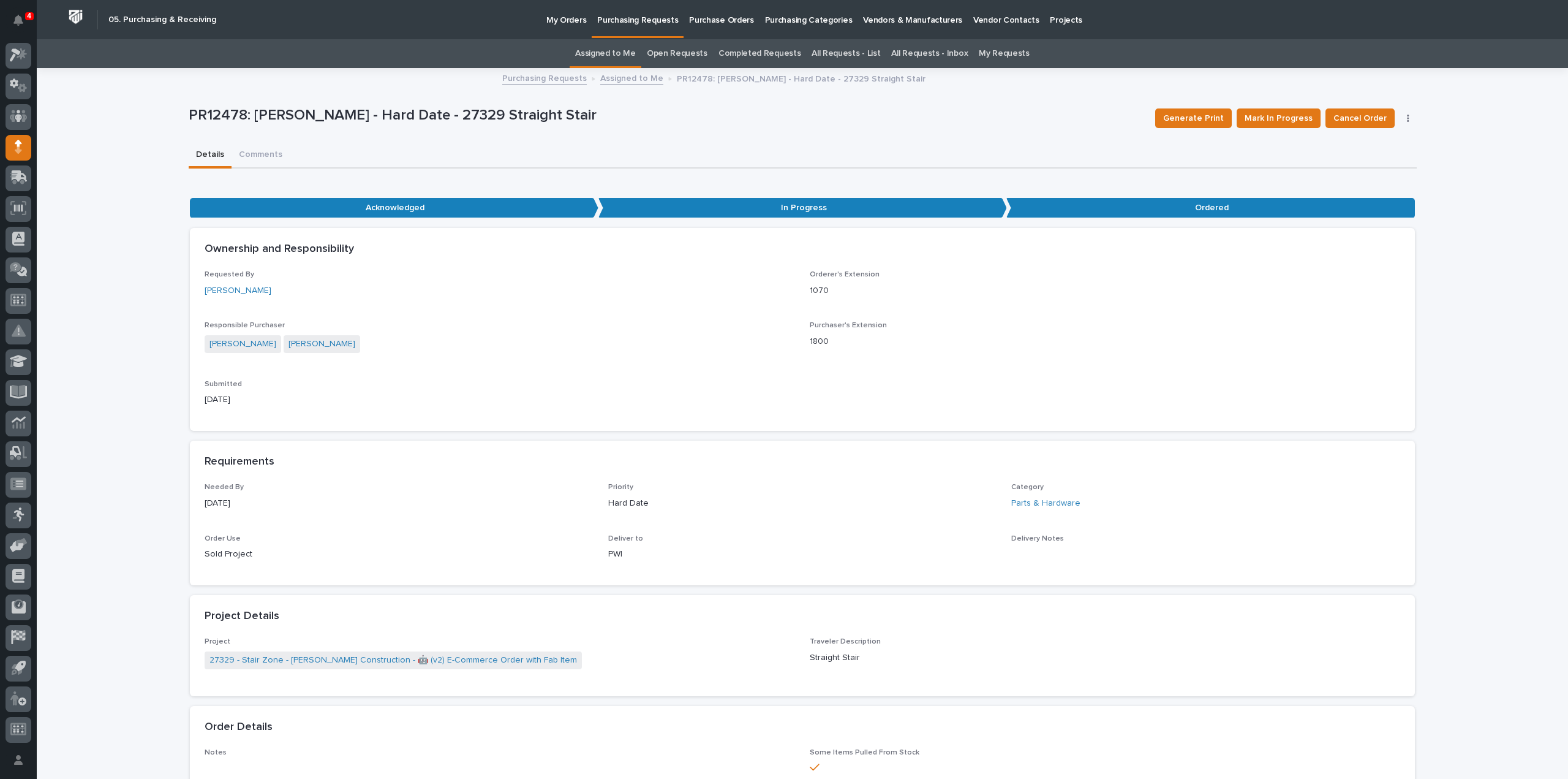
click at [605, 55] on link "Assigned to Me" at bounding box center [605, 53] width 61 height 29
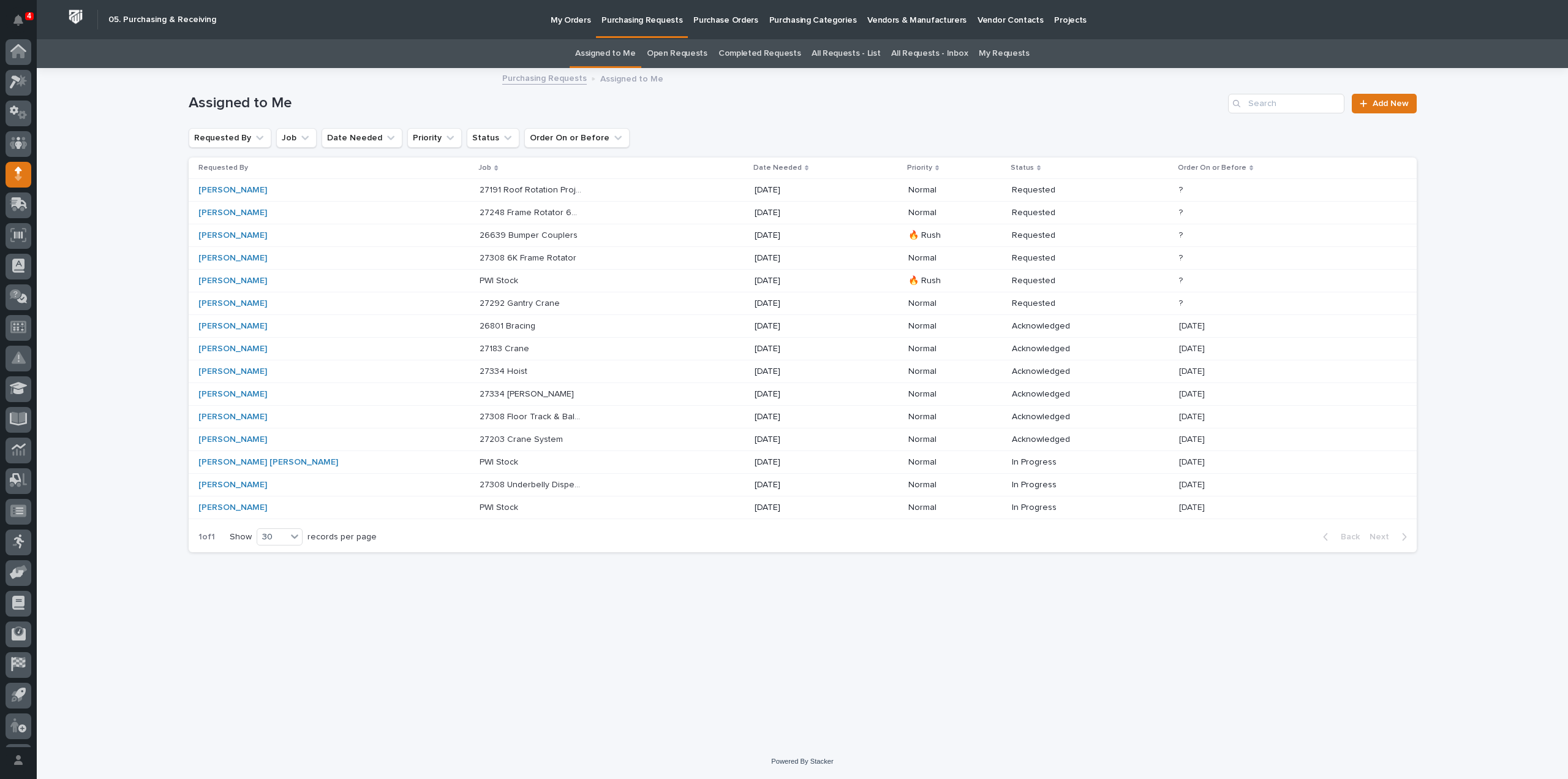
scroll to position [27, 0]
click at [480, 192] on p "27191 Roof Rotation Project" at bounding box center [532, 189] width 105 height 13
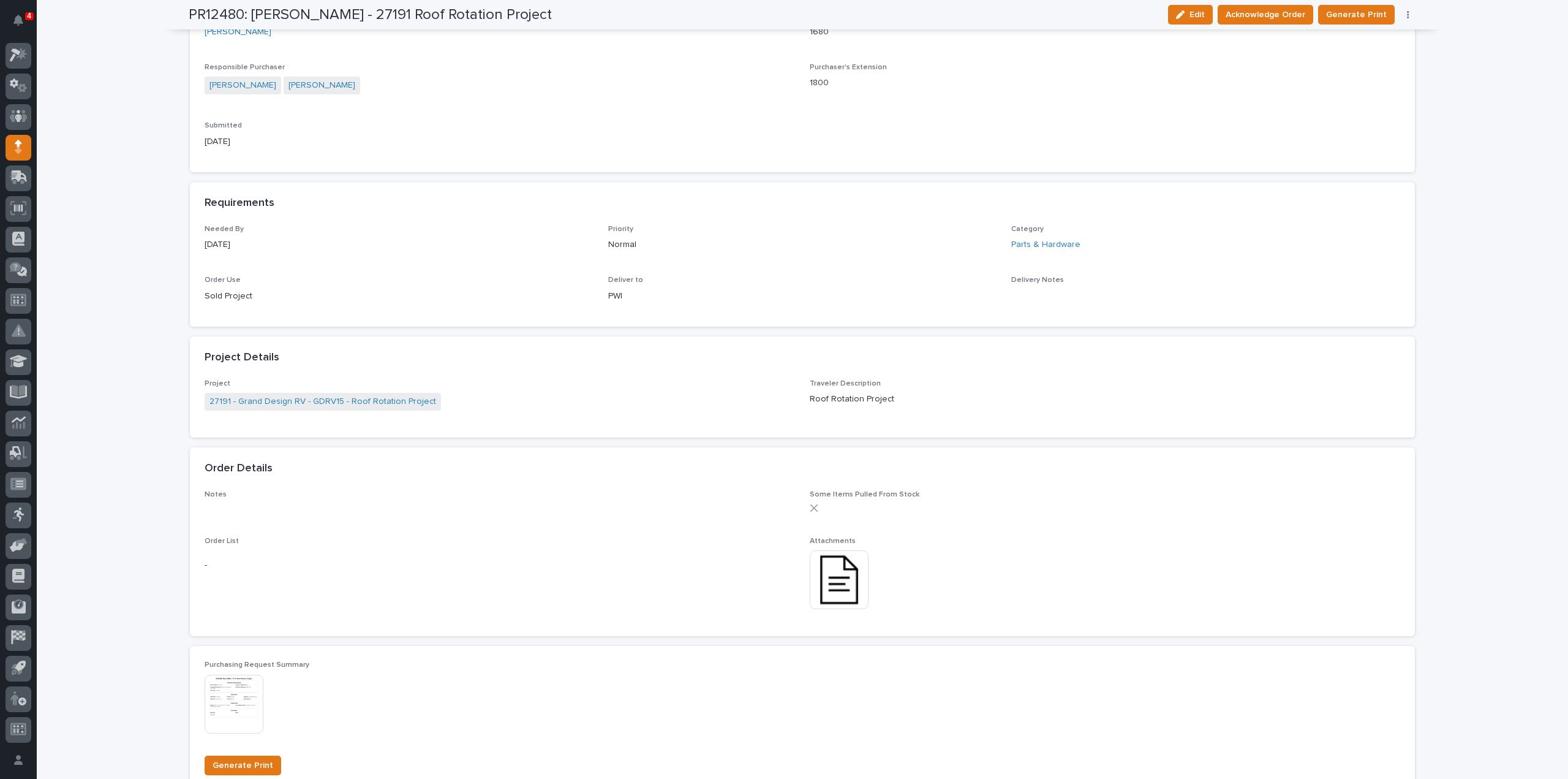
scroll to position [490, 0]
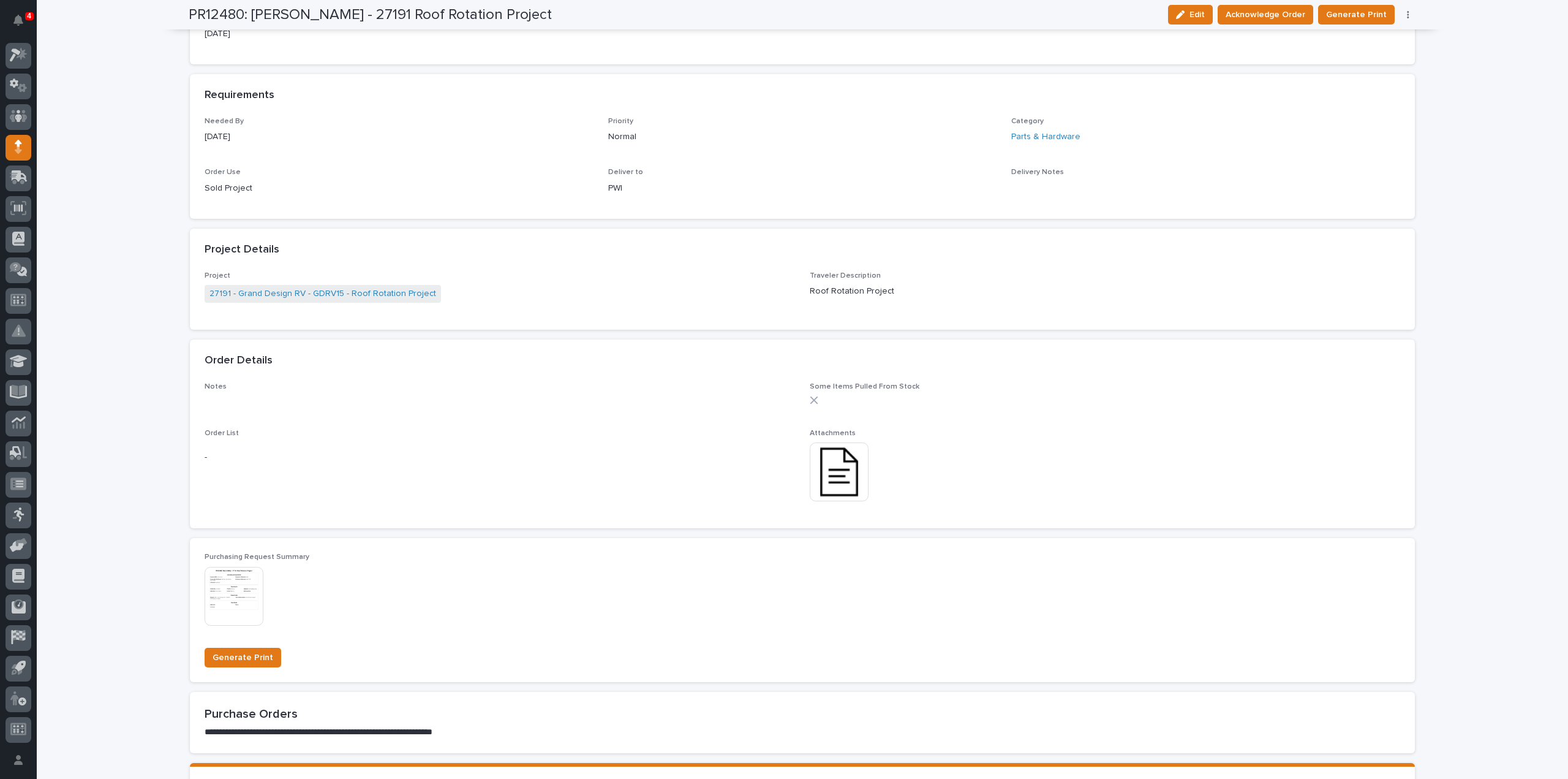
click at [818, 471] on img at bounding box center [839, 472] width 59 height 59
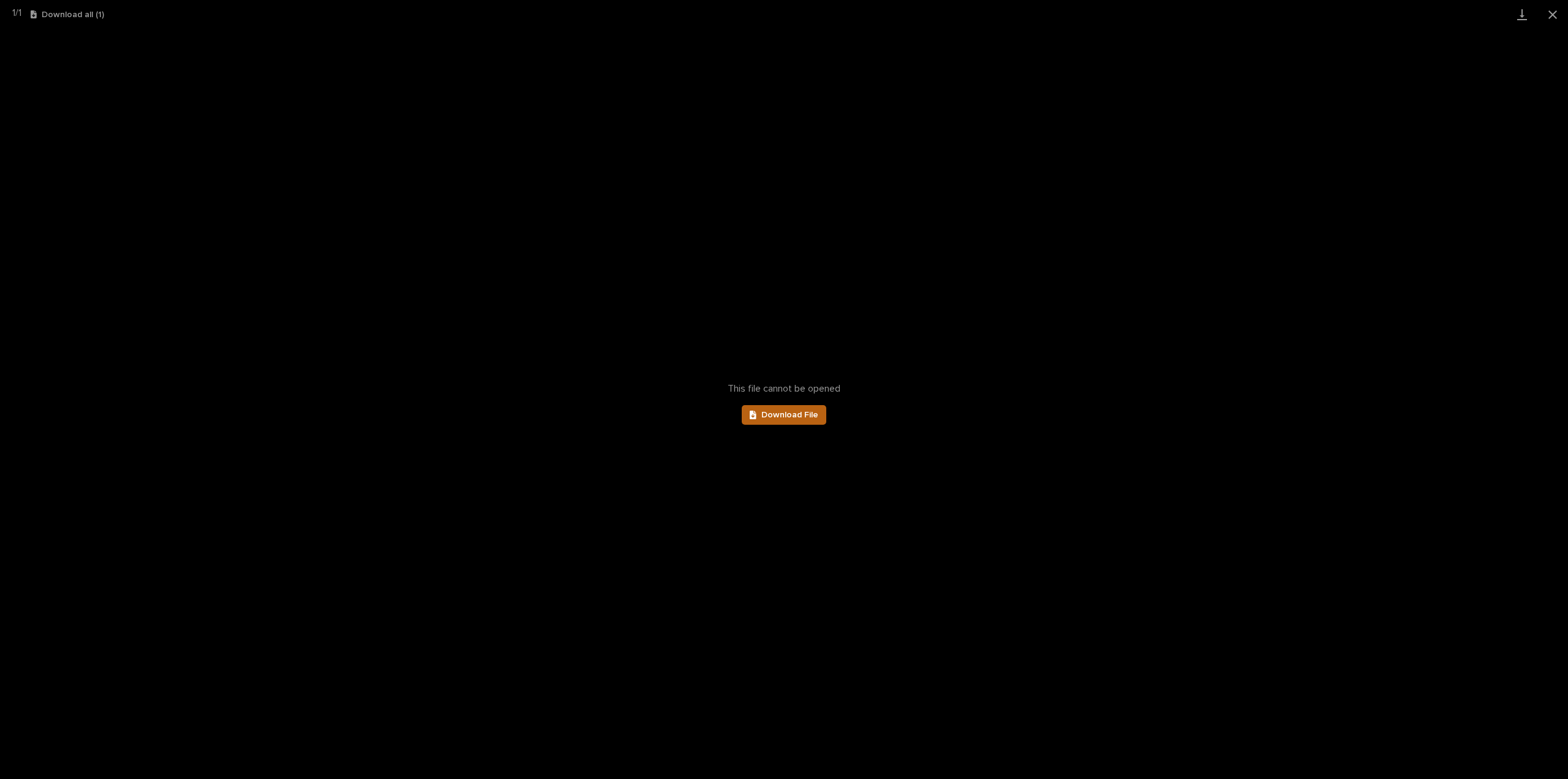
click at [797, 422] on link "Download File" at bounding box center [784, 415] width 85 height 20
click at [1554, 13] on button "Close gallery" at bounding box center [1553, 14] width 31 height 29
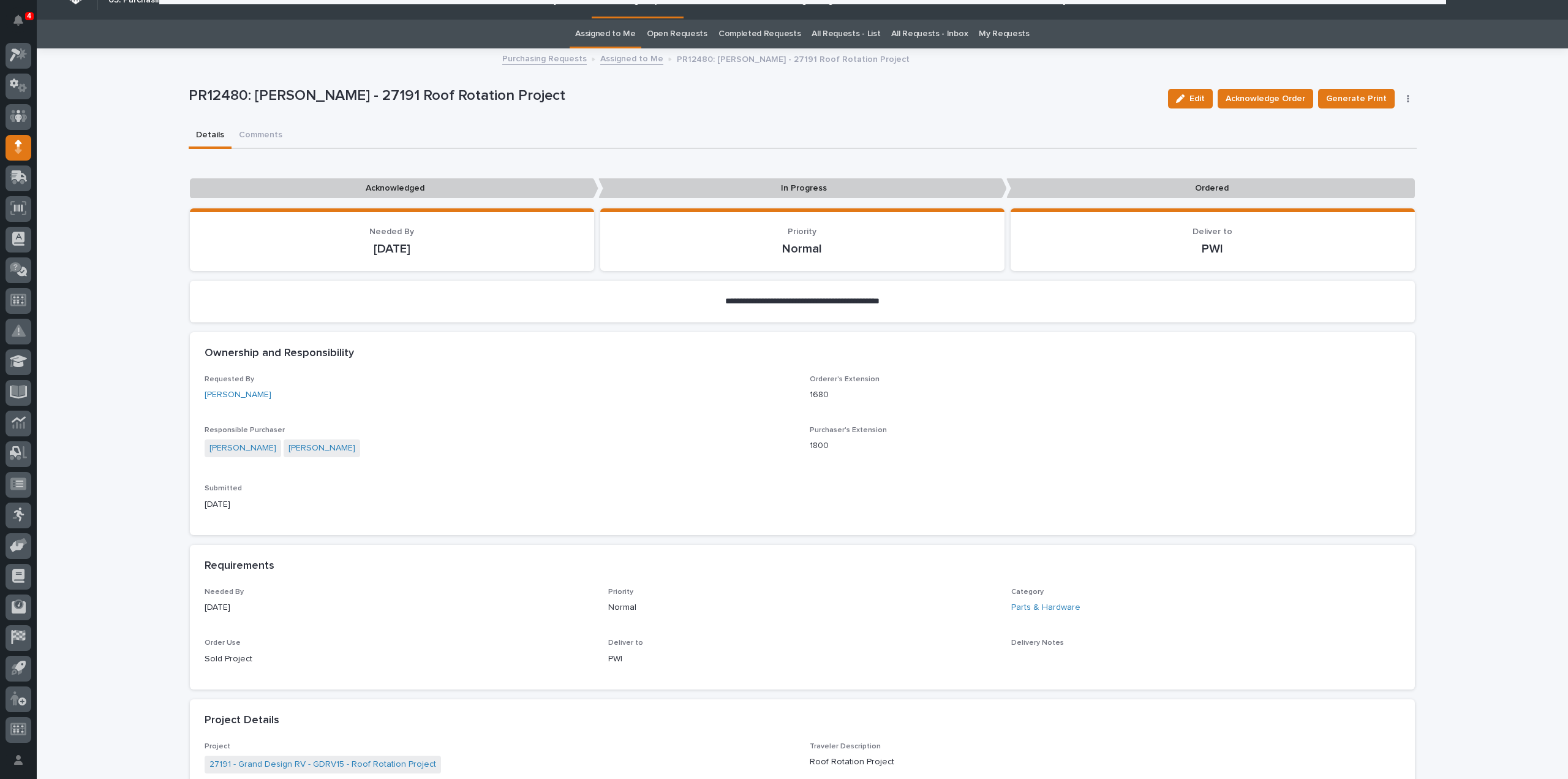
scroll to position [0, 0]
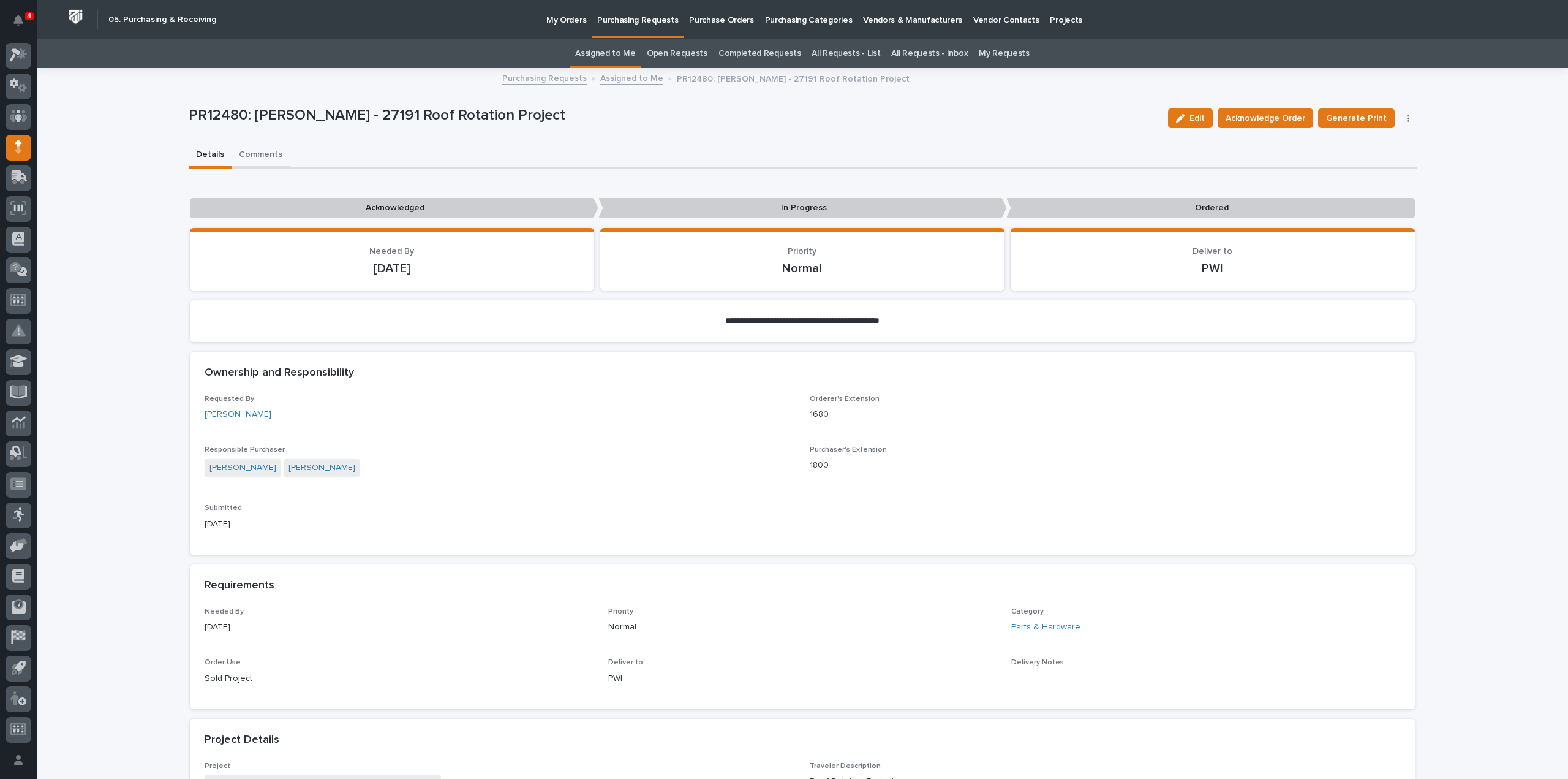
click at [256, 150] on button "Comments" at bounding box center [261, 156] width 58 height 26
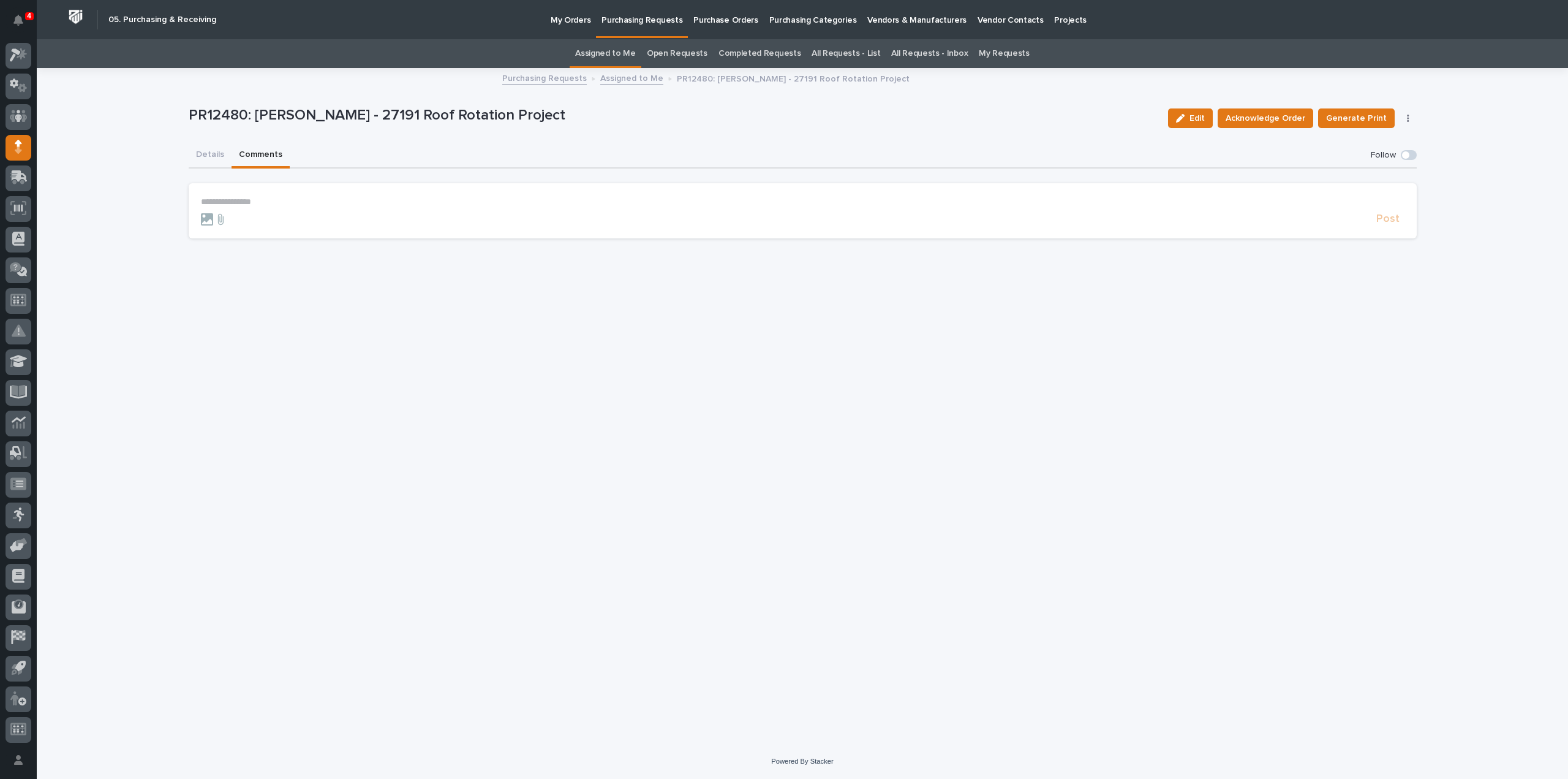
click at [267, 201] on p "**********" at bounding box center [802, 202] width 1204 height 10
click at [220, 223] on span "[PERSON_NAME]" at bounding box center [238, 220] width 68 height 8
click at [258, 202] on p "**********" at bounding box center [802, 203] width 1204 height 12
click at [211, 152] on button "Details" at bounding box center [210, 156] width 43 height 26
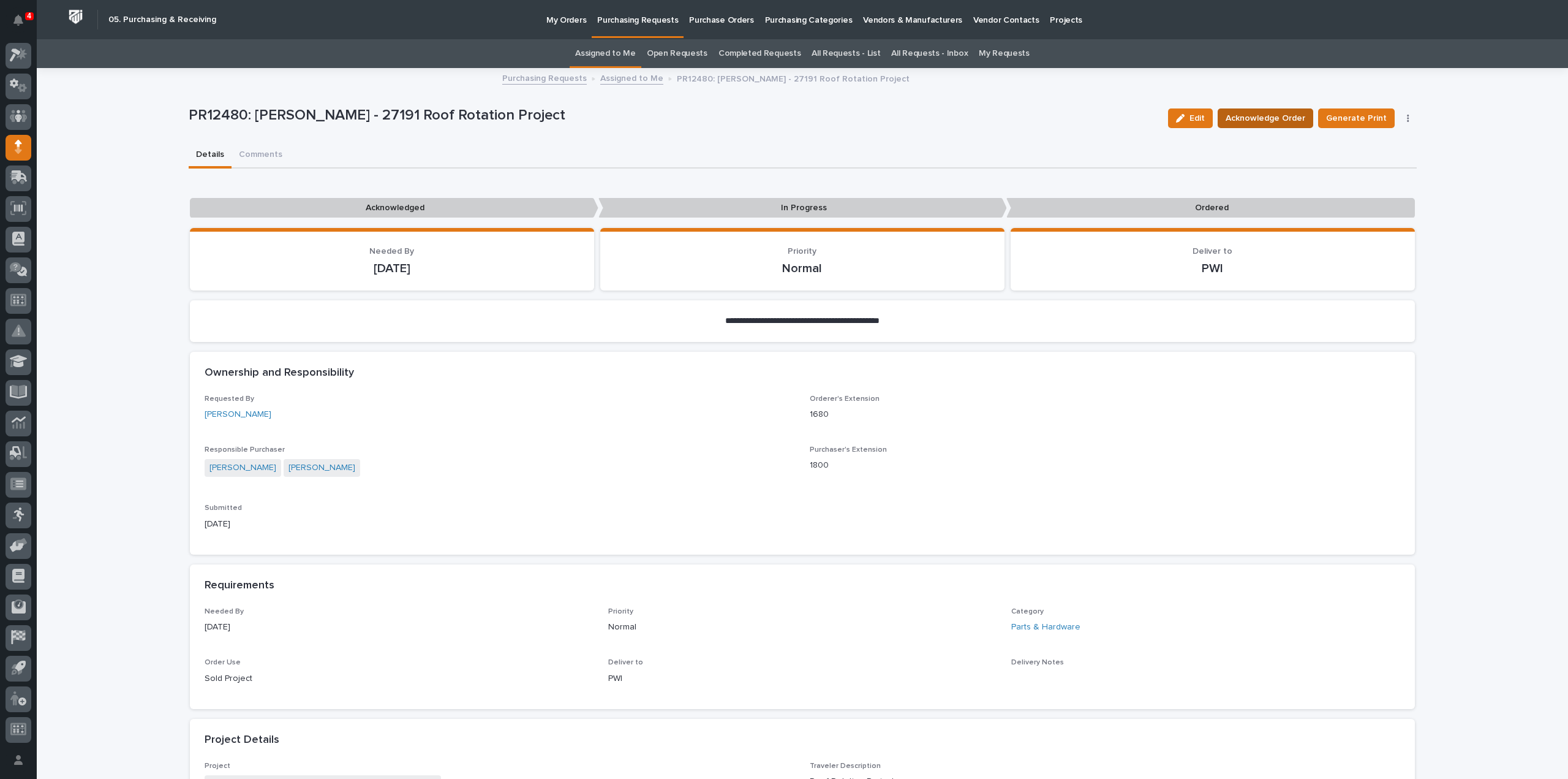
click at [1251, 115] on span "Acknowledge Order" at bounding box center [1265, 119] width 79 height 15
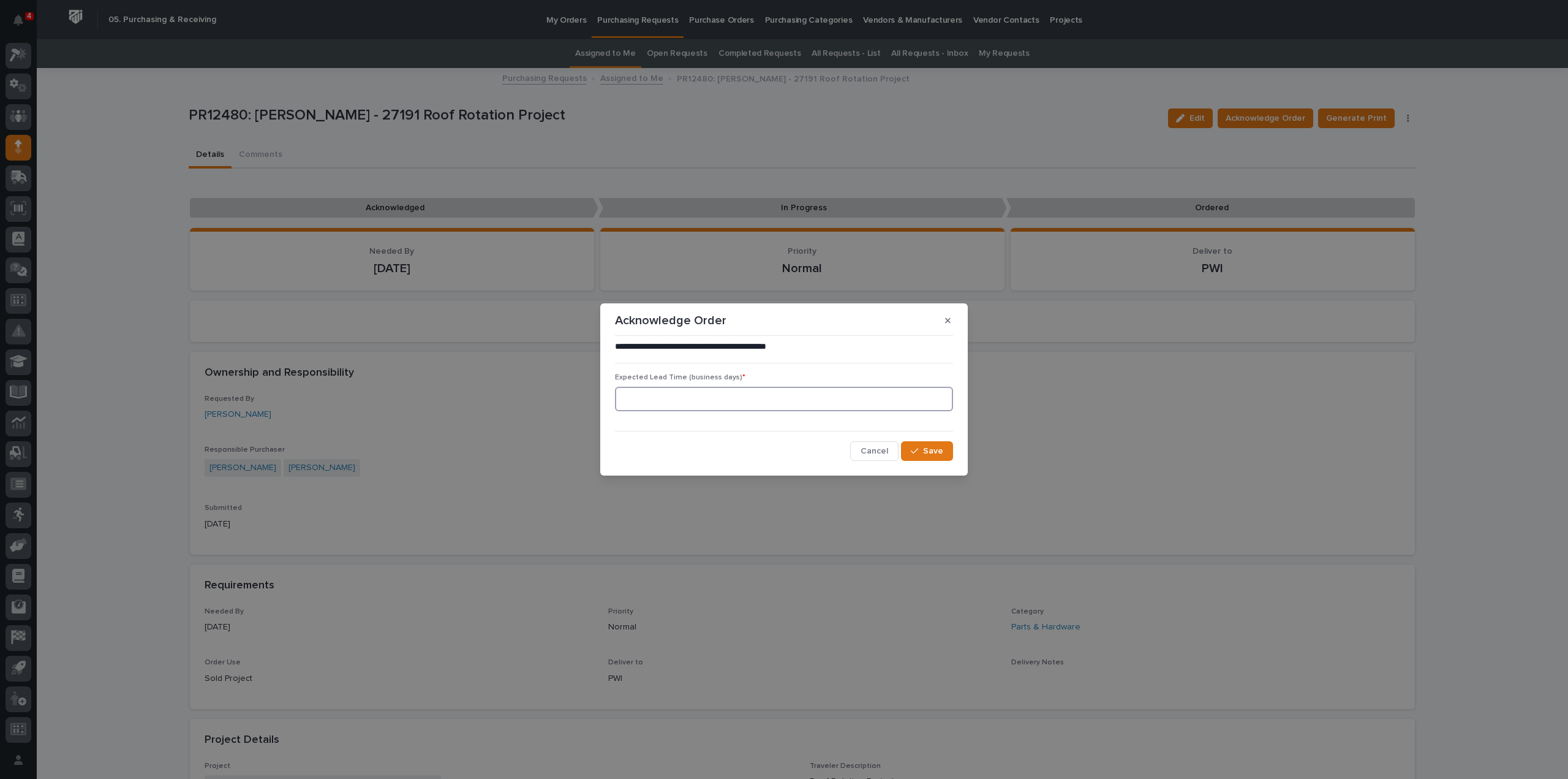
click at [762, 397] on input at bounding box center [784, 399] width 338 height 24
type input "0"
click at [934, 449] on span "Save" at bounding box center [934, 451] width 21 height 11
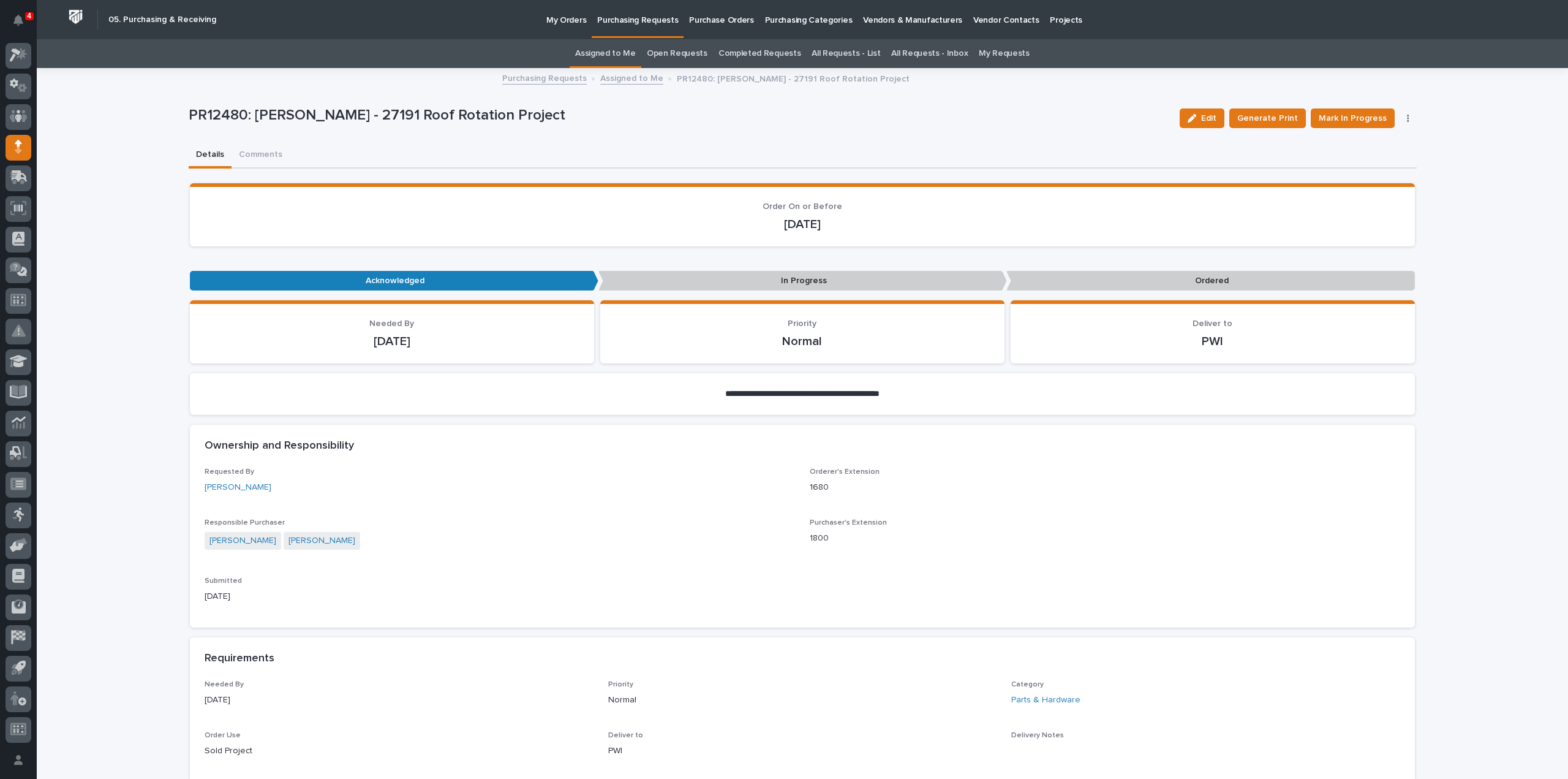
click at [1407, 119] on icon "button" at bounding box center [1408, 119] width 2 height 7
click at [1381, 163] on span "Edit Linked PO's" at bounding box center [1369, 163] width 63 height 15
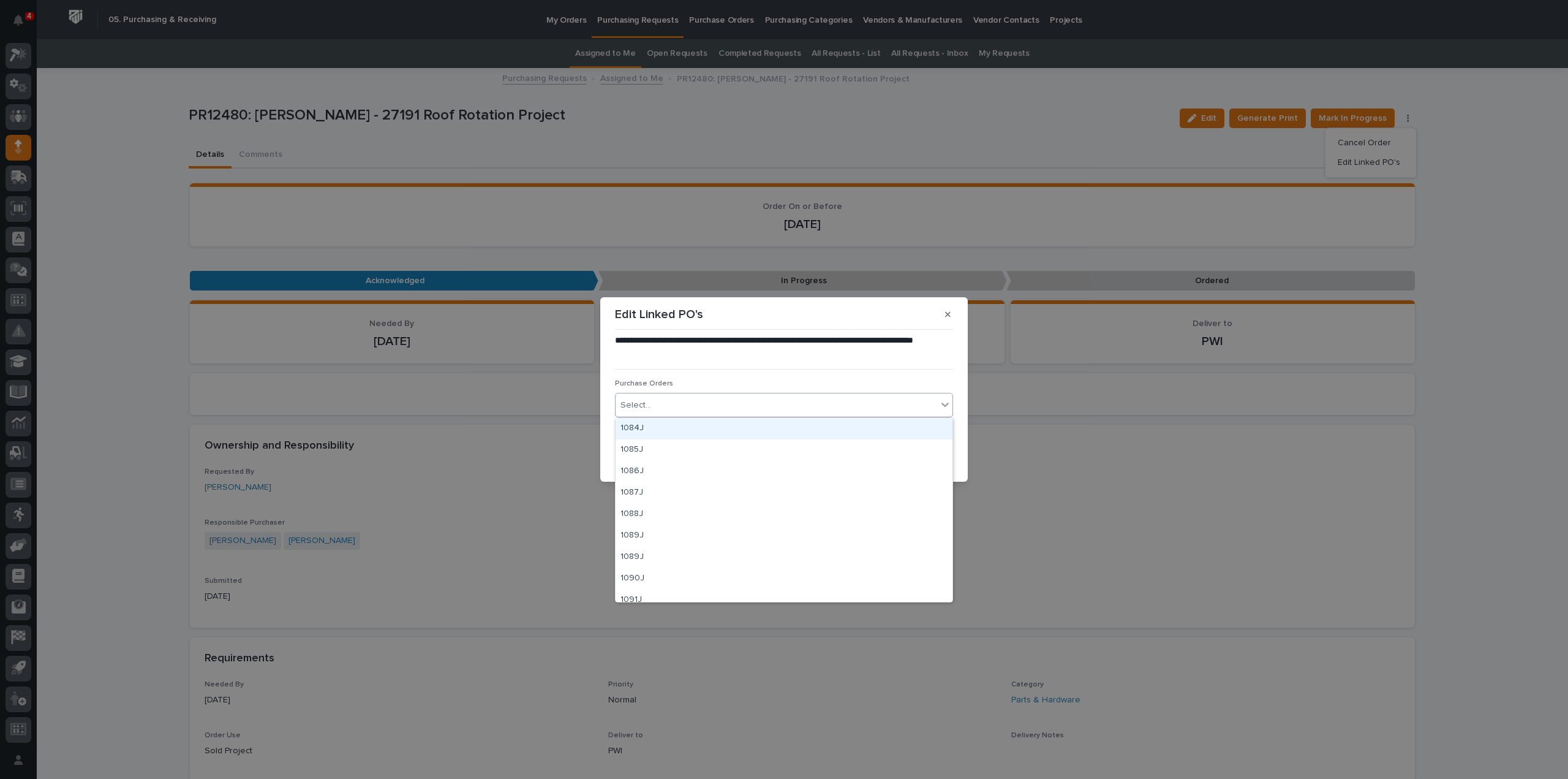
click at [664, 406] on div "Select..." at bounding box center [776, 405] width 321 height 21
type input "****"
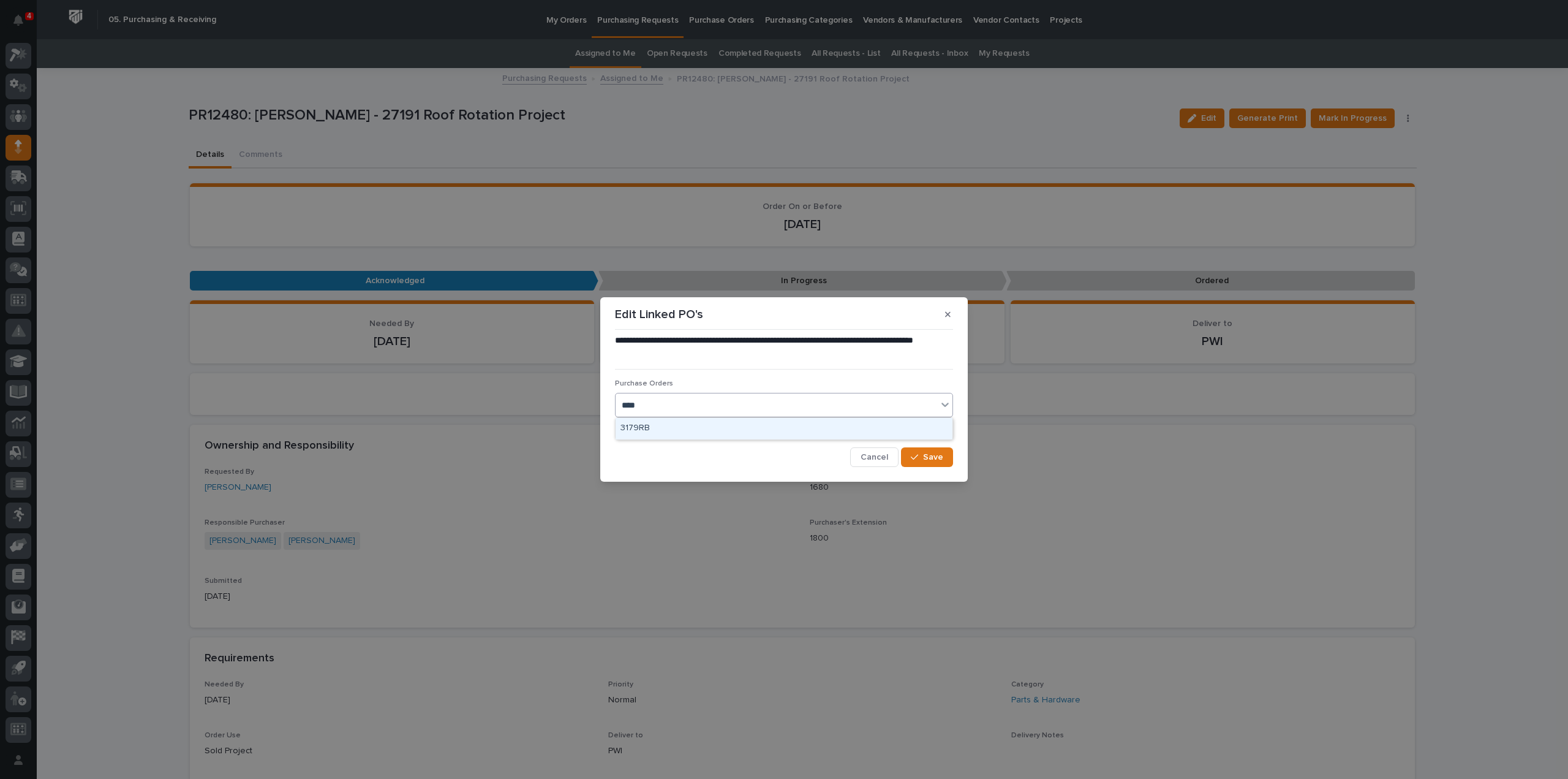
click at [644, 429] on div "3179RB" at bounding box center [784, 428] width 337 height 21
click at [922, 458] on div "button" at bounding box center [917, 457] width 12 height 8
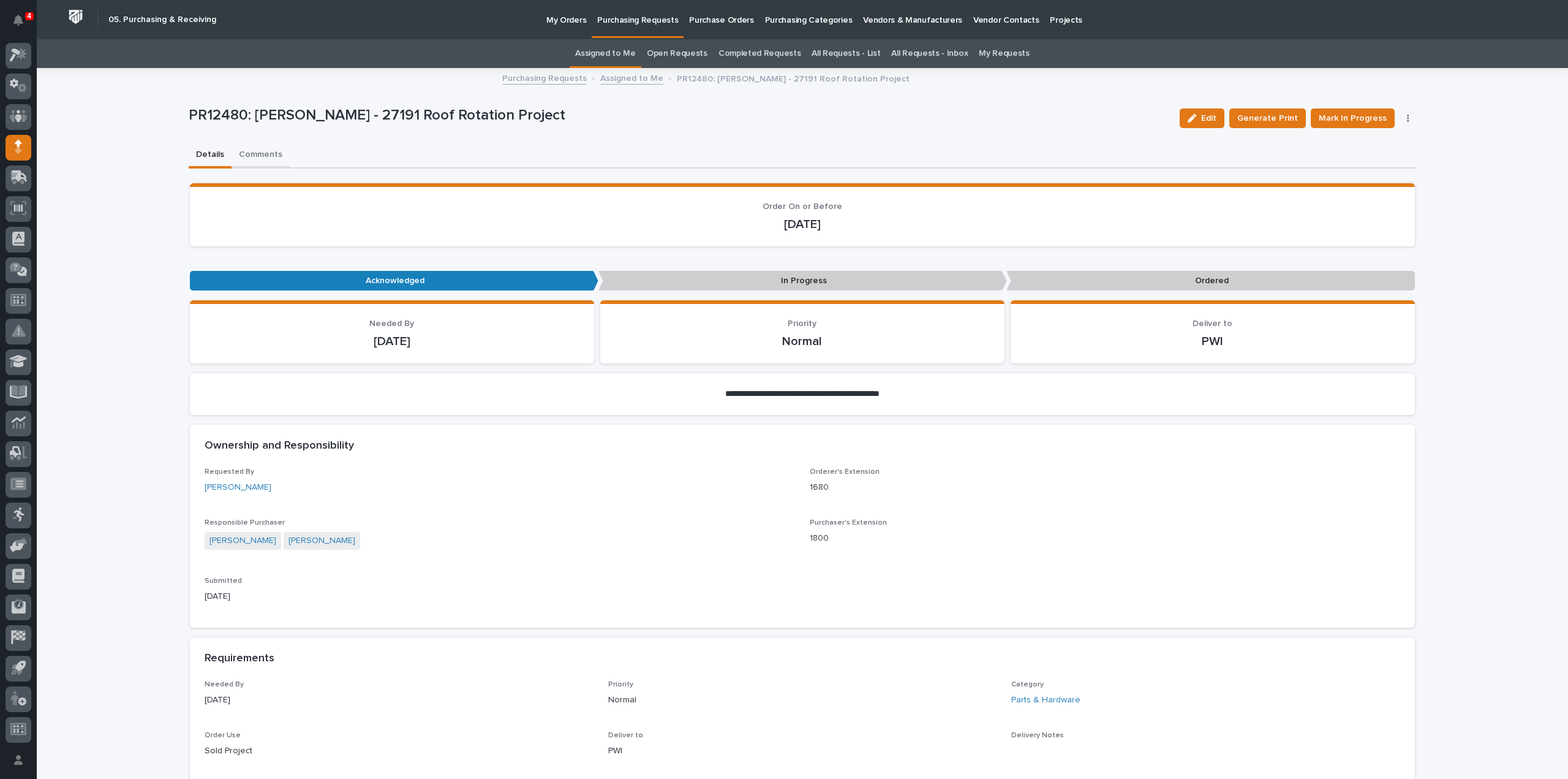
click at [262, 155] on button "Comments" at bounding box center [261, 156] width 58 height 26
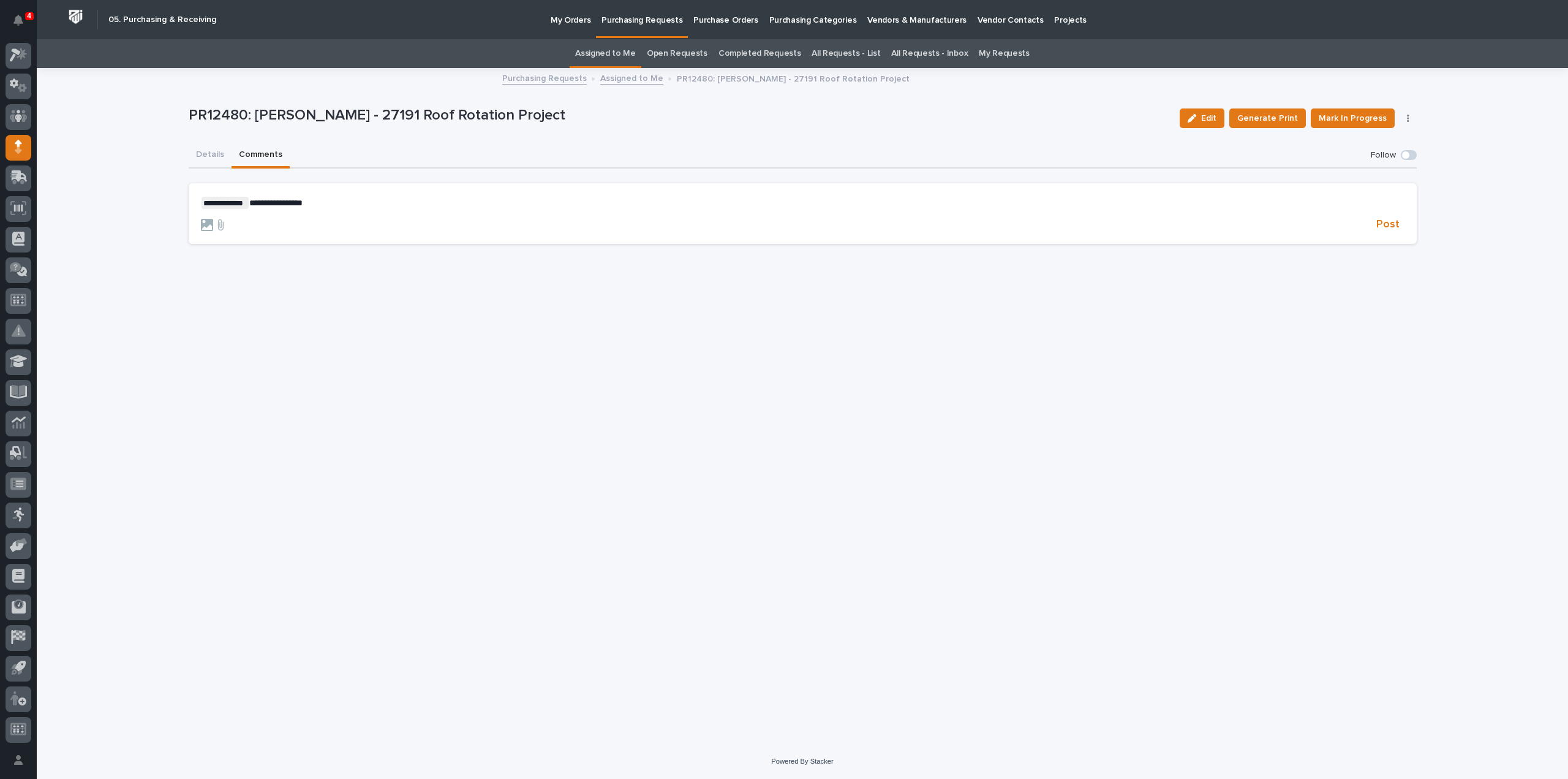
click at [303, 199] on span "**********" at bounding box center [275, 203] width 53 height 8
click at [1389, 223] on span "Post" at bounding box center [1388, 224] width 23 height 14
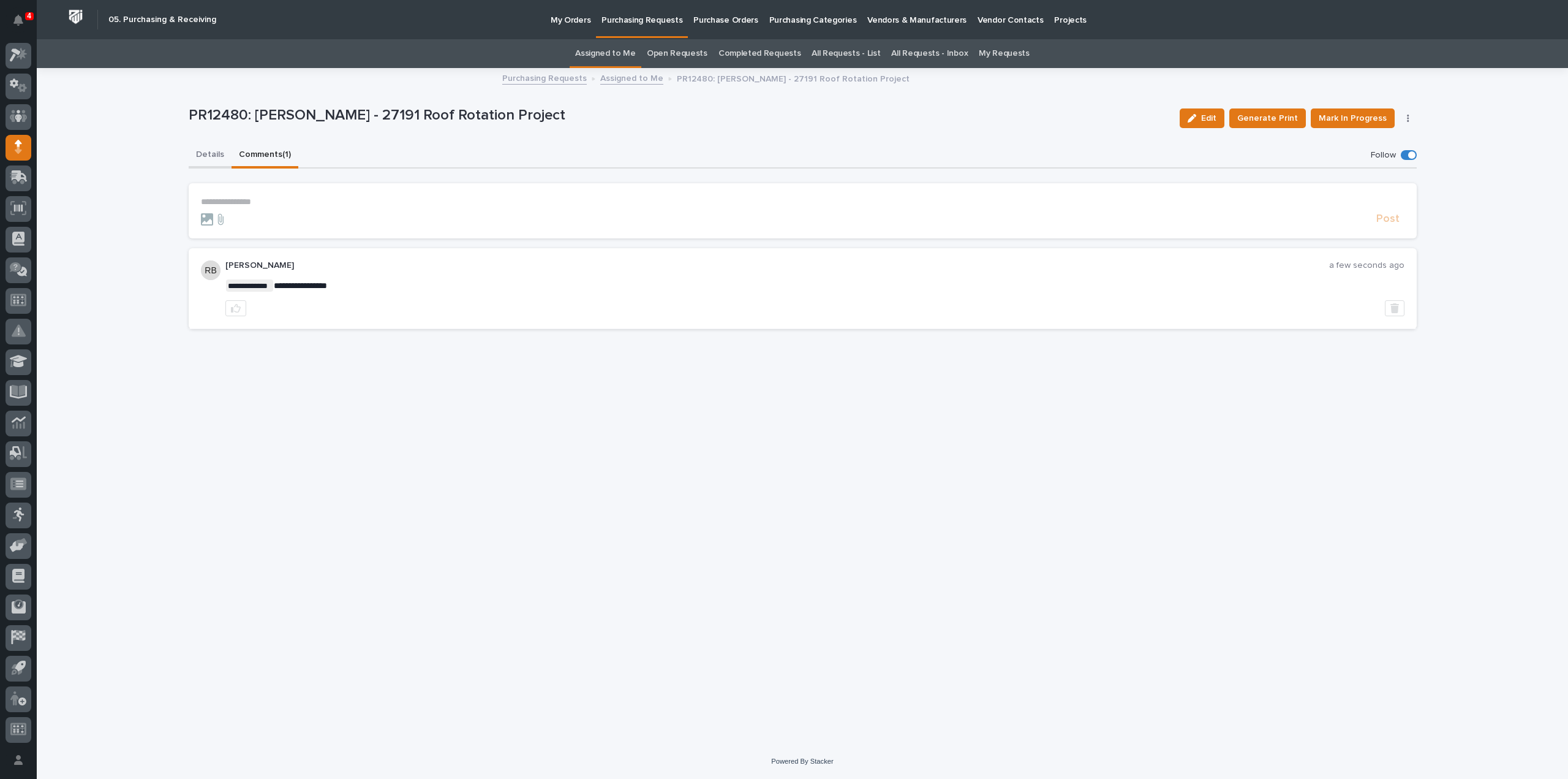
click at [211, 152] on button "Details" at bounding box center [210, 156] width 43 height 26
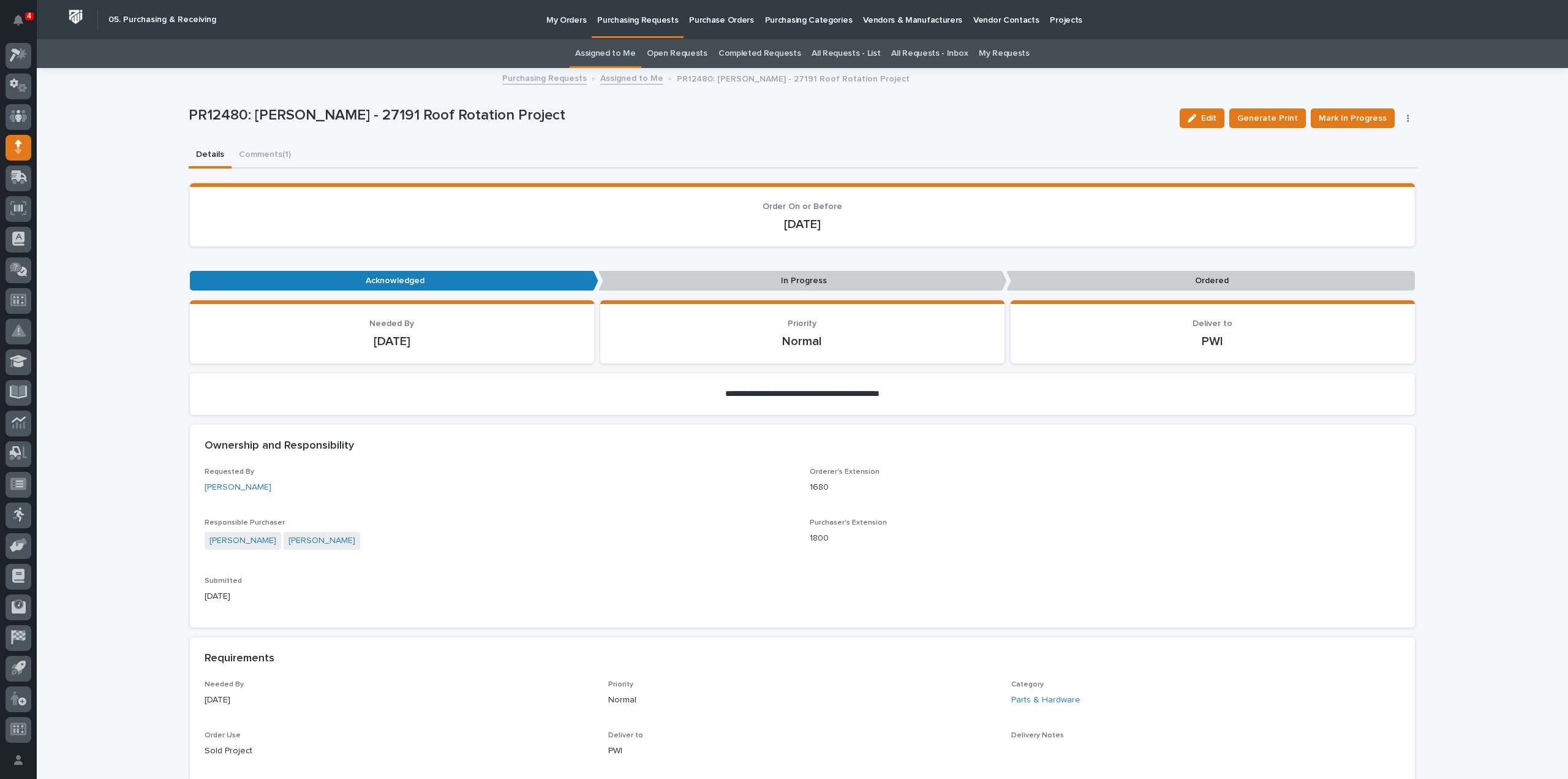
click at [630, 57] on link "Assigned to Me" at bounding box center [605, 53] width 61 height 29
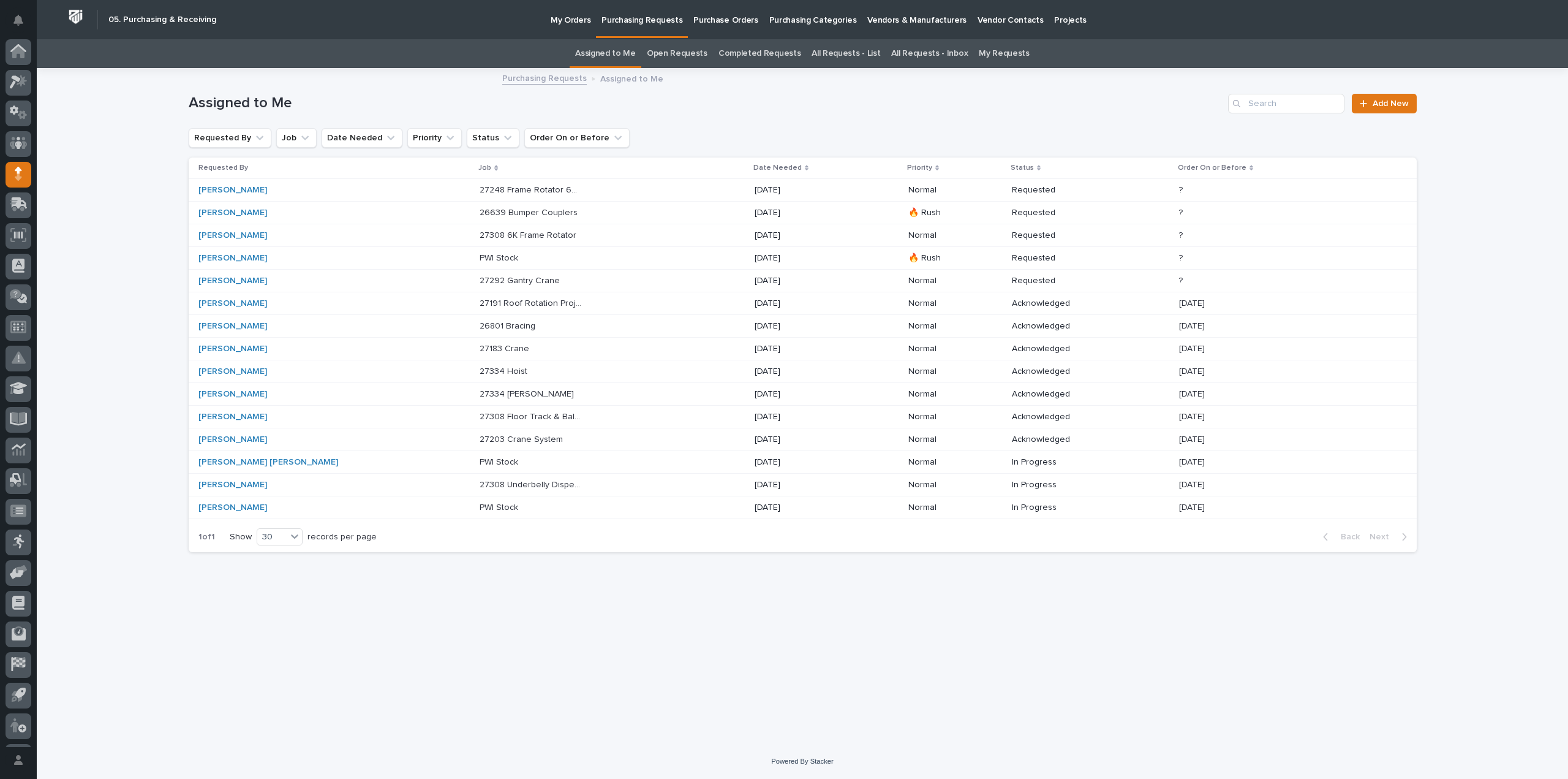
scroll to position [27, 0]
click at [487, 396] on p at bounding box center [531, 394] width 103 height 10
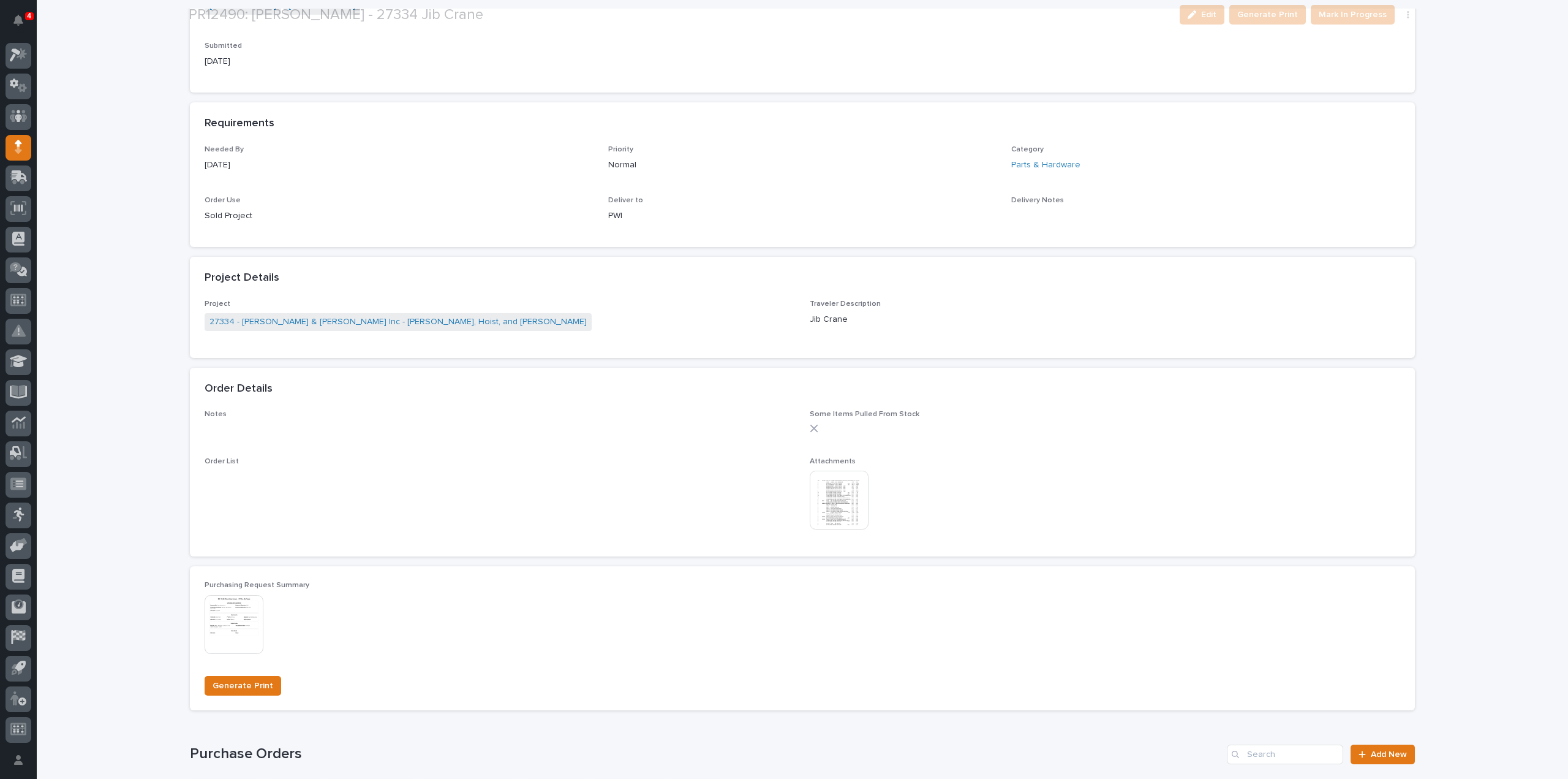
scroll to position [613, 0]
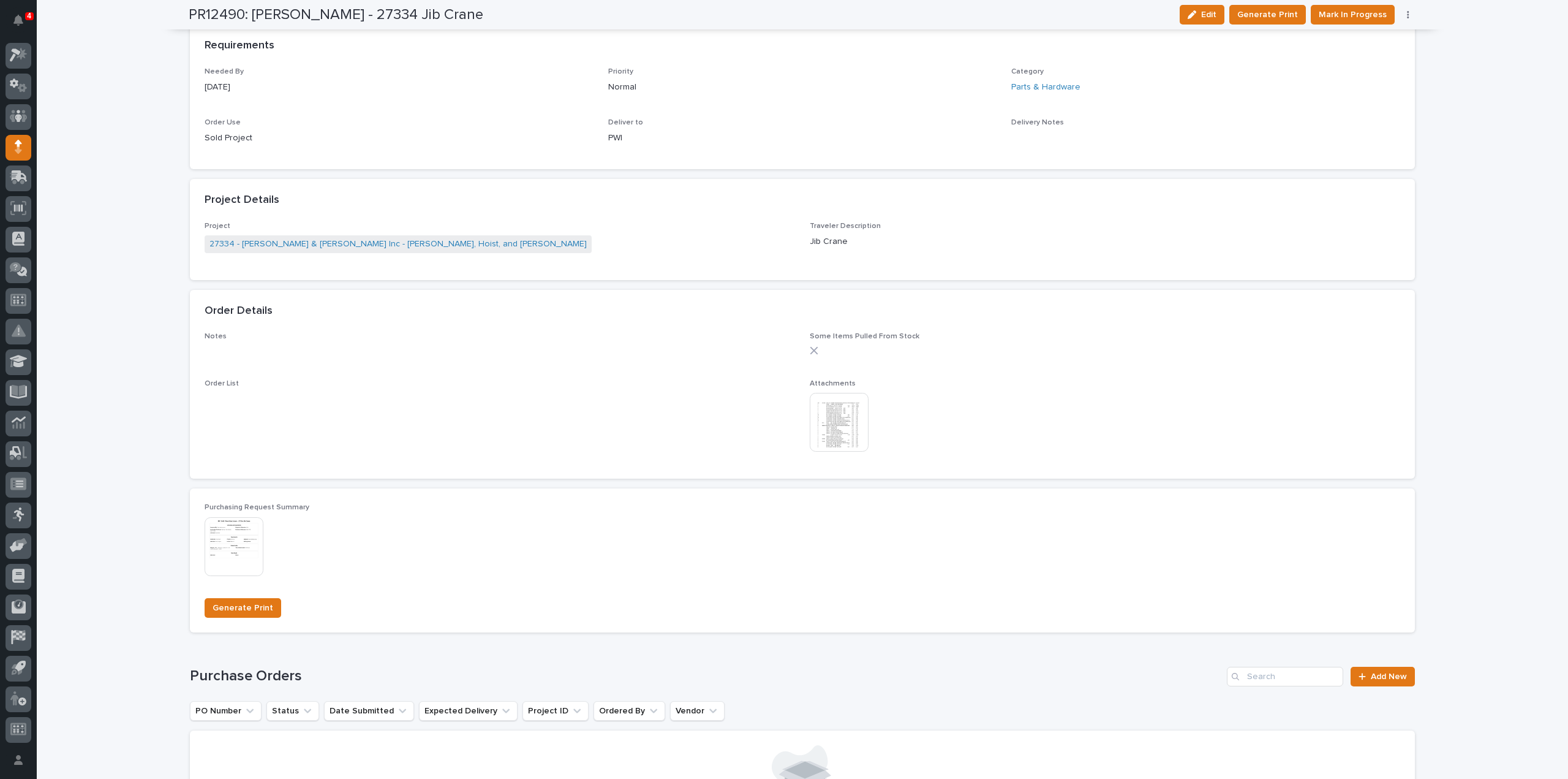
click at [826, 427] on img at bounding box center [839, 422] width 59 height 59
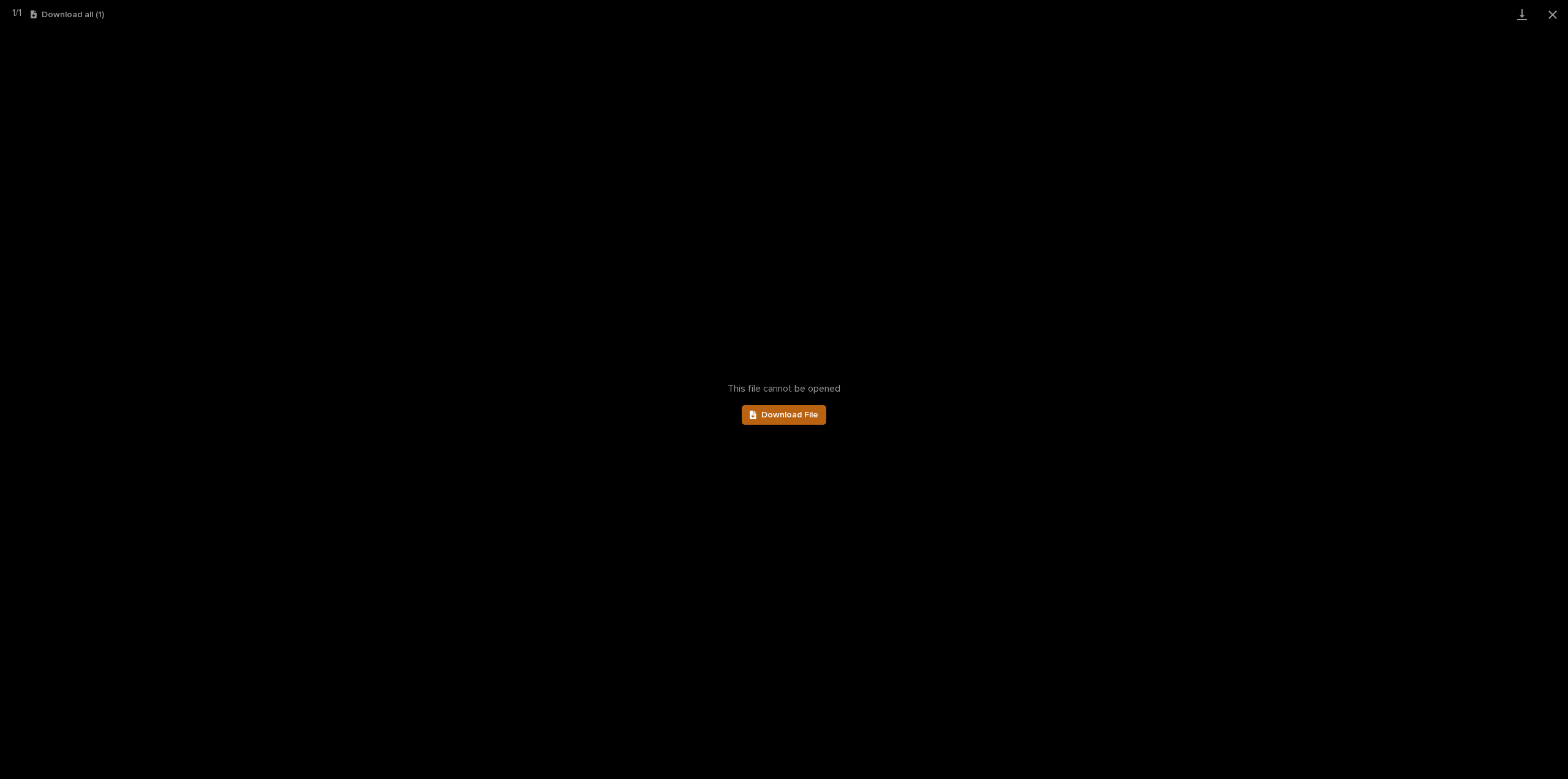
click at [814, 416] on span "Download File" at bounding box center [789, 415] width 57 height 8
click at [1554, 15] on button "Close gallery" at bounding box center [1553, 14] width 31 height 29
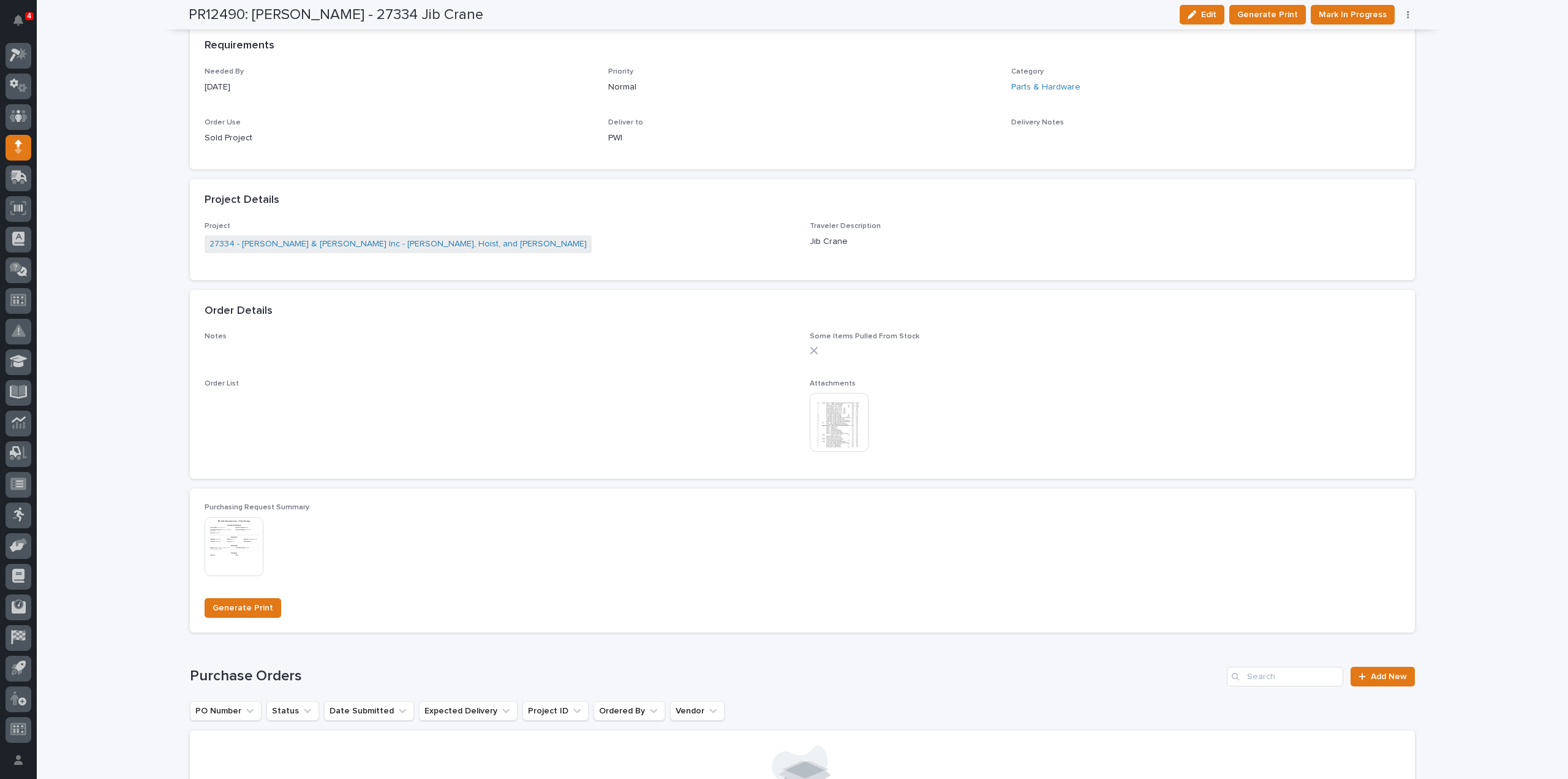
scroll to position [0, 0]
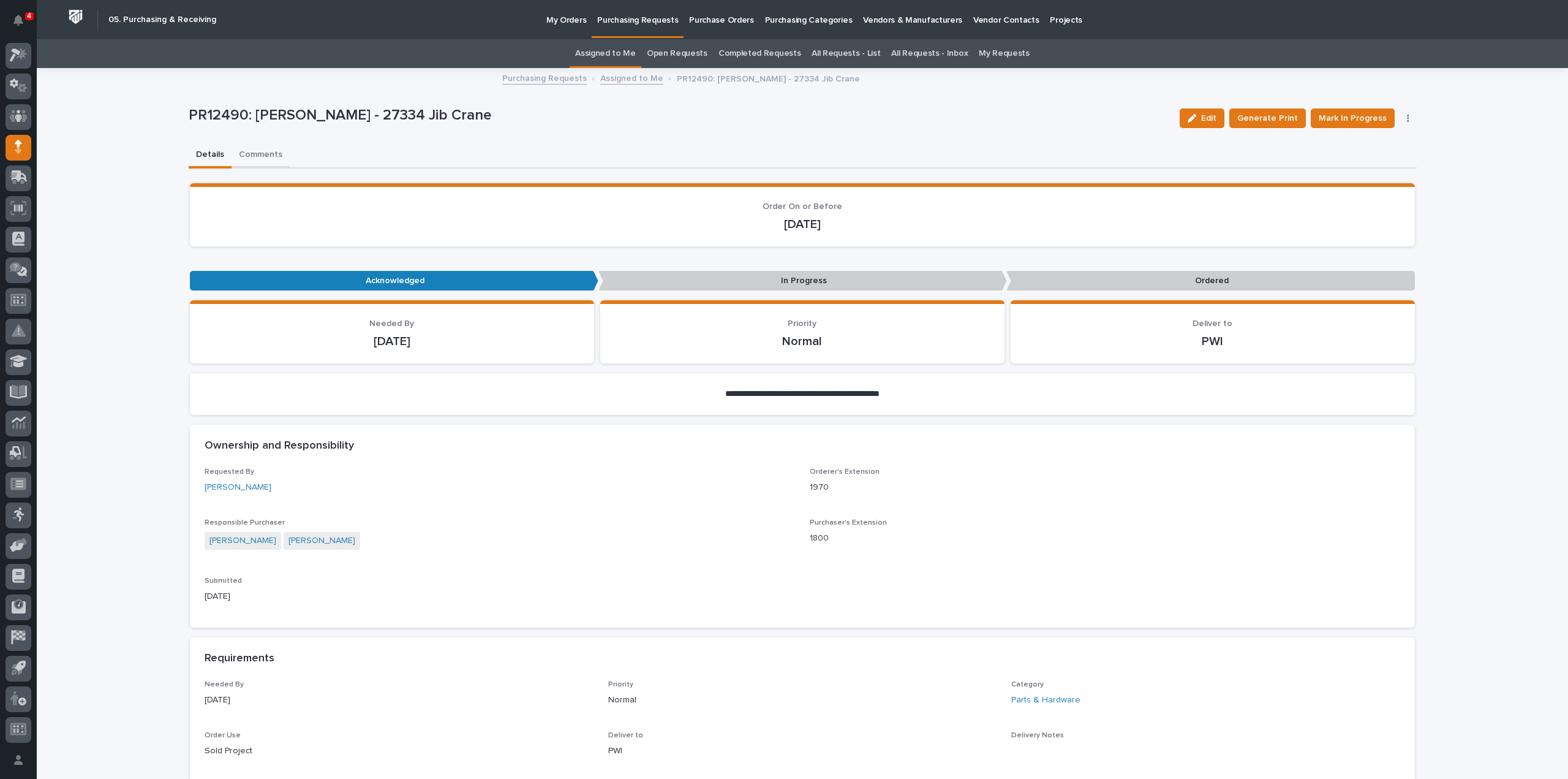
click at [259, 154] on button "Comments" at bounding box center [261, 156] width 58 height 26
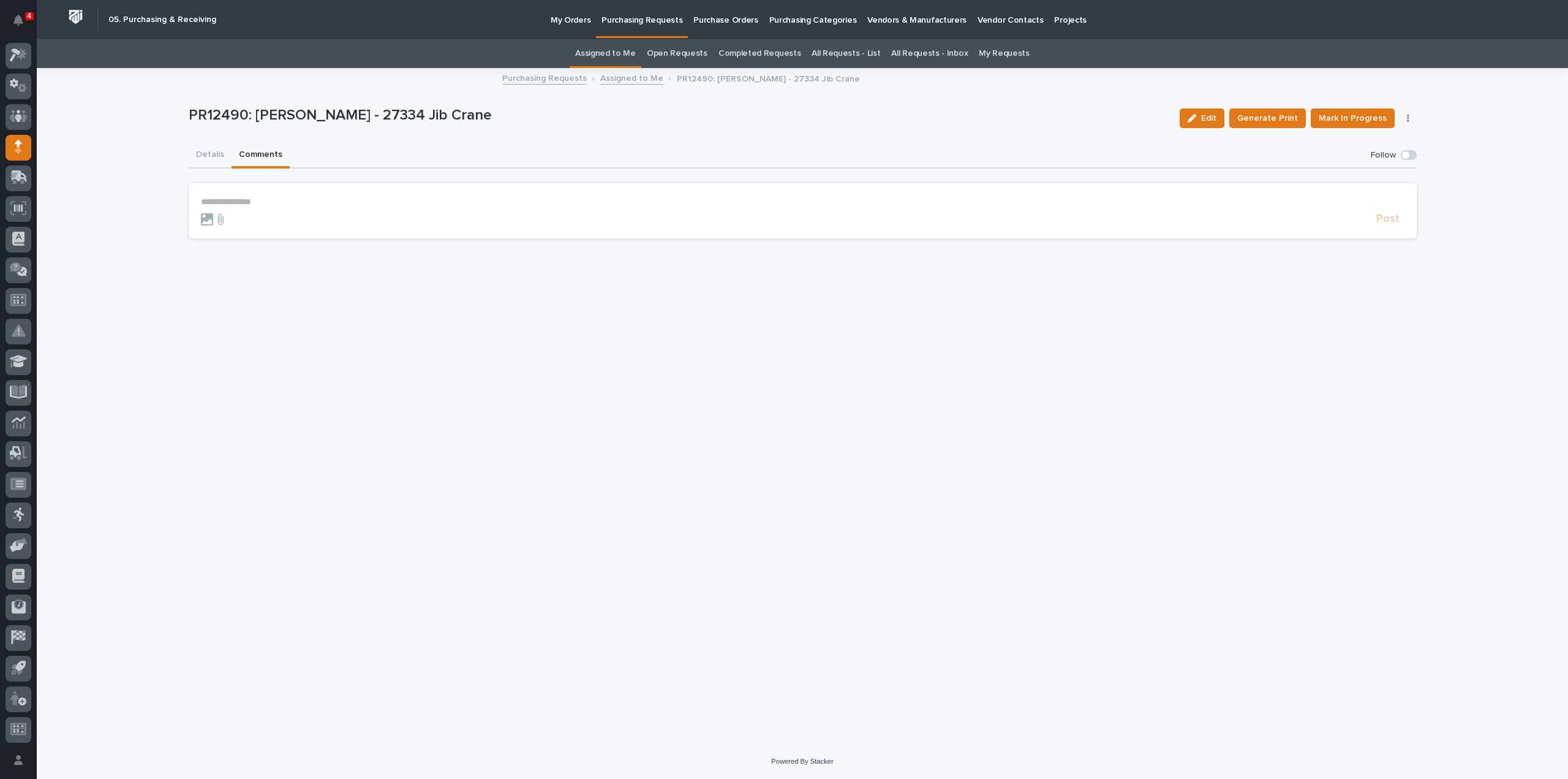
click at [255, 197] on p "**********" at bounding box center [802, 202] width 1204 height 10
click at [233, 220] on span "[PERSON_NAME]" at bounding box center [238, 220] width 68 height 8
click at [261, 206] on p "**********" at bounding box center [802, 203] width 1204 height 12
click at [1391, 223] on span "Post" at bounding box center [1388, 224] width 23 height 14
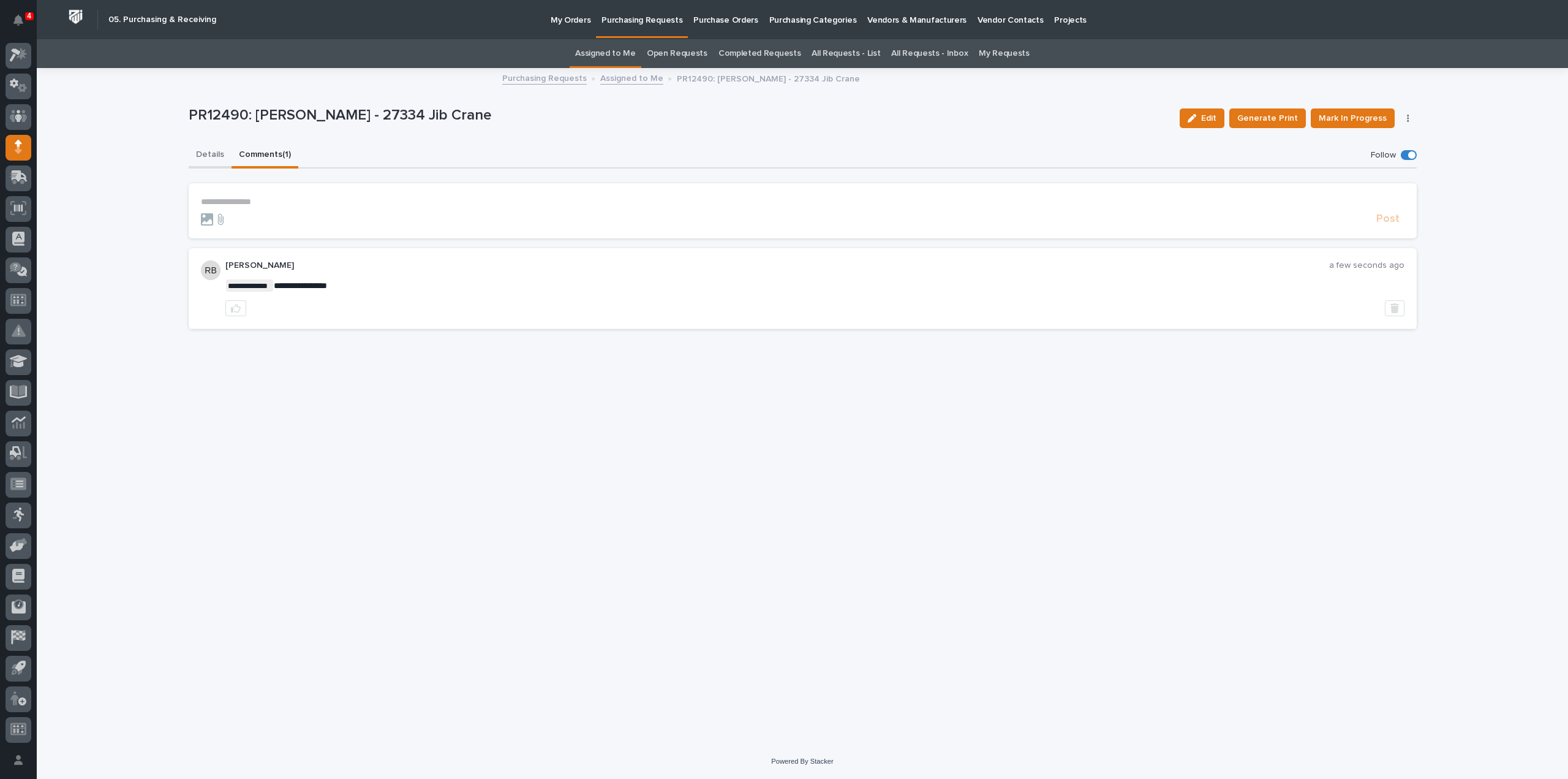
click at [207, 155] on button "Details" at bounding box center [210, 156] width 43 height 26
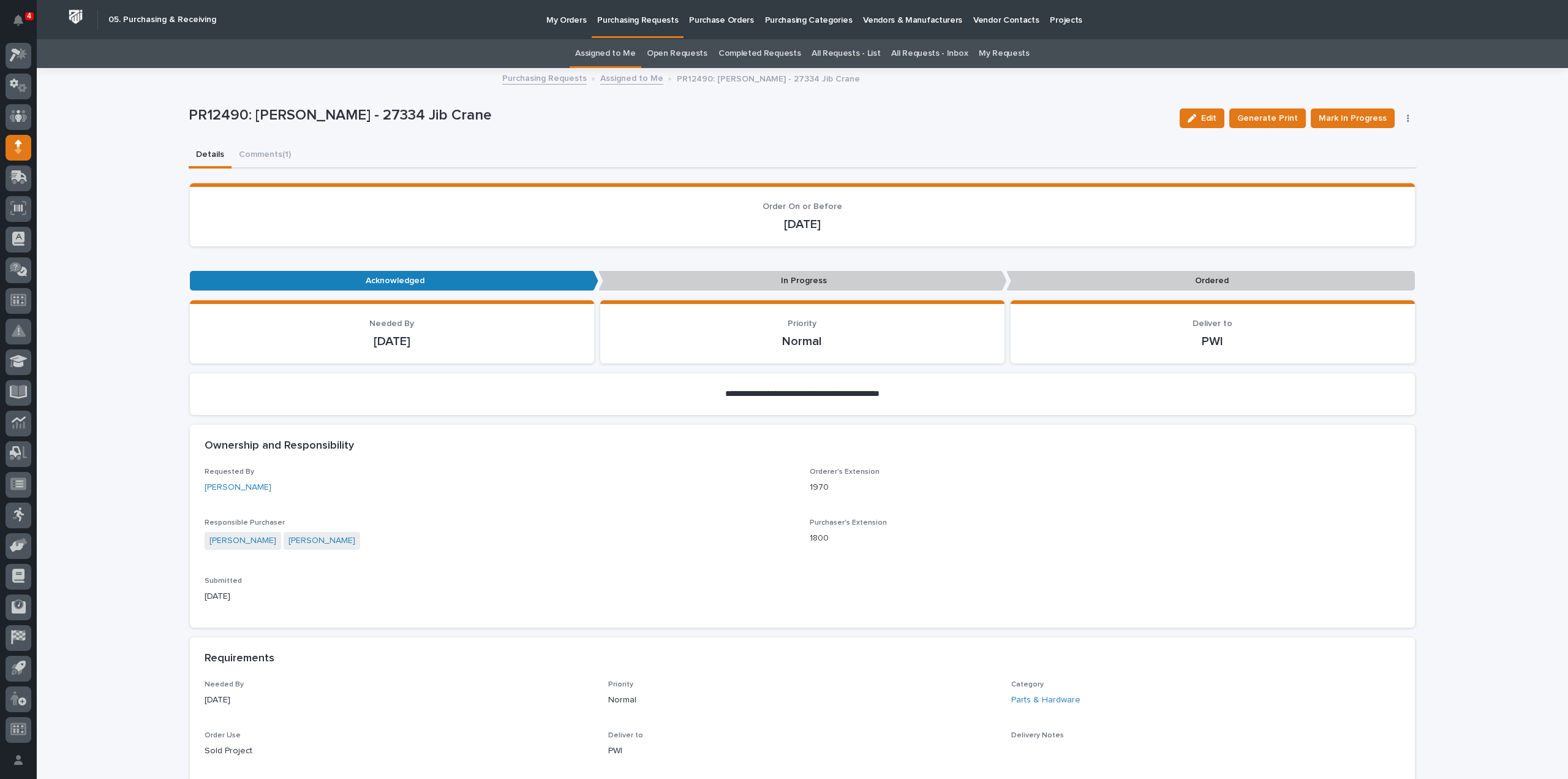
click at [629, 54] on link "Assigned to Me" at bounding box center [605, 53] width 61 height 29
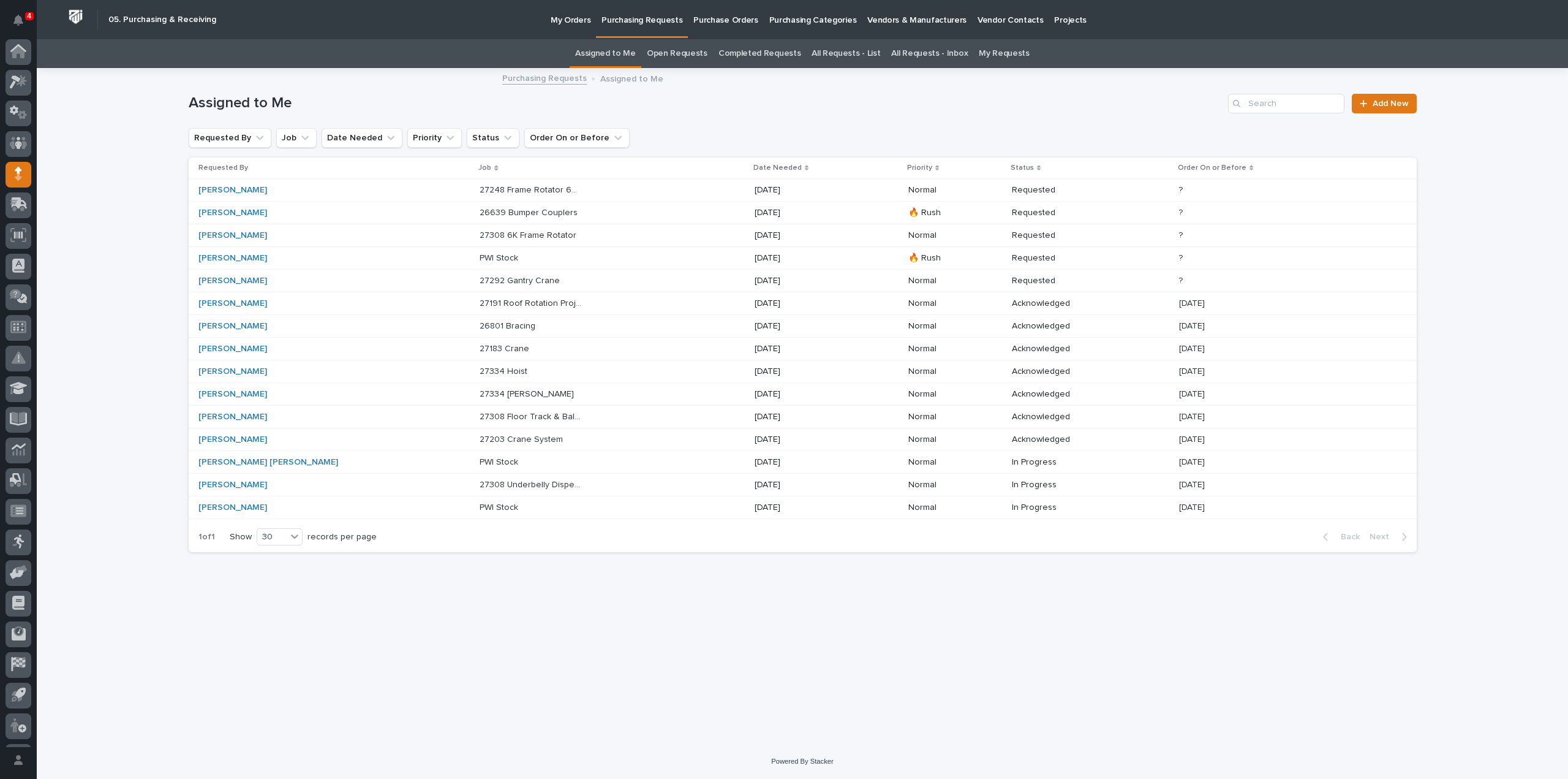
scroll to position [27, 0]
drag, startPoint x: 480, startPoint y: 393, endPoint x: 476, endPoint y: 402, distance: 9.8
click at [480, 402] on div "27334 Jib Crane 27334 Jib Crane" at bounding box center [612, 394] width 264 height 21
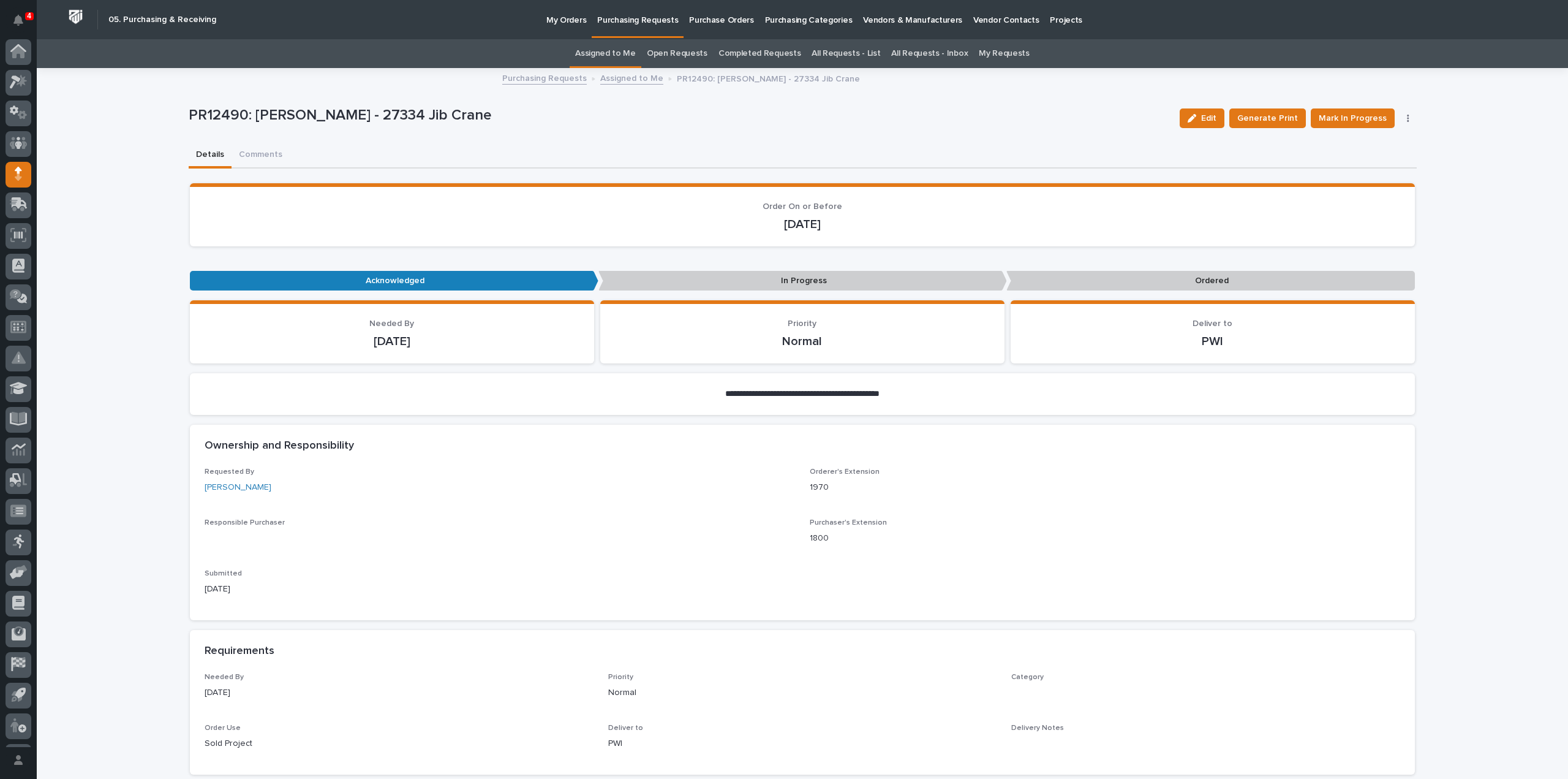
scroll to position [27, 0]
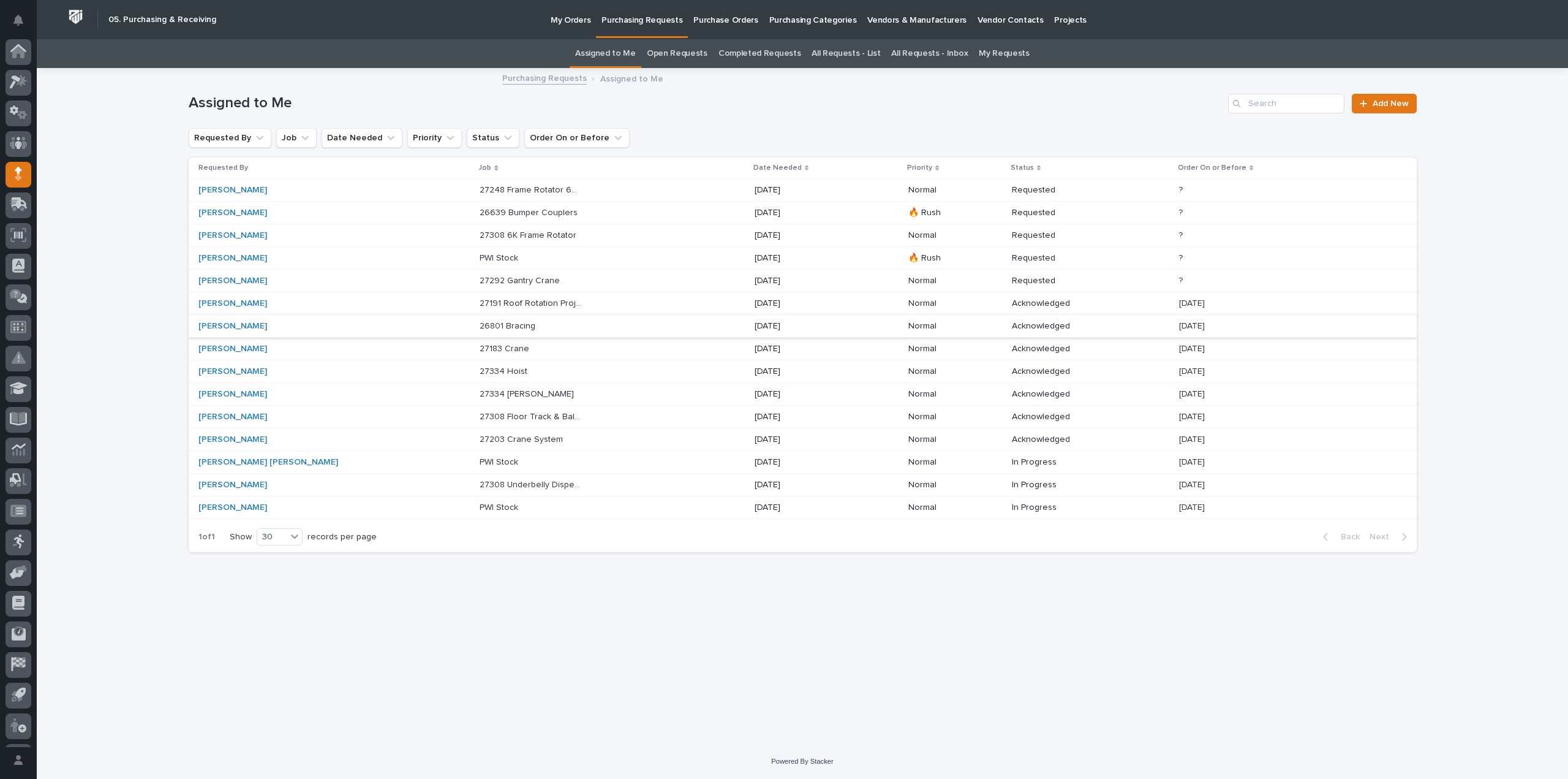
scroll to position [27, 0]
click at [480, 482] on p "27308 Underbelly Dispenser" at bounding box center [532, 484] width 105 height 13
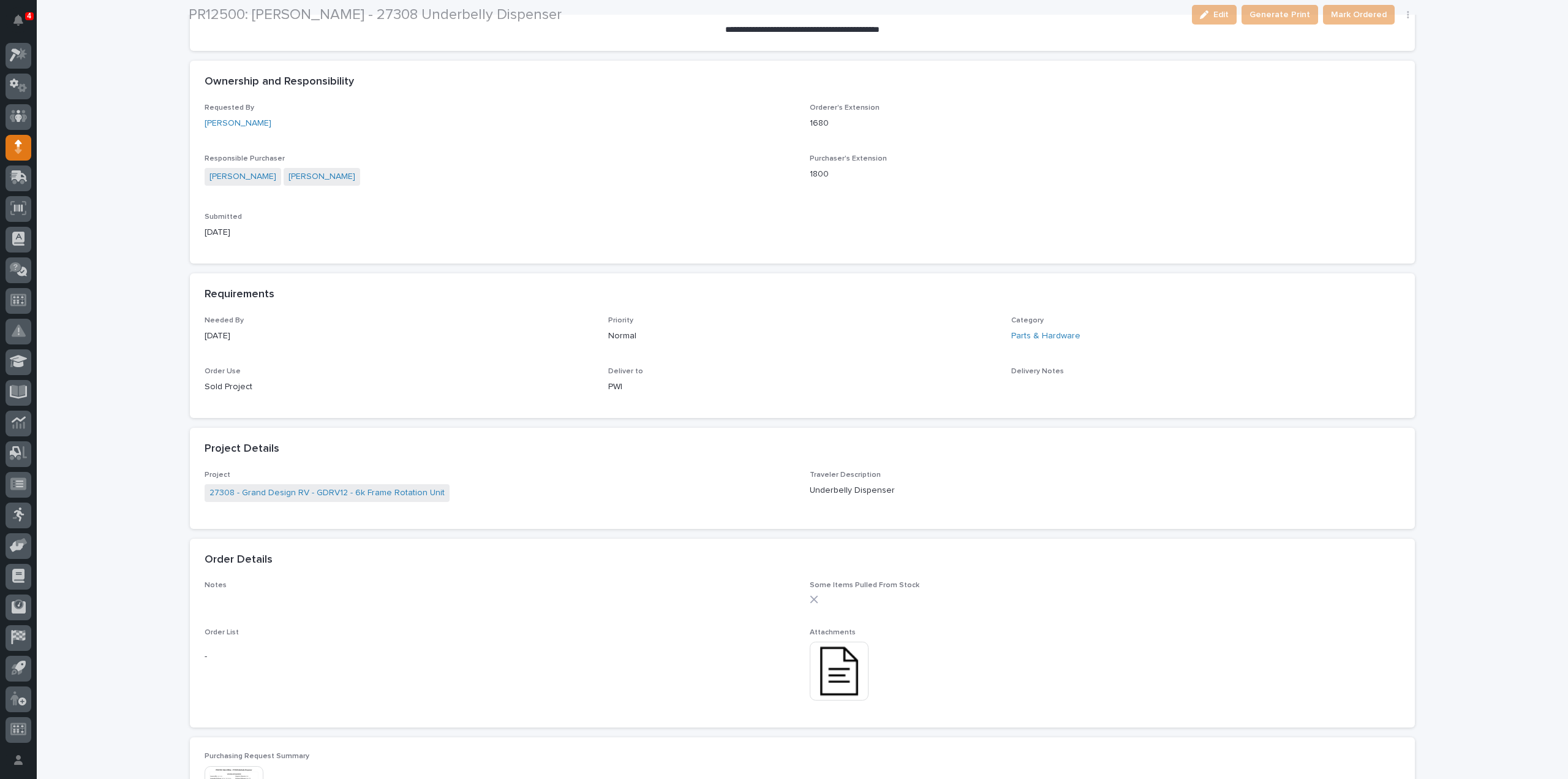
scroll to position [490, 0]
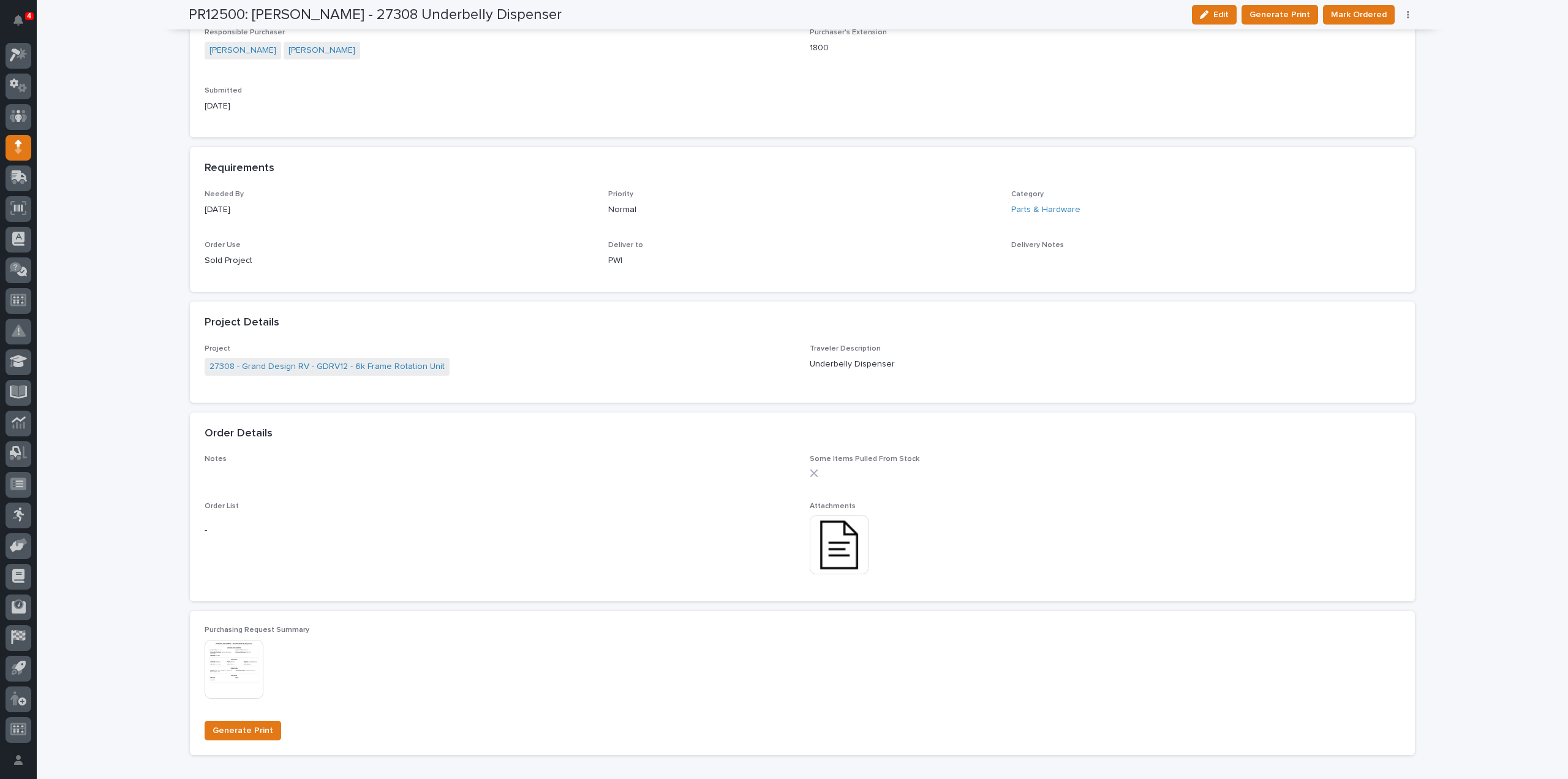
click at [845, 560] on img at bounding box center [839, 545] width 59 height 59
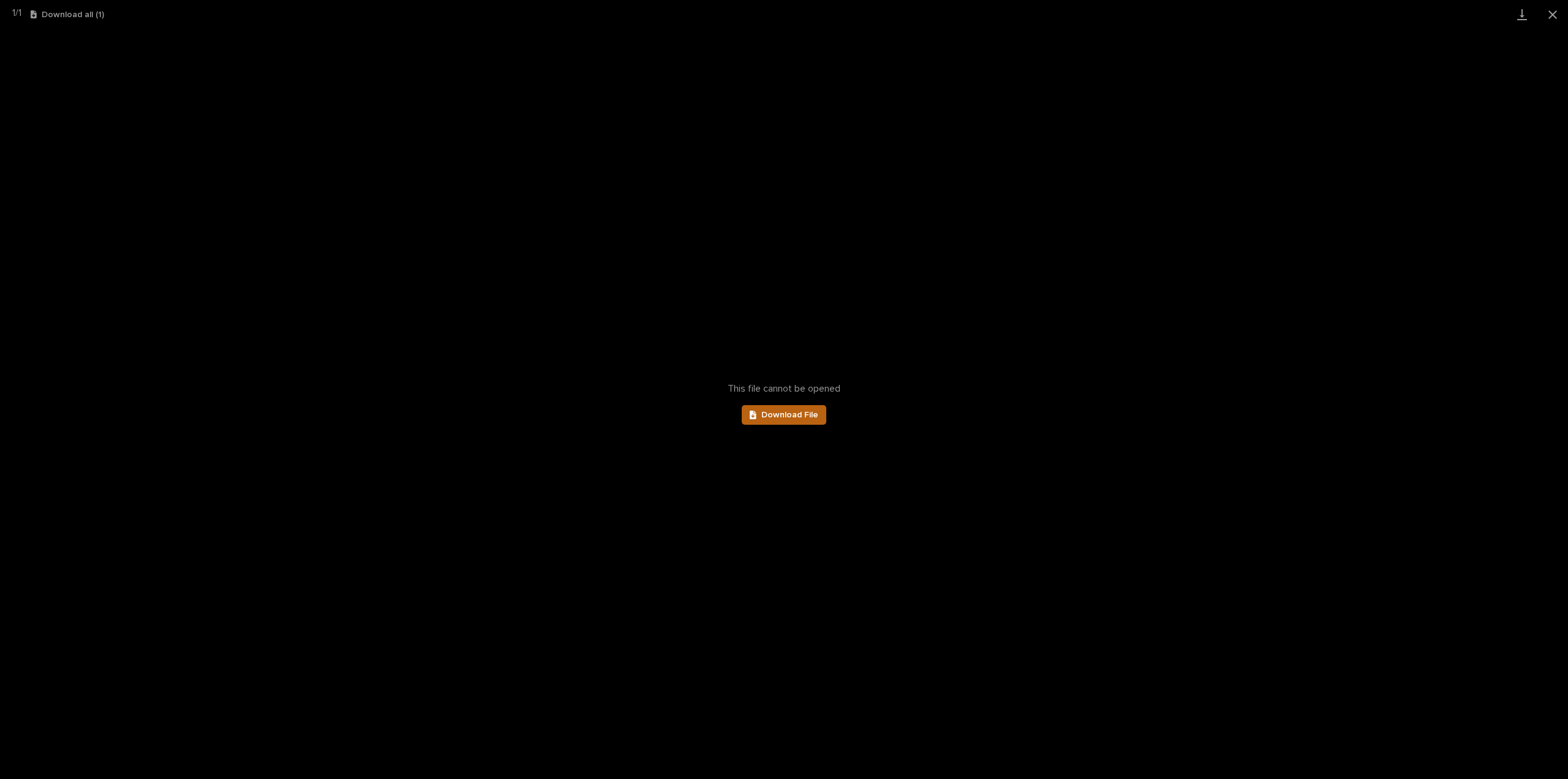
click at [782, 423] on link "Download File" at bounding box center [784, 415] width 85 height 20
click at [1552, 18] on button "Close gallery" at bounding box center [1553, 14] width 31 height 29
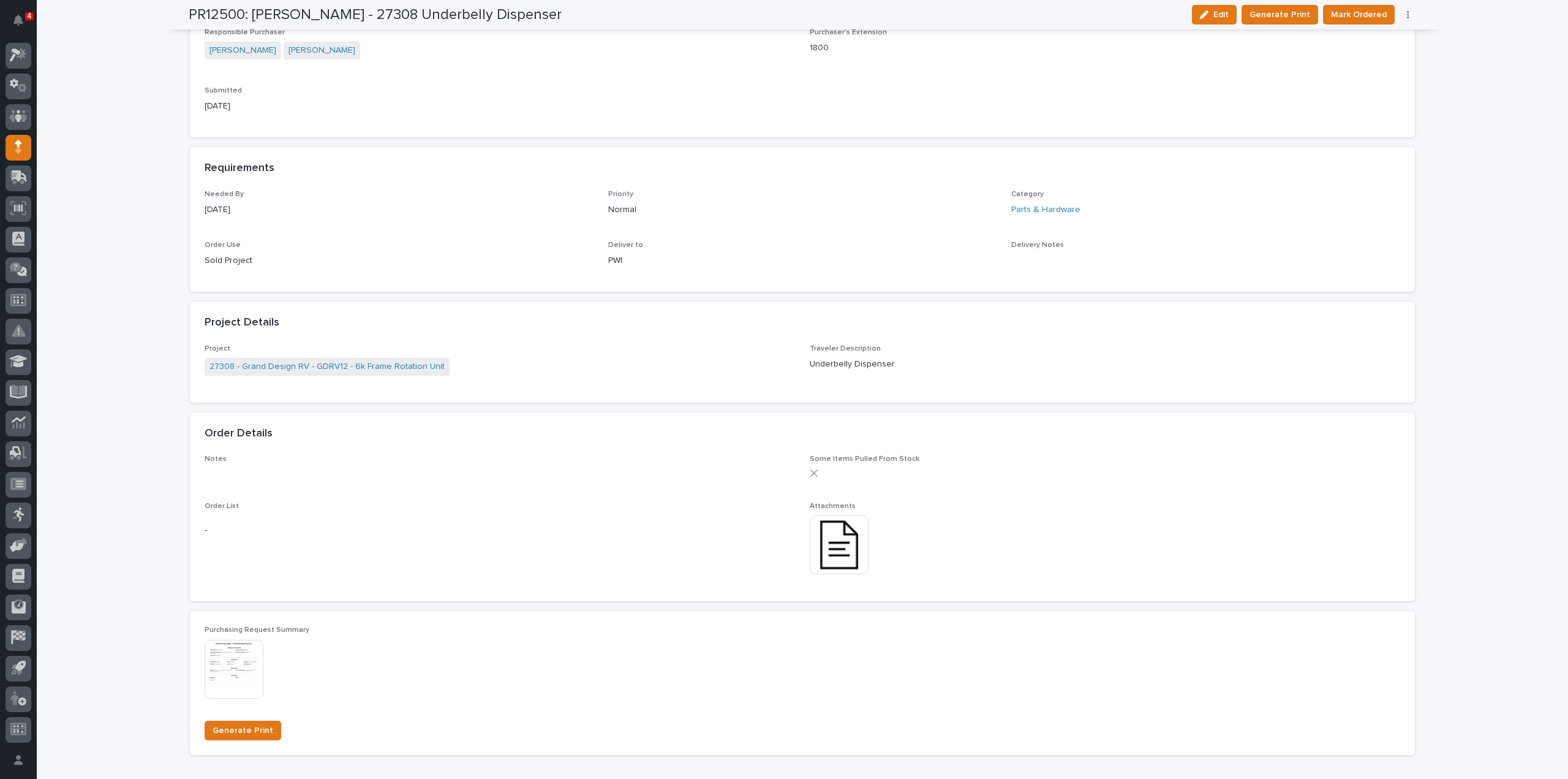
scroll to position [0, 0]
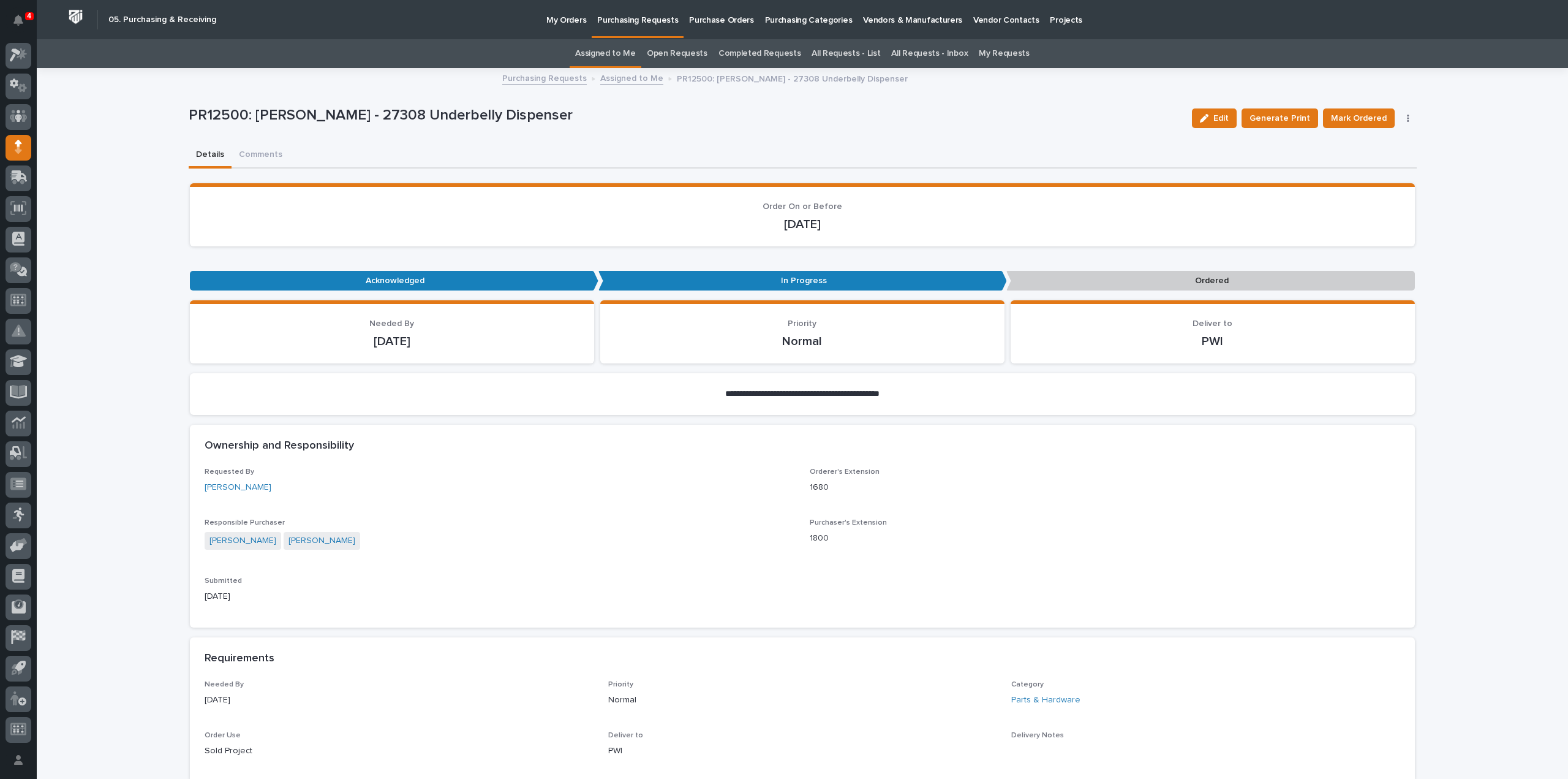
click at [1406, 116] on button "button" at bounding box center [1408, 118] width 17 height 8
click at [1374, 159] on span "Edit Linked PO's" at bounding box center [1369, 163] width 63 height 15
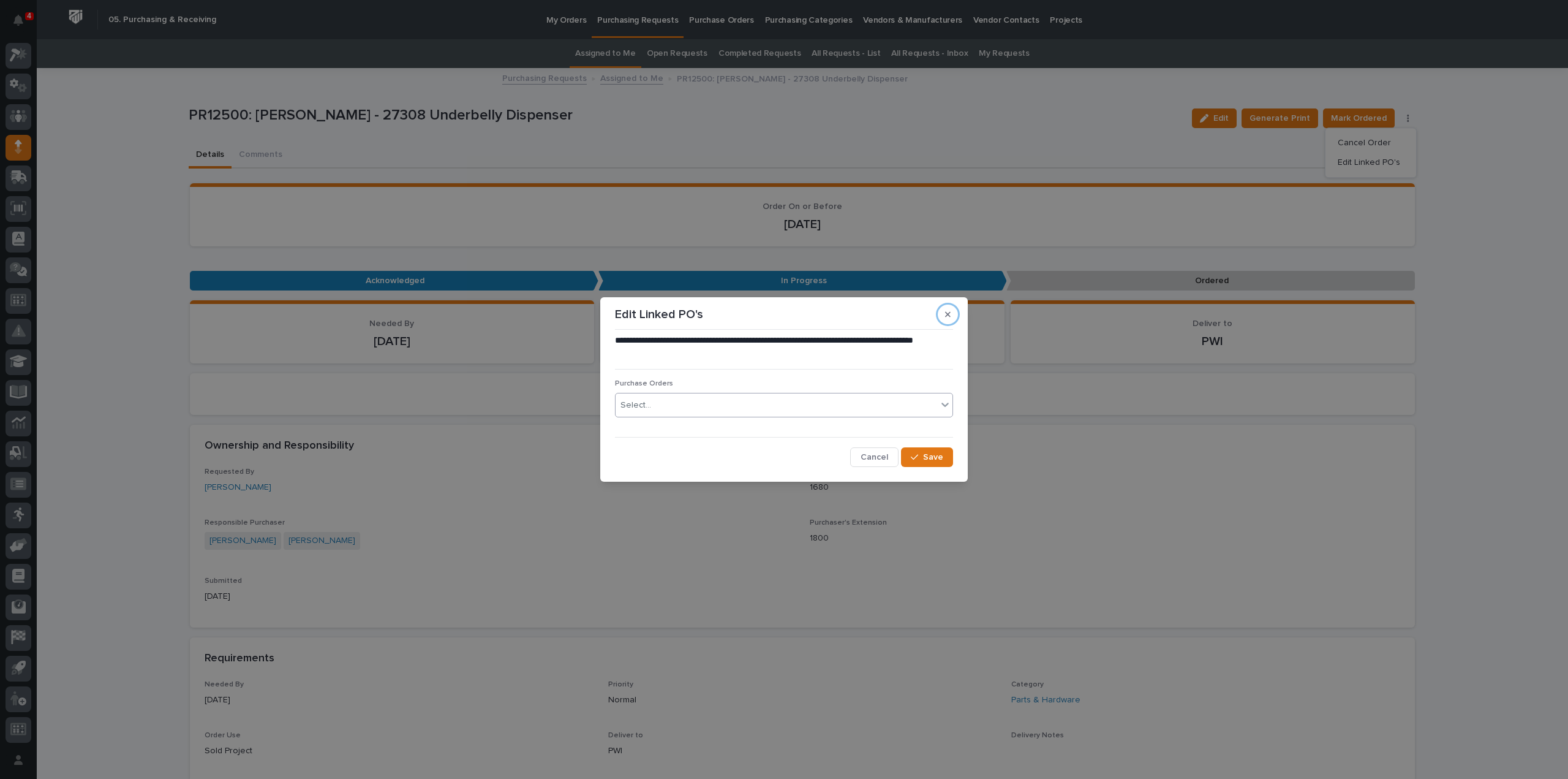
click at [642, 407] on div "Select..." at bounding box center [636, 405] width 31 height 13
type input "*"
click at [947, 313] on icon "button" at bounding box center [948, 315] width 6 height 6
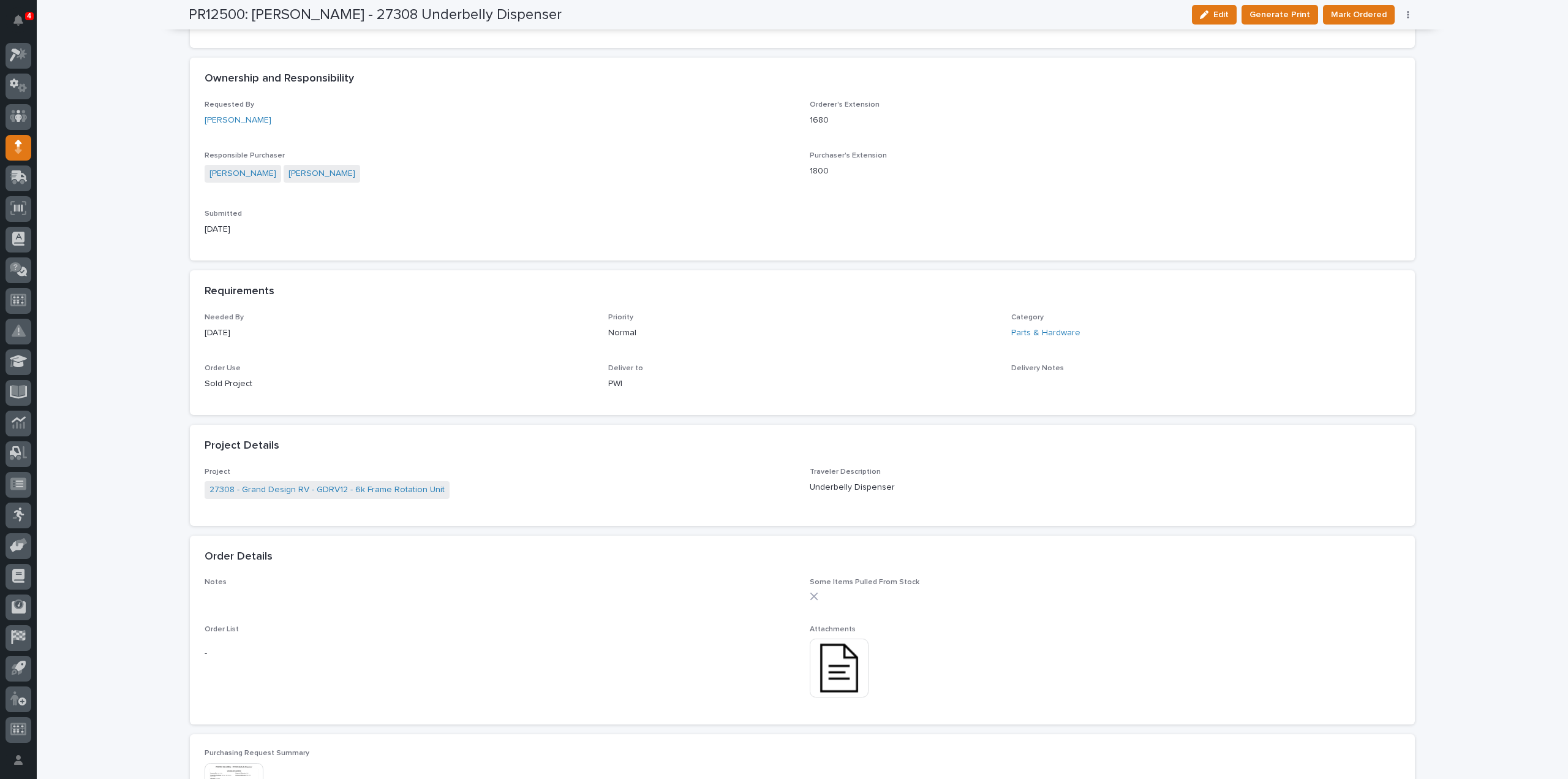
scroll to position [490, 0]
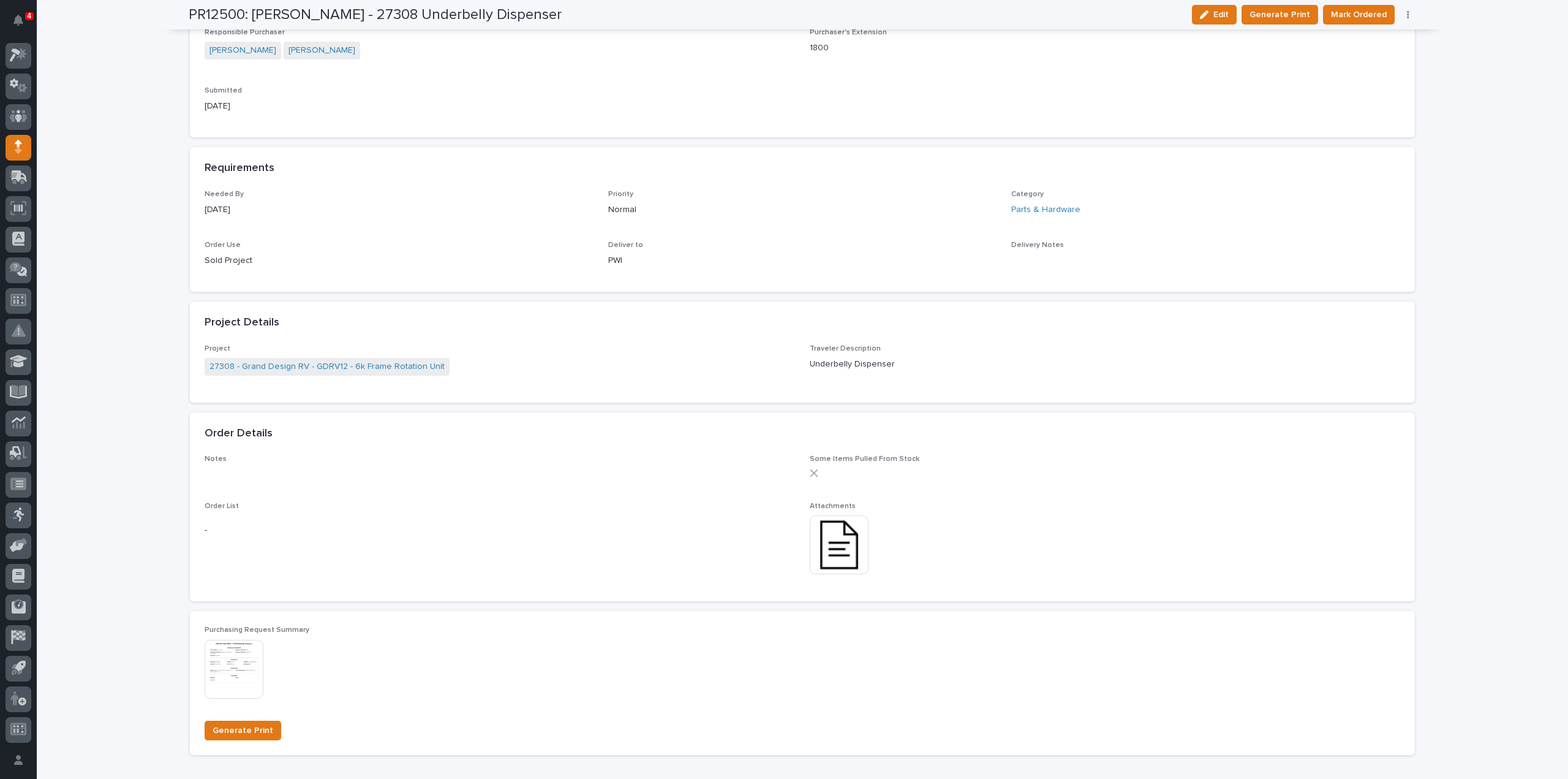
click at [831, 533] on img at bounding box center [839, 545] width 59 height 59
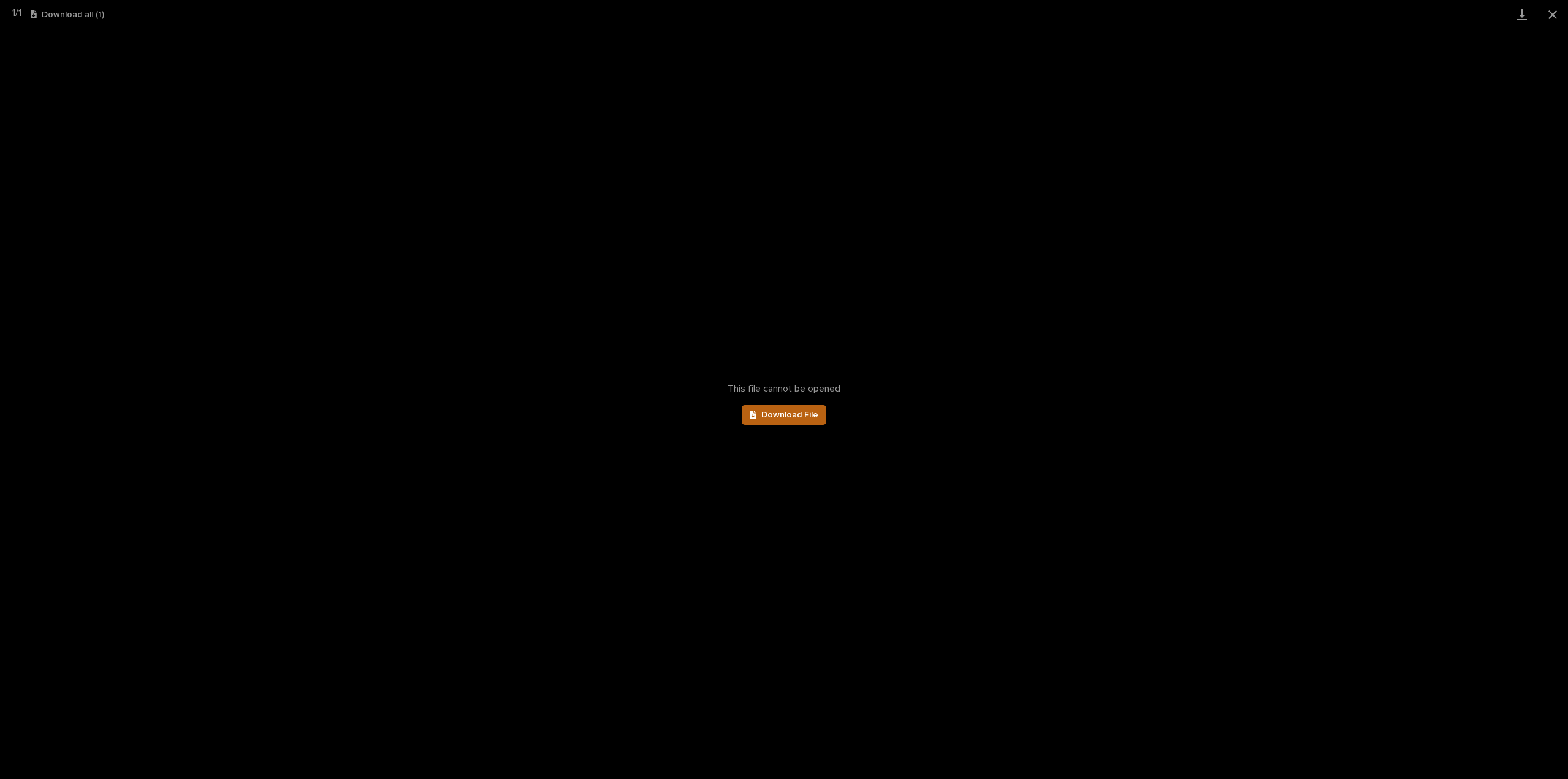
click at [800, 405] on link "Download File" at bounding box center [784, 415] width 85 height 20
click at [1553, 15] on button "Close gallery" at bounding box center [1553, 14] width 31 height 29
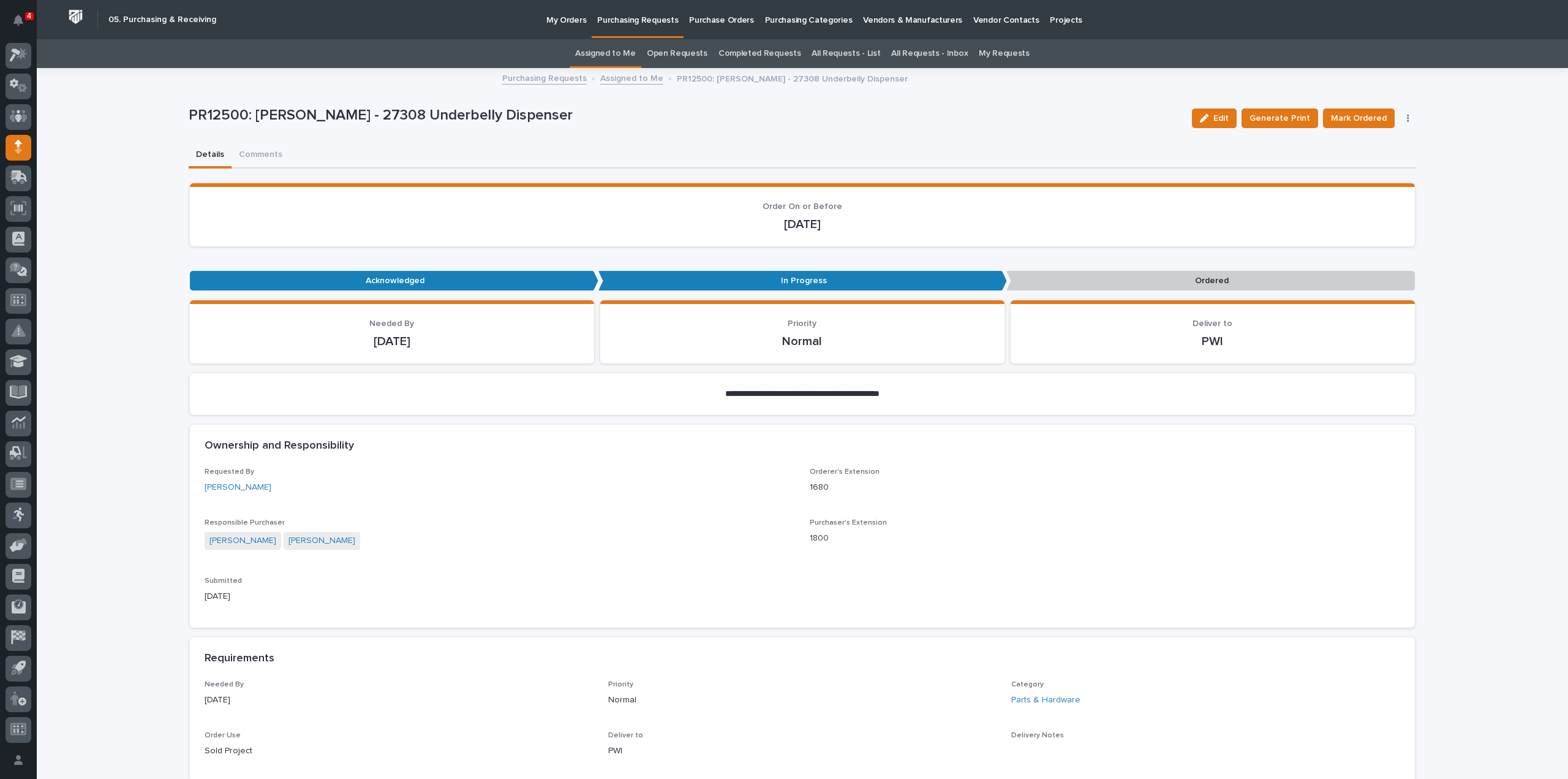
scroll to position [613, 0]
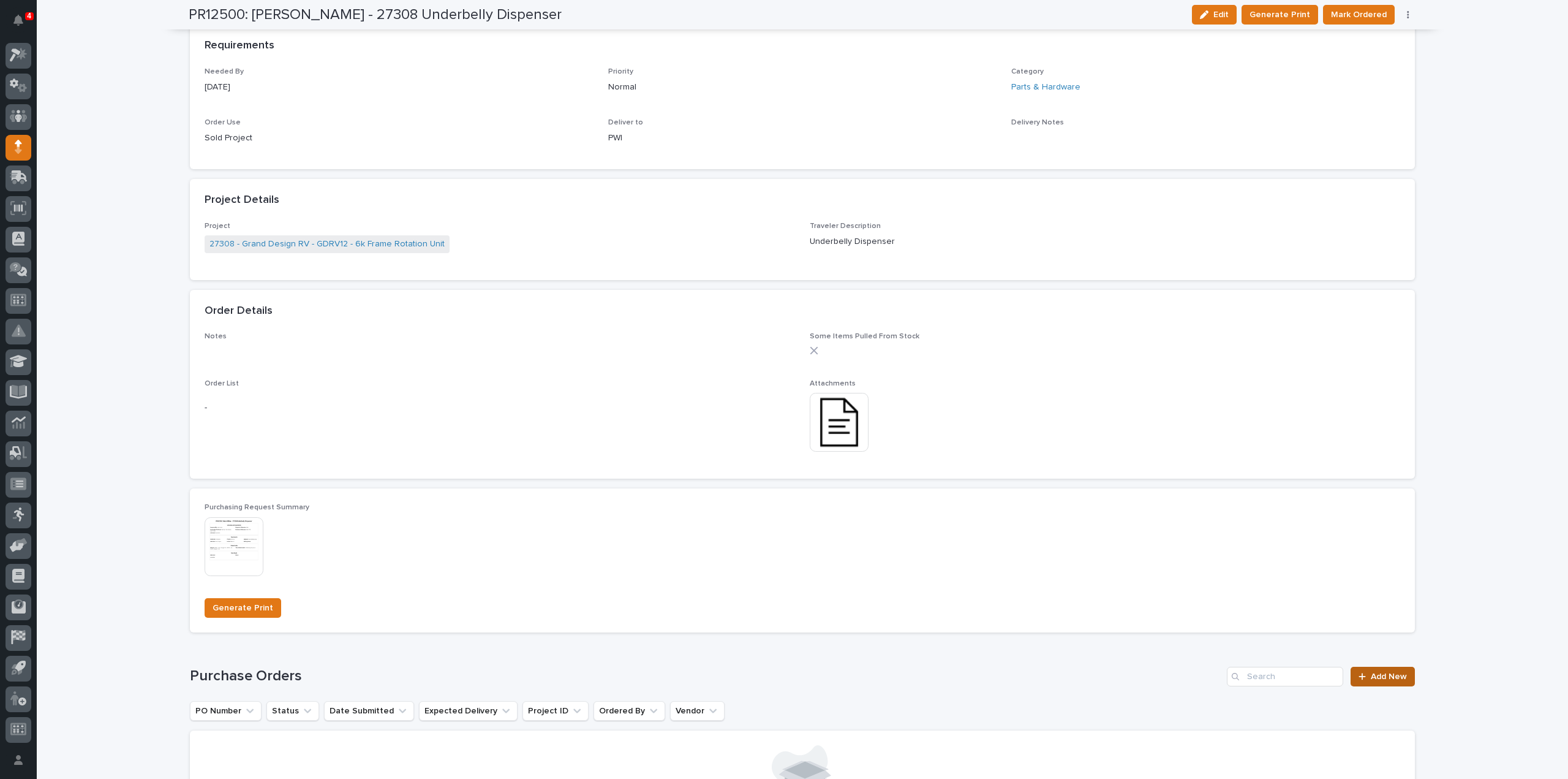
click at [1371, 678] on span "Add New" at bounding box center [1389, 676] width 36 height 8
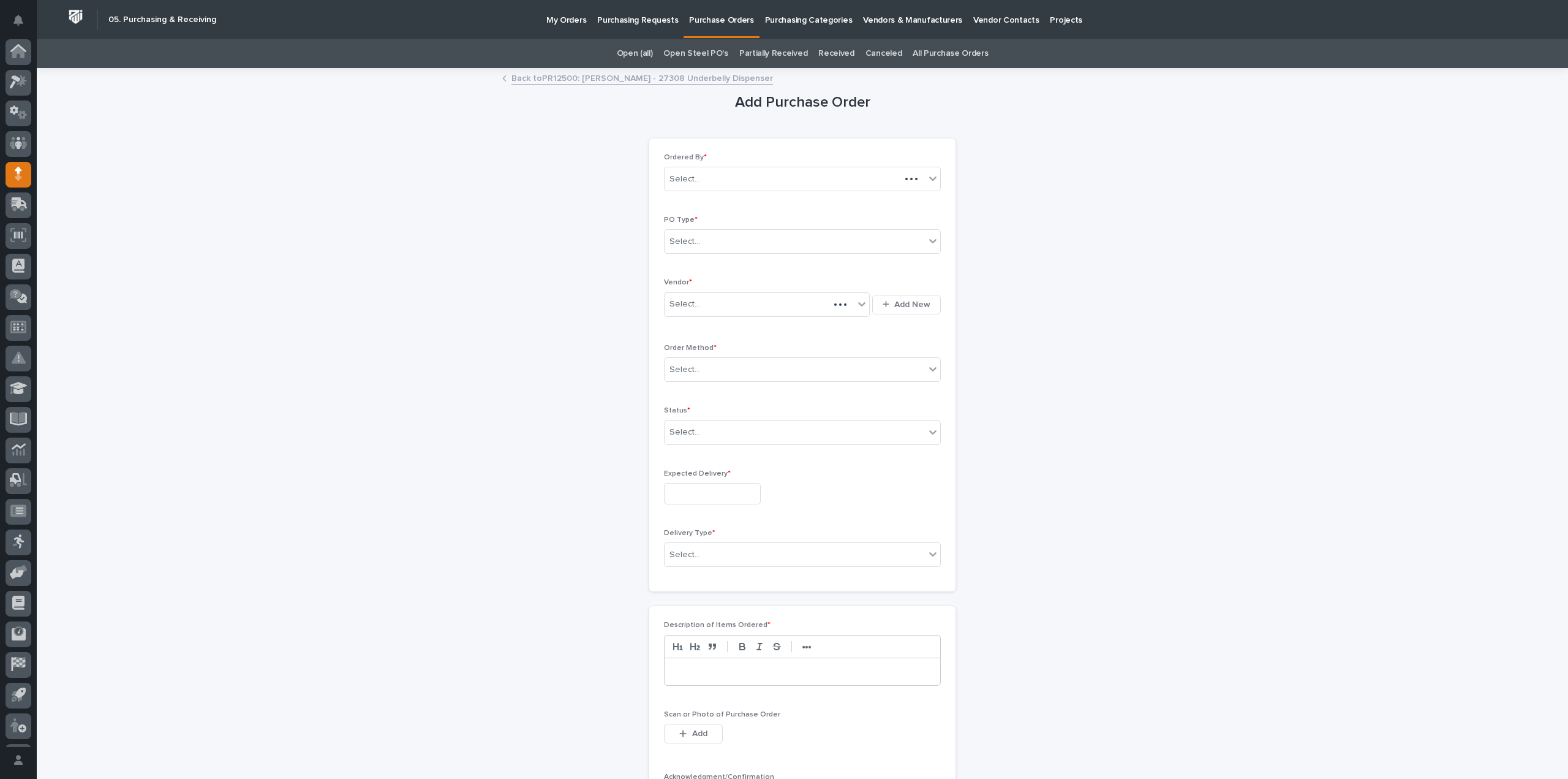
scroll to position [27, 0]
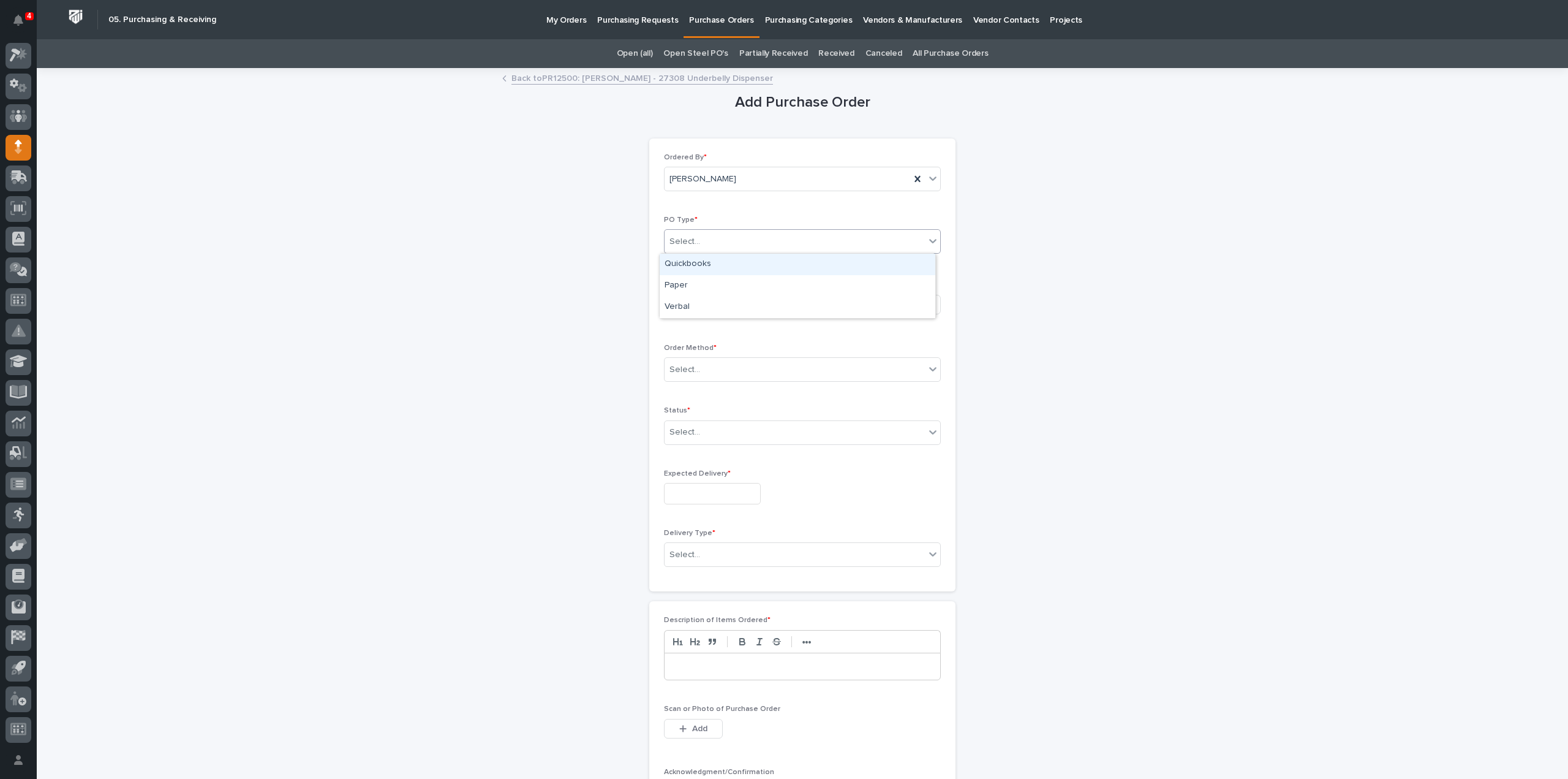
click at [685, 247] on div "Select..." at bounding box center [685, 242] width 31 height 13
click at [680, 280] on div "Paper" at bounding box center [798, 286] width 275 height 21
click at [680, 305] on div "Select..." at bounding box center [685, 305] width 31 height 13
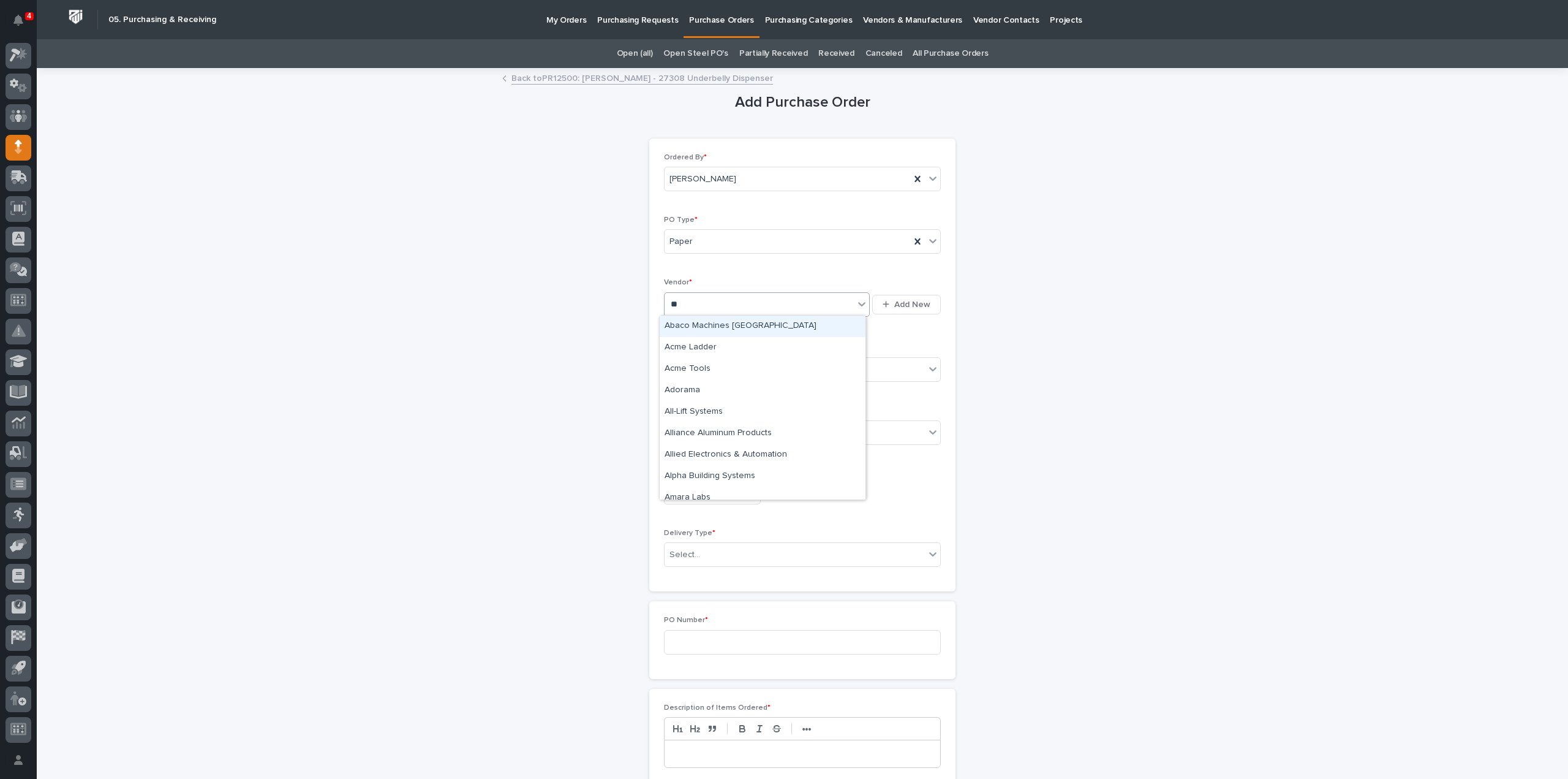
type input "***"
click at [684, 331] on div "McMaster-Carr" at bounding box center [763, 326] width 205 height 21
click at [684, 373] on div "Select..." at bounding box center [685, 370] width 31 height 13
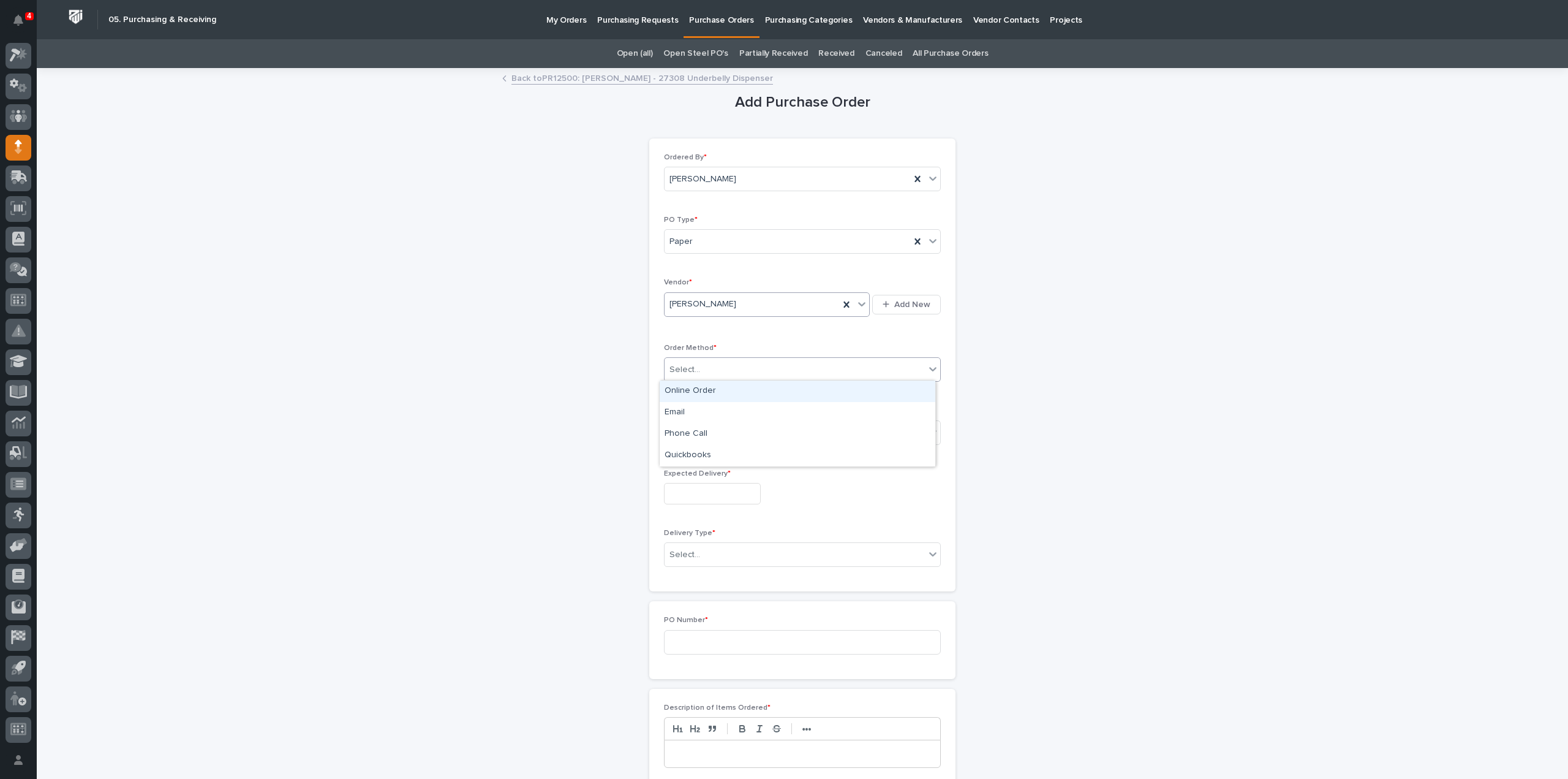
click at [693, 389] on div "Online Order" at bounding box center [798, 390] width 275 height 21
click at [688, 428] on div "Select..." at bounding box center [685, 432] width 31 height 13
click at [683, 474] on div "Submitted" at bounding box center [798, 474] width 275 height 21
click at [686, 496] on input "text" at bounding box center [713, 493] width 97 height 21
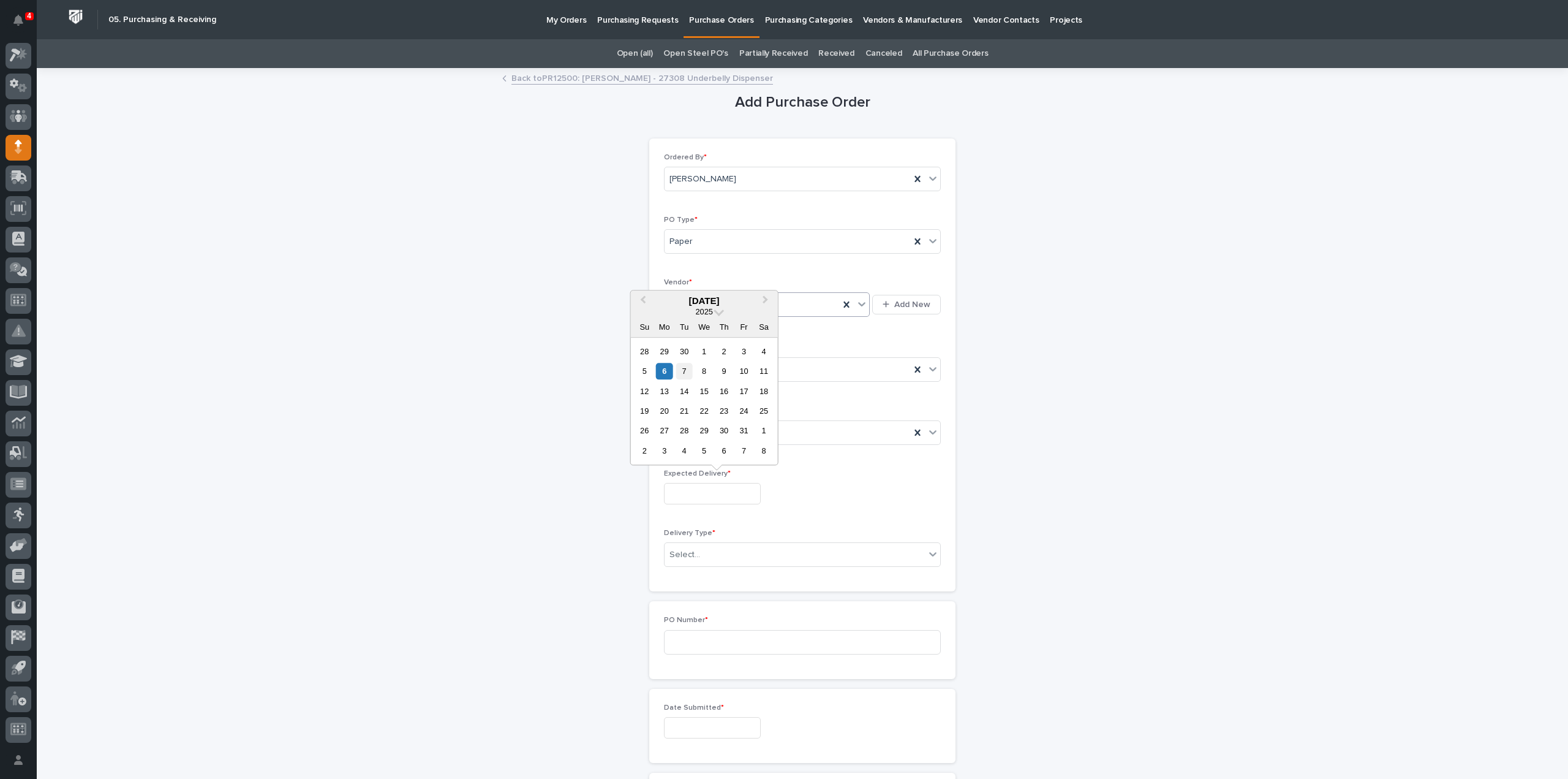
click at [686, 371] on div "7" at bounding box center [685, 371] width 17 height 17
type input "**********"
click at [686, 548] on div "Select..." at bounding box center [685, 555] width 31 height 13
click at [687, 575] on div "Deliver to PWI" at bounding box center [798, 574] width 275 height 21
click at [707, 638] on input at bounding box center [802, 642] width 277 height 24
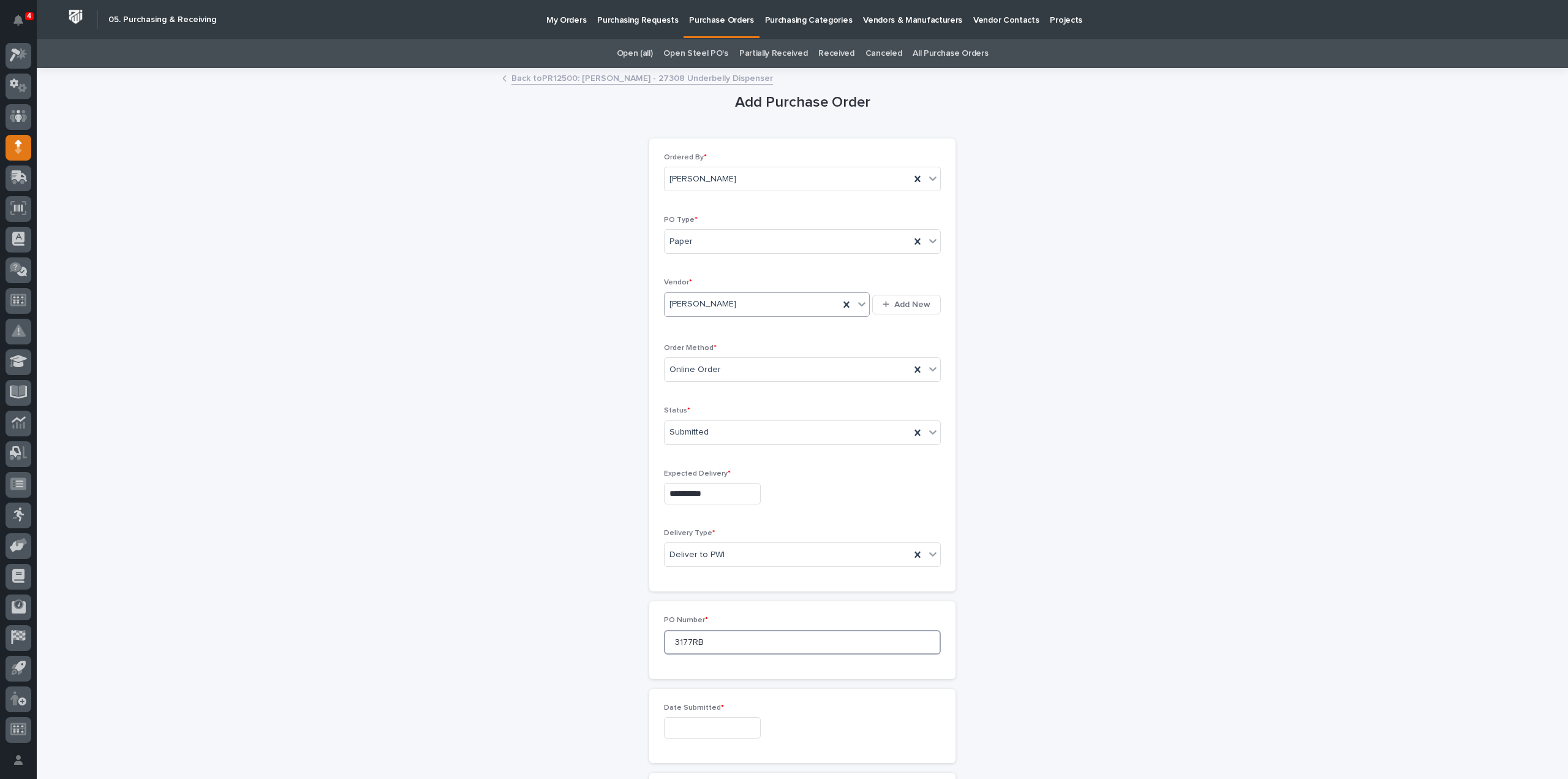
scroll to position [245, 0]
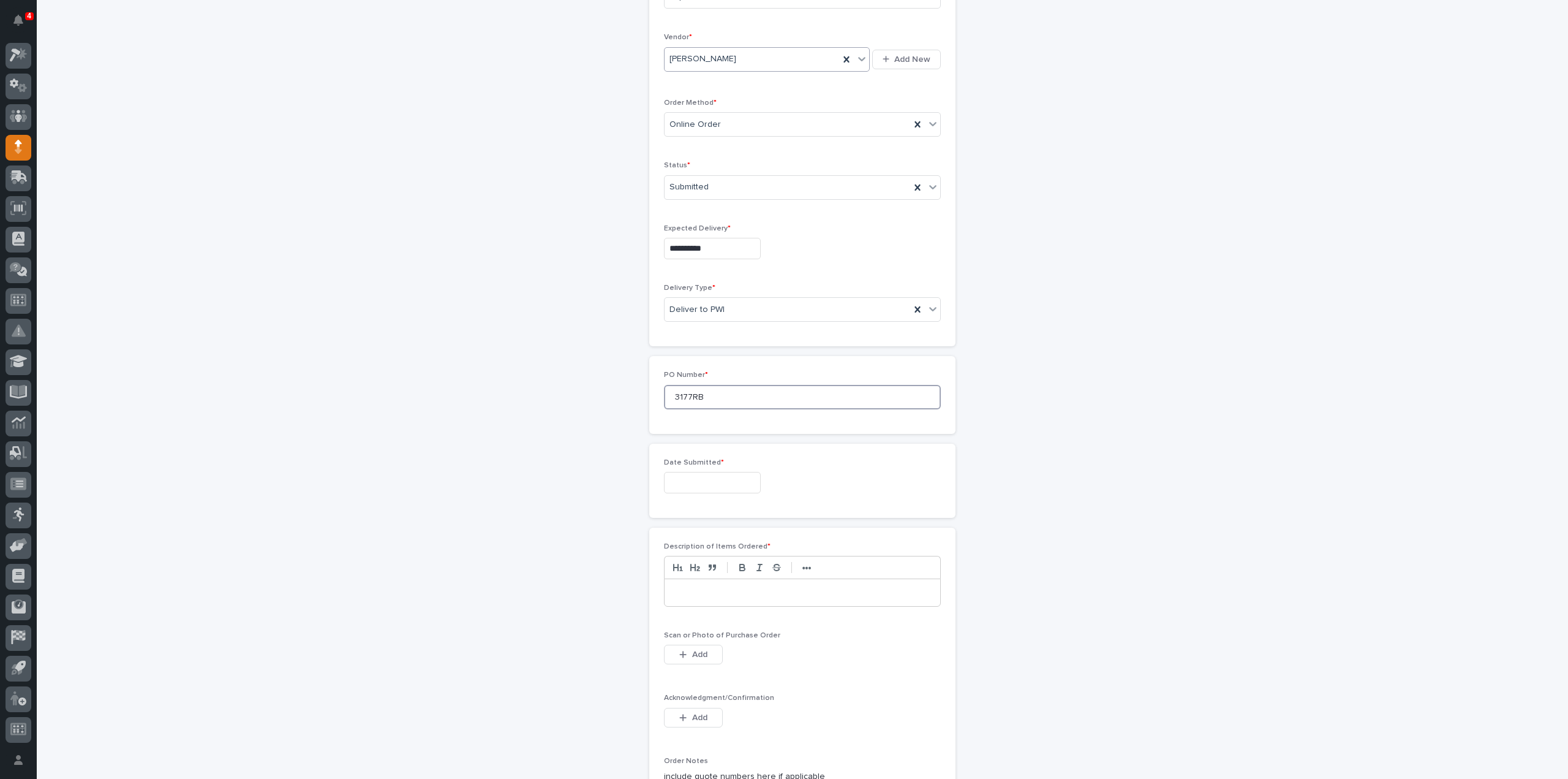
type input "3177RB"
click at [681, 480] on input "text" at bounding box center [713, 482] width 97 height 21
click at [667, 360] on div "6" at bounding box center [665, 360] width 17 height 17
type input "**********"
click at [696, 587] on p at bounding box center [803, 592] width 258 height 12
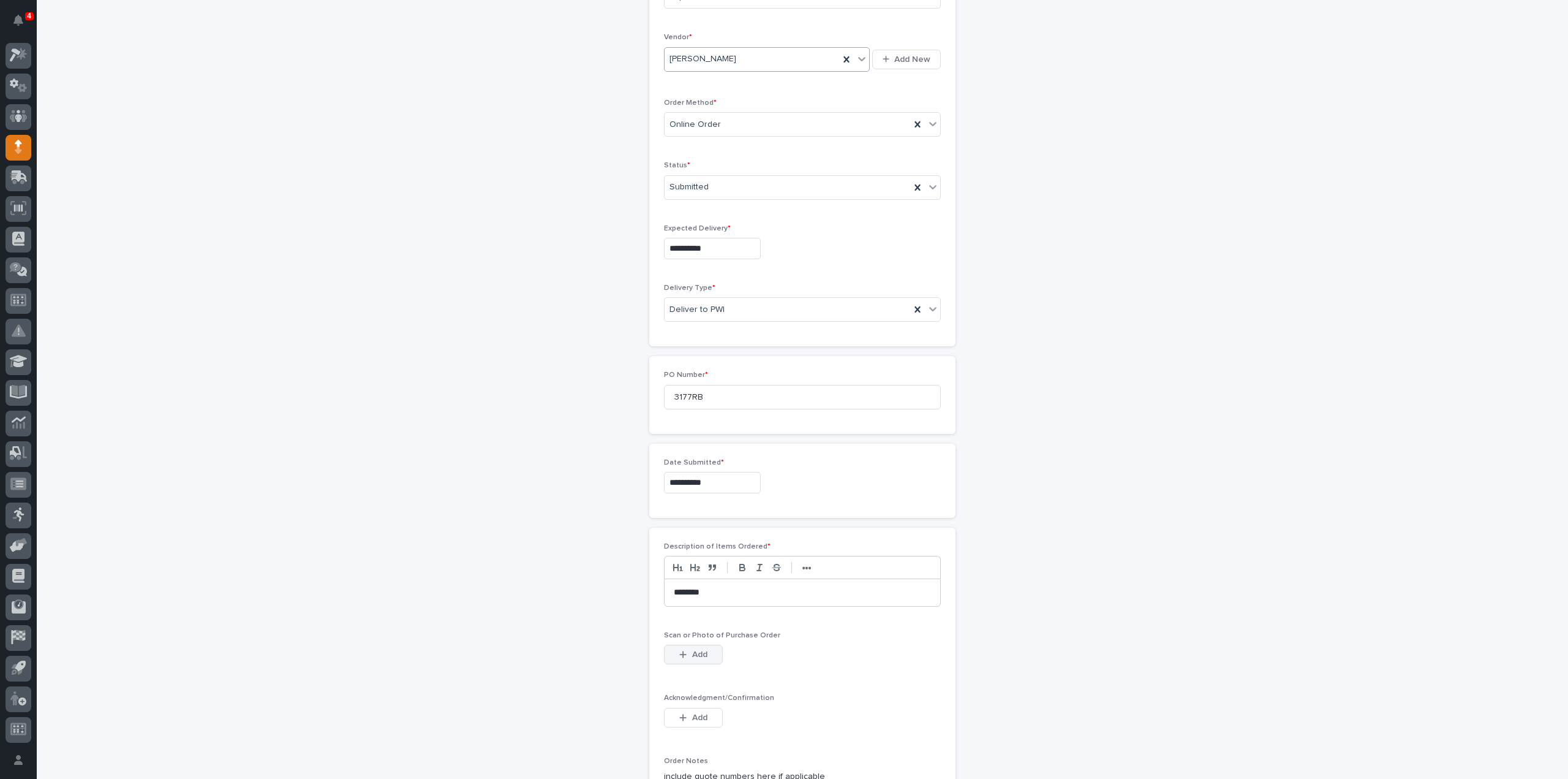
click at [699, 649] on span "Add" at bounding box center [699, 655] width 15 height 11
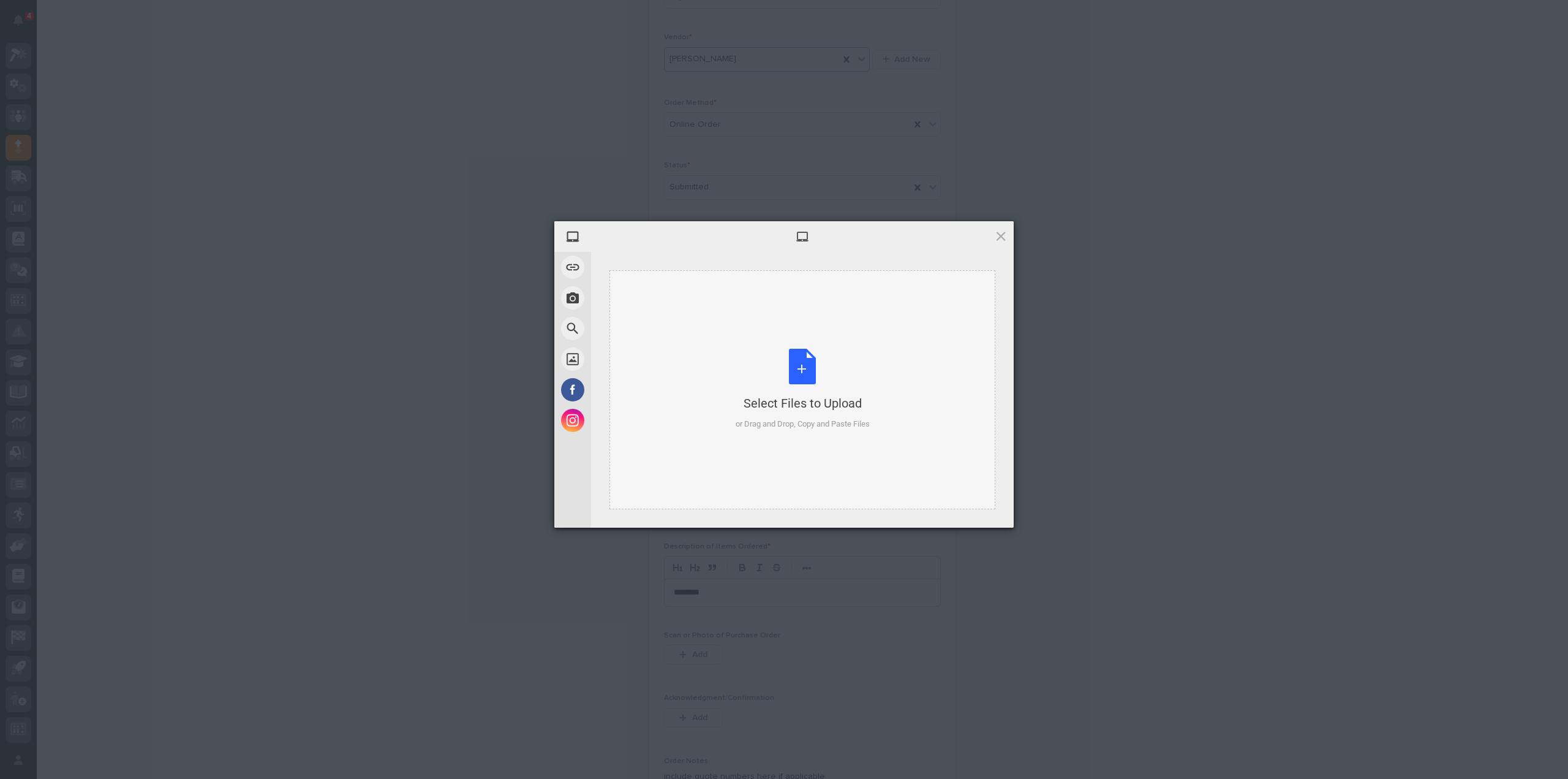
click at [804, 384] on div "Select Files to Upload or Drag and Drop, Copy and Paste Files" at bounding box center [803, 389] width 134 height 81
click at [990, 510] on span "Upload 1" at bounding box center [977, 511] width 62 height 23
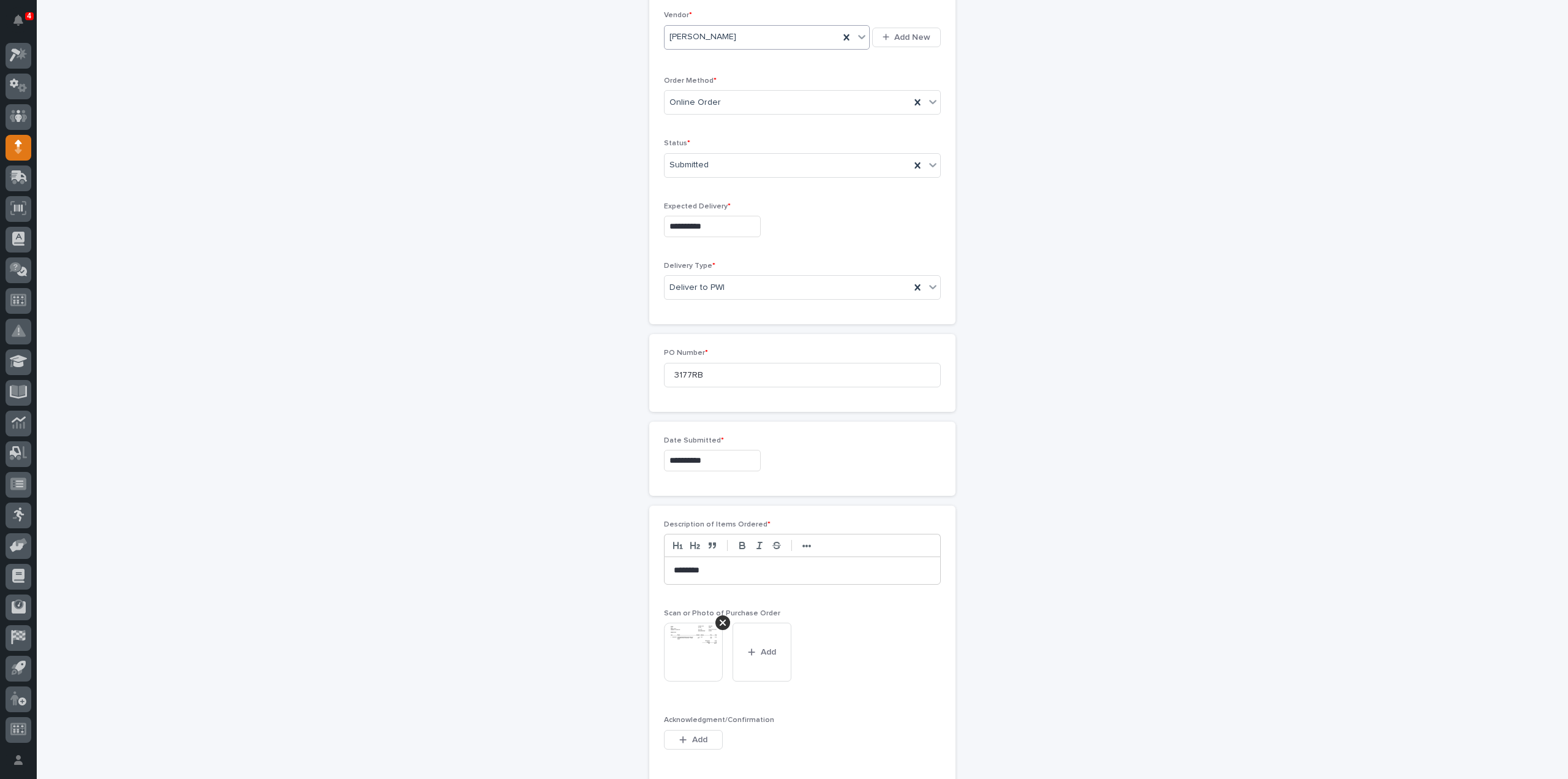
scroll to position [512, 0]
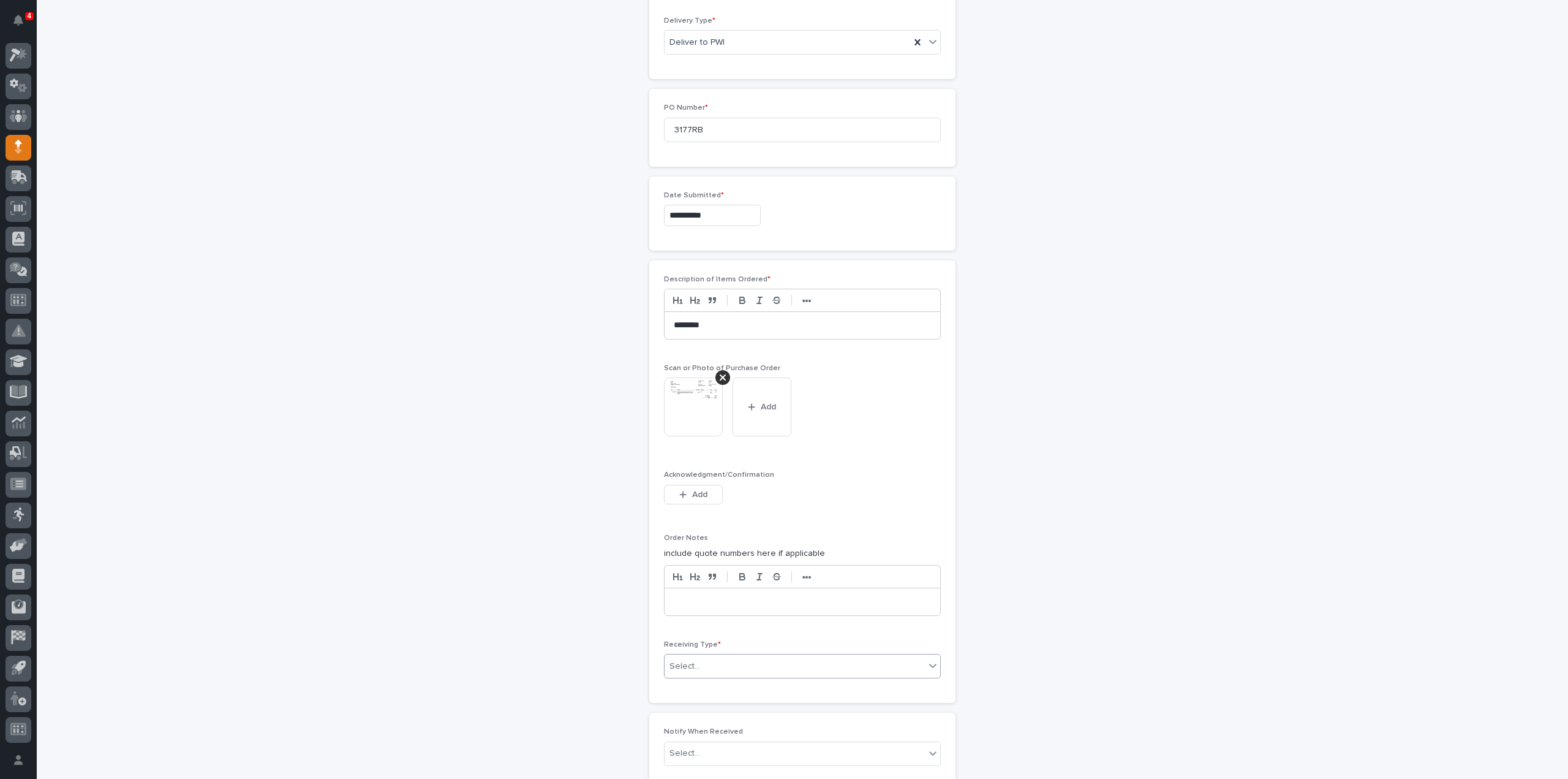
click at [692, 662] on div "Select..." at bounding box center [685, 667] width 31 height 13
click at [694, 747] on div "Deliver to" at bounding box center [798, 749] width 275 height 21
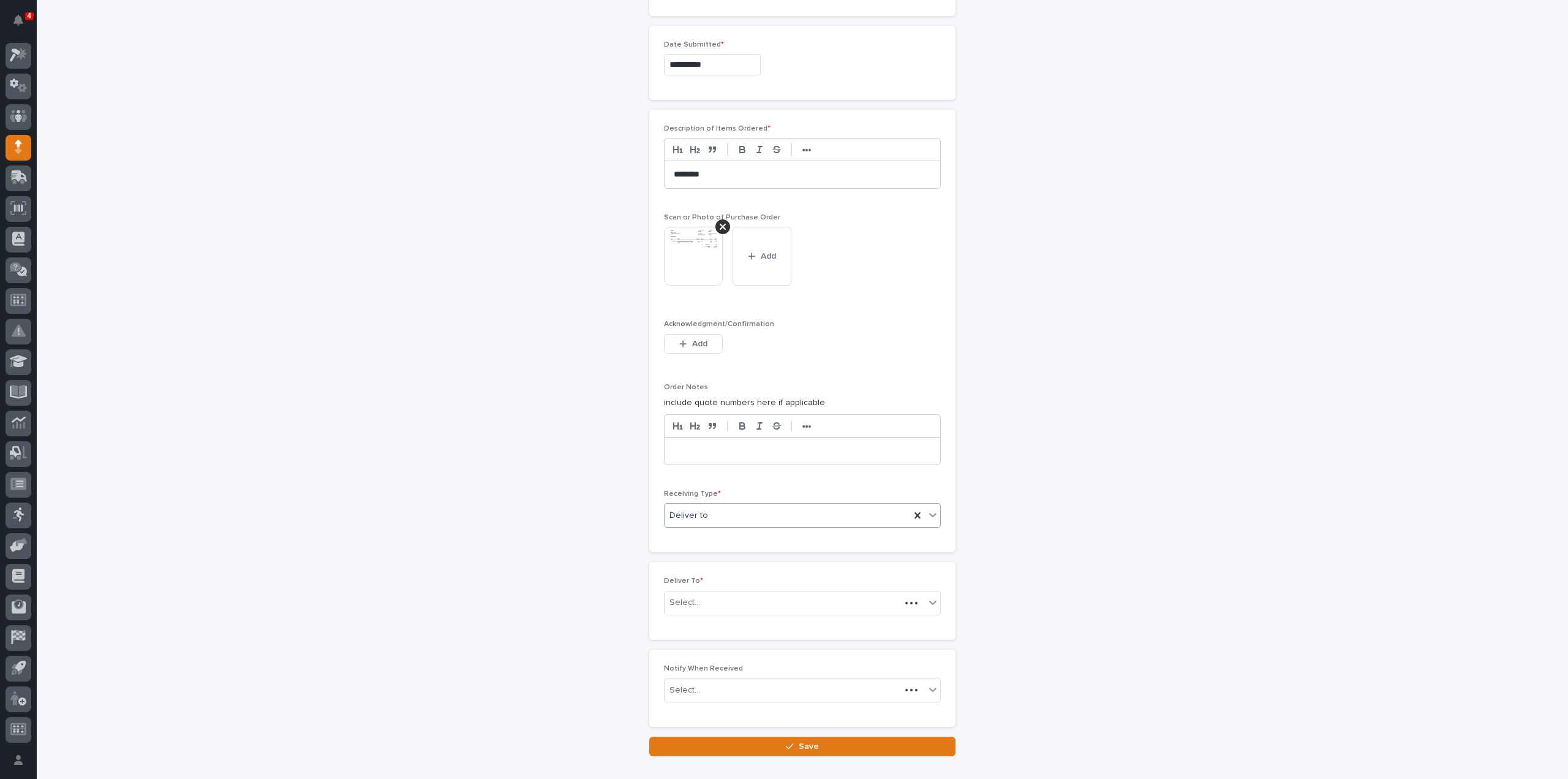
scroll to position [725, 0]
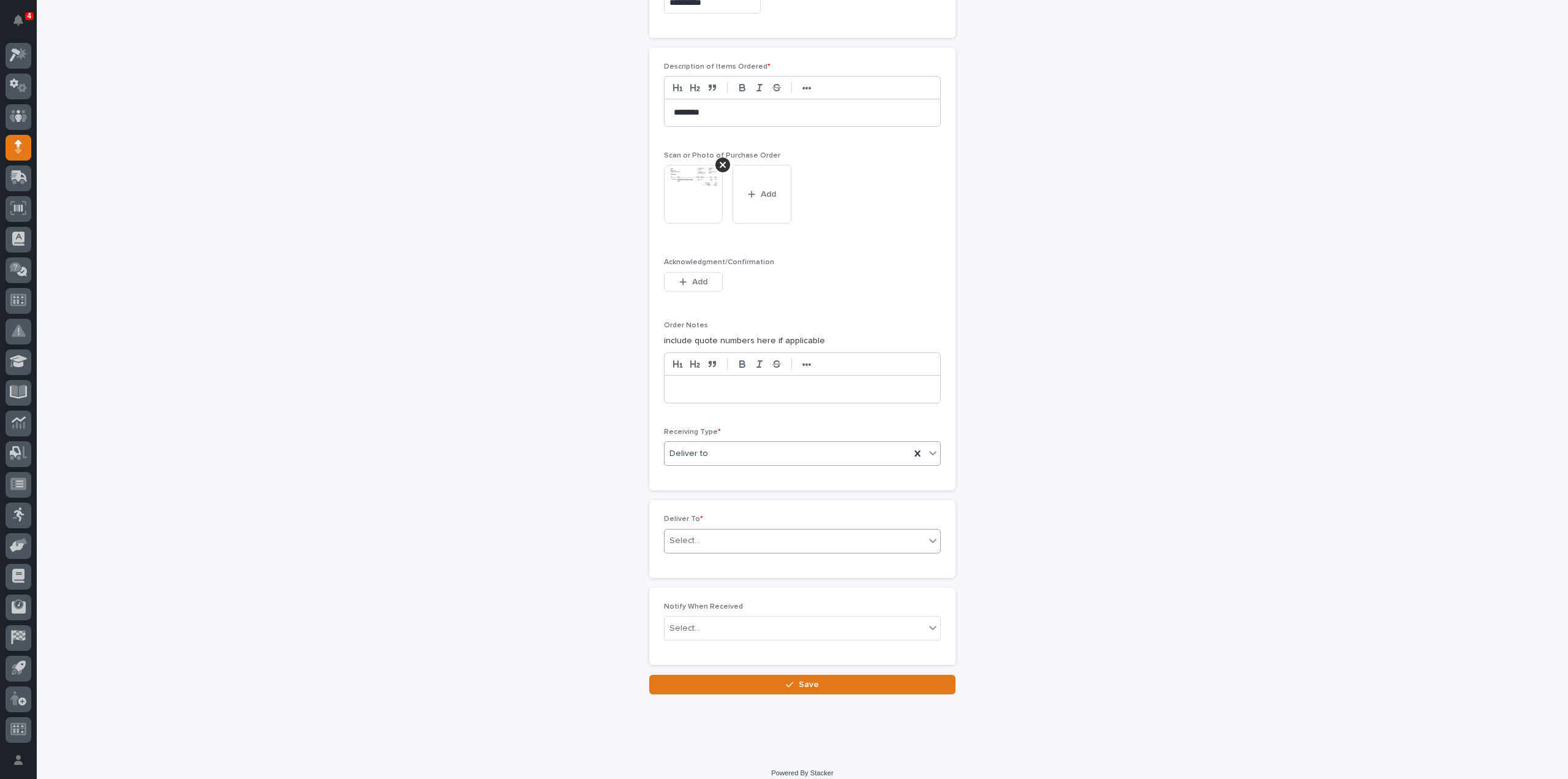
click at [686, 541] on div "Select..." at bounding box center [685, 541] width 31 height 13
type input "****"
click at [713, 557] on div "[PERSON_NAME]" at bounding box center [798, 558] width 275 height 21
click at [702, 618] on div "Select..." at bounding box center [795, 629] width 261 height 21
type input "*"
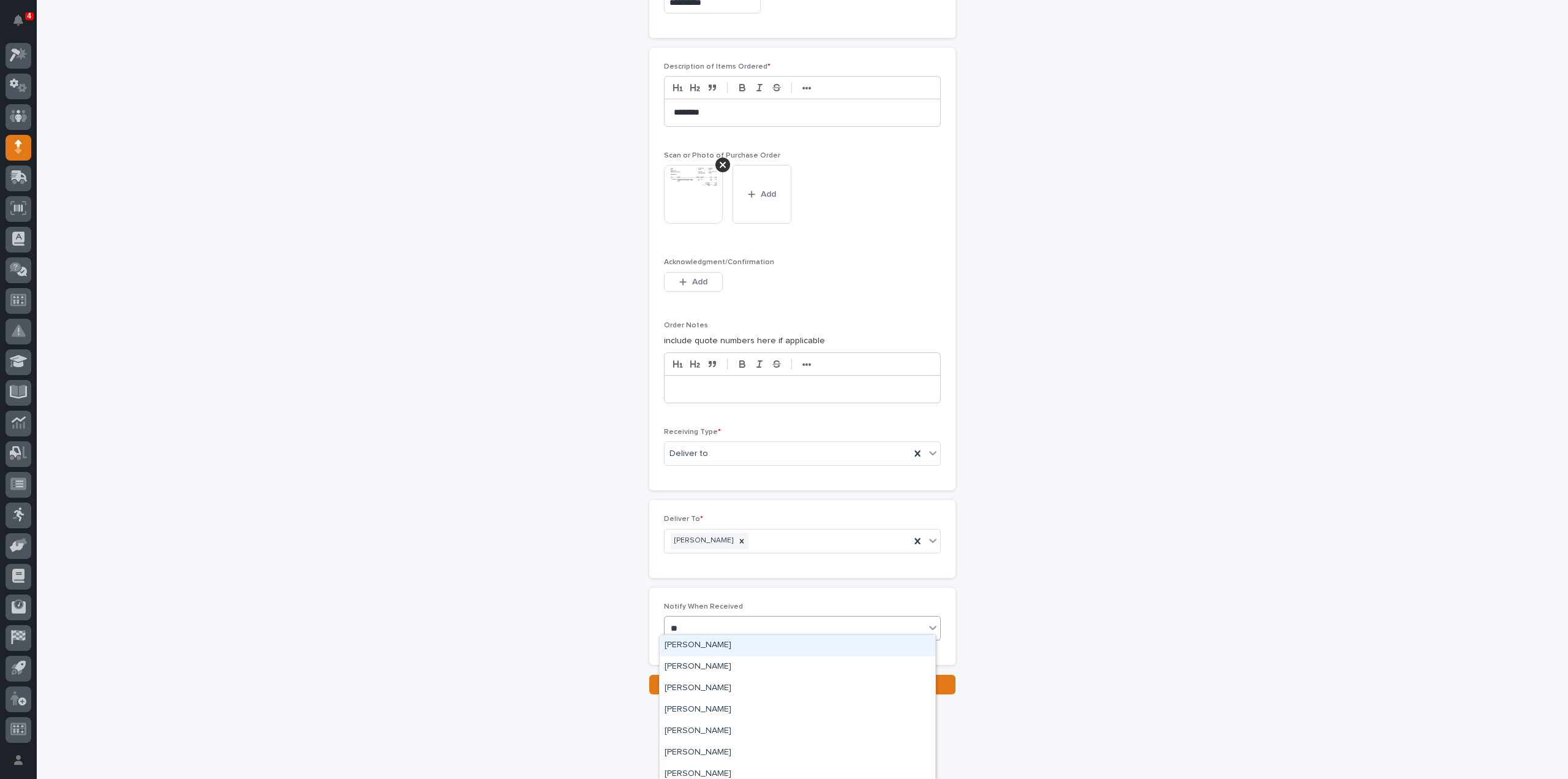
type input "***"
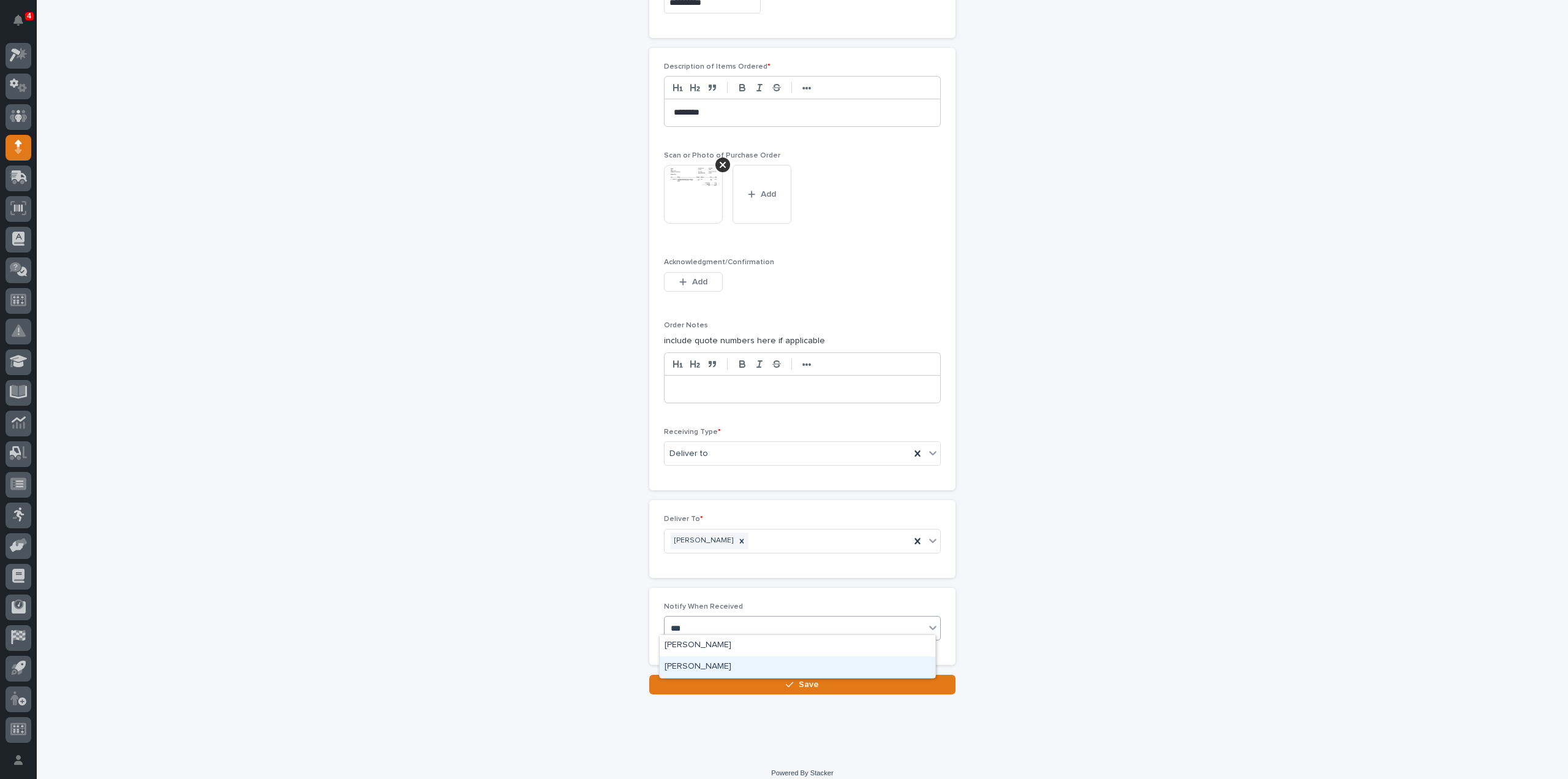
click at [704, 667] on div "[PERSON_NAME]" at bounding box center [798, 667] width 275 height 21
click at [713, 677] on button "Save" at bounding box center [802, 684] width 306 height 20
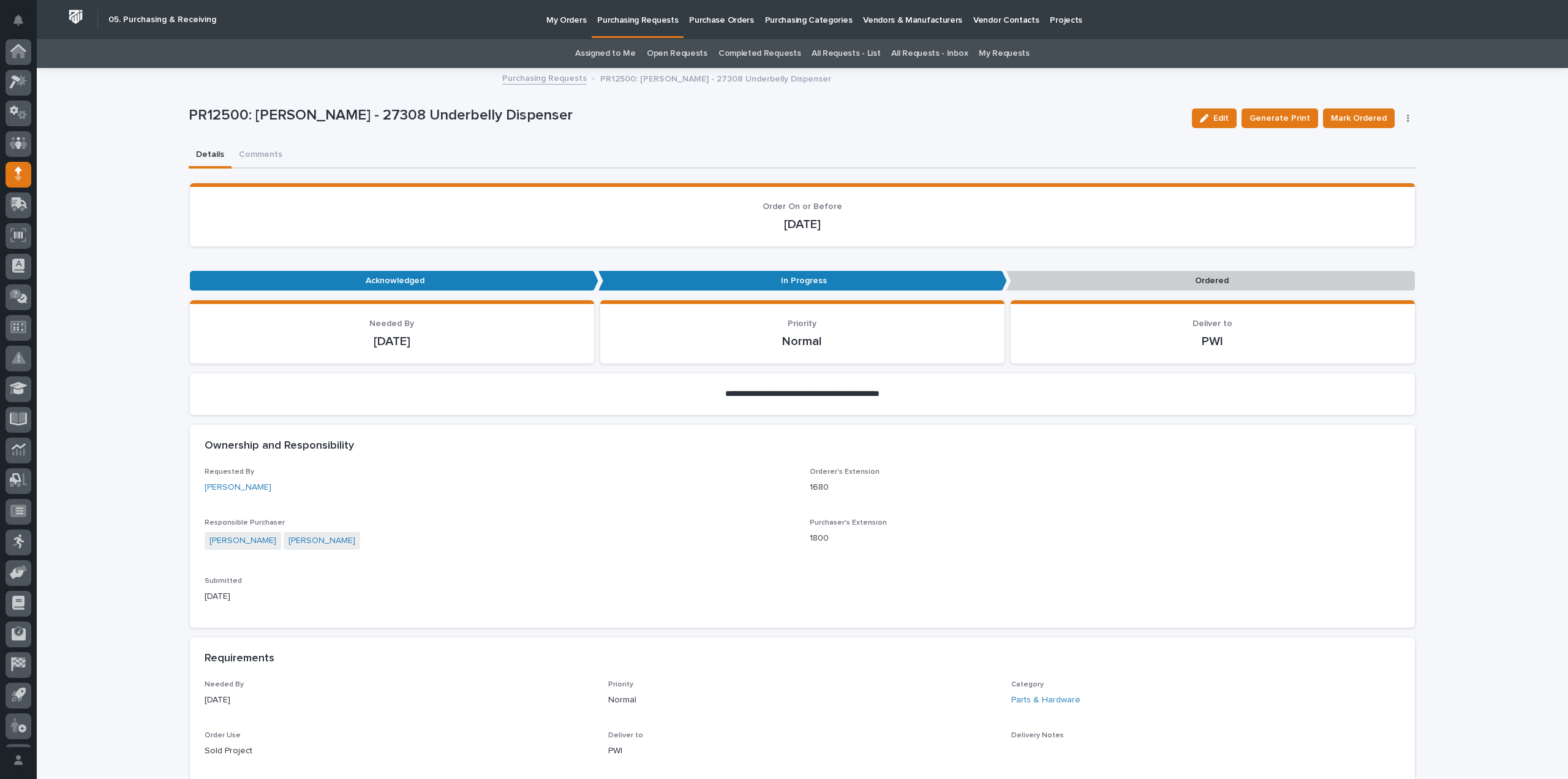
scroll to position [27, 0]
click at [1371, 114] on span "Mark Ordered" at bounding box center [1360, 119] width 56 height 15
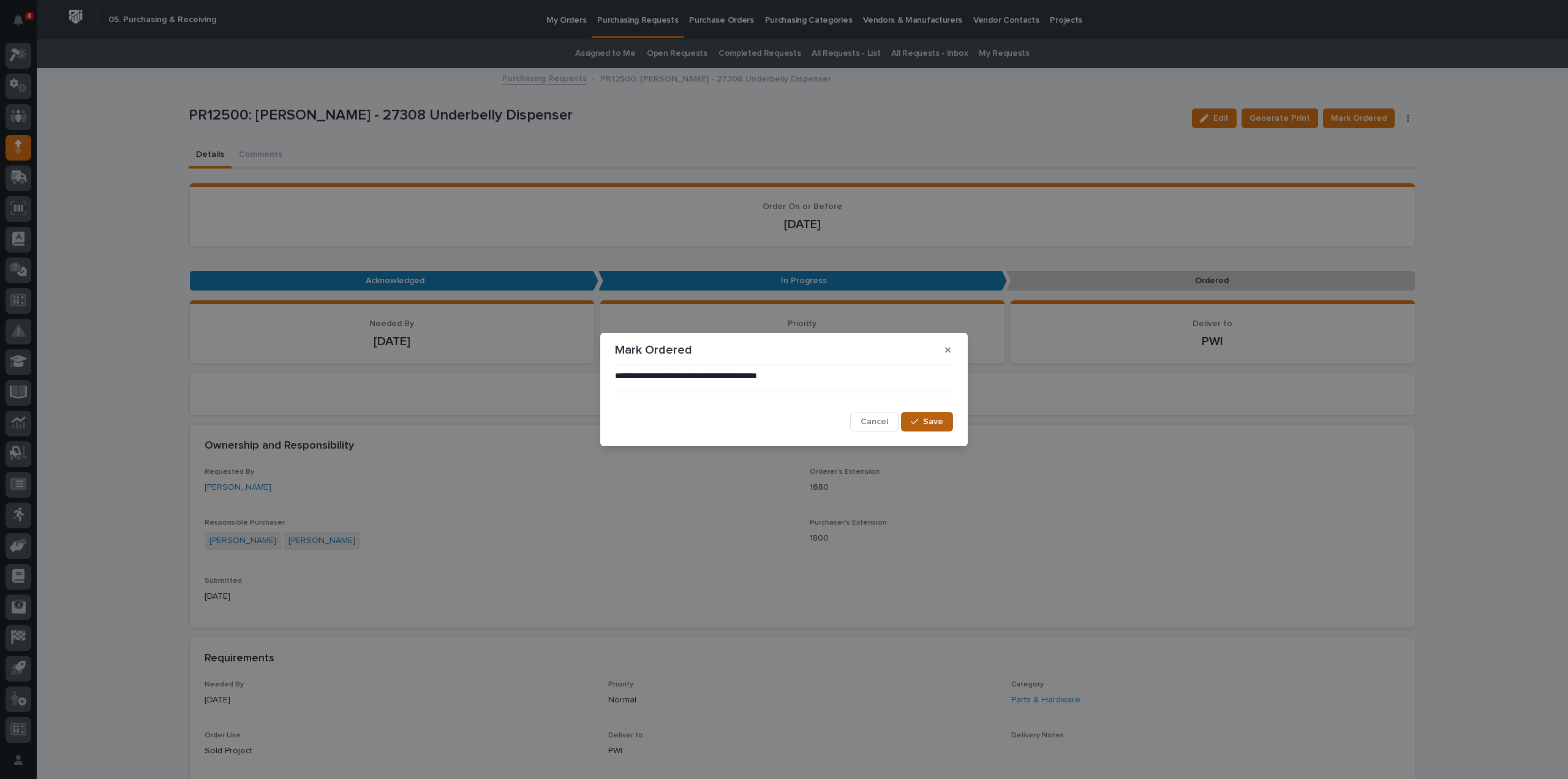
click at [924, 418] on button "Save" at bounding box center [927, 421] width 52 height 20
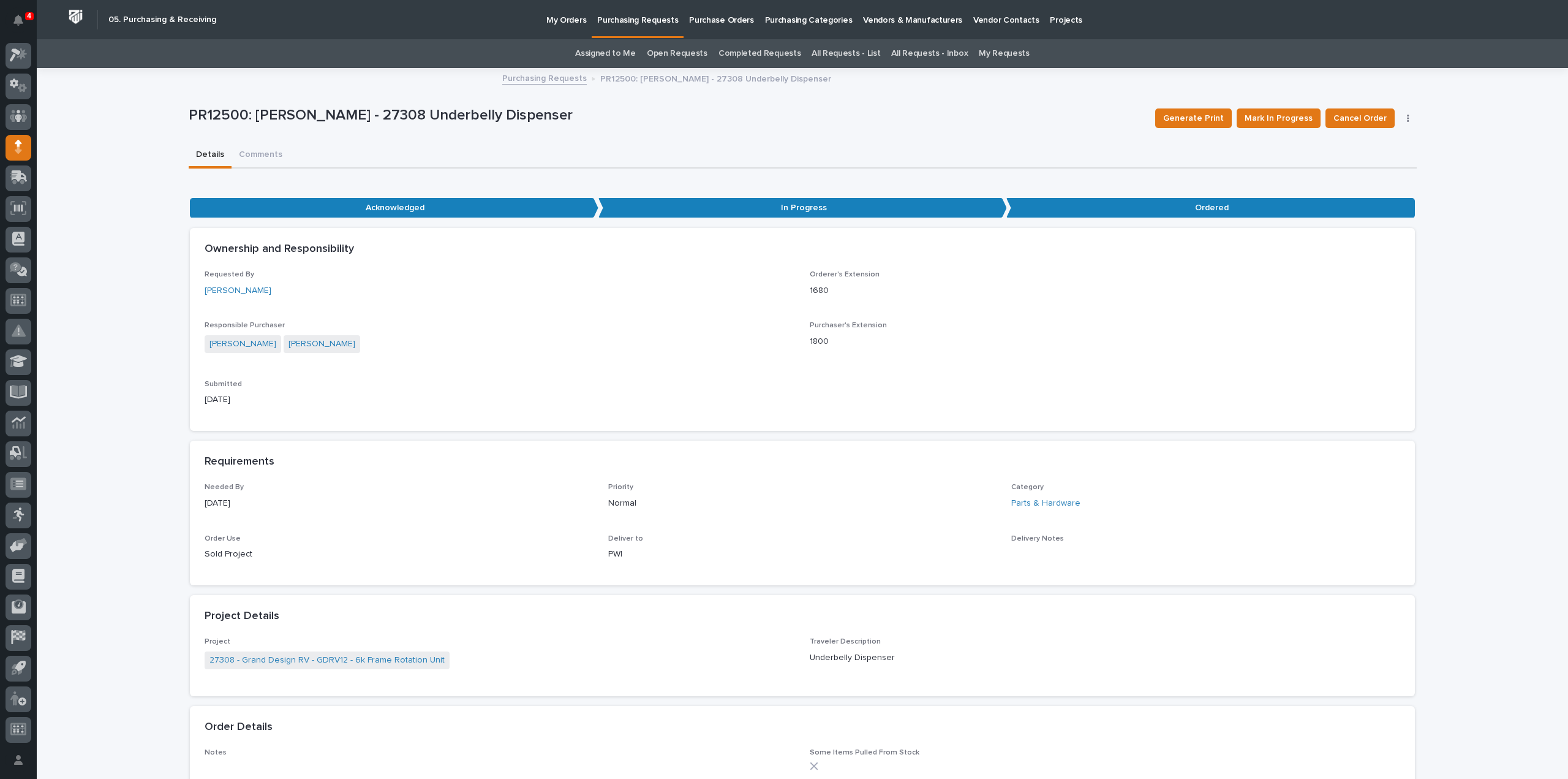
click at [607, 52] on link "Assigned to Me" at bounding box center [605, 53] width 61 height 29
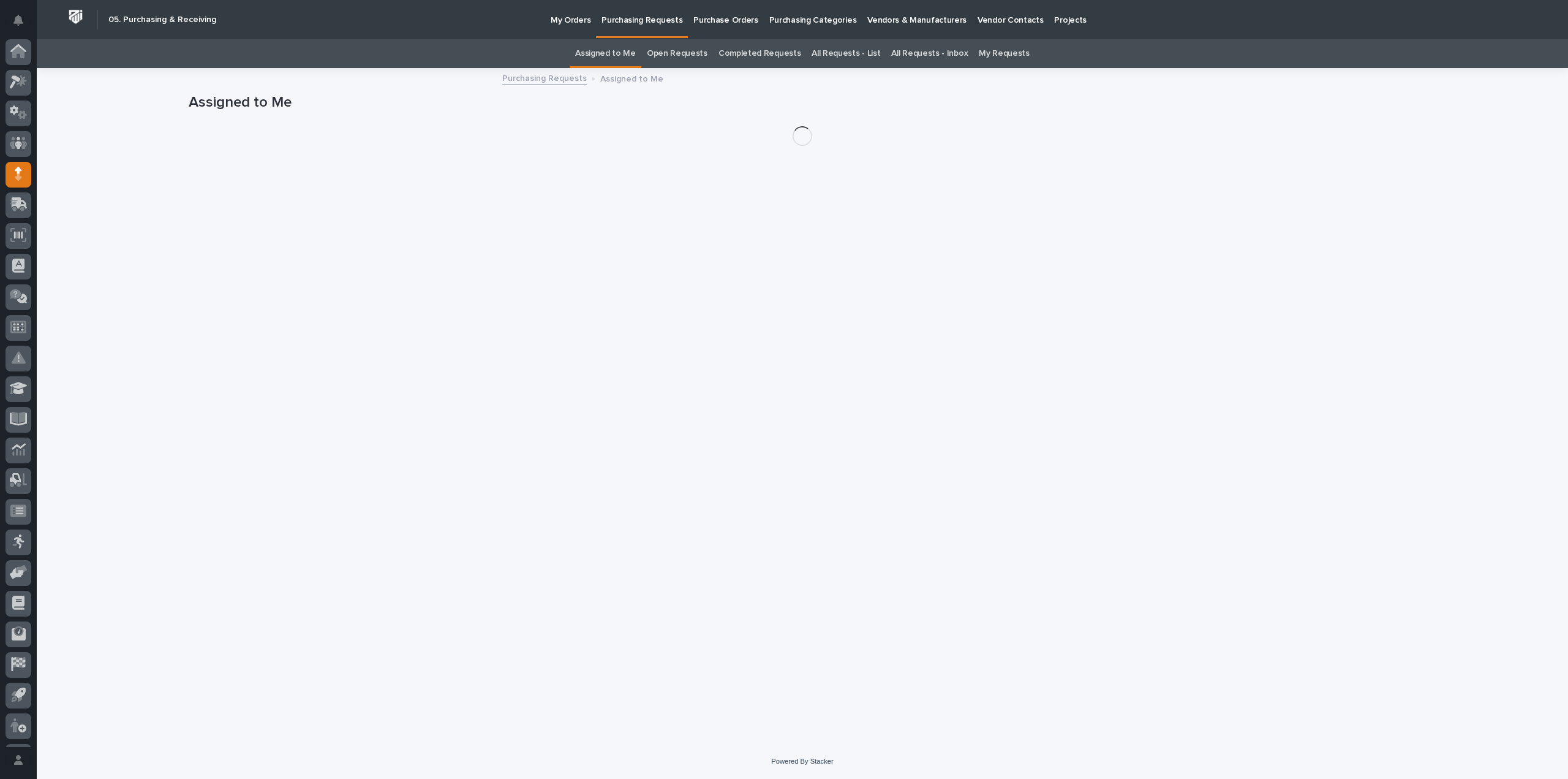
scroll to position [27, 0]
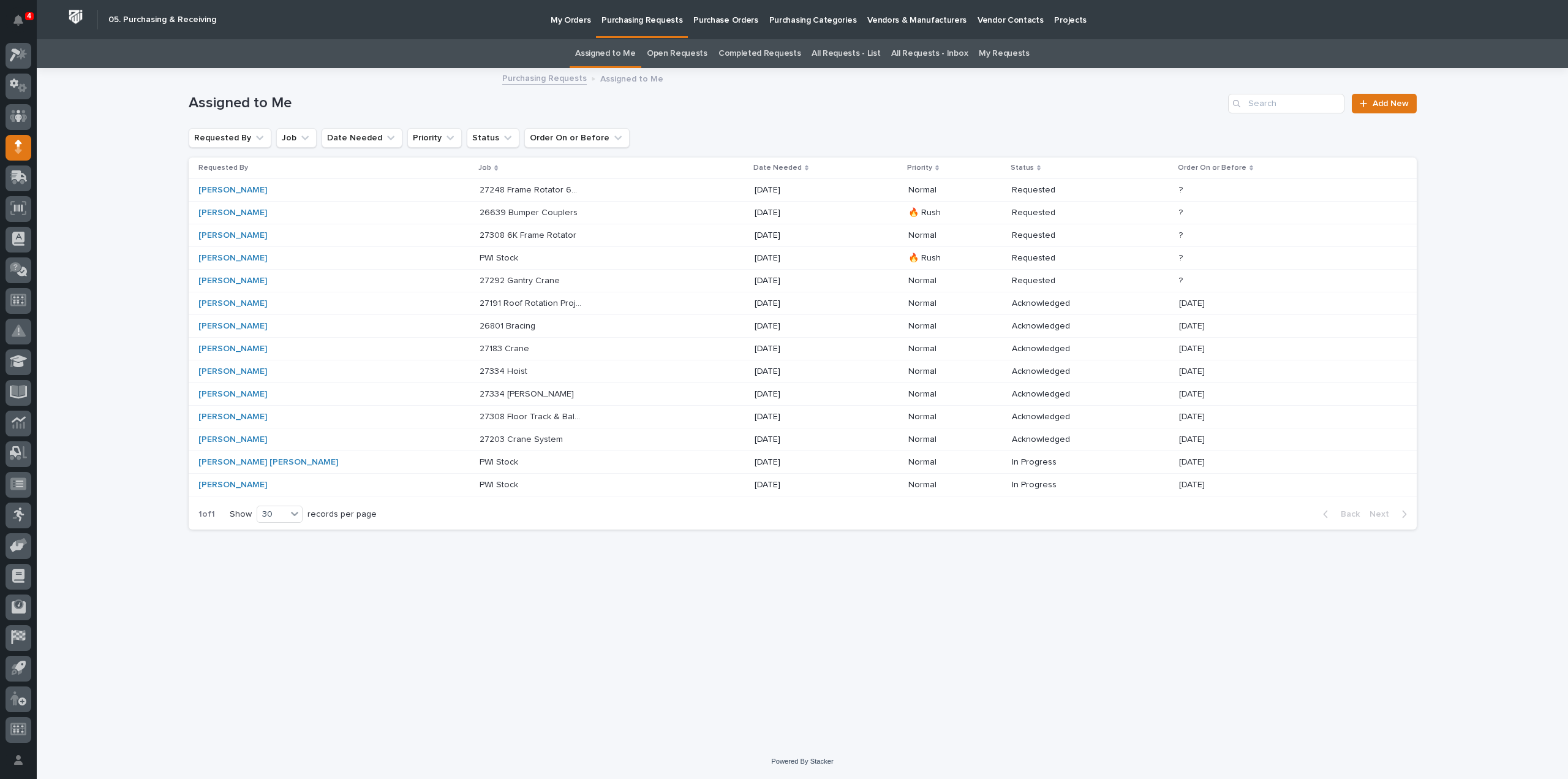
click at [484, 235] on p "27308 6K Frame Rotator" at bounding box center [530, 234] width 99 height 13
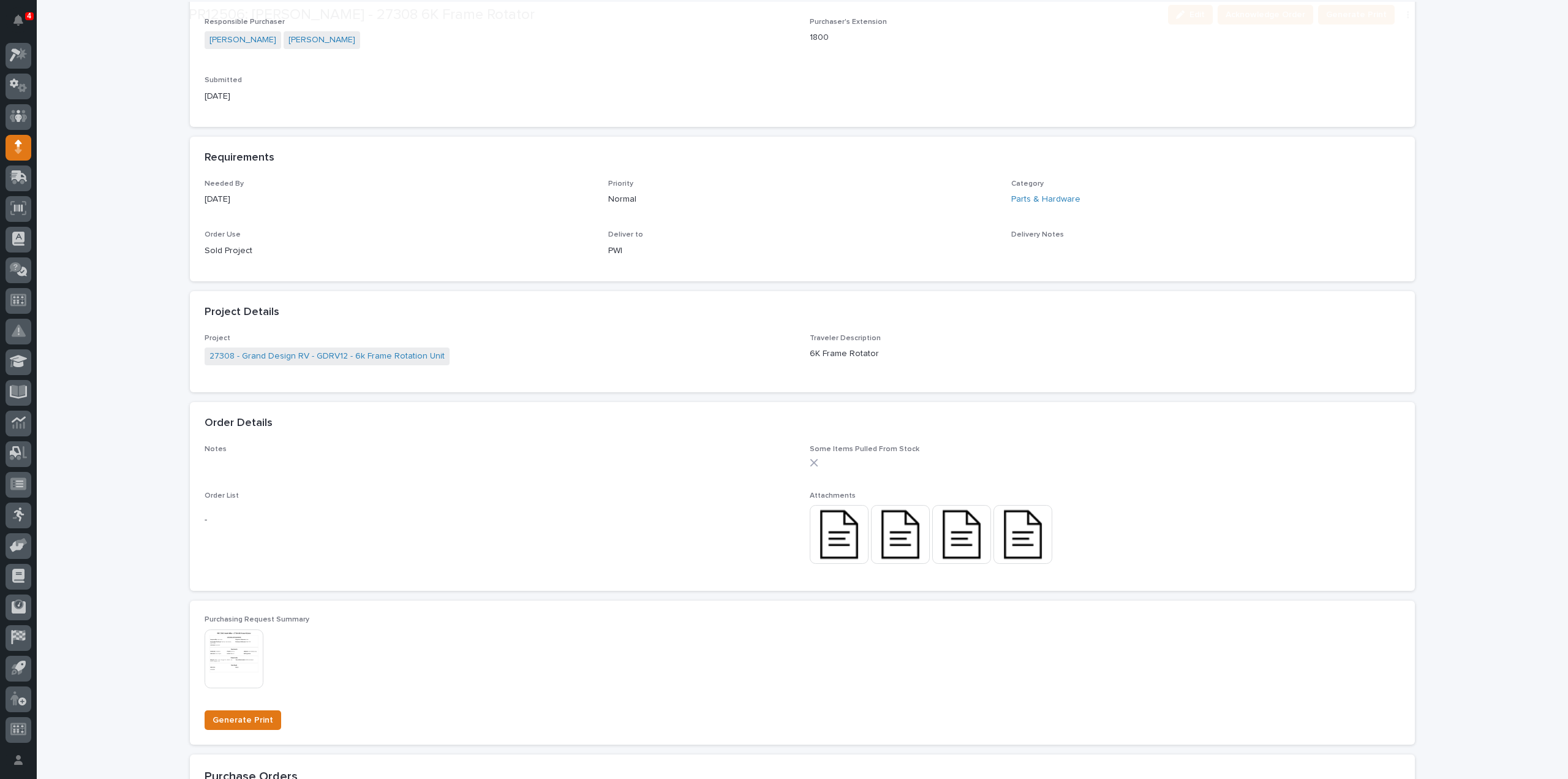
scroll to position [490, 0]
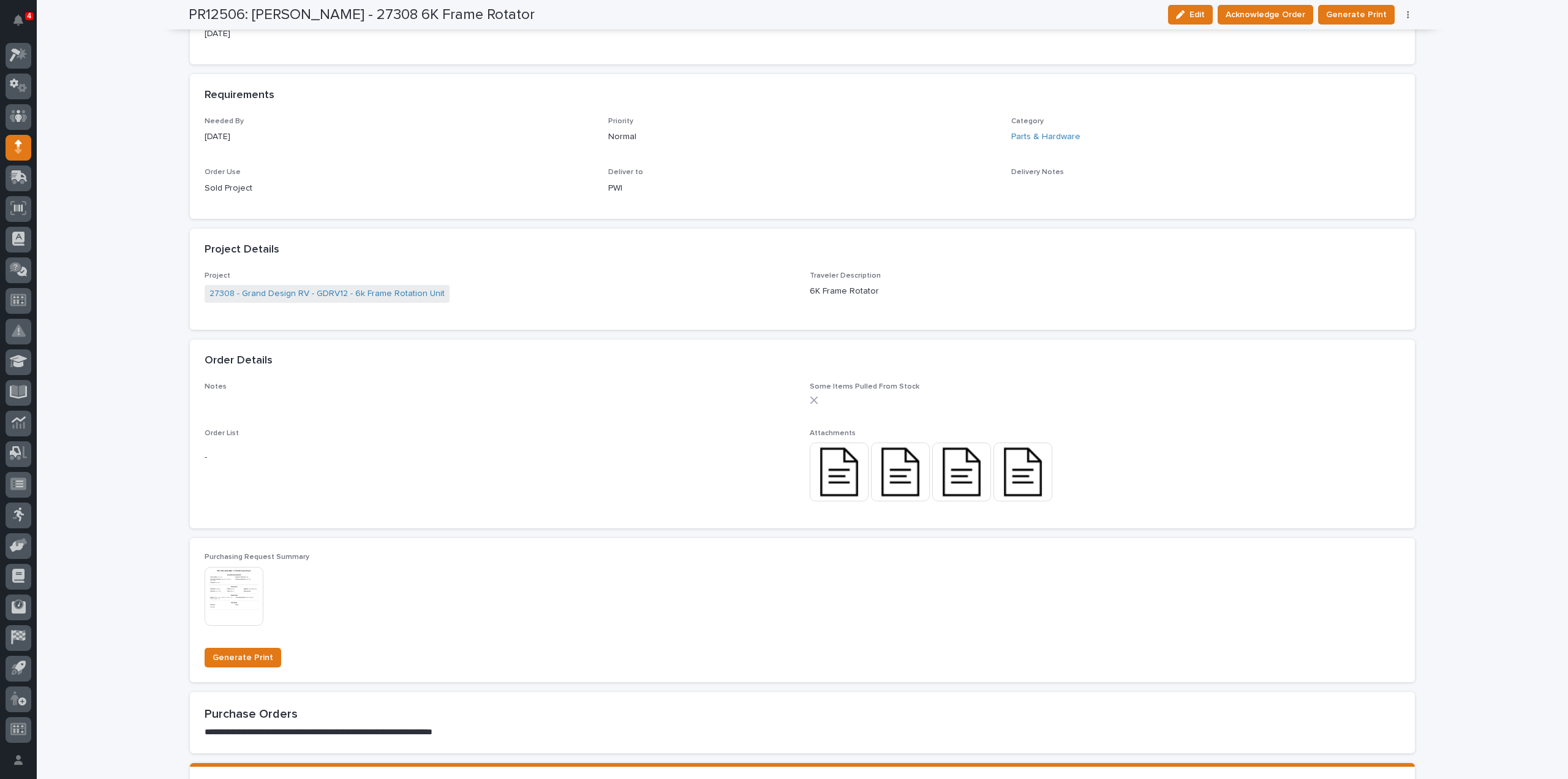
click at [843, 478] on img at bounding box center [839, 472] width 59 height 59
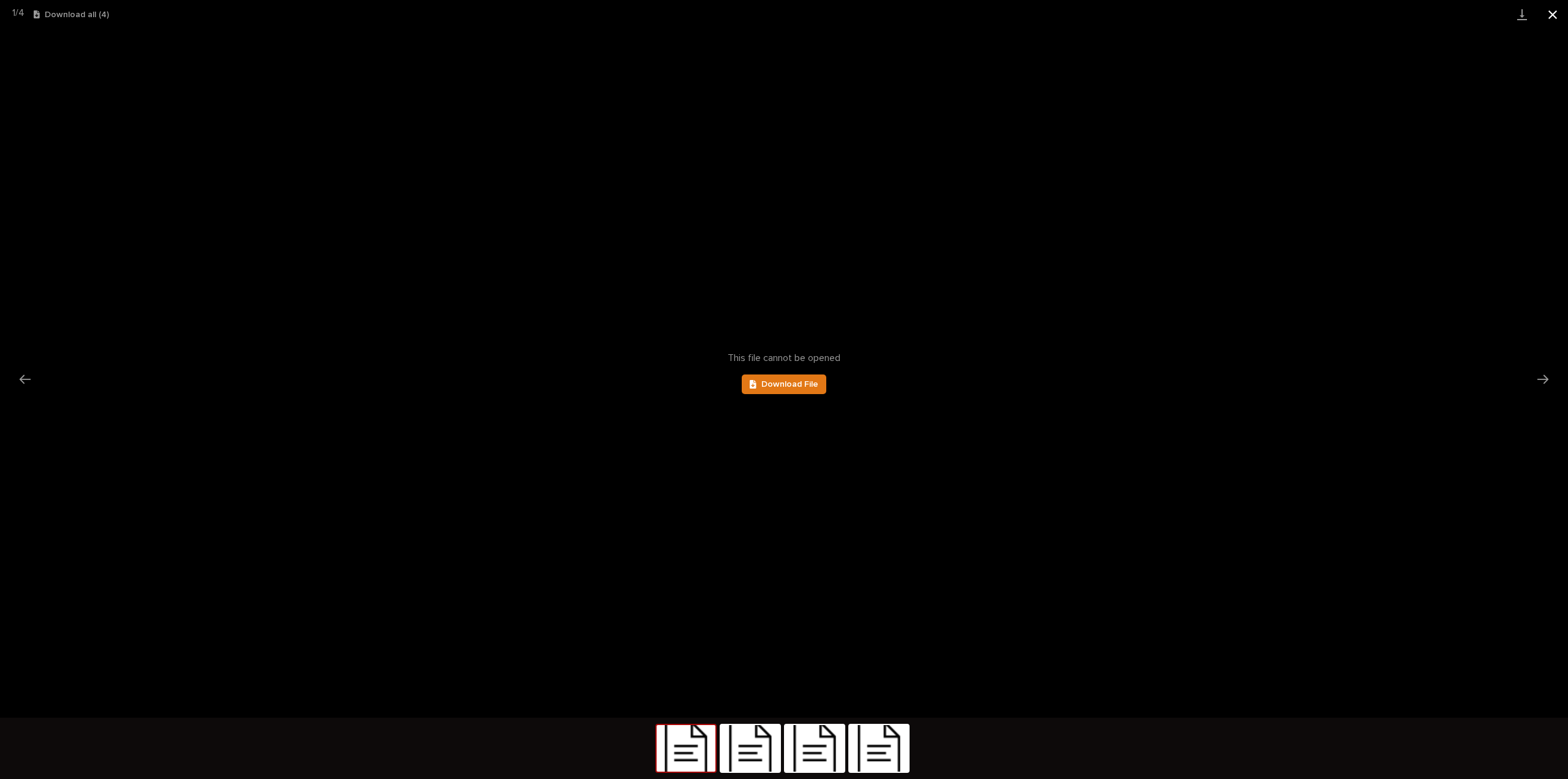
click at [1553, 17] on button "Close gallery" at bounding box center [1553, 14] width 31 height 29
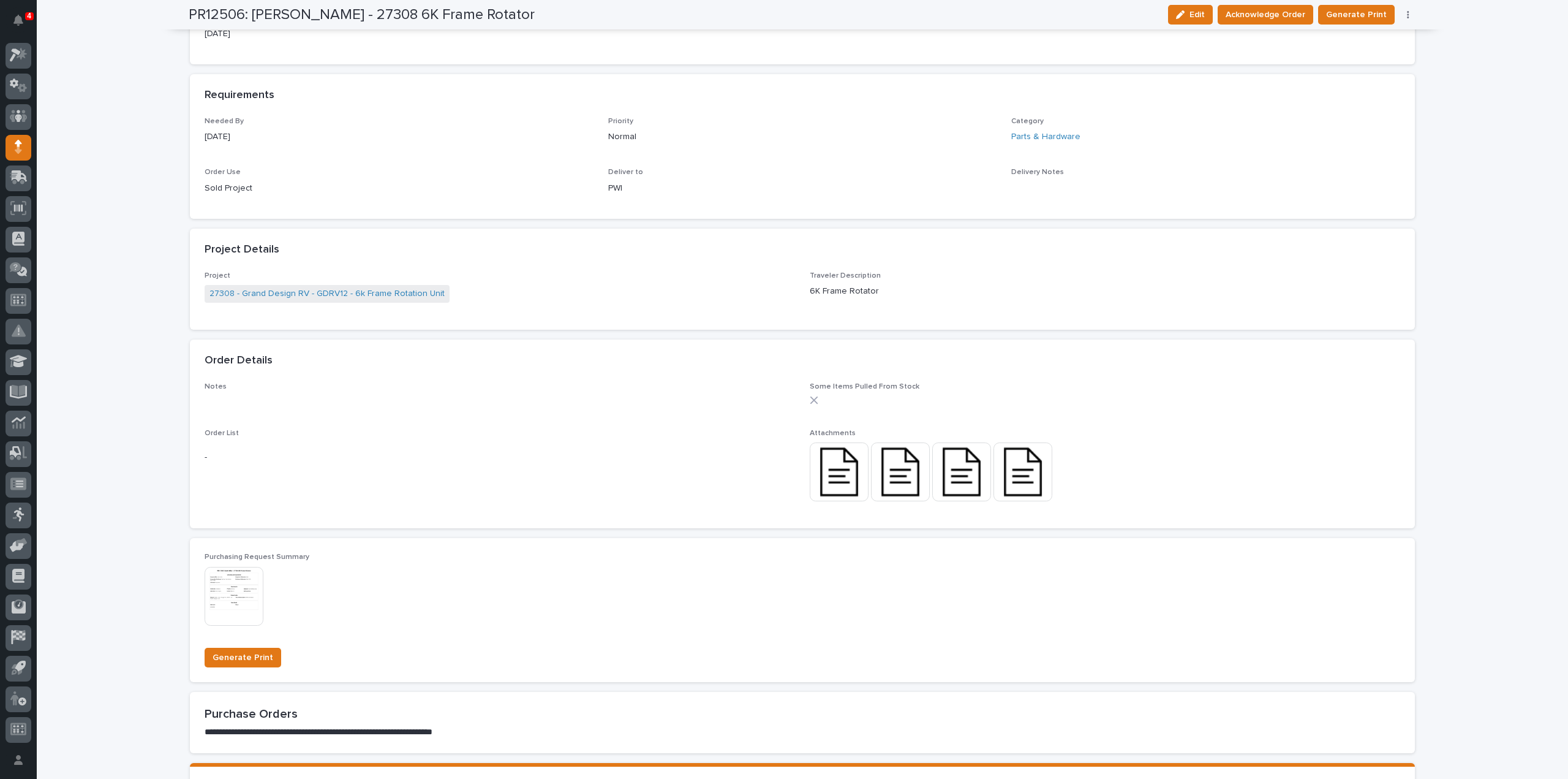
scroll to position [0, 0]
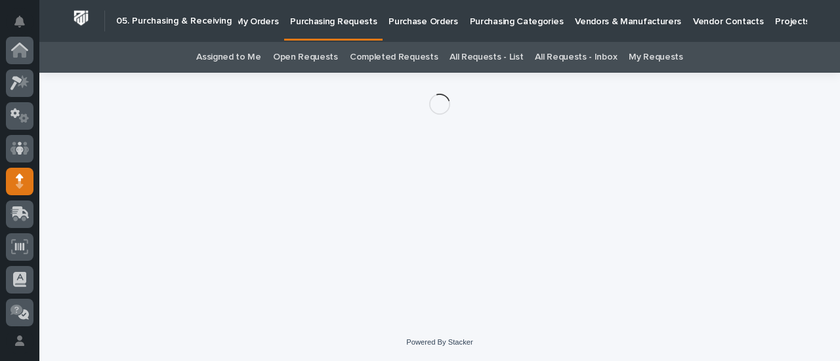
scroll to position [131, 0]
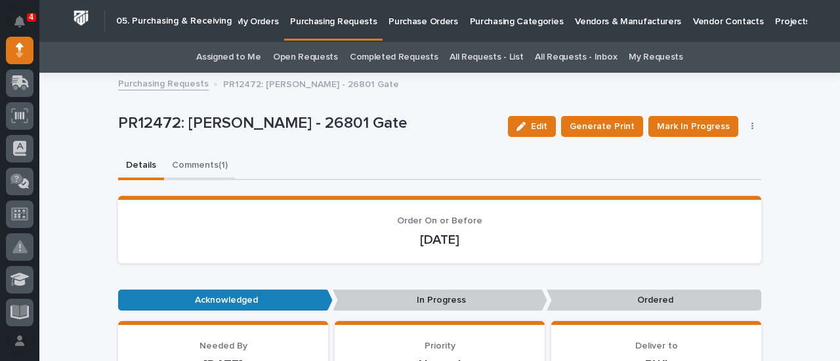
click at [205, 165] on button "Comments (1)" at bounding box center [200, 167] width 72 height 28
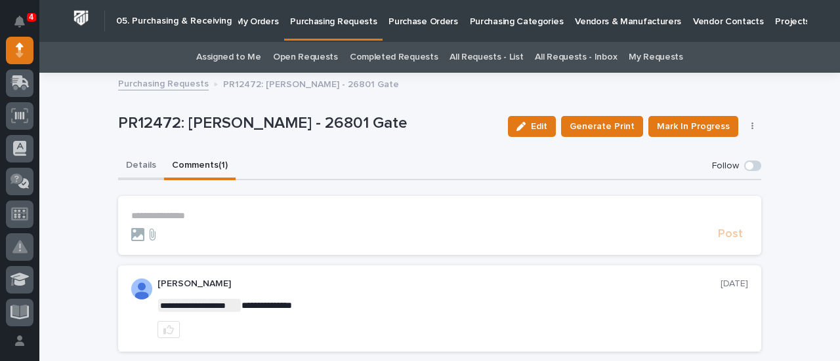
click at [144, 163] on button "Details" at bounding box center [141, 167] width 46 height 28
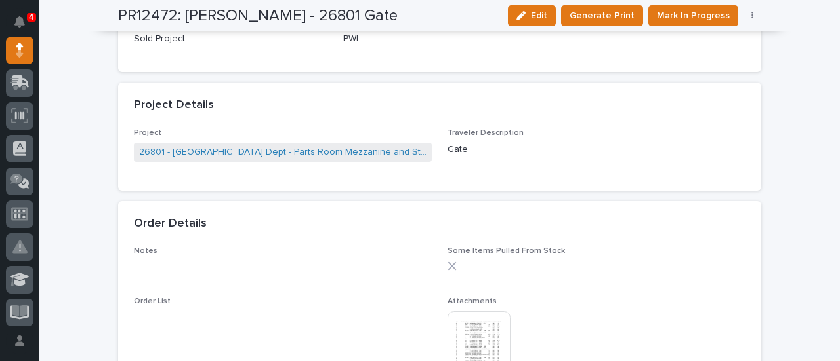
scroll to position [918, 0]
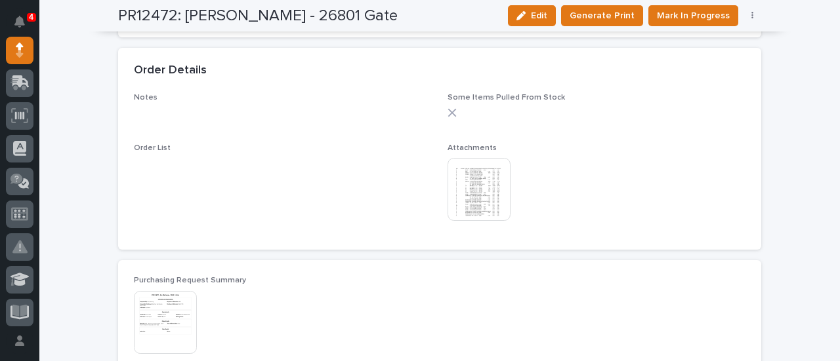
click at [479, 203] on img at bounding box center [478, 189] width 63 height 63
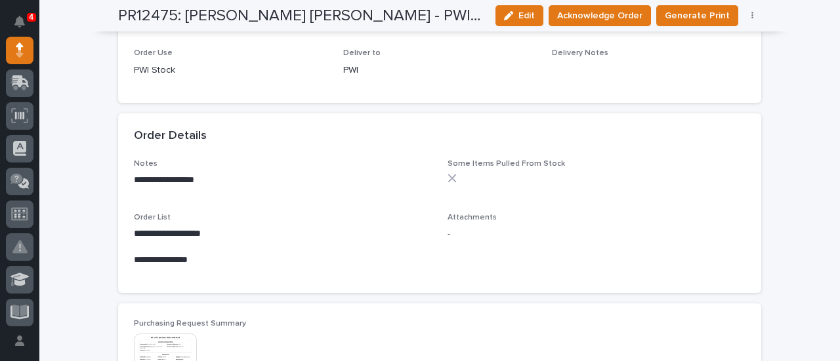
scroll to position [787, 0]
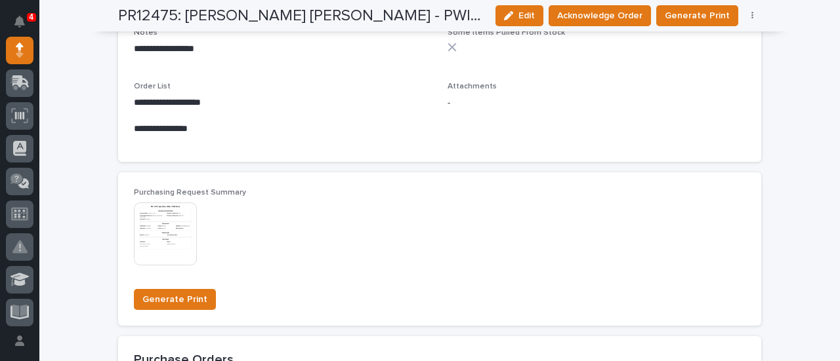
click at [163, 239] on img at bounding box center [165, 234] width 63 height 63
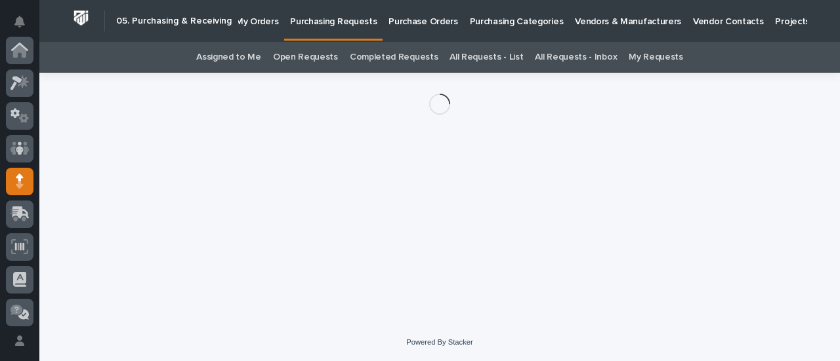
scroll to position [131, 0]
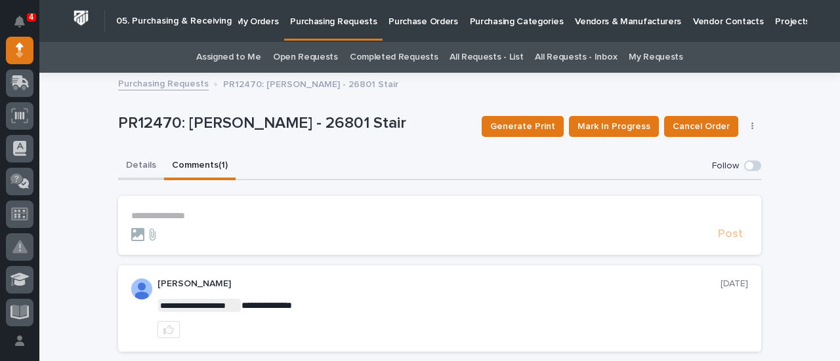
click at [140, 169] on button "Details" at bounding box center [141, 167] width 46 height 28
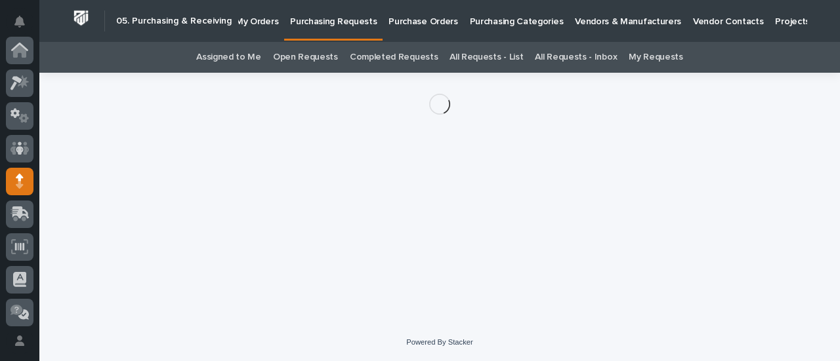
scroll to position [131, 0]
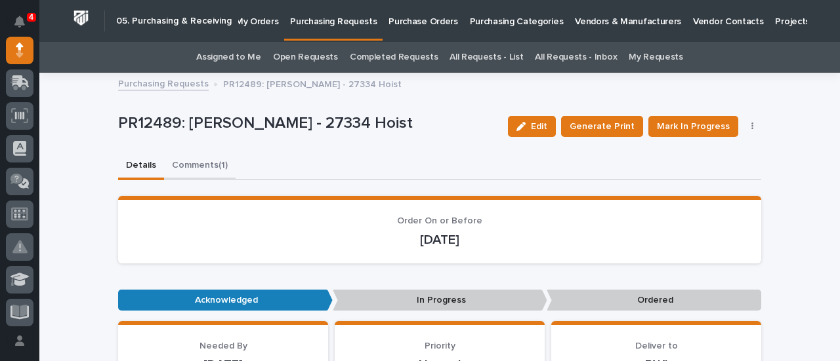
click at [197, 164] on button "Comments (1)" at bounding box center [200, 167] width 72 height 28
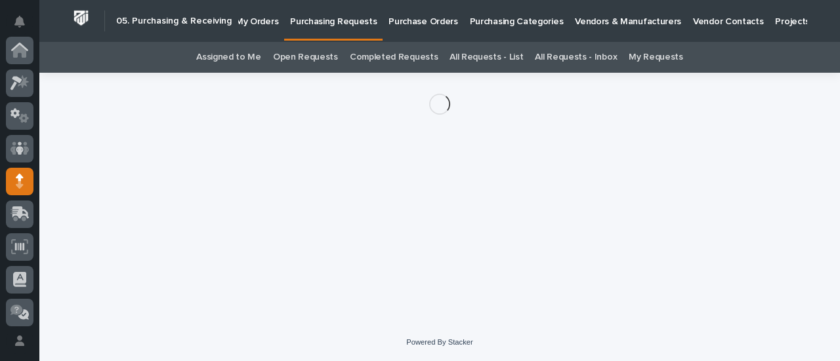
scroll to position [131, 0]
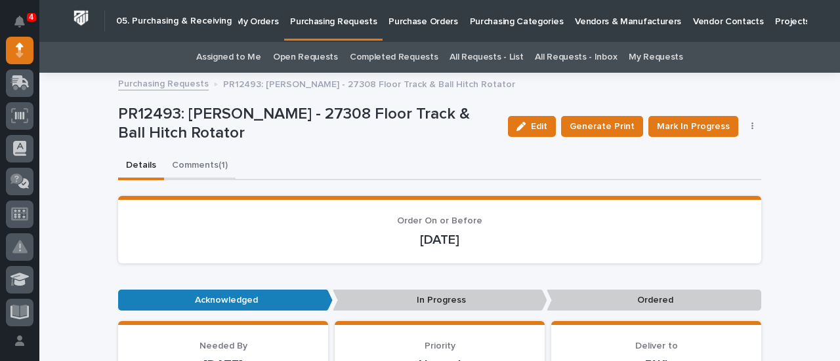
click at [203, 170] on button "Comments (1)" at bounding box center [200, 167] width 72 height 28
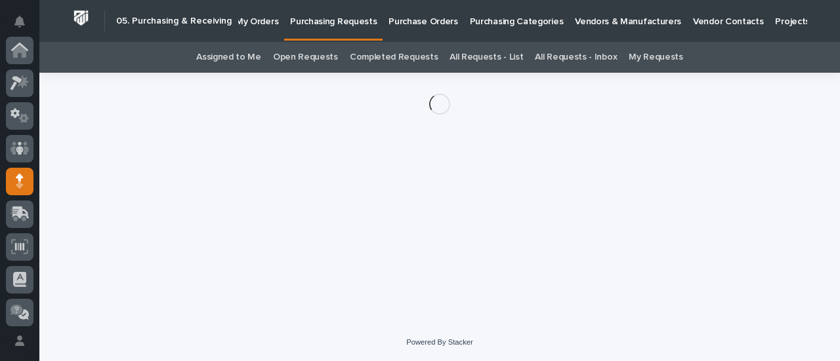
scroll to position [131, 0]
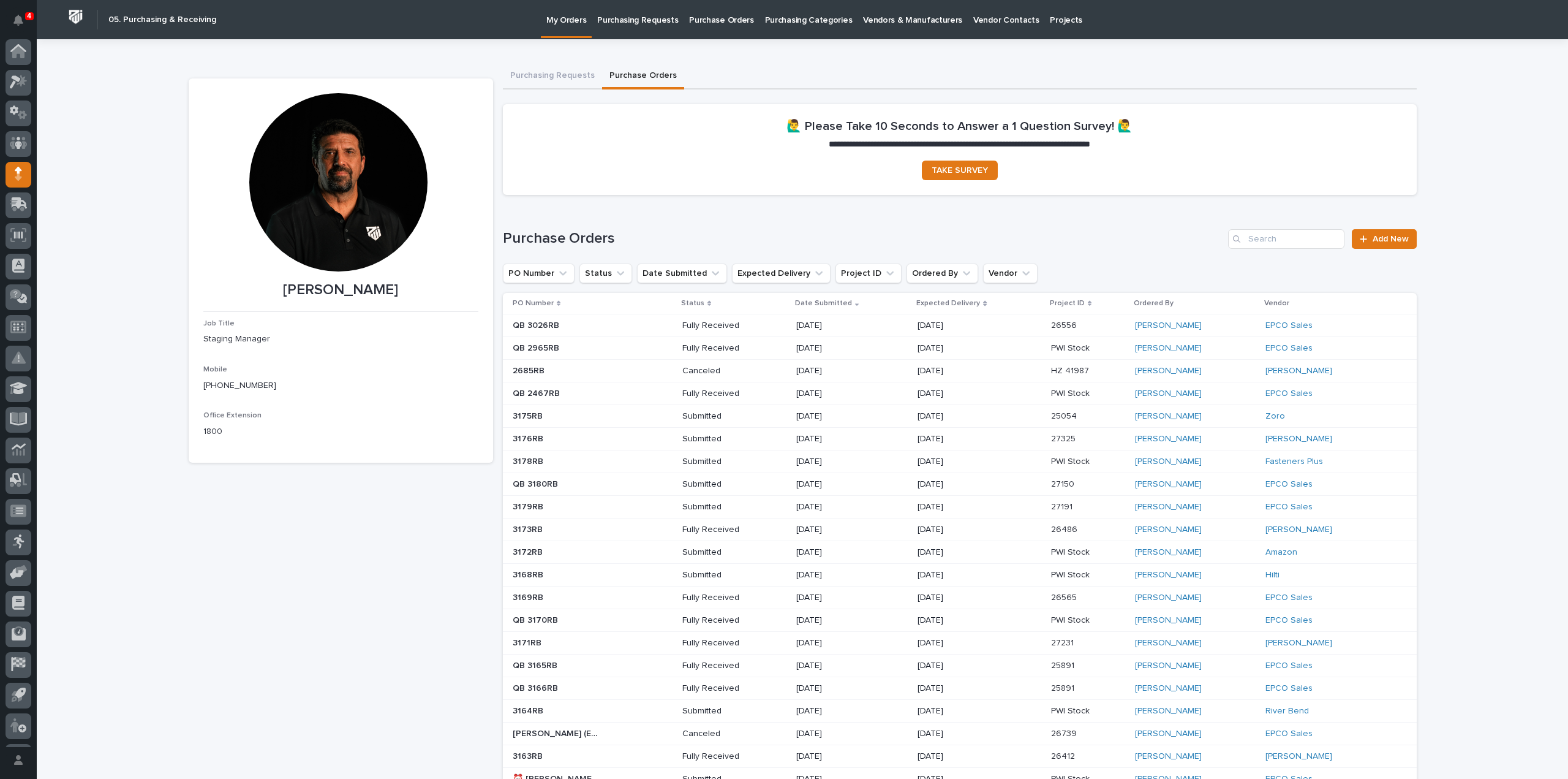
scroll to position [27, 0]
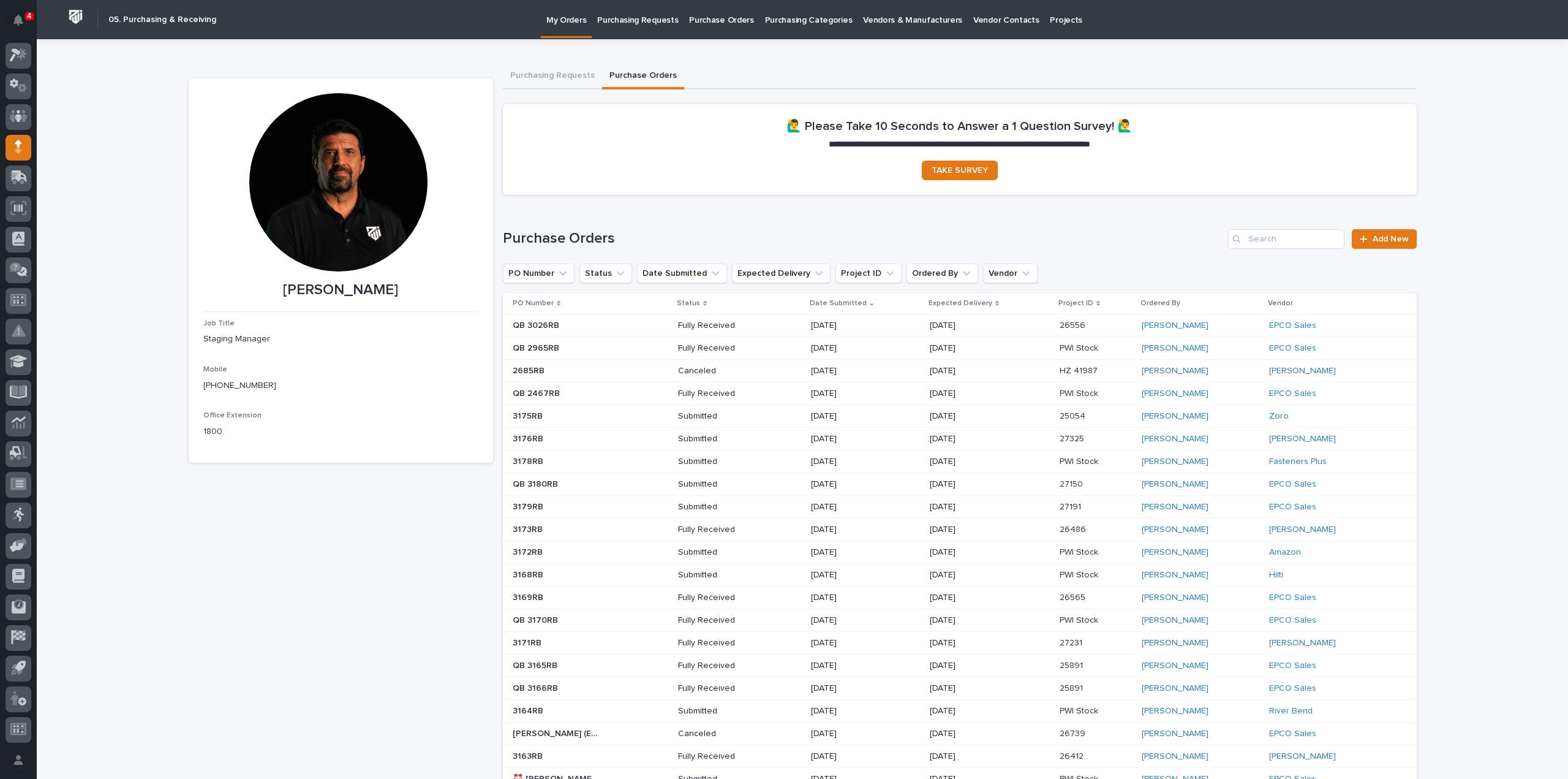
click at [715, 21] on p "Purchase Orders" at bounding box center [721, 13] width 64 height 26
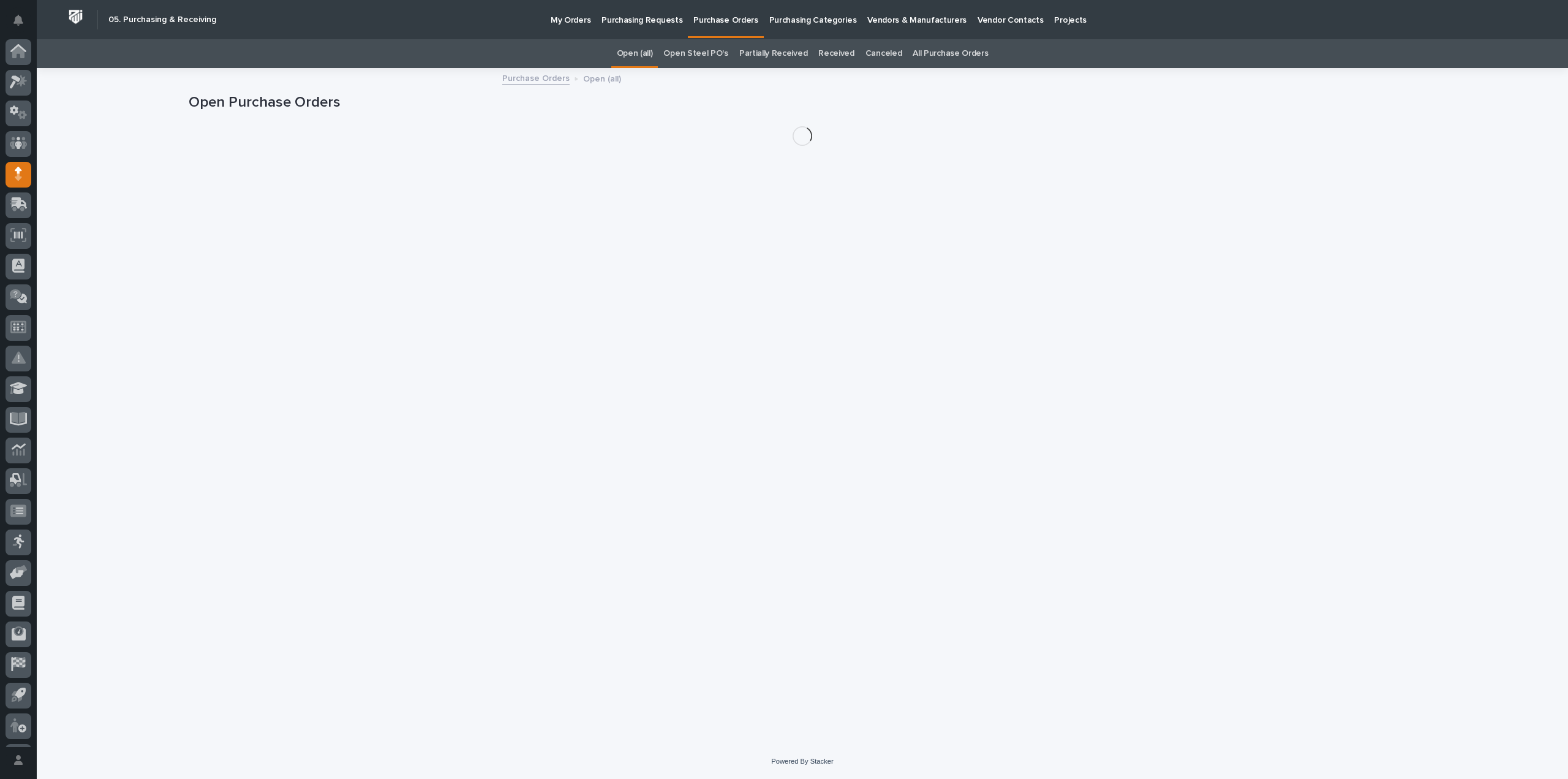
scroll to position [27, 0]
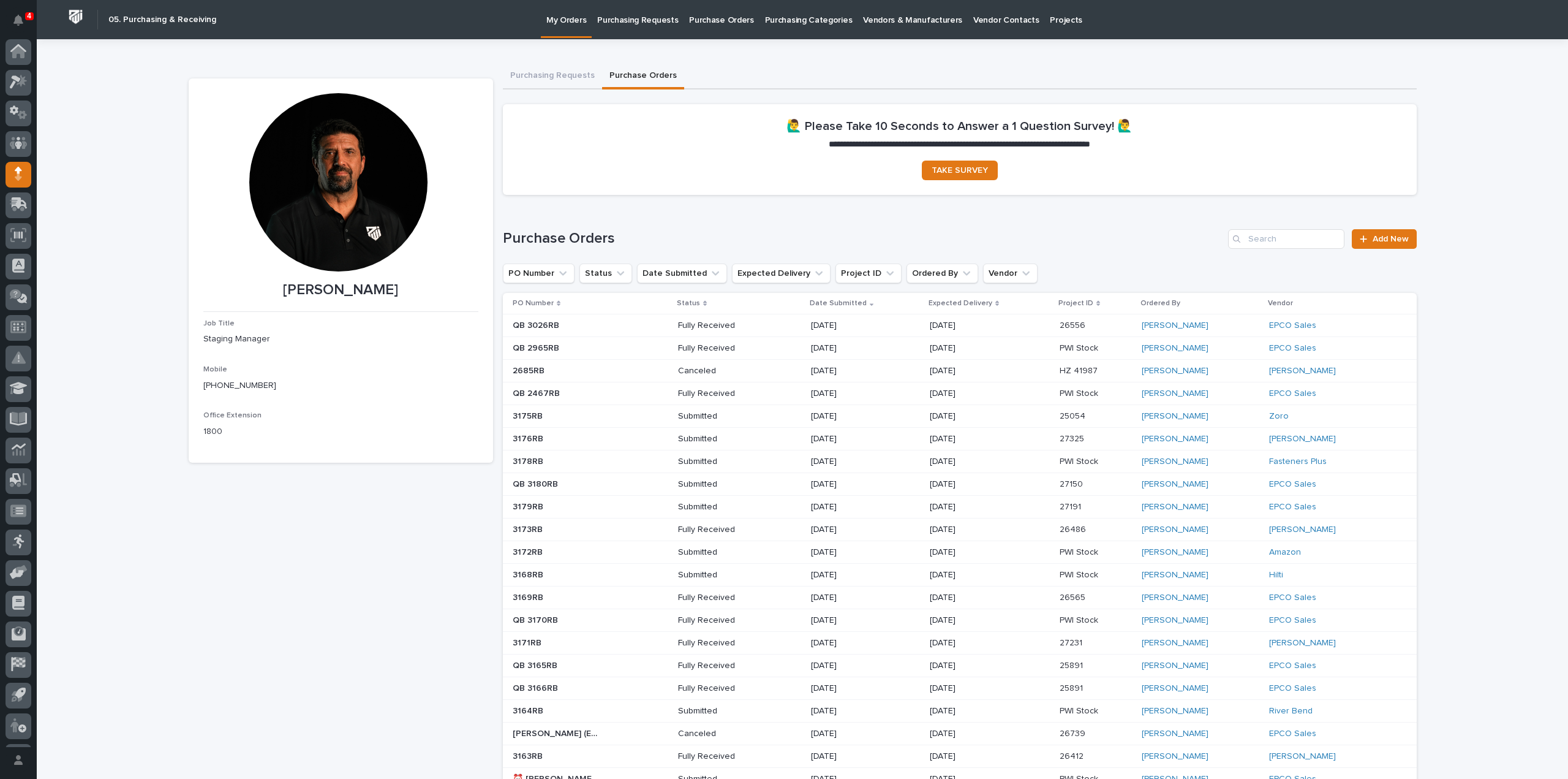
scroll to position [27, 0]
click at [1293, 241] on input "Search" at bounding box center [1286, 238] width 117 height 20
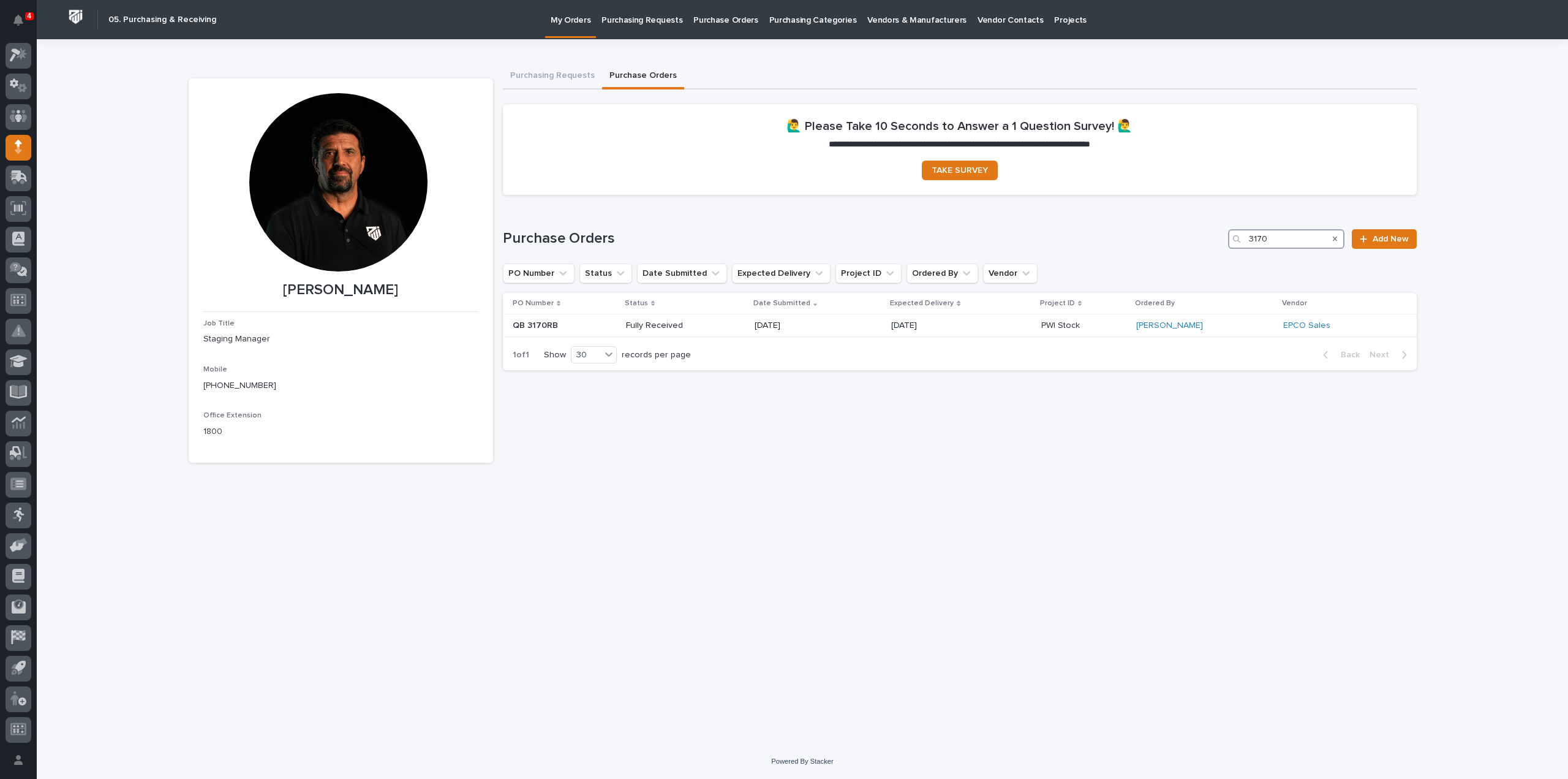
type input "3170"
drag, startPoint x: 1292, startPoint y: 234, endPoint x: 1285, endPoint y: 238, distance: 8.1
click at [1285, 238] on input "Search" at bounding box center [1286, 238] width 117 height 20
drag, startPoint x: 1308, startPoint y: 240, endPoint x: 1230, endPoint y: 239, distance: 78.0
click at [1230, 239] on div "3155" at bounding box center [1286, 238] width 117 height 20
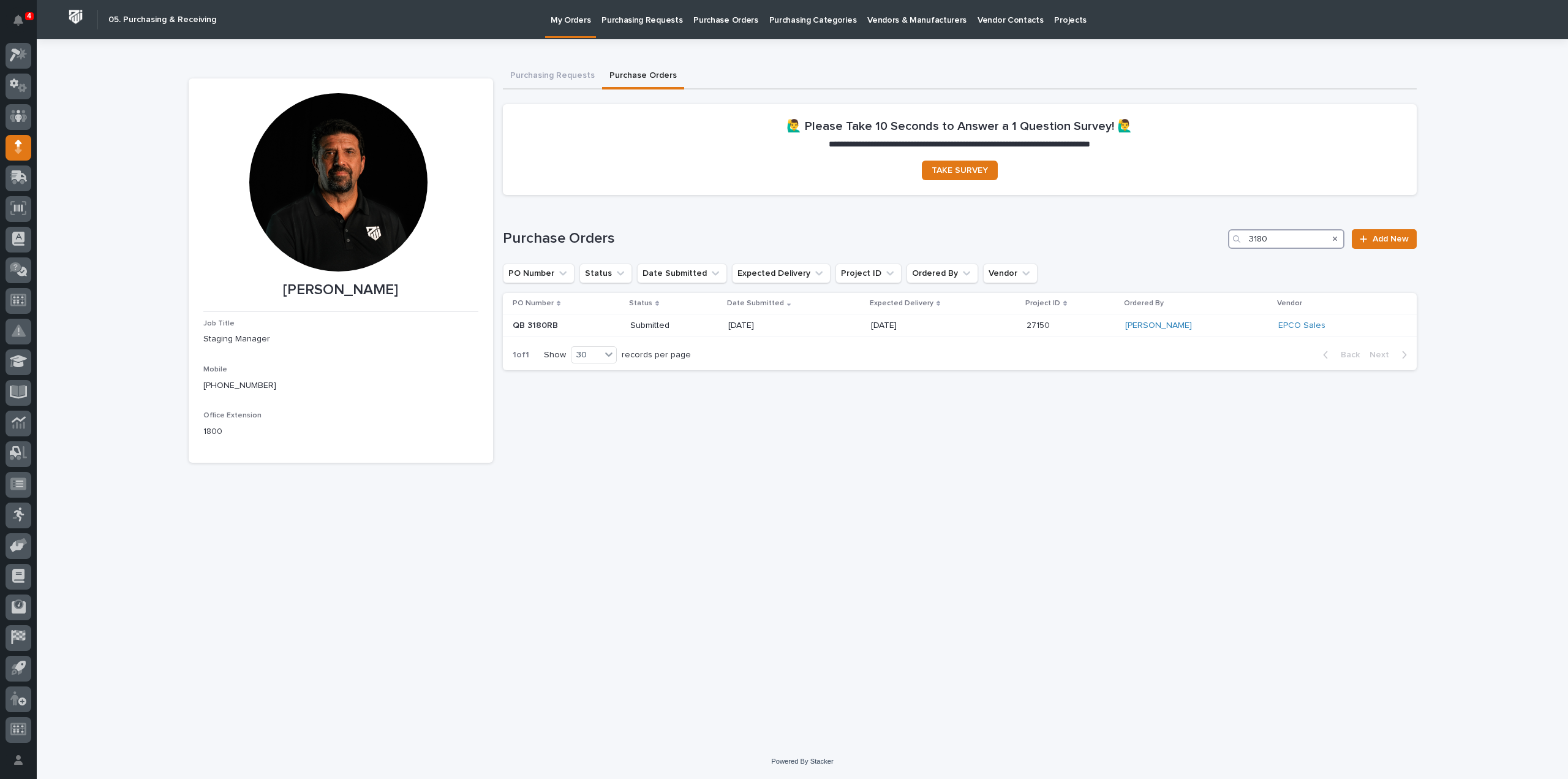
drag, startPoint x: 1289, startPoint y: 242, endPoint x: 1207, endPoint y: 258, distance: 83.5
click at [1207, 258] on div "Purchase Orders 3180 Add New PO Number Status Date Submitted Expected Delivery …" at bounding box center [960, 300] width 914 height 142
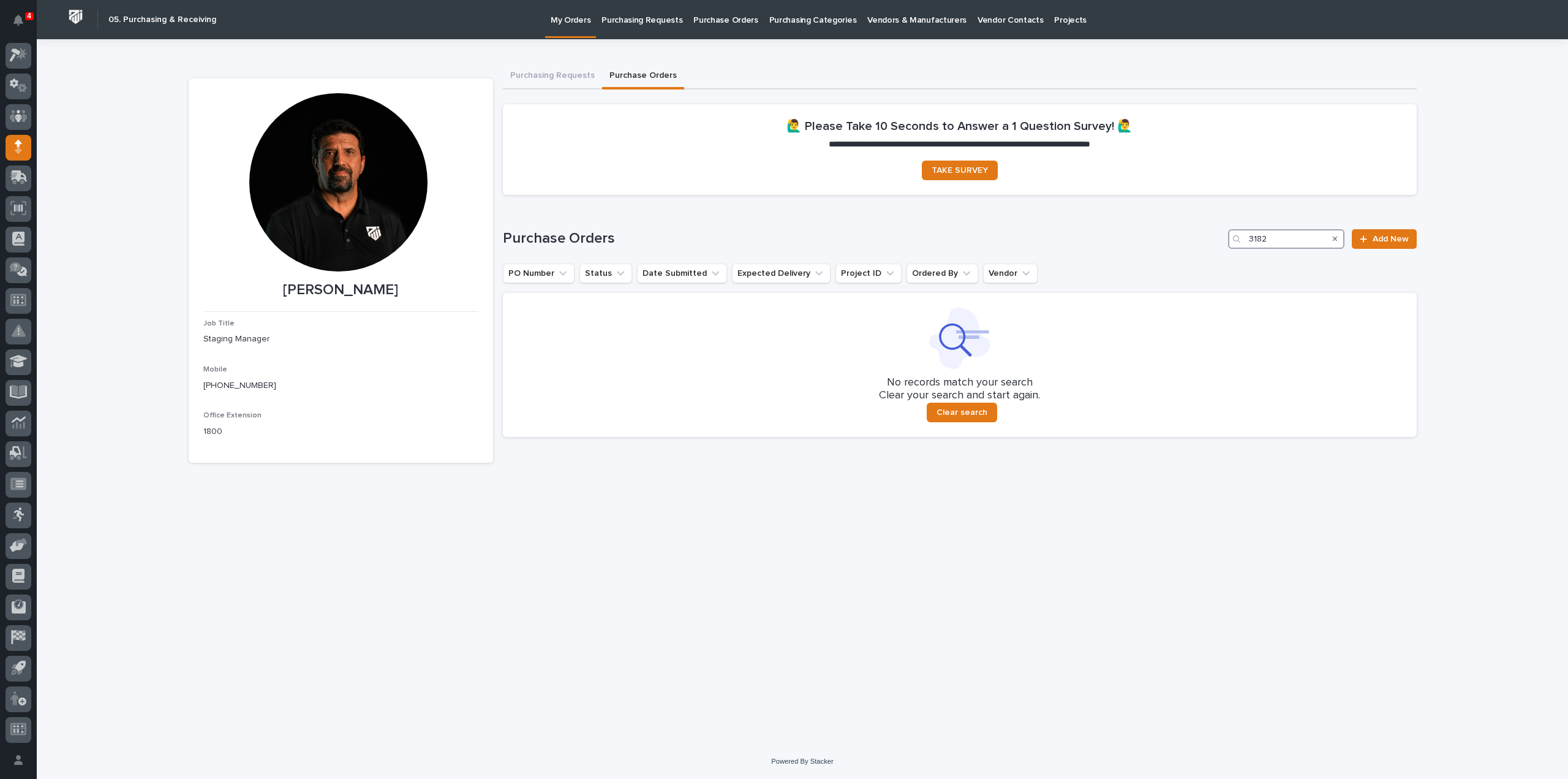
drag, startPoint x: 1272, startPoint y: 240, endPoint x: 1217, endPoint y: 264, distance: 60.0
click at [1217, 264] on div "Purchase Orders 3182 Add New PO Number Status Date Submitted Expected Delivery …" at bounding box center [960, 333] width 914 height 207
type input "3181"
click at [1387, 246] on link "Add New" at bounding box center [1384, 238] width 64 height 20
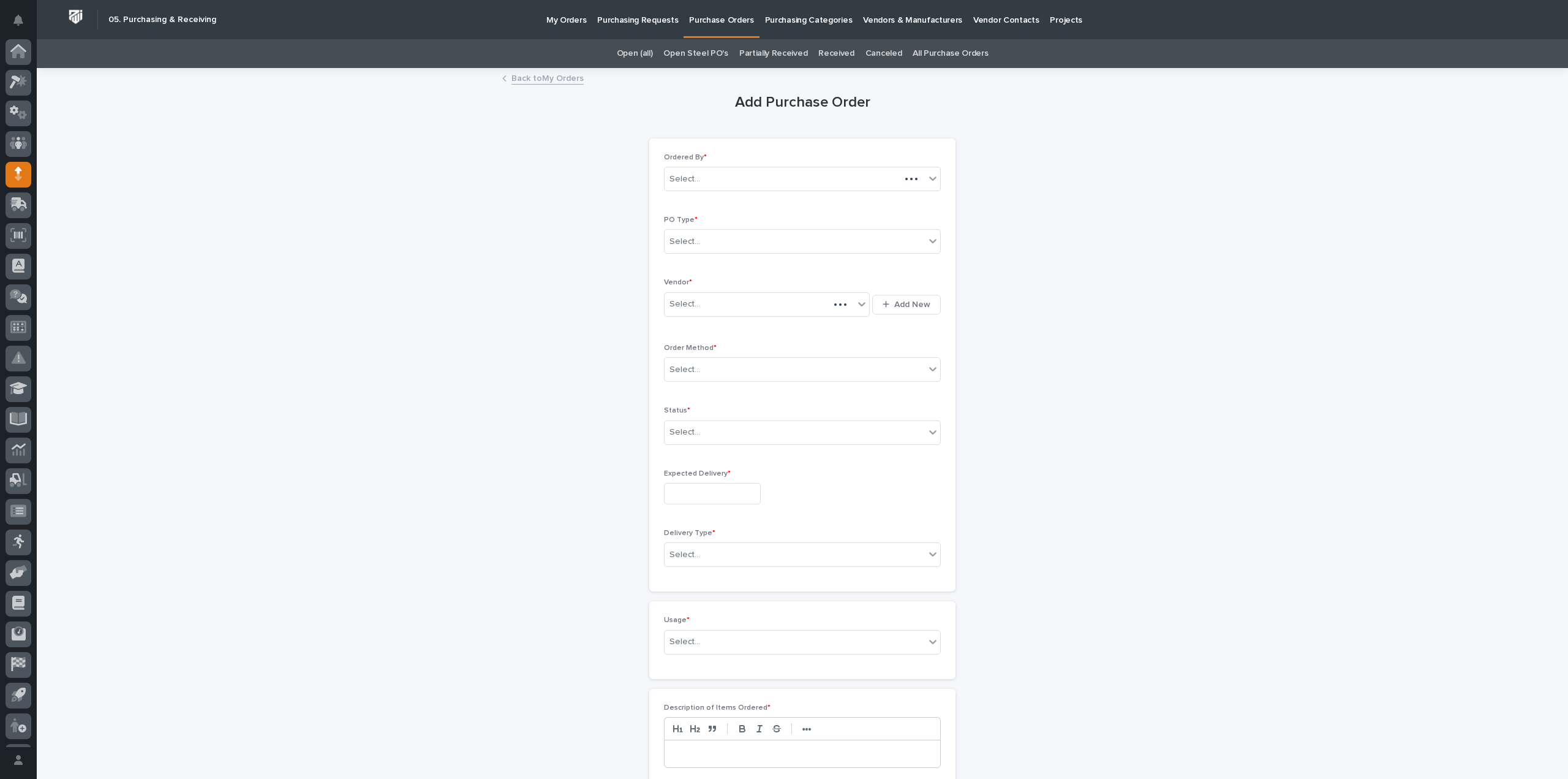
scroll to position [27, 0]
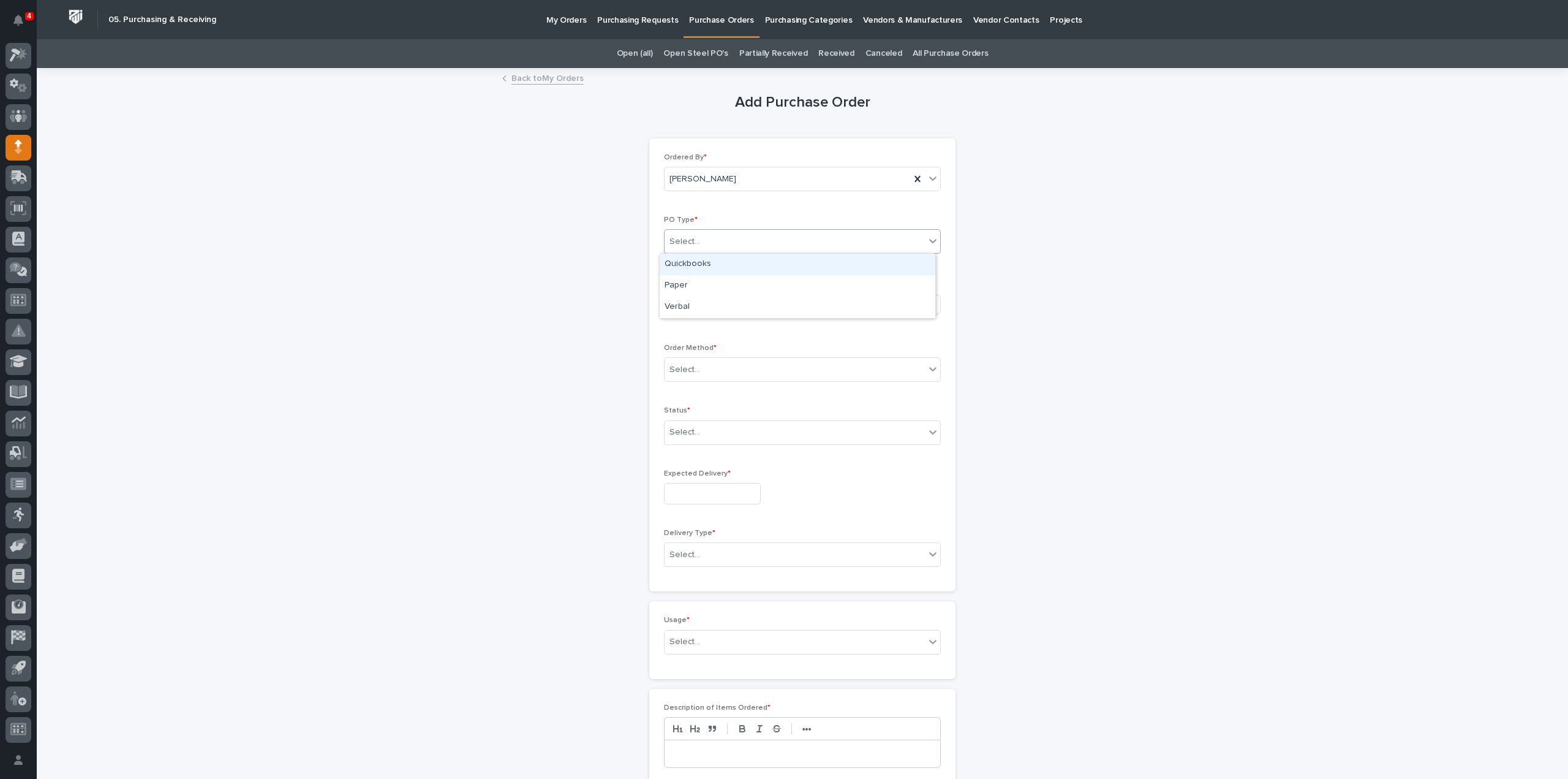
click at [728, 249] on div "Select..." at bounding box center [795, 242] width 261 height 21
click at [694, 284] on div "Paper" at bounding box center [798, 286] width 275 height 21
click at [694, 299] on div "Select..." at bounding box center [685, 305] width 31 height 13
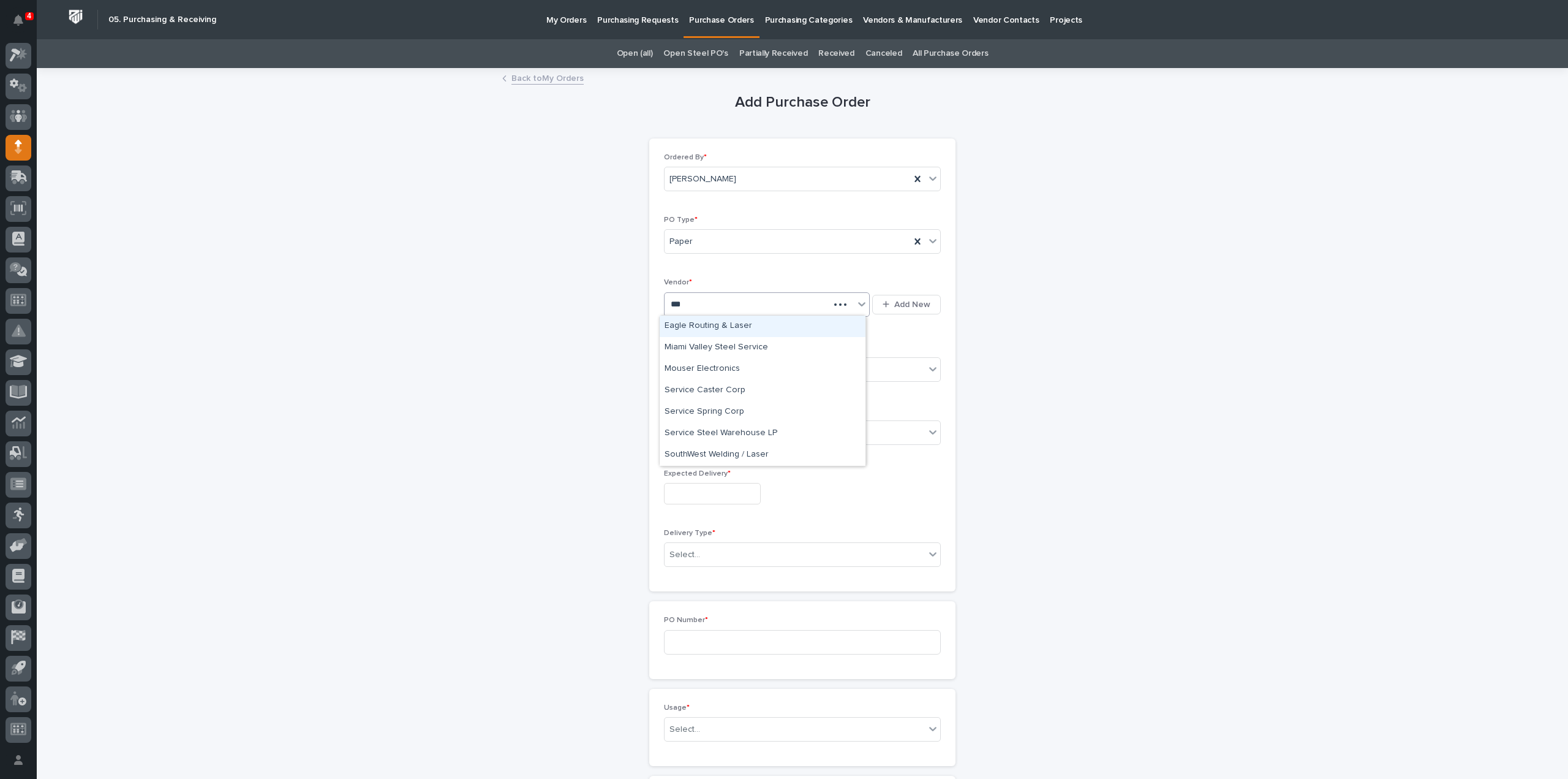
type input "****"
click at [695, 370] on div "Service Spring Corp" at bounding box center [763, 369] width 205 height 21
click at [711, 376] on div "Select..." at bounding box center [795, 370] width 261 height 21
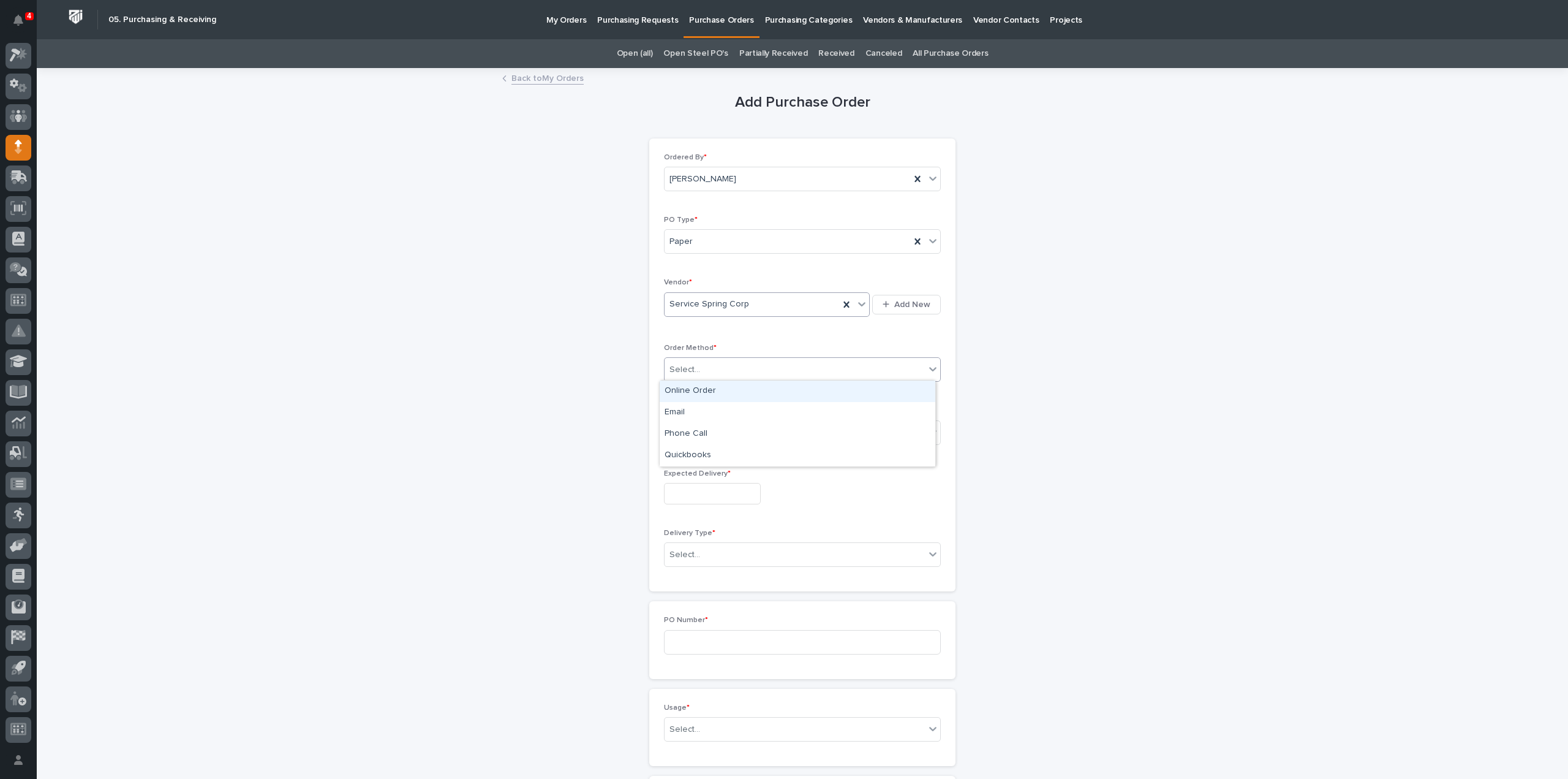
click at [696, 388] on div "Online Order" at bounding box center [798, 390] width 275 height 21
click at [709, 429] on div "Select..." at bounding box center [795, 432] width 261 height 21
click at [699, 474] on div "Submitted" at bounding box center [798, 474] width 275 height 21
click at [708, 500] on input "text" at bounding box center [713, 493] width 97 height 21
click at [706, 394] on div "15" at bounding box center [704, 391] width 17 height 17
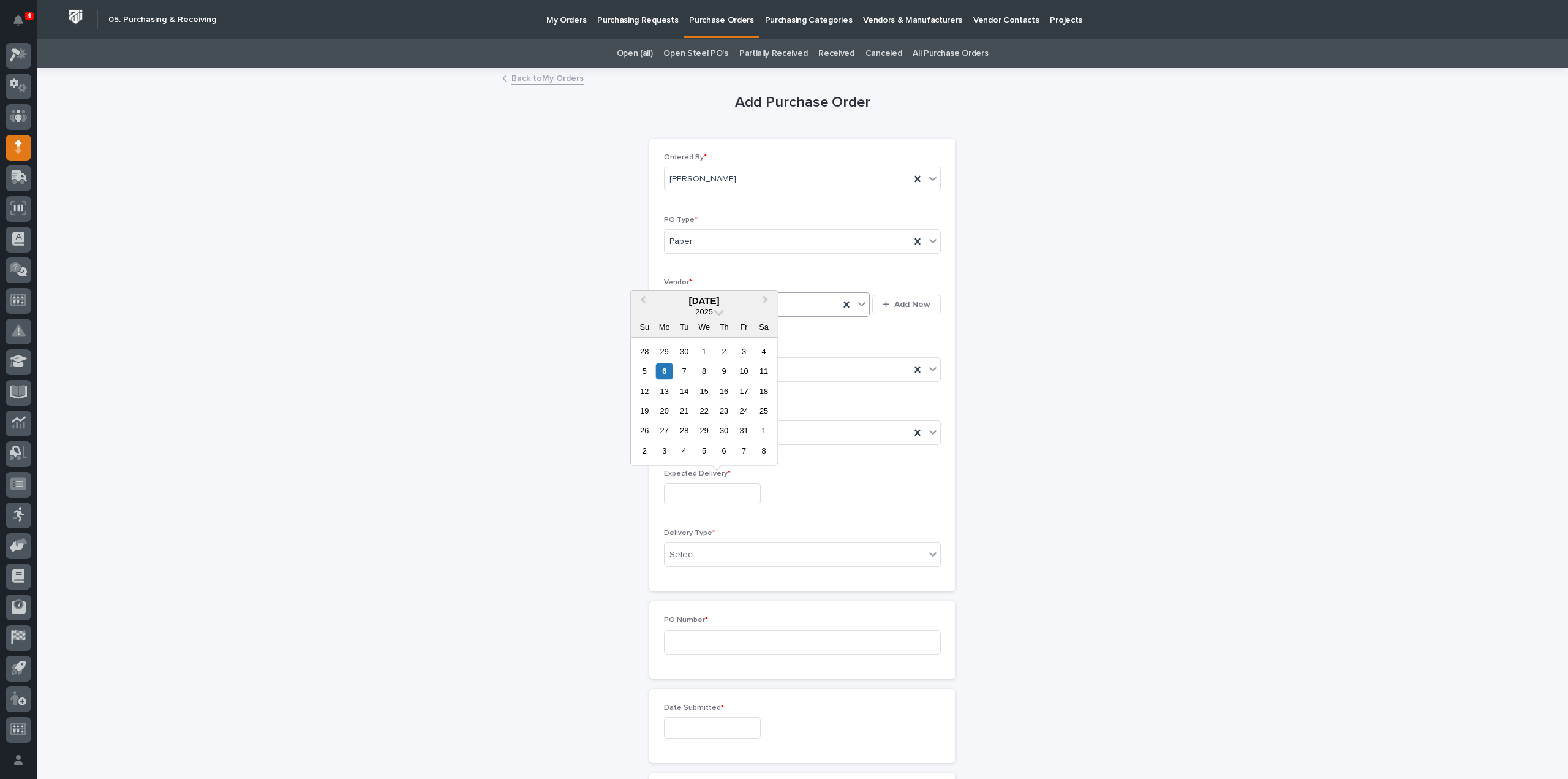
type input "**********"
click at [709, 549] on div "Select..." at bounding box center [795, 555] width 261 height 21
click at [714, 573] on div "Deliver to PWI" at bounding box center [798, 574] width 275 height 21
click at [694, 647] on input at bounding box center [802, 642] width 277 height 24
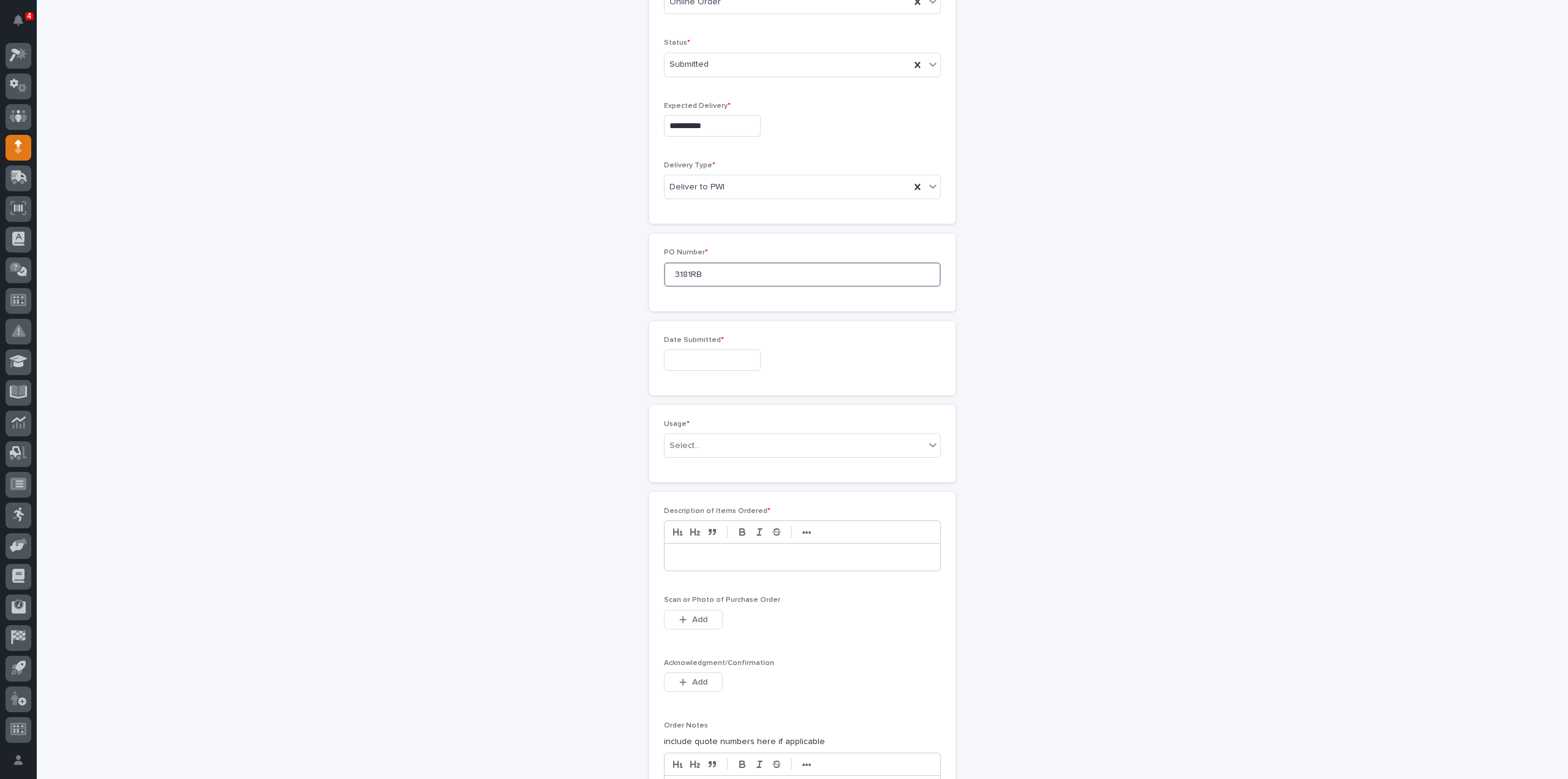
type input "3181RB"
click at [675, 368] on div "Date Submitted *" at bounding box center [802, 359] width 277 height 45
click at [679, 353] on input "text" at bounding box center [713, 360] width 97 height 21
click at [669, 238] on div "6" at bounding box center [665, 237] width 17 height 17
type input "**********"
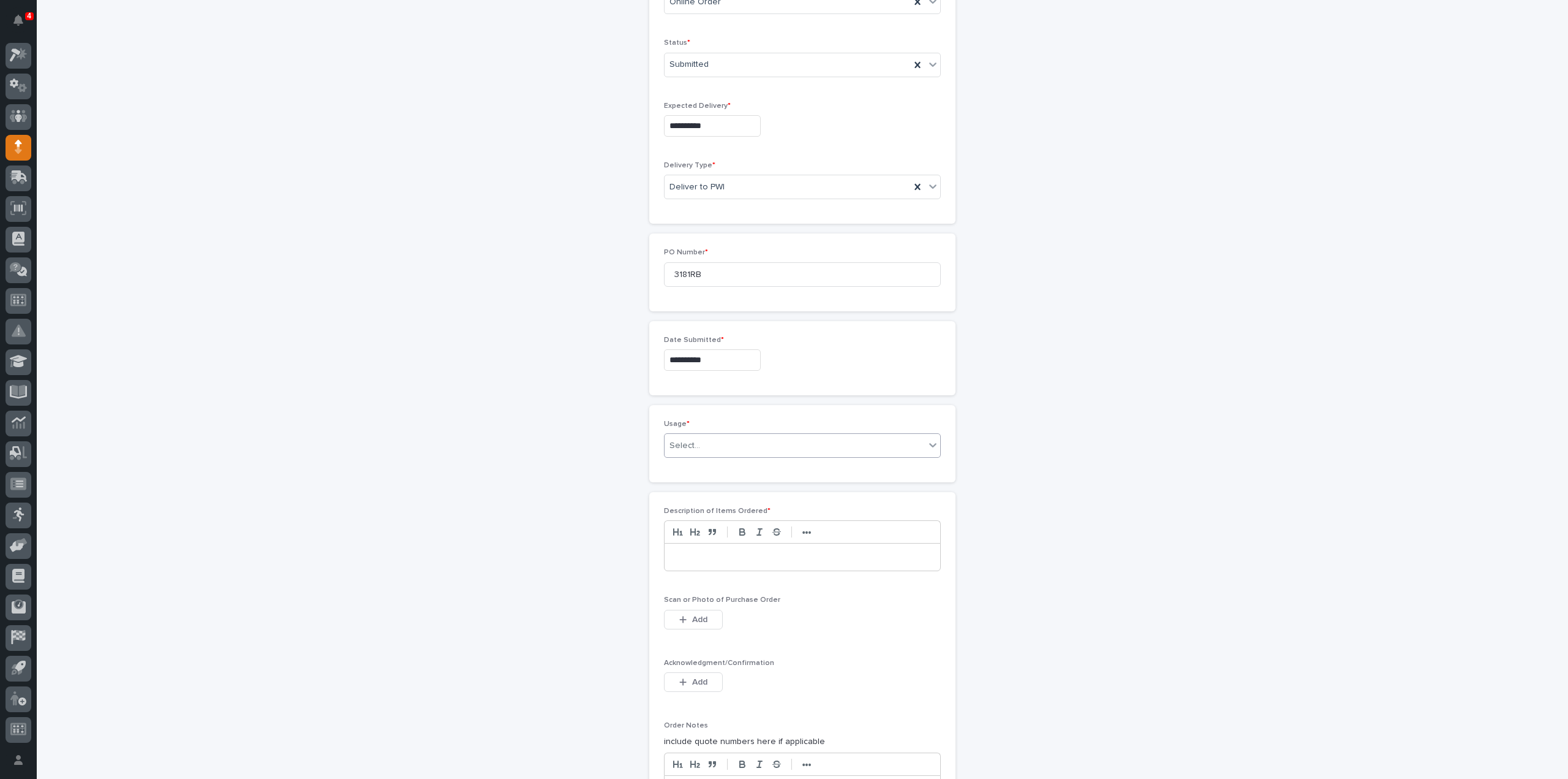
click at [680, 439] on div "Select..." at bounding box center [685, 446] width 31 height 13
click at [696, 528] on div "PWI Stock" at bounding box center [798, 530] width 275 height 21
click at [699, 558] on p at bounding box center [803, 557] width 258 height 12
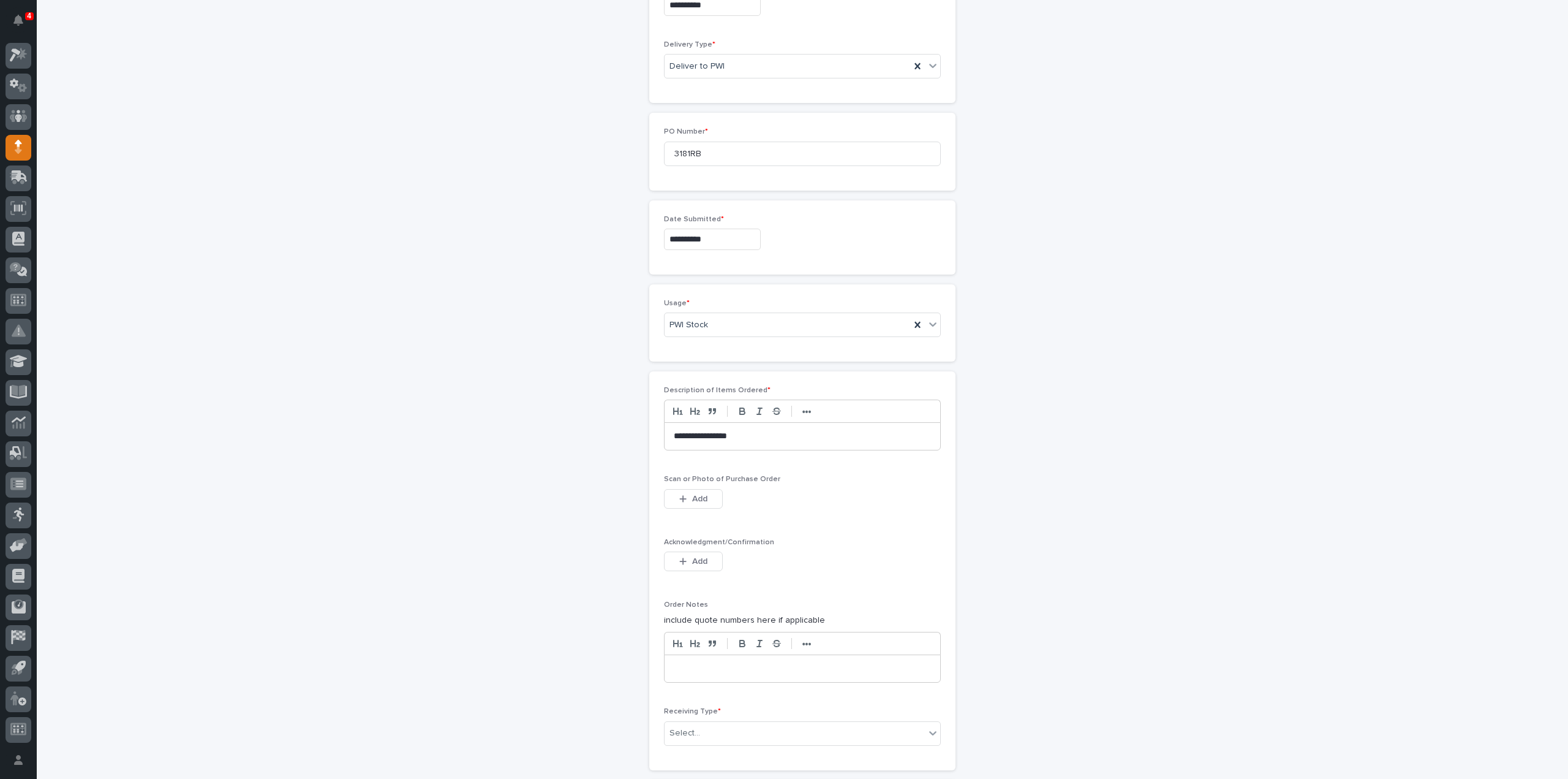
scroll to position [490, 0]
click at [692, 496] on span "Add" at bounding box center [699, 497] width 15 height 11
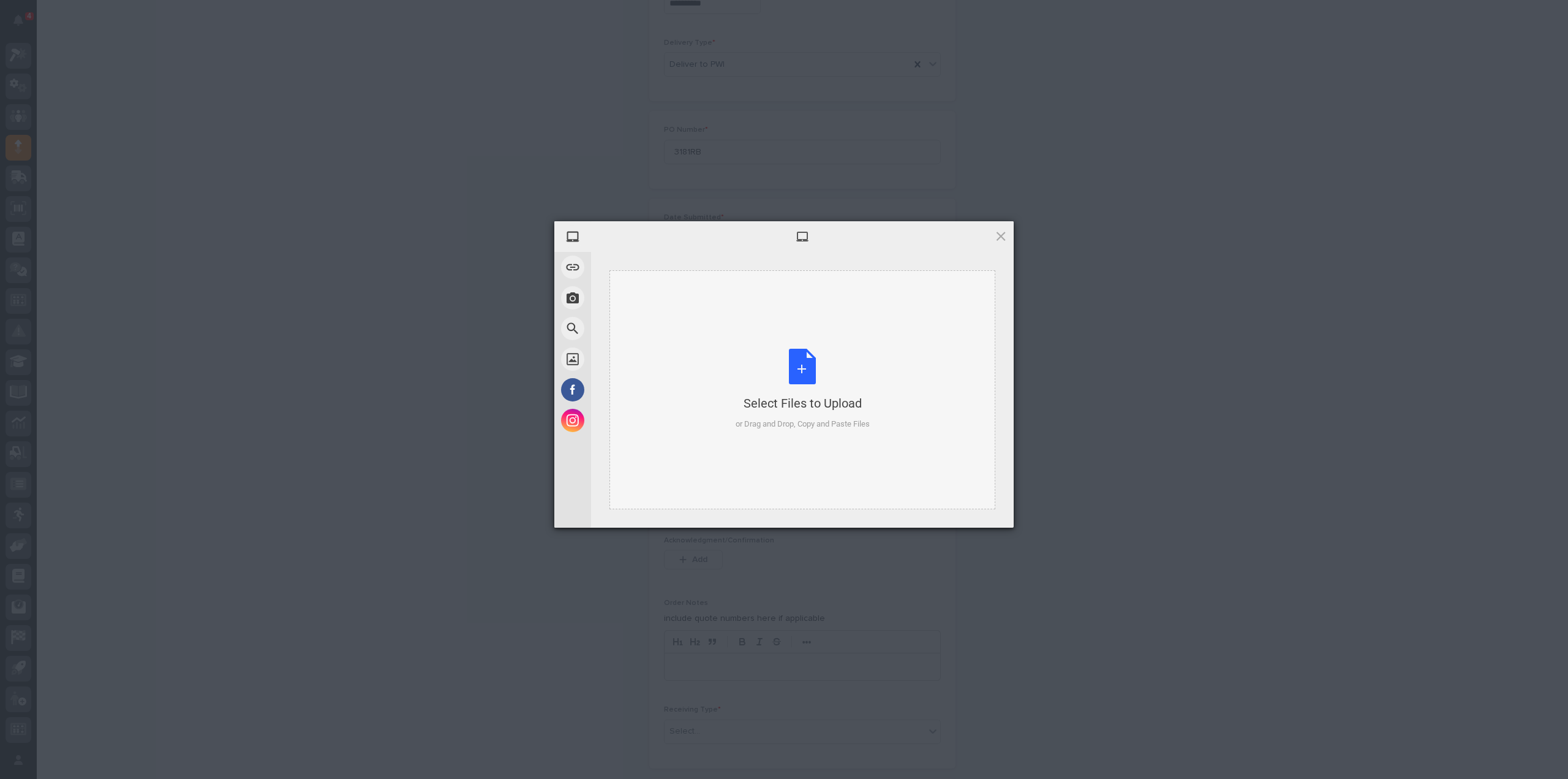
click at [784, 398] on div "Select Files to Upload" at bounding box center [803, 403] width 134 height 17
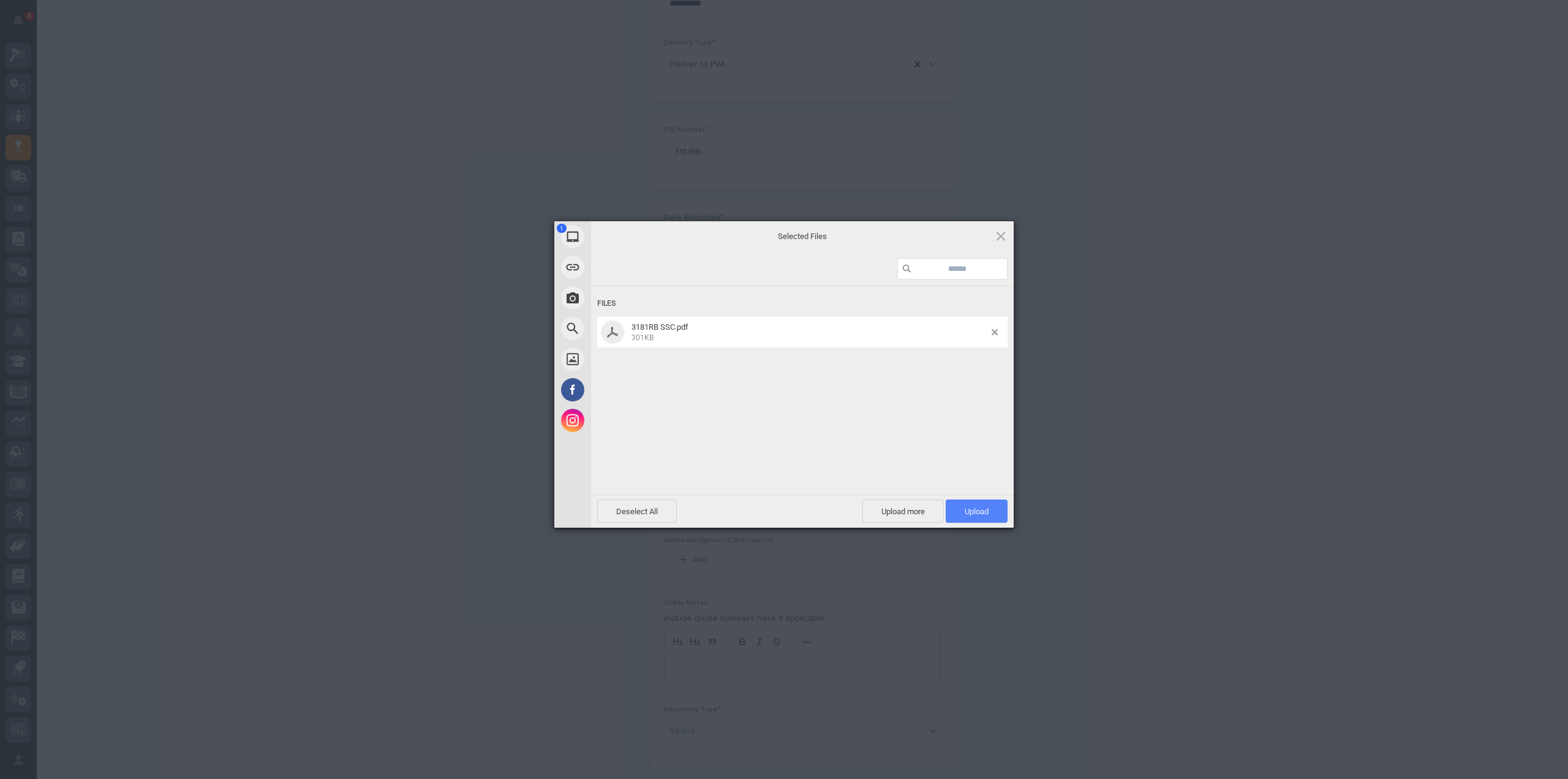
click at [951, 512] on span "Upload 1" at bounding box center [977, 511] width 62 height 23
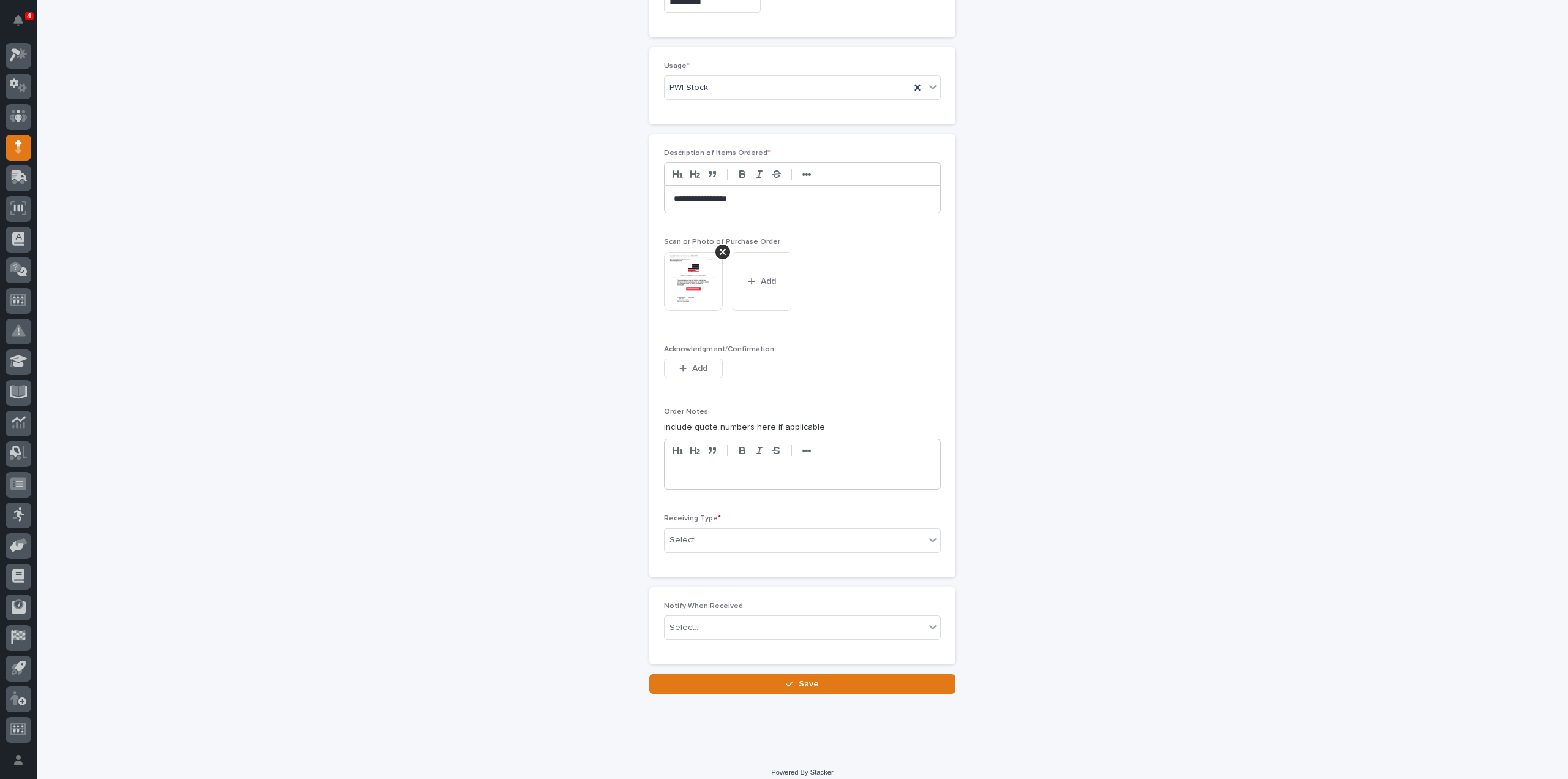
scroll to position [730, 0]
click at [718, 539] on div "Select..." at bounding box center [795, 535] width 261 height 21
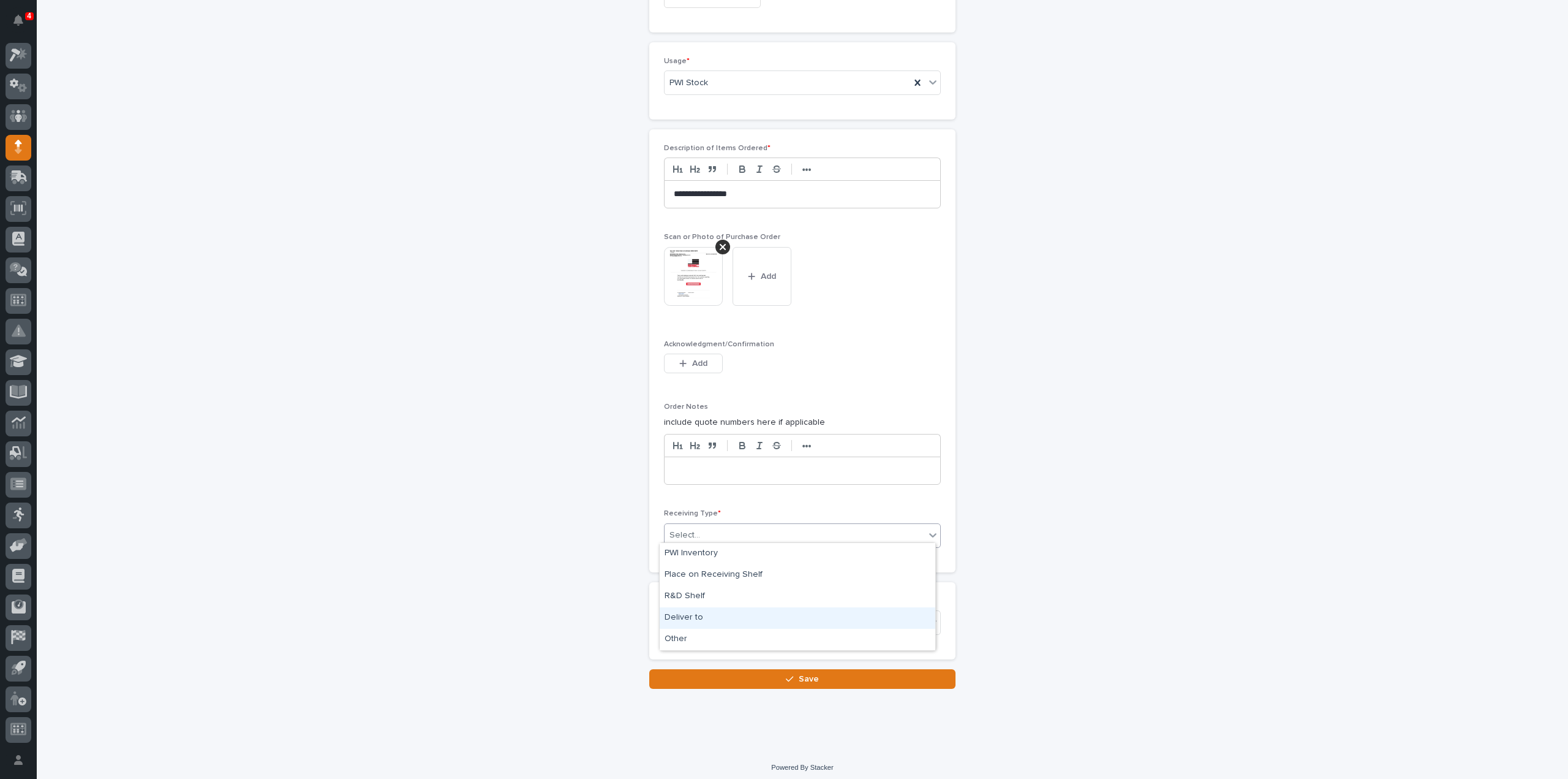
click at [708, 621] on div "Deliver to" at bounding box center [798, 617] width 275 height 21
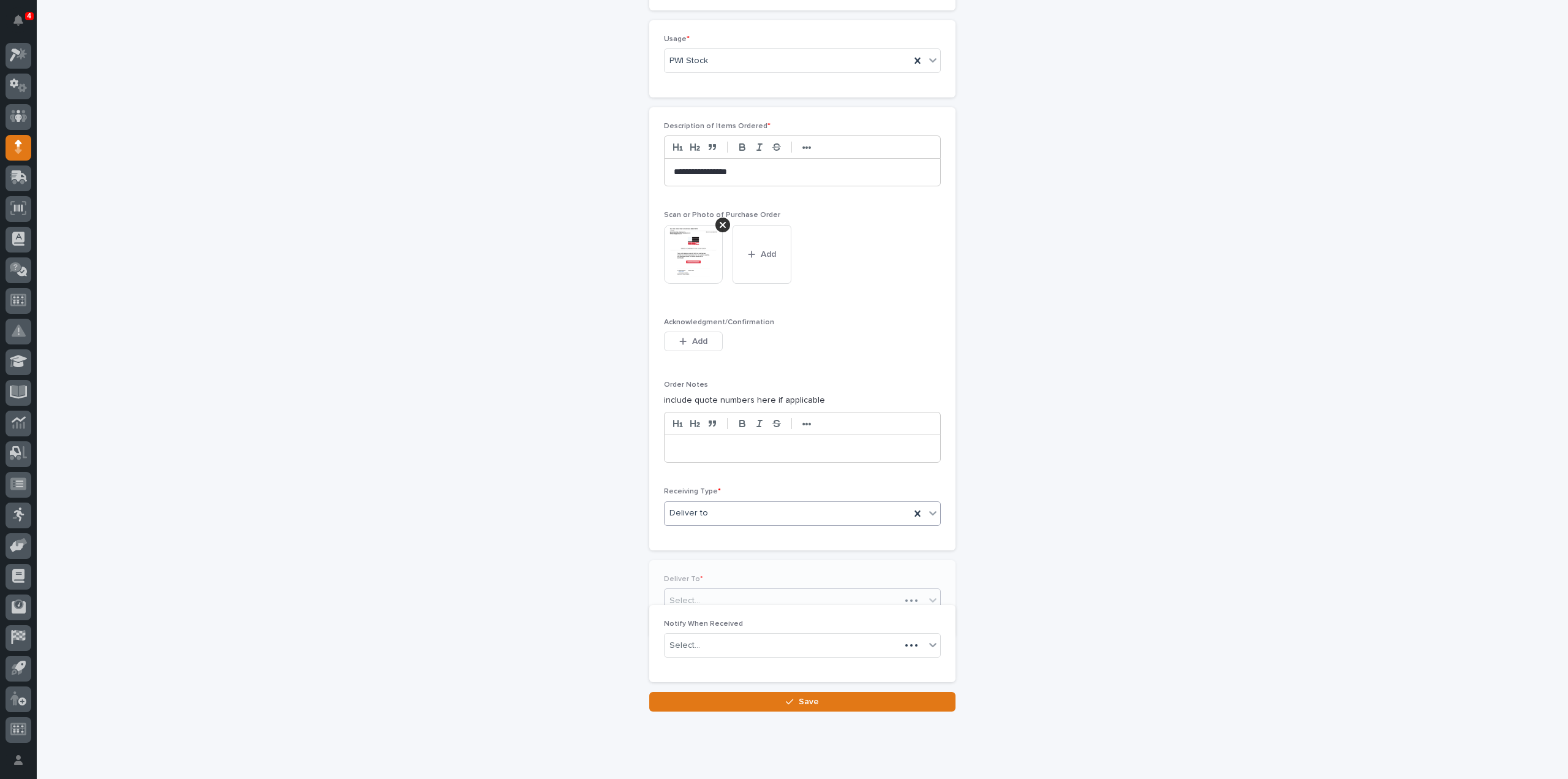
scroll to position [773, 0]
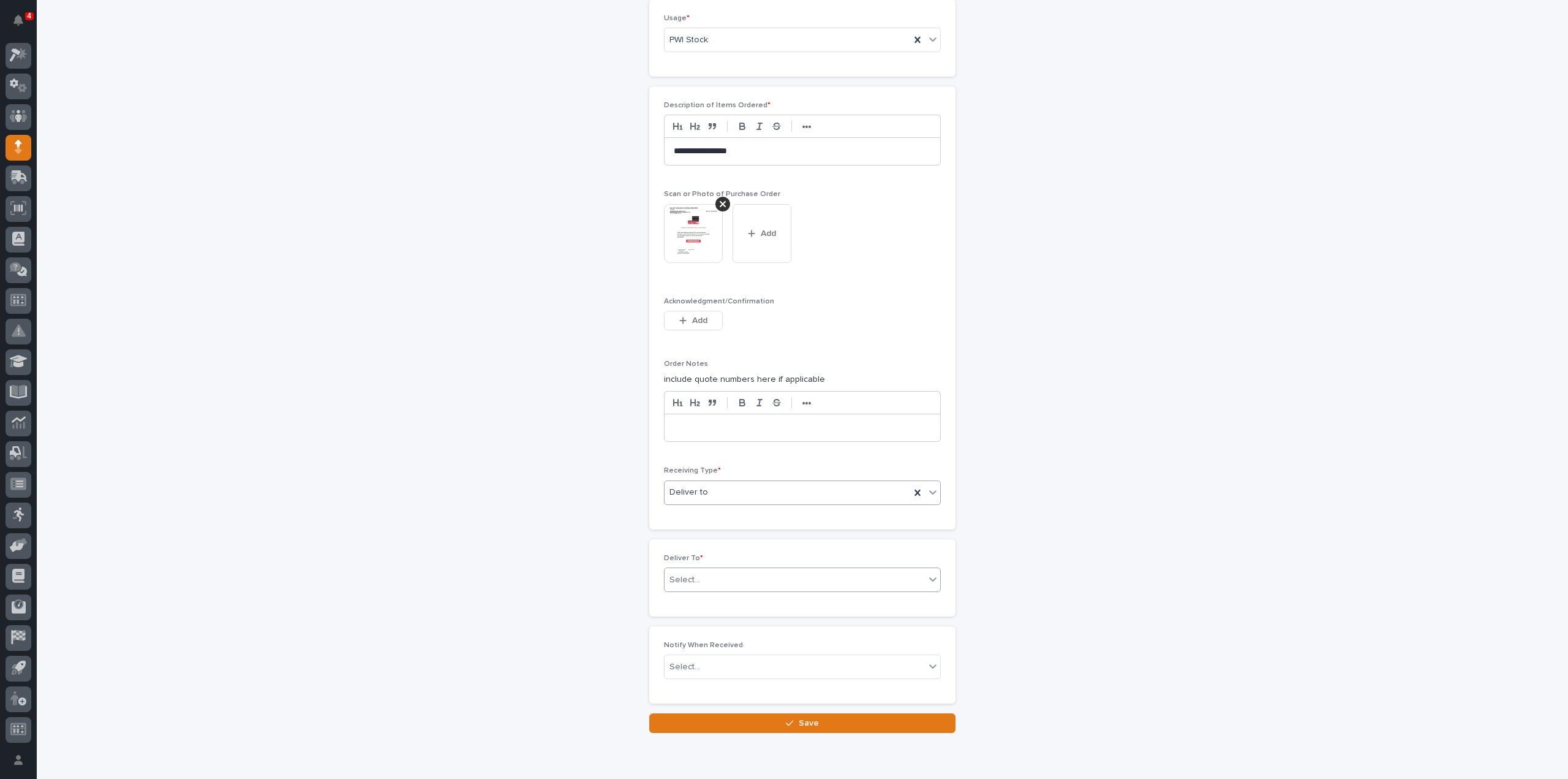
click at [694, 575] on div "Select..." at bounding box center [685, 580] width 31 height 13
type input "****"
click at [697, 594] on div "[PERSON_NAME]" at bounding box center [798, 597] width 275 height 21
click at [694, 660] on div "Select..." at bounding box center [685, 667] width 31 height 13
type input "****"
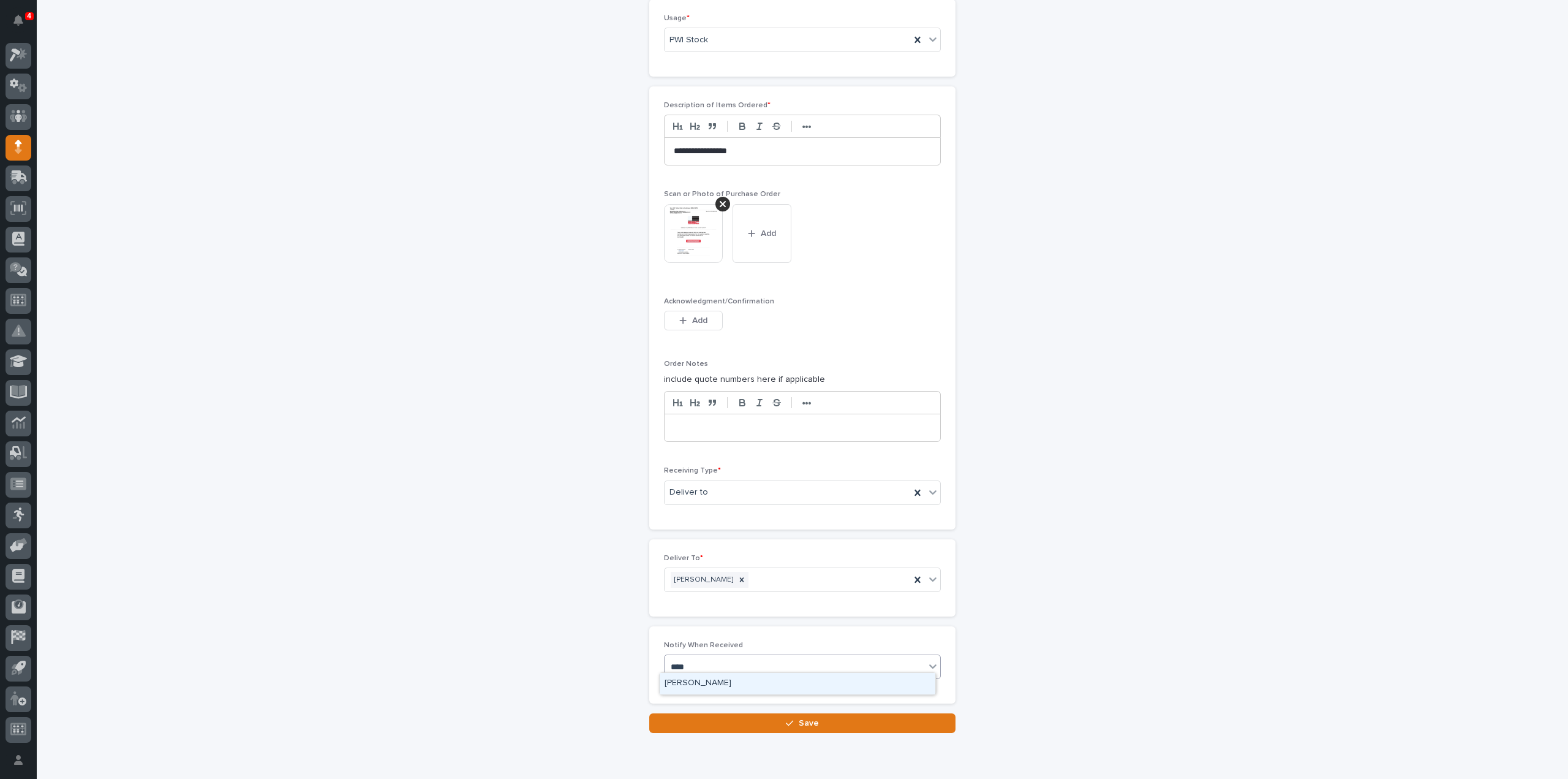
click at [702, 678] on div "[PERSON_NAME]" at bounding box center [798, 683] width 275 height 21
click at [719, 717] on button "Save" at bounding box center [802, 723] width 306 height 20
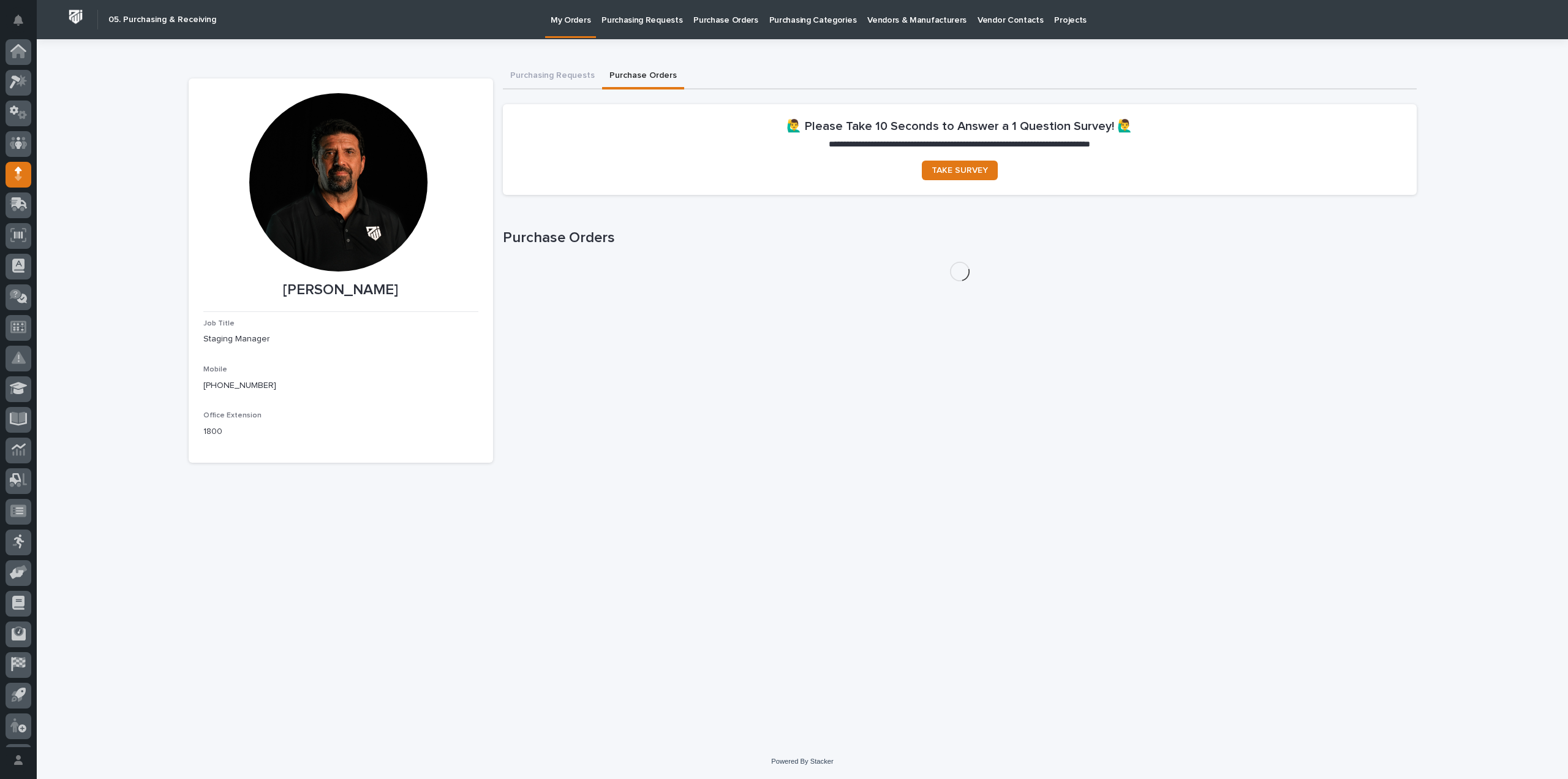
scroll to position [27, 0]
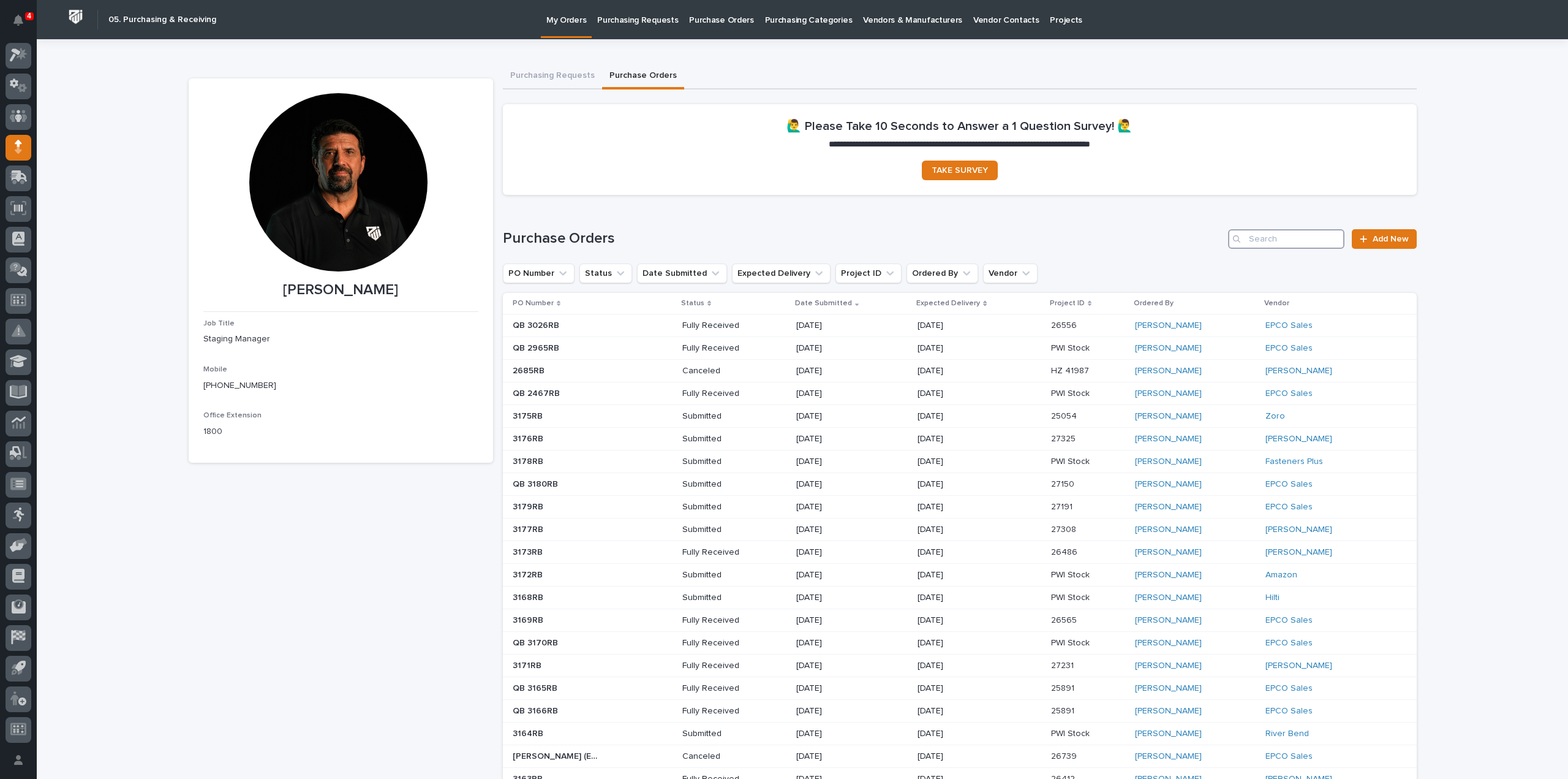
click at [1273, 236] on input "Search" at bounding box center [1286, 238] width 117 height 20
type input "3170"
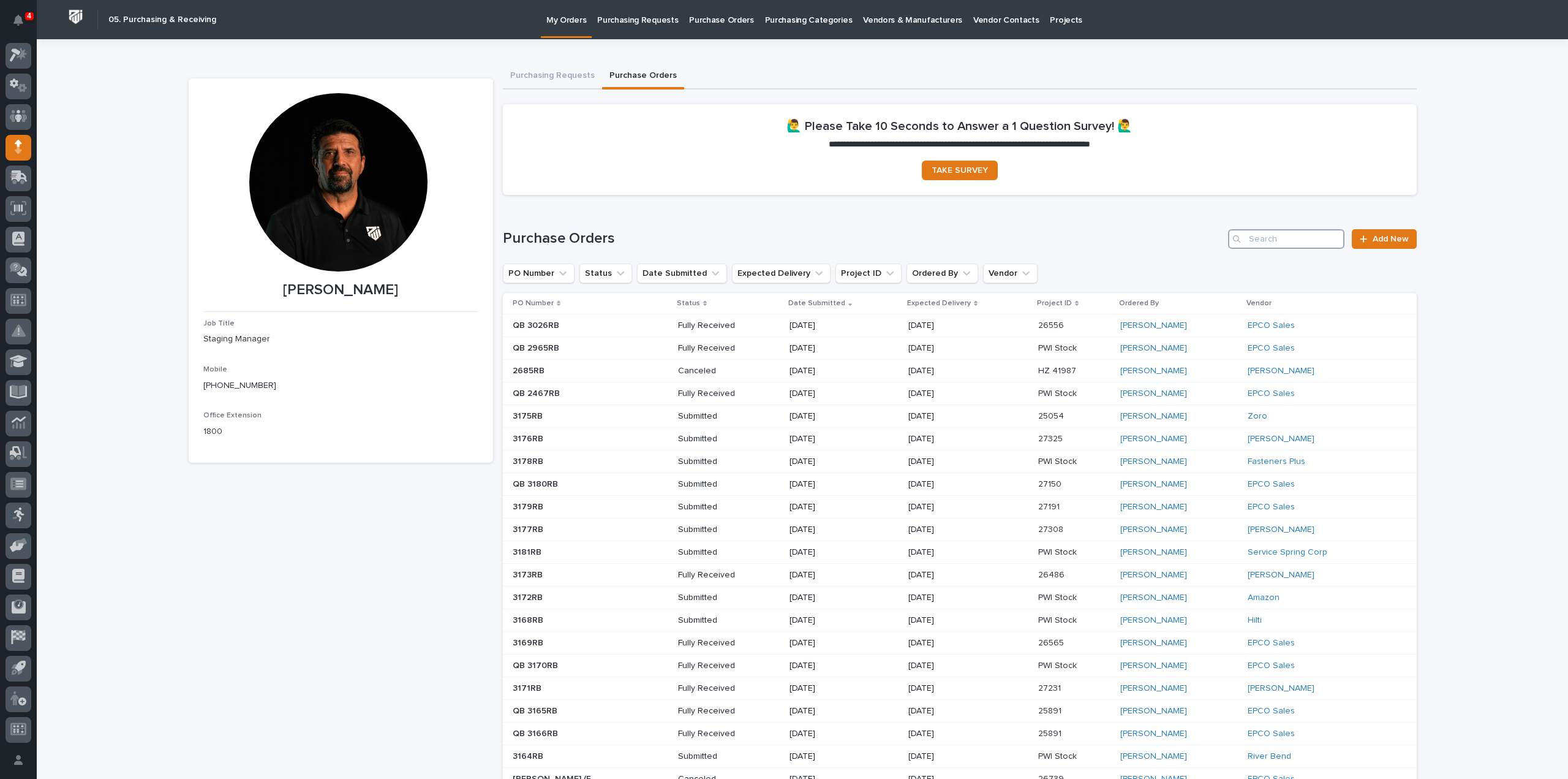
click at [1272, 236] on input "Search" at bounding box center [1286, 238] width 117 height 20
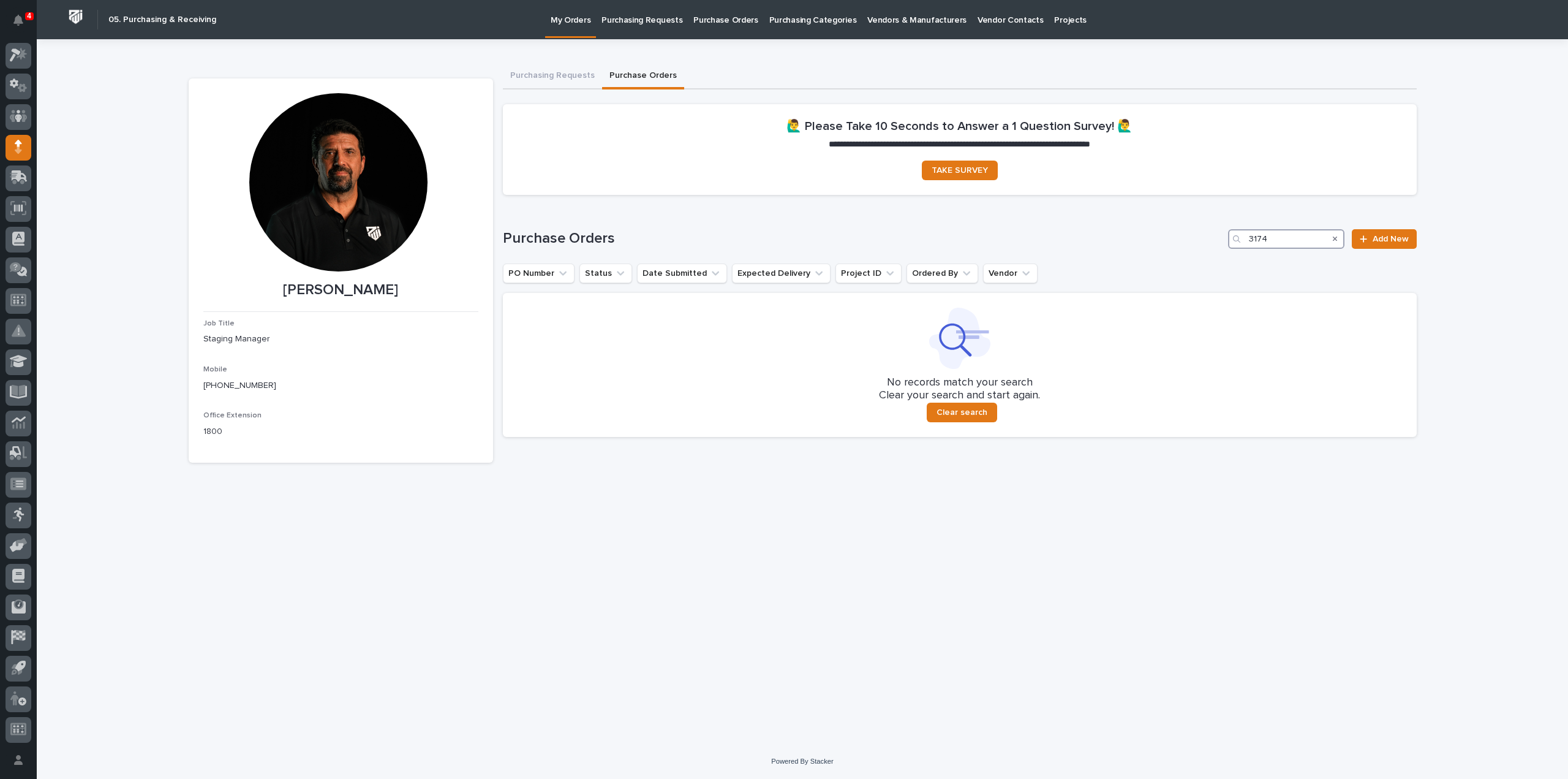
type input "3174"
click at [1397, 241] on span "Add New" at bounding box center [1391, 238] width 36 height 8
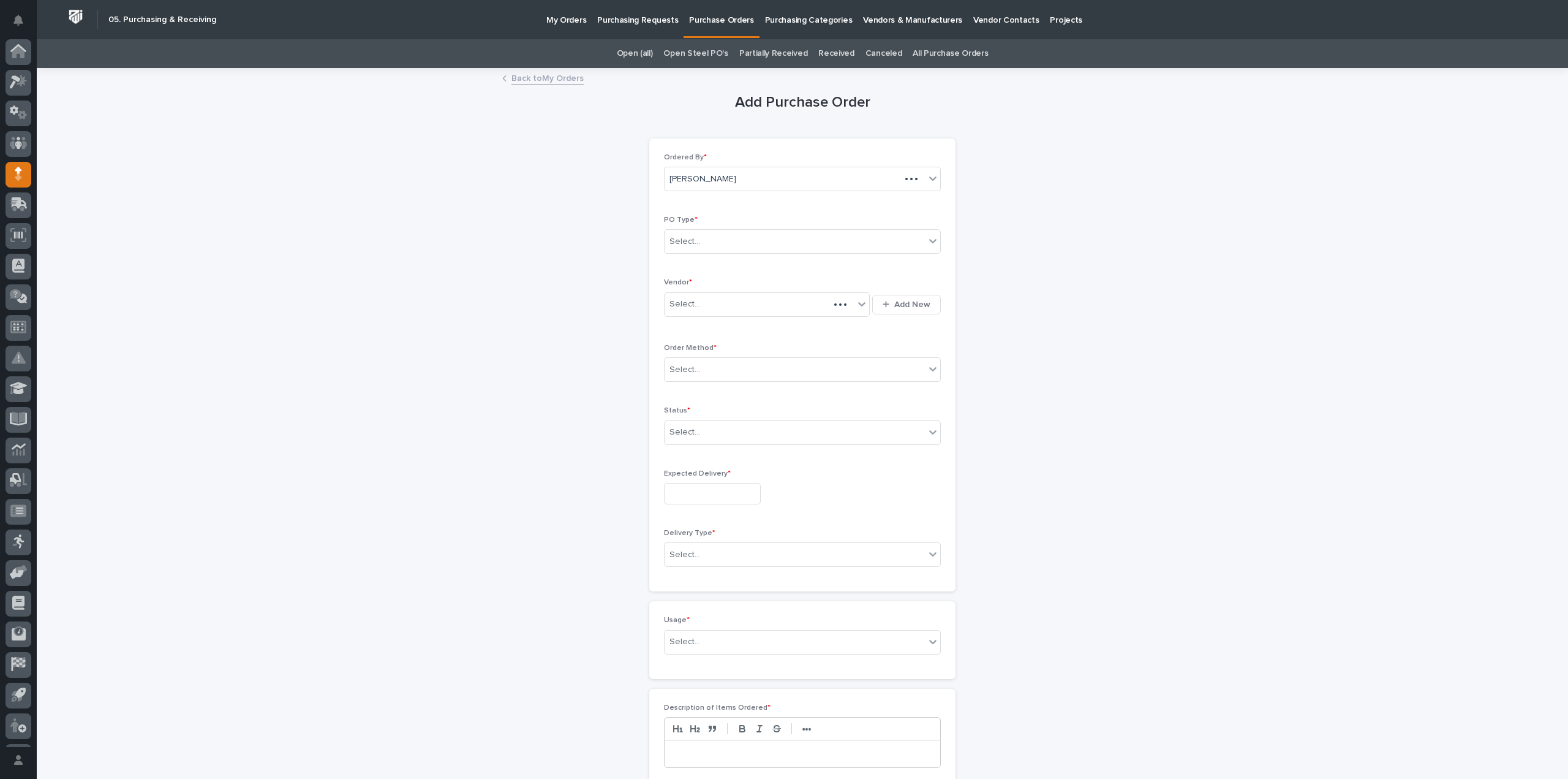
scroll to position [27, 0]
click at [699, 245] on div "Select..." at bounding box center [795, 242] width 261 height 21
click at [694, 288] on div "Paper" at bounding box center [798, 286] width 275 height 21
click at [701, 307] on input "text" at bounding box center [701, 304] width 1 height 10
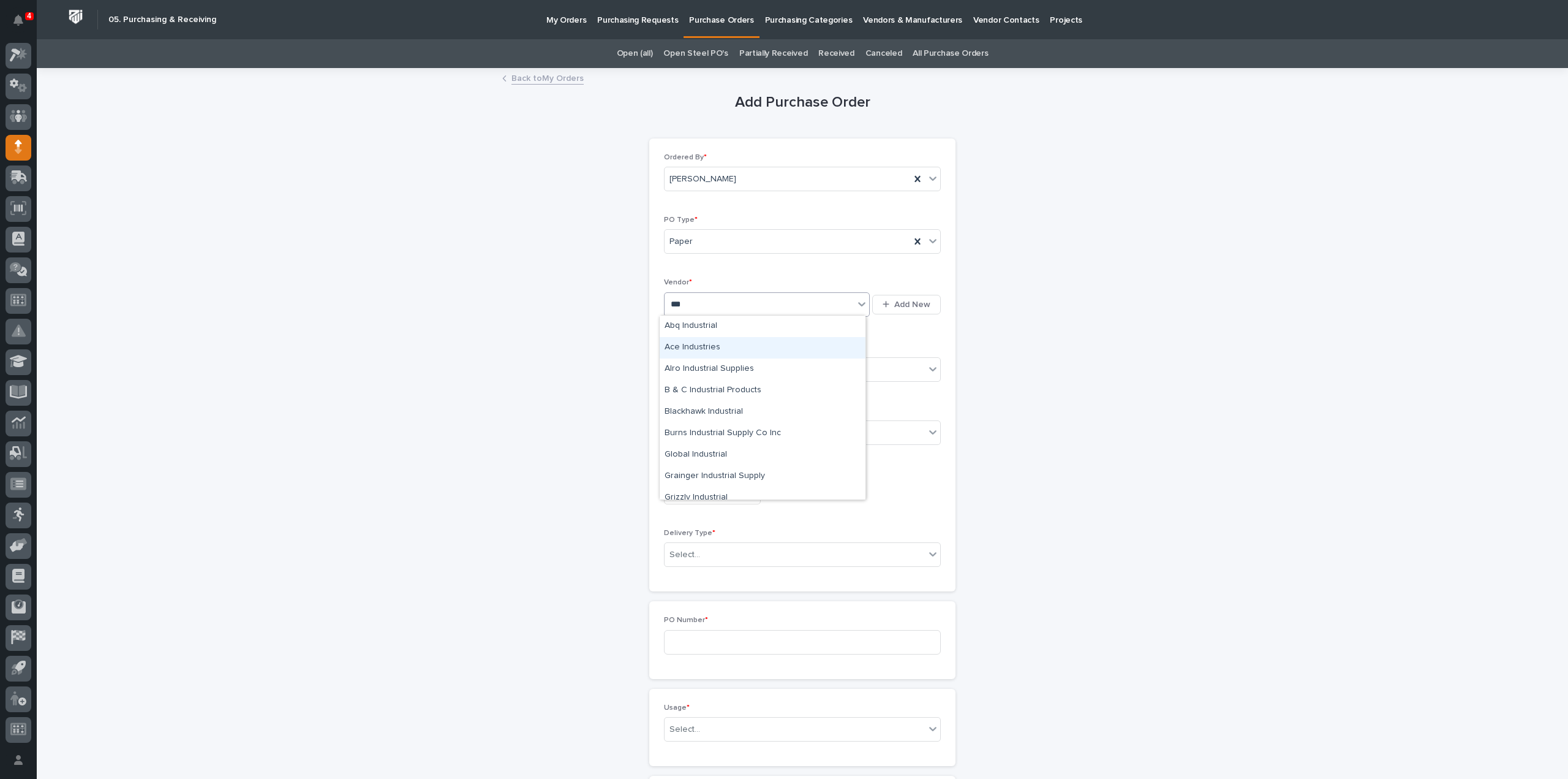
type input "****"
click at [706, 327] on div "Structural Bolt" at bounding box center [763, 326] width 205 height 21
click at [712, 374] on div "Select..." at bounding box center [795, 370] width 261 height 21
click at [708, 388] on div "Online Order" at bounding box center [798, 390] width 275 height 21
click at [701, 365] on span "Online Order" at bounding box center [695, 370] width 51 height 13
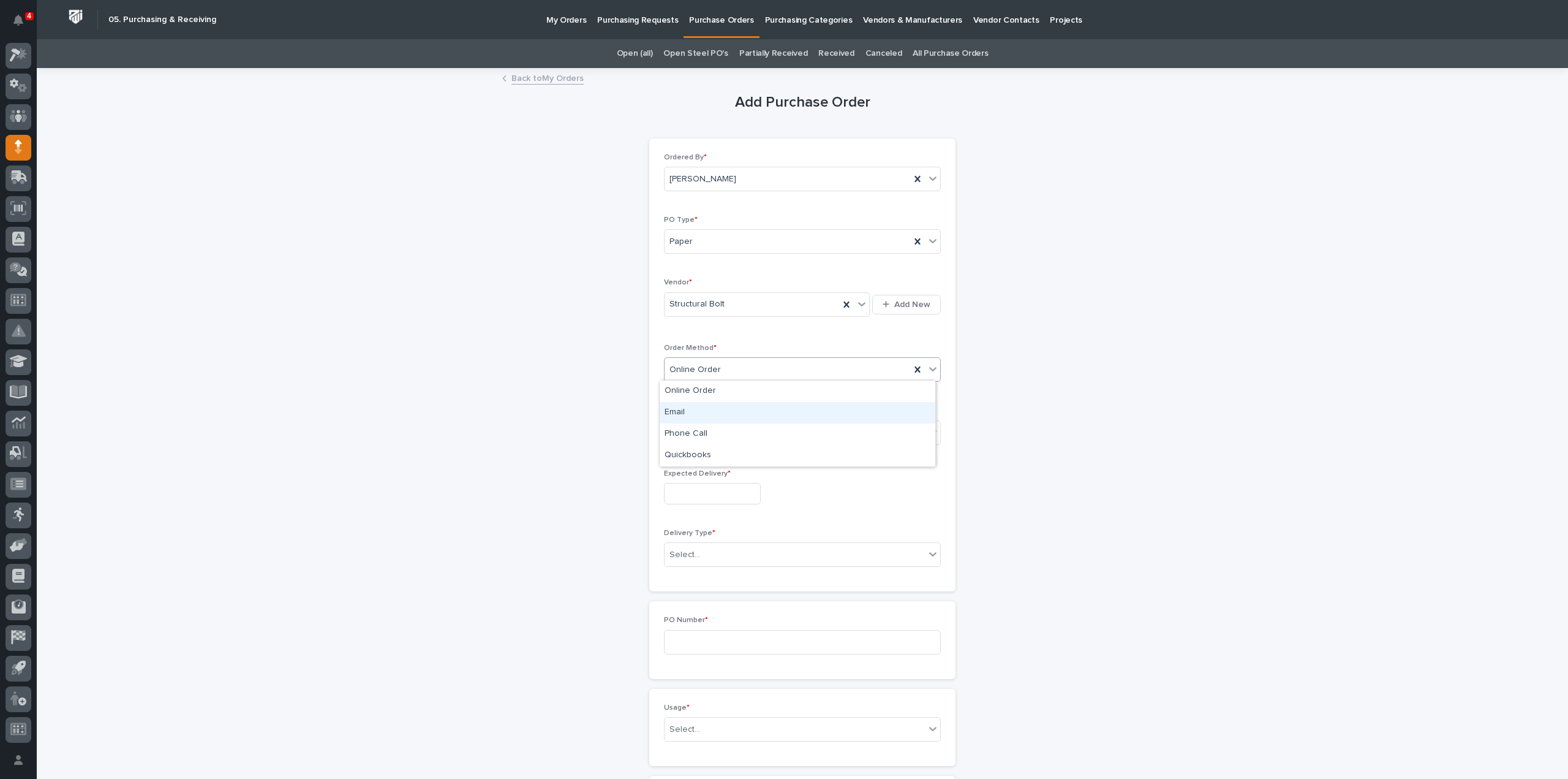
click at [692, 413] on div "Email" at bounding box center [798, 412] width 275 height 21
click at [719, 435] on div "Select..." at bounding box center [795, 432] width 261 height 21
click at [700, 473] on div "Submitted" at bounding box center [798, 474] width 275 height 21
click at [700, 486] on input "text" at bounding box center [713, 493] width 97 height 21
click at [703, 397] on div "15" at bounding box center [704, 391] width 17 height 17
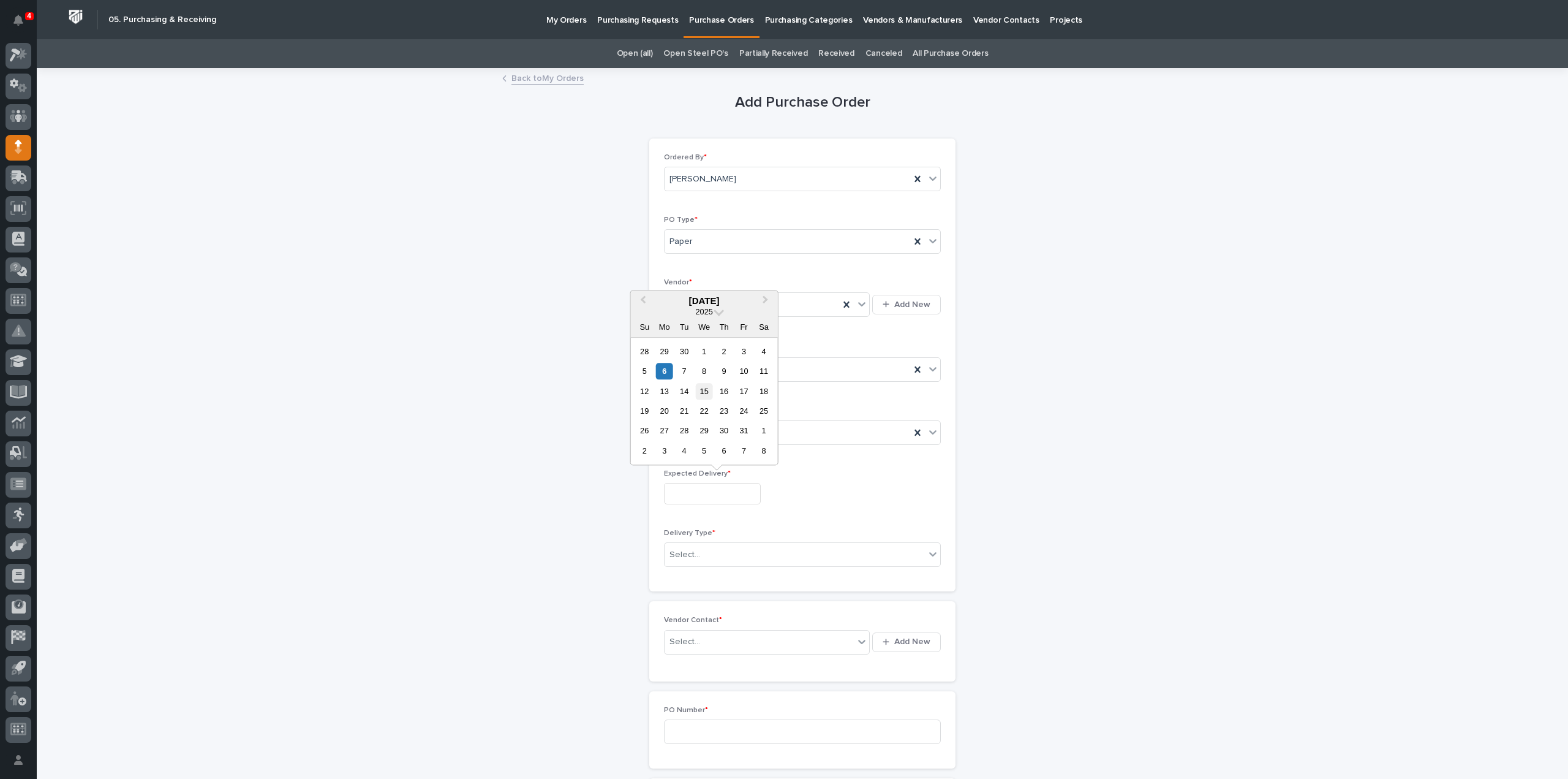
type input "**********"
click at [700, 553] on div "Select..." at bounding box center [795, 555] width 261 height 21
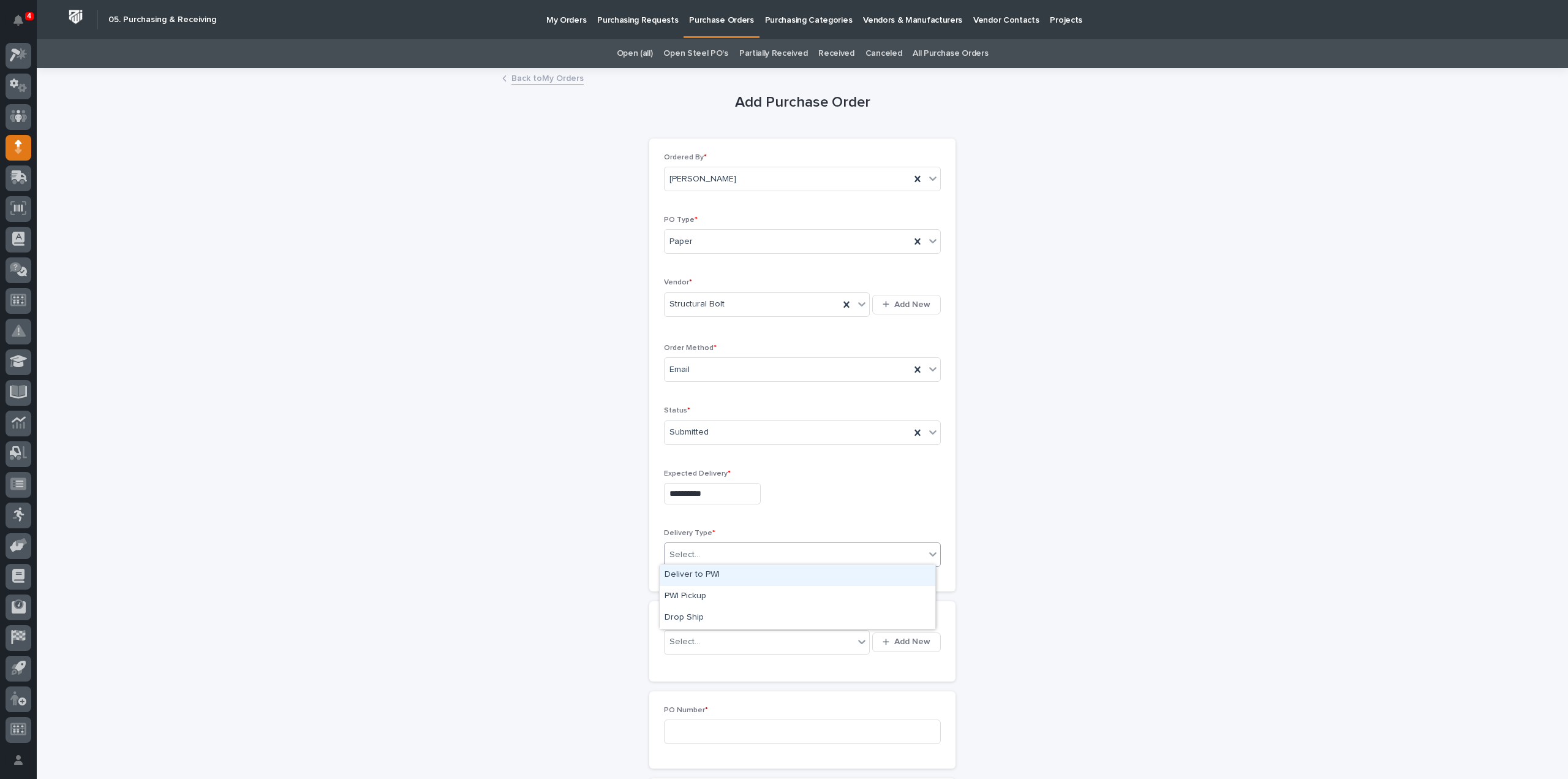
click at [700, 579] on div "Deliver to PWI" at bounding box center [798, 574] width 275 height 21
click at [698, 637] on div "Select..." at bounding box center [759, 642] width 190 height 21
click at [690, 639] on div "Select..." at bounding box center [685, 642] width 31 height 13
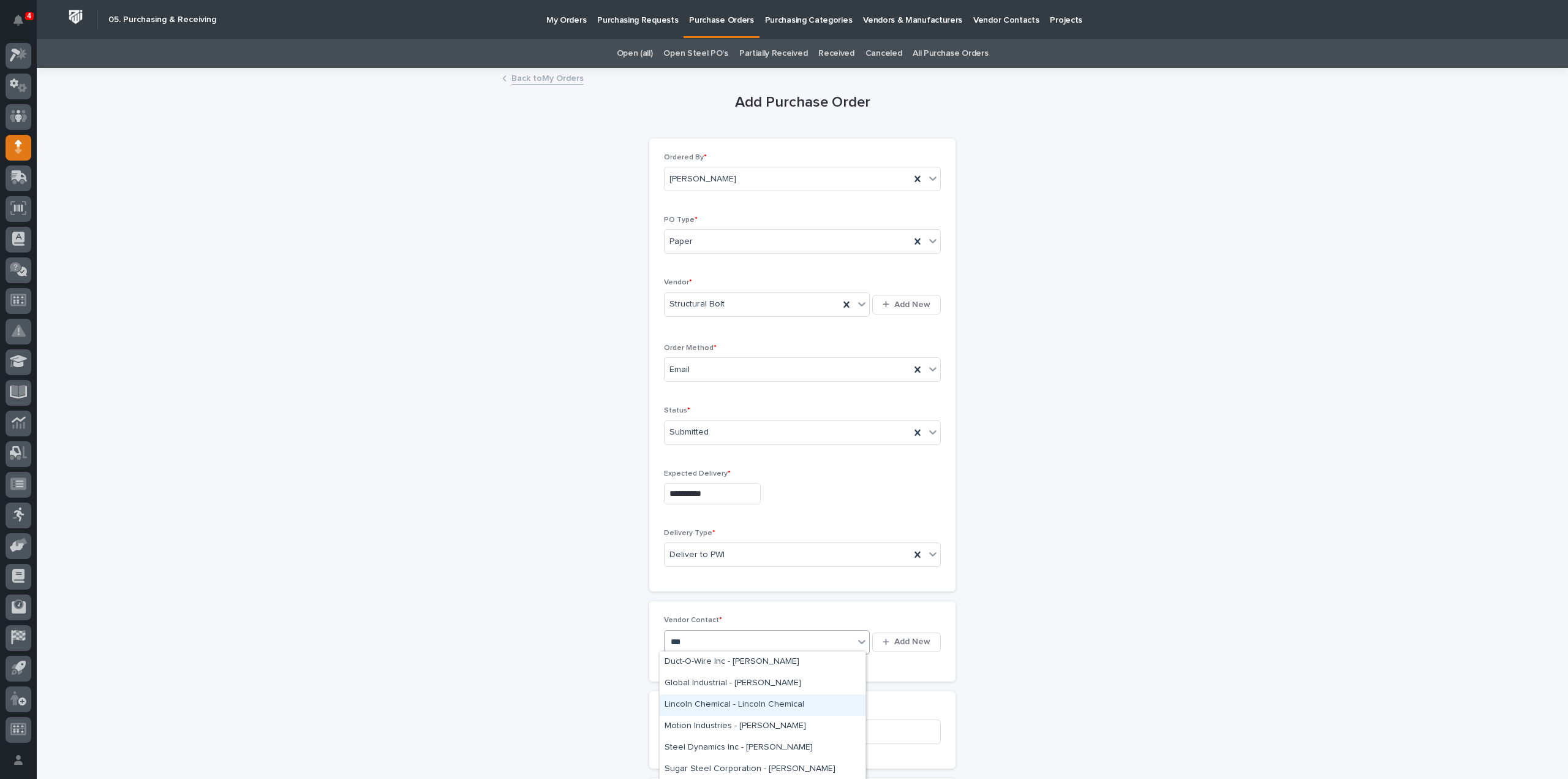
scroll to position [0, 0]
type input "***"
click at [701, 643] on input "text" at bounding box center [701, 642] width 1 height 10
type input "***"
click at [710, 705] on div "Structural Bolt - Jeff Brown" at bounding box center [763, 704] width 205 height 21
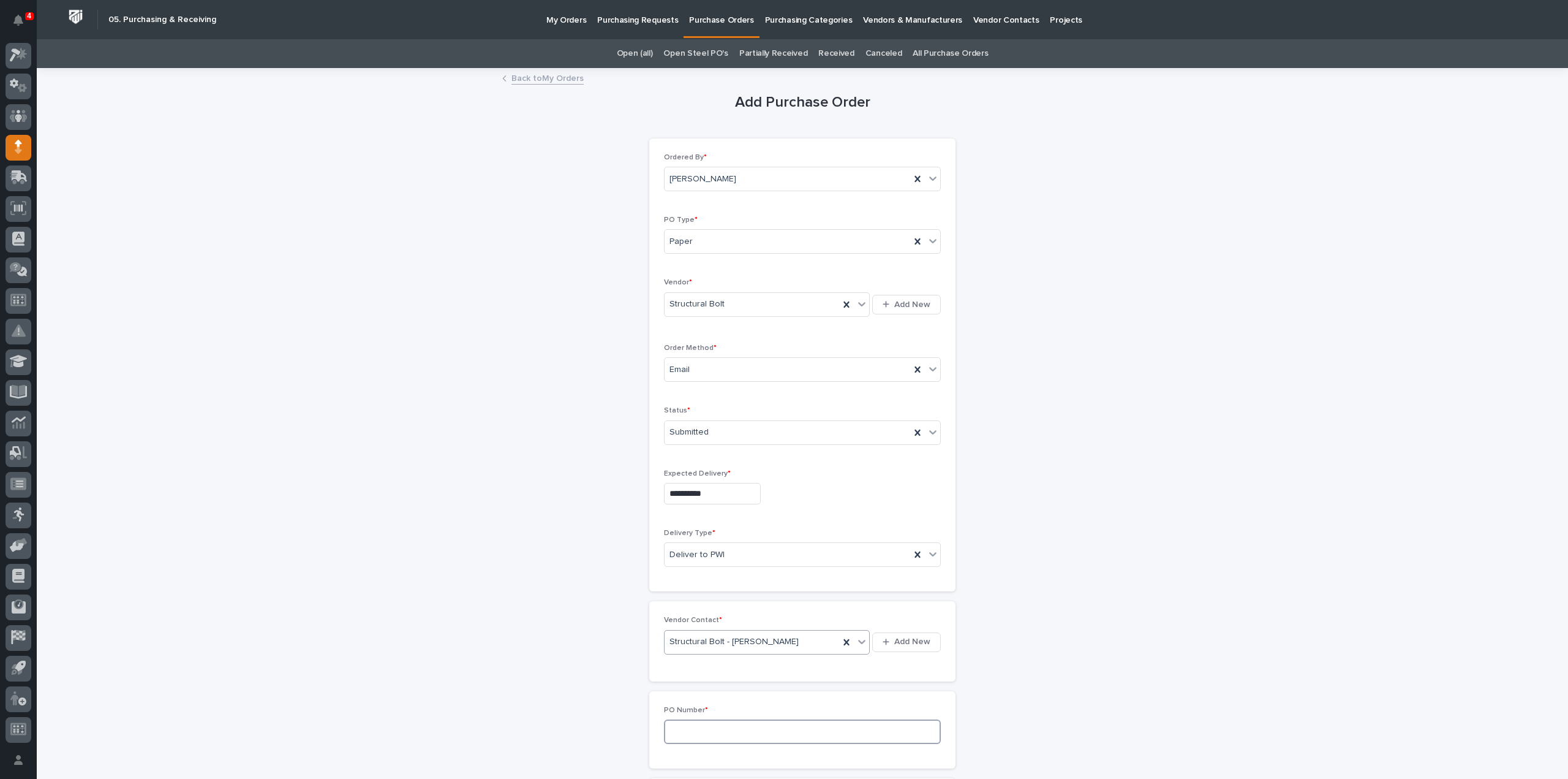
click at [692, 735] on input at bounding box center [802, 731] width 277 height 24
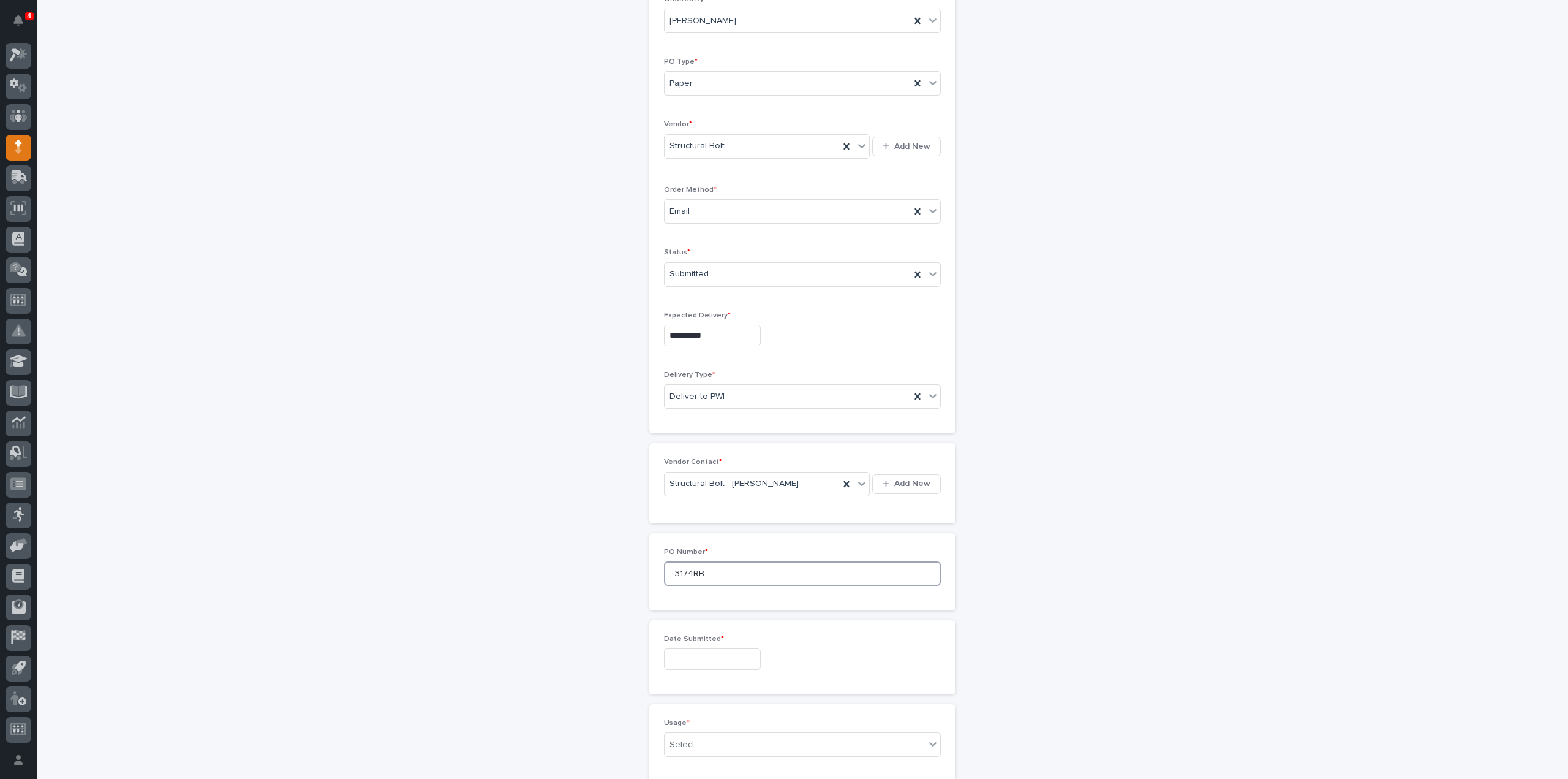
scroll to position [245, 0]
type input "3174RB"
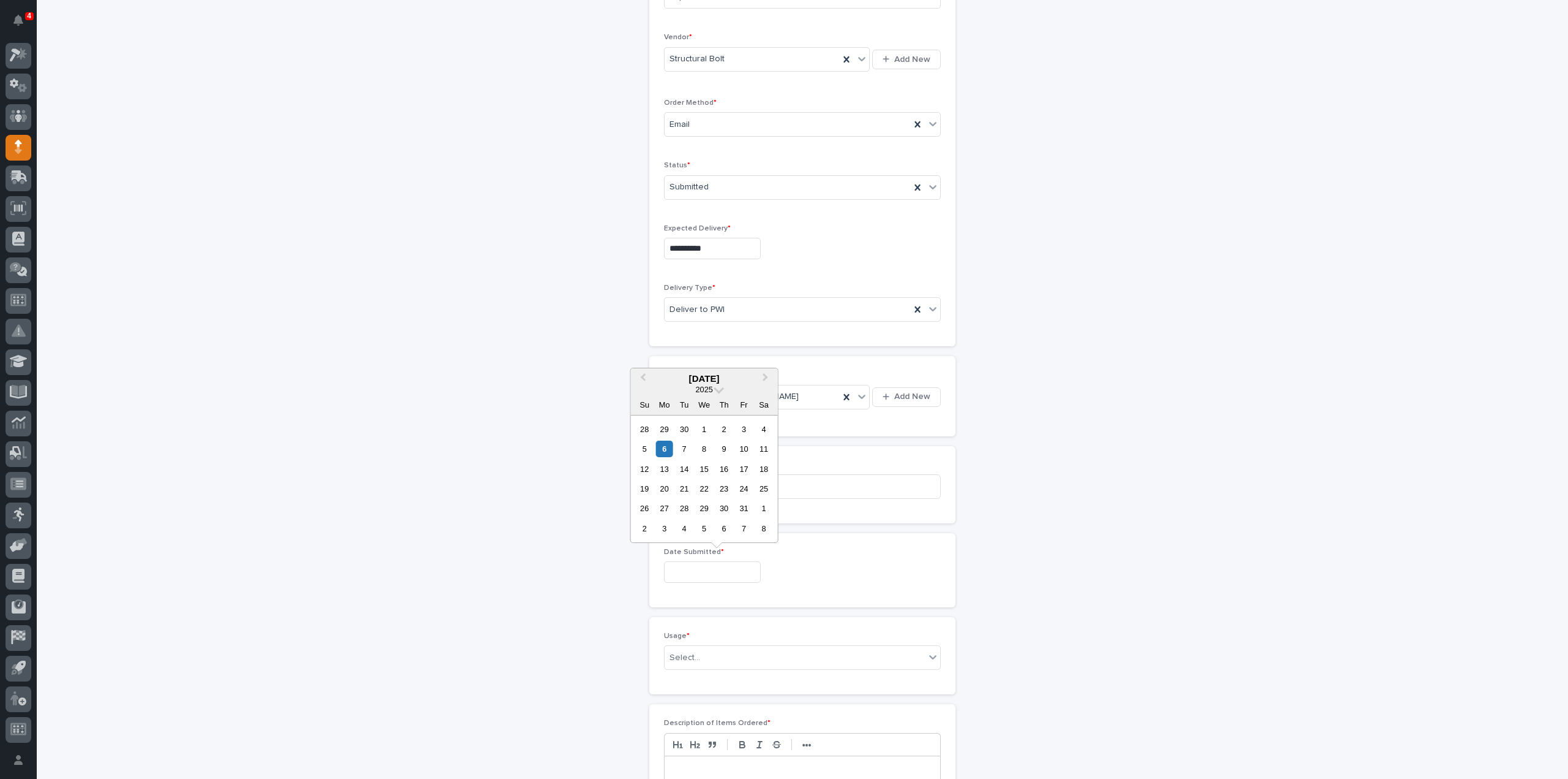
click at [719, 565] on input "text" at bounding box center [713, 572] width 97 height 21
click at [661, 450] on div "6" at bounding box center [665, 449] width 17 height 17
type input "**********"
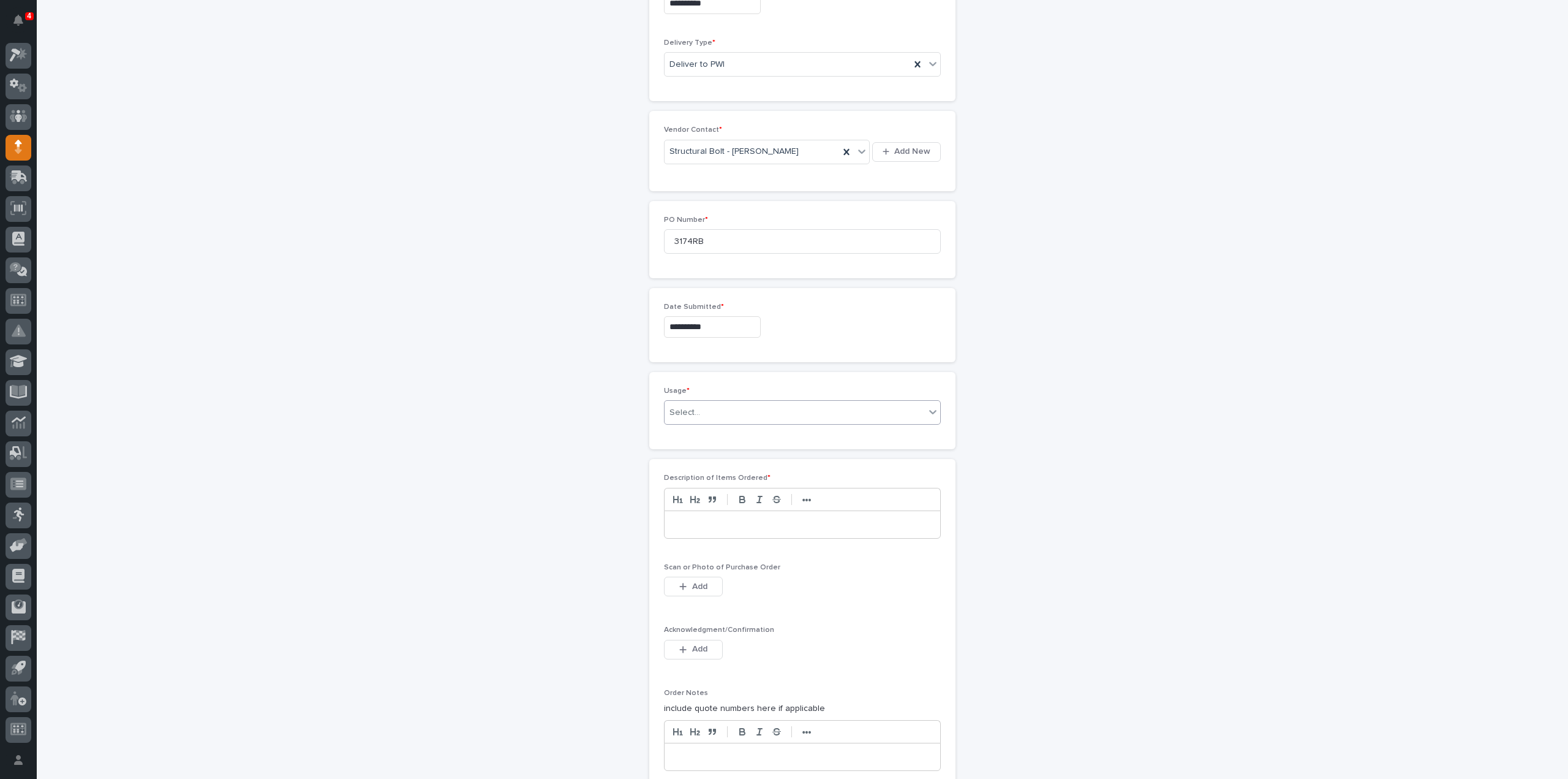
click at [683, 412] on div "Select..." at bounding box center [685, 413] width 31 height 13
type input "*****"
click at [969, 442] on div "**********" at bounding box center [802, 276] width 1228 height 1395
click at [715, 415] on div "Select..." at bounding box center [795, 413] width 261 height 21
click at [708, 493] on div "PWI Stock" at bounding box center [798, 496] width 275 height 21
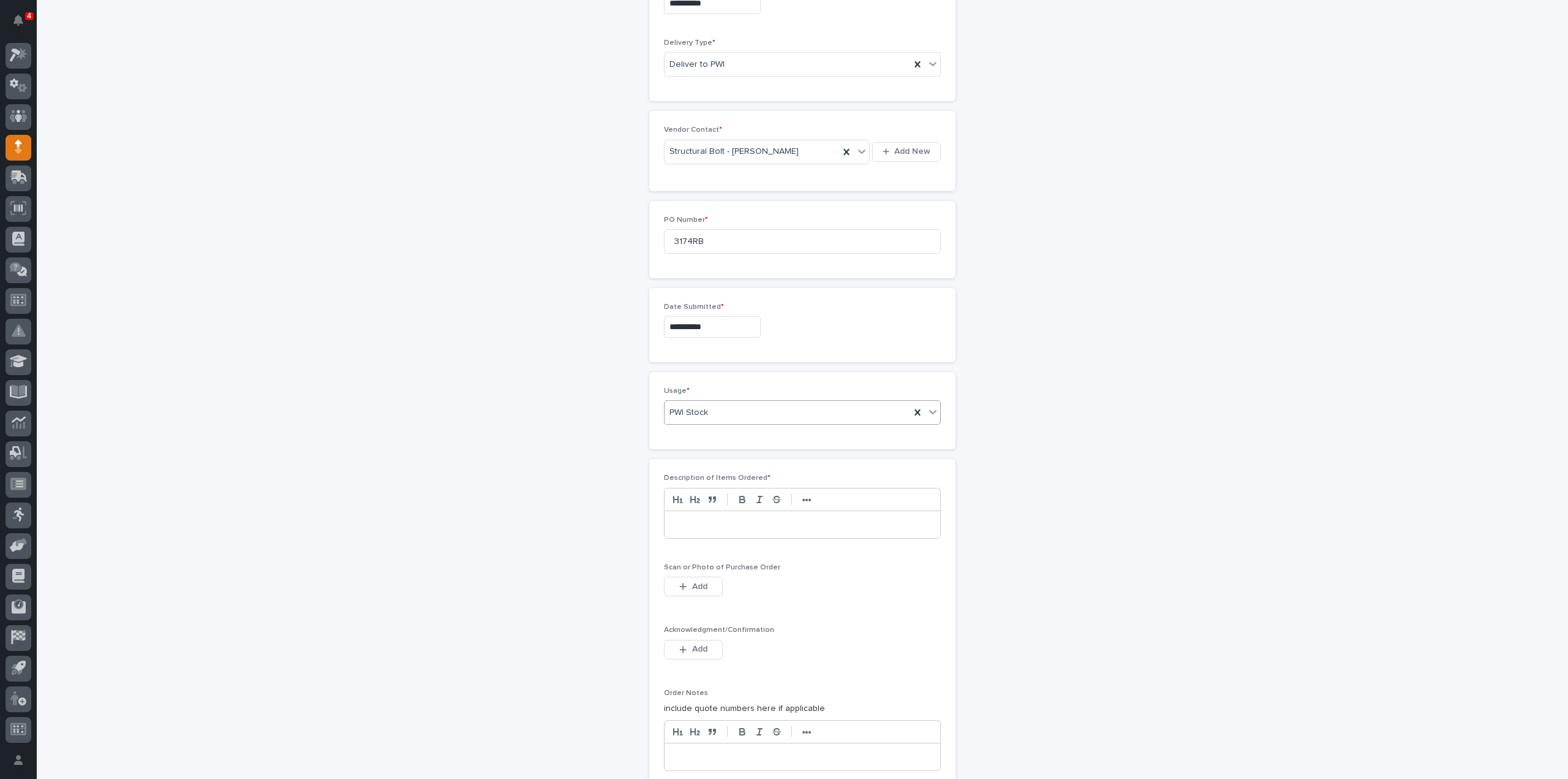
click at [717, 523] on p at bounding box center [803, 524] width 258 height 12
click at [705, 586] on button "Add" at bounding box center [693, 586] width 59 height 20
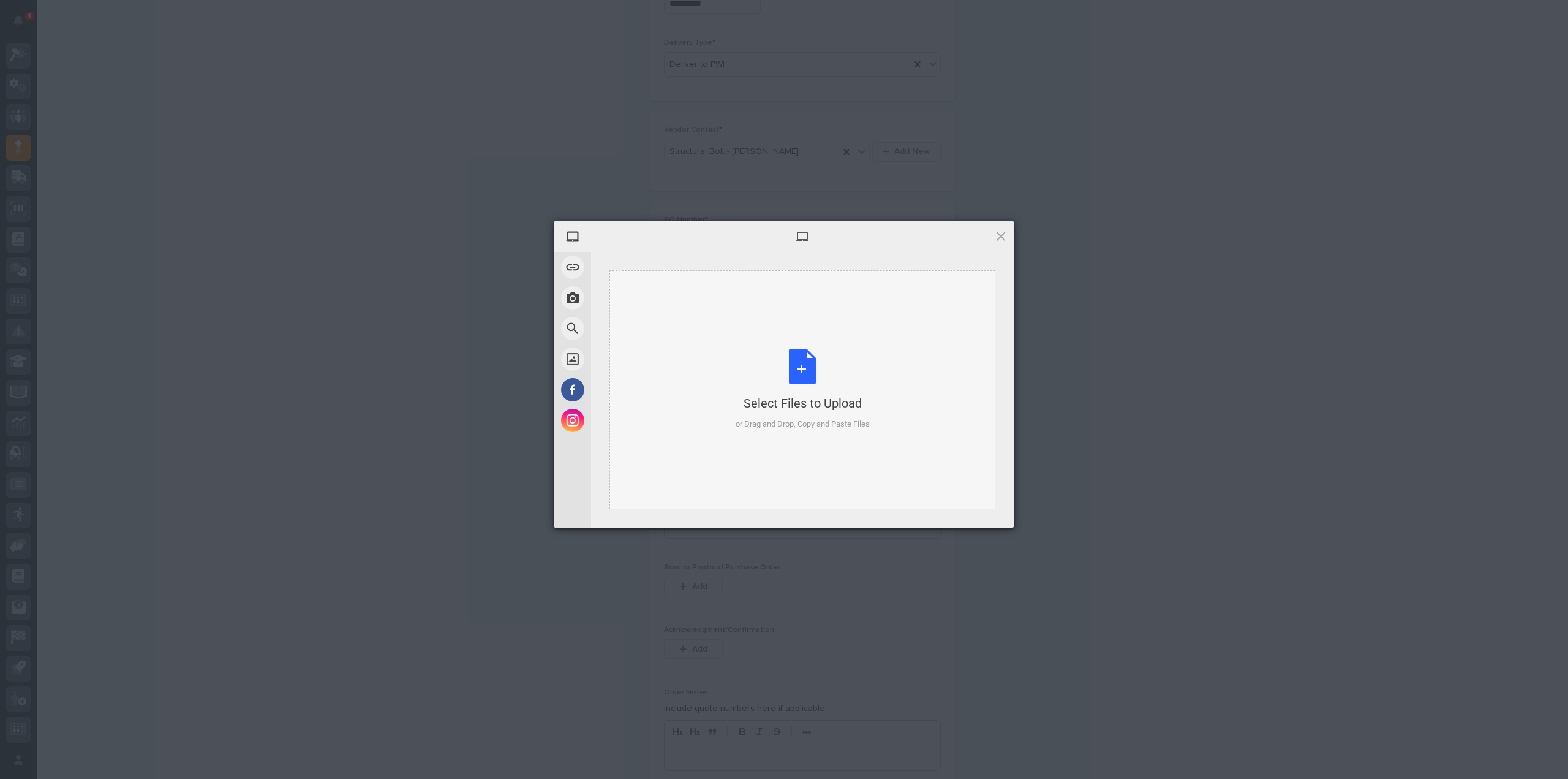
click at [802, 388] on div "Select Files to Upload or Drag and Drop, Copy and Paste Files" at bounding box center [803, 389] width 134 height 81
click at [982, 512] on span "Upload 1" at bounding box center [977, 512] width 24 height 9
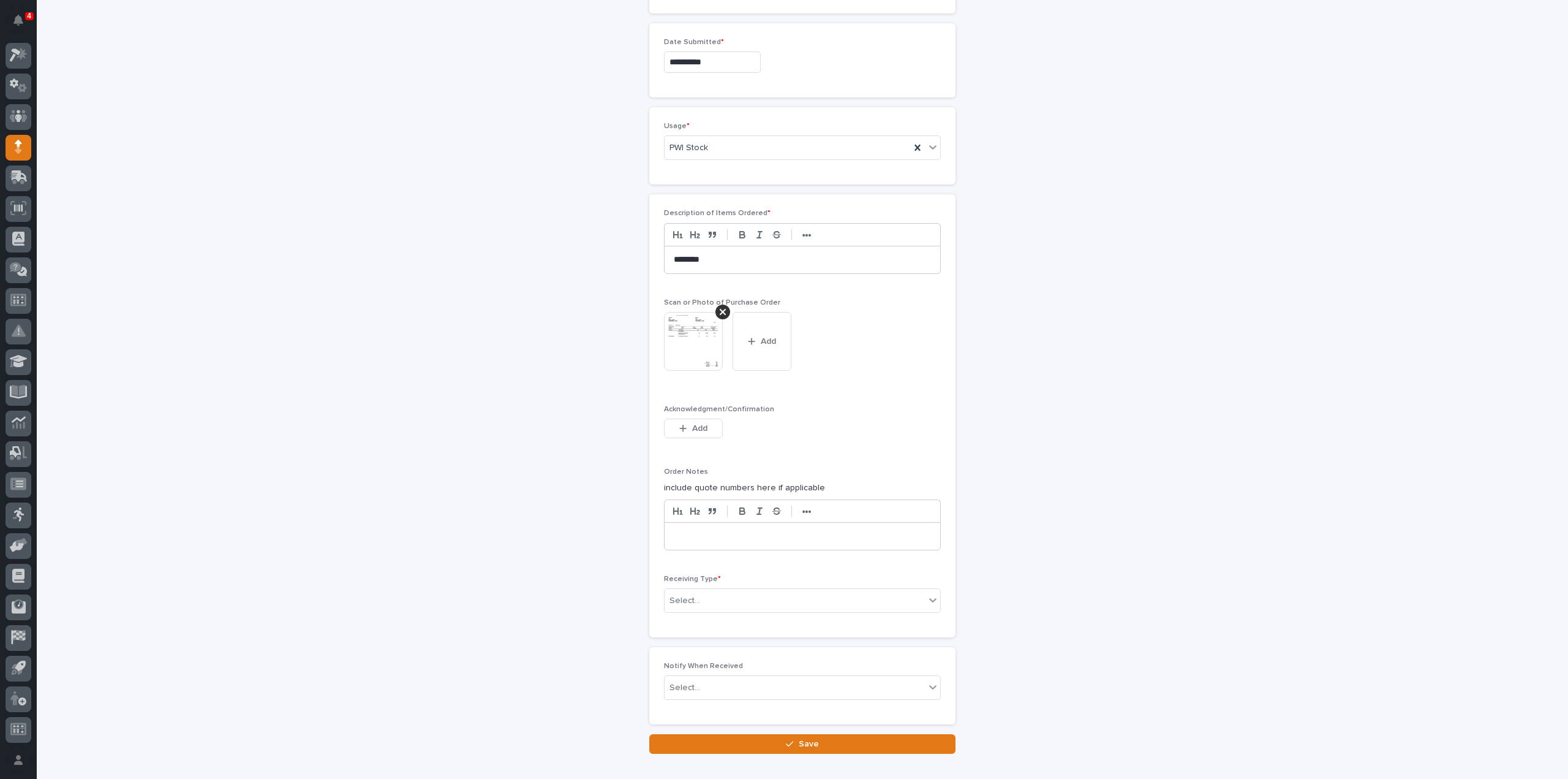
scroll to position [758, 0]
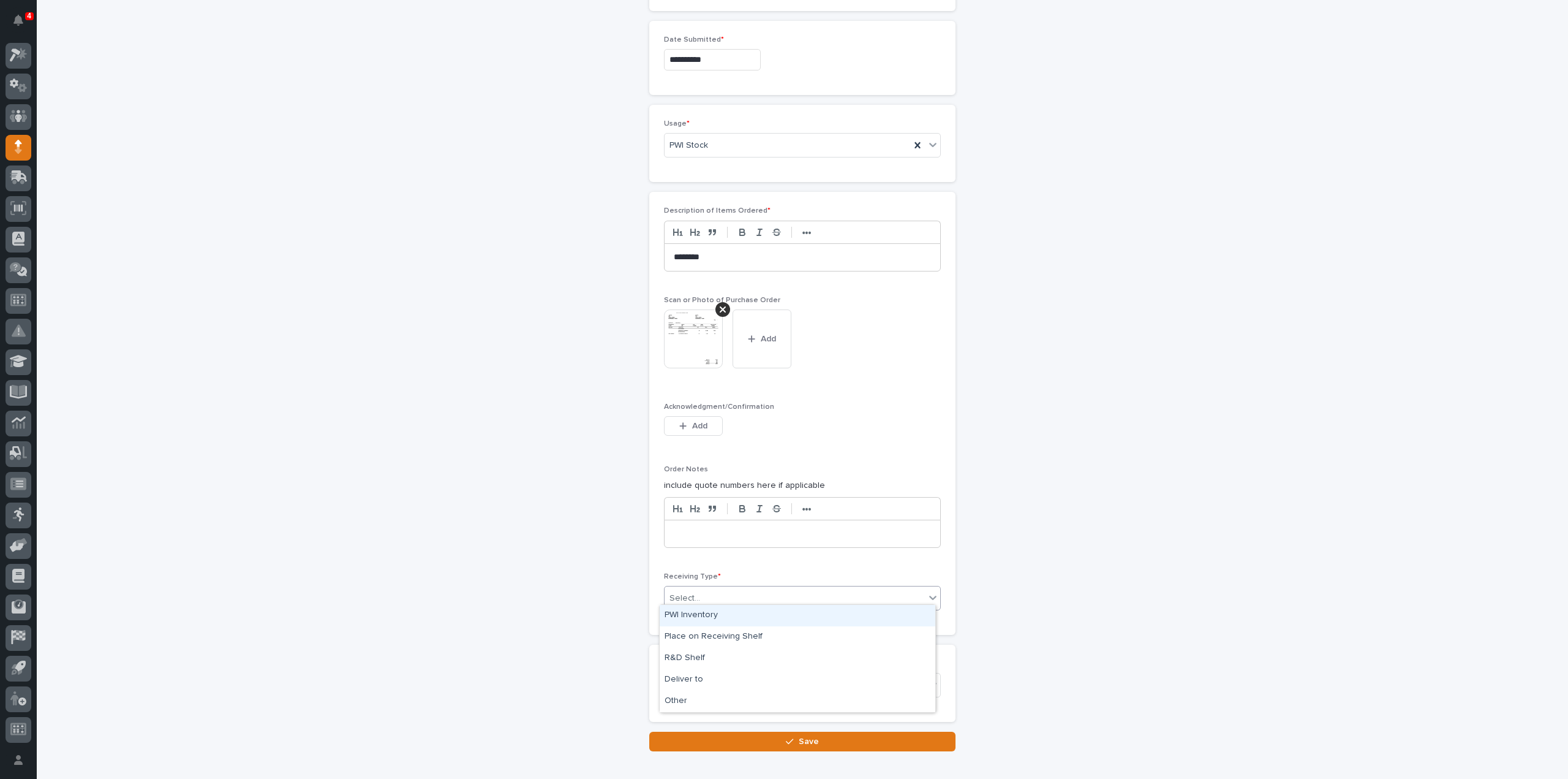
click at [706, 594] on div "Select..." at bounding box center [795, 599] width 261 height 21
click at [695, 683] on div "Deliver to" at bounding box center [798, 679] width 275 height 21
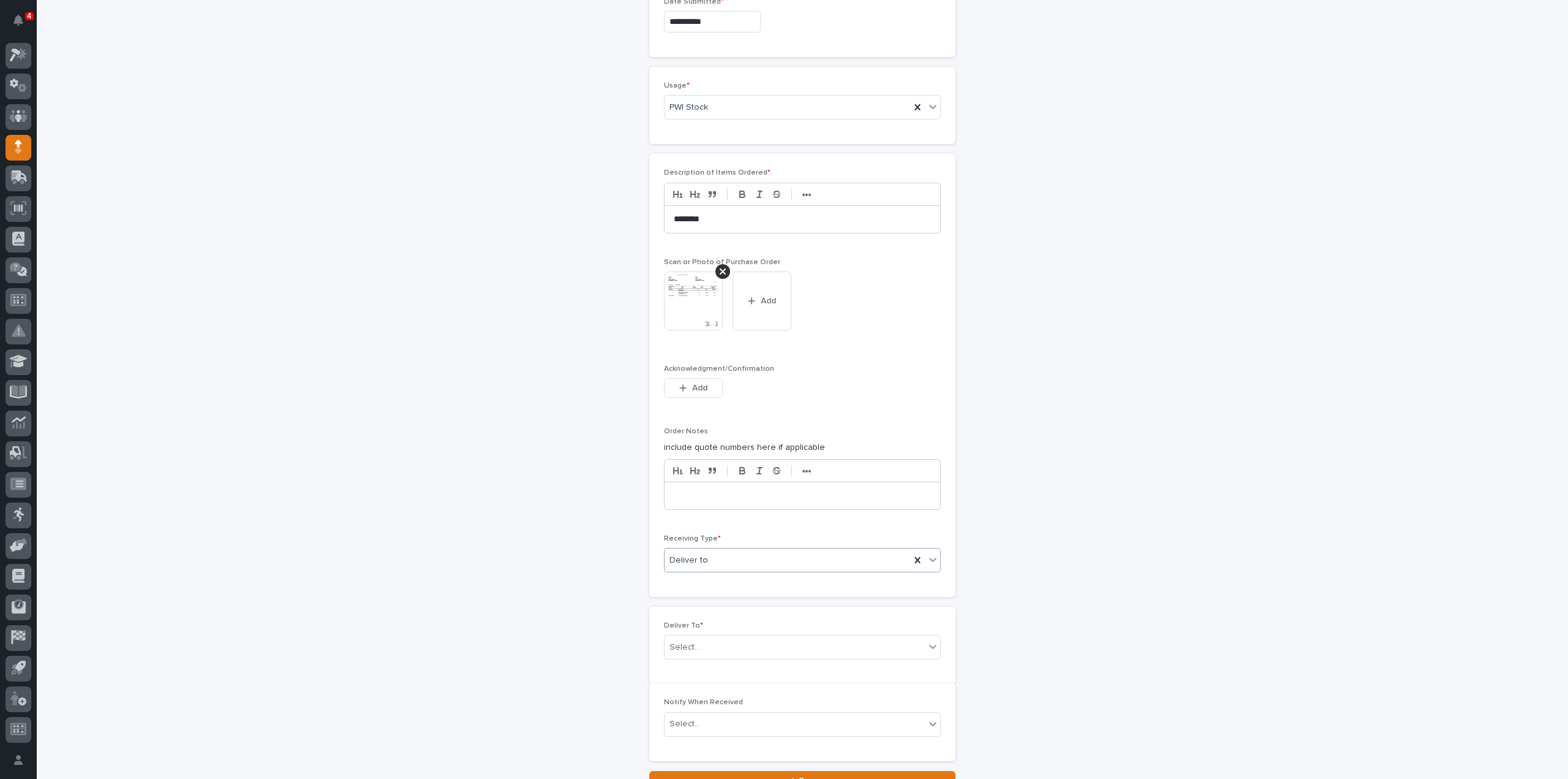
scroll to position [800, 0]
click at [688, 638] on div "Select..." at bounding box center [685, 643] width 31 height 13
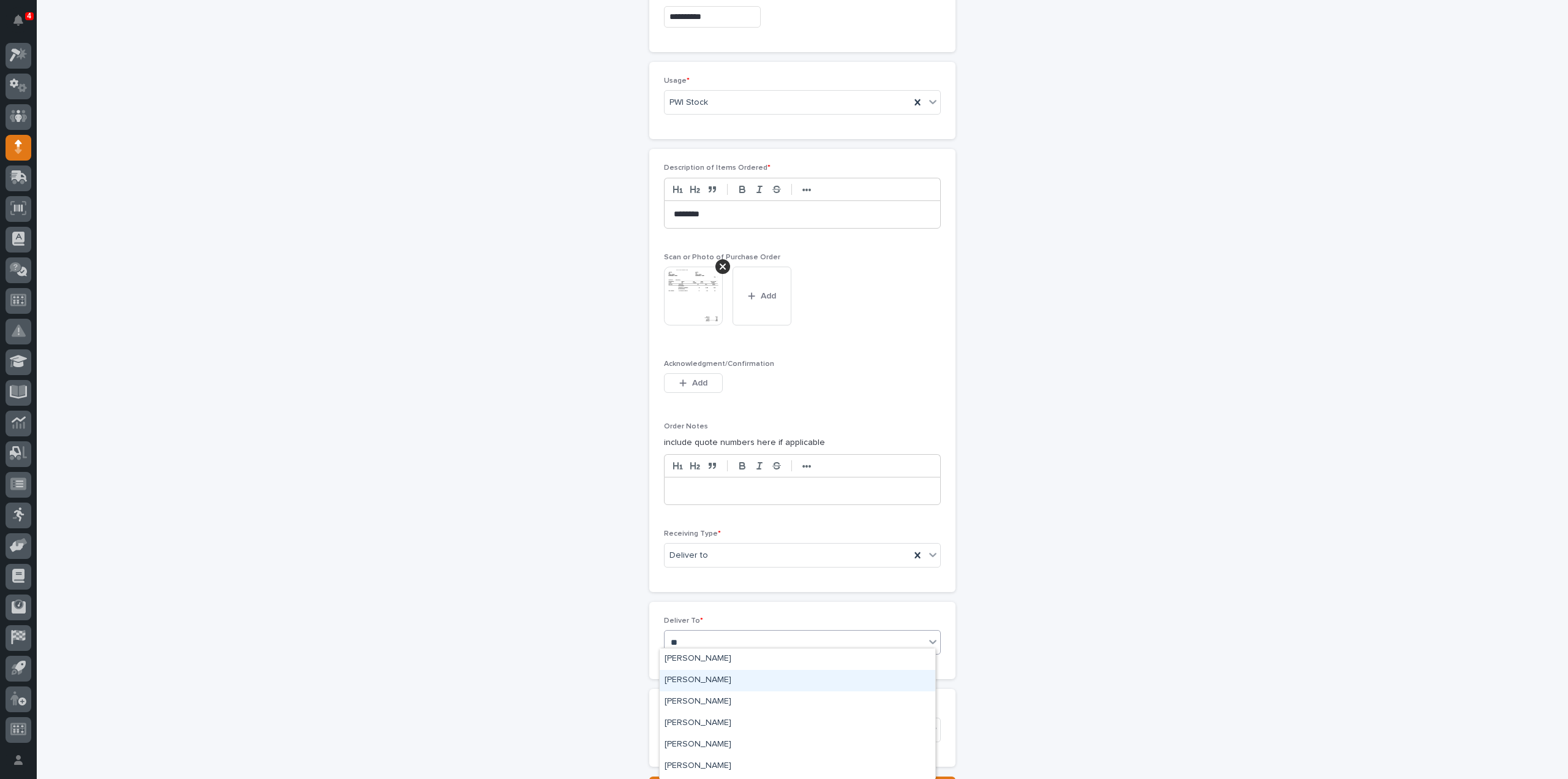
type input "***"
click at [711, 685] on div "[PERSON_NAME]" at bounding box center [798, 680] width 275 height 21
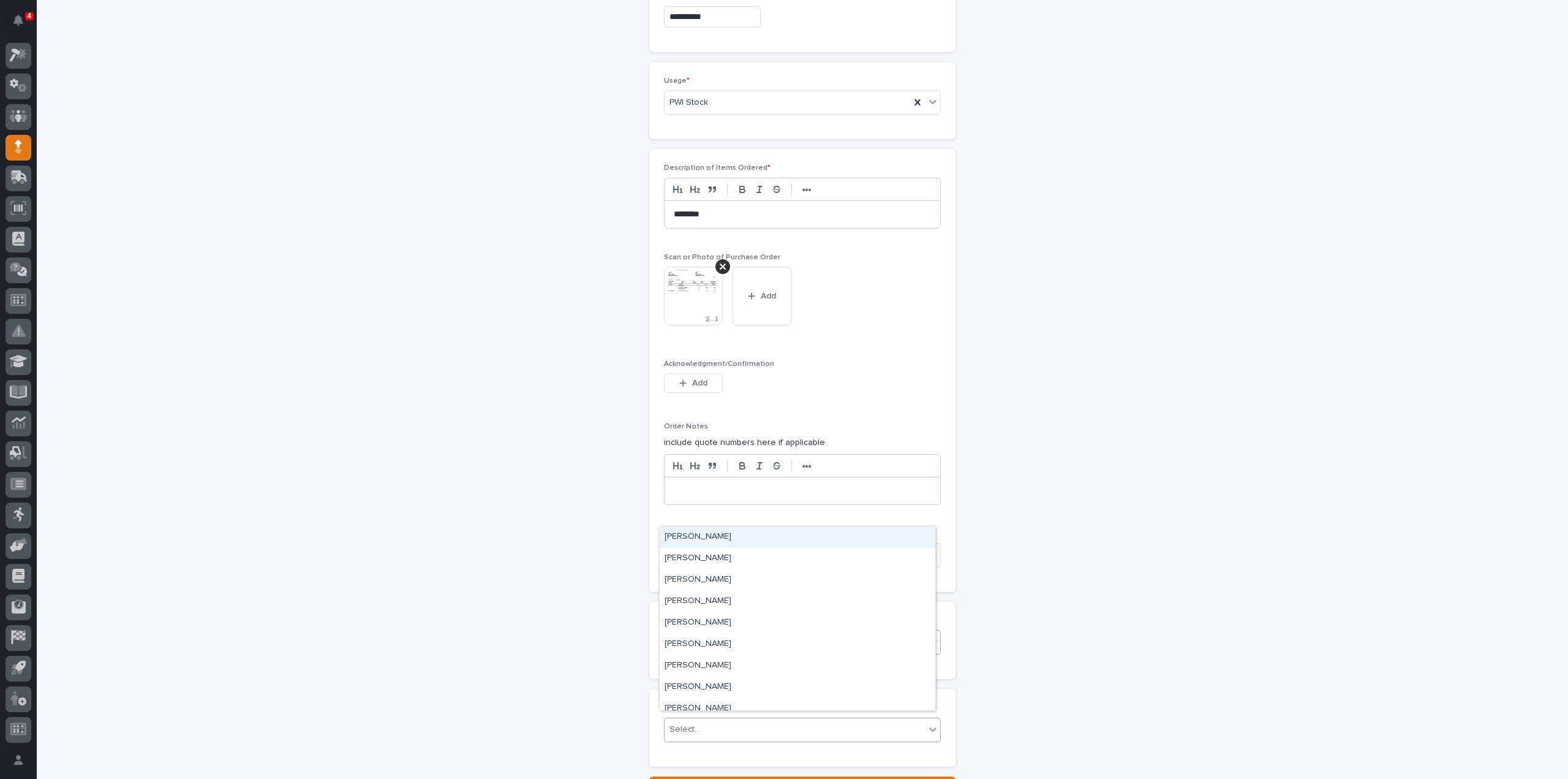
click at [703, 724] on div "Select..." at bounding box center [795, 729] width 261 height 21
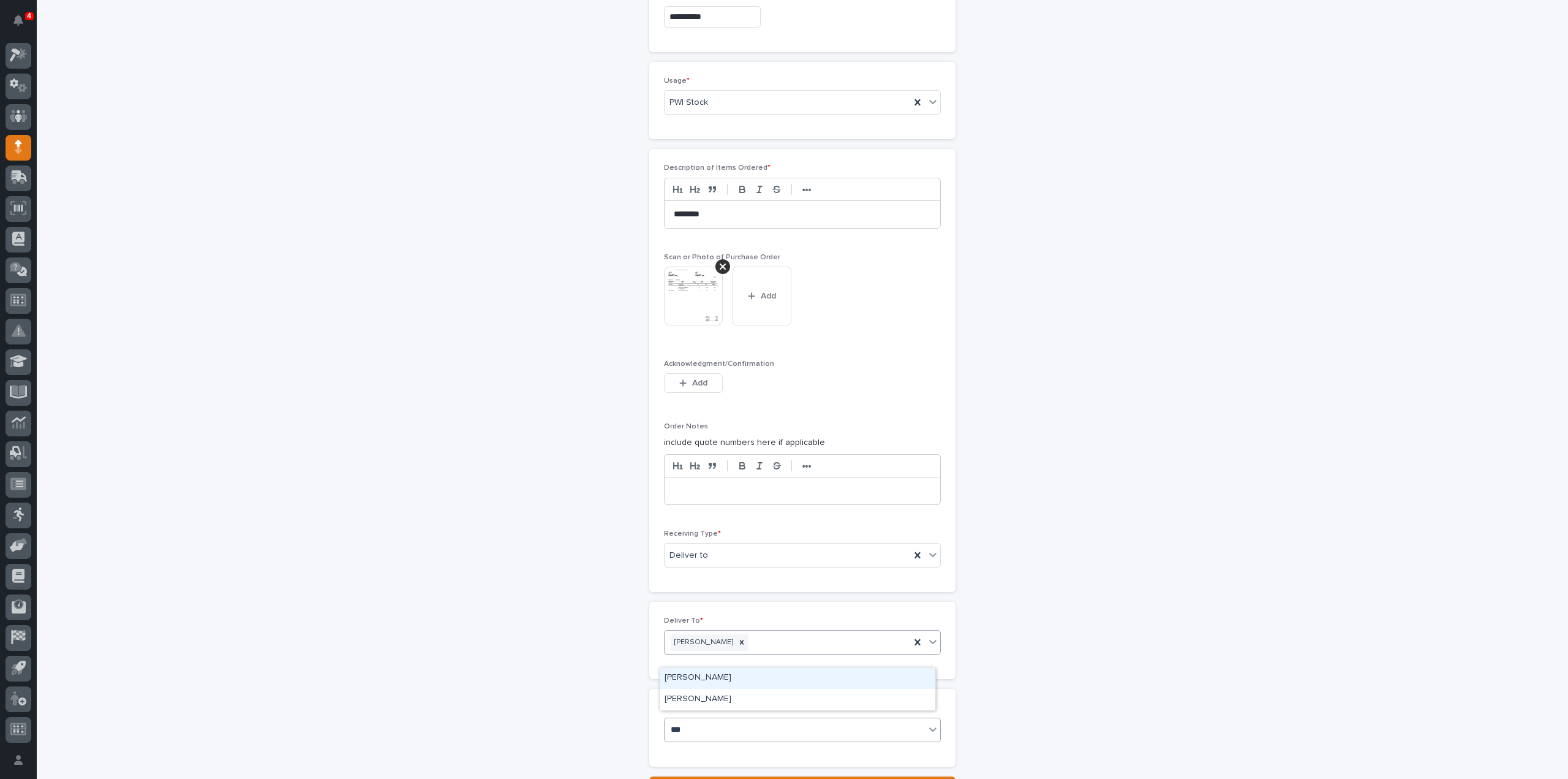
type input "****"
click at [724, 701] on div "[PERSON_NAME]" at bounding box center [798, 699] width 275 height 21
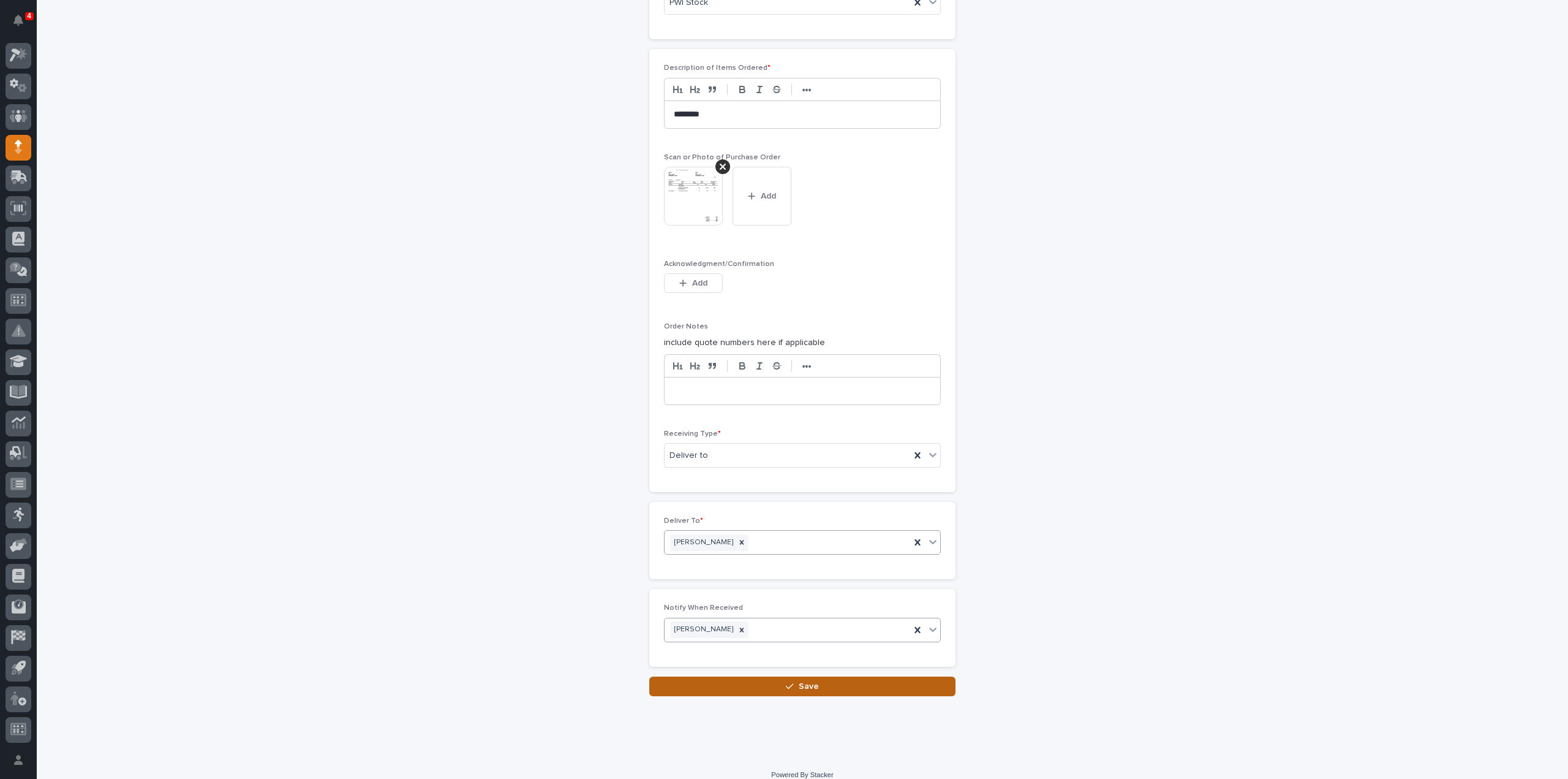
scroll to position [906, 0]
click at [798, 674] on span "Save" at bounding box center [809, 680] width 21 height 11
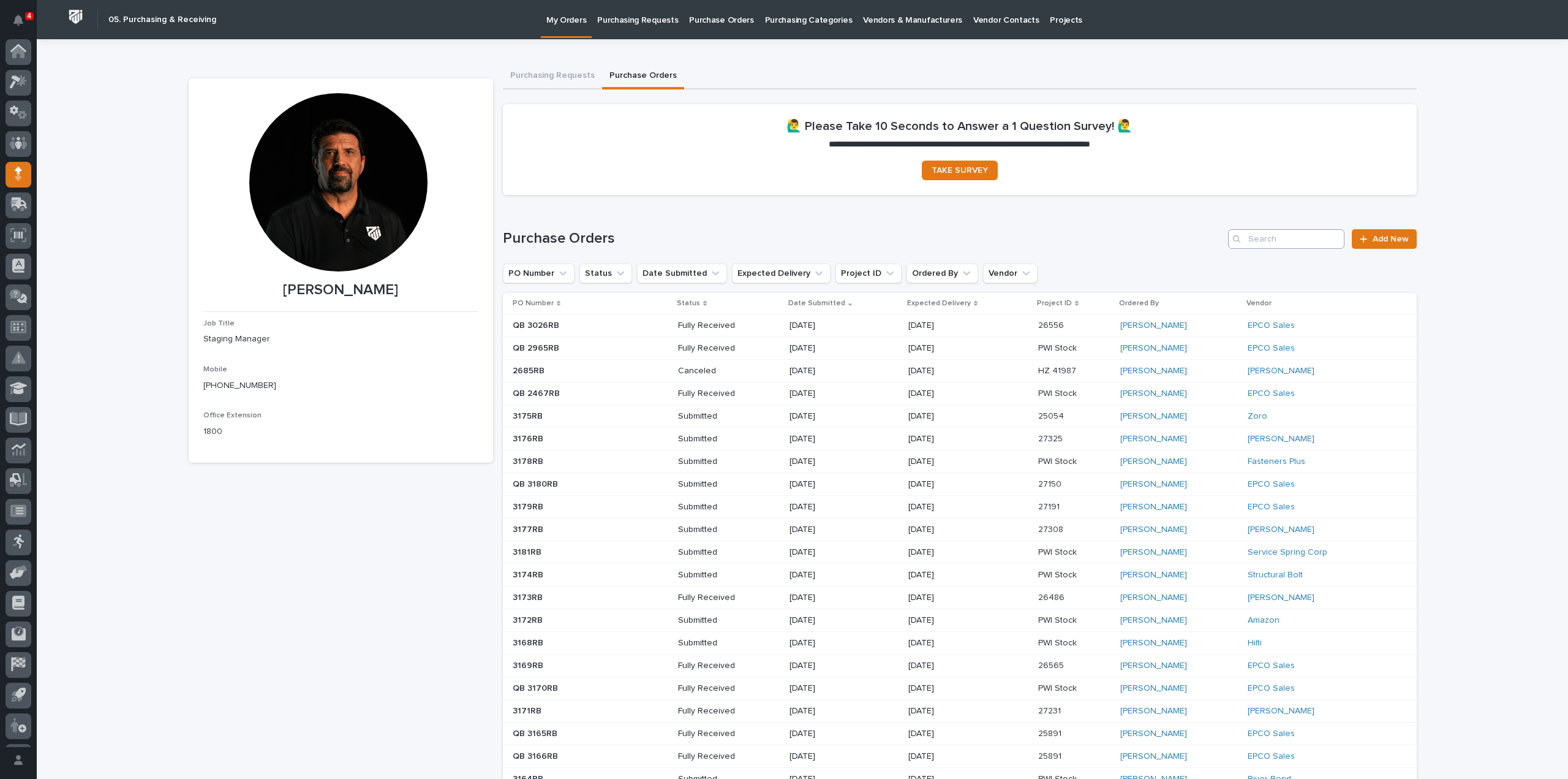
scroll to position [27, 0]
click at [1293, 243] on input "Search" at bounding box center [1286, 238] width 117 height 20
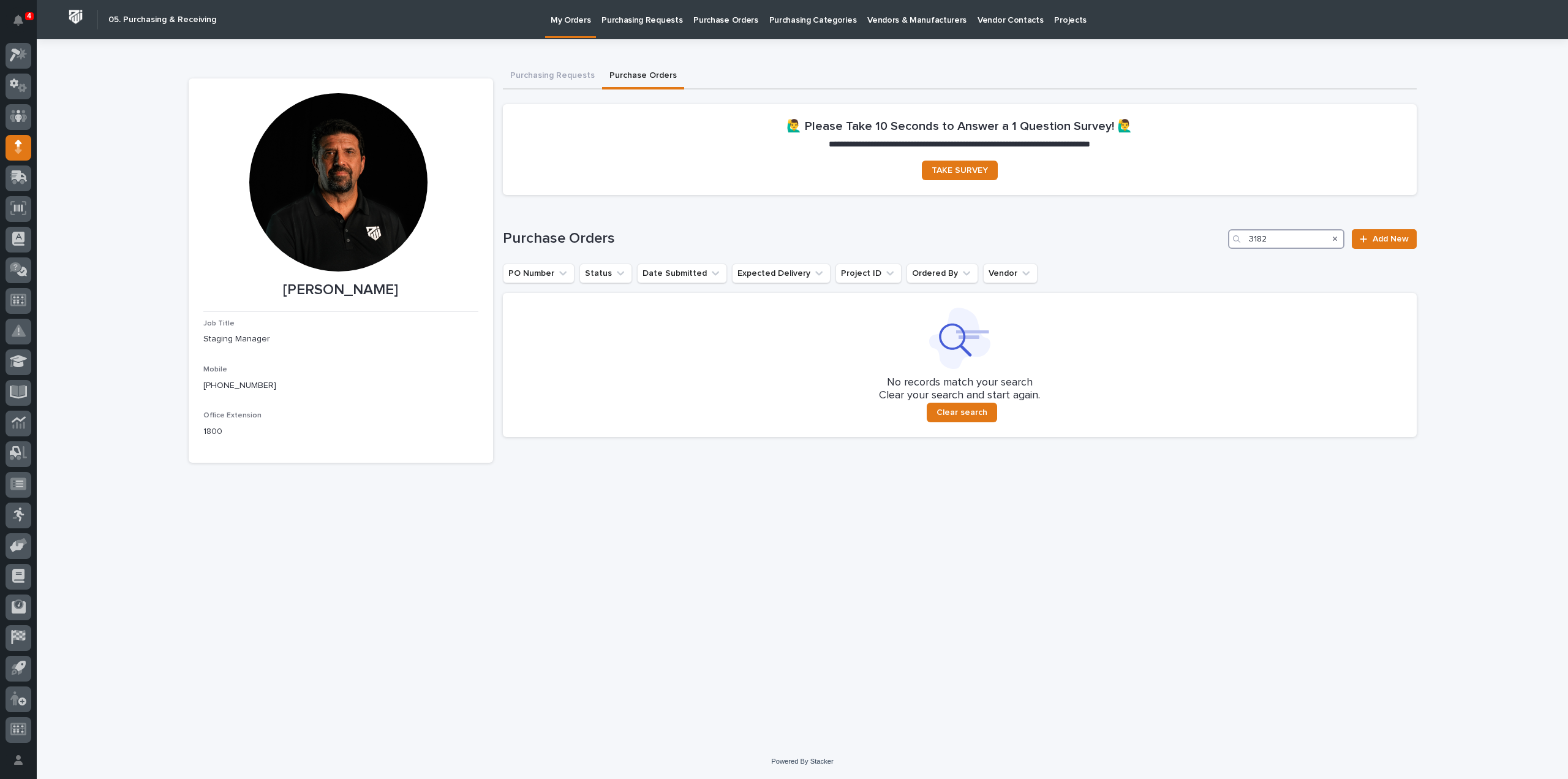
type input "3182"
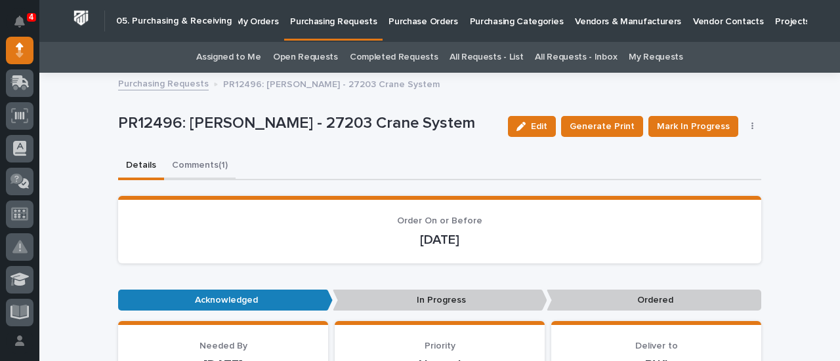
click at [189, 167] on button "Comments (1)" at bounding box center [200, 167] width 72 height 28
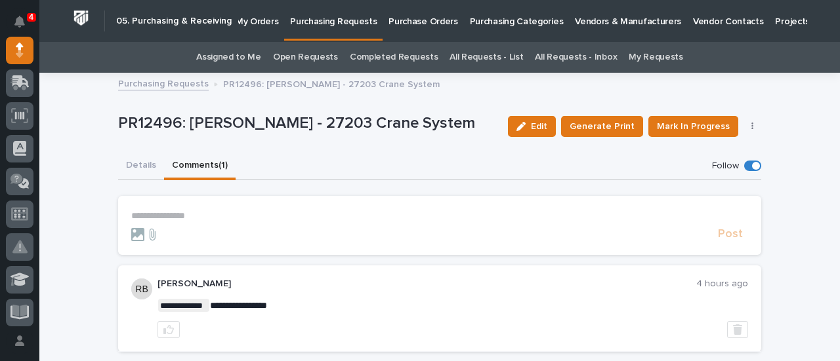
click at [245, 55] on link "Assigned to Me" at bounding box center [228, 57] width 65 height 31
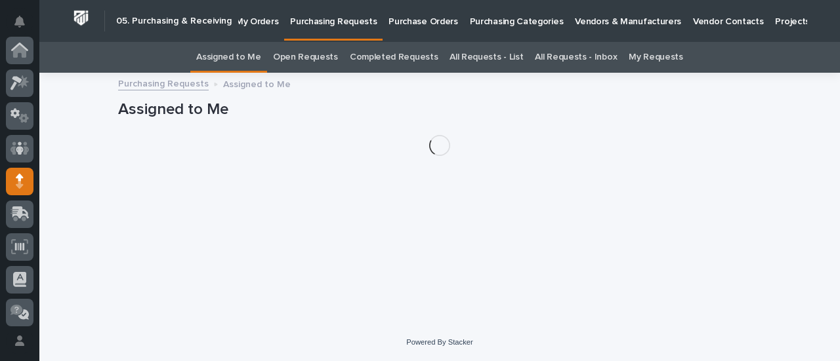
scroll to position [131, 0]
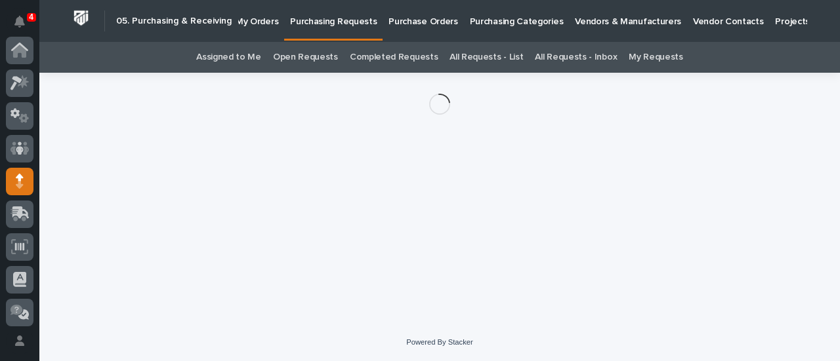
scroll to position [131, 0]
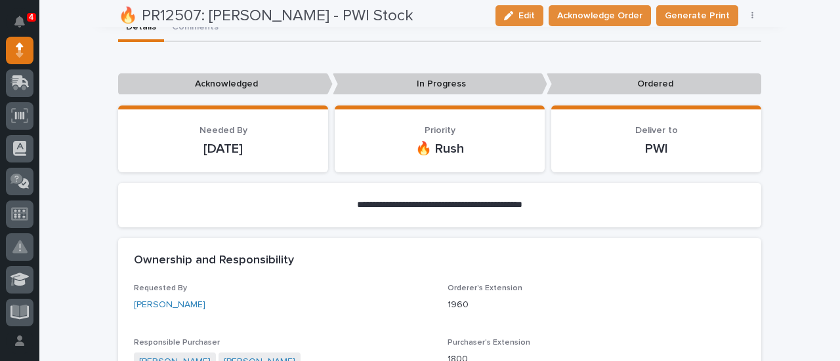
scroll to position [131, 0]
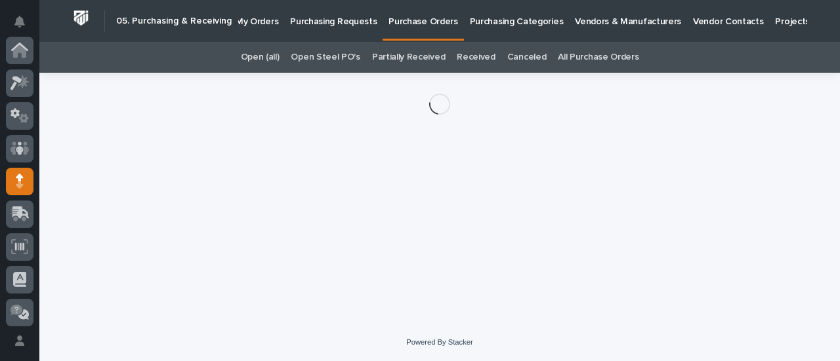
scroll to position [131, 0]
